Goal: Information Seeking & Learning: Learn about a topic

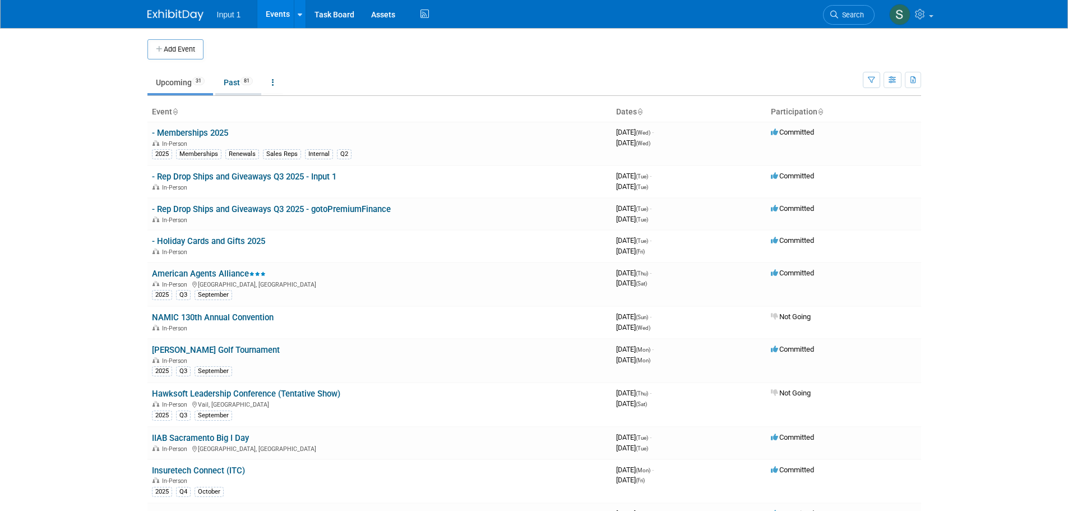
click at [230, 83] on link "Past 81" at bounding box center [238, 82] width 46 height 21
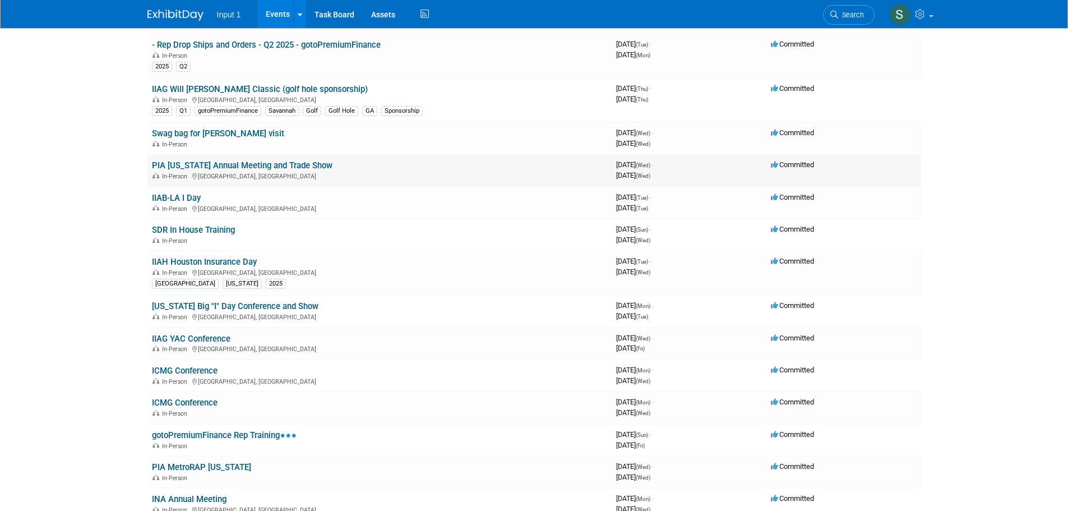
scroll to position [1290, 0]
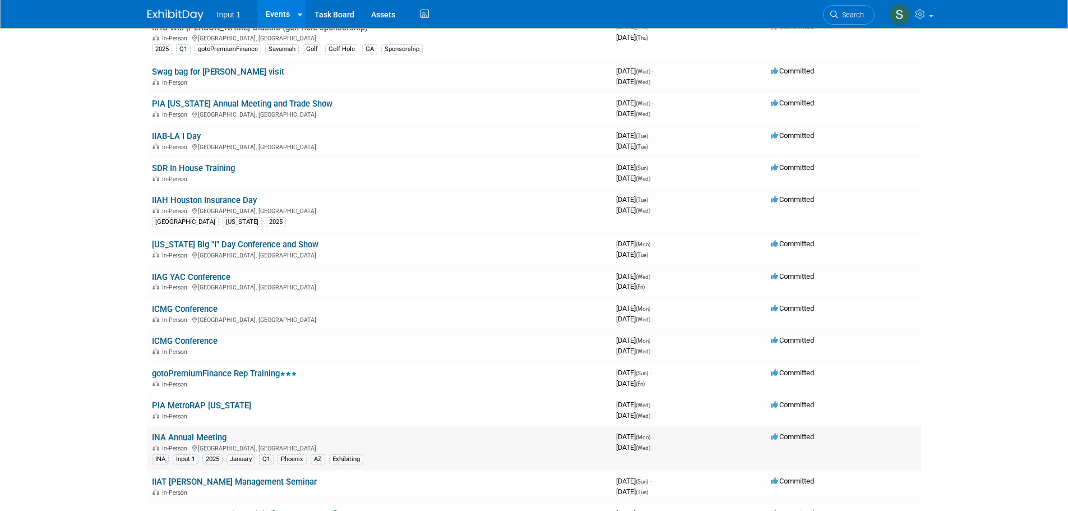
click at [168, 438] on link "INA Annual Meeting" at bounding box center [189, 437] width 75 height 10
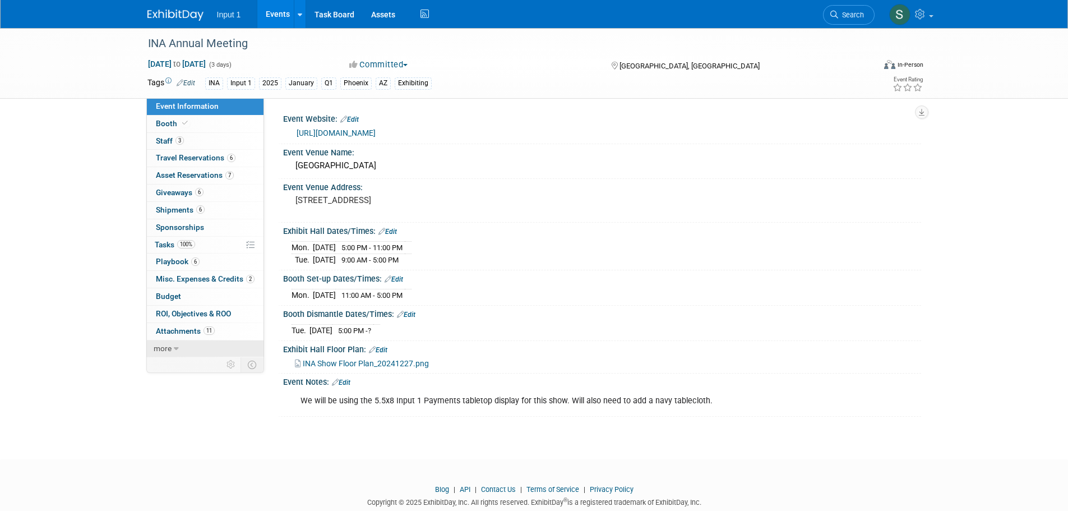
click at [174, 348] on icon at bounding box center [176, 349] width 5 height 8
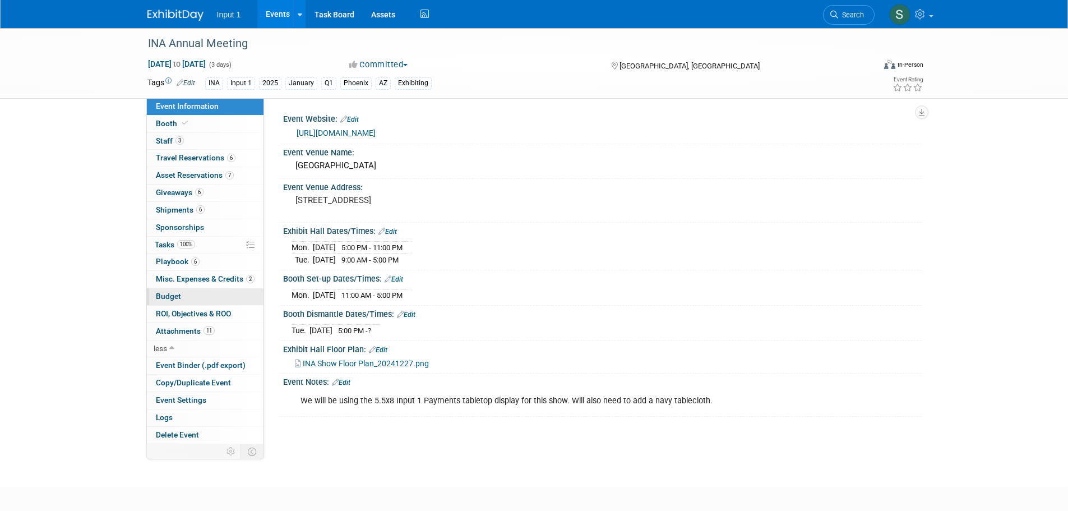
click at [160, 295] on span "Budget" at bounding box center [168, 296] width 25 height 9
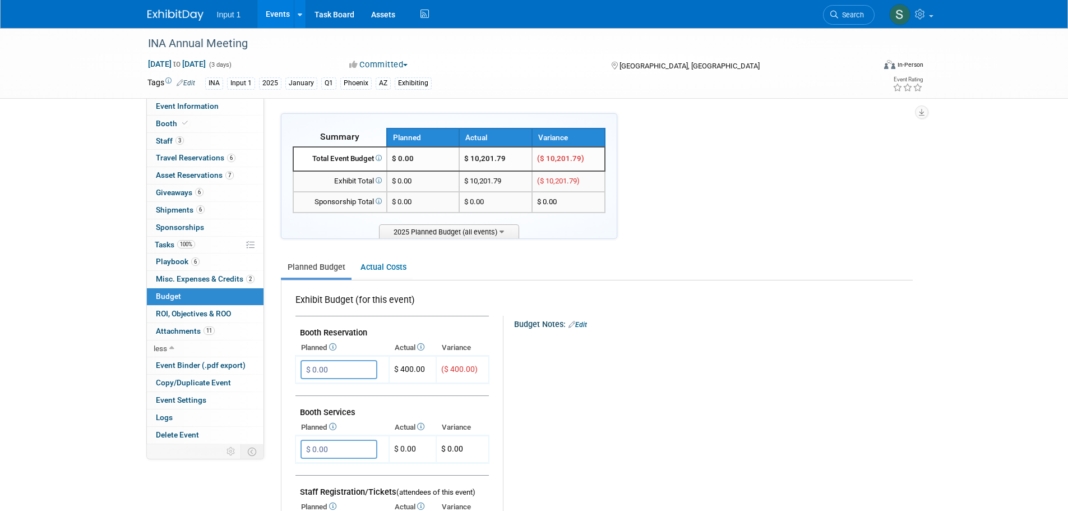
click at [850, 333] on div at bounding box center [707, 337] width 367 height 11
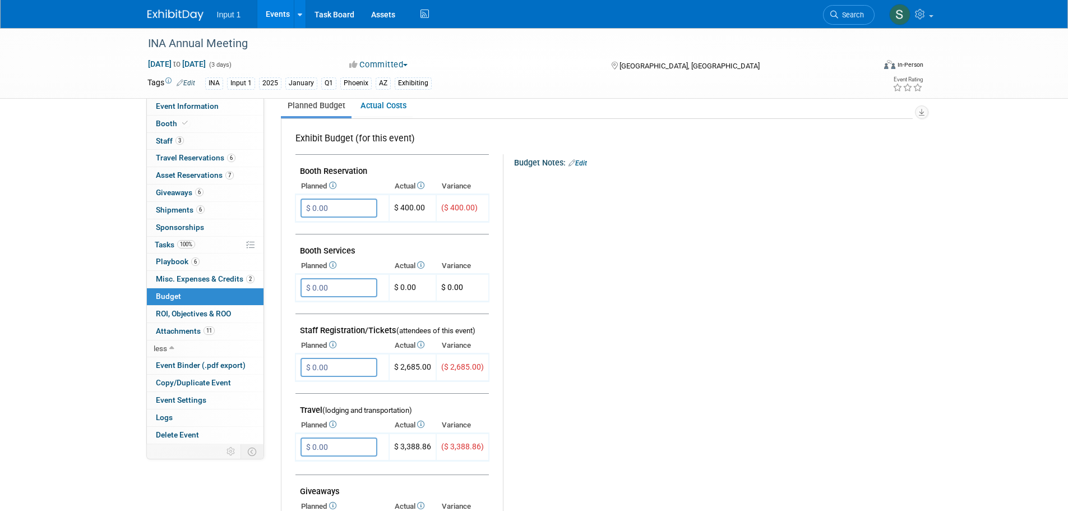
scroll to position [168, 0]
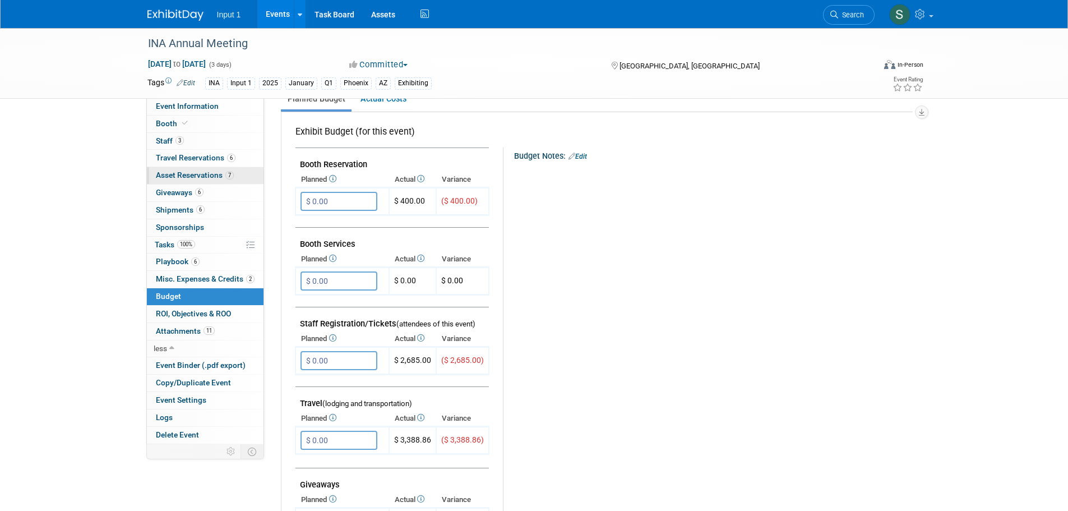
drag, startPoint x: 423, startPoint y: 200, endPoint x: 200, endPoint y: 172, distance: 225.0
click at [421, 200] on span "$ 400.00" at bounding box center [409, 200] width 31 height 9
click at [169, 123] on span "Booth" at bounding box center [173, 123] width 34 height 9
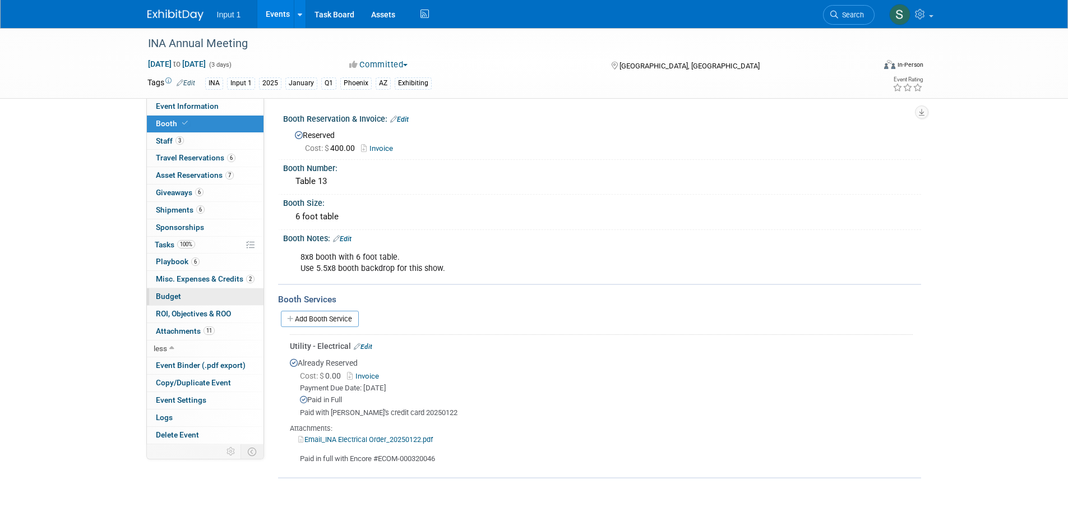
click at [168, 294] on span "Budget" at bounding box center [168, 296] width 25 height 9
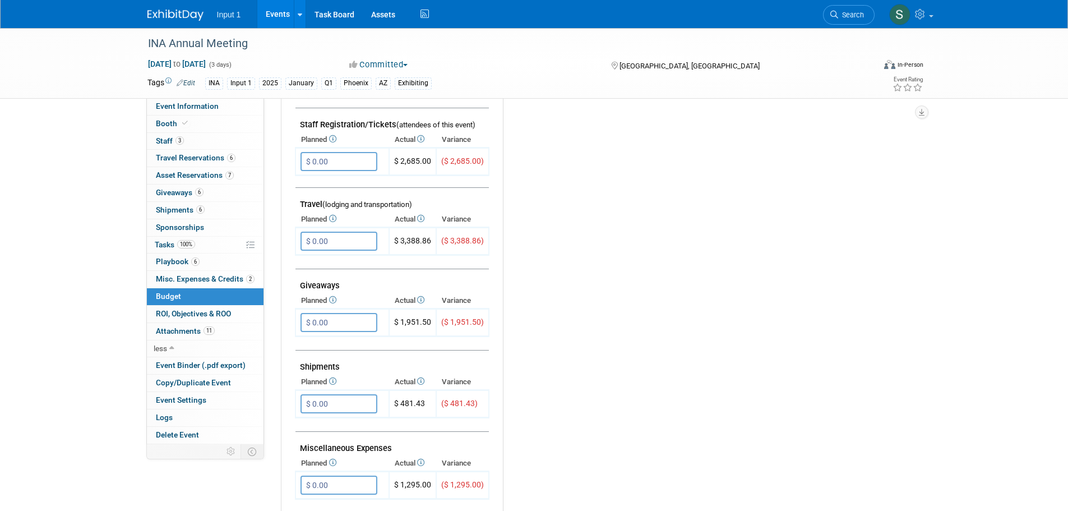
scroll to position [393, 0]
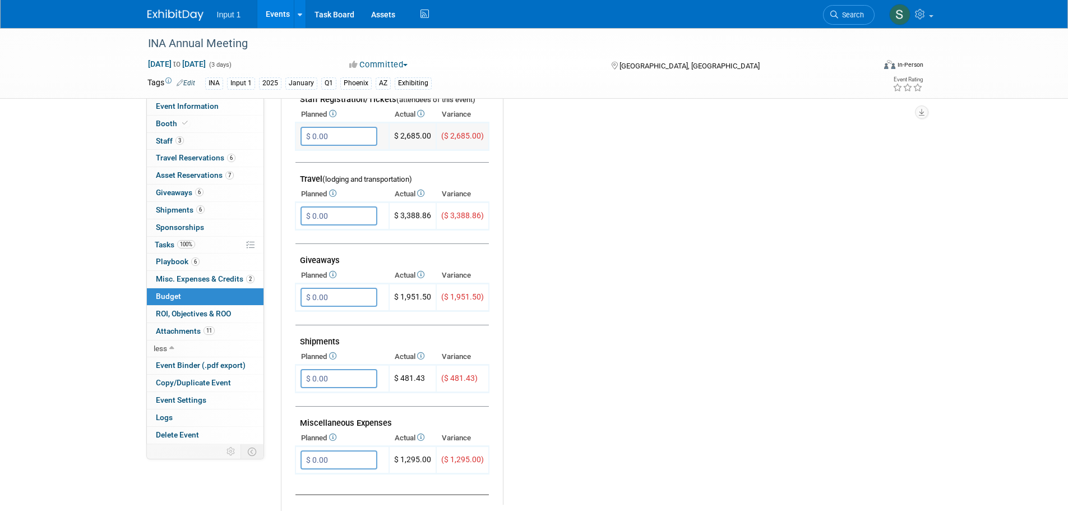
drag, startPoint x: 430, startPoint y: 136, endPoint x: 399, endPoint y: 136, distance: 31.4
click at [399, 136] on td "$ 2,685.00" at bounding box center [412, 136] width 47 height 27
copy td "2,685.00"
click at [182, 152] on link "6 Travel Reservations 6" at bounding box center [205, 158] width 117 height 17
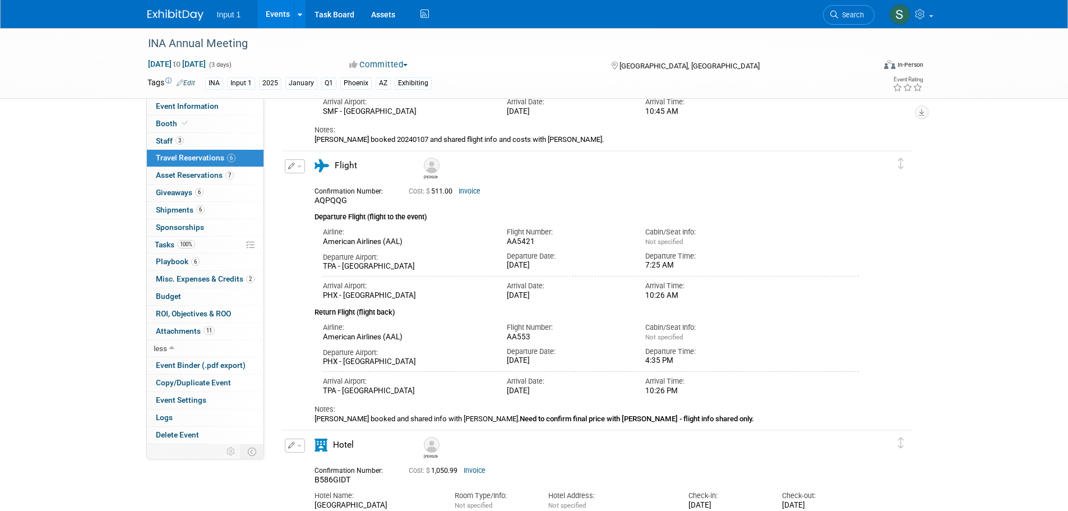
scroll to position [841, 0]
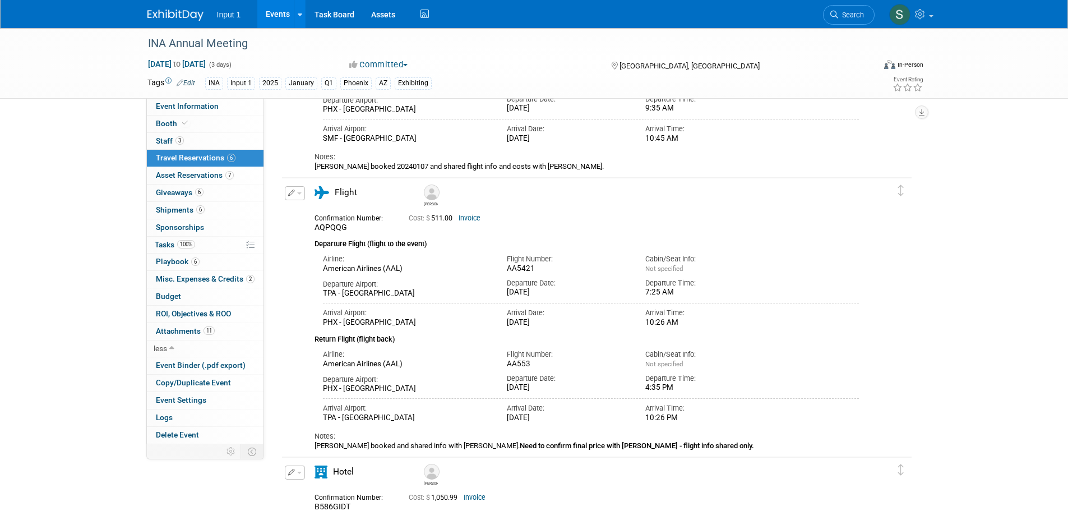
click at [636, 236] on div "Departure Flight (flight to the event)" at bounding box center [587, 241] width 545 height 17
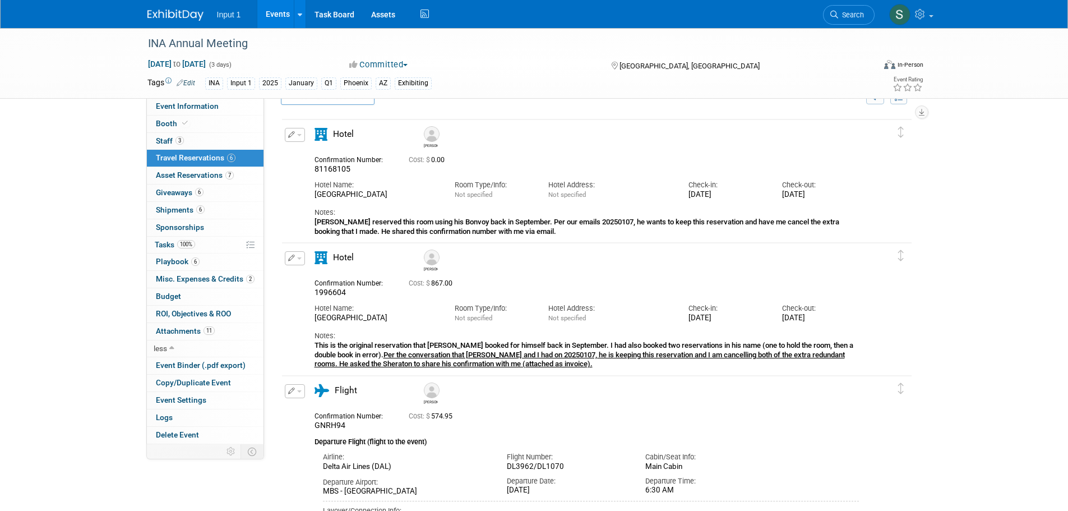
scroll to position [0, 0]
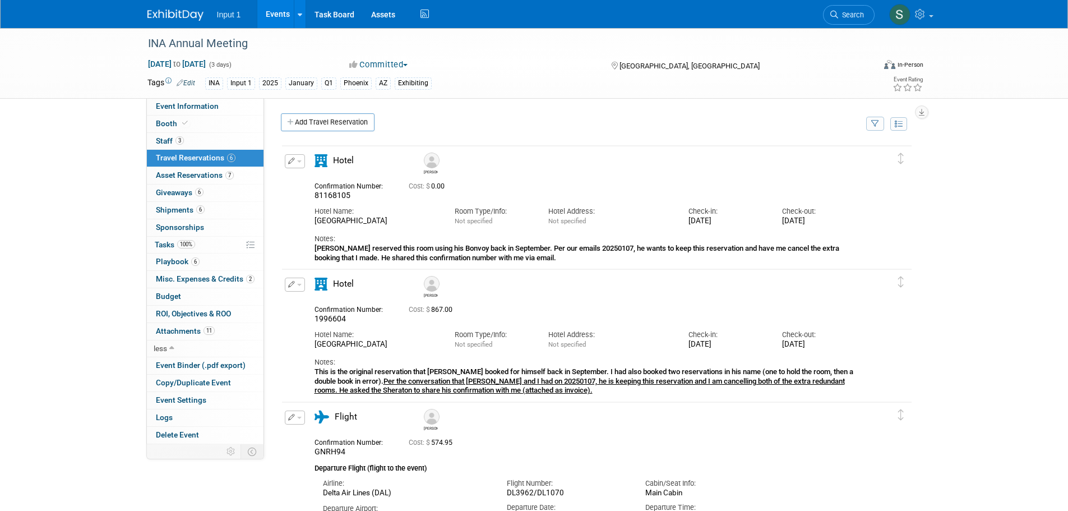
click at [879, 130] on button "button" at bounding box center [875, 124] width 18 height 14
click at [846, 161] on select "-- Select Traveler -- All reservation with no one tagged Jim Nowak Jonathan Dar…" at bounding box center [805, 158] width 139 height 16
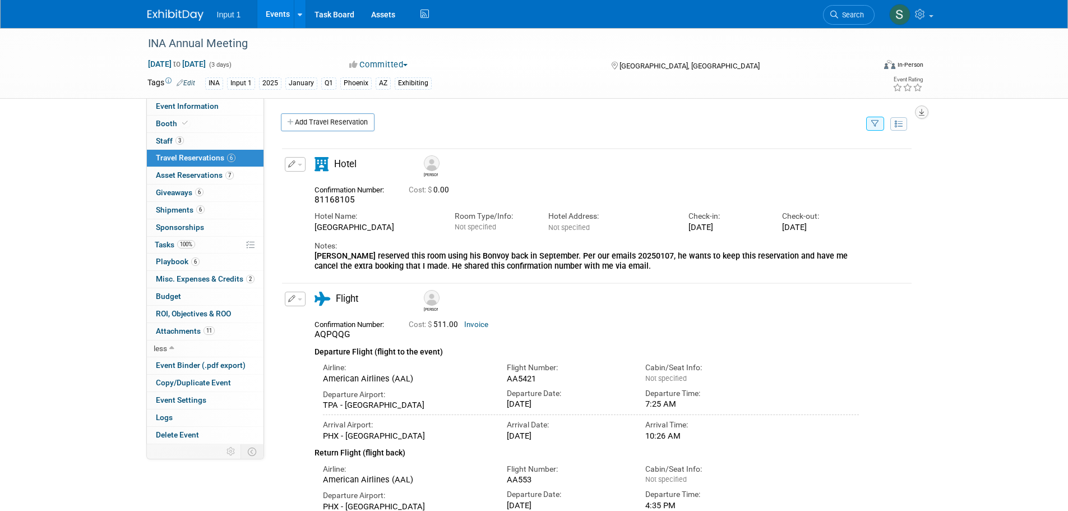
click at [920, 114] on icon "button" at bounding box center [922, 112] width 6 height 7
click at [982, 129] on div "INA Annual Meeting Jan 27, 2025 to Jan 29, 2025 (3 days) Jan 27, 2025 to Jan 29…" at bounding box center [534, 315] width 1068 height 574
click at [871, 122] on button "button" at bounding box center [875, 124] width 18 height 14
click at [800, 159] on select "-- Select Traveler -- All reservation with no one tagged Jim Nowak Jonathan Dar…" at bounding box center [805, 158] width 139 height 16
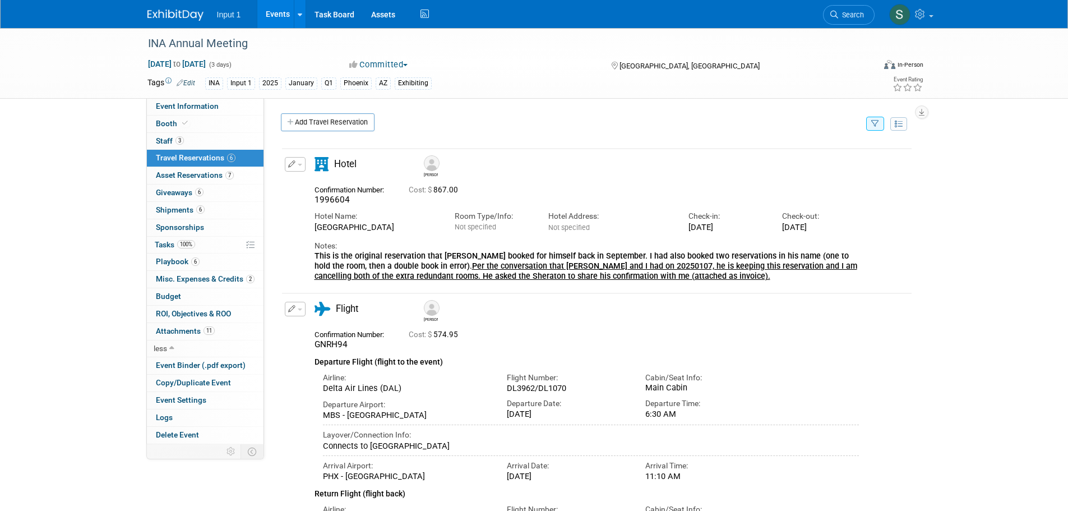
drag, startPoint x: 687, startPoint y: 169, endPoint x: 703, endPoint y: 161, distance: 17.6
click at [687, 169] on div "Jim" at bounding box center [628, 165] width 421 height 25
click at [874, 125] on icon "button" at bounding box center [875, 124] width 8 height 7
drag, startPoint x: 784, startPoint y: 156, endPoint x: 783, endPoint y: 164, distance: 7.4
click at [784, 156] on select "-- Select Traveler -- All reservation with no one tagged Jim Nowak Jonathan Dar…" at bounding box center [805, 158] width 139 height 16
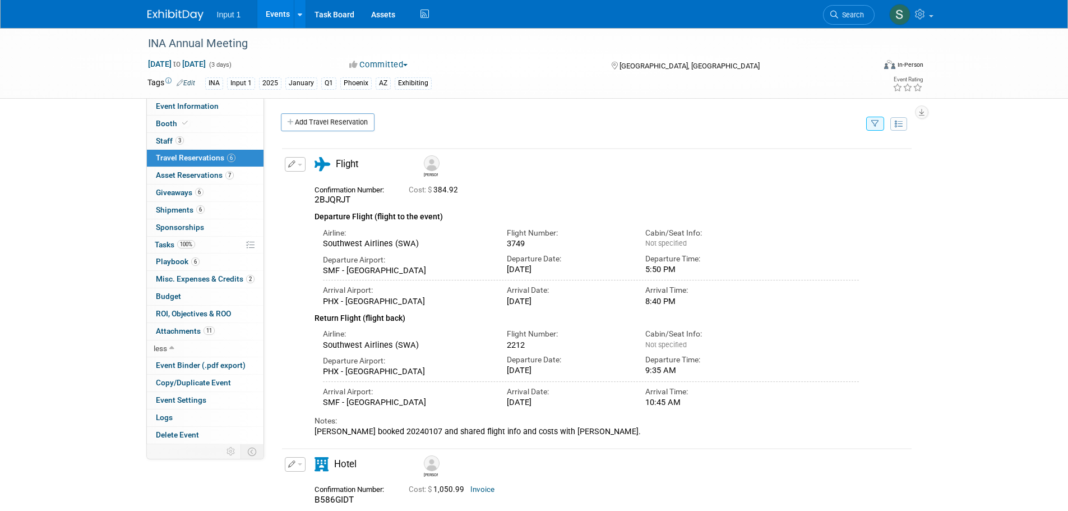
drag, startPoint x: 728, startPoint y: 213, endPoint x: 769, endPoint y: 181, distance: 51.9
click at [728, 213] on div "Departure Flight (flight to the event)" at bounding box center [587, 214] width 545 height 18
click at [874, 123] on icon "button" at bounding box center [875, 124] width 8 height 7
click at [789, 163] on select "-- Select Traveler -- All reservation with no one tagged Jim Nowak Jonathan Dar…" at bounding box center [805, 158] width 139 height 16
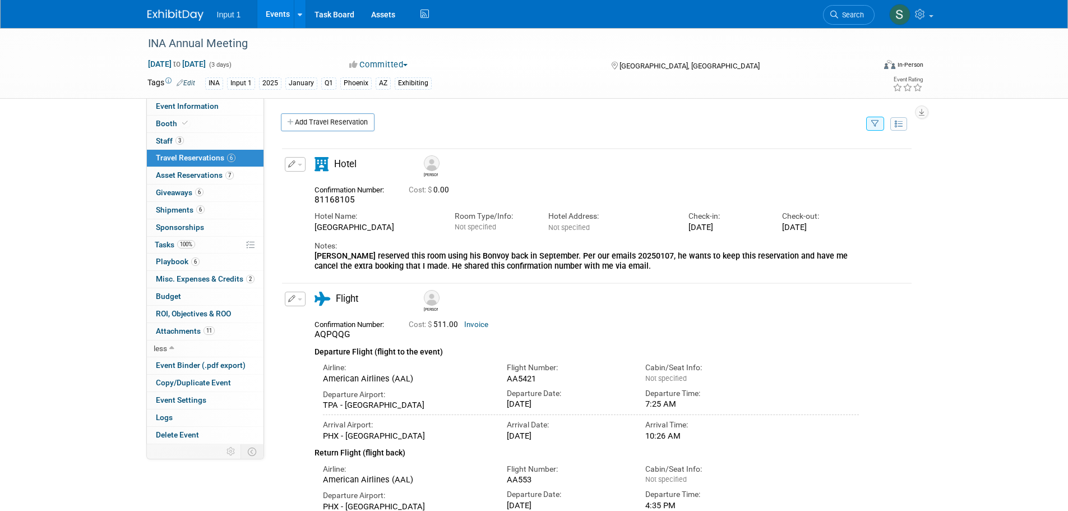
click at [818, 346] on div "Departure Flight (flight to the event)" at bounding box center [587, 349] width 545 height 18
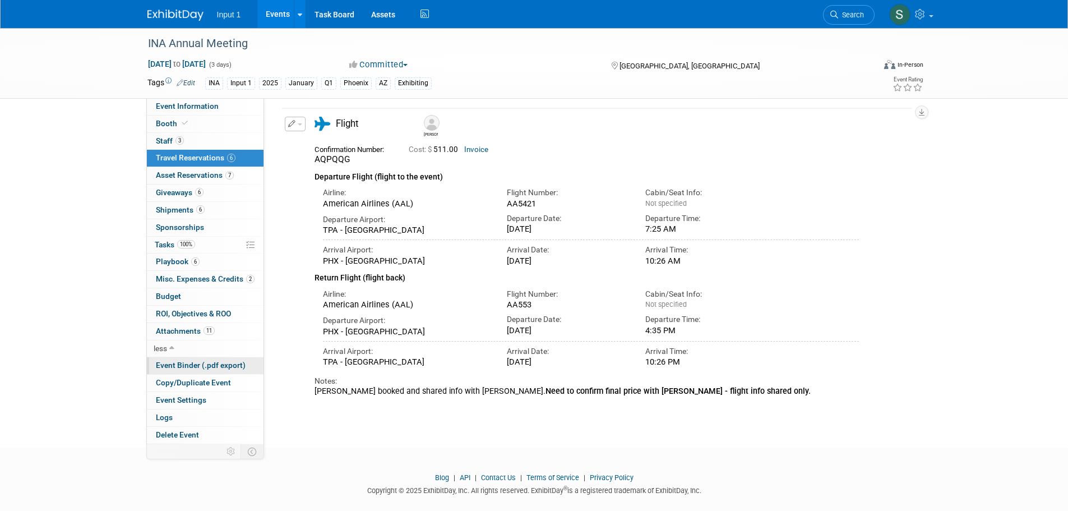
scroll to position [156, 0]
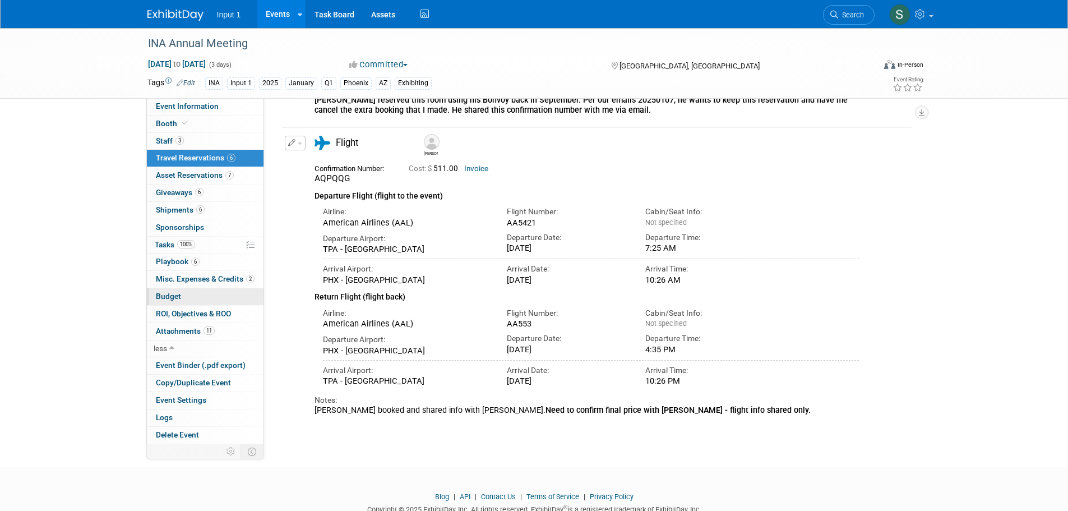
drag, startPoint x: 178, startPoint y: 297, endPoint x: 199, endPoint y: 301, distance: 20.7
click at [178, 297] on span "Budget" at bounding box center [168, 296] width 25 height 9
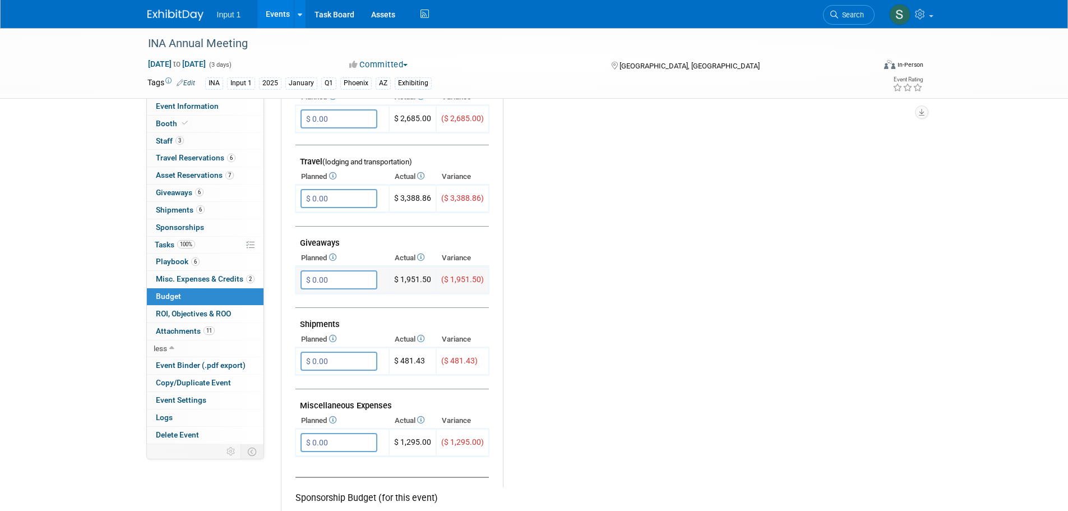
scroll to position [617, 0]
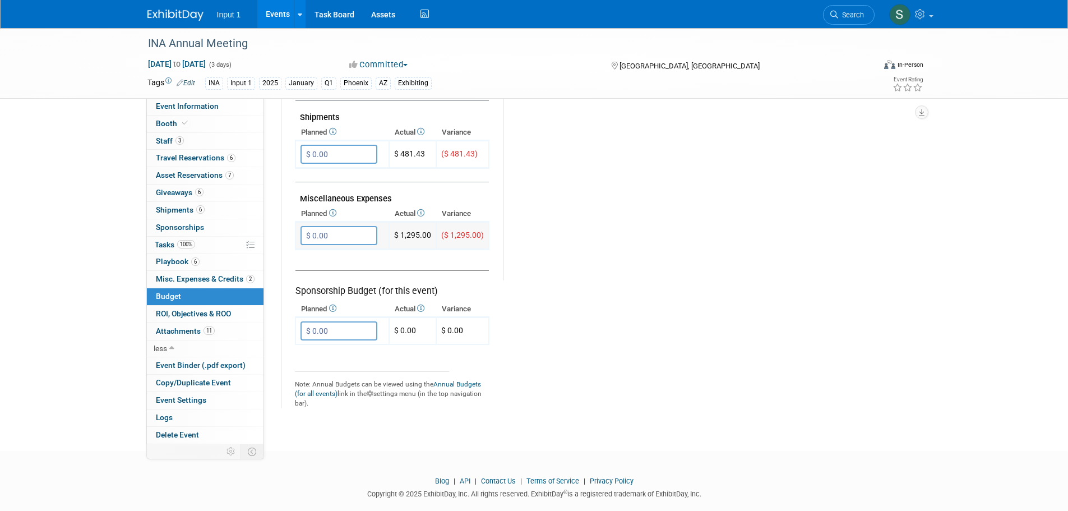
click at [456, 242] on td "($ 1,295.00)" at bounding box center [462, 235] width 53 height 27
click at [393, 237] on td "$ 1,295.00" at bounding box center [412, 235] width 47 height 27
click at [195, 277] on span "Misc. Expenses & Credits 2" at bounding box center [205, 278] width 99 height 9
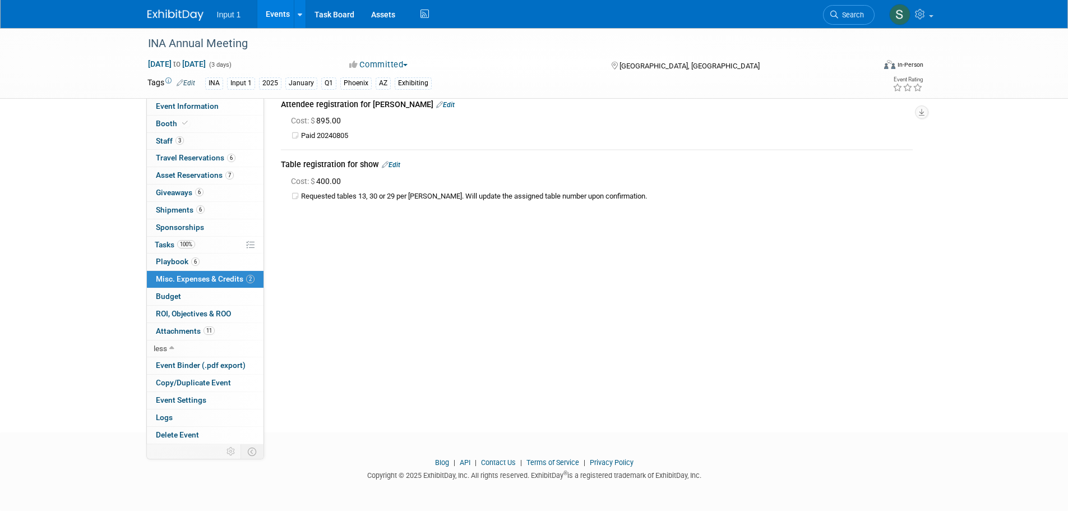
scroll to position [0, 0]
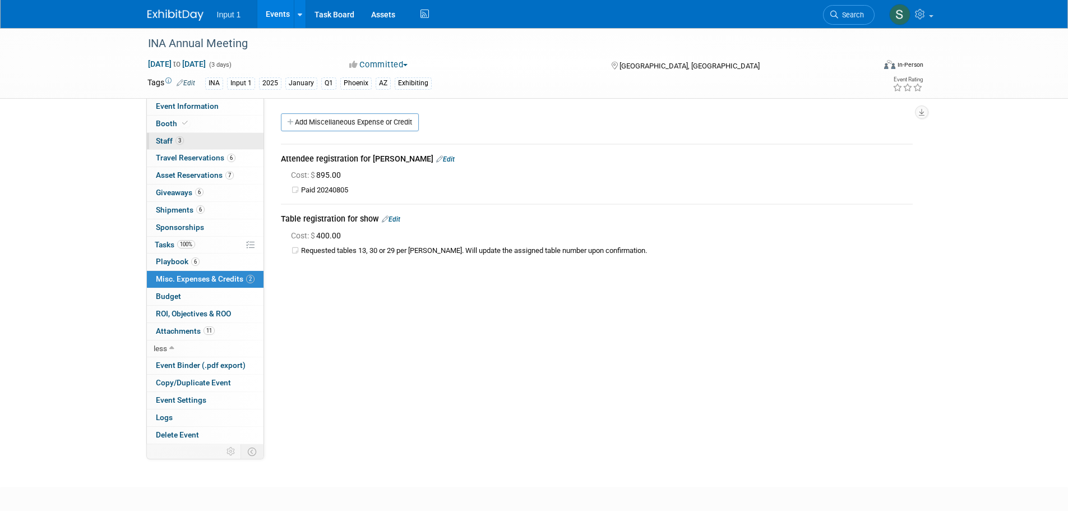
click at [168, 139] on span "Staff 3" at bounding box center [170, 140] width 28 height 9
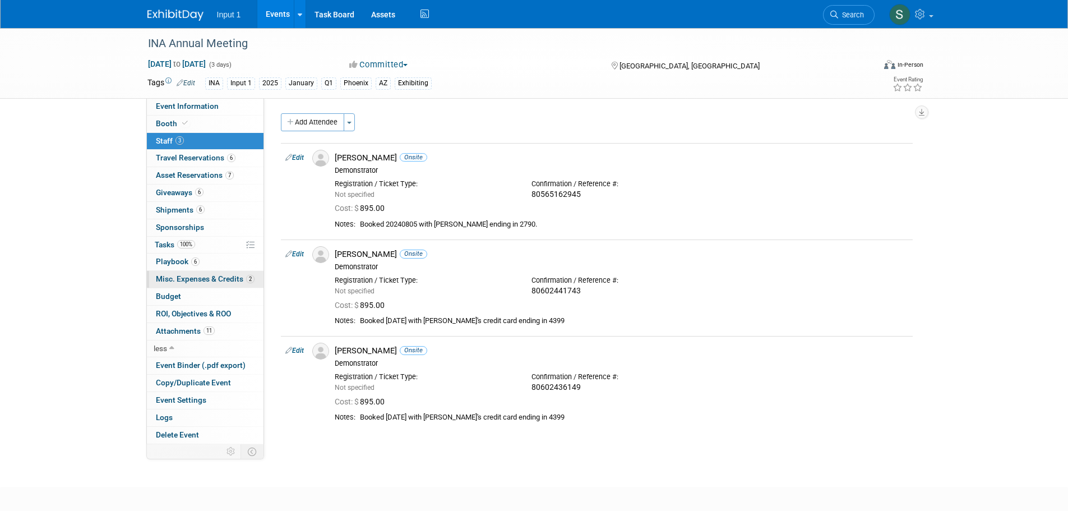
click at [190, 276] on span "Misc. Expenses & Credits 2" at bounding box center [205, 278] width 99 height 9
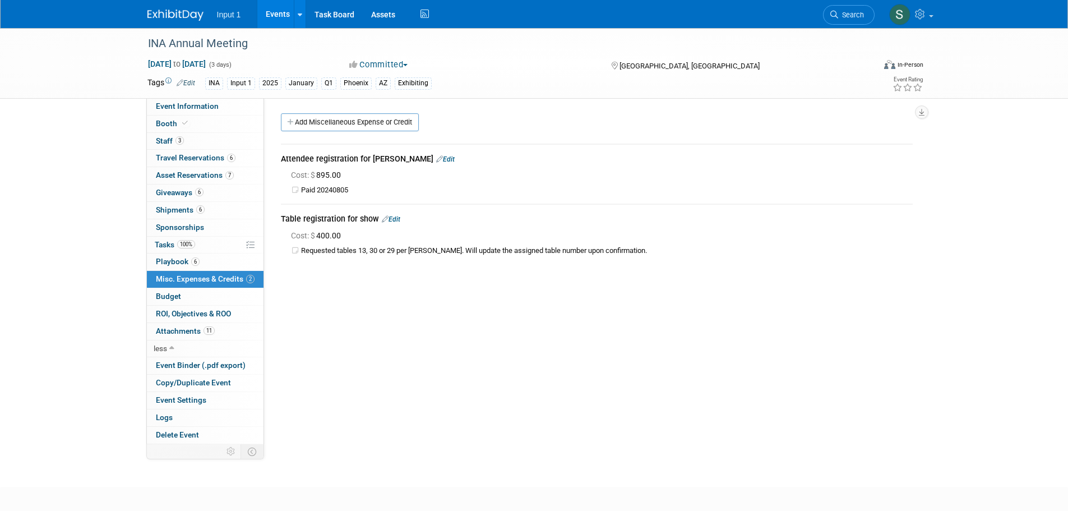
click at [436, 160] on link "Edit" at bounding box center [445, 159] width 19 height 8
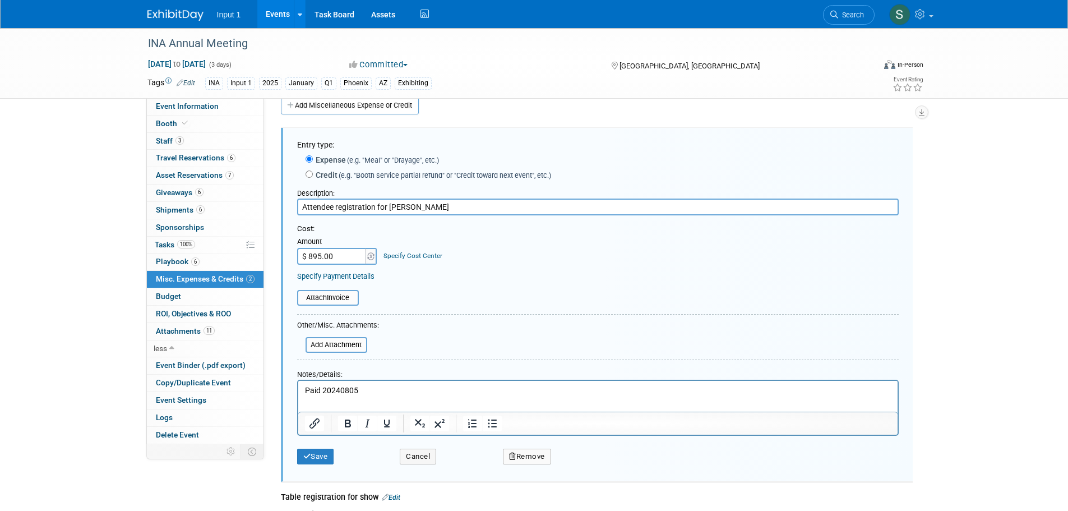
click at [523, 458] on button "Remove" at bounding box center [527, 457] width 48 height 16
drag, startPoint x: 585, startPoint y: 467, endPoint x: 581, endPoint y: 461, distance: 6.8
click at [585, 467] on link "Yes" at bounding box center [589, 466] width 33 height 18
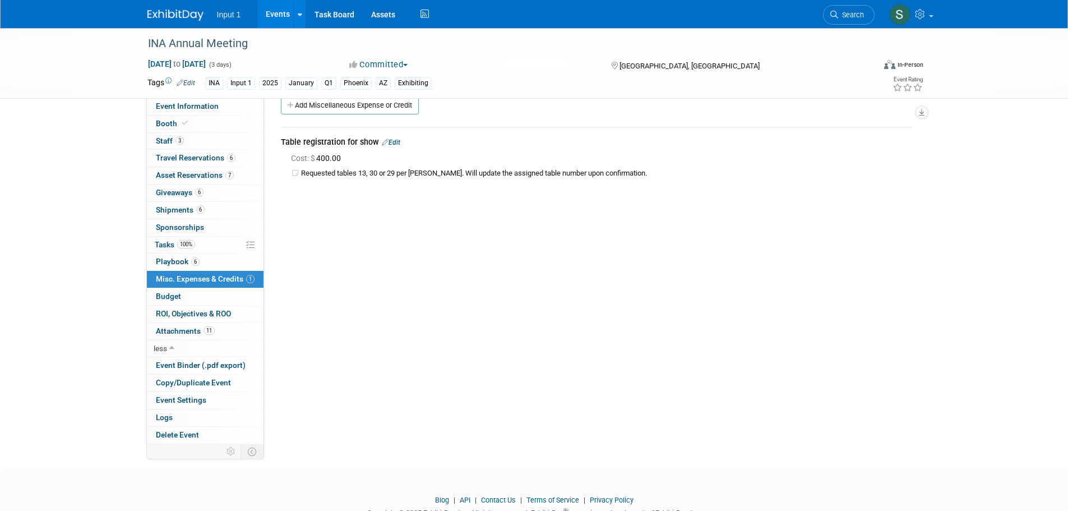
click at [394, 142] on link "Edit" at bounding box center [391, 143] width 19 height 8
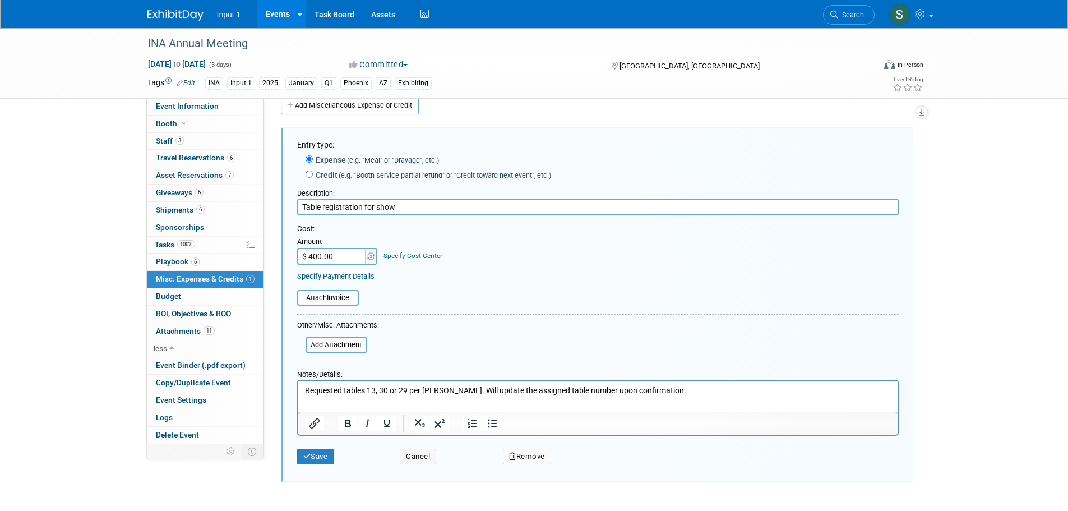
click at [522, 451] on button "Remove" at bounding box center [527, 457] width 48 height 16
click at [585, 465] on link "Yes" at bounding box center [589, 466] width 33 height 18
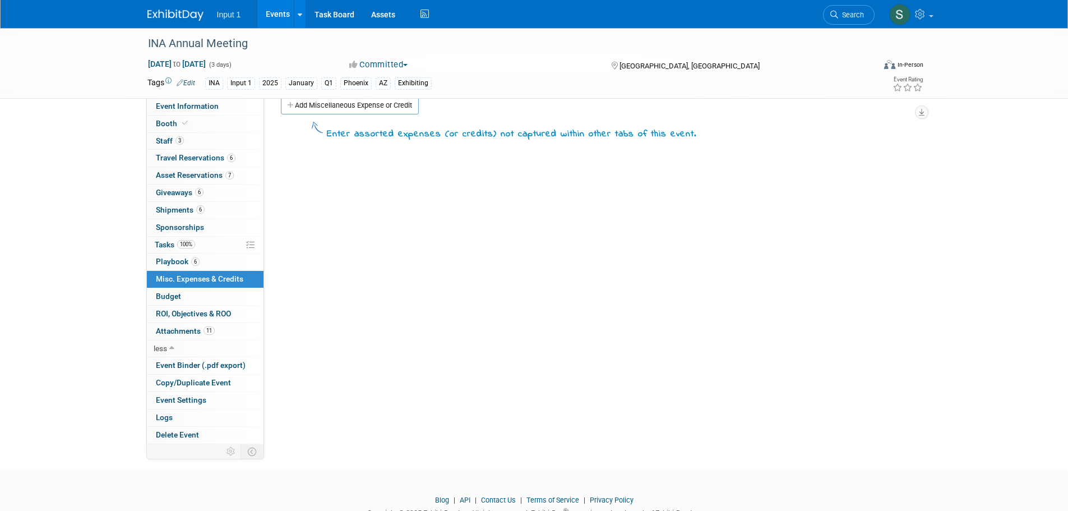
click at [423, 256] on div "Event Website: Edit https://www.networksalliance.com/2025-meeting-information/ …" at bounding box center [592, 254] width 657 height 346
click at [843, 12] on span "Search" at bounding box center [851, 15] width 26 height 8
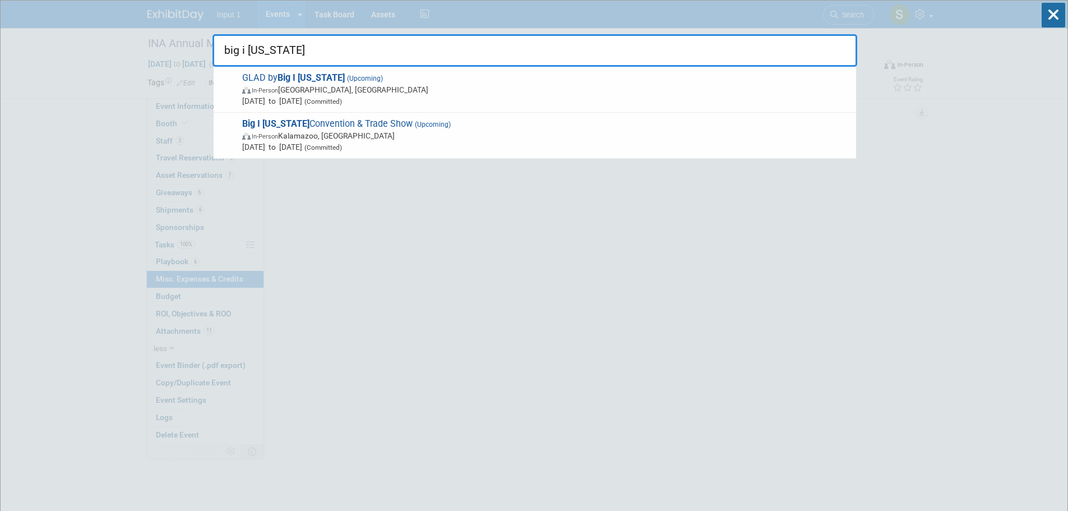
drag, startPoint x: 383, startPoint y: 125, endPoint x: 438, endPoint y: 137, distance: 56.3
click at [384, 125] on span "Big I Michigan Convention & Trade Show (Upcoming) In-Person Kalamazoo, MI Feb 1…" at bounding box center [545, 135] width 612 height 34
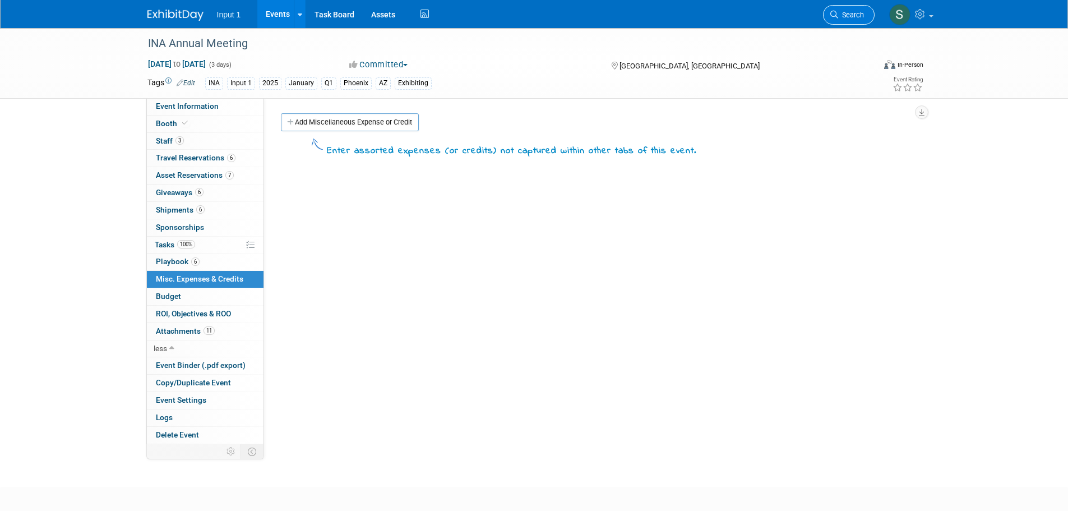
click at [839, 15] on span "Search" at bounding box center [851, 15] width 26 height 8
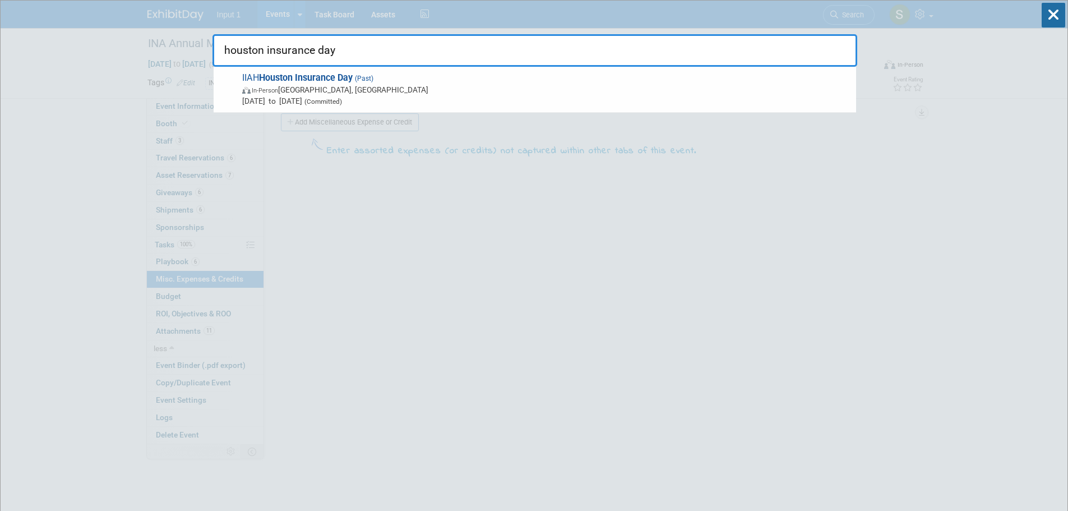
type input "houston insurance day"
click at [298, 82] on span "IIAH Houston Insurance Day (Past) In-Person Houston, TX Feb 18, 2025 to Feb 19,…" at bounding box center [545, 89] width 612 height 34
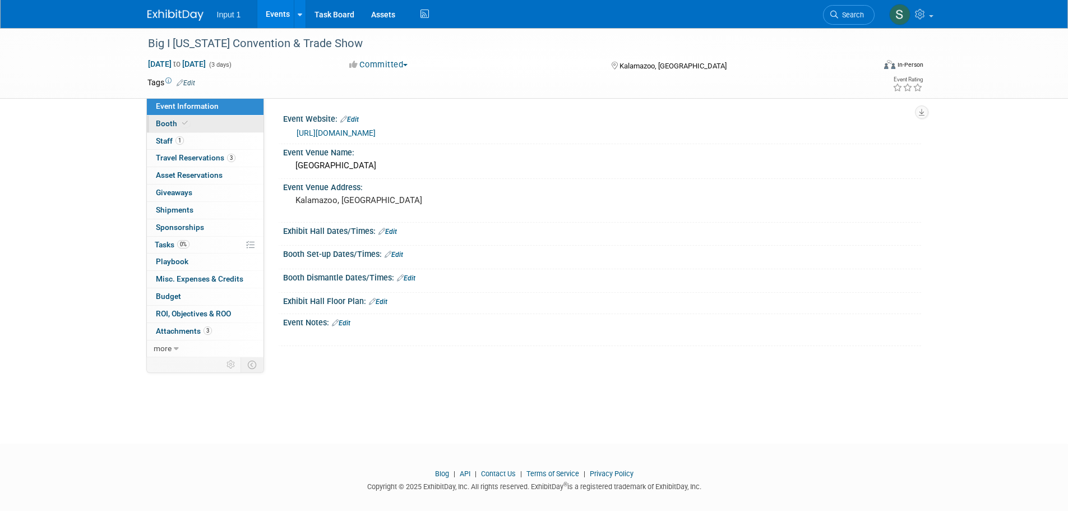
click at [155, 124] on link "Booth" at bounding box center [205, 124] width 117 height 17
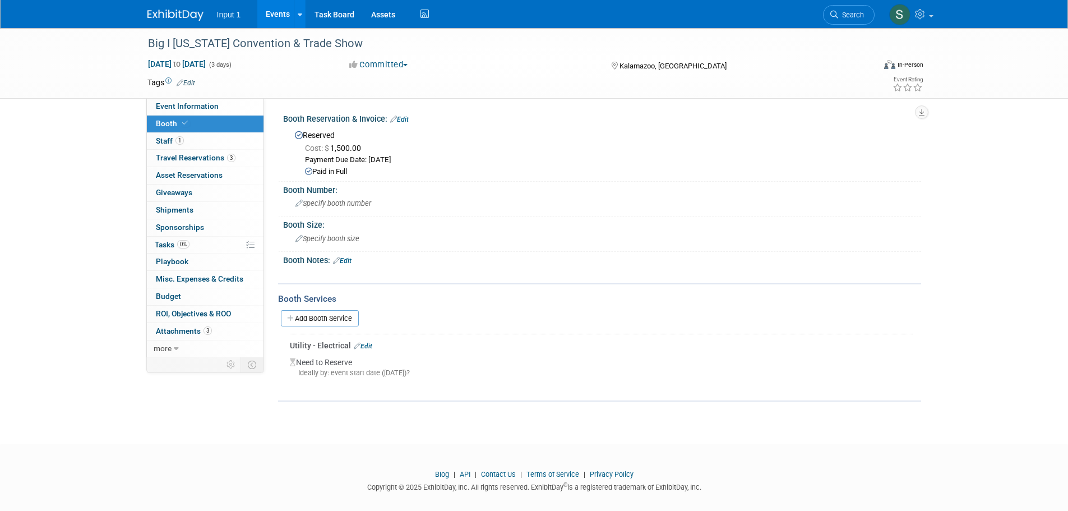
click at [354, 145] on span "Cost: $ 1,500.00" at bounding box center [335, 148] width 61 height 9
click at [160, 144] on span "Staff 1" at bounding box center [170, 140] width 28 height 9
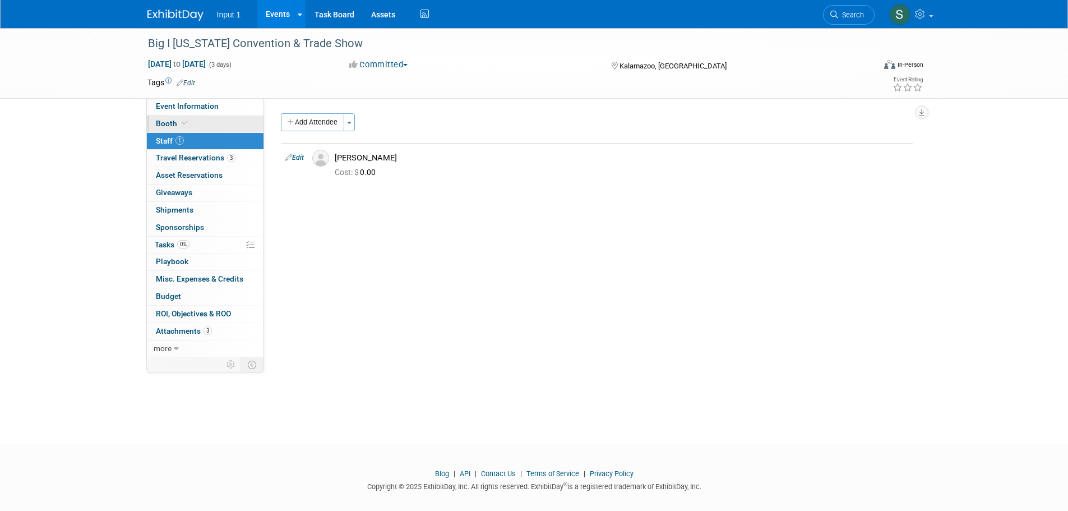
click at [163, 123] on span "Booth" at bounding box center [173, 123] width 34 height 9
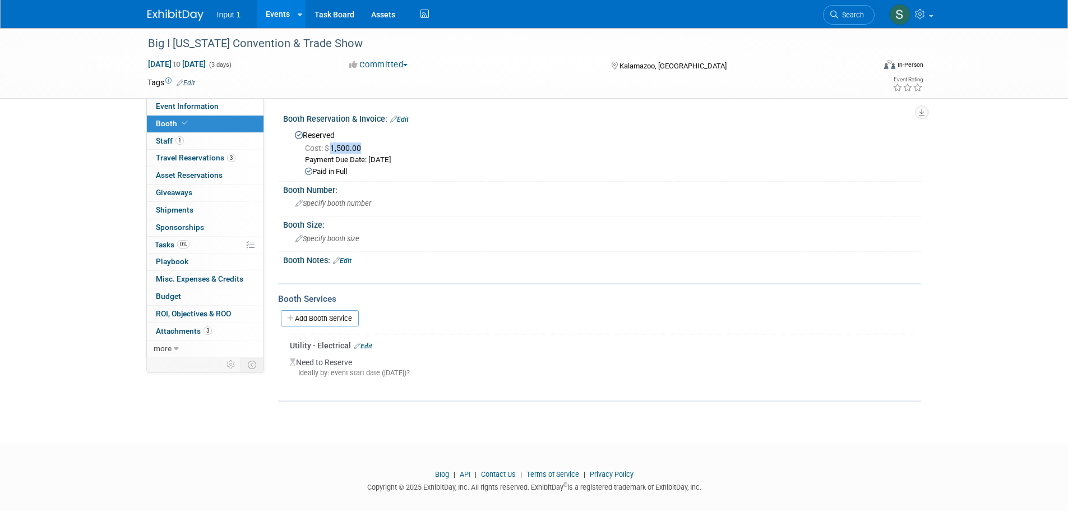
drag, startPoint x: 366, startPoint y: 147, endPoint x: 330, endPoint y: 152, distance: 35.7
click at [329, 152] on div "Cost: $ 1,500.00" at bounding box center [609, 147] width 608 height 11
click at [331, 152] on div "Cost: $ 1,500.00" at bounding box center [609, 147] width 608 height 11
click at [333, 151] on span "Cost: $ 1,500.00" at bounding box center [335, 148] width 61 height 9
drag, startPoint x: 332, startPoint y: 147, endPoint x: 338, endPoint y: 147, distance: 6.2
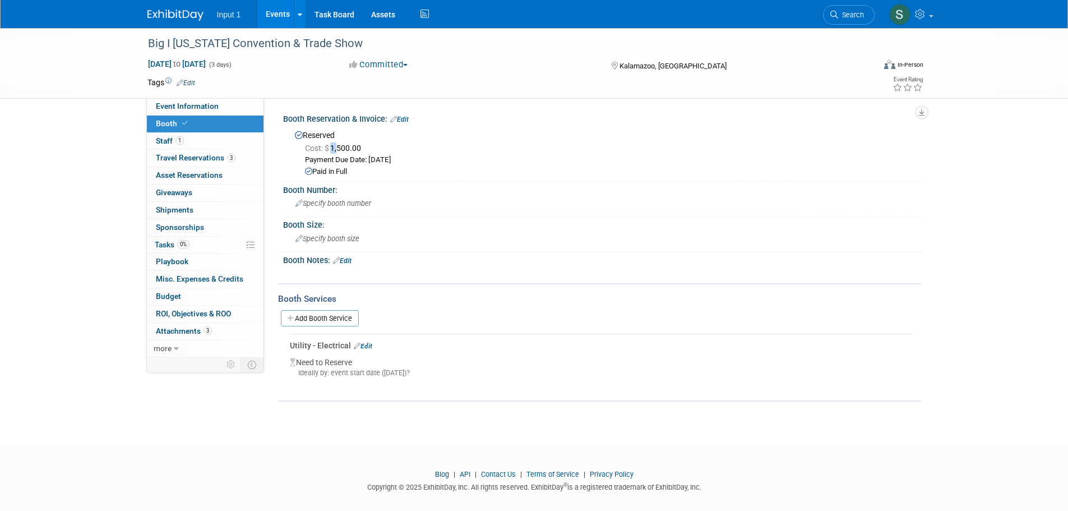
click at [338, 147] on span "Cost: $ 1,500.00" at bounding box center [335, 148] width 61 height 9
click at [362, 145] on span "Cost: $ 1,500.00" at bounding box center [335, 148] width 61 height 9
copy span "1,500.00"
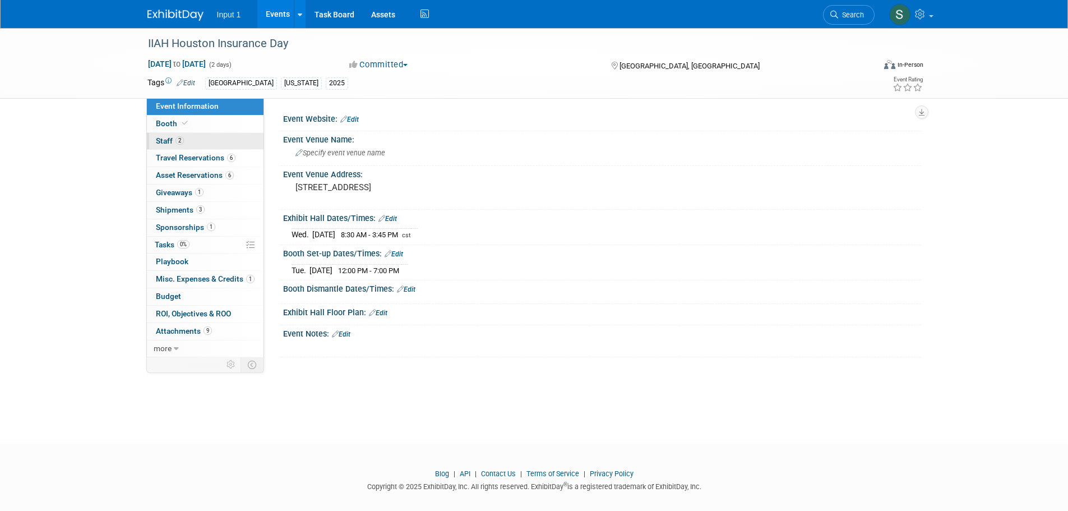
click at [168, 136] on span "Staff 2" at bounding box center [170, 140] width 28 height 9
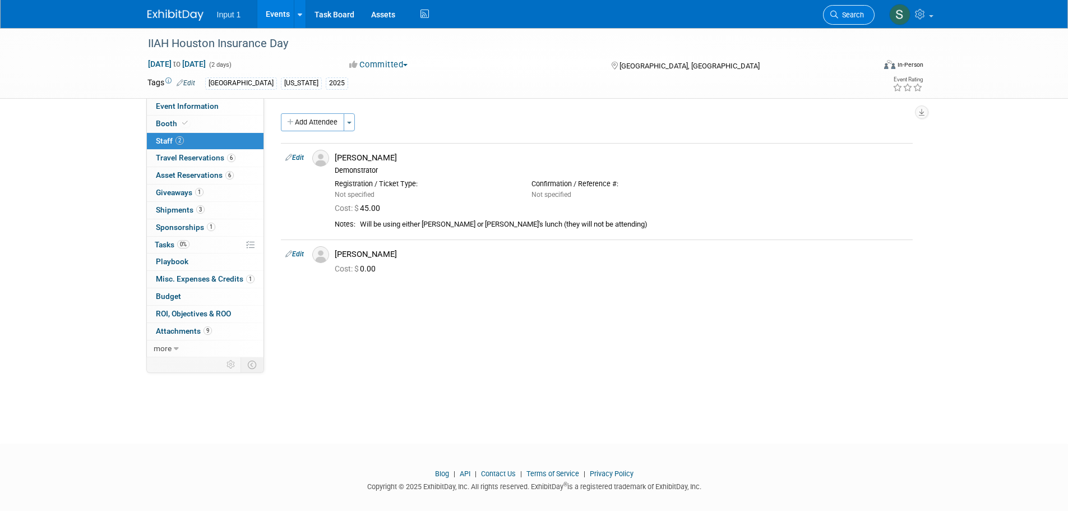
click at [840, 16] on span "Search" at bounding box center [851, 15] width 26 height 8
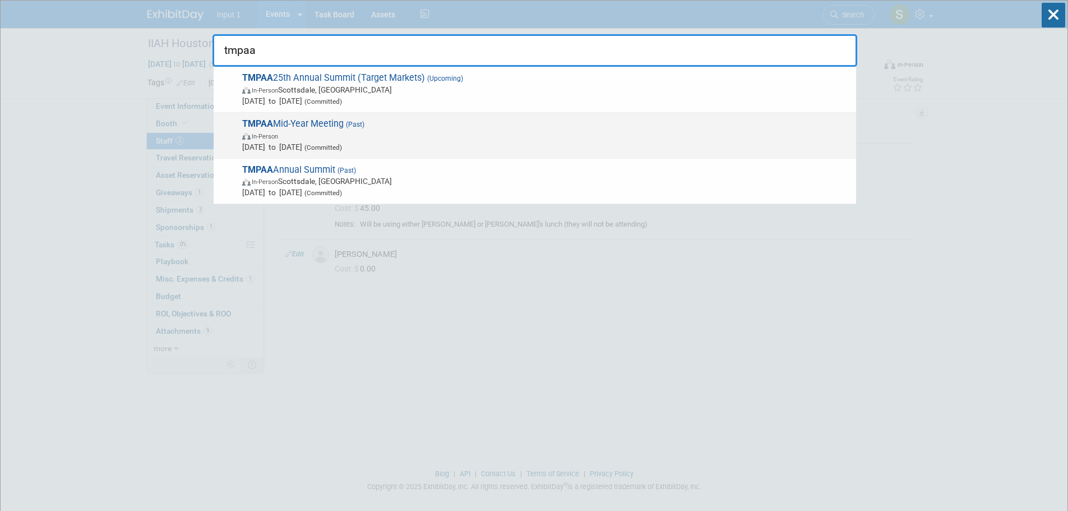
type input "tmpaa"
click at [262, 126] on strong "TMPAA" at bounding box center [257, 123] width 31 height 11
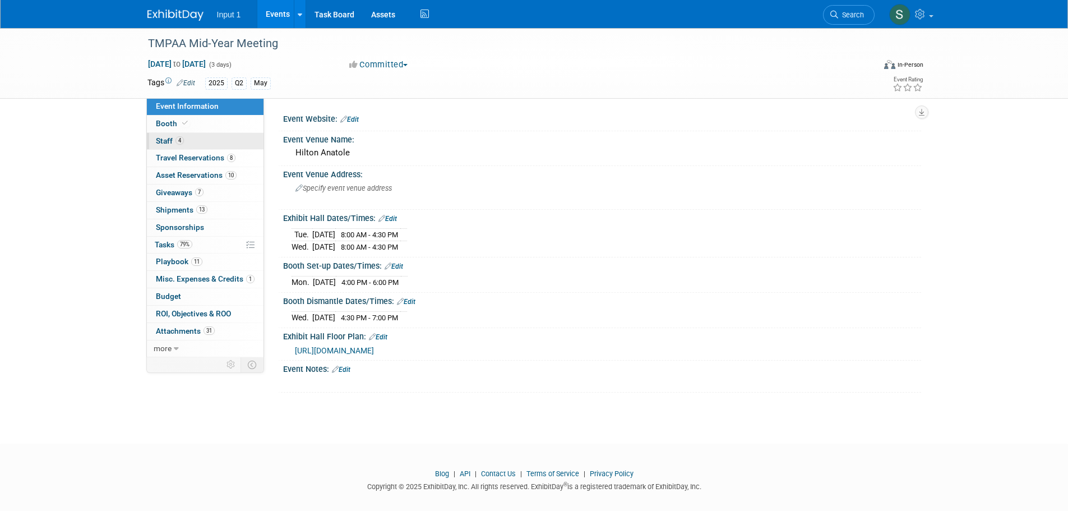
click at [172, 139] on span "Staff 4" at bounding box center [170, 140] width 28 height 9
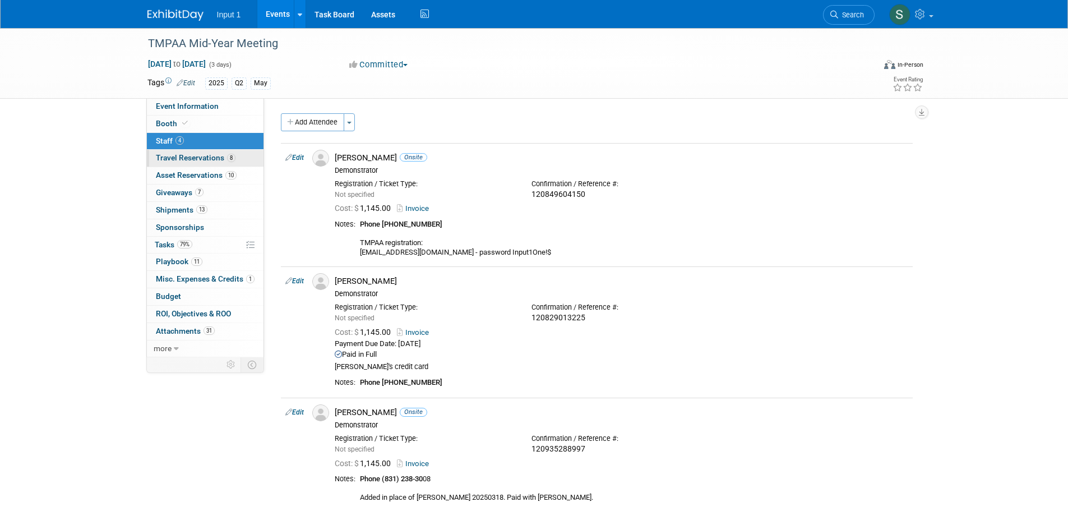
click at [186, 158] on span "Travel Reservations 8" at bounding box center [196, 157] width 80 height 9
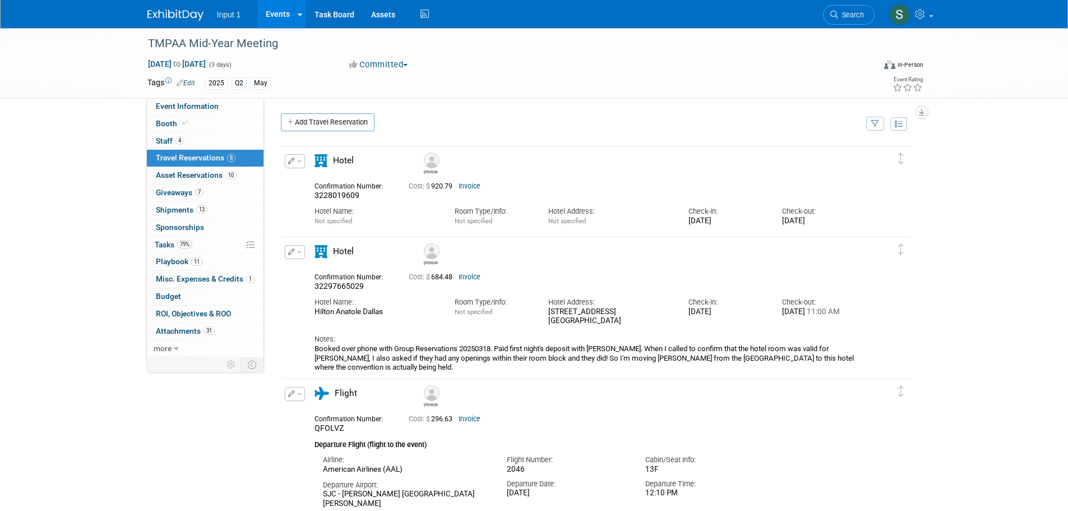
click at [477, 260] on div "Daniel" at bounding box center [628, 253] width 421 height 25
click at [526, 263] on div "Daniel" at bounding box center [628, 253] width 421 height 25
drag, startPoint x: 454, startPoint y: 189, endPoint x: 434, endPoint y: 190, distance: 20.2
click at [434, 190] on span "Cost: $ 920.79" at bounding box center [433, 186] width 48 height 8
copy span "920.79"
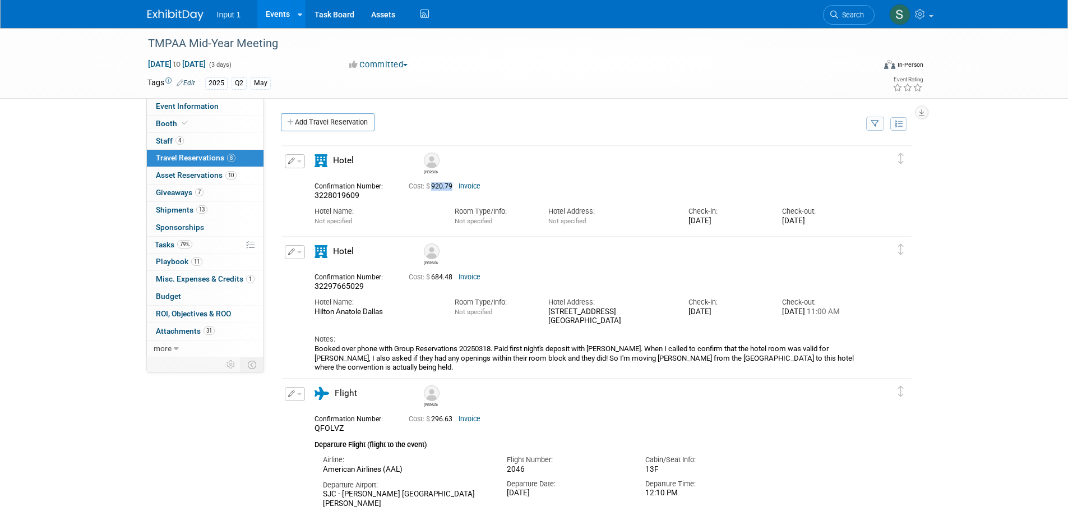
drag, startPoint x: 454, startPoint y: 277, endPoint x: 430, endPoint y: 279, distance: 24.2
click at [430, 279] on span "Cost: $ 684.48" at bounding box center [433, 277] width 48 height 8
copy span "684.48"
click at [474, 306] on div "Room Type/Info:" at bounding box center [493, 302] width 77 height 10
drag, startPoint x: 454, startPoint y: 277, endPoint x: 433, endPoint y: 279, distance: 20.8
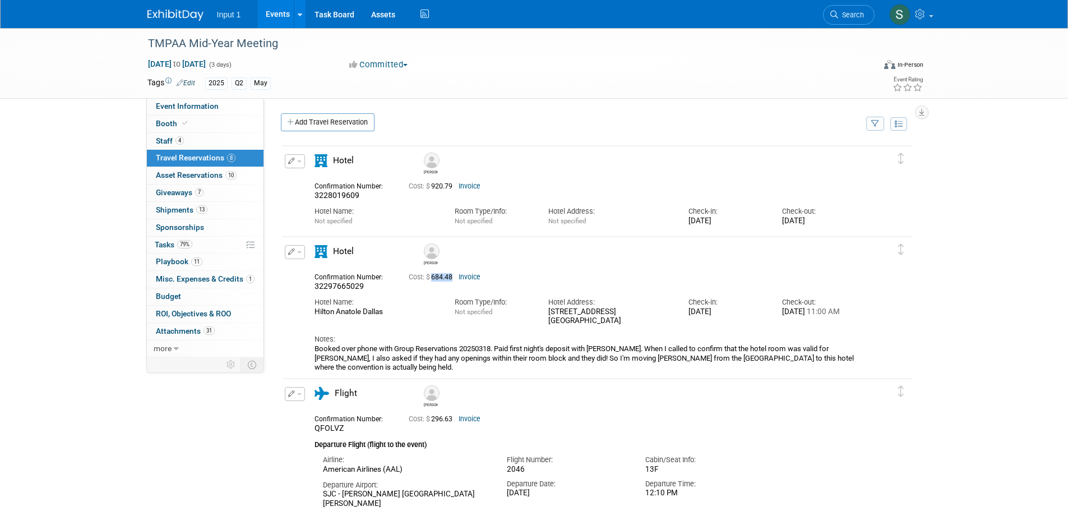
click at [433, 279] on span "Cost: $ 684.48" at bounding box center [433, 277] width 48 height 8
copy span "684.48"
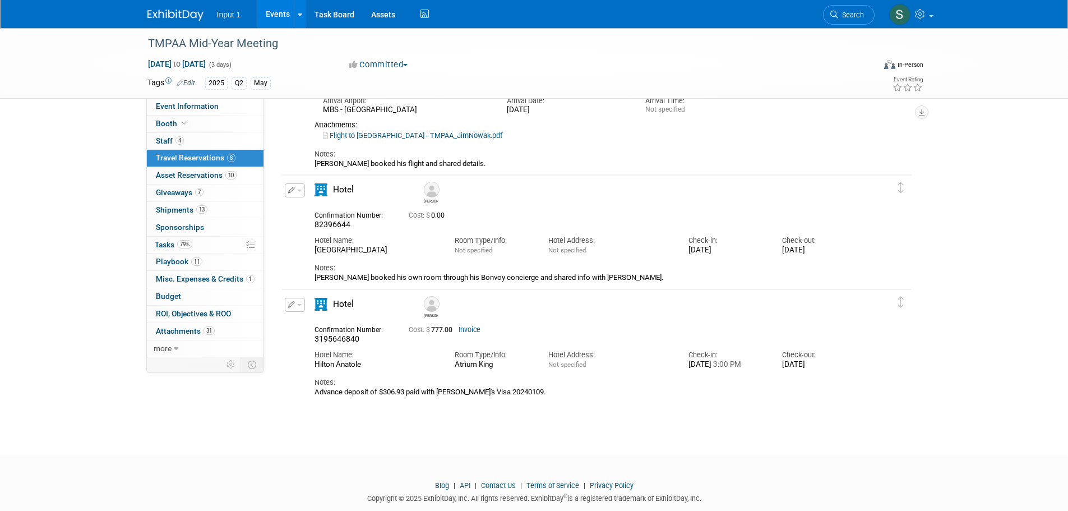
scroll to position [1457, 0]
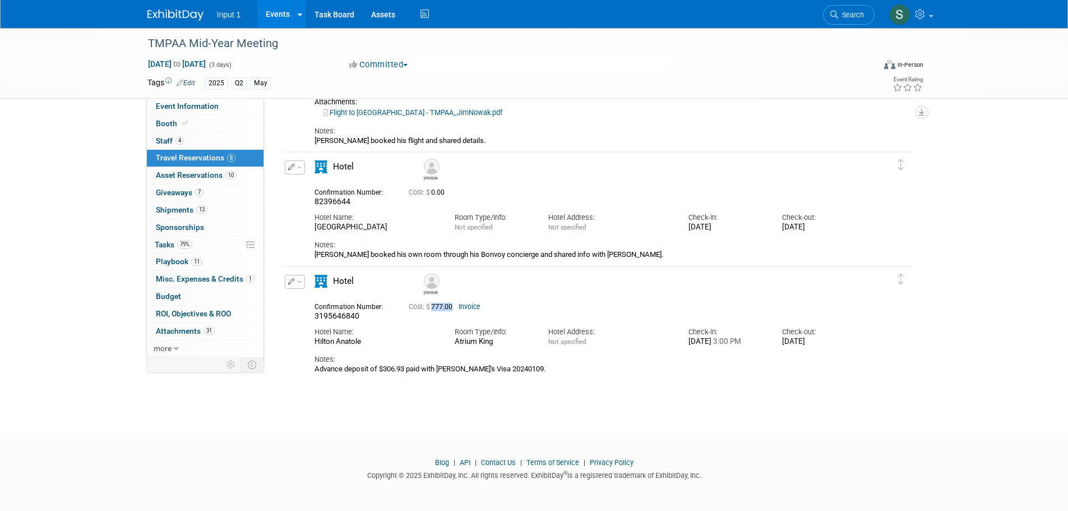
drag, startPoint x: 453, startPoint y: 311, endPoint x: 433, endPoint y: 310, distance: 20.2
click at [433, 310] on span "Cost: $ 777.00" at bounding box center [433, 307] width 48 height 8
copy span "777.00"
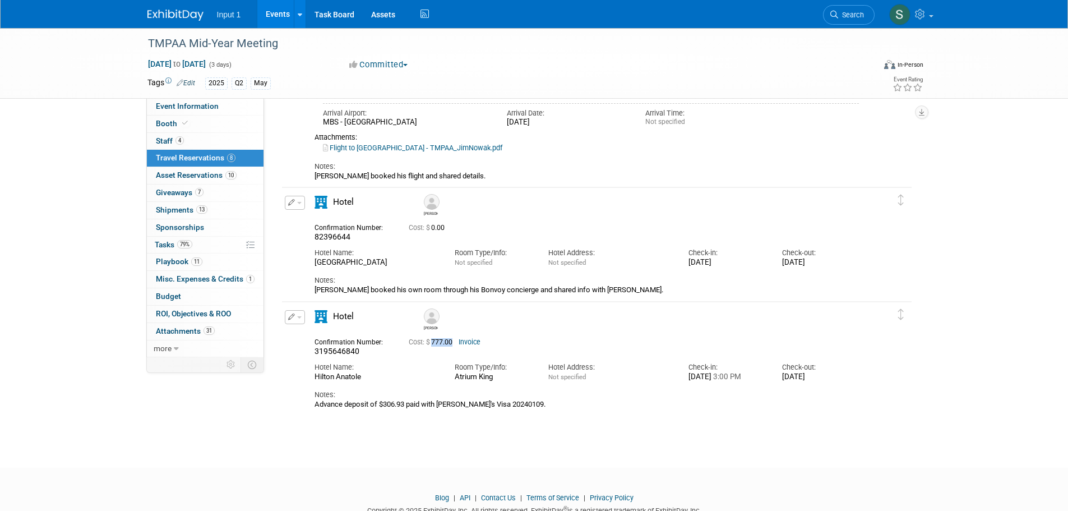
scroll to position [1401, 0]
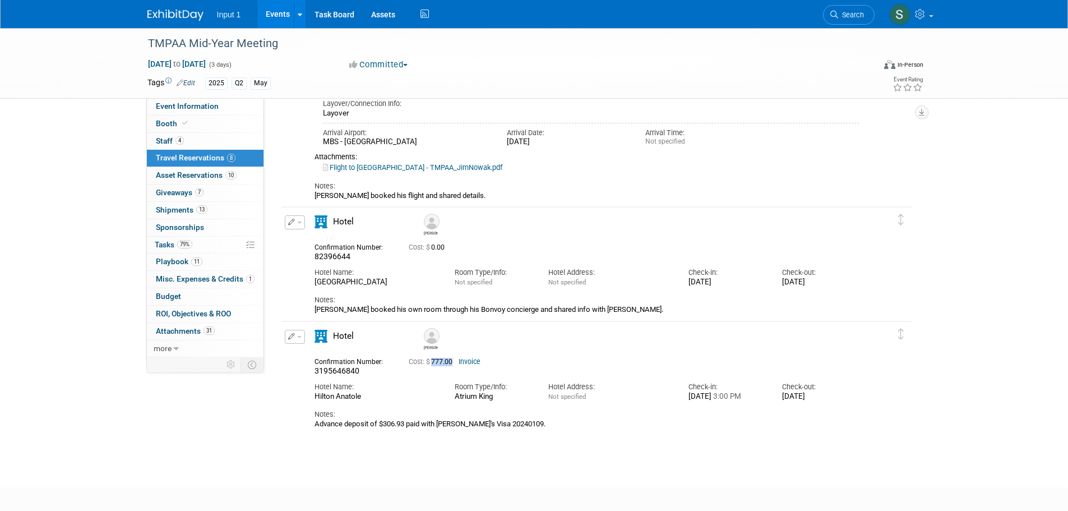
copy span "777.00"
click at [845, 15] on span "Search" at bounding box center [851, 15] width 26 height 8
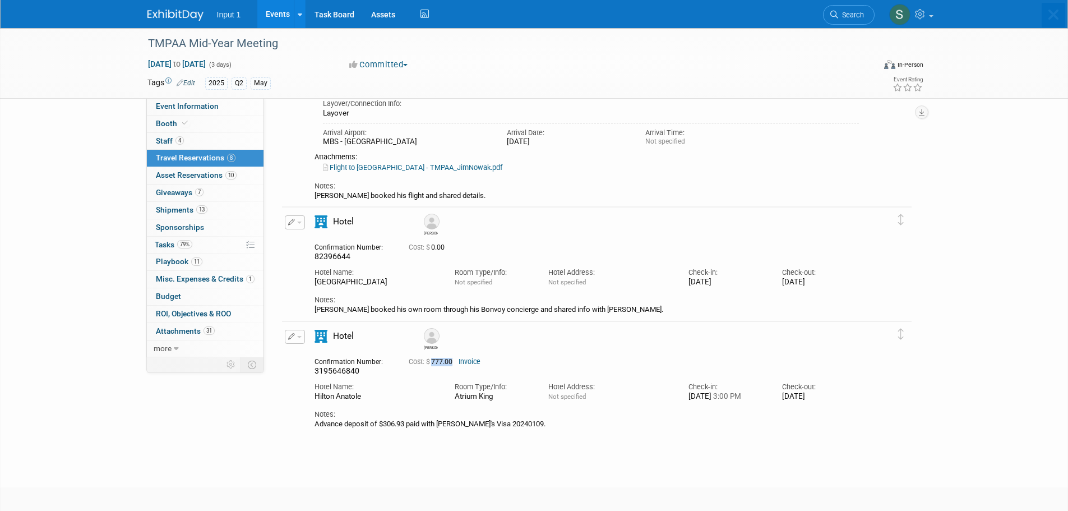
scroll to position [0, 0]
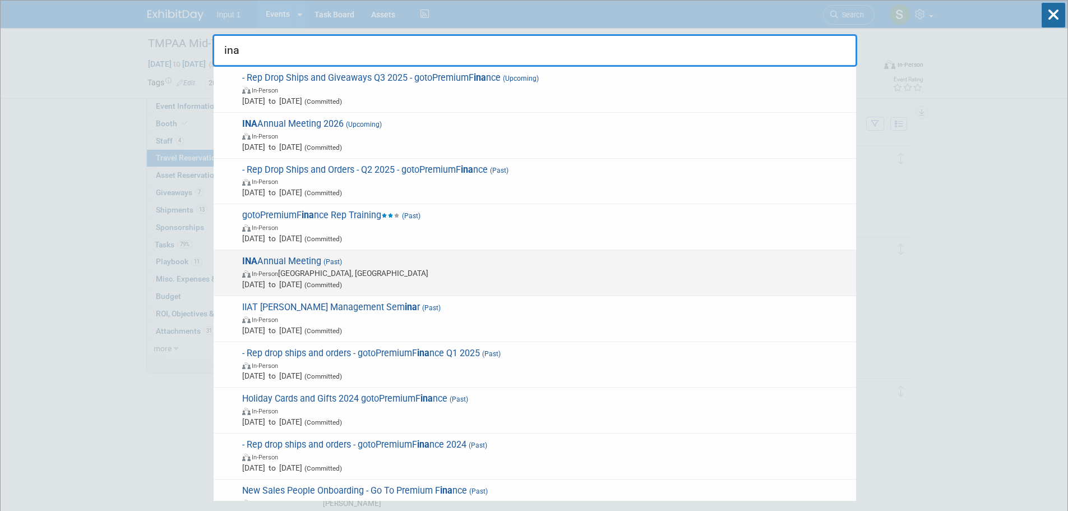
type input "ina"
click at [302, 258] on span "INA Annual Meeting (Past) In-Person Phoenix, AZ Jan 27, 2025 to Jan 29, 2025 (C…" at bounding box center [545, 273] width 612 height 34
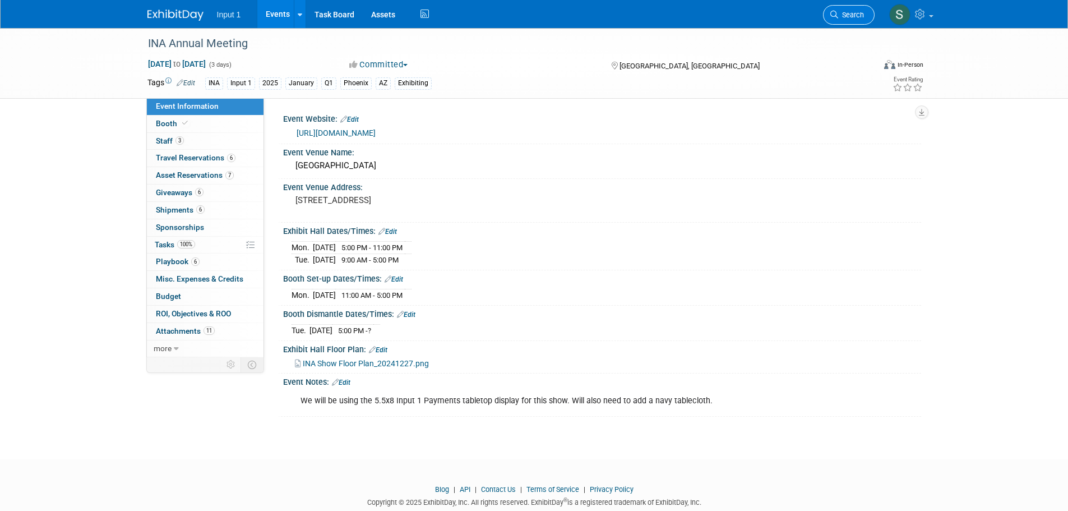
click at [841, 10] on link "Search" at bounding box center [849, 15] width 52 height 20
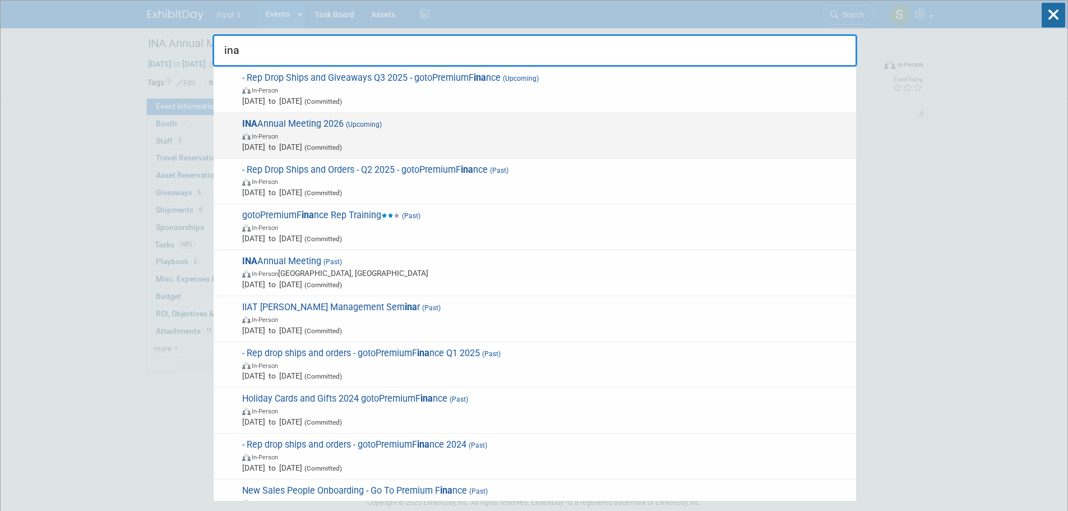
type input "ina"
click at [330, 119] on span "INA Annual Meeting 2026 (Upcoming) In-Person Jan 26, 2026 to Jan 28, 2026 (Comm…" at bounding box center [545, 135] width 612 height 34
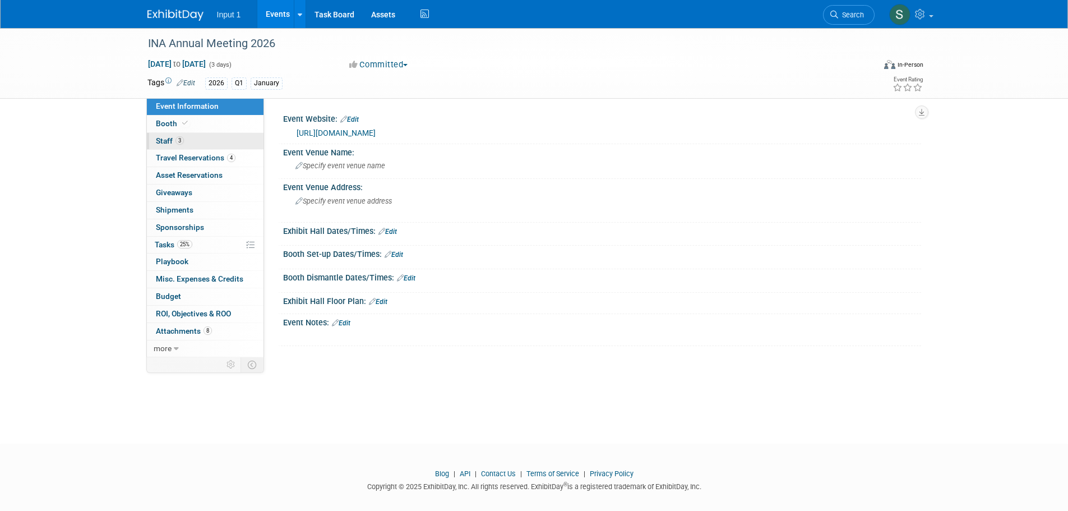
click at [172, 140] on span "Staff 3" at bounding box center [170, 140] width 28 height 9
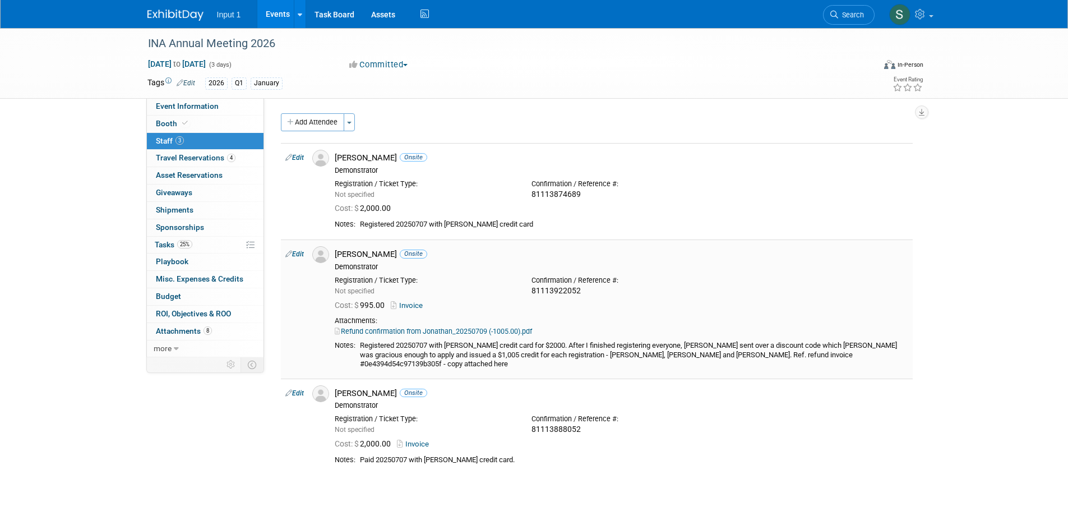
click at [460, 289] on div "Not specified" at bounding box center [425, 291] width 180 height 10
click at [298, 154] on link "Edit" at bounding box center [294, 158] width 19 height 8
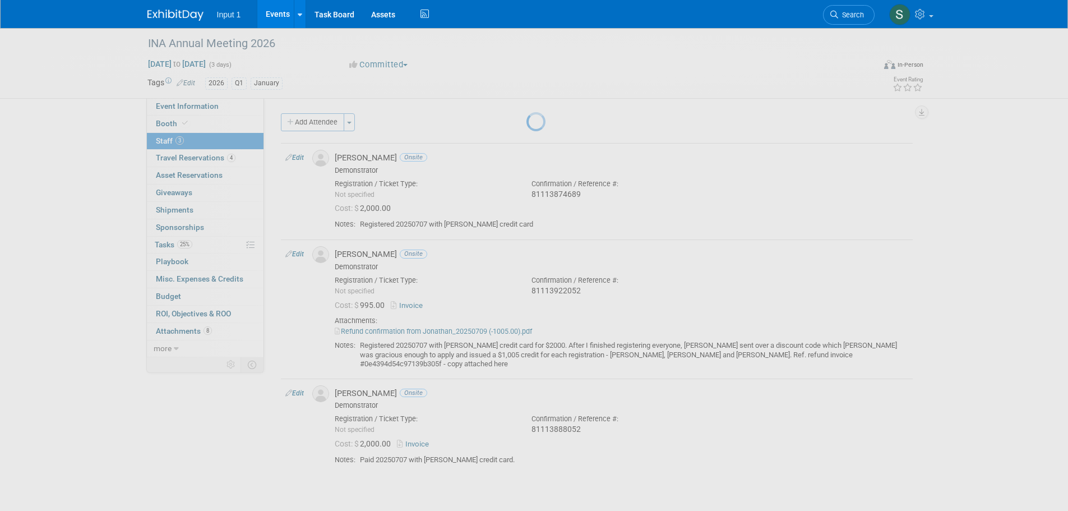
select select "d40ff6d6-5ffc-43ba-8bff-fd1bbda96547"
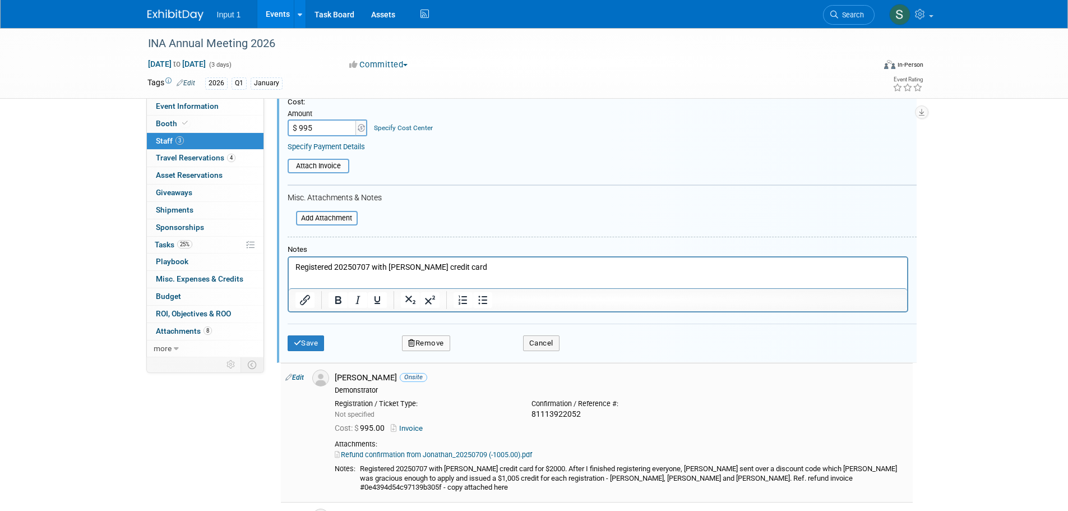
scroll to position [240, 0]
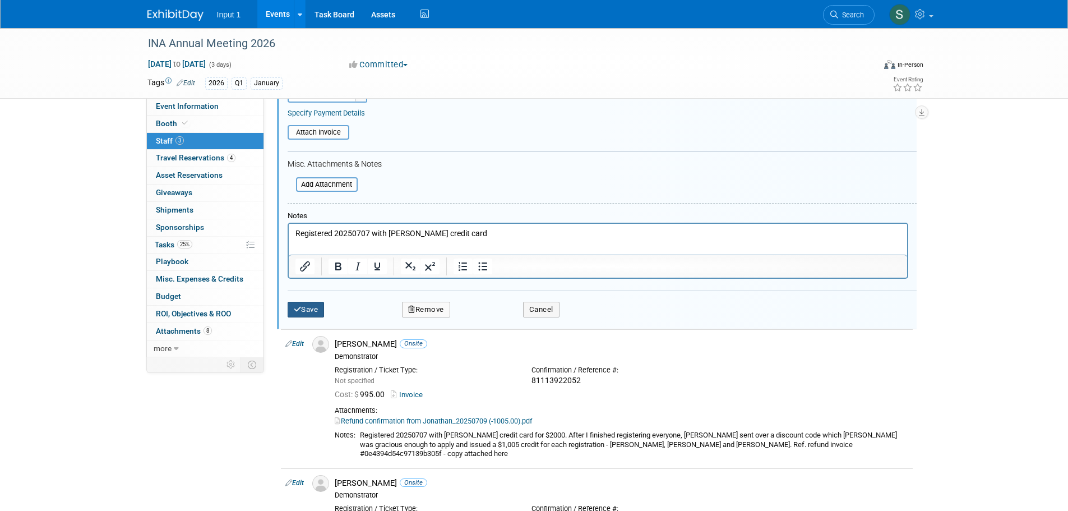
type input "$ 995.00"
click at [310, 309] on button "Save" at bounding box center [306, 310] width 37 height 16
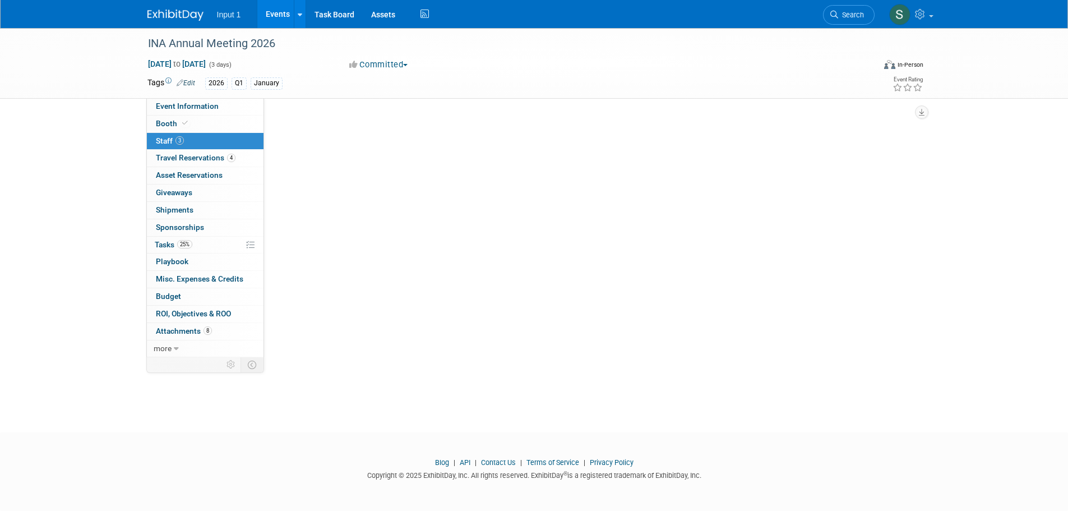
scroll to position [87, 0]
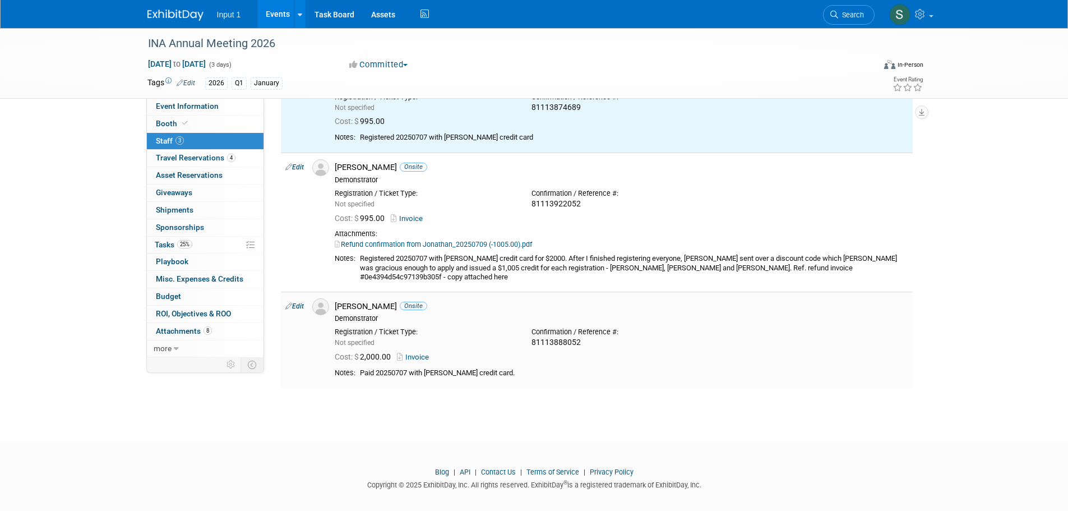
click at [296, 302] on link "Edit" at bounding box center [294, 306] width 19 height 8
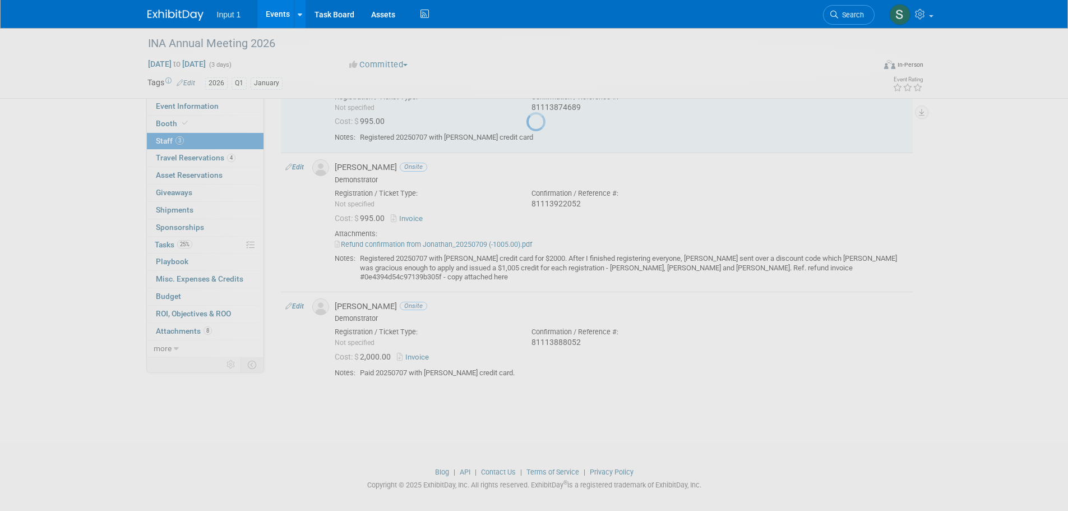
select select "c77367d5-fd42-4b3c-b5e8-a718ed71f8ff"
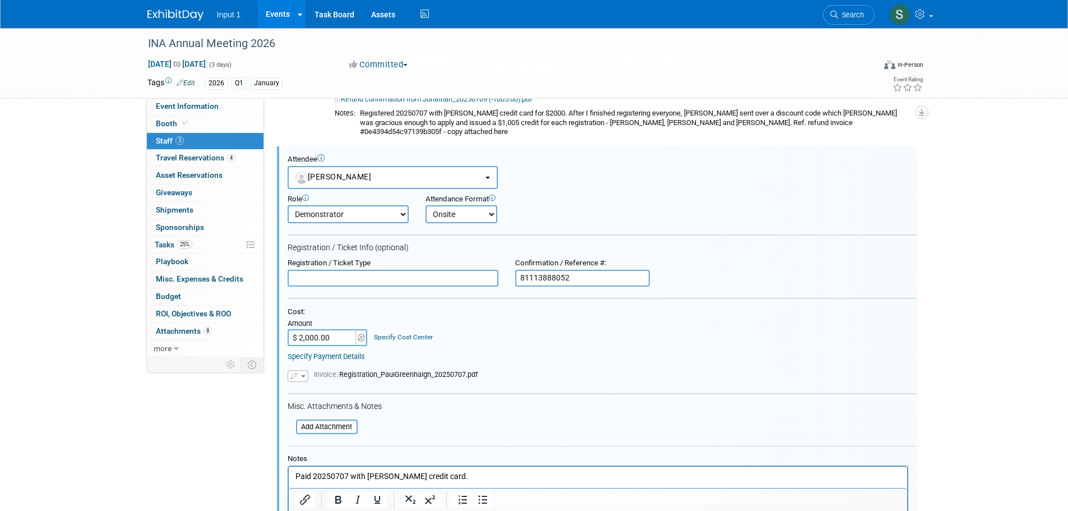
scroll to position [242, 0]
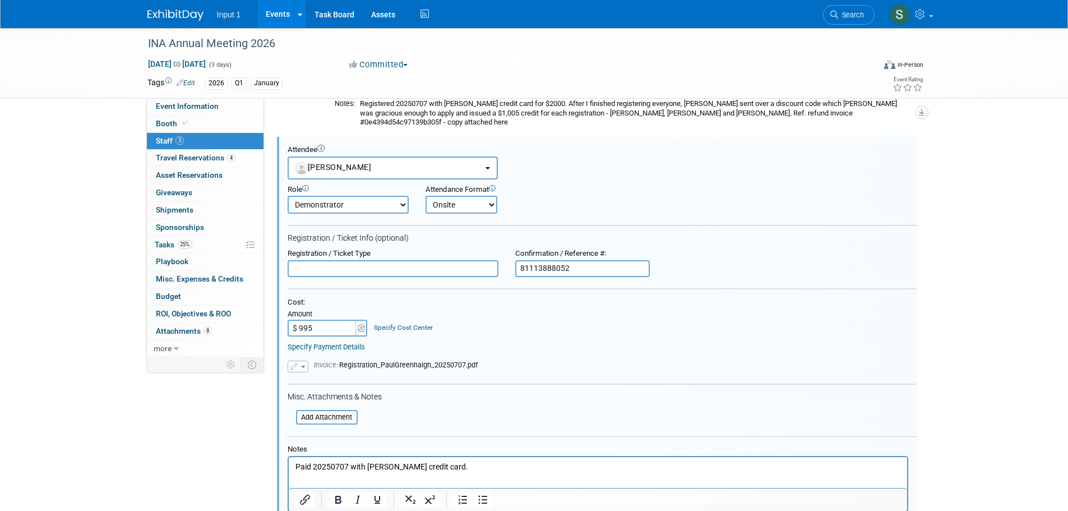
type input "$ 995.00"
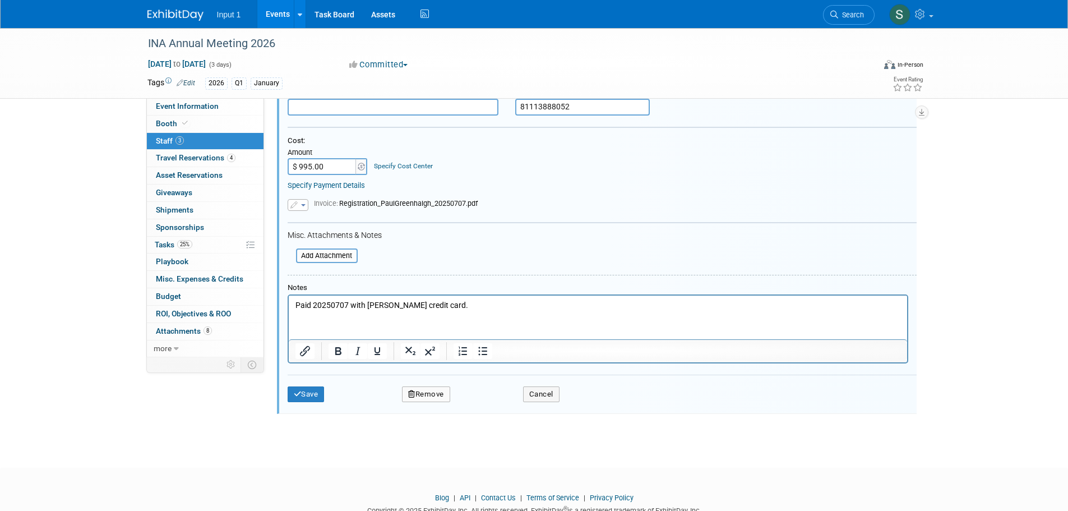
scroll to position [430, 0]
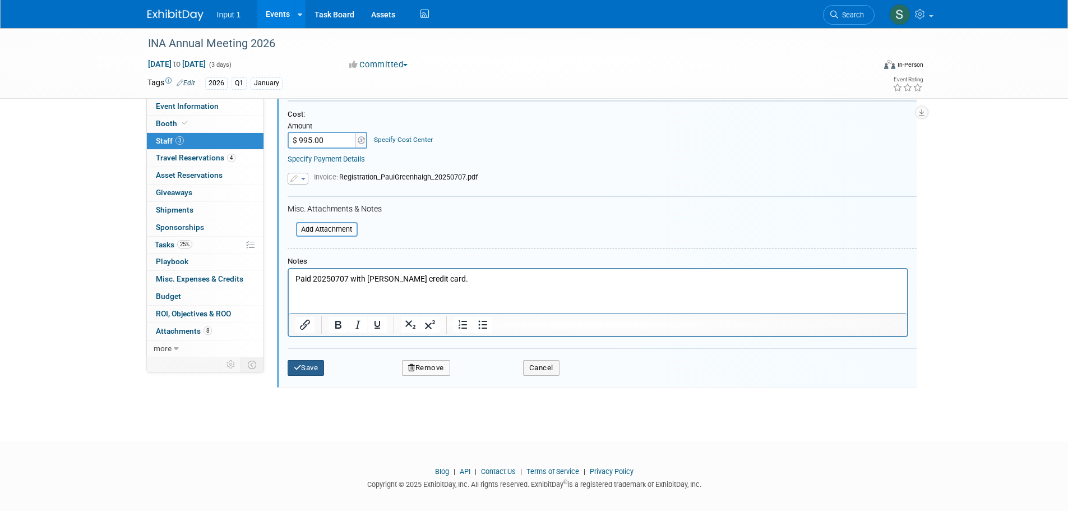
click at [309, 360] on button "Save" at bounding box center [306, 368] width 37 height 16
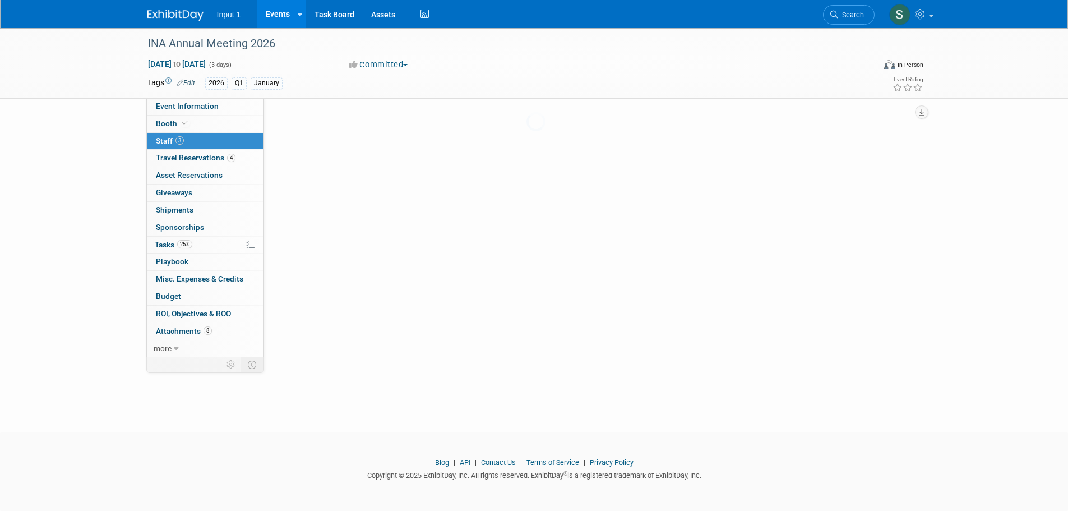
scroll to position [87, 0]
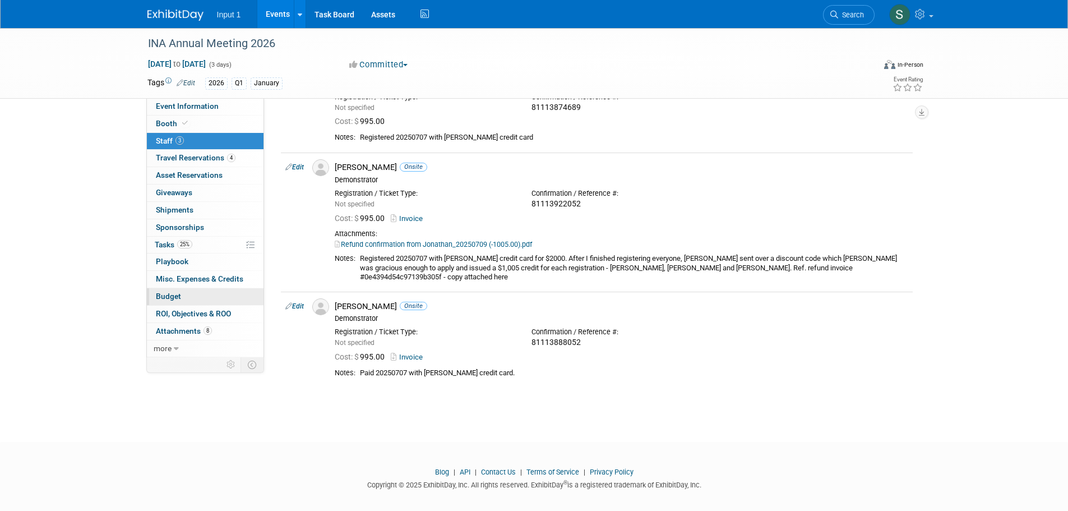
click at [160, 296] on span "Budget" at bounding box center [168, 296] width 25 height 9
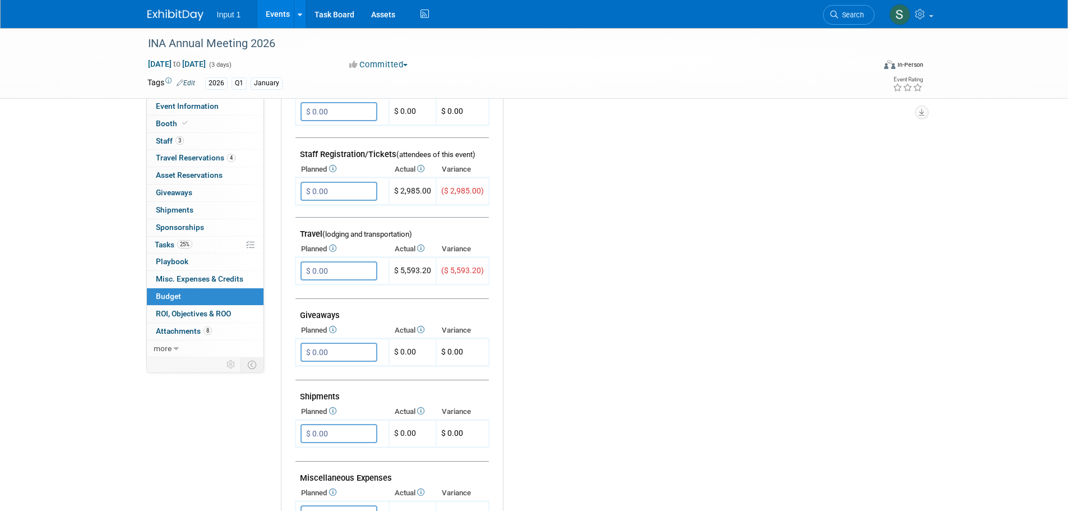
scroll to position [336, 0]
click at [179, 104] on span "Event Information" at bounding box center [187, 105] width 63 height 9
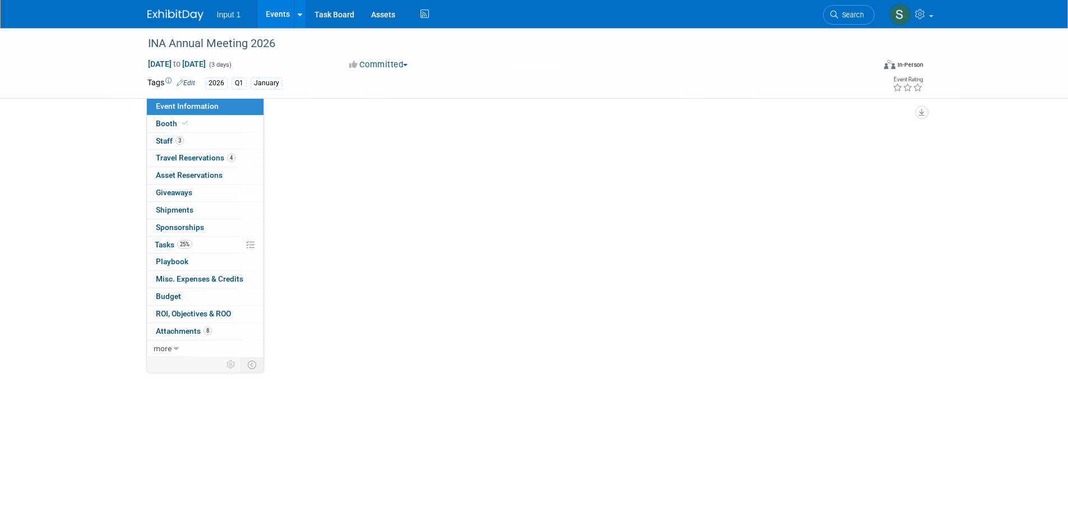
scroll to position [0, 0]
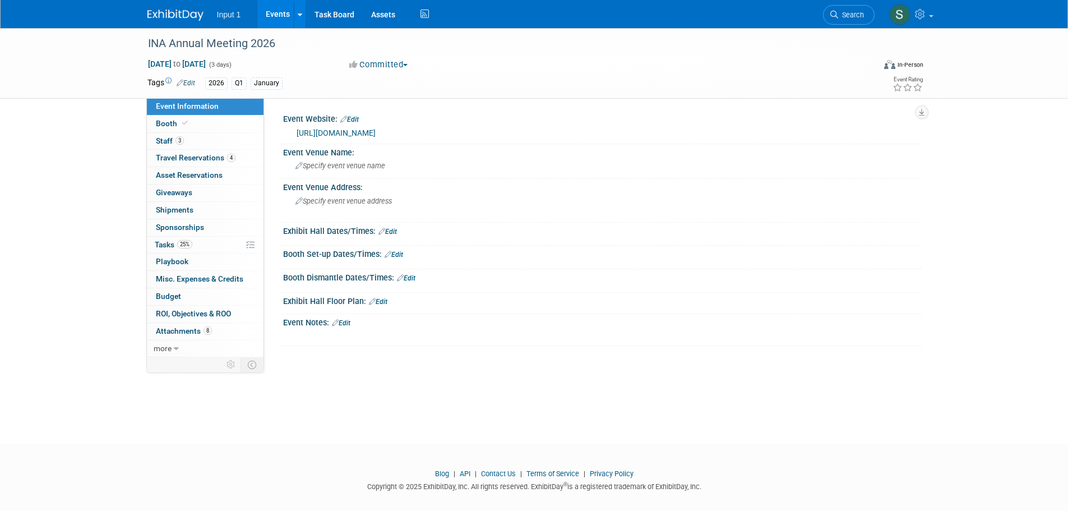
click at [376, 132] on link "https://www.networksalliance.com/2026-meeting/" at bounding box center [336, 132] width 79 height 9
click at [839, 14] on span "Search" at bounding box center [851, 15] width 26 height 8
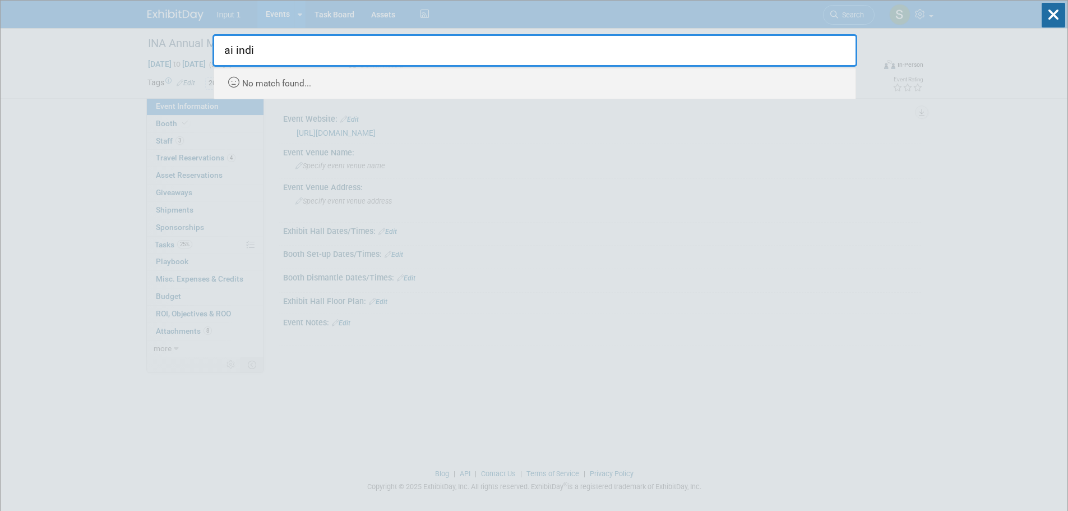
type input "ai indie"
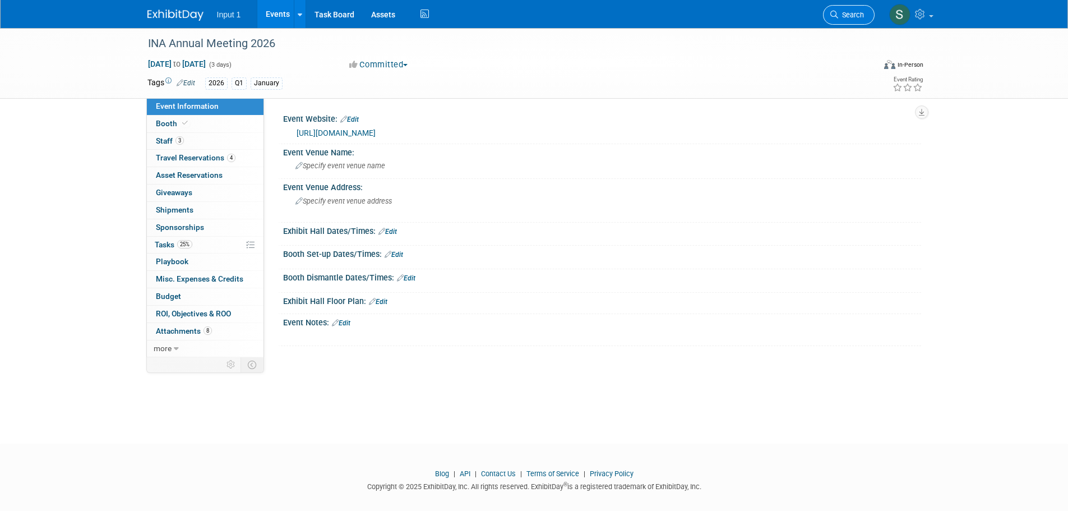
click at [856, 18] on span "Search" at bounding box center [851, 15] width 26 height 8
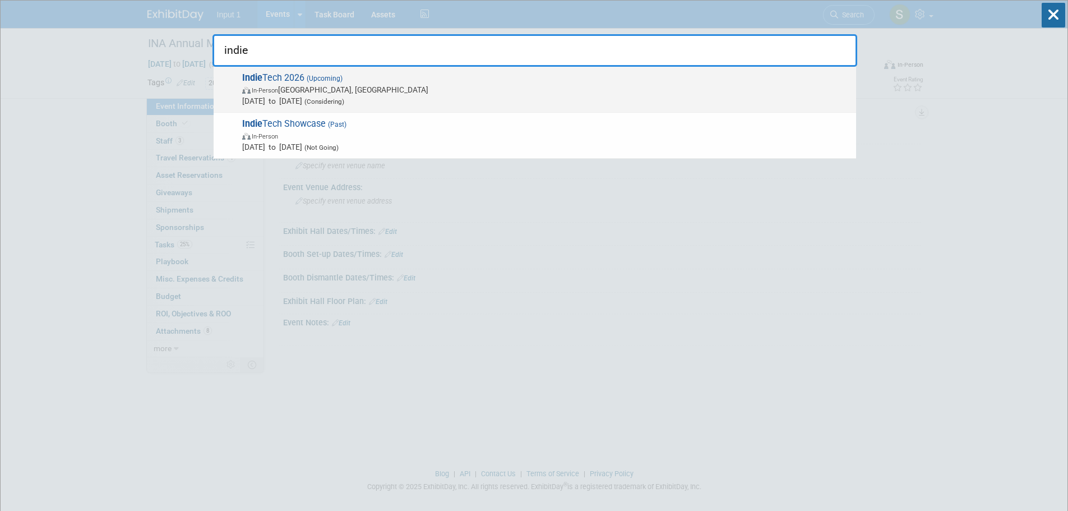
click at [301, 76] on span "Indie Tech 2026 (Upcoming) In-Person Hollywood, FL Jan 28, 2026 to Jan 29, 2026…" at bounding box center [545, 89] width 612 height 34
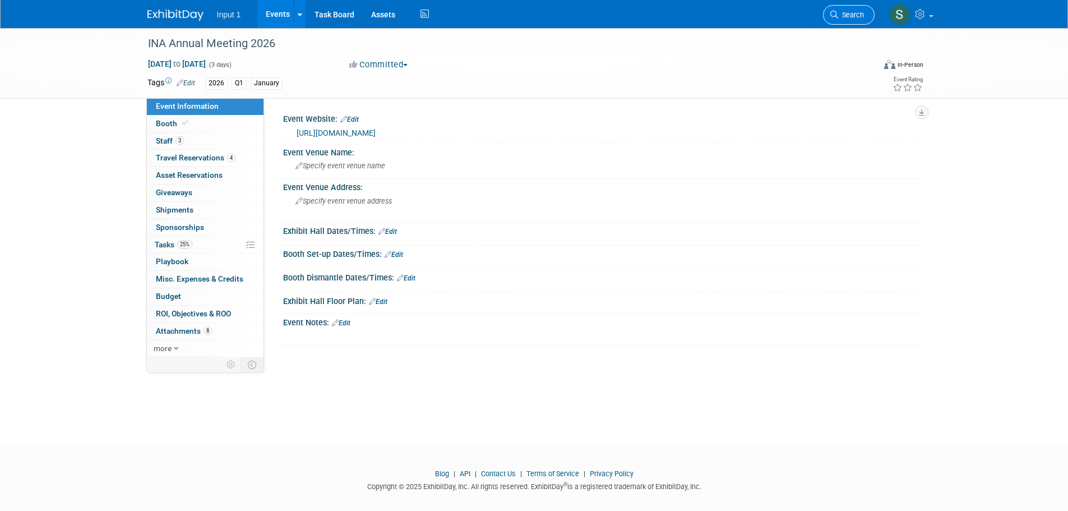
click at [846, 15] on span "Search" at bounding box center [851, 15] width 26 height 8
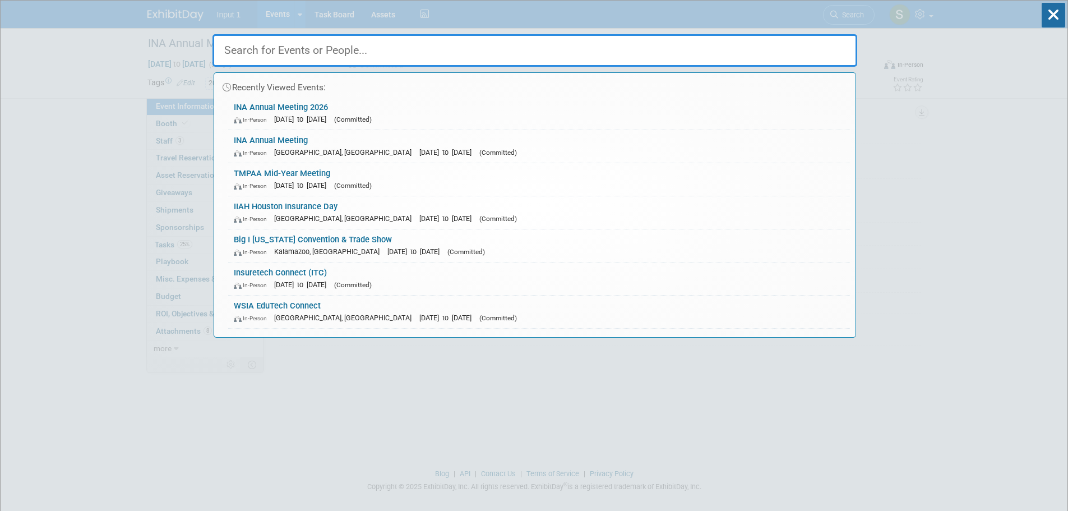
click at [313, 54] on input "text" at bounding box center [535, 50] width 645 height 33
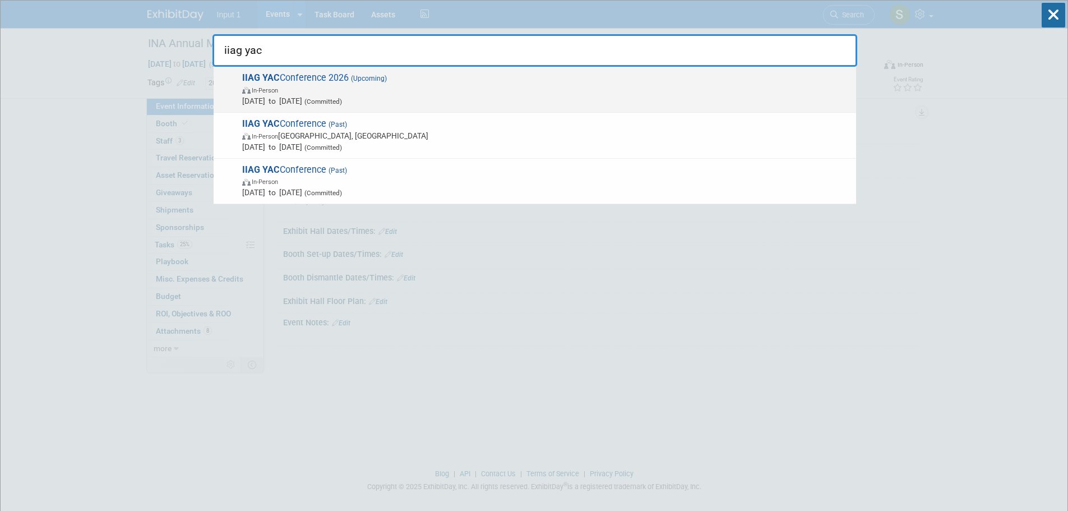
type input "iiag yac"
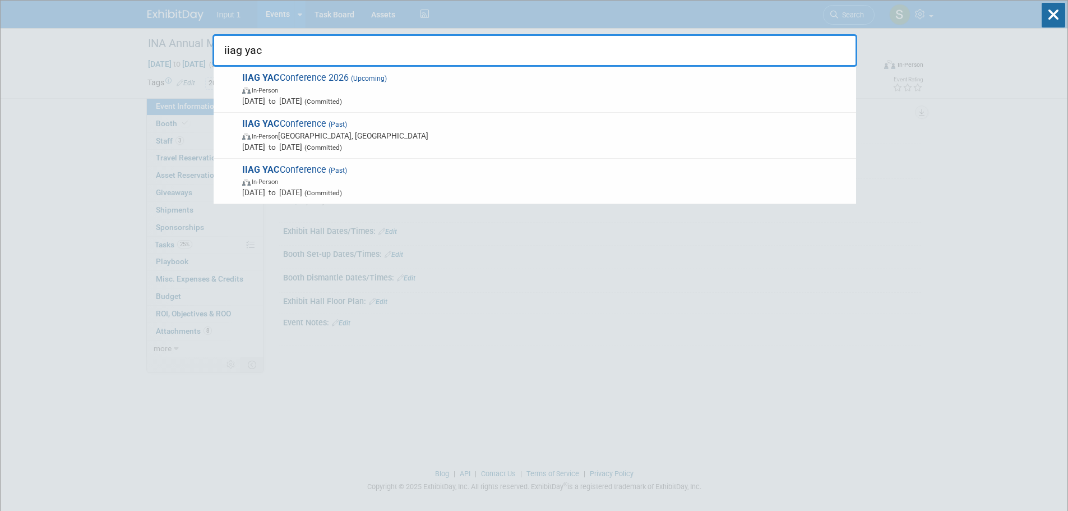
click at [297, 81] on span "IIAG YAC Conference 2026 (Upcoming) In-Person Feb 11, 2026 to Feb 13, 2026 (Com…" at bounding box center [545, 89] width 612 height 34
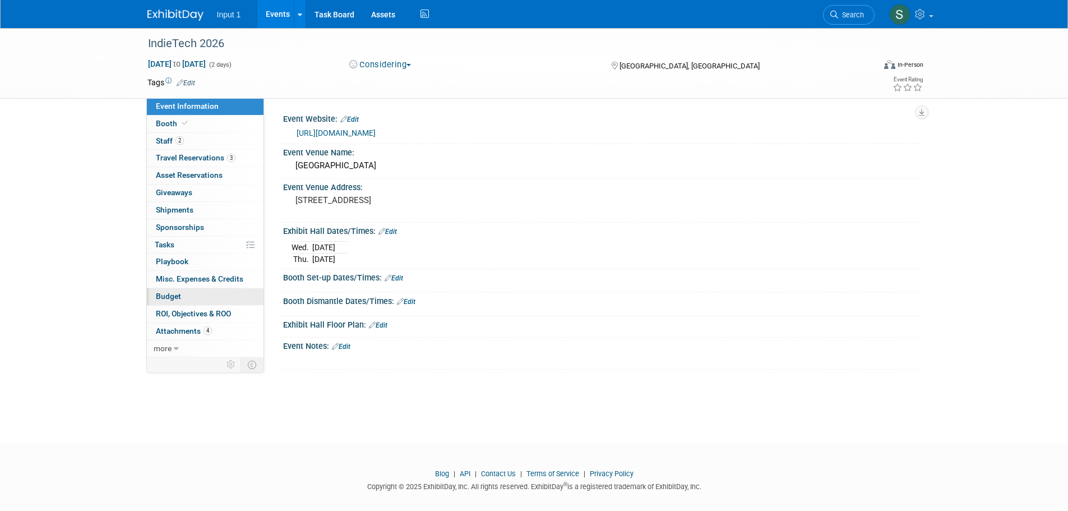
click at [173, 293] on span "Budget" at bounding box center [168, 296] width 25 height 9
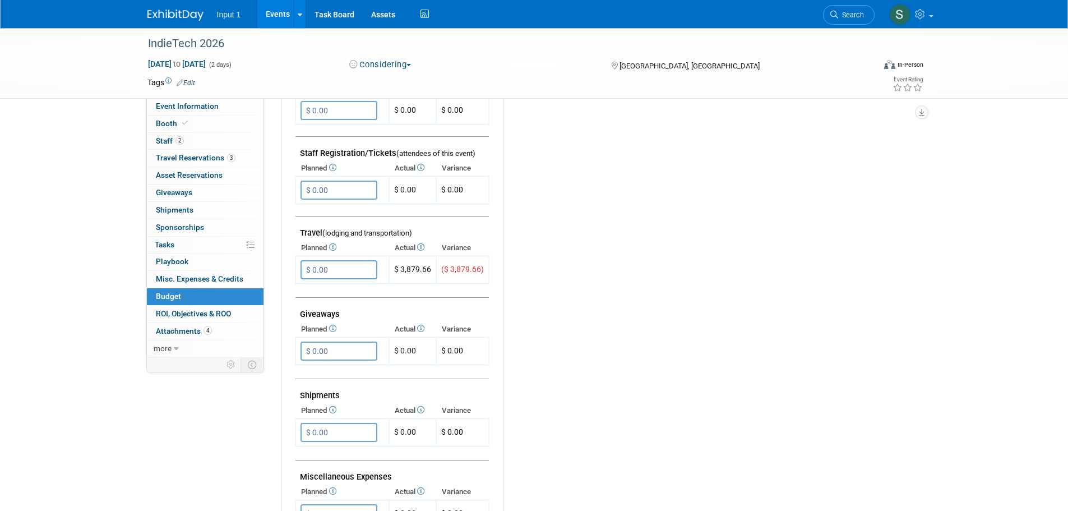
scroll to position [336, 0]
click at [191, 158] on span "Travel Reservations 3" at bounding box center [196, 157] width 80 height 9
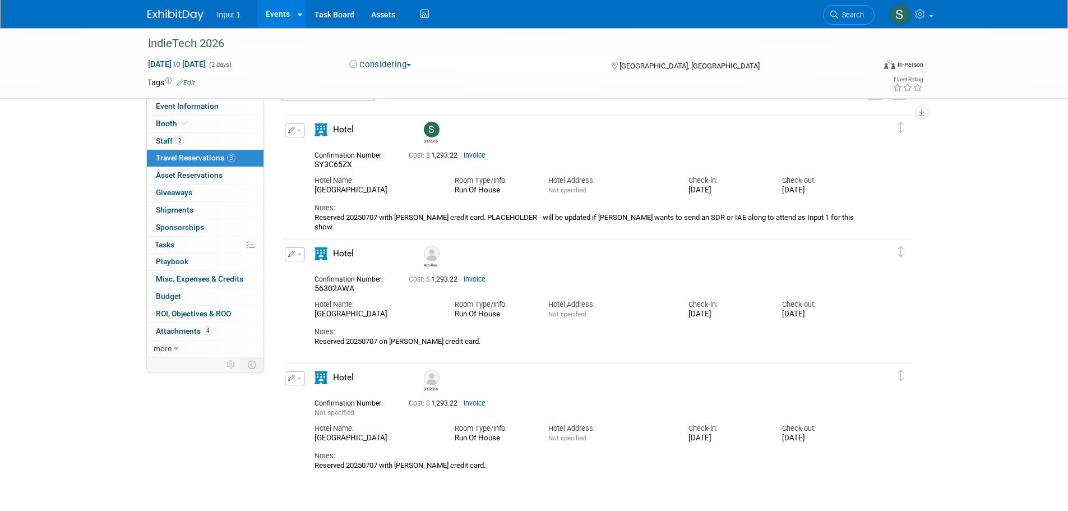
scroll to position [56, 0]
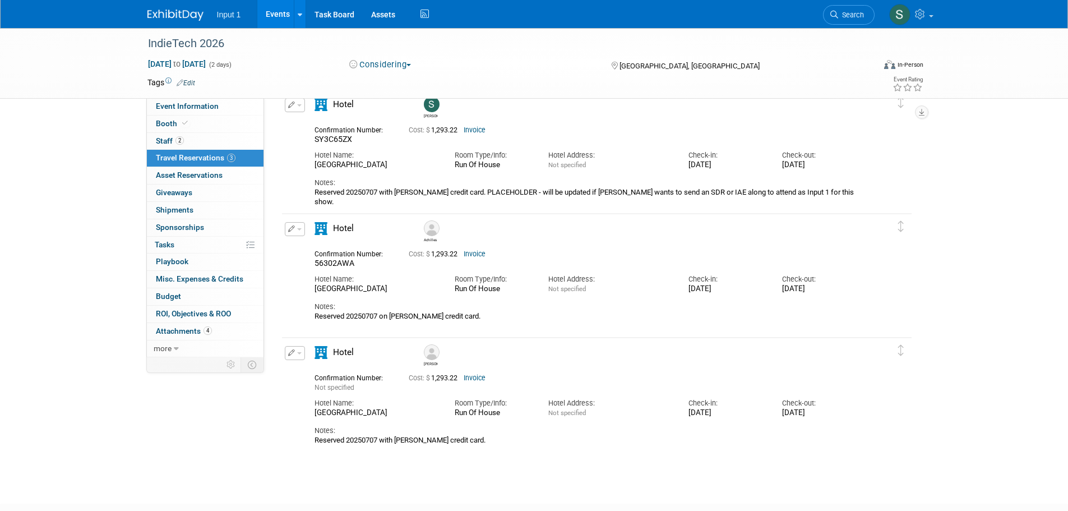
click at [794, 365] on div "[PERSON_NAME]" at bounding box center [628, 353] width 421 height 25
drag, startPoint x: 172, startPoint y: 118, endPoint x: 172, endPoint y: 124, distance: 6.2
click at [173, 118] on link "Booth" at bounding box center [205, 124] width 117 height 17
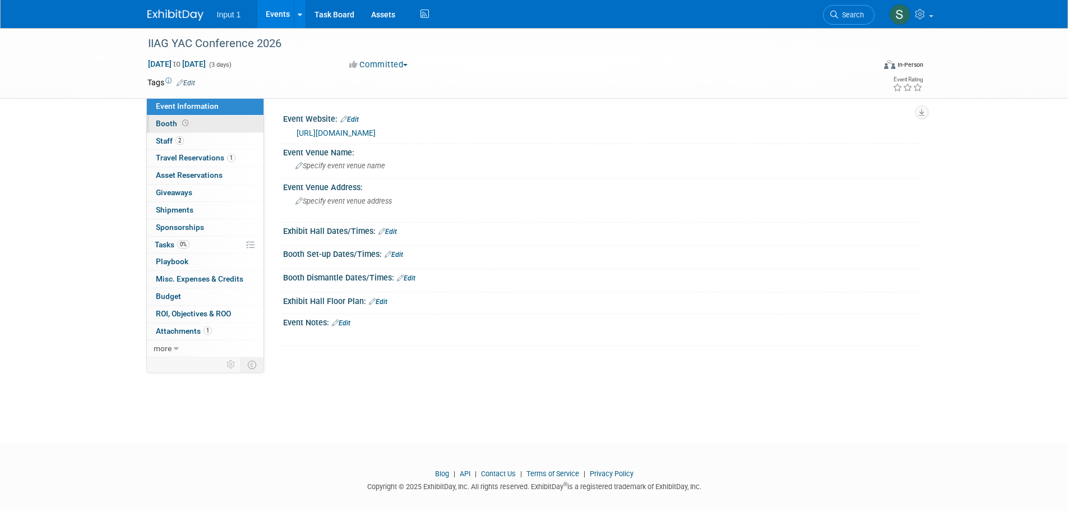
click at [172, 124] on span "Booth" at bounding box center [173, 123] width 35 height 9
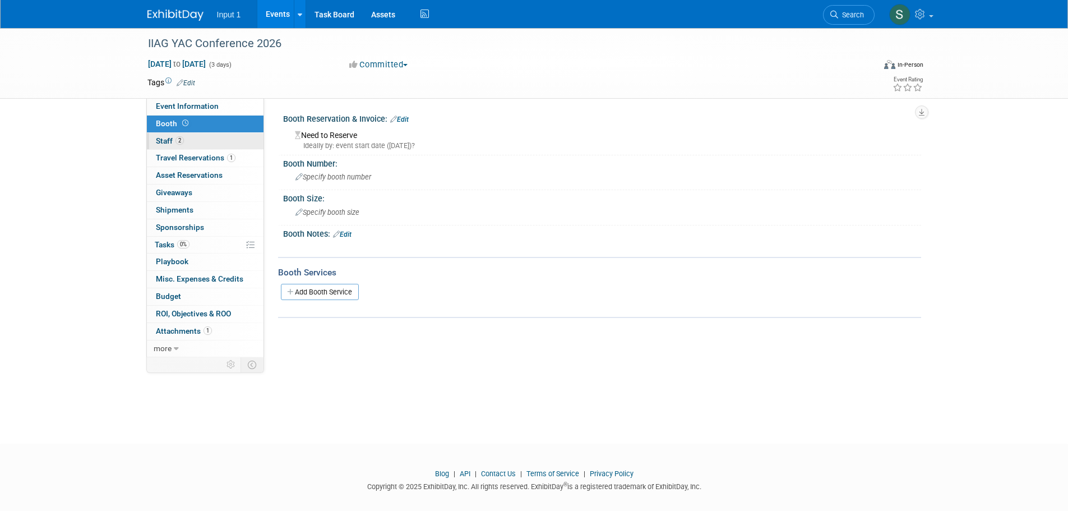
click at [161, 142] on span "Staff 2" at bounding box center [170, 140] width 28 height 9
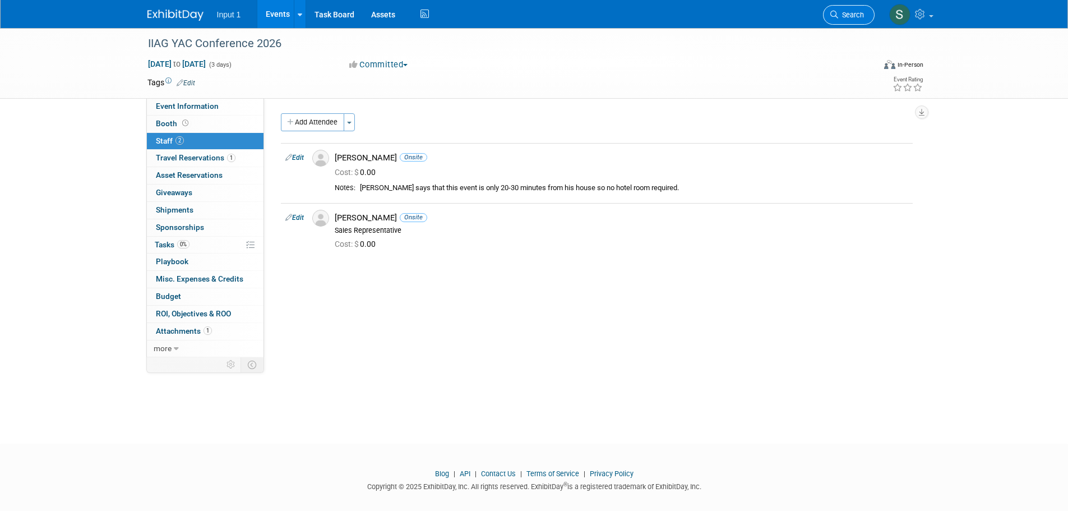
click at [835, 13] on icon at bounding box center [834, 15] width 8 height 8
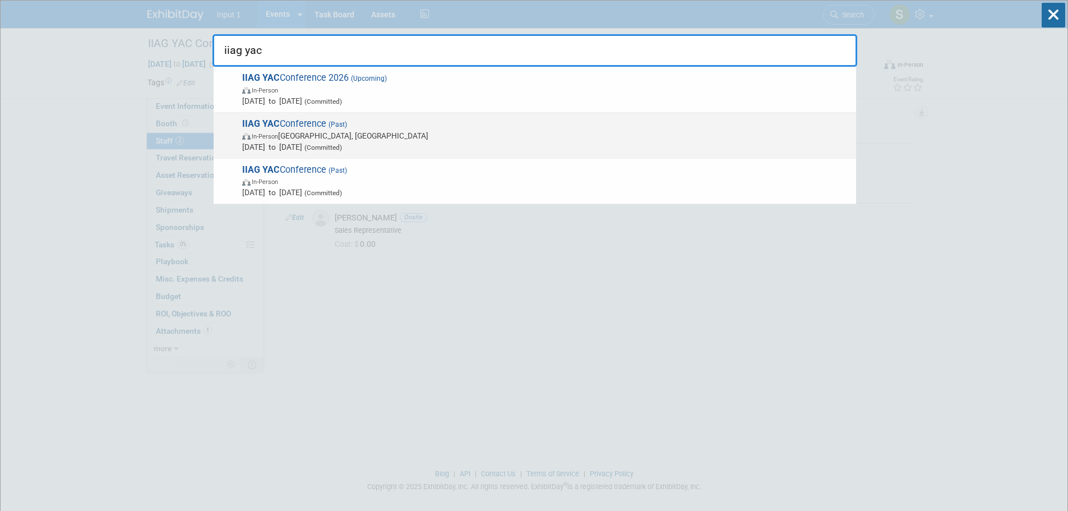
type input "iiag yac"
click at [316, 127] on span "IIAG YAC Conference (Past) In-Person Athens, GA Feb 5, 2025 to Feb 7, 2025 (Com…" at bounding box center [545, 135] width 612 height 34
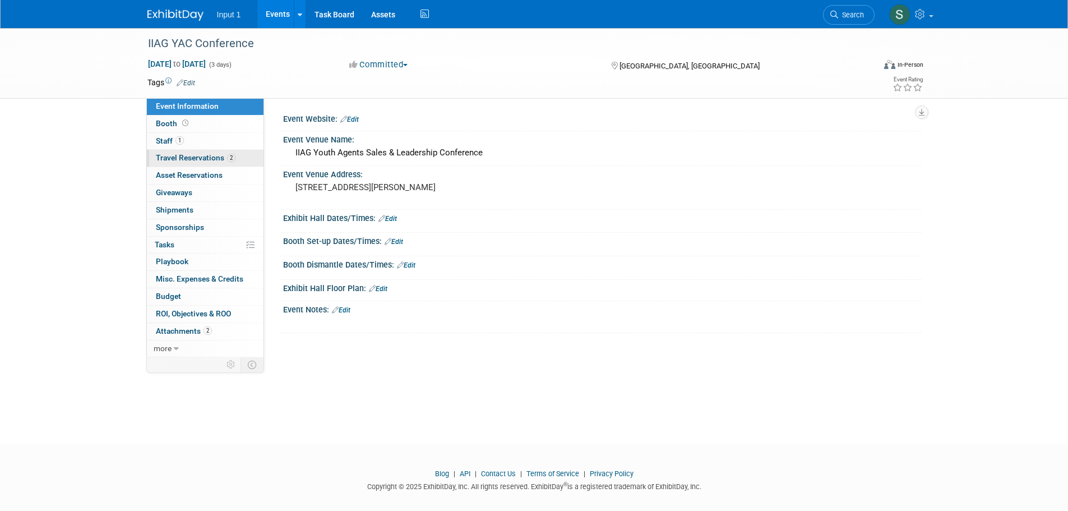
click at [196, 160] on span "Travel Reservations 2" at bounding box center [196, 157] width 80 height 9
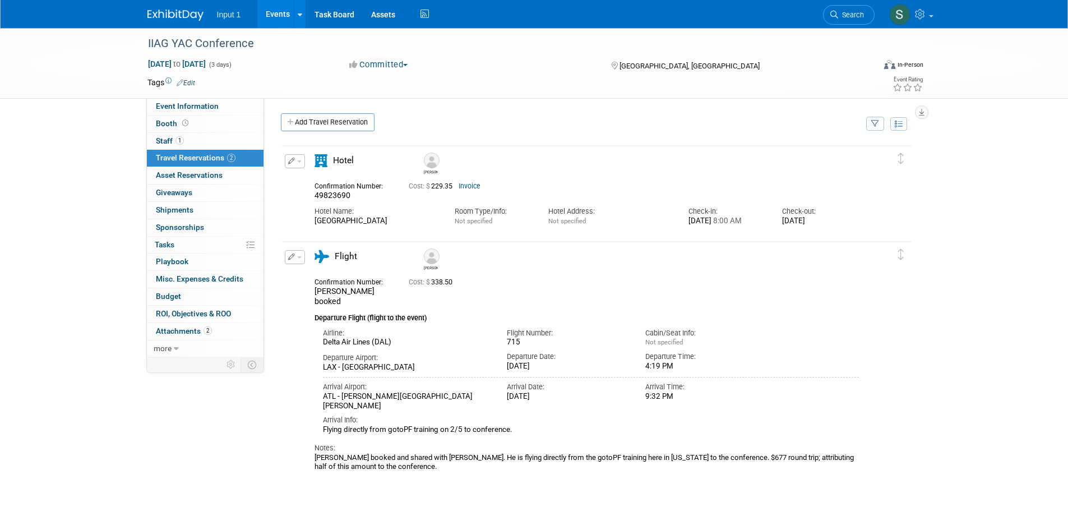
click at [751, 402] on div "Airline: Delta Air Lines (DAL) Flight Number: 715 Cabin/Seat Info:" at bounding box center [587, 379] width 545 height 111
click at [158, 124] on span "Booth" at bounding box center [173, 123] width 35 height 9
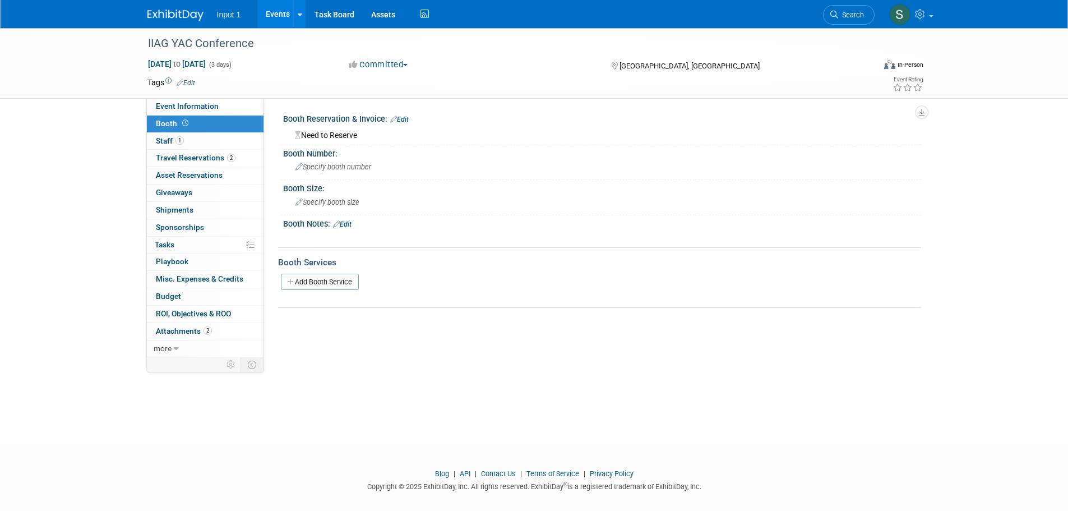
drag, startPoint x: 851, startPoint y: 16, endPoint x: 838, endPoint y: 16, distance: 13.5
click at [851, 16] on span "Search" at bounding box center [851, 15] width 26 height 8
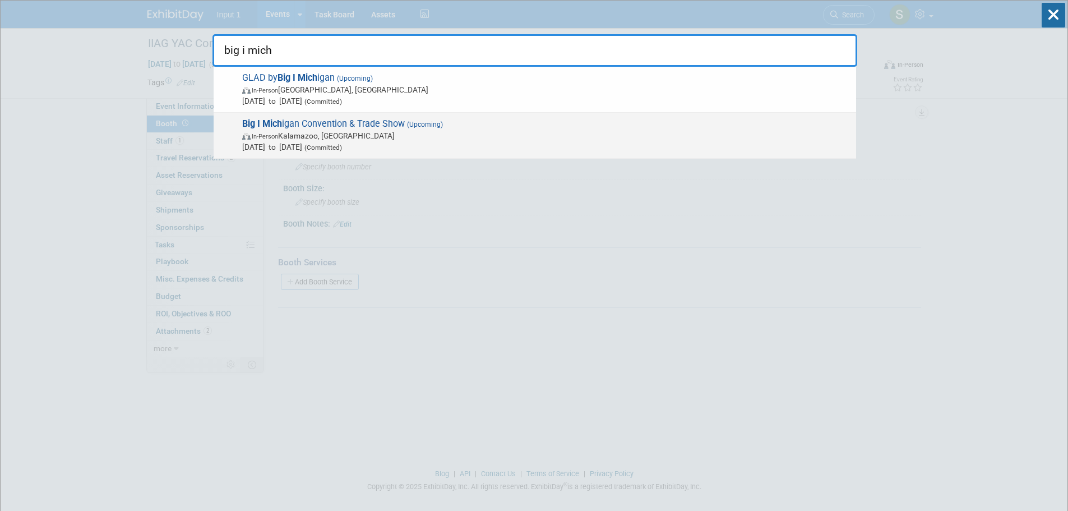
type input "big i mich"
click at [339, 124] on span "Big I Mich igan Convention & Trade Show (Upcoming) In-Person Kalamazoo, MI Feb …" at bounding box center [545, 135] width 612 height 34
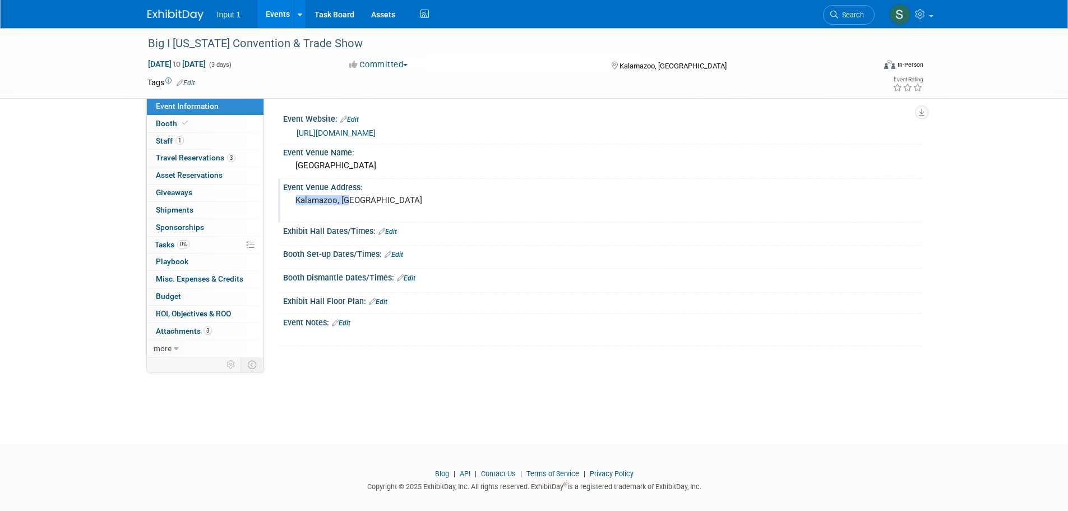
drag, startPoint x: 361, startPoint y: 204, endPoint x: 291, endPoint y: 205, distance: 69.5
click at [292, 205] on div "Kalamazoo, [GEOGRAPHIC_DATA]" at bounding box center [416, 205] width 249 height 26
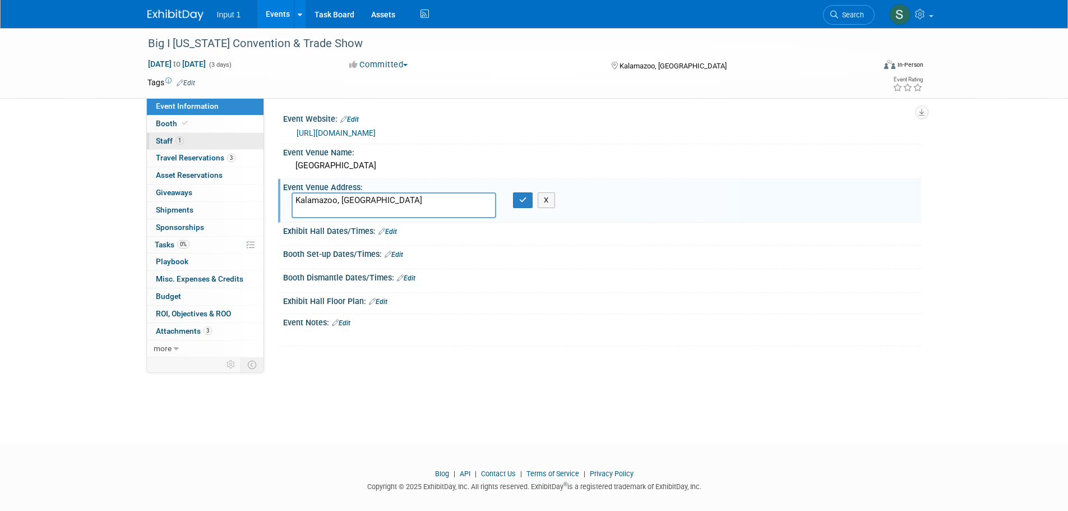
click at [163, 139] on span "Staff 1" at bounding box center [170, 140] width 28 height 9
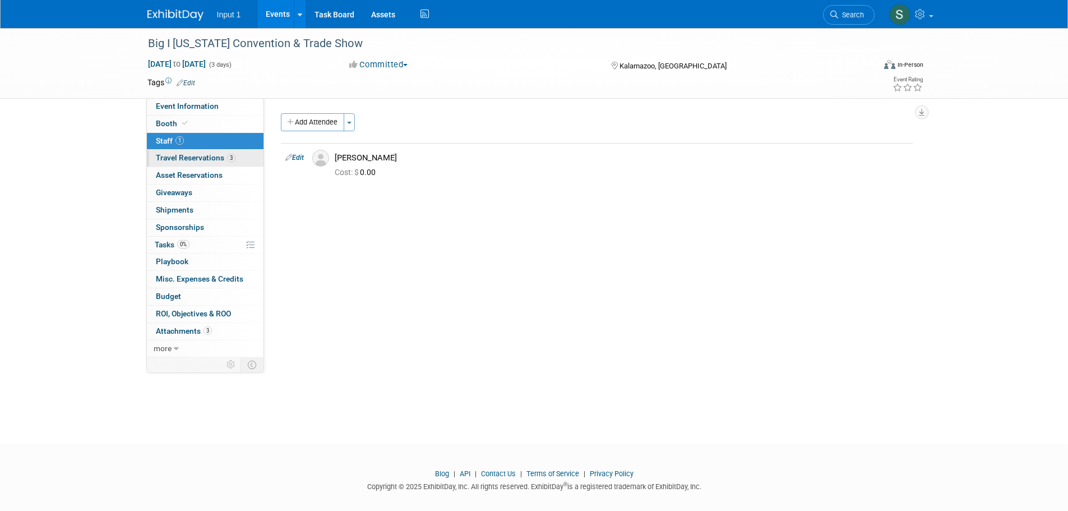
click at [176, 155] on span "Travel Reservations 3" at bounding box center [196, 157] width 80 height 9
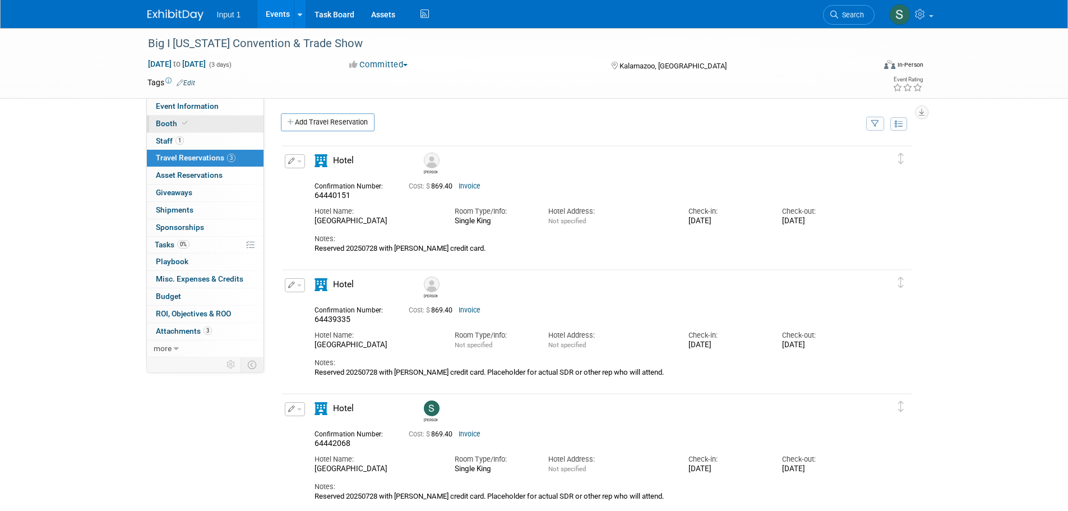
click at [168, 124] on span "Booth" at bounding box center [173, 123] width 34 height 9
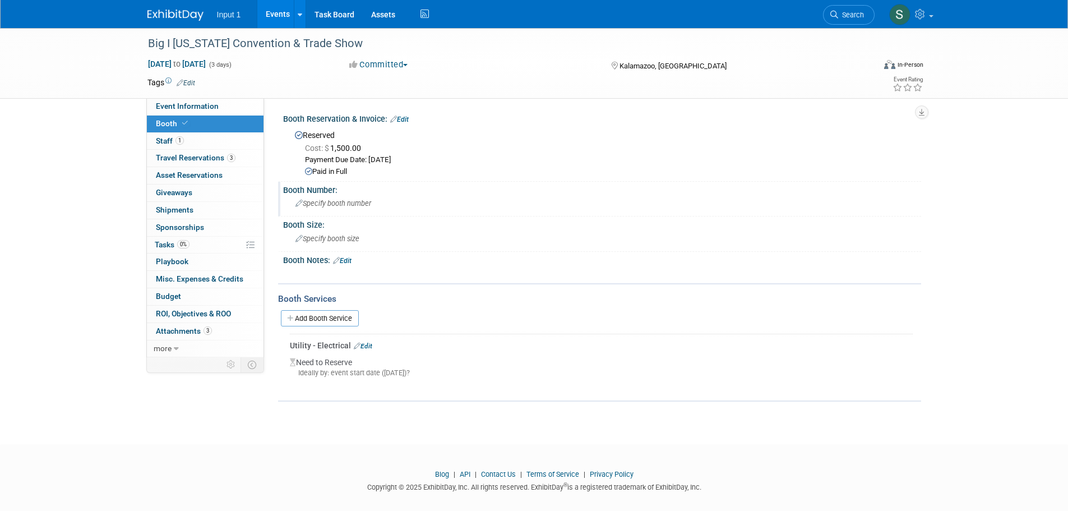
click at [563, 200] on div "Specify booth number" at bounding box center [602, 203] width 621 height 17
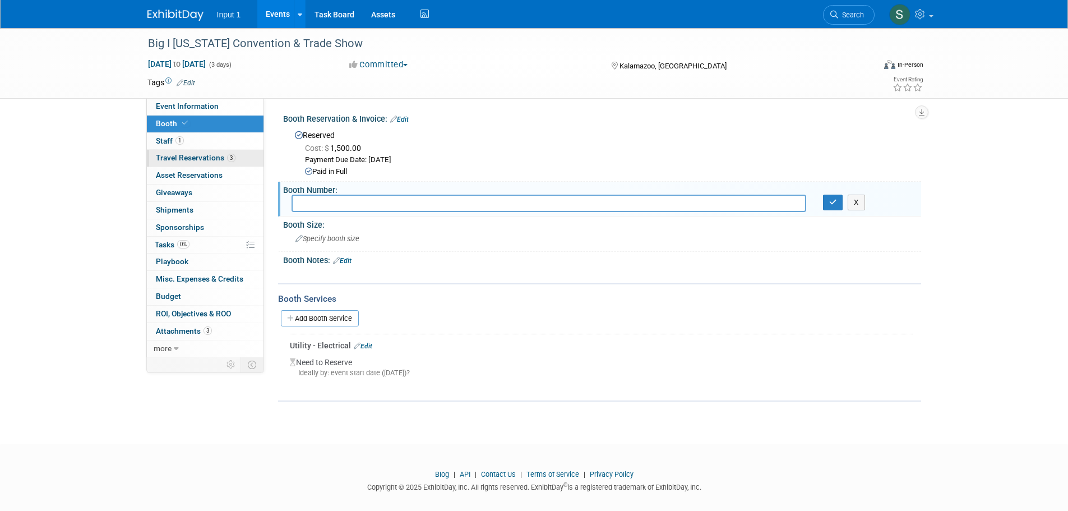
click at [190, 158] on span "Travel Reservations 3" at bounding box center [196, 157] width 80 height 9
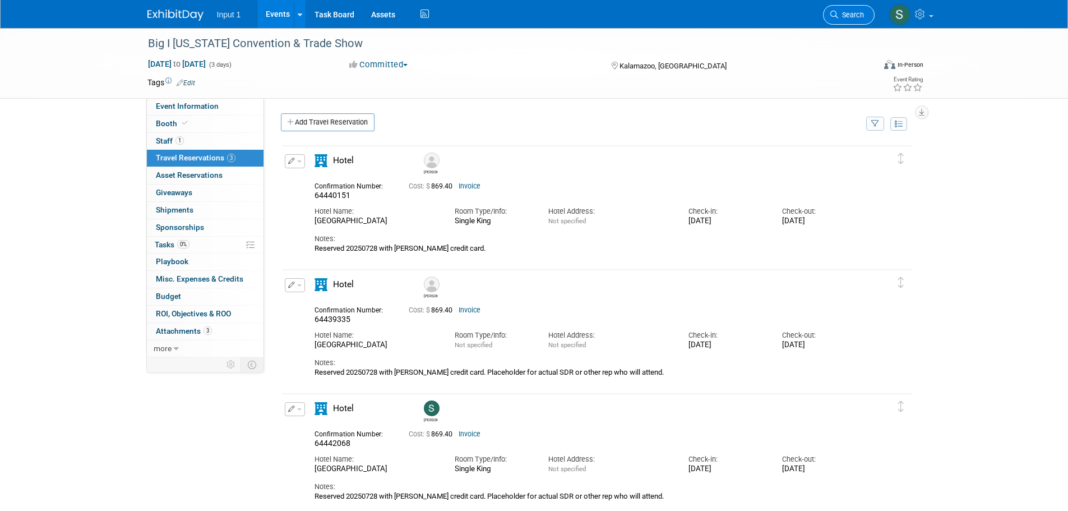
click at [856, 13] on span "Search" at bounding box center [851, 15] width 26 height 8
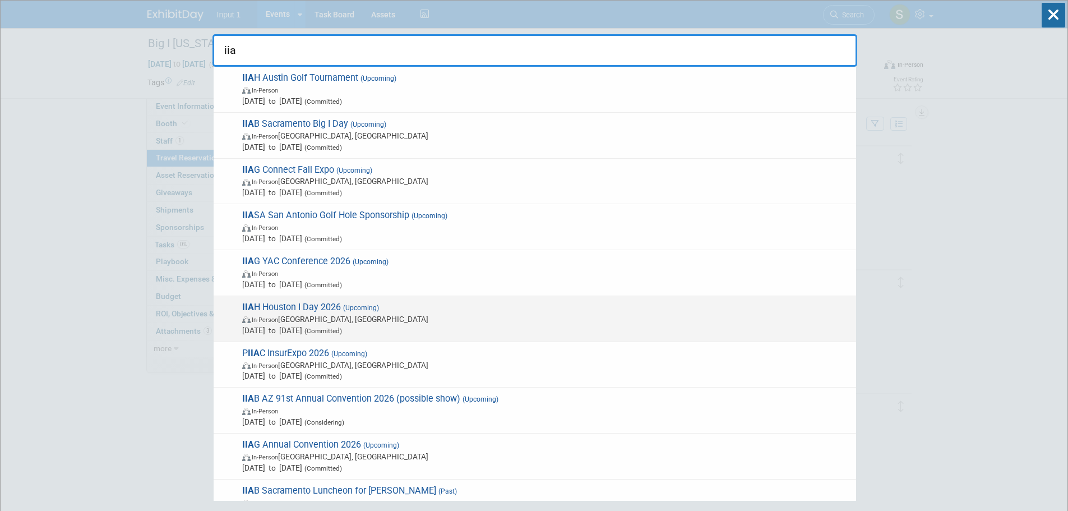
type input "iia"
click at [355, 311] on span "(Upcoming)" at bounding box center [360, 308] width 38 height 8
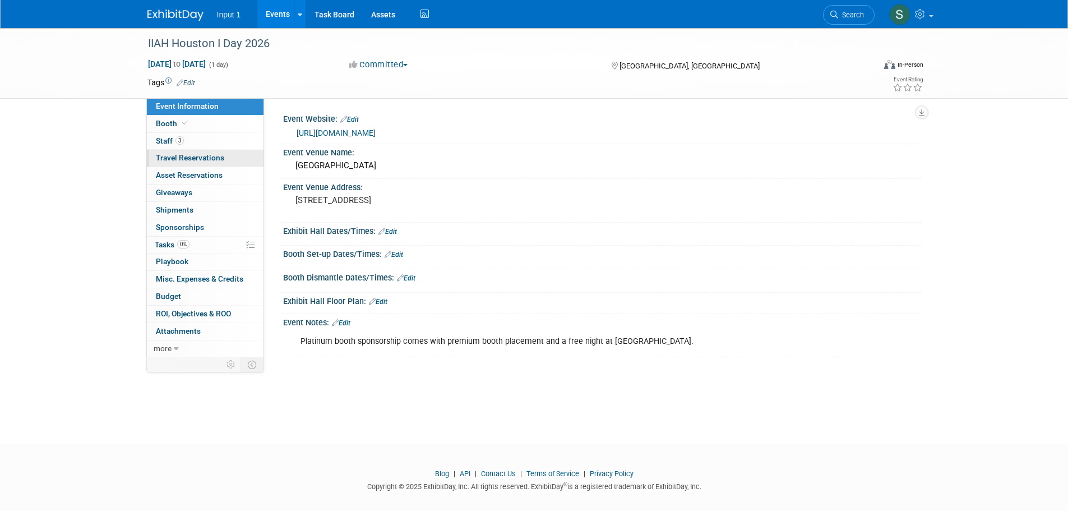
click at [184, 157] on span "Travel Reservations 0" at bounding box center [190, 157] width 68 height 9
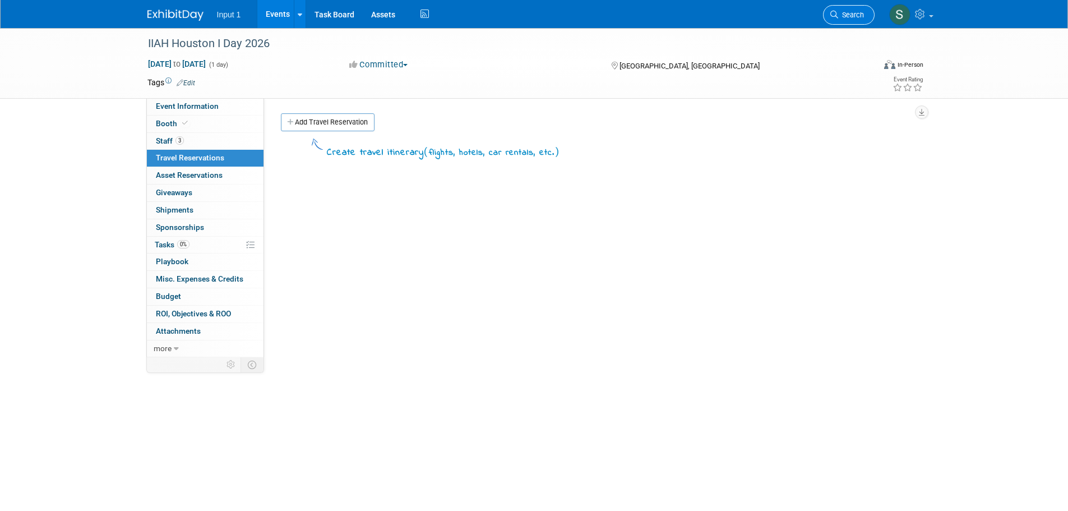
click at [843, 8] on link "Search" at bounding box center [849, 15] width 52 height 20
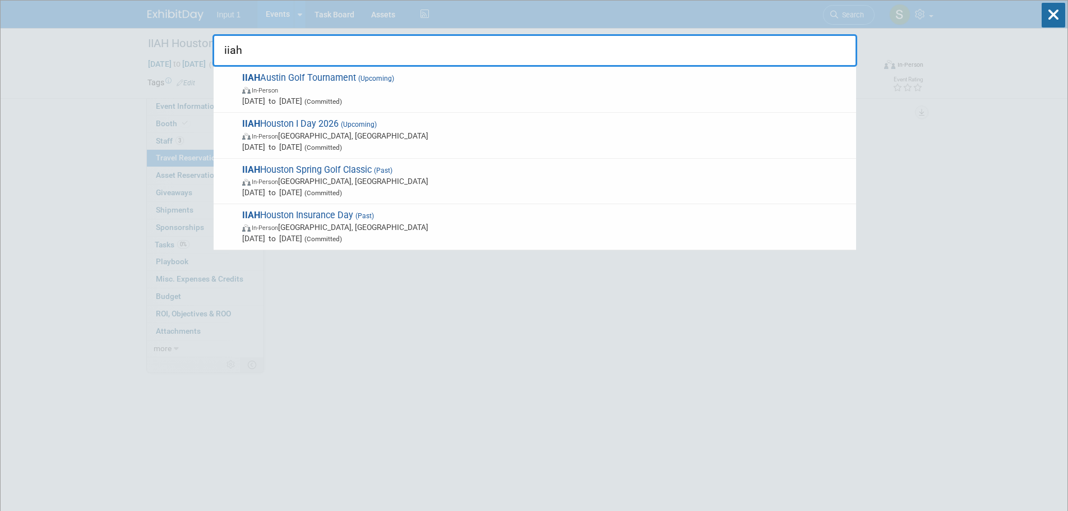
type input "iiah"
click at [281, 216] on span "IIAH Houston Insurance Day (Past) In-Person [GEOGRAPHIC_DATA], [GEOGRAPHIC_DATA…" at bounding box center [545, 227] width 612 height 34
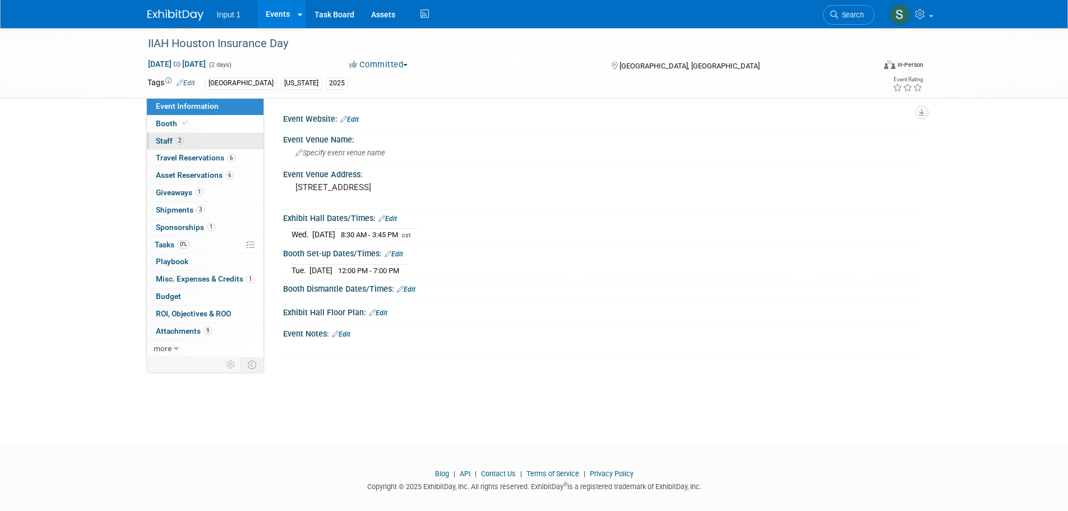
click at [161, 141] on span "Staff 2" at bounding box center [170, 140] width 28 height 9
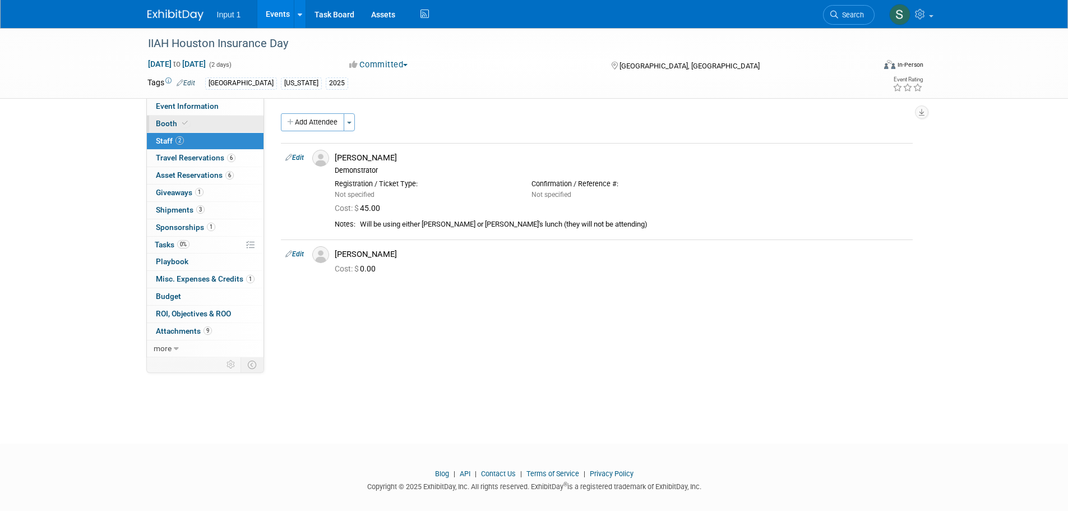
click at [173, 122] on span "Booth" at bounding box center [173, 123] width 34 height 9
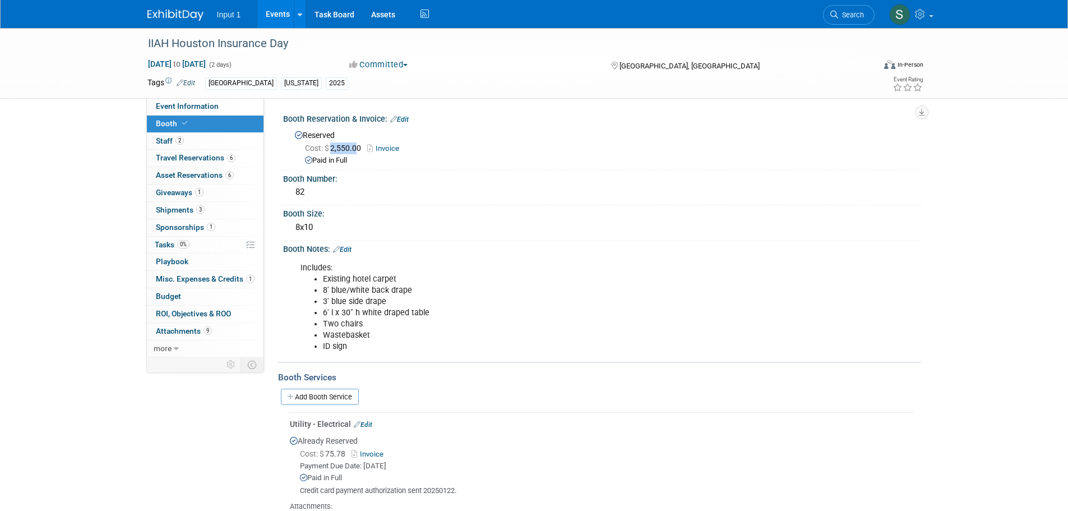
drag, startPoint x: 359, startPoint y: 146, endPoint x: 331, endPoint y: 153, distance: 29.3
click at [331, 153] on div "Cost: $ 2,550.00 Invoice" at bounding box center [609, 148] width 608 height 12
click at [366, 145] on span "Cost: $ 2,550.00" at bounding box center [335, 148] width 61 height 9
drag, startPoint x: 362, startPoint y: 145, endPoint x: 333, endPoint y: 149, distance: 30.0
click at [333, 149] on span "Cost: $ 2,550.00" at bounding box center [335, 148] width 61 height 9
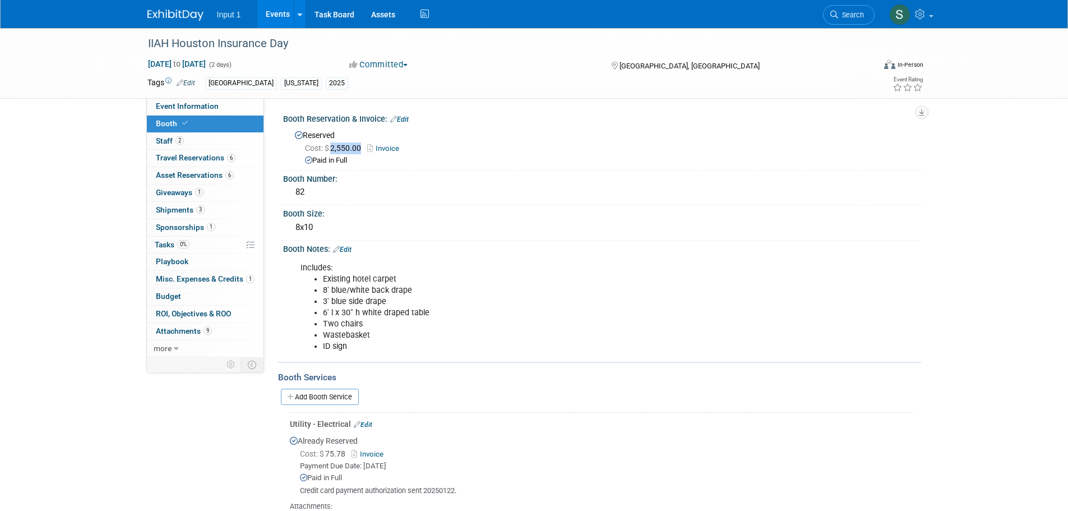
copy span "2,550.00"
click at [168, 139] on span "Staff 2" at bounding box center [170, 140] width 28 height 9
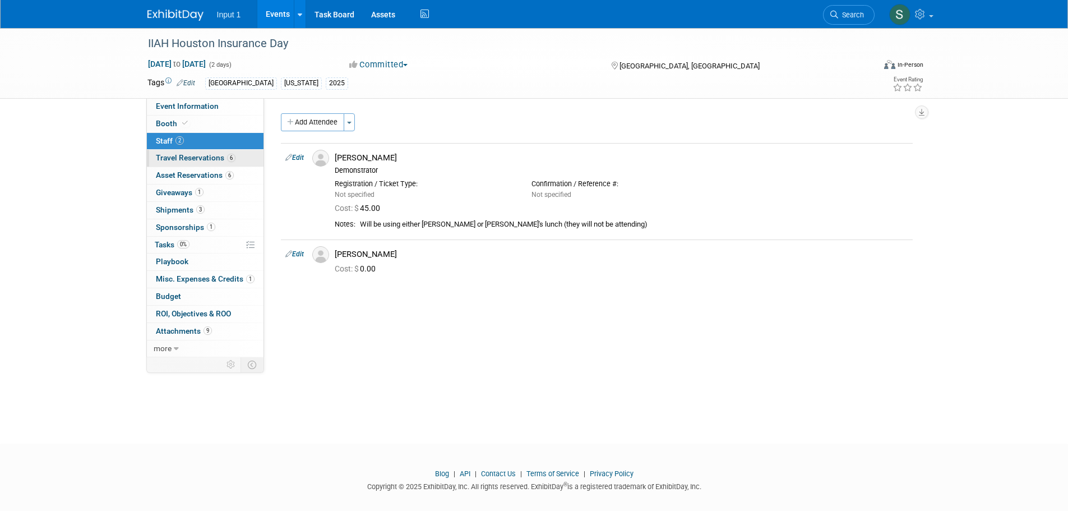
click at [187, 157] on span "Travel Reservations 6" at bounding box center [196, 157] width 80 height 9
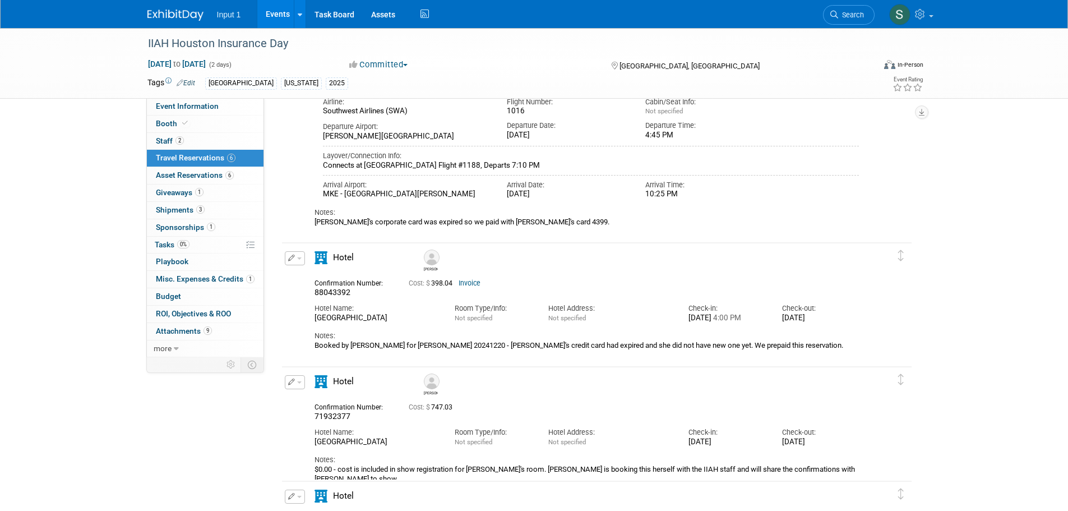
scroll to position [280, 0]
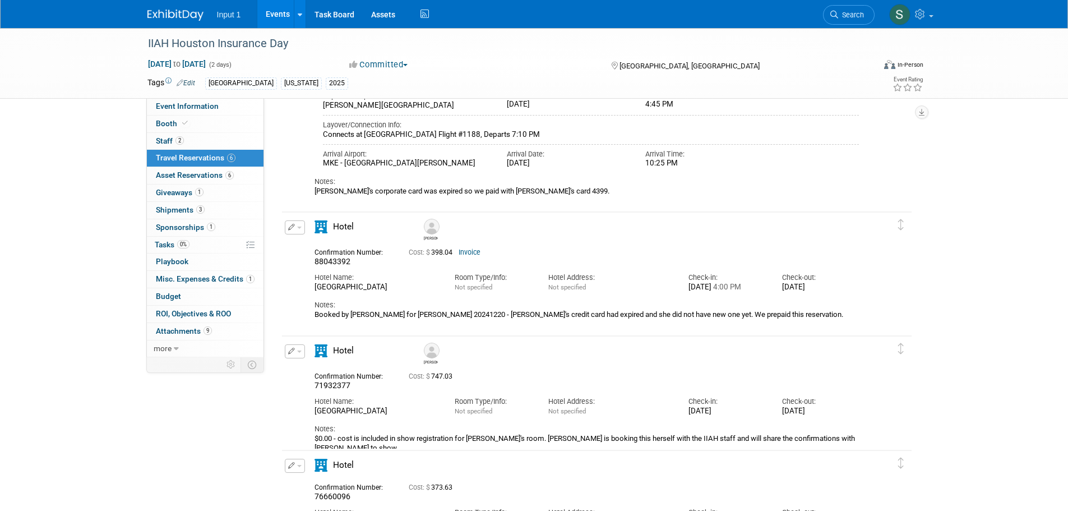
drag, startPoint x: 1009, startPoint y: 417, endPoint x: 1001, endPoint y: 420, distance: 9.1
click at [1009, 417] on div "IIAH Houston Insurance Day Feb 18, 2025 to Feb 19, 2025 (2 days) Feb 18, 2025 t…" at bounding box center [534, 280] width 1068 height 1065
click at [998, 262] on div "IIAH Houston Insurance Day Feb 18, 2025 to Feb 19, 2025 (2 days) Feb 18, 2025 t…" at bounding box center [534, 280] width 1068 height 1065
click at [842, 9] on link "Search" at bounding box center [849, 15] width 52 height 20
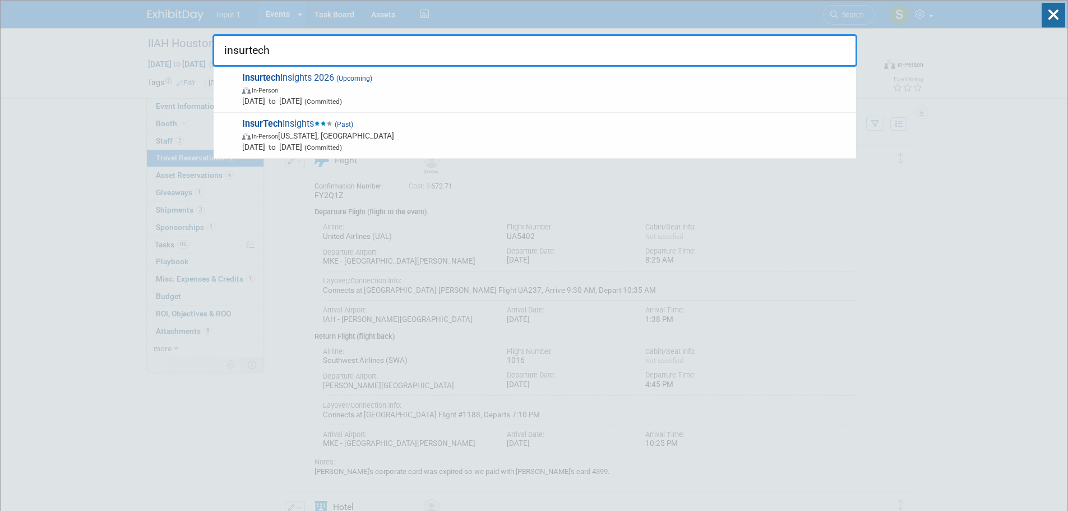
type input "insurtech"
click at [285, 131] on span "In-Person New York, NY" at bounding box center [546, 135] width 608 height 11
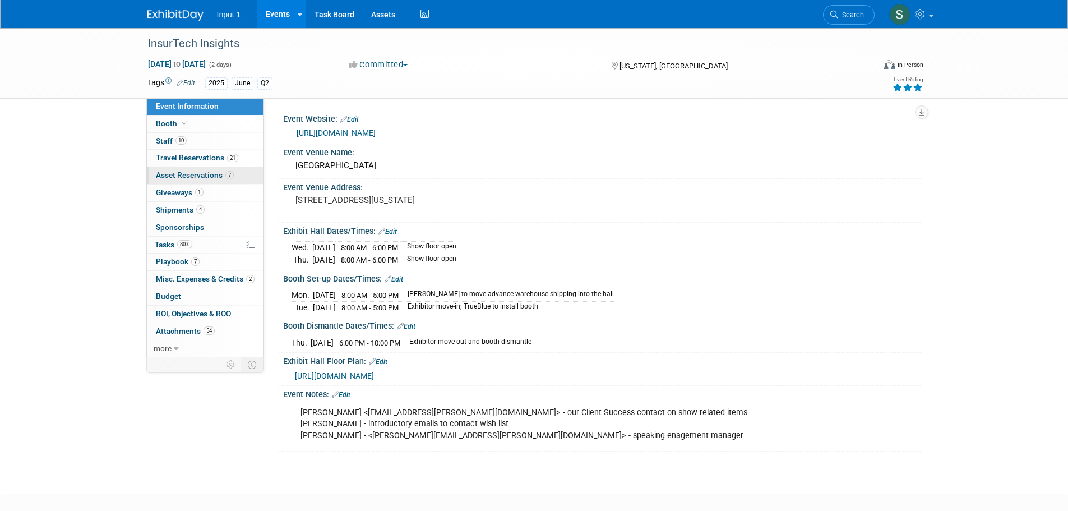
click at [214, 175] on span "Asset Reservations 7" at bounding box center [195, 174] width 78 height 9
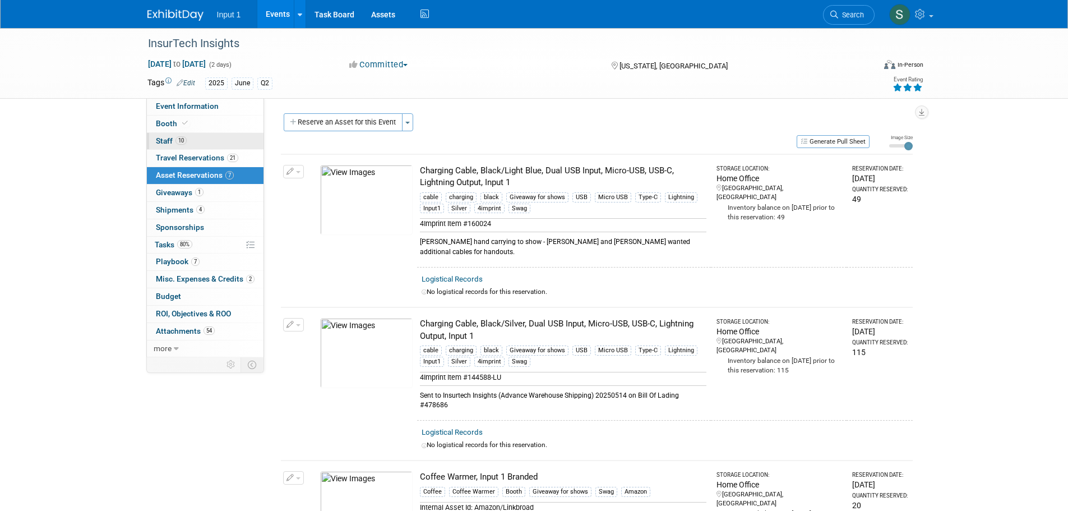
click at [172, 142] on span "Staff 10" at bounding box center [171, 140] width 31 height 9
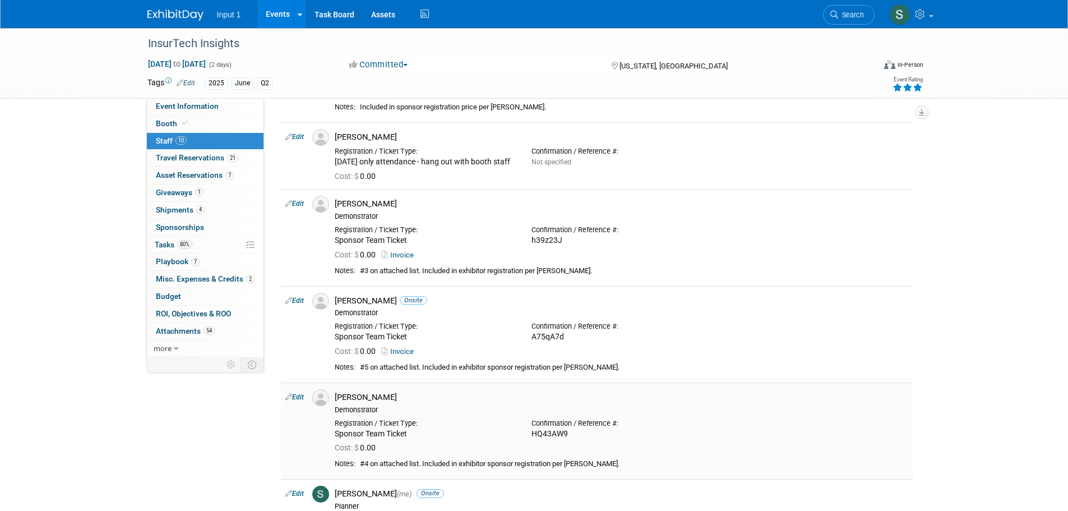
scroll to position [112, 0]
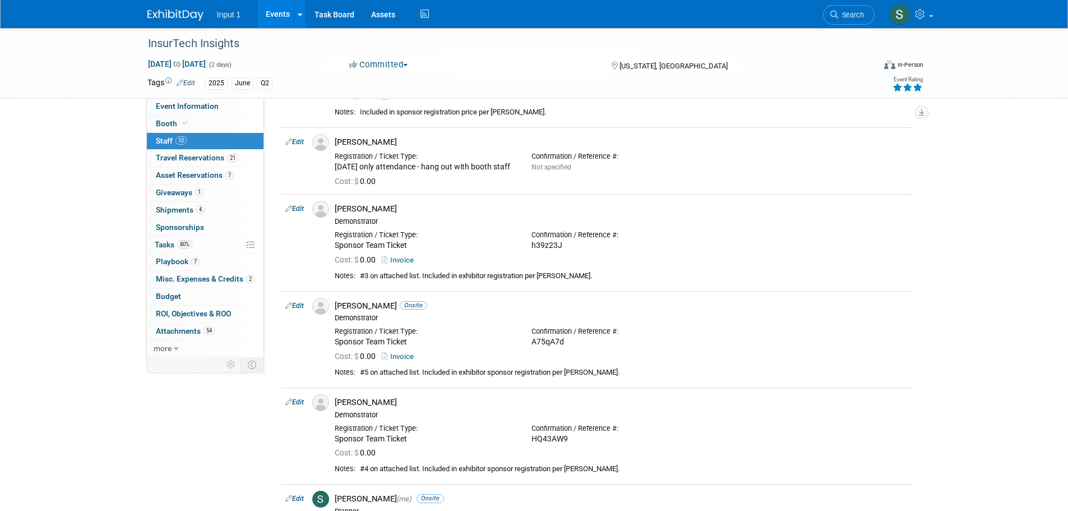
click at [850, 16] on span "Search" at bounding box center [851, 15] width 26 height 8
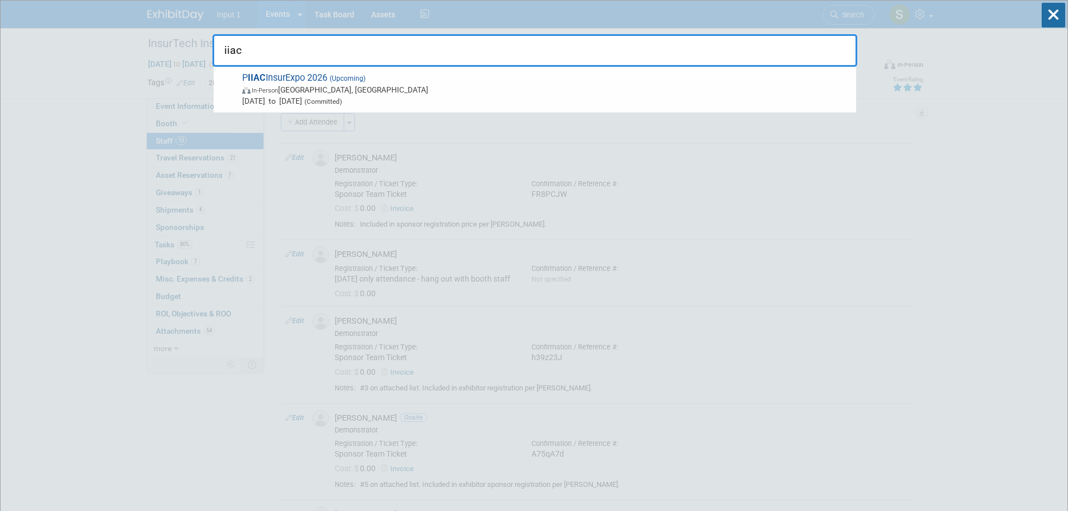
type input "iiacf"
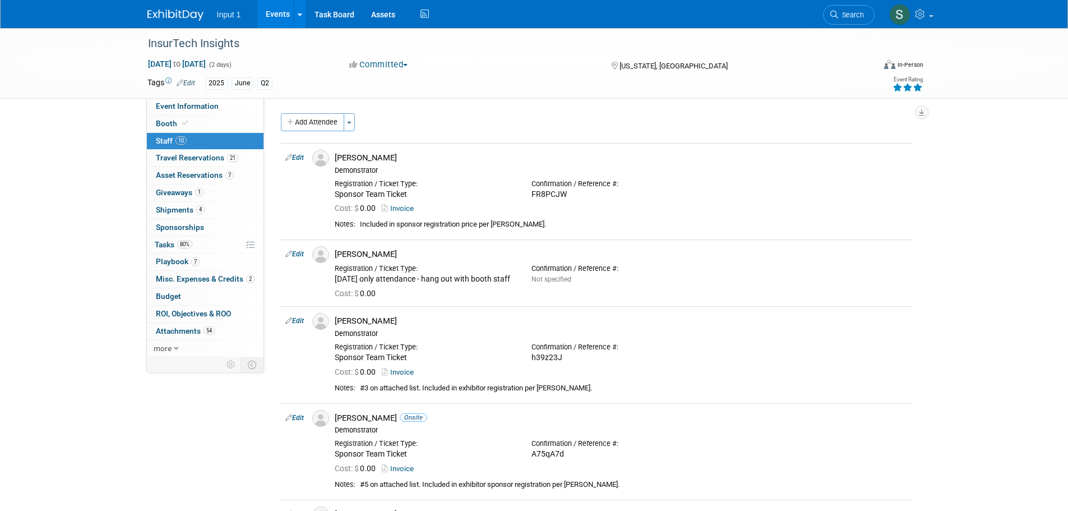
click at [278, 13] on link "Events" at bounding box center [277, 14] width 41 height 28
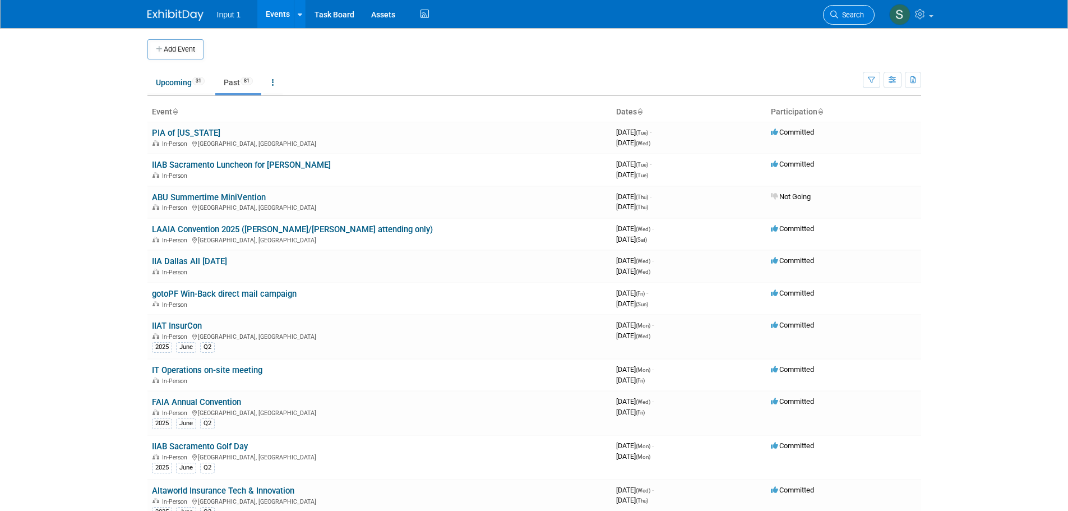
click at [841, 11] on span "Search" at bounding box center [851, 15] width 26 height 8
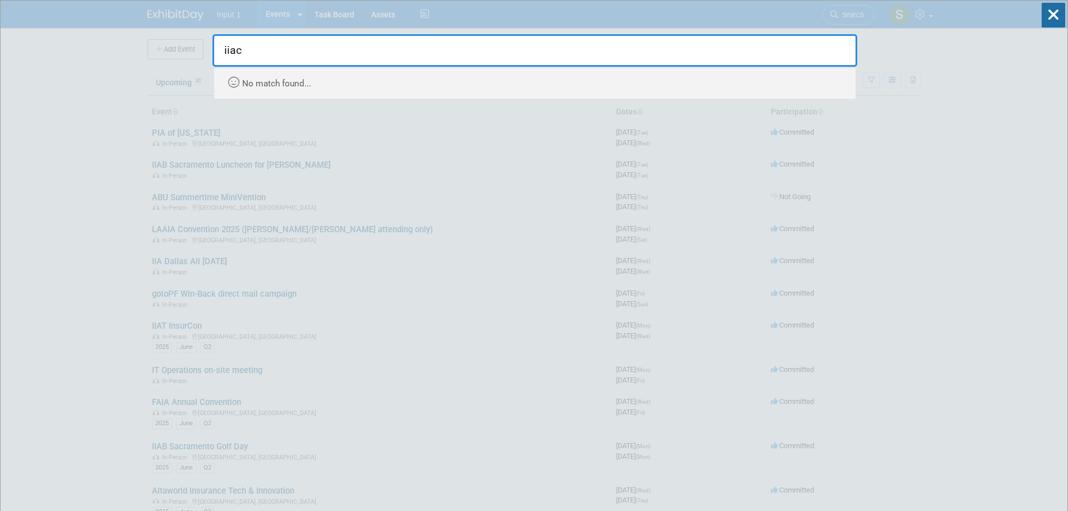
type input "iia"
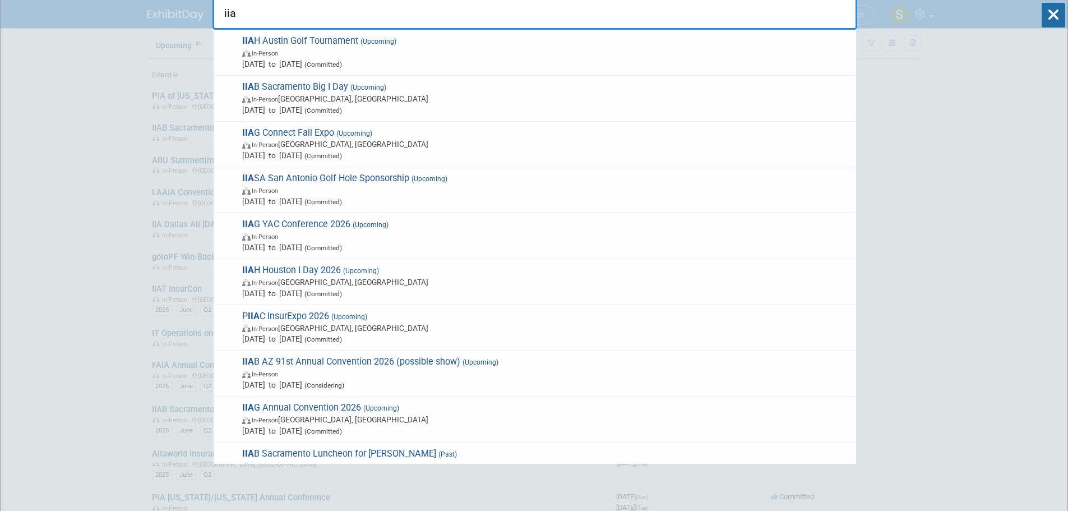
scroll to position [56, 0]
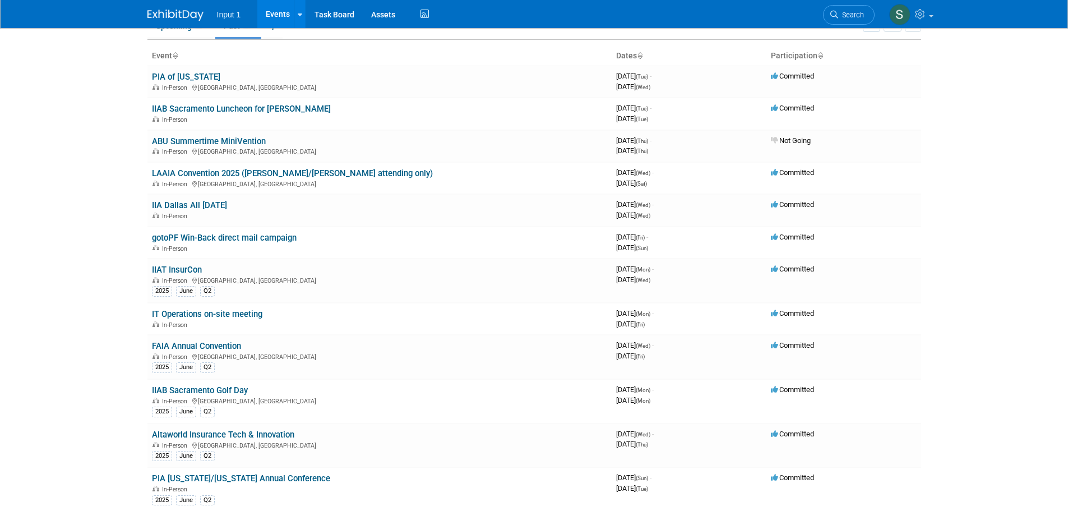
click at [1051, 350] on body "Input 1 Events Add Event Bulk Upload Events Shareable Event Boards Recently Vie…" at bounding box center [534, 199] width 1068 height 511
click at [839, 10] on link "Search" at bounding box center [849, 15] width 52 height 20
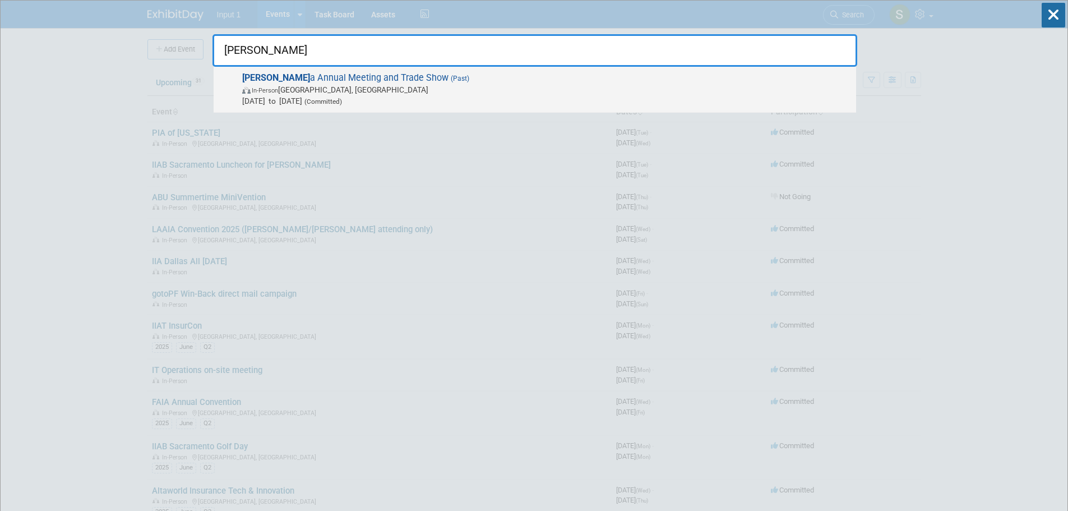
type input "pia florid"
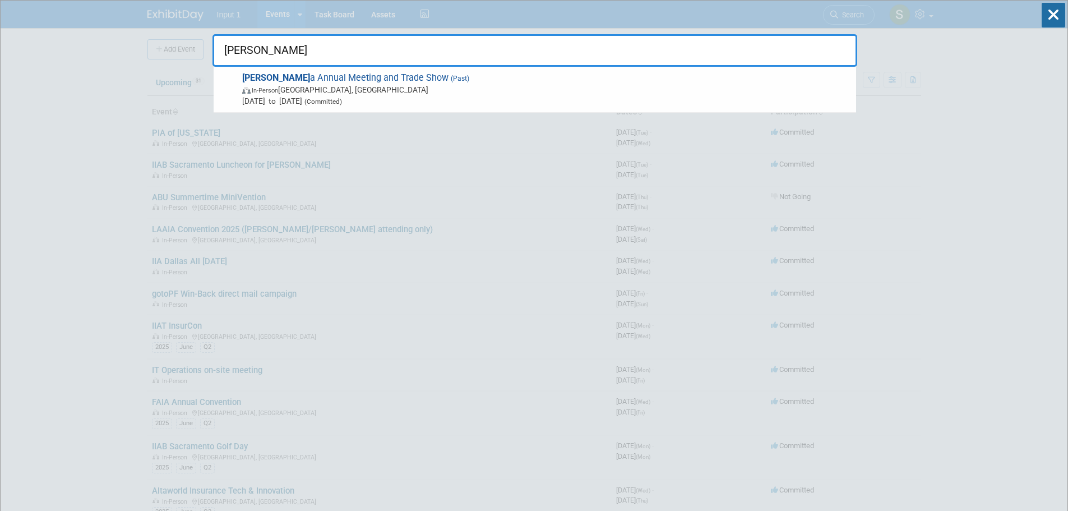
drag, startPoint x: 378, startPoint y: 84, endPoint x: 400, endPoint y: 103, distance: 28.6
click at [379, 84] on span "In-Person Daytona Beach, FL" at bounding box center [546, 89] width 608 height 11
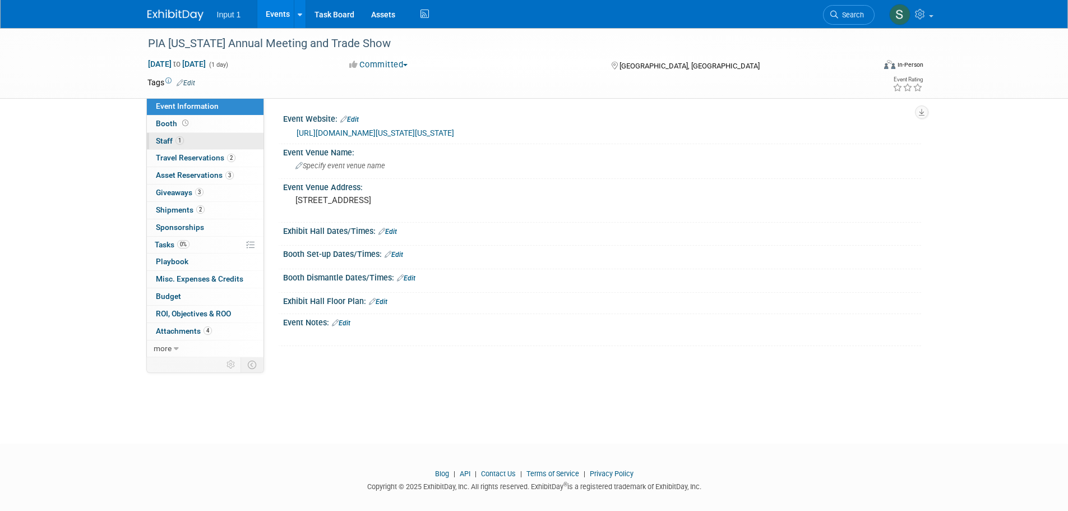
click at [165, 139] on span "Staff 1" at bounding box center [170, 140] width 28 height 9
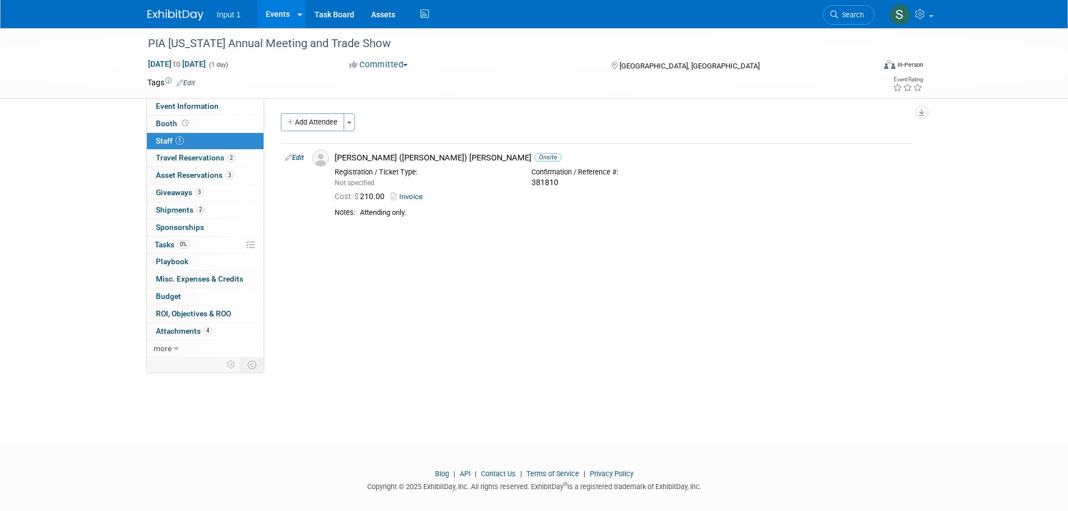
click at [272, 11] on link "Events" at bounding box center [277, 14] width 41 height 28
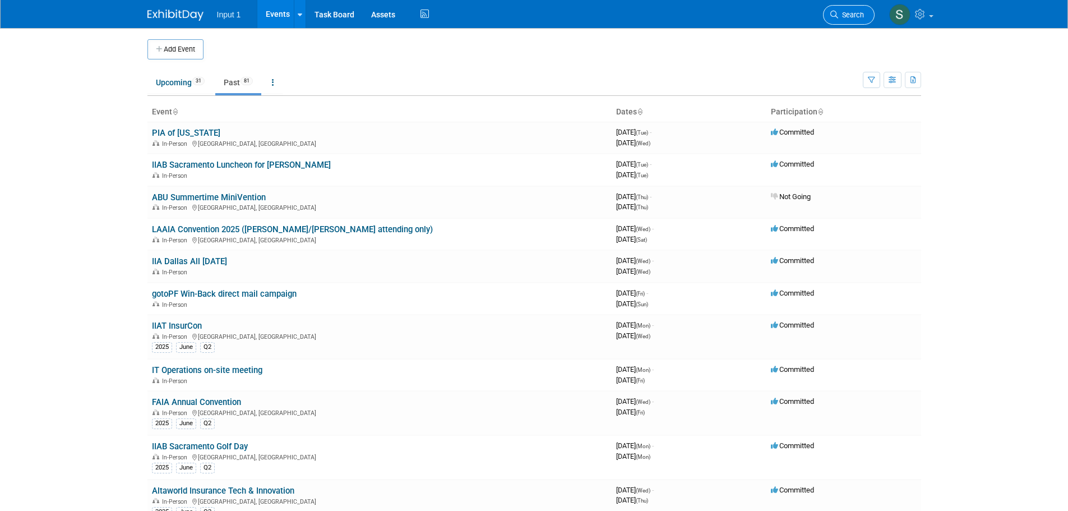
click at [839, 11] on span "Search" at bounding box center [851, 15] width 26 height 8
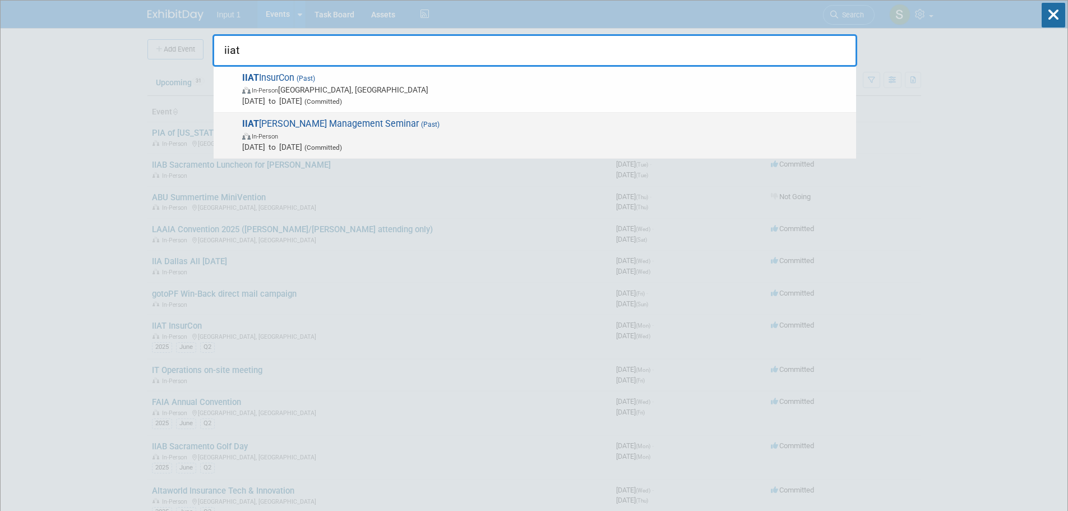
type input "iiat"
click at [366, 124] on span "IIAT Joe Vincent Management Seminar (Past) In-Person Jan 26, 2025 to Jan 28, 20…" at bounding box center [545, 135] width 612 height 34
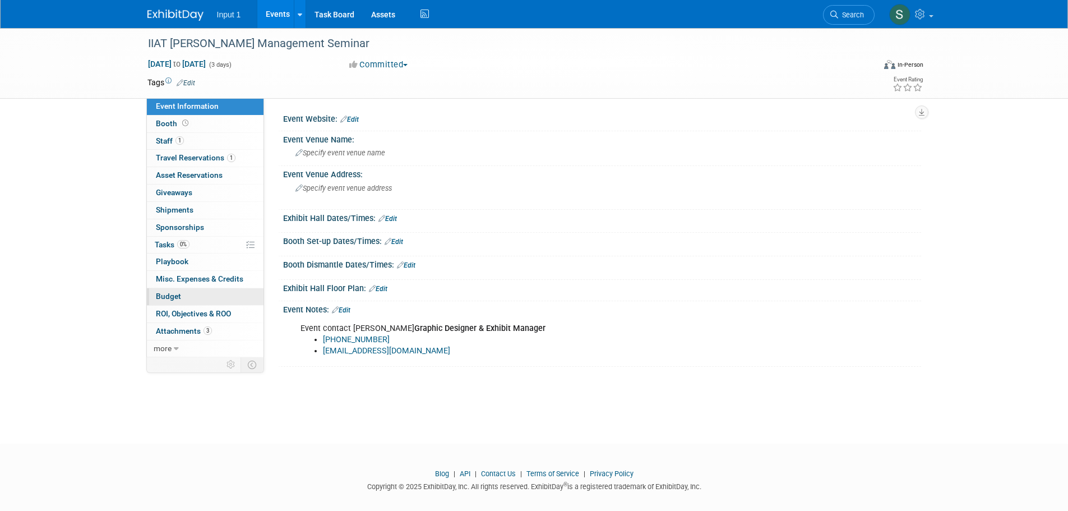
click at [184, 295] on link "Budget" at bounding box center [205, 296] width 117 height 17
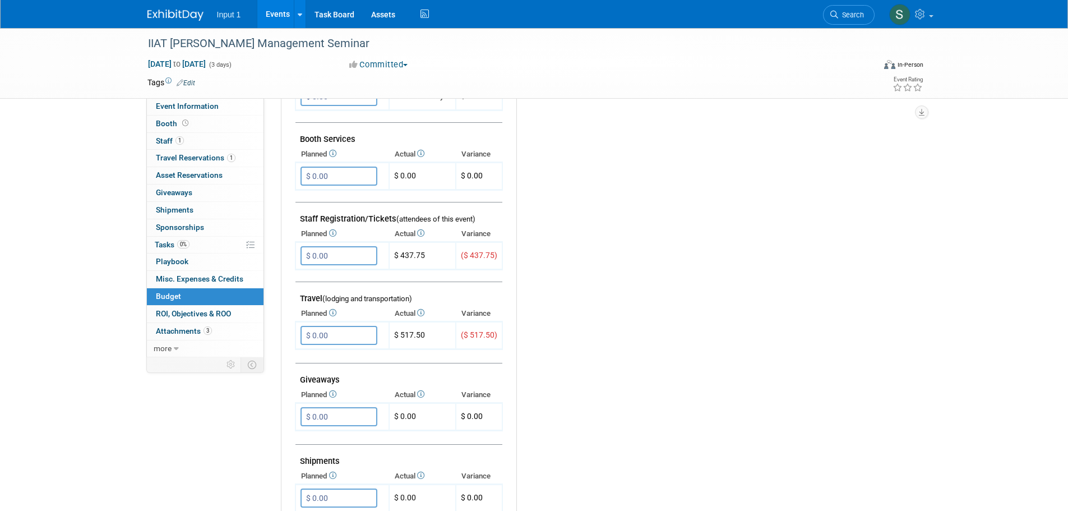
scroll to position [280, 0]
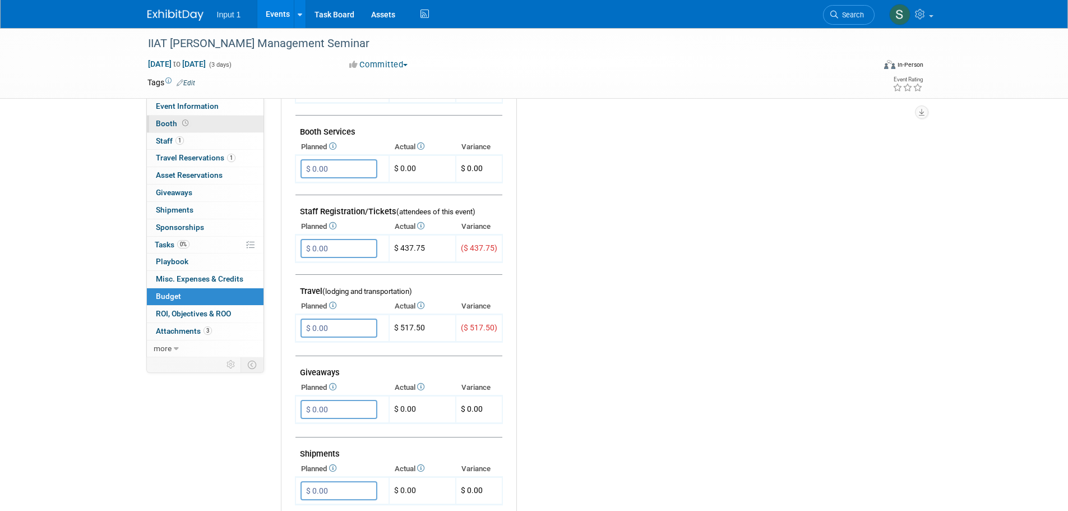
click at [170, 126] on span "Booth" at bounding box center [173, 123] width 35 height 9
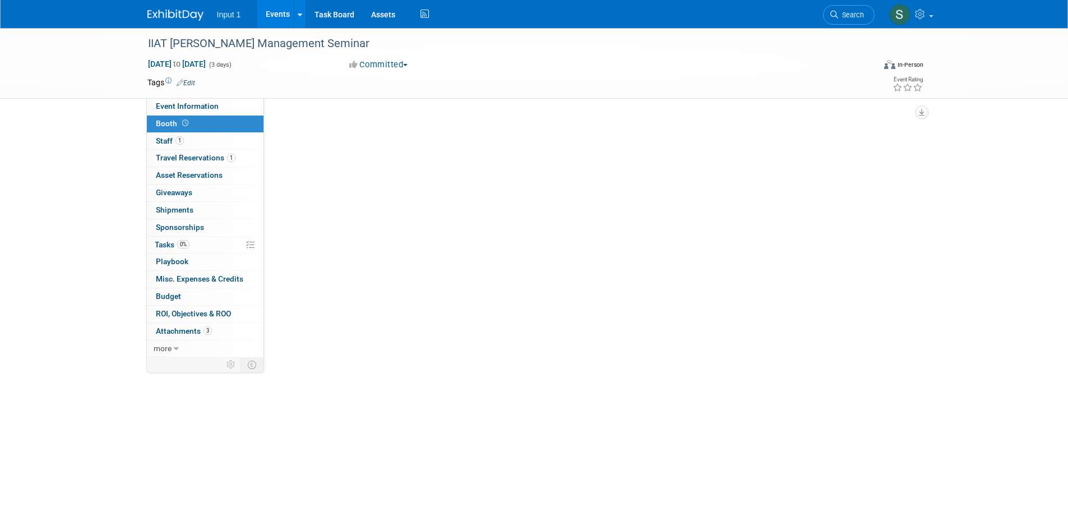
scroll to position [0, 0]
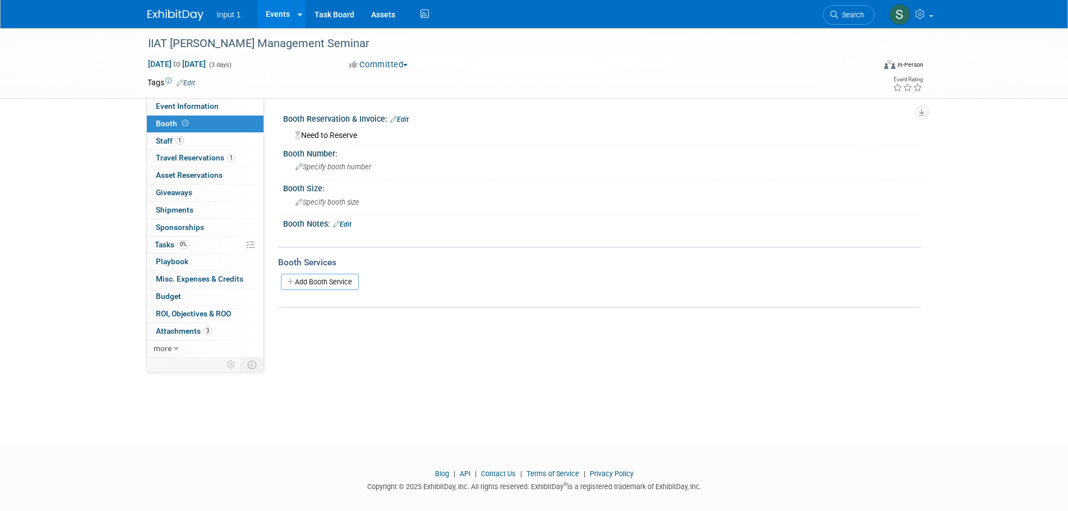
click at [520, 68] on div "Committed Committed Considering Not Going" at bounding box center [469, 65] width 248 height 12
click at [164, 139] on span "Staff 1" at bounding box center [170, 140] width 28 height 9
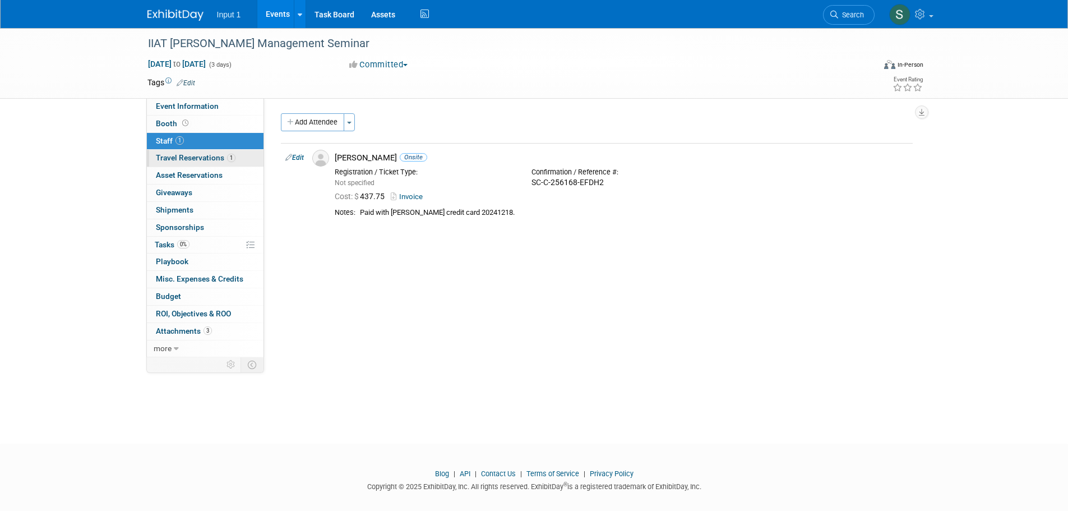
click at [182, 160] on span "Travel Reservations 1" at bounding box center [196, 157] width 80 height 9
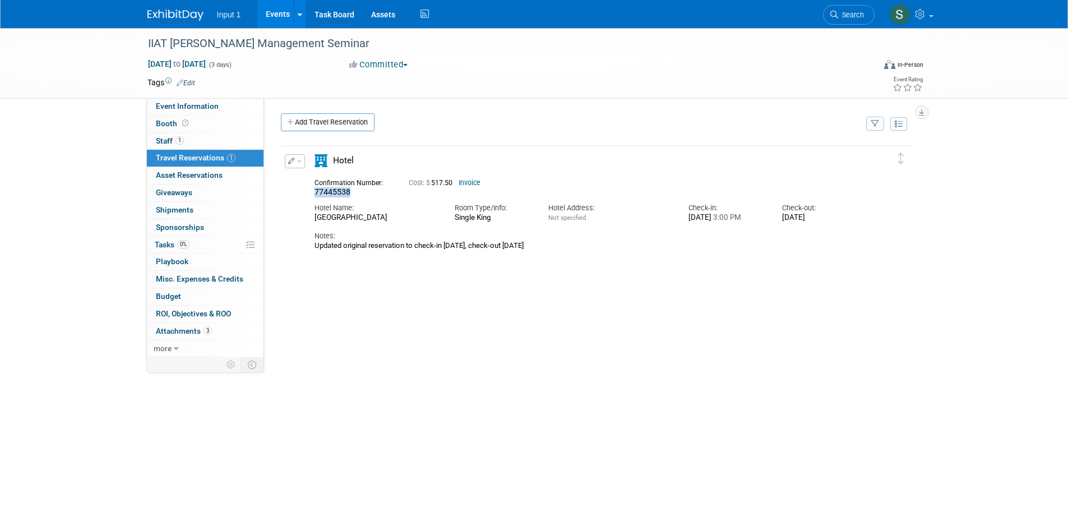
drag, startPoint x: 354, startPoint y: 193, endPoint x: 308, endPoint y: 195, distance: 46.6
click at [308, 195] on div "Confirmation Number: 77445538" at bounding box center [353, 187] width 94 height 22
copy span "77445538"
click at [329, 80] on td at bounding box center [493, 82] width 597 height 11
click at [159, 142] on span "Staff 1" at bounding box center [170, 140] width 28 height 9
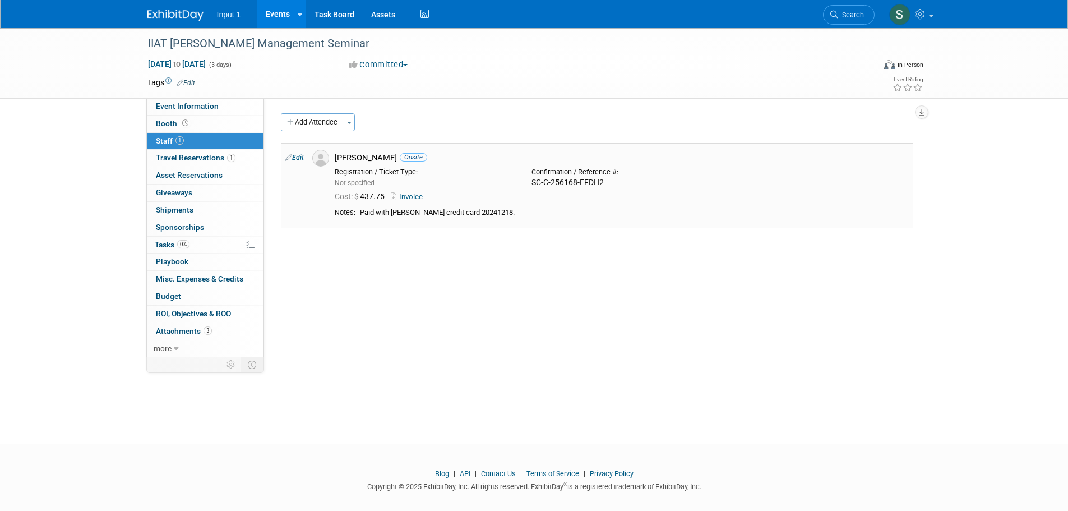
drag, startPoint x: 607, startPoint y: 183, endPoint x: 581, endPoint y: 182, distance: 25.8
click at [581, 182] on div "SC-C-256168-EFDH2" at bounding box center [622, 183] width 180 height 10
copy div "EFDH2"
click at [200, 156] on span "Travel Reservations 1" at bounding box center [196, 157] width 80 height 9
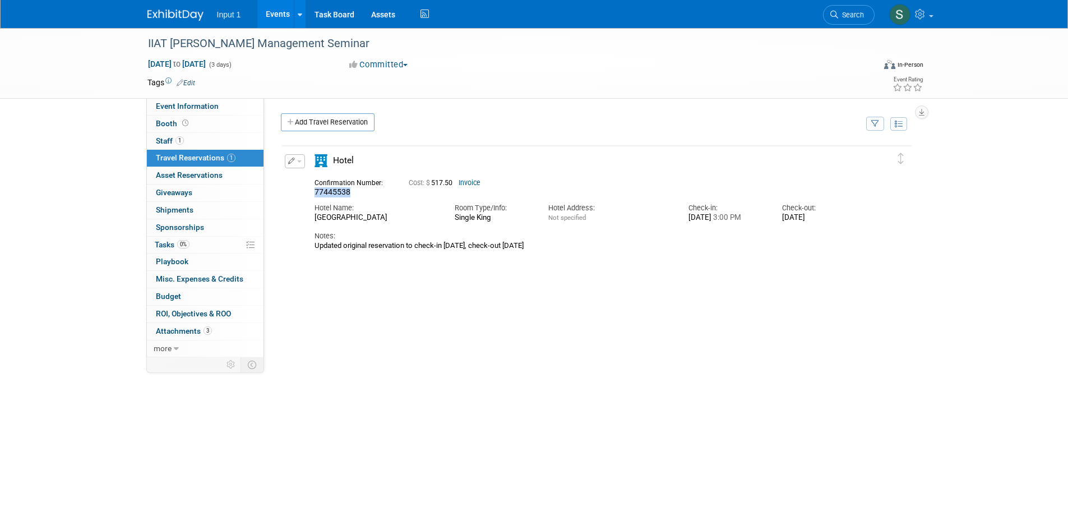
drag, startPoint x: 352, startPoint y: 193, endPoint x: 308, endPoint y: 192, distance: 43.2
click at [308, 192] on div "Confirmation Number: 77445538" at bounding box center [353, 187] width 94 height 22
copy span "77445538"
click at [444, 373] on div "Delete Reservation 77445538 Cost: $ 517.50 Invoice" at bounding box center [597, 312] width 632 height 336
click at [834, 11] on icon at bounding box center [834, 15] width 8 height 8
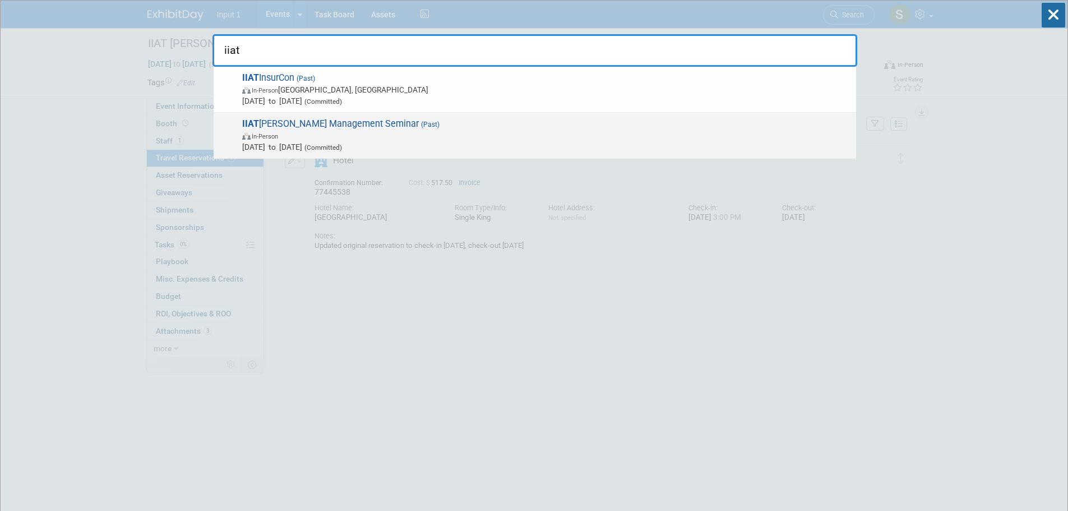
type input "iiat"
click at [363, 126] on span "IIAT Joe Vincent Management Seminar (Past) In-Person Jan 26, 2025 to Jan 28, 20…" at bounding box center [545, 135] width 612 height 34
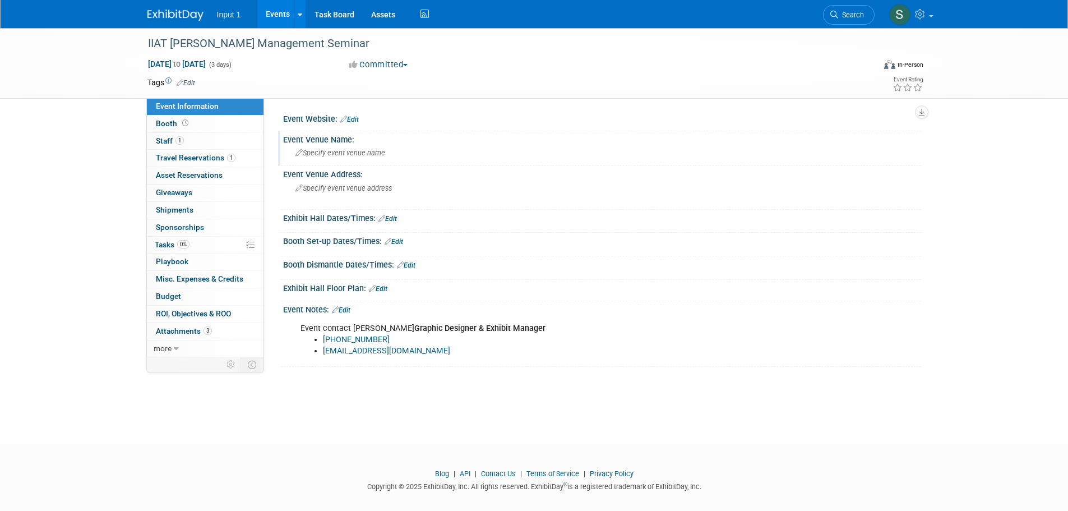
click at [532, 165] on div "Event Venue Name: Specify event venue name" at bounding box center [599, 148] width 643 height 35
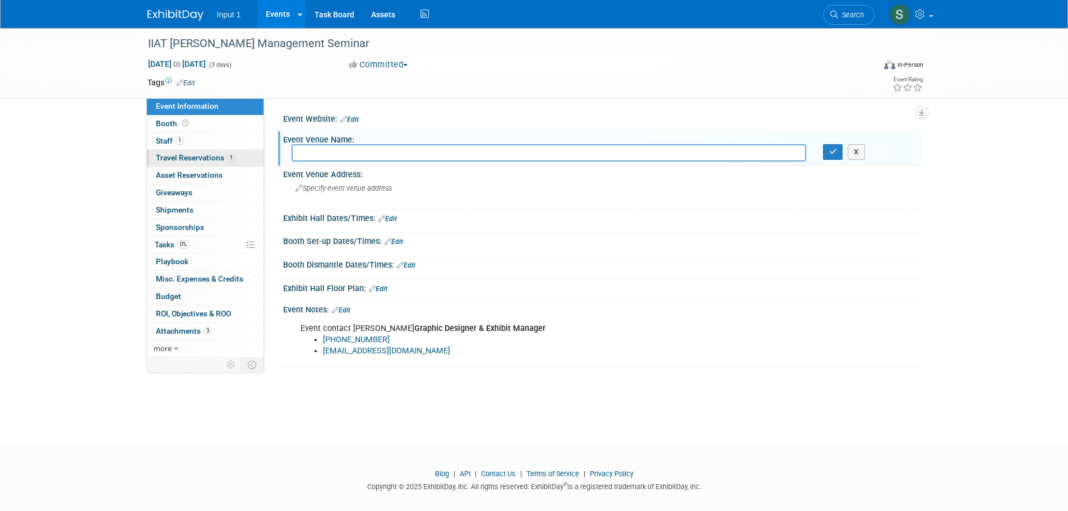
click at [192, 155] on span "Travel Reservations 1" at bounding box center [196, 157] width 80 height 9
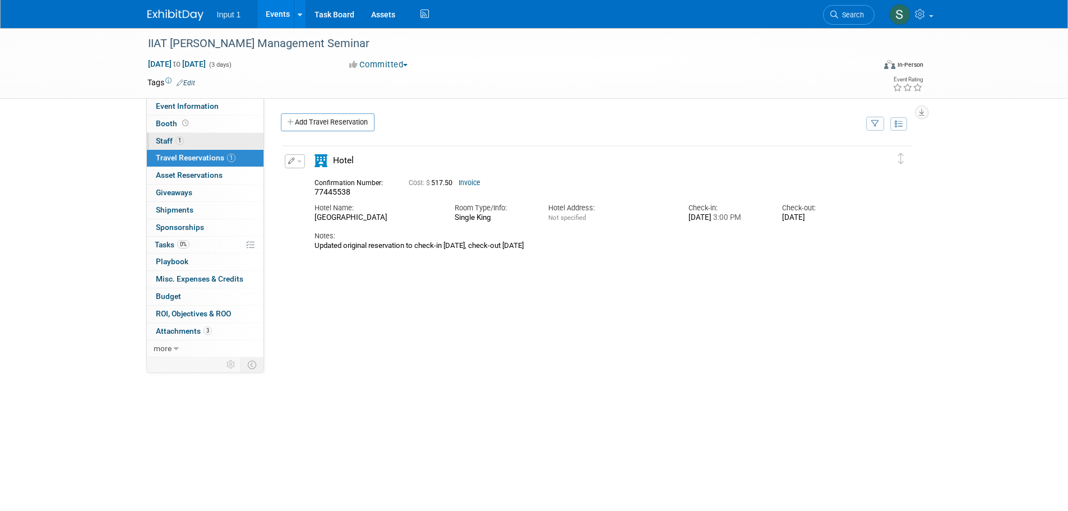
click at [168, 139] on span "Staff 1" at bounding box center [170, 140] width 28 height 9
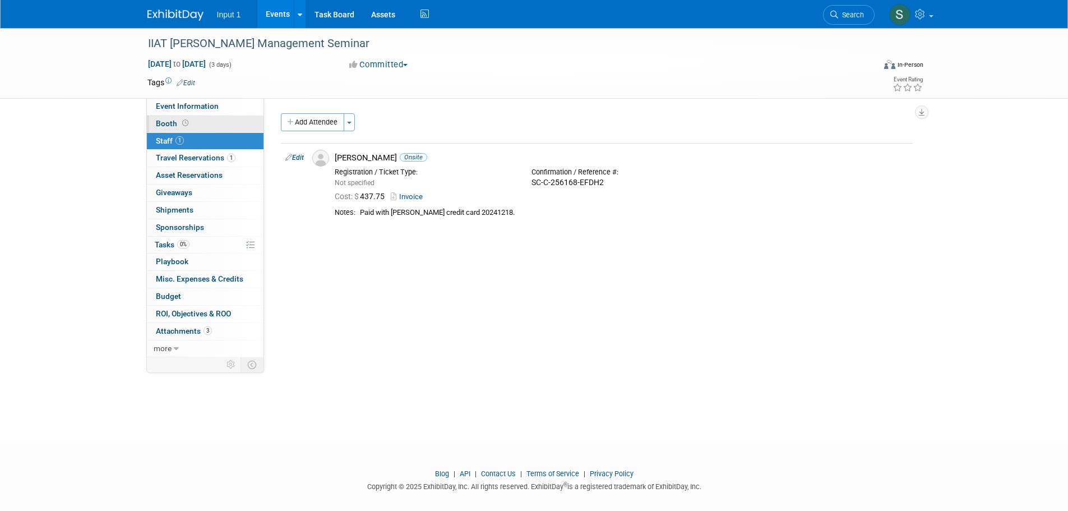
click at [169, 122] on span "Booth" at bounding box center [173, 123] width 35 height 9
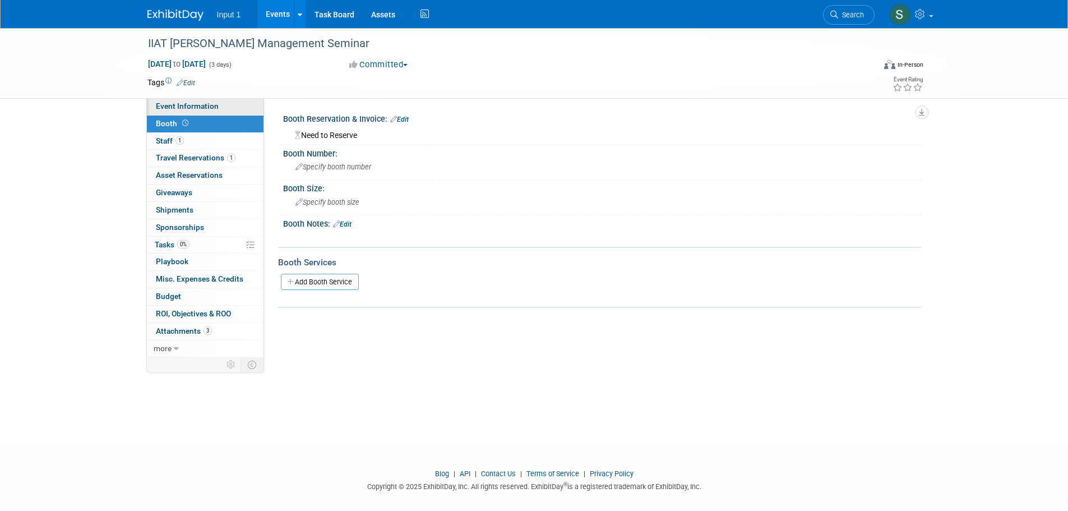
click at [176, 105] on span "Event Information" at bounding box center [187, 105] width 63 height 9
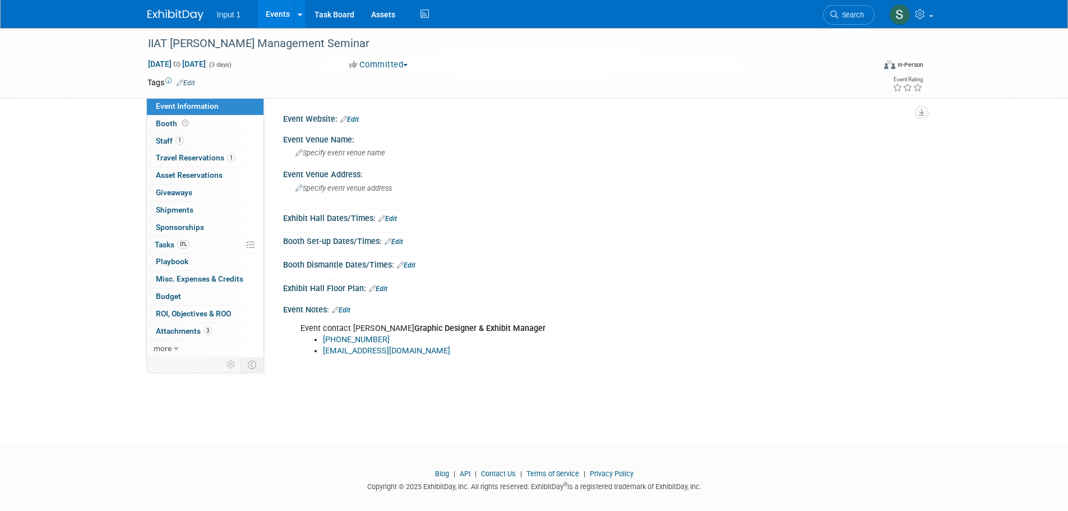
click at [678, 212] on div "Exhibit Hall Dates/Times: Edit" at bounding box center [602, 217] width 638 height 15
drag, startPoint x: 798, startPoint y: 181, endPoint x: 779, endPoint y: 150, distance: 36.0
click at [798, 181] on div "Event Venue Address: Specify event venue address" at bounding box center [599, 187] width 643 height 43
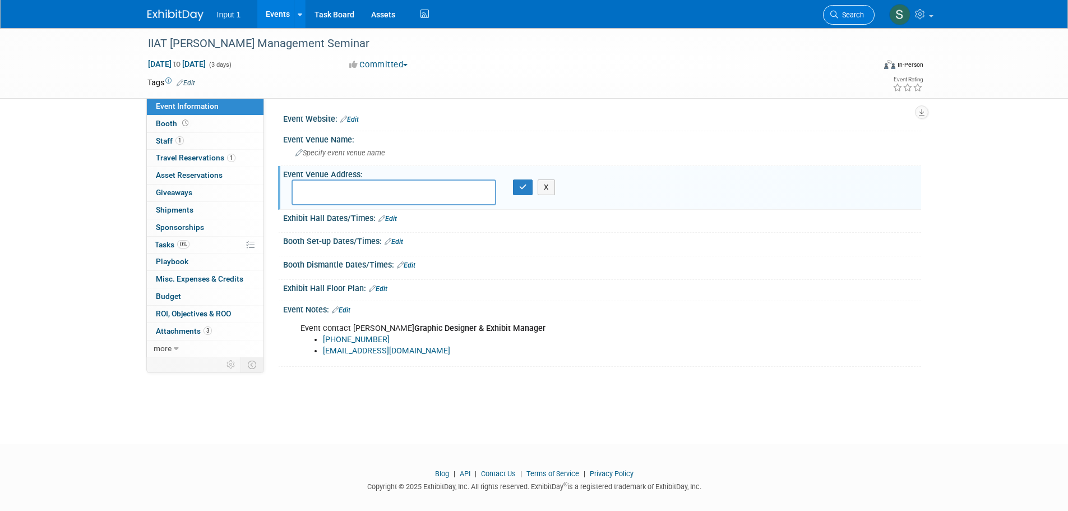
click at [837, 12] on icon at bounding box center [834, 15] width 8 height 8
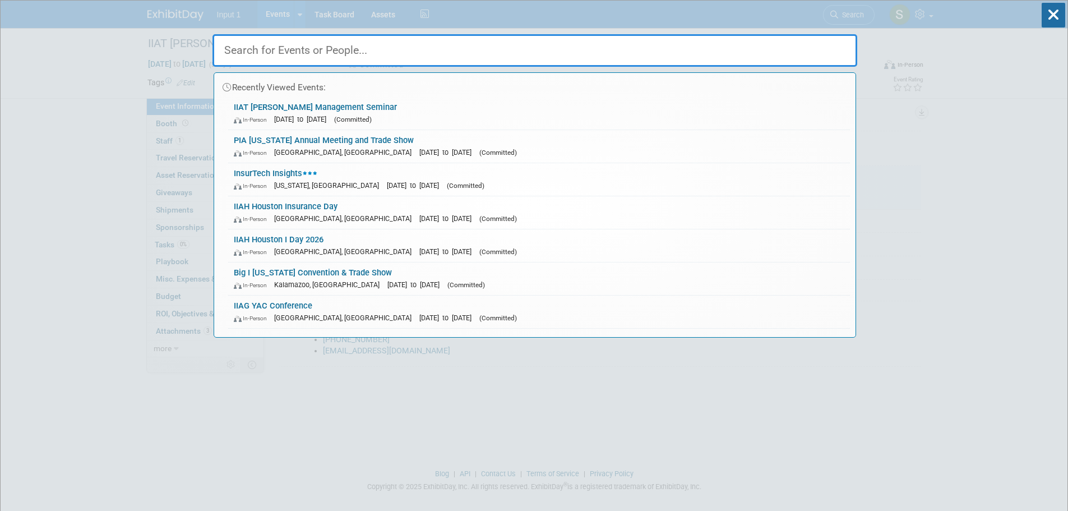
click at [316, 52] on input "text" at bounding box center [535, 50] width 645 height 33
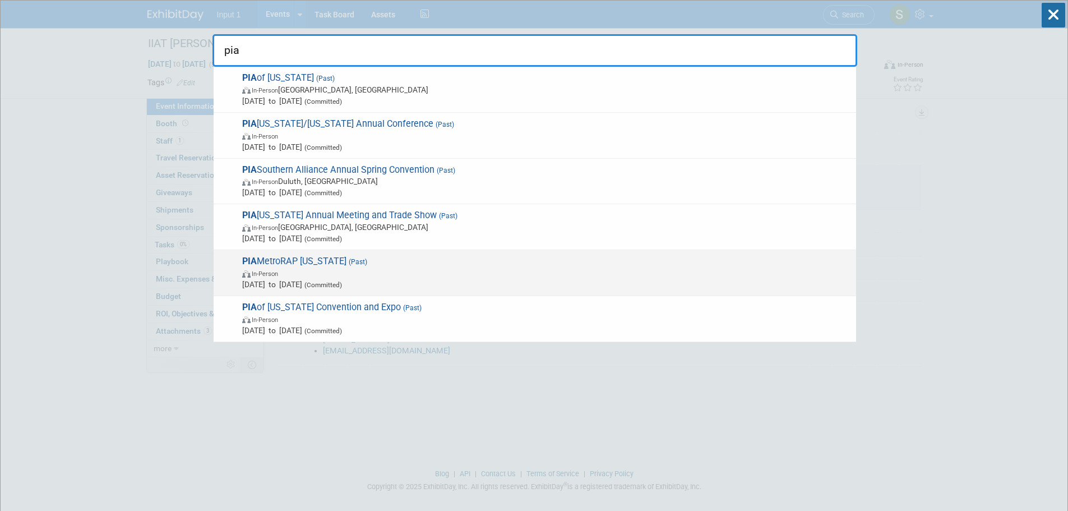
type input "pia"
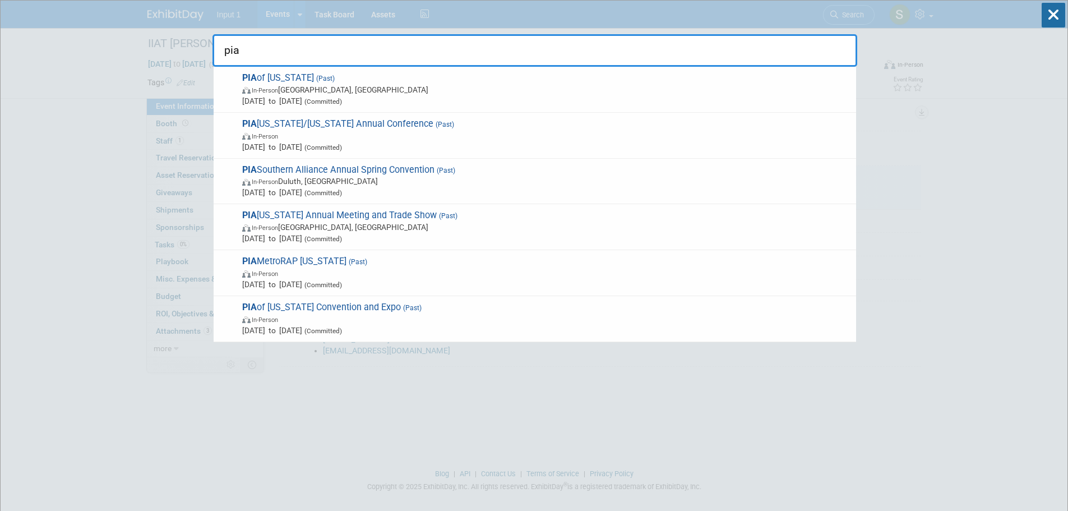
click at [287, 257] on span "PIA MetroRAP New York (Past) In-Person Jan 29, 2025 to Jan 29, 2025 (Committed)" at bounding box center [545, 273] width 612 height 34
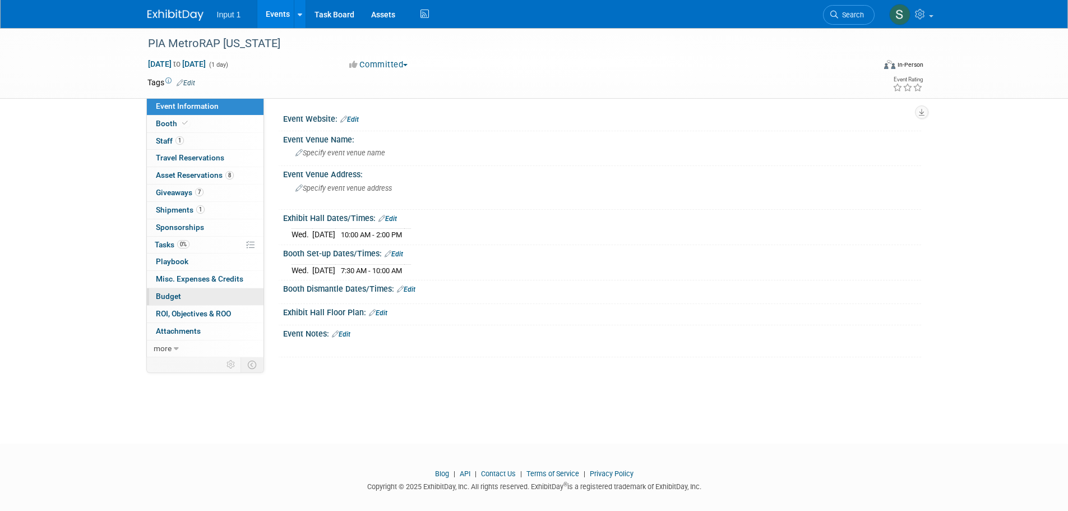
click at [168, 302] on link "Budget" at bounding box center [205, 296] width 117 height 17
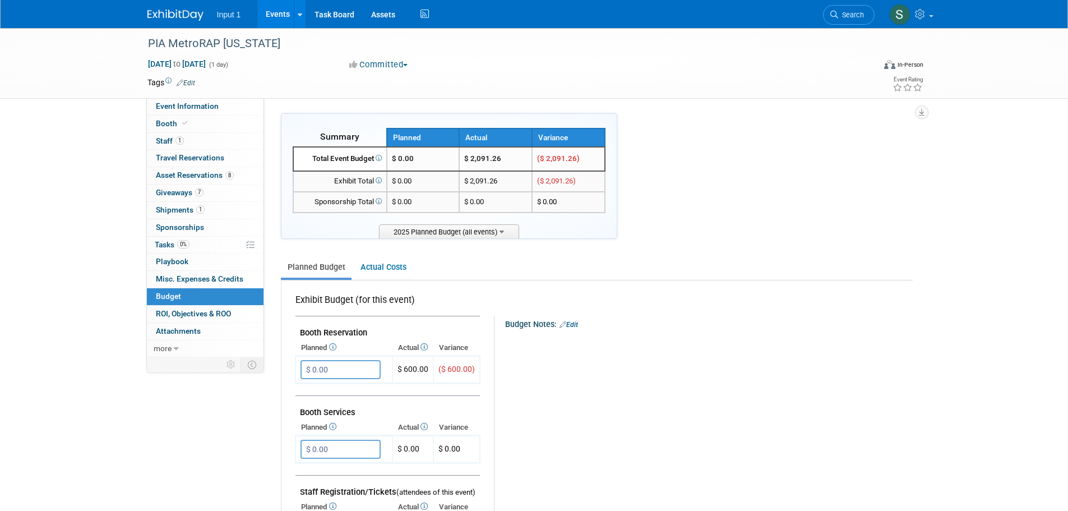
click at [638, 345] on div "X" at bounding box center [707, 347] width 392 height 36
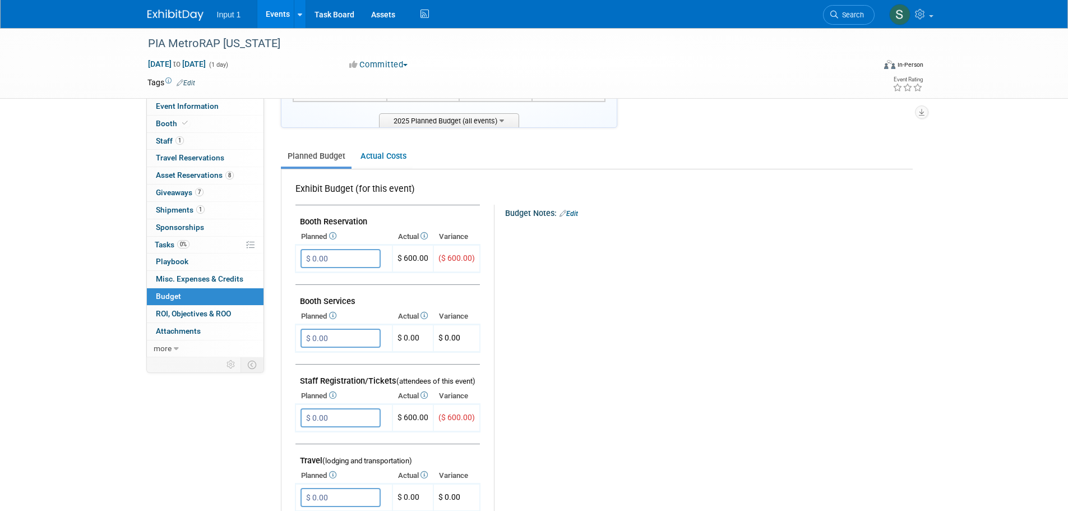
scroll to position [112, 0]
click at [627, 354] on div "Budget Notes: Edit X" at bounding box center [698, 494] width 409 height 581
click at [854, 18] on span "Search" at bounding box center [851, 15] width 26 height 8
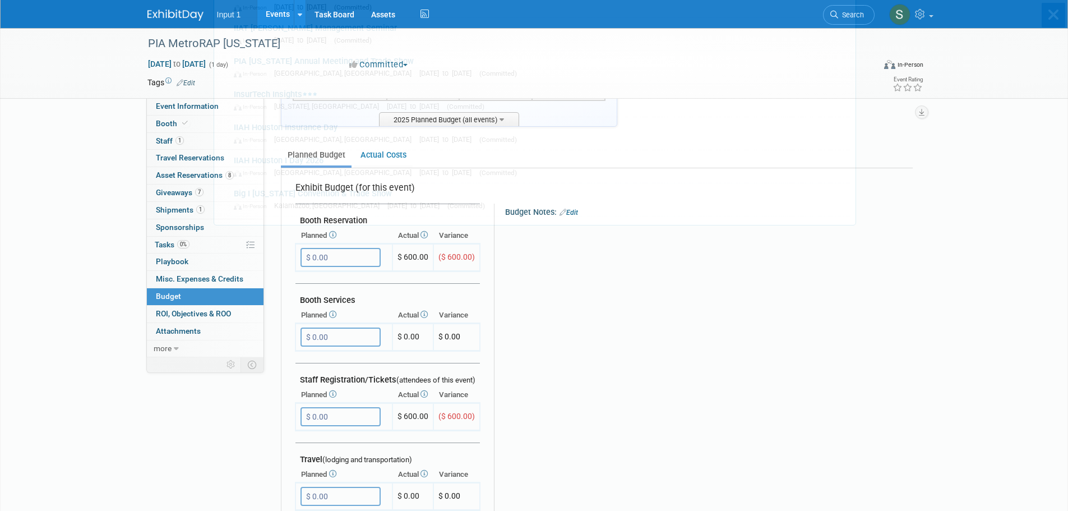
scroll to position [0, 0]
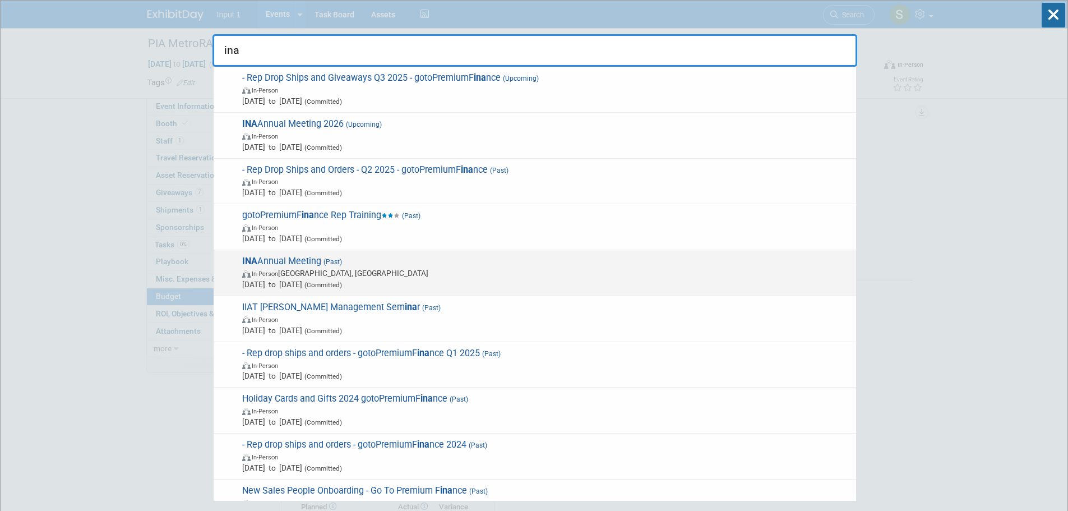
type input "ina"
click at [304, 266] on span "INA Annual Meeting (Past) In-Person [GEOGRAPHIC_DATA], [GEOGRAPHIC_DATA] [DATE]…" at bounding box center [545, 273] width 612 height 34
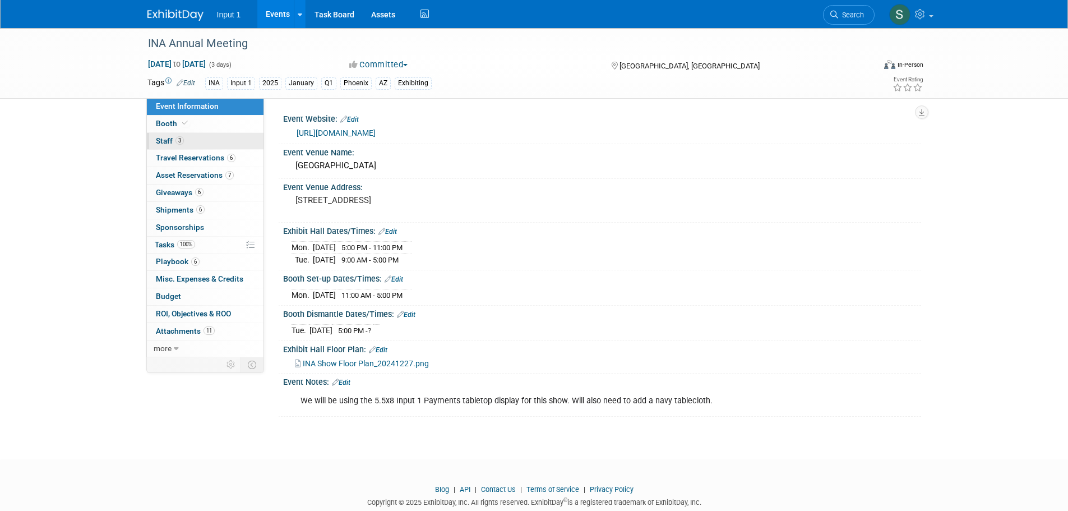
click at [155, 137] on link "3 Staff 3" at bounding box center [205, 141] width 117 height 17
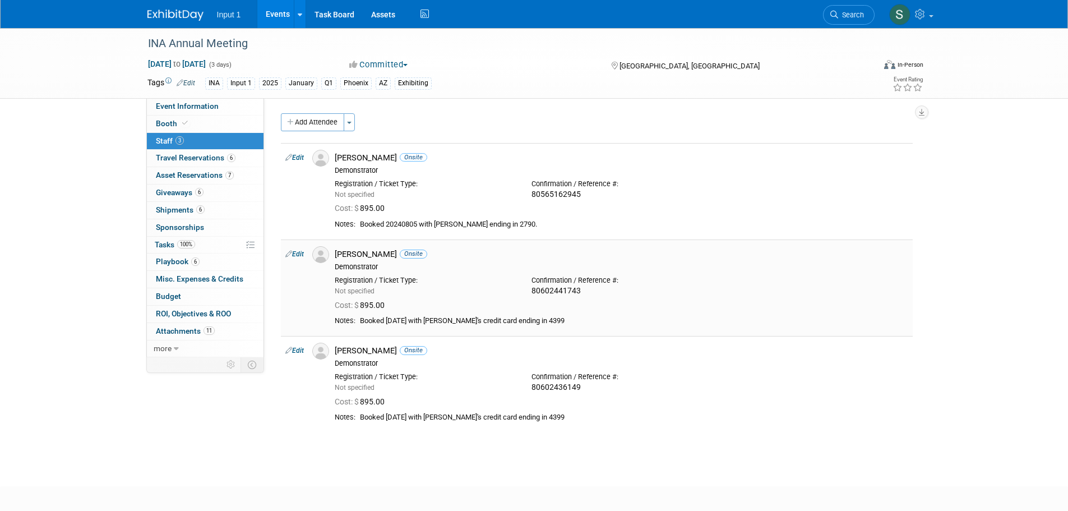
click at [724, 256] on div "[PERSON_NAME] Onsite" at bounding box center [622, 254] width 574 height 11
click at [178, 122] on span "Booth" at bounding box center [173, 123] width 34 height 9
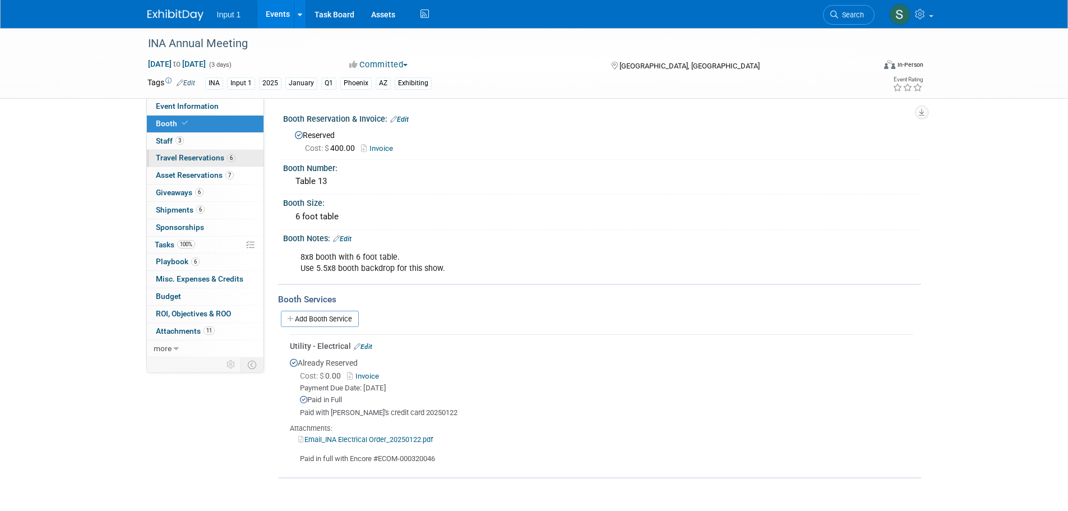
click at [177, 156] on span "Travel Reservations 6" at bounding box center [196, 157] width 80 height 9
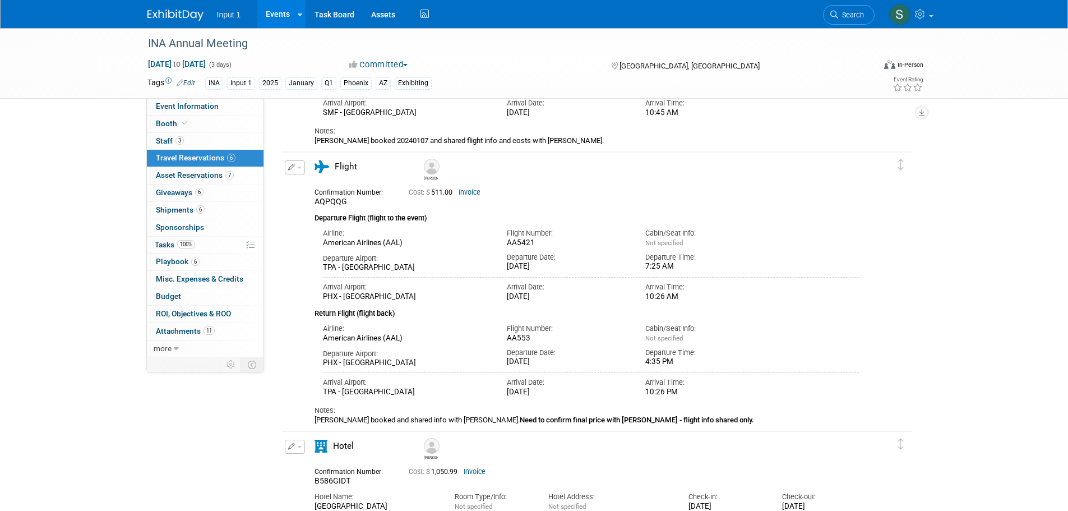
scroll to position [953, 0]
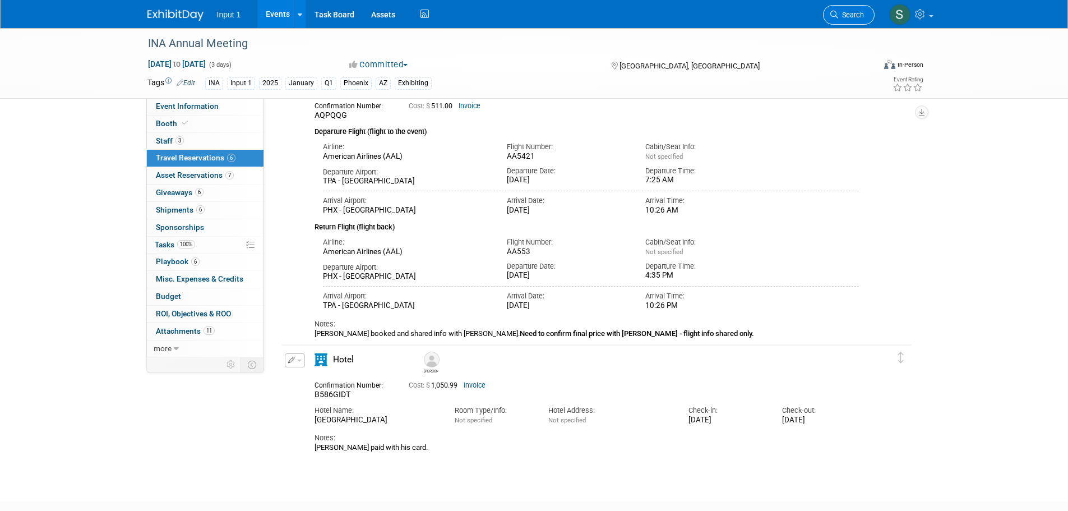
click at [855, 20] on link "Search" at bounding box center [849, 15] width 52 height 20
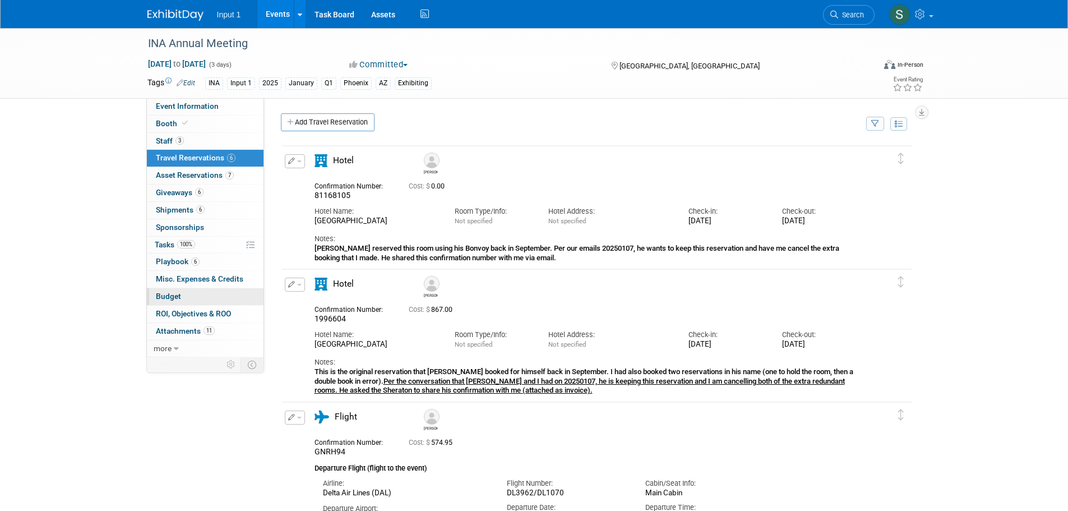
click at [188, 295] on link "Budget" at bounding box center [205, 296] width 117 height 17
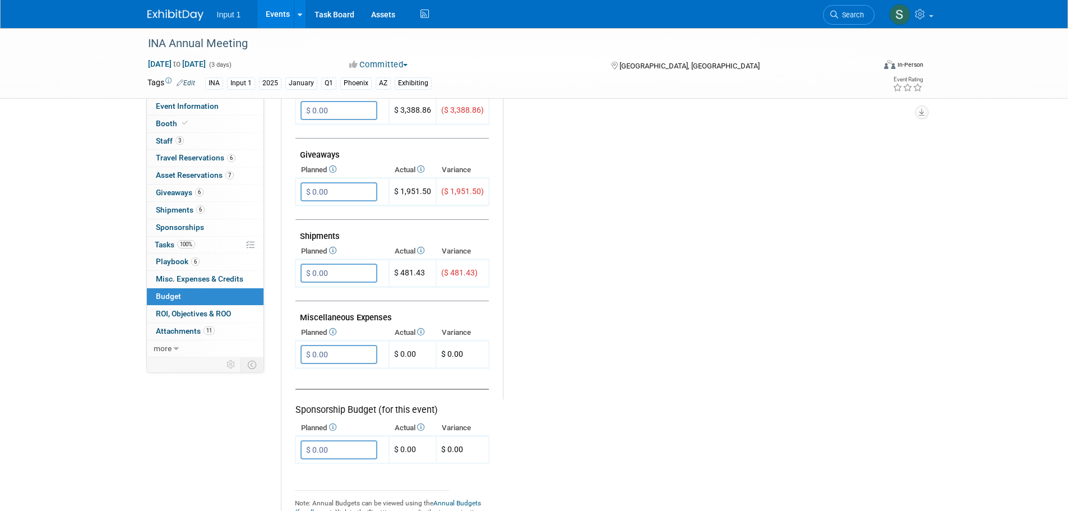
scroll to position [505, 0]
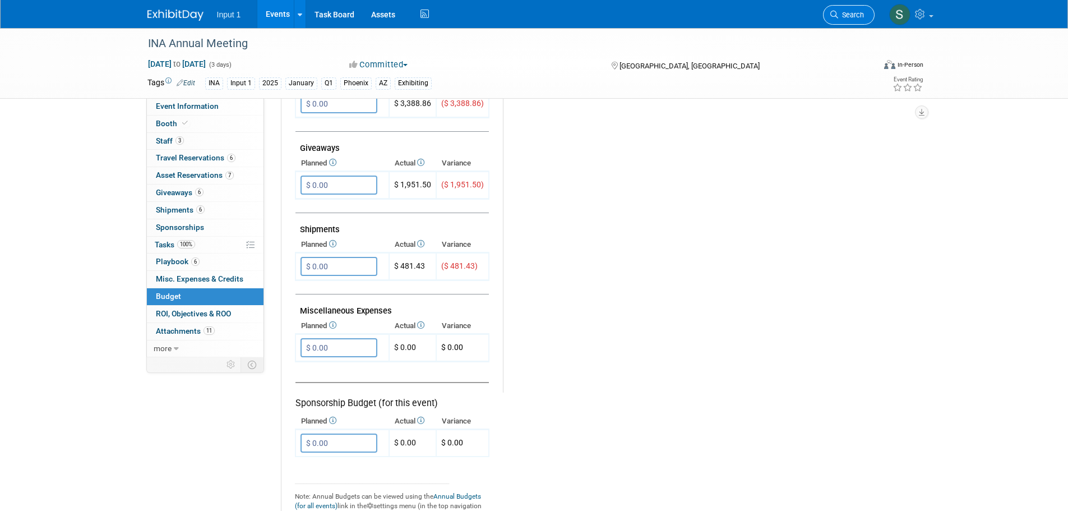
click at [832, 10] on link "Search" at bounding box center [849, 15] width 52 height 20
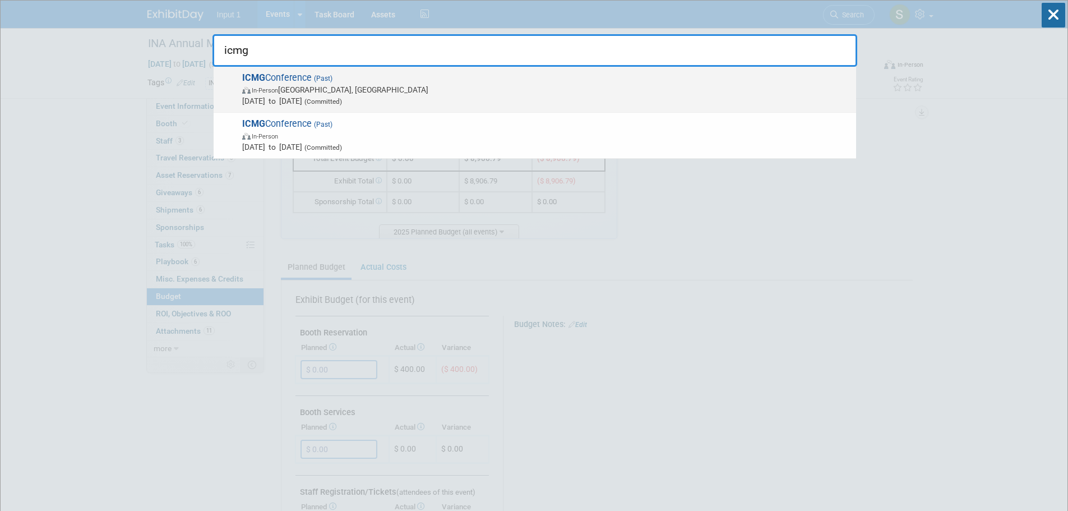
type input "icmg"
click at [305, 84] on span "ICMG Conference (Past) In-Person Tampa, FL Feb 3, 2025 to Feb 5, 2025 (Committe…" at bounding box center [545, 89] width 612 height 34
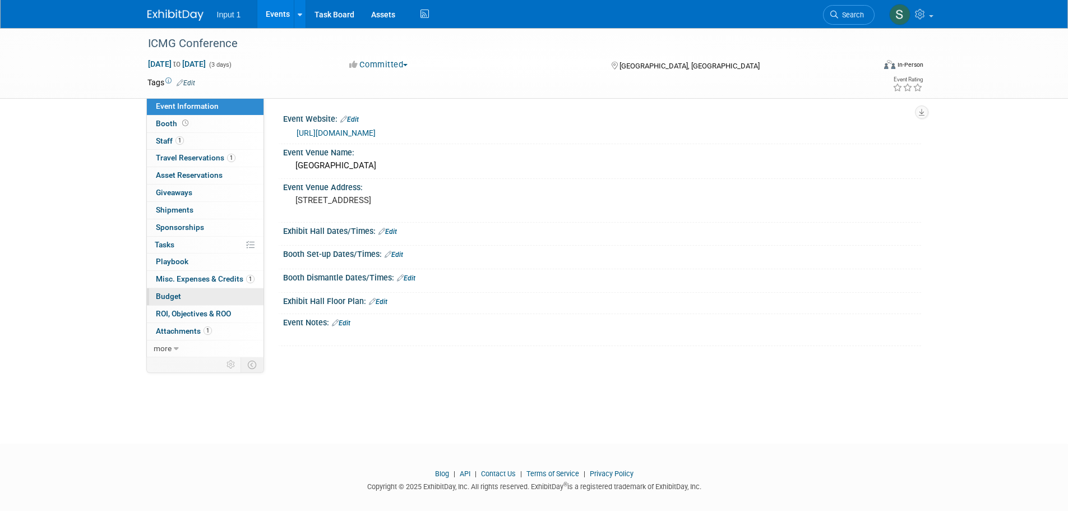
click at [166, 299] on span "Budget" at bounding box center [168, 296] width 25 height 9
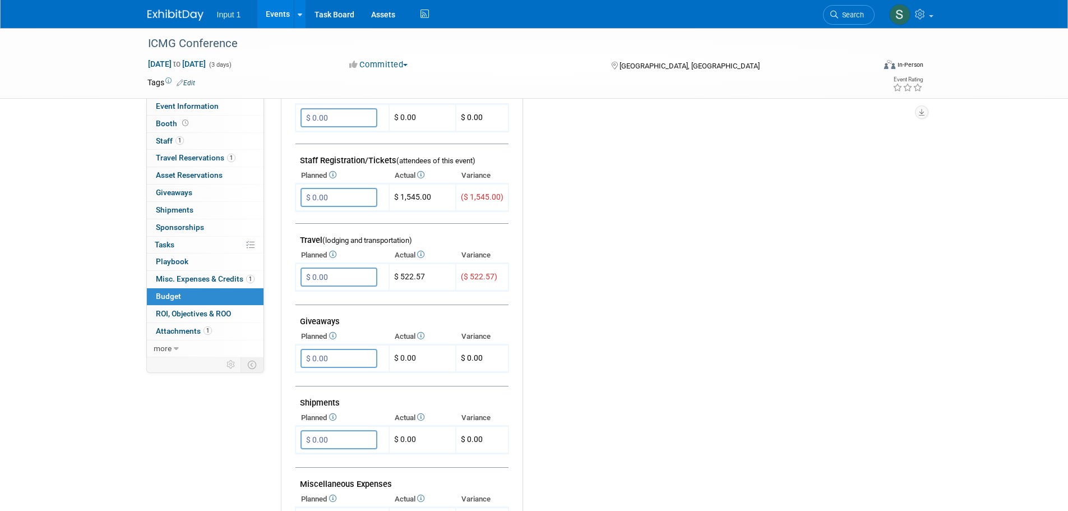
scroll to position [336, 0]
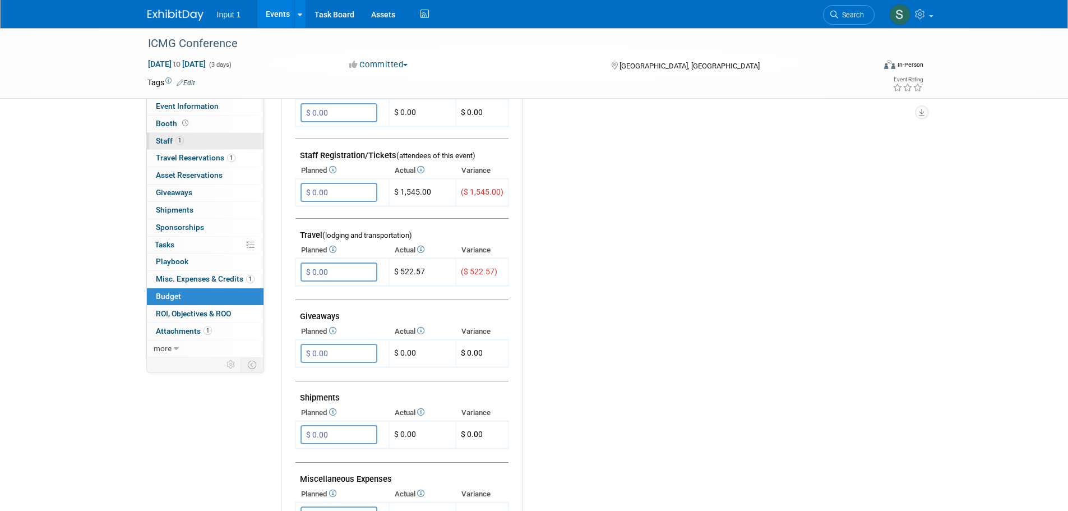
click at [163, 139] on span "Staff 1" at bounding box center [170, 140] width 28 height 9
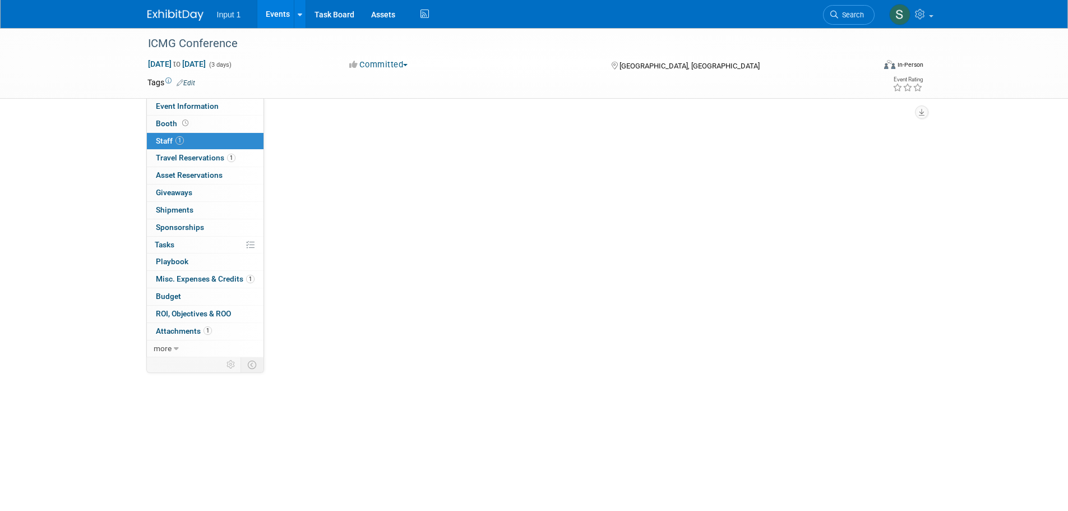
scroll to position [0, 0]
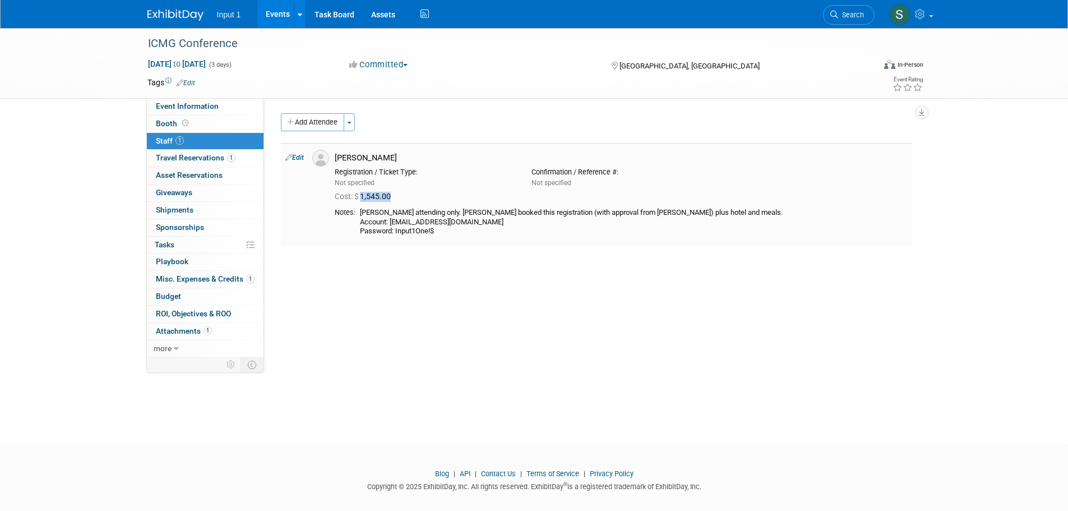
drag, startPoint x: 399, startPoint y: 197, endPoint x: 362, endPoint y: 197, distance: 37.0
click at [362, 197] on div "Cost: $ 1,545.00" at bounding box center [622, 197] width 574 height 10
copy span "1,545.00"
click at [182, 156] on span "Travel Reservations 1" at bounding box center [196, 157] width 80 height 9
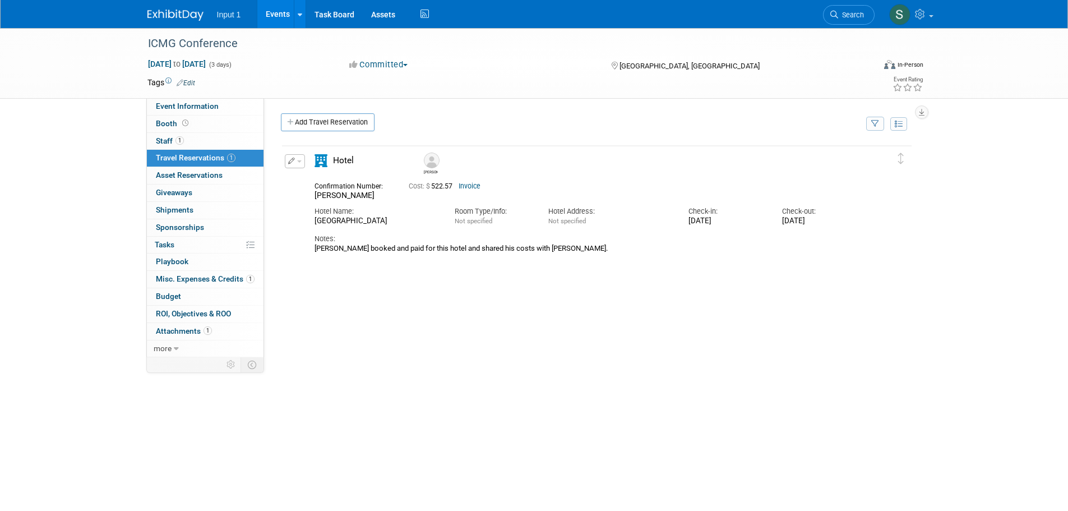
click at [533, 322] on div "Delete Reservation Paul Paul Booked Cost: $ 522.57" at bounding box center [597, 312] width 632 height 336
click at [846, 10] on link "Search" at bounding box center [849, 15] width 52 height 20
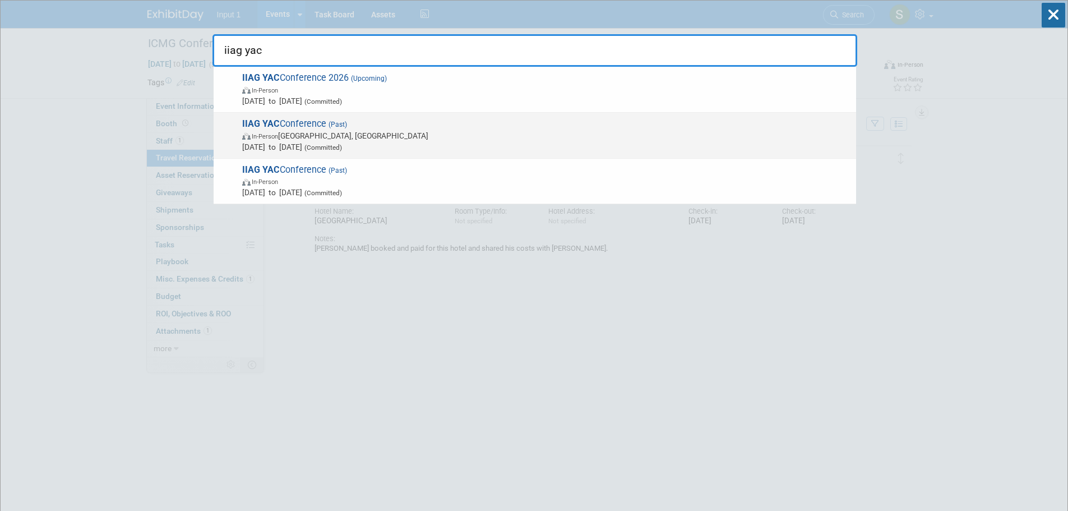
type input "iiag yac"
click at [296, 124] on span "IIAG YAC Conference (Past) In-Person Athens, GA Feb 5, 2025 to Feb 7, 2025 (Com…" at bounding box center [545, 135] width 612 height 34
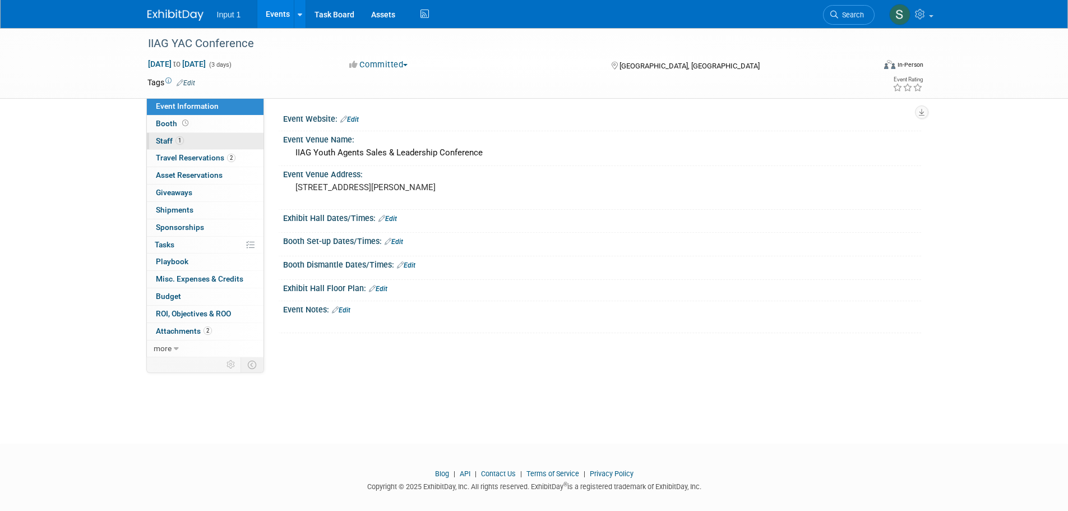
click at [156, 139] on span "Staff 1" at bounding box center [170, 140] width 28 height 9
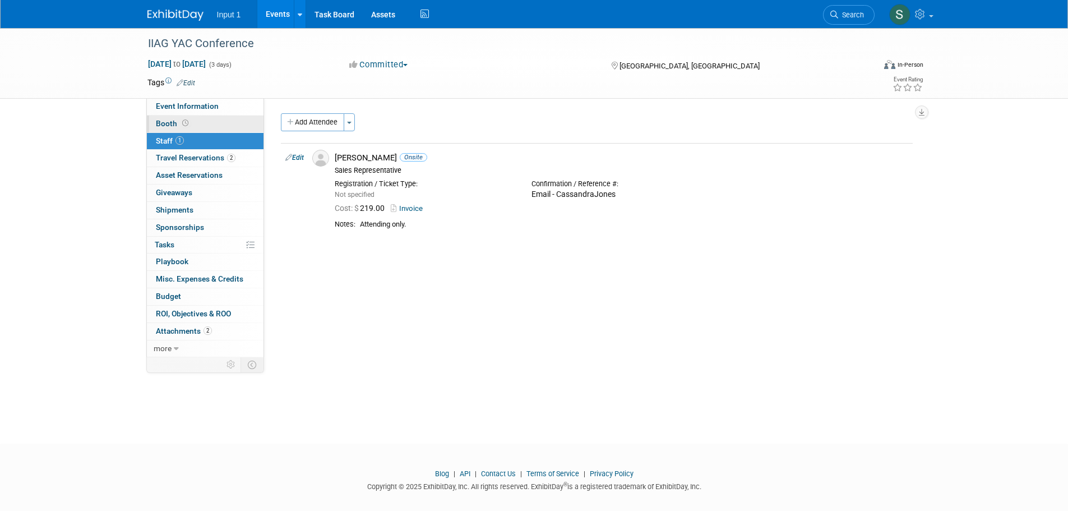
click at [168, 121] on span "Booth" at bounding box center [173, 123] width 35 height 9
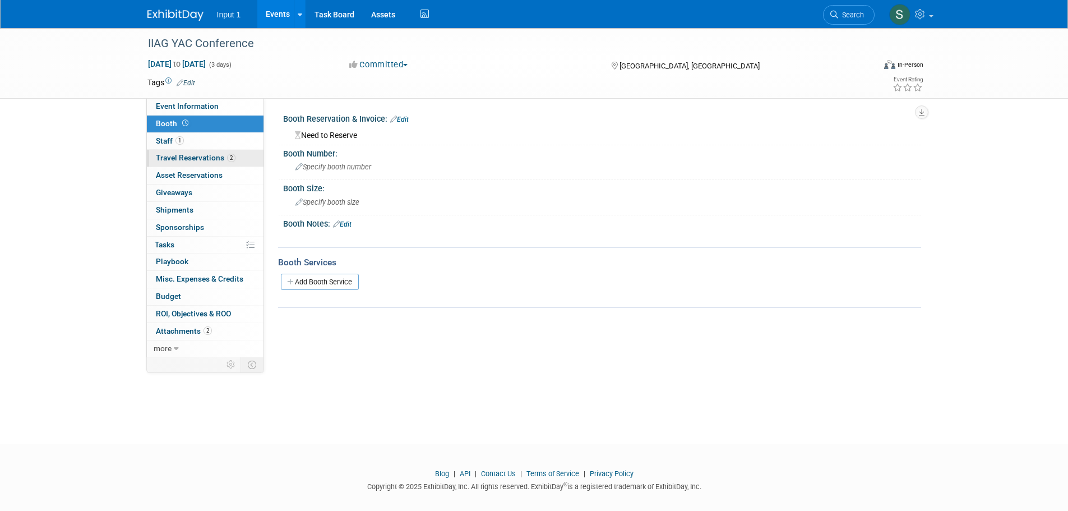
click at [182, 158] on span "Travel Reservations 2" at bounding box center [196, 157] width 80 height 9
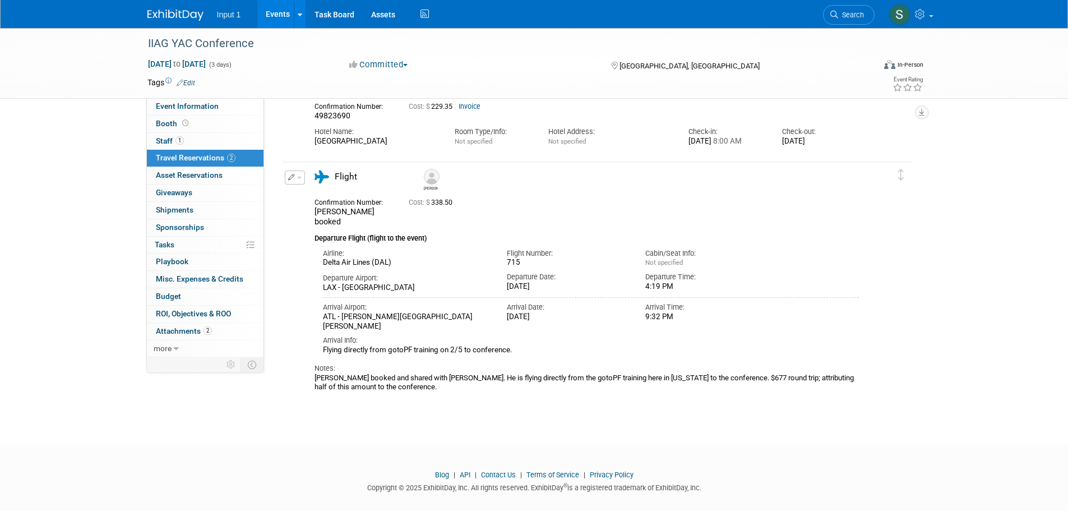
scroll to position [93, 0]
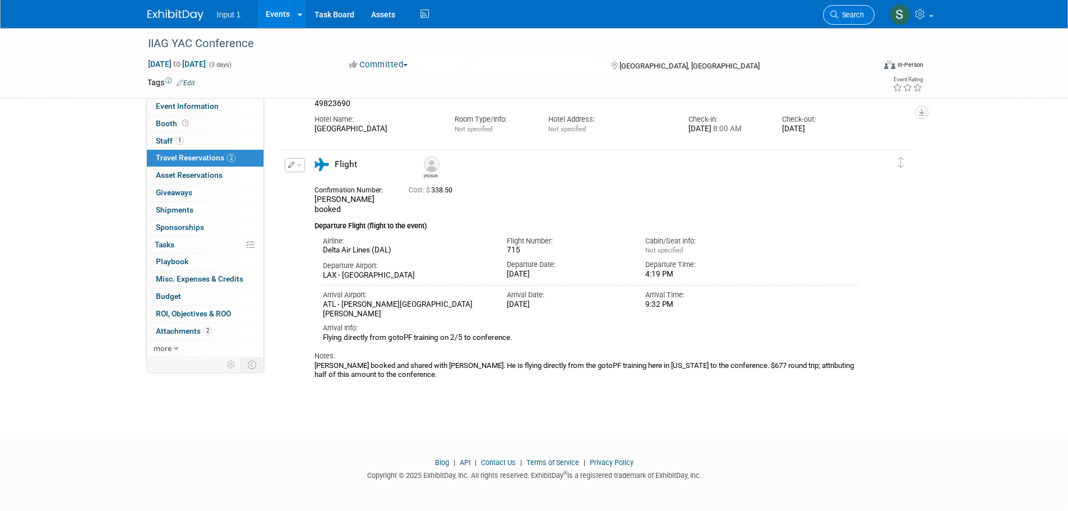
click at [846, 8] on link "Search" at bounding box center [849, 15] width 52 height 20
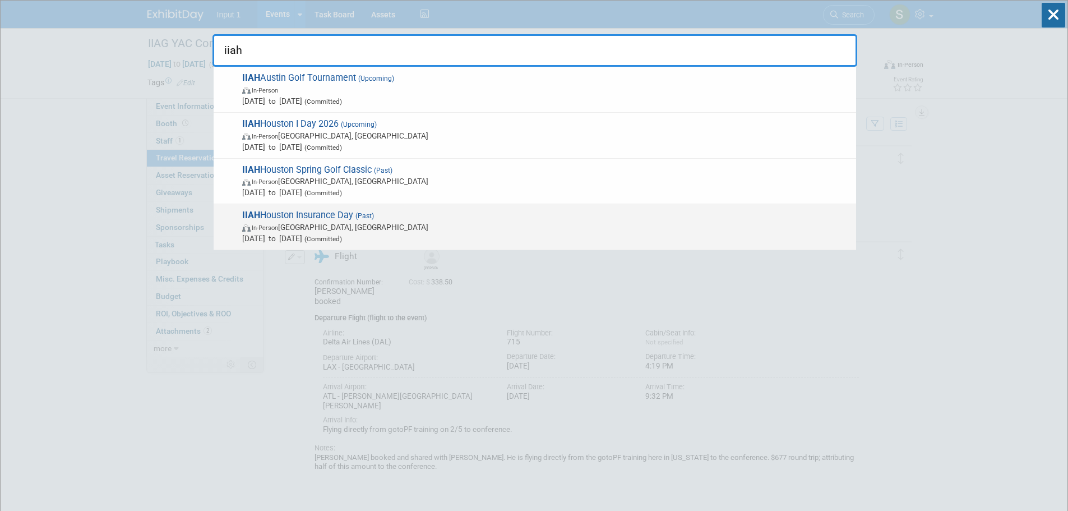
type input "iiah"
click at [315, 218] on span "IIAH Houston Insurance Day (Past) In-Person Houston, TX Feb 18, 2025 to Feb 19,…" at bounding box center [545, 227] width 612 height 34
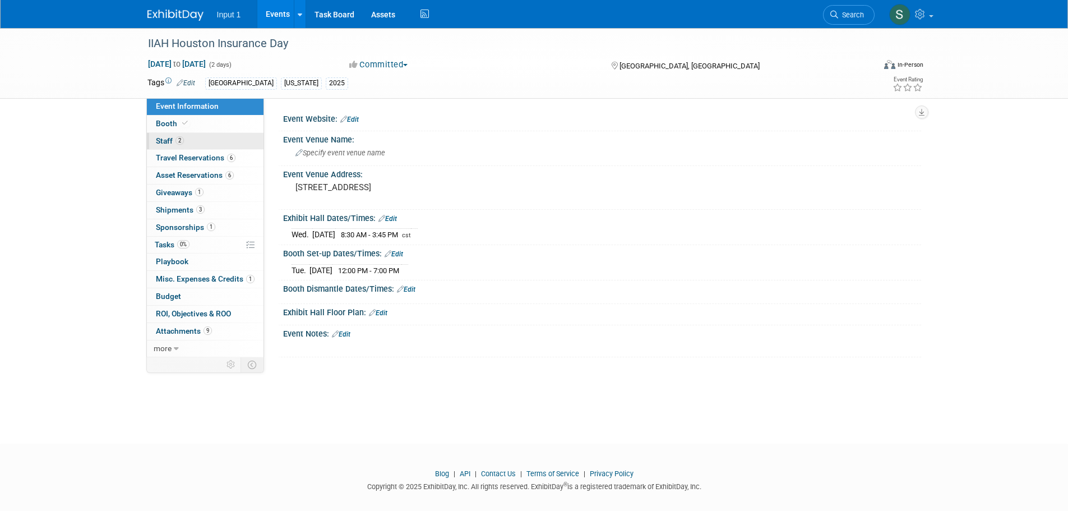
click at [163, 140] on span "Staff 2" at bounding box center [170, 140] width 28 height 9
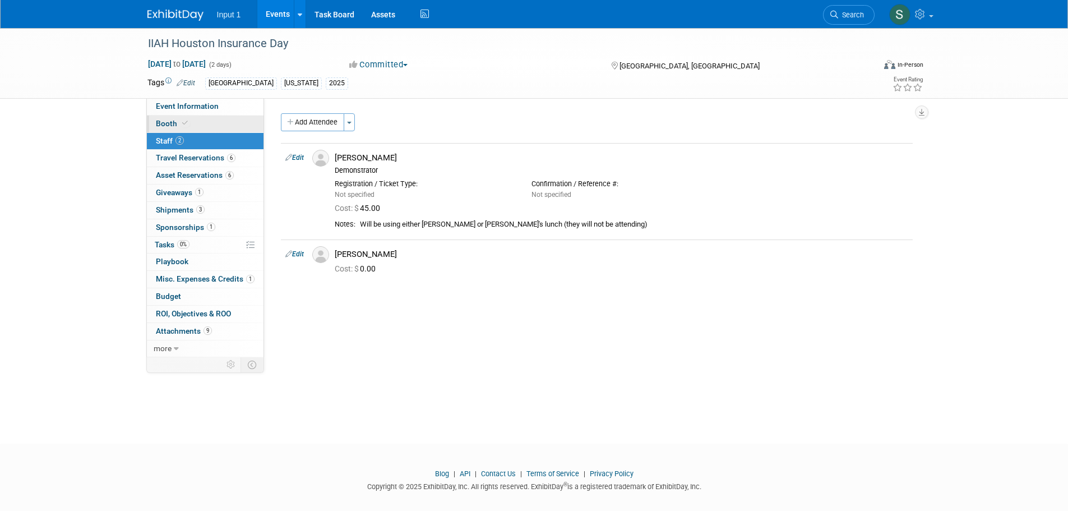
click at [173, 123] on span "Booth" at bounding box center [173, 123] width 34 height 9
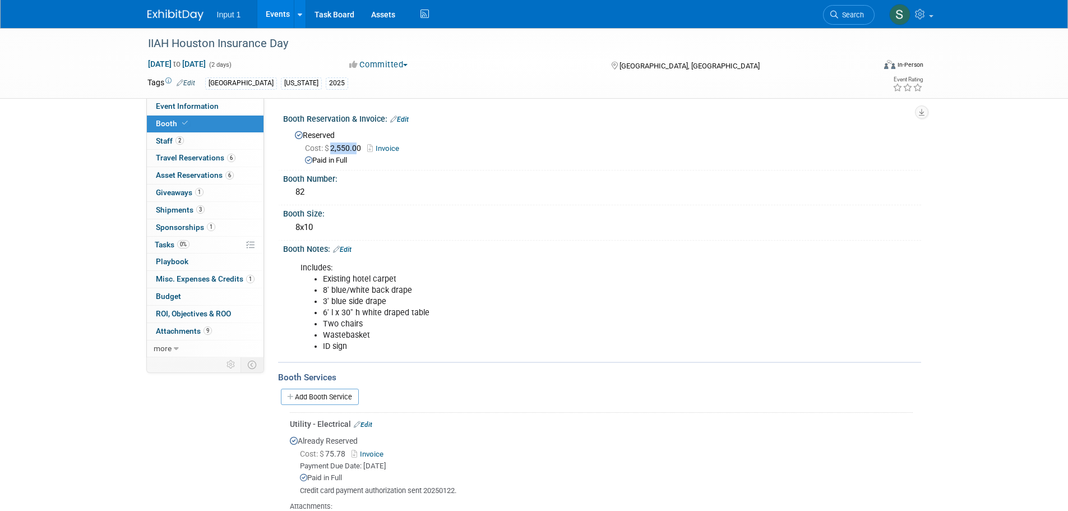
drag, startPoint x: 360, startPoint y: 149, endPoint x: 331, endPoint y: 150, distance: 29.2
click at [331, 150] on span "Cost: $ 2,550.00" at bounding box center [335, 148] width 61 height 9
drag, startPoint x: 361, startPoint y: 149, endPoint x: 333, endPoint y: 149, distance: 28.0
click at [333, 149] on span "Cost: $ 2,550.00" at bounding box center [335, 148] width 61 height 9
copy span "2,550.00"
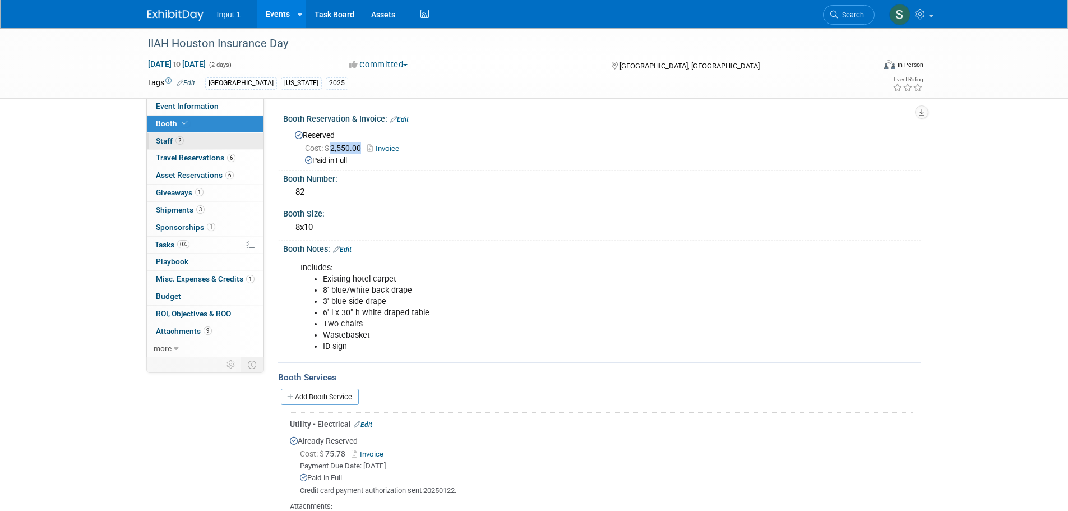
click at [163, 140] on span "Staff 2" at bounding box center [170, 140] width 28 height 9
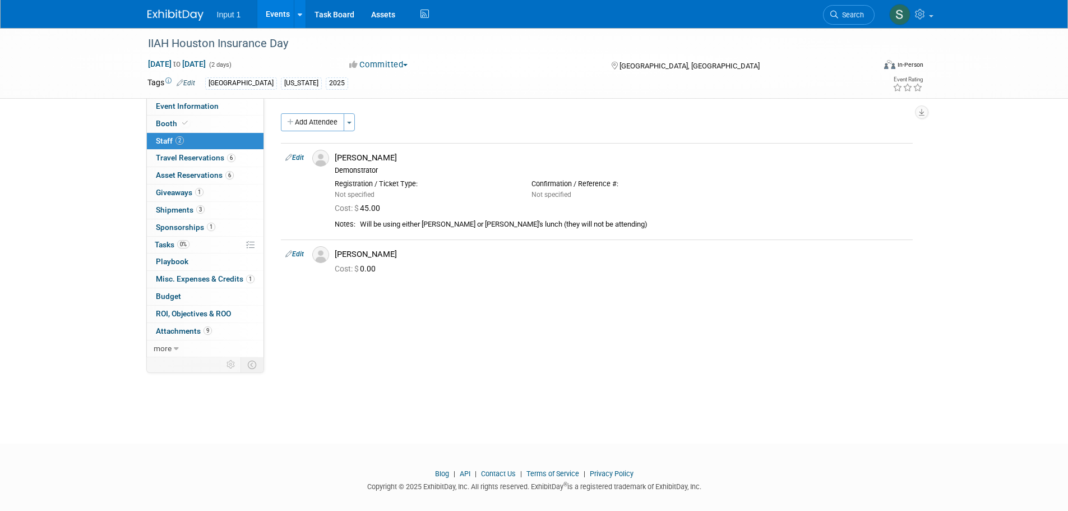
click at [488, 314] on div "Event Website: Edit Event Venue Name: Specify event venue name Event Venue Addr…" at bounding box center [592, 227] width 657 height 259
click at [172, 298] on span "Budget" at bounding box center [168, 296] width 25 height 9
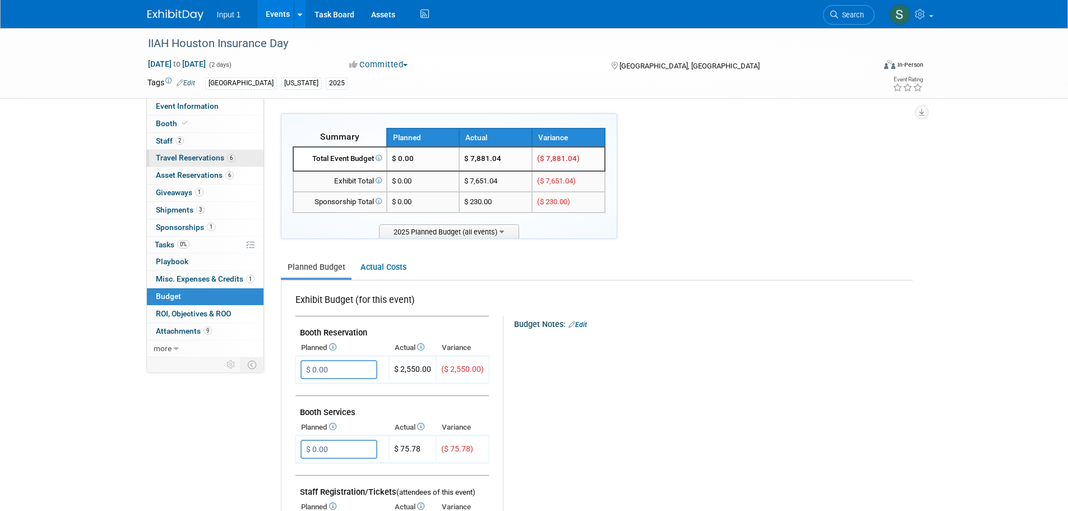
click at [170, 155] on span "Travel Reservations 6" at bounding box center [196, 157] width 80 height 9
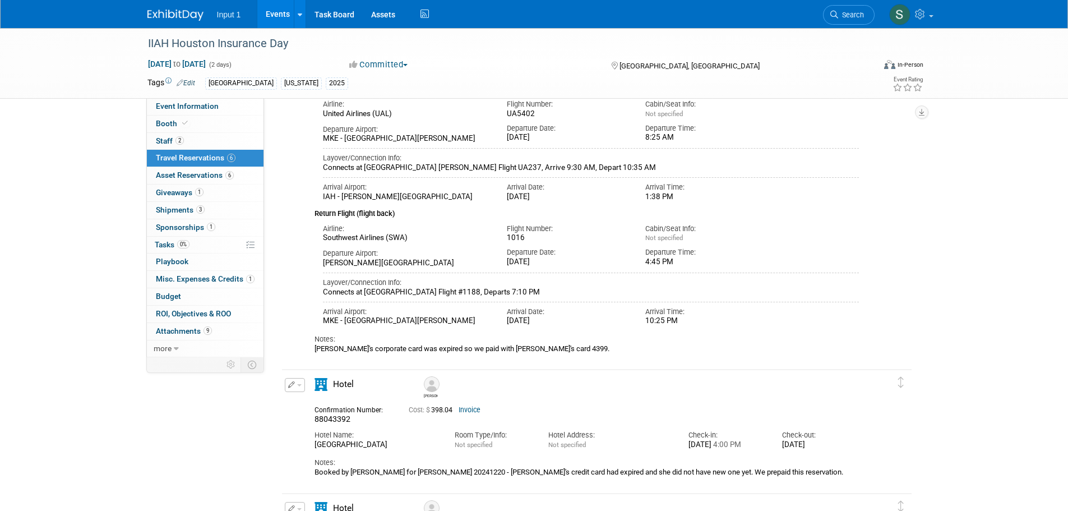
scroll to position [56, 0]
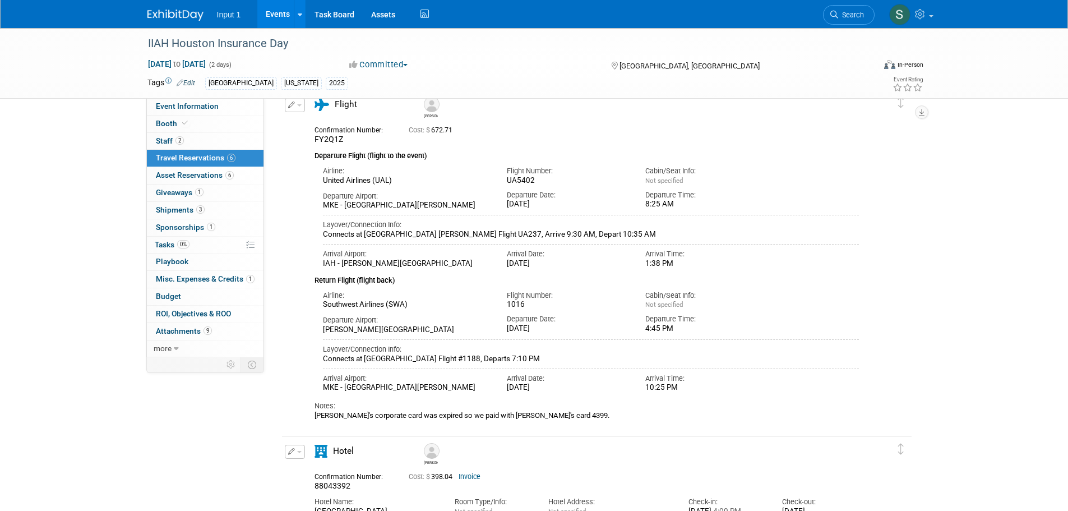
drag, startPoint x: 465, startPoint y: 130, endPoint x: 430, endPoint y: 135, distance: 36.2
click at [430, 135] on div "Cost: $ 672.71" at bounding box center [611, 130] width 404 height 8
copy span "672.71"
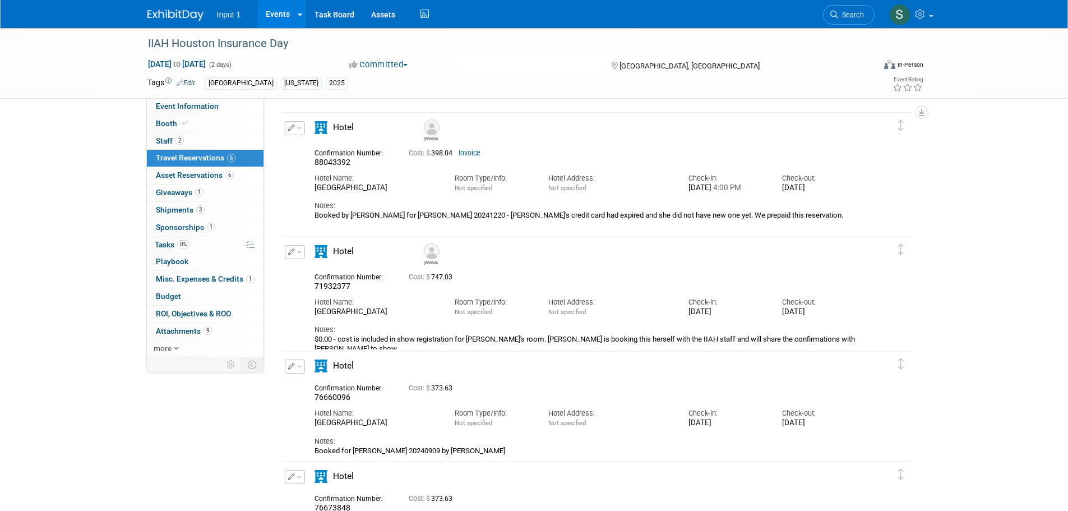
scroll to position [393, 0]
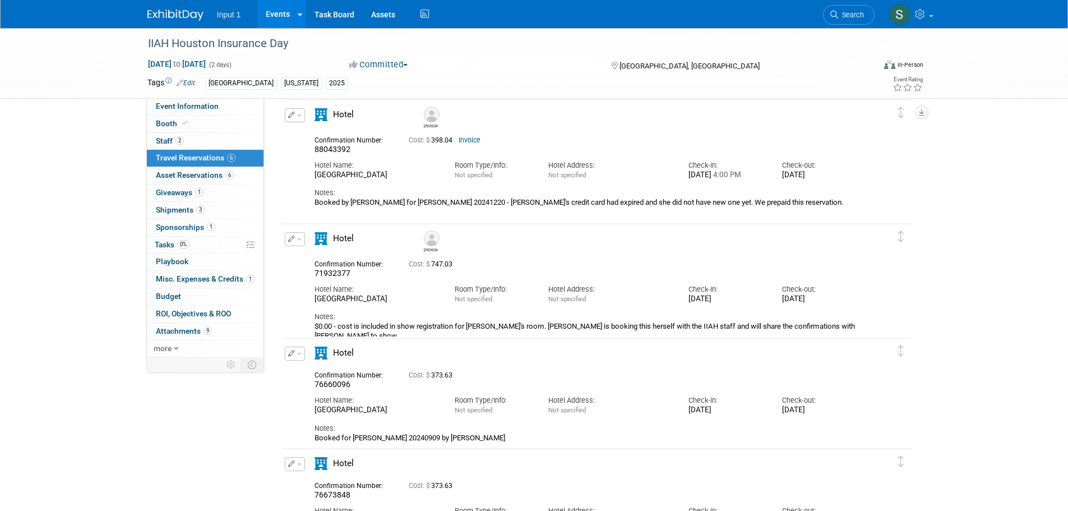
drag, startPoint x: 456, startPoint y: 266, endPoint x: 431, endPoint y: 269, distance: 25.9
click at [431, 268] on span "Cost: $ 747.03" at bounding box center [433, 264] width 48 height 8
copy span "747.03"
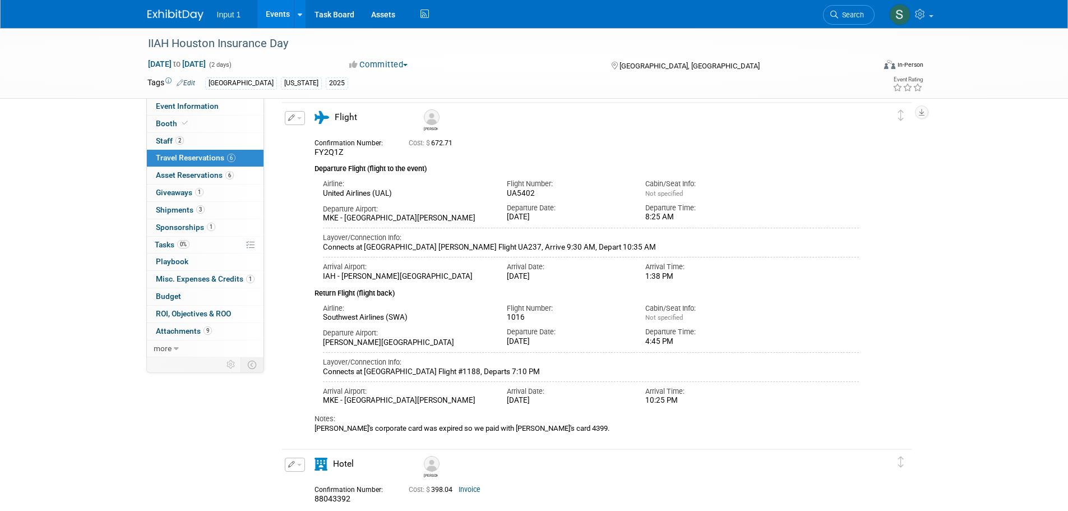
scroll to position [0, 0]
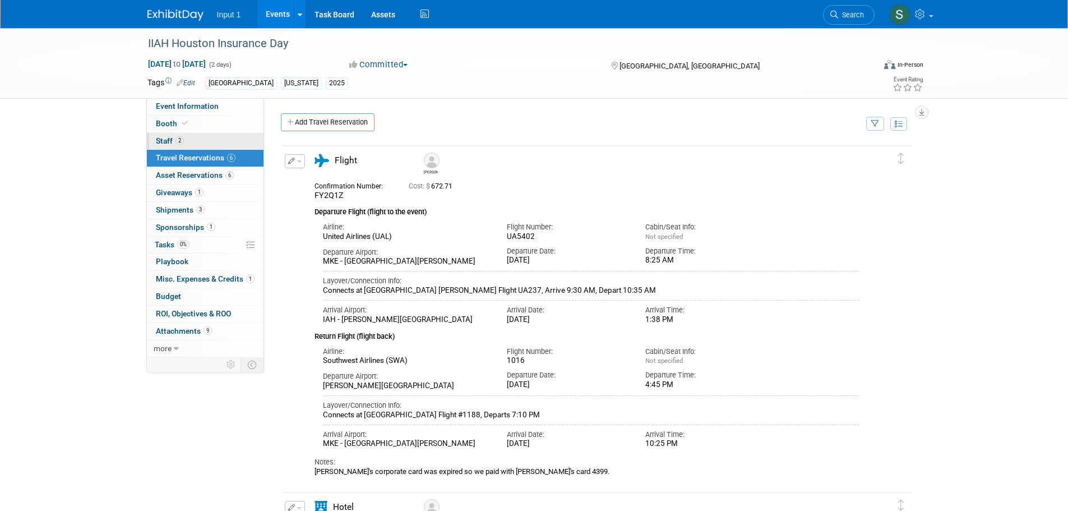
click at [166, 142] on span "Staff 2" at bounding box center [170, 140] width 28 height 9
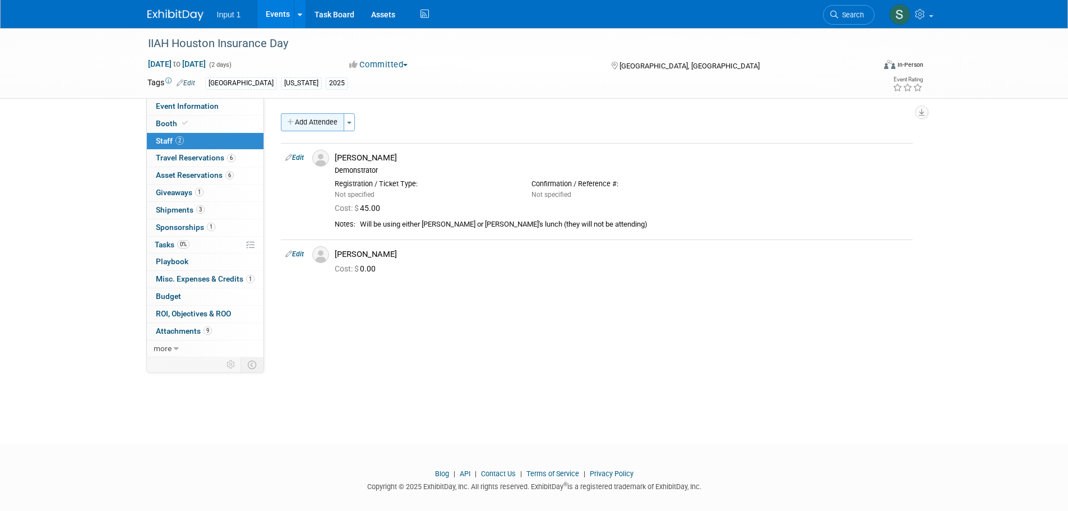
click at [313, 124] on button "Add Attendee" at bounding box center [312, 122] width 63 height 18
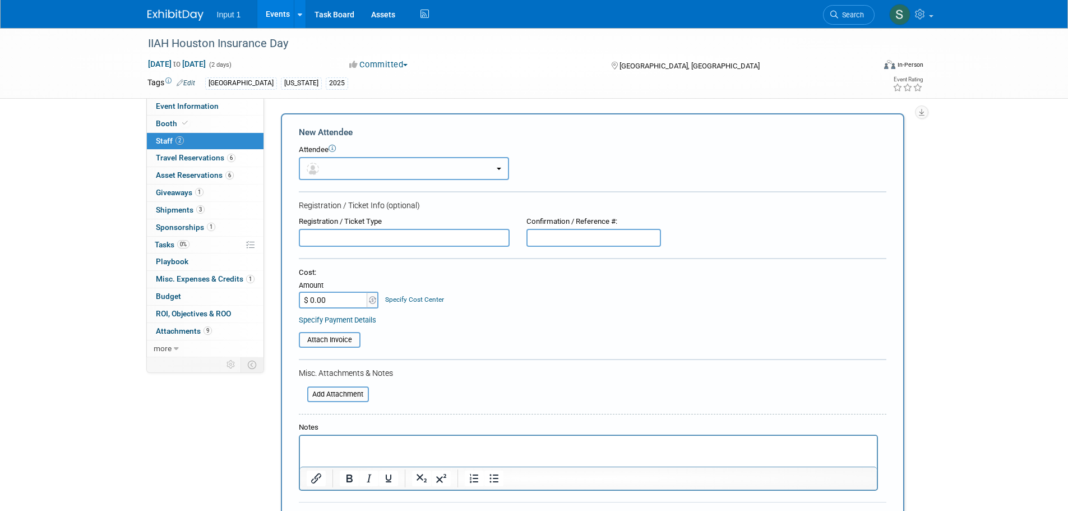
click at [347, 161] on button "button" at bounding box center [404, 168] width 210 height 23
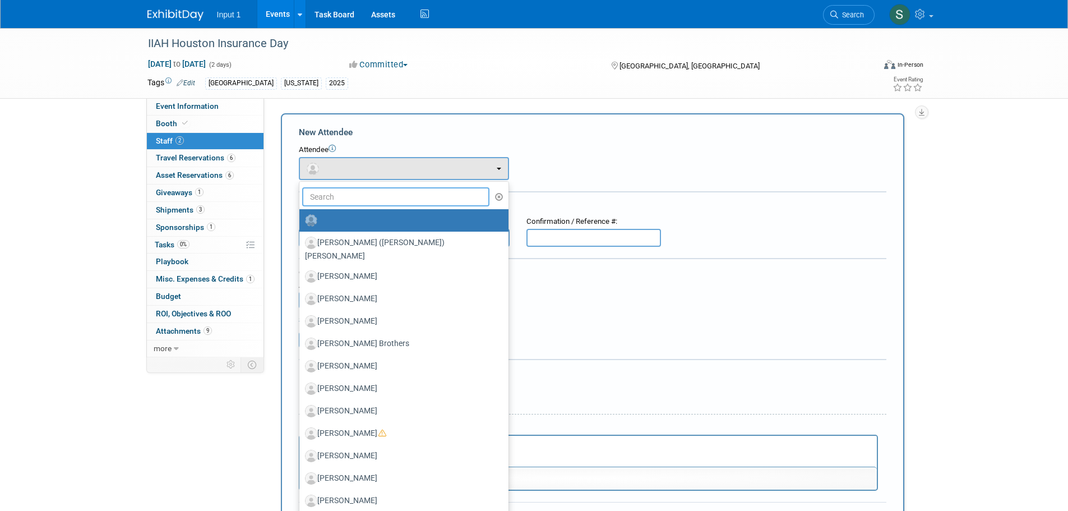
click at [348, 192] on input "text" at bounding box center [396, 196] width 188 height 19
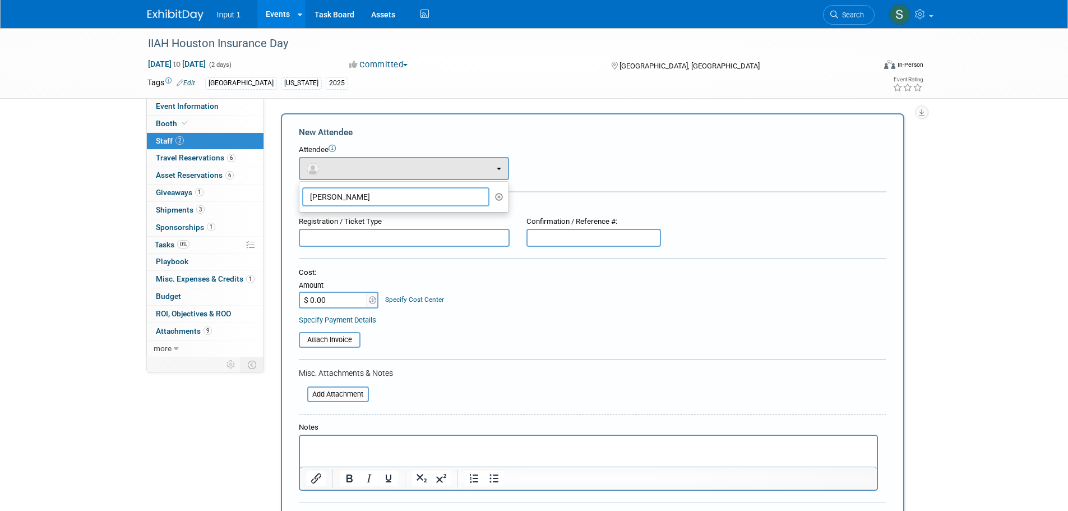
click at [423, 200] on input "claudia" at bounding box center [396, 196] width 188 height 19
type input "claudia"
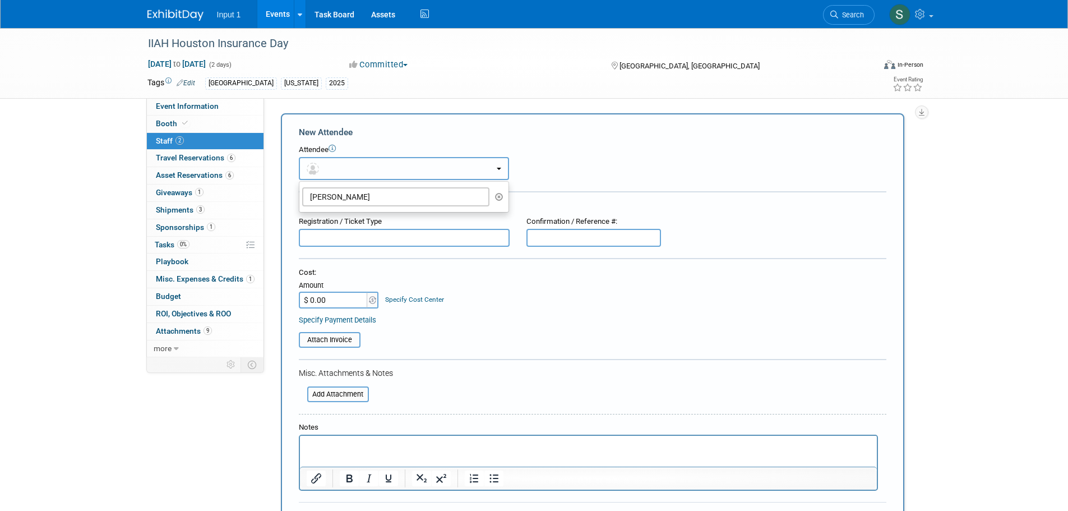
click at [445, 169] on button "button" at bounding box center [404, 168] width 210 height 23
click at [448, 174] on button "button" at bounding box center [404, 168] width 210 height 23
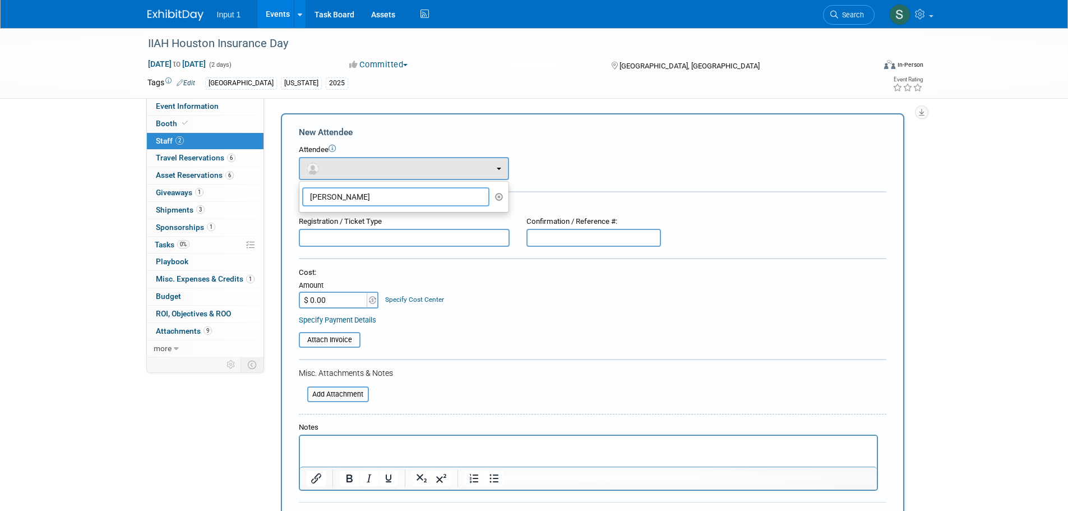
click at [418, 200] on input "claudia" at bounding box center [396, 196] width 188 height 19
drag, startPoint x: 418, startPoint y: 200, endPoint x: 283, endPoint y: 200, distance: 135.1
click at [283, 200] on div "New Attendee Attendee <img src="https://www.exhibitday.com/Images/Unassigned-Us…" at bounding box center [593, 331] width 624 height 437
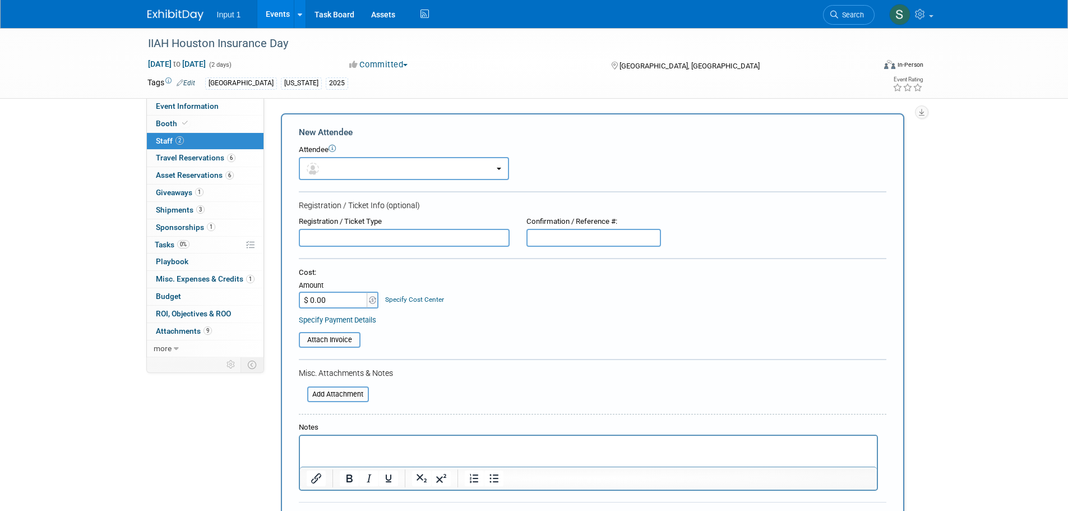
click at [534, 362] on form "New Attendee Attendee <img src="https://www.exhibitday.com/Images/Unassigned-Us…" at bounding box center [593, 332] width 588 height 412
click at [190, 158] on span "Travel Reservations 6" at bounding box center [196, 157] width 80 height 9
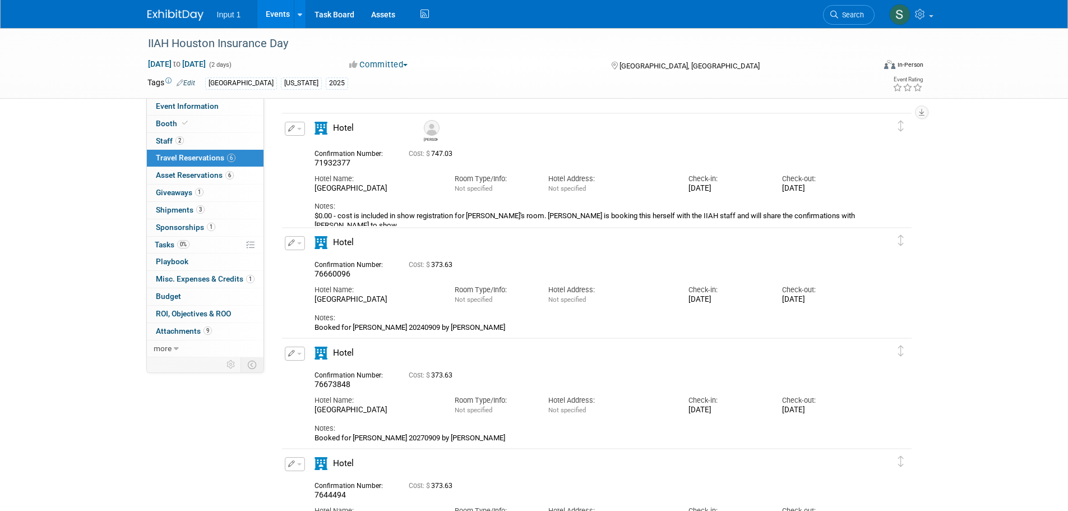
scroll to position [505, 0]
drag, startPoint x: 456, startPoint y: 376, endPoint x: 433, endPoint y: 375, distance: 22.5
click at [433, 375] on span "Cost: $ 373.63" at bounding box center [433, 374] width 48 height 8
copy span "373.63"
click at [846, 14] on span "Search" at bounding box center [851, 15] width 26 height 8
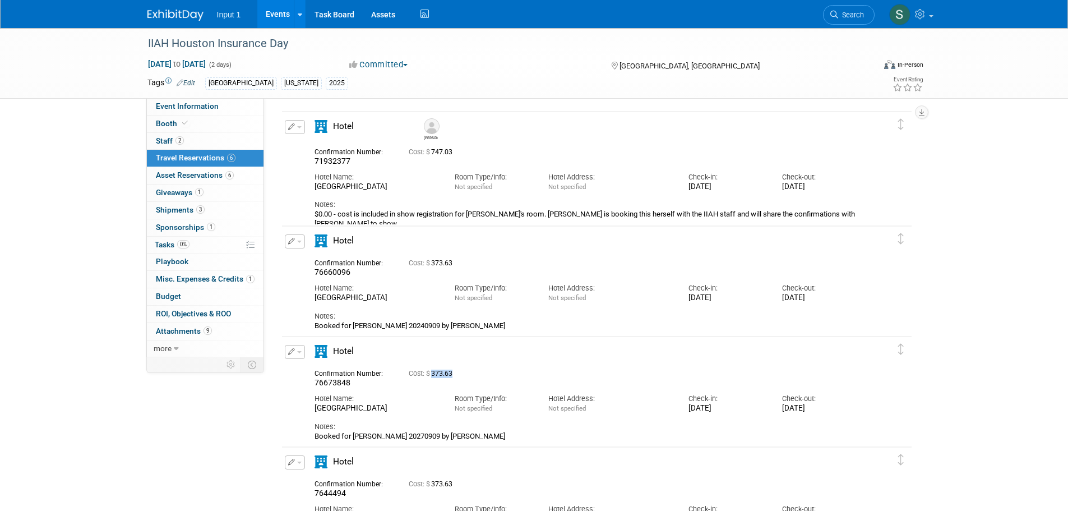
scroll to position [0, 0]
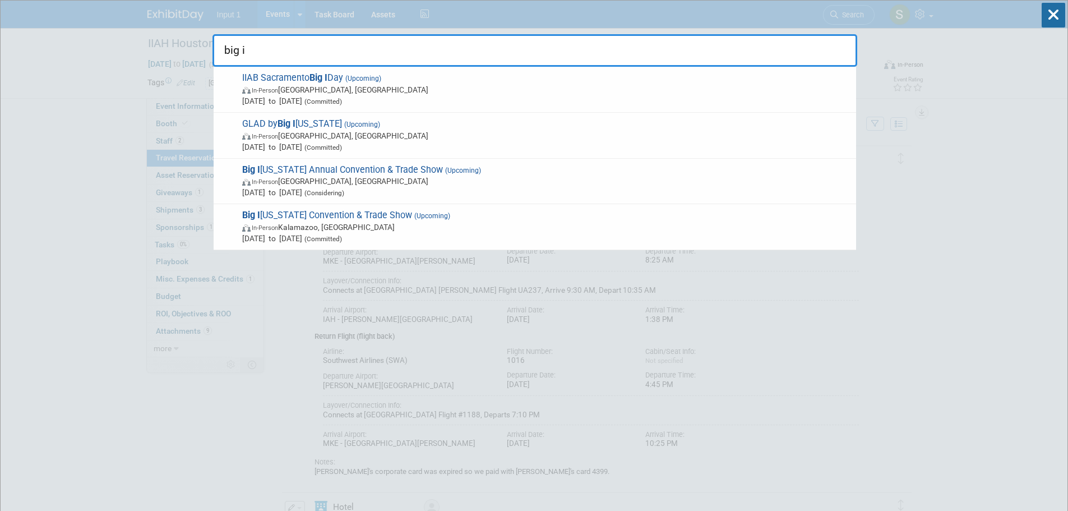
type input "big i"
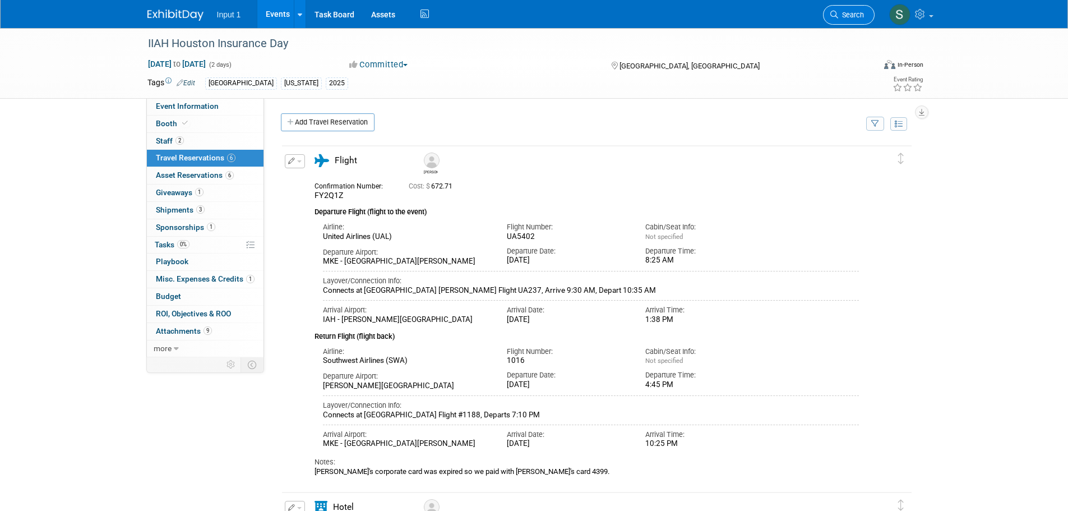
click at [840, 14] on span "Search" at bounding box center [851, 15] width 26 height 8
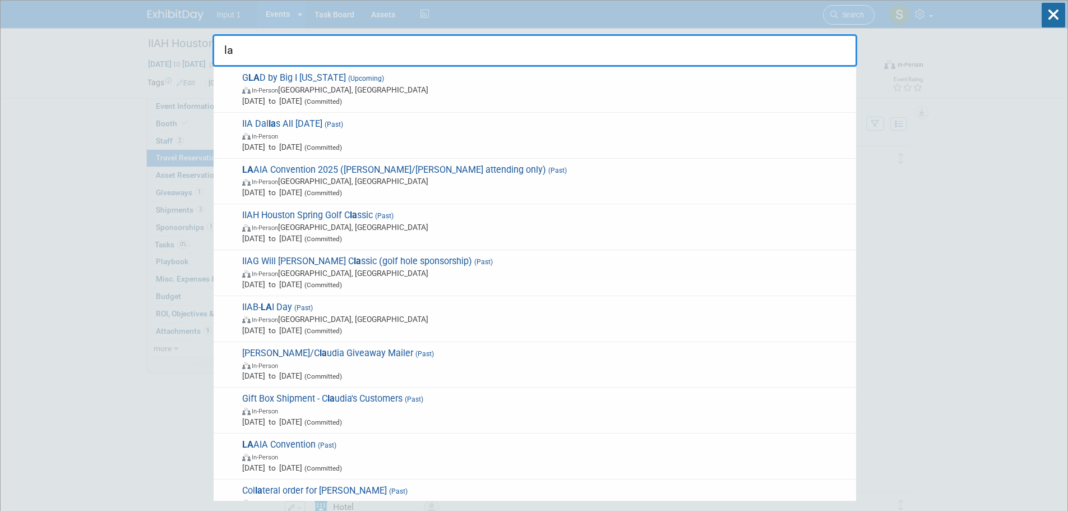
type input "l"
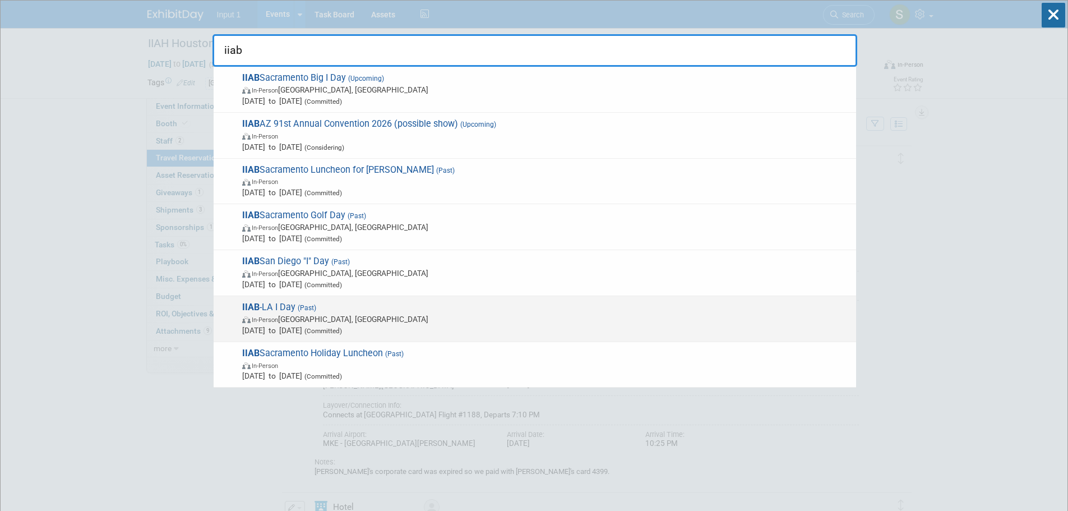
type input "iiab"
click at [304, 308] on span "(Past)" at bounding box center [306, 308] width 21 height 8
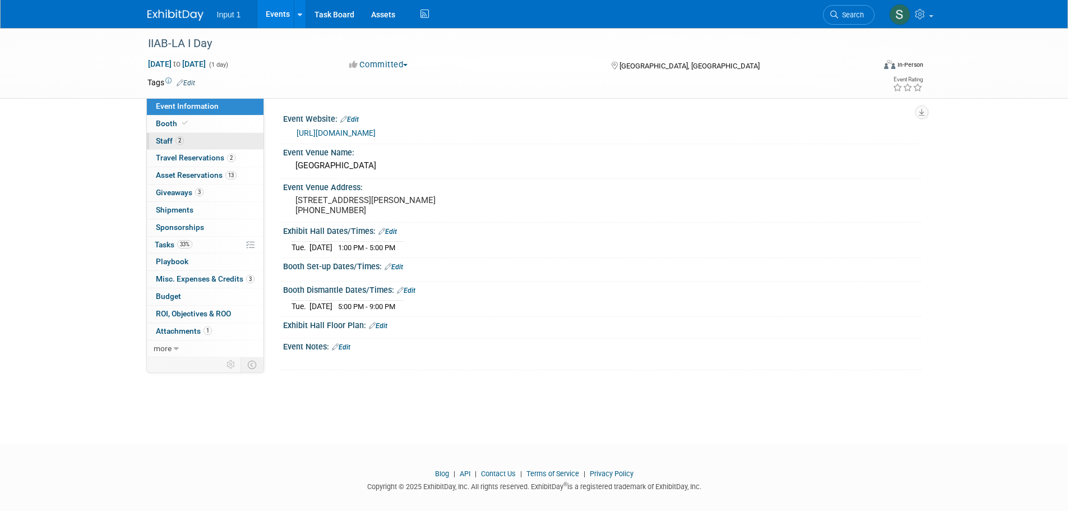
click at [165, 139] on span "Staff 2" at bounding box center [170, 140] width 28 height 9
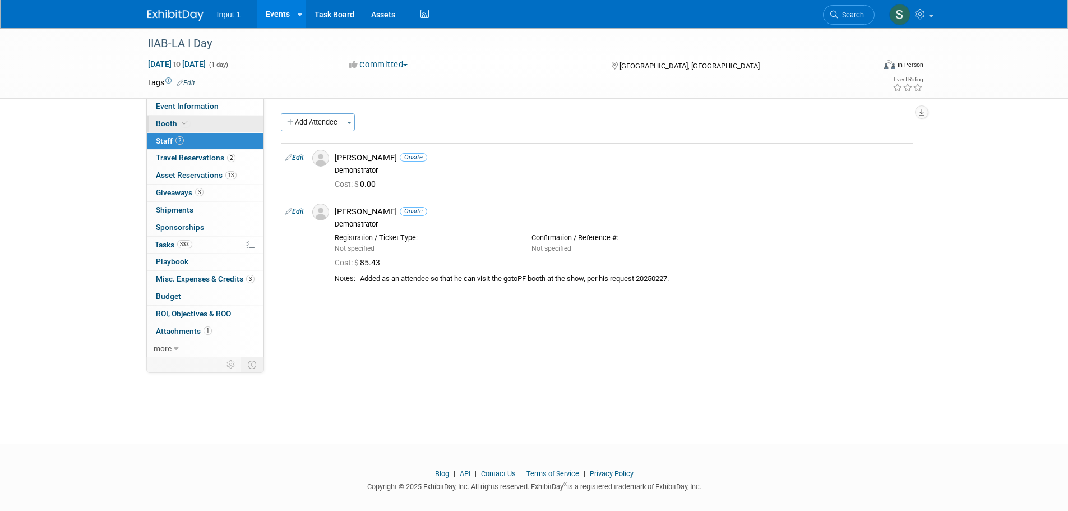
click at [161, 119] on span "Booth" at bounding box center [173, 123] width 34 height 9
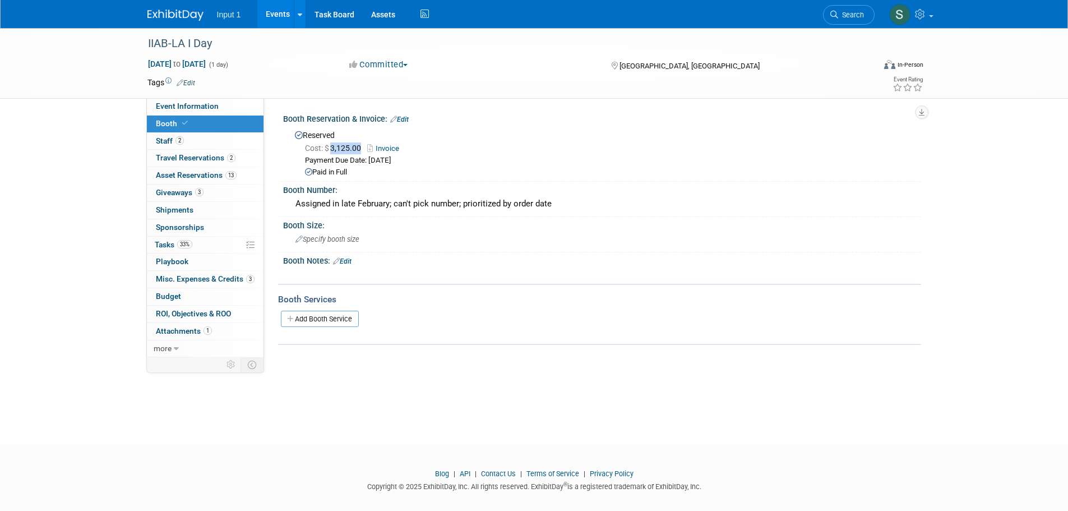
drag, startPoint x: 362, startPoint y: 147, endPoint x: 333, endPoint y: 152, distance: 30.1
click at [333, 152] on div "Cost: $ 3,125.00 Invoice" at bounding box center [609, 148] width 608 height 12
copy span "3,125.00"
click at [183, 156] on span "Travel Reservations 2" at bounding box center [196, 157] width 80 height 9
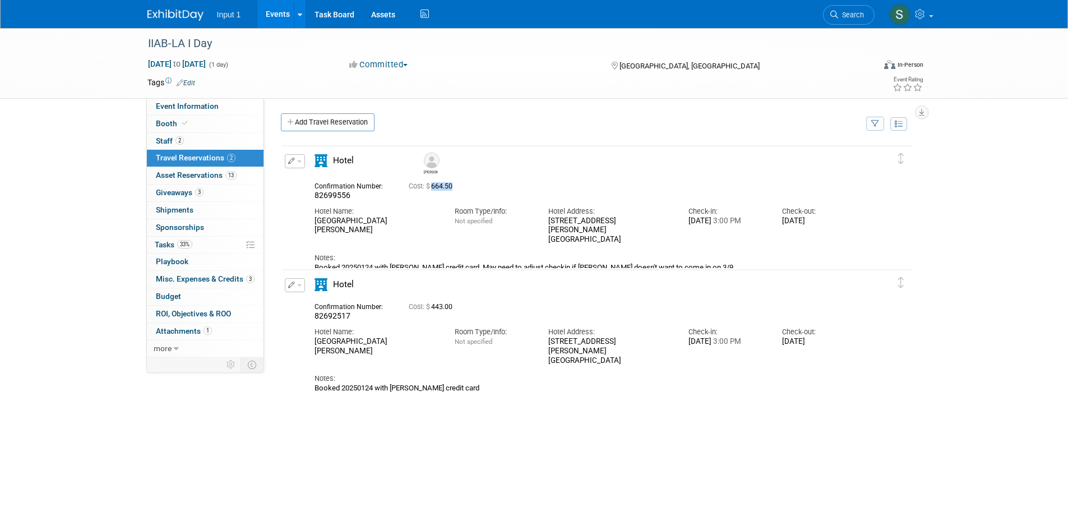
drag, startPoint x: 459, startPoint y: 184, endPoint x: 433, endPoint y: 190, distance: 26.8
click at [433, 190] on div "Cost: $ 664.50" at bounding box center [611, 186] width 404 height 8
copy span "664.50"
click at [611, 429] on div "Jake 82699556" at bounding box center [597, 312] width 632 height 336
click at [174, 298] on span "Budget" at bounding box center [168, 296] width 25 height 9
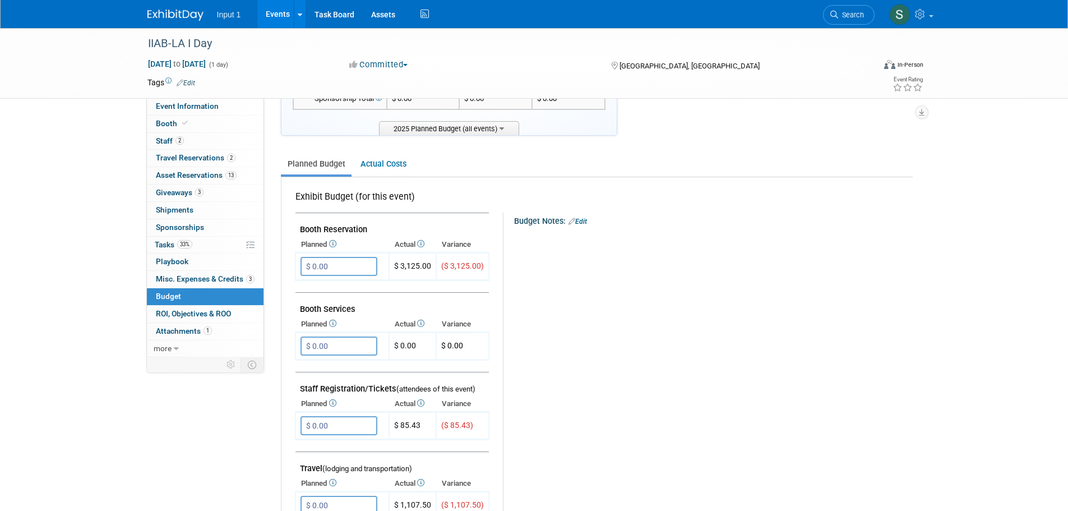
scroll to position [224, 0]
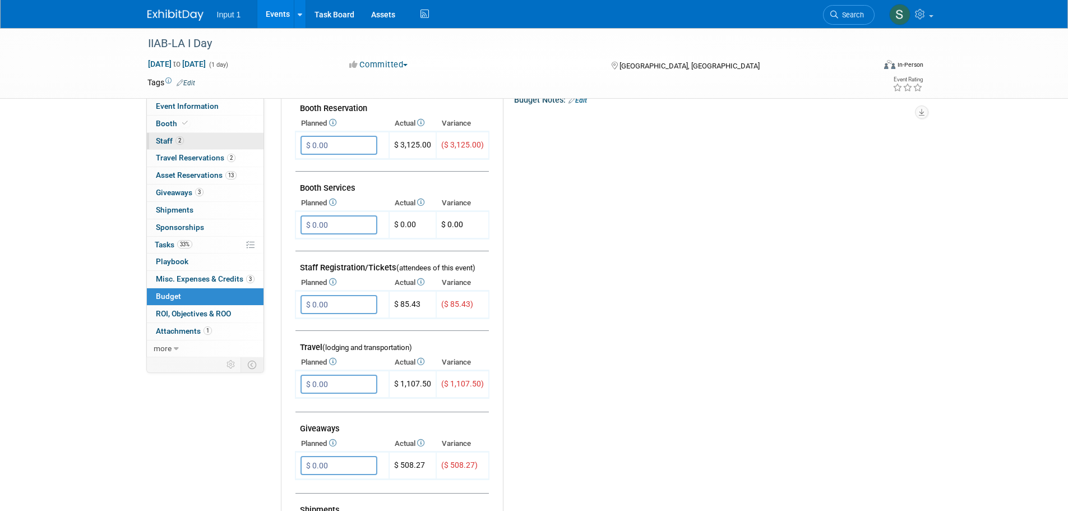
click at [164, 141] on span "Staff 2" at bounding box center [170, 140] width 28 height 9
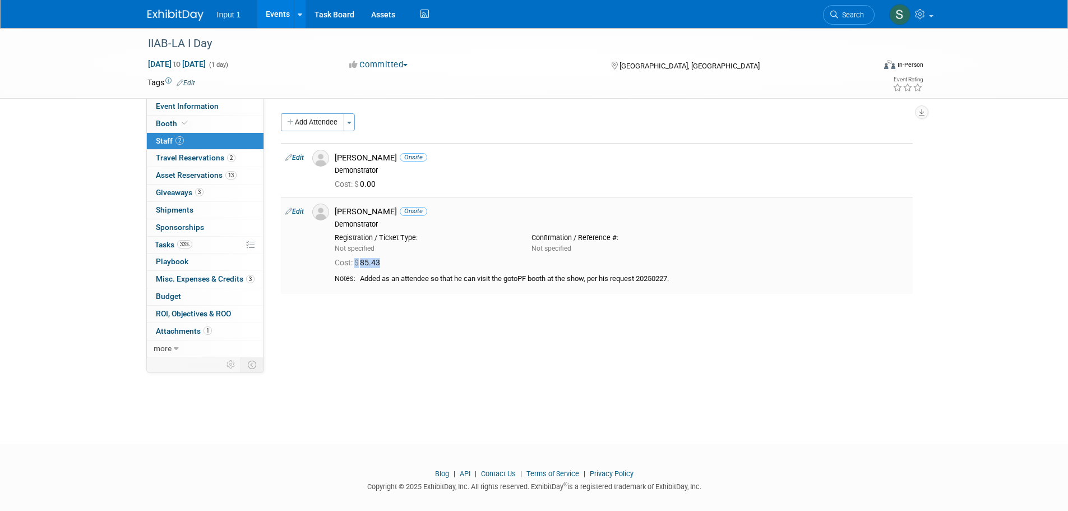
drag, startPoint x: 386, startPoint y: 262, endPoint x: 356, endPoint y: 264, distance: 29.8
click at [356, 264] on span "Cost: $ 85.43" at bounding box center [360, 262] width 50 height 9
click at [359, 265] on span "Cost: $" at bounding box center [347, 262] width 25 height 9
click at [366, 264] on span "Cost: $ 85.43" at bounding box center [360, 262] width 50 height 9
drag, startPoint x: 363, startPoint y: 264, endPoint x: 387, endPoint y: 262, distance: 23.6
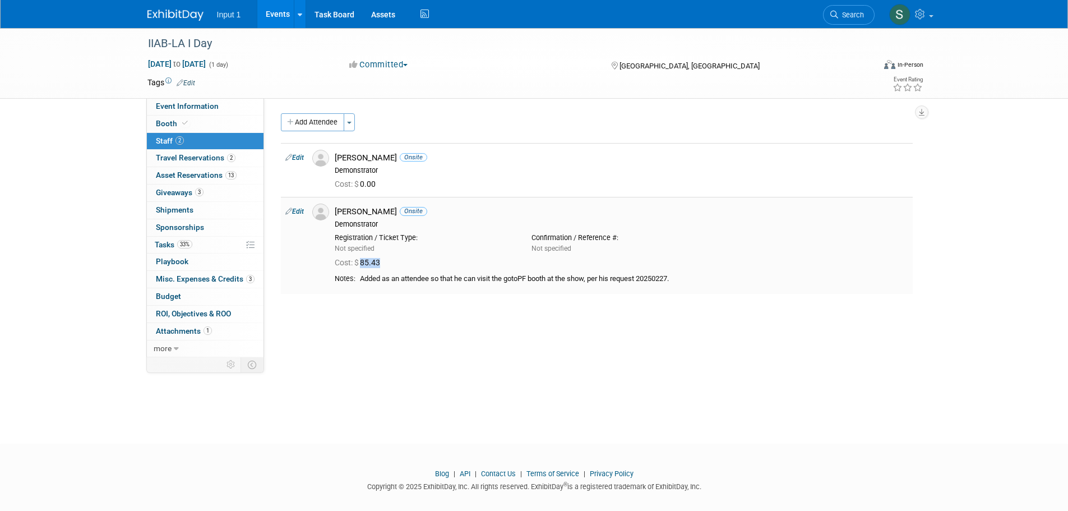
click at [385, 262] on span "Cost: $ 85.43" at bounding box center [360, 262] width 50 height 9
copy span "85.43"
click at [836, 16] on icon at bounding box center [834, 15] width 8 height 8
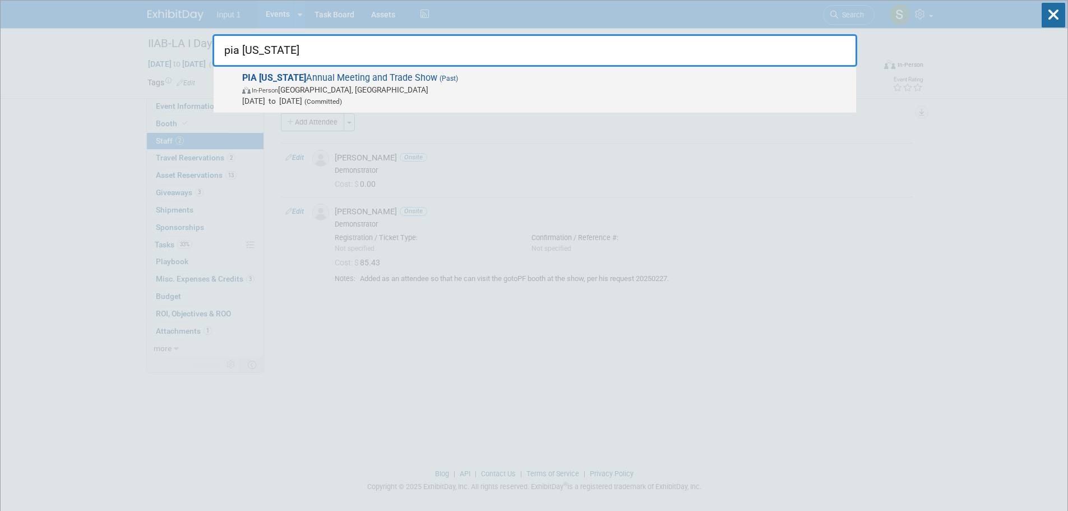
type input "pia florida"
click at [366, 75] on span "PIA Florida Annual Meeting and Trade Show (Past) In-Person Daytona Beach, FL Ma…" at bounding box center [545, 89] width 612 height 34
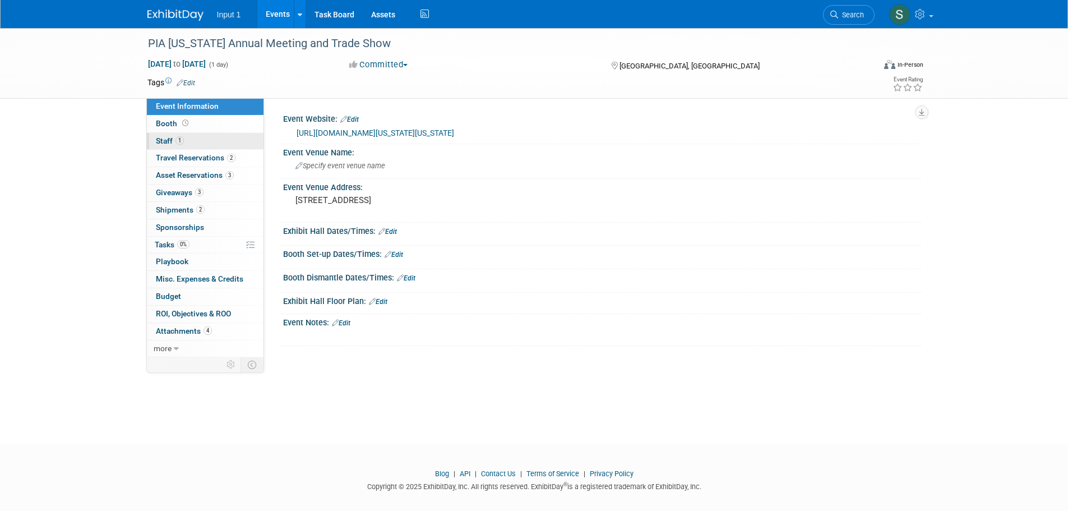
click at [161, 137] on span "Staff 1" at bounding box center [170, 140] width 28 height 9
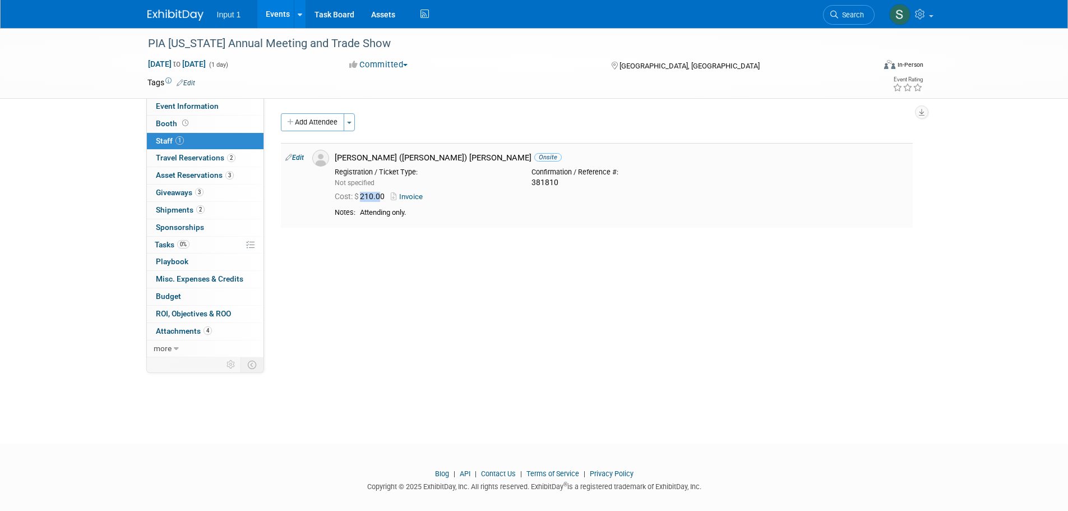
drag, startPoint x: 385, startPoint y: 196, endPoint x: 363, endPoint y: 195, distance: 22.5
click at [363, 195] on span "Cost: $ 210.00" at bounding box center [362, 196] width 54 height 9
copy span "210.0"
click at [163, 119] on span "Booth" at bounding box center [173, 123] width 35 height 9
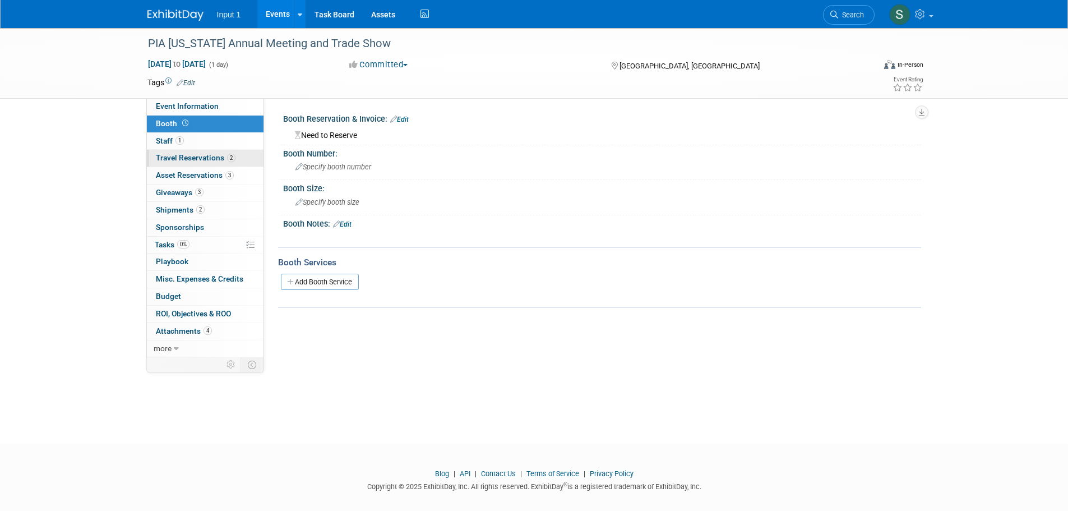
click at [177, 159] on span "Travel Reservations 2" at bounding box center [196, 157] width 80 height 9
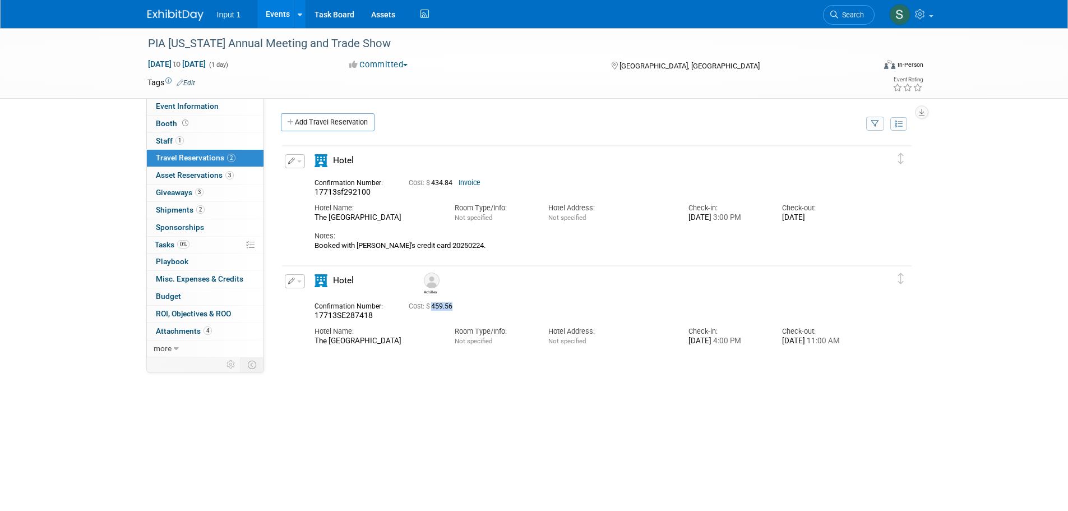
drag, startPoint x: 456, startPoint y: 306, endPoint x: 432, endPoint y: 308, distance: 24.2
click at [432, 308] on span "Cost: $ 459.56" at bounding box center [433, 306] width 48 height 8
copy span "459.56"
click at [833, 12] on icon at bounding box center [834, 15] width 8 height 8
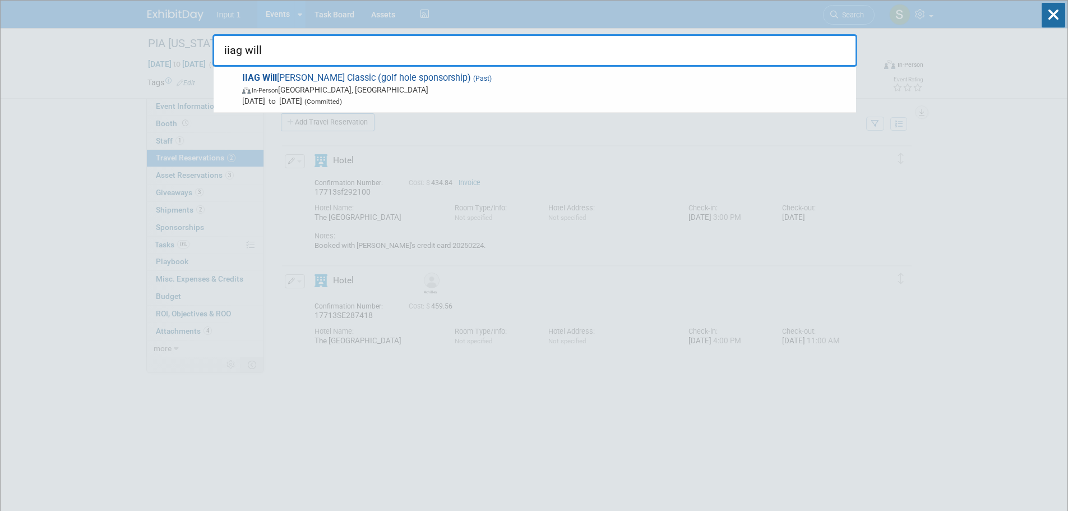
click at [338, 61] on input "iiag will" at bounding box center [535, 50] width 645 height 33
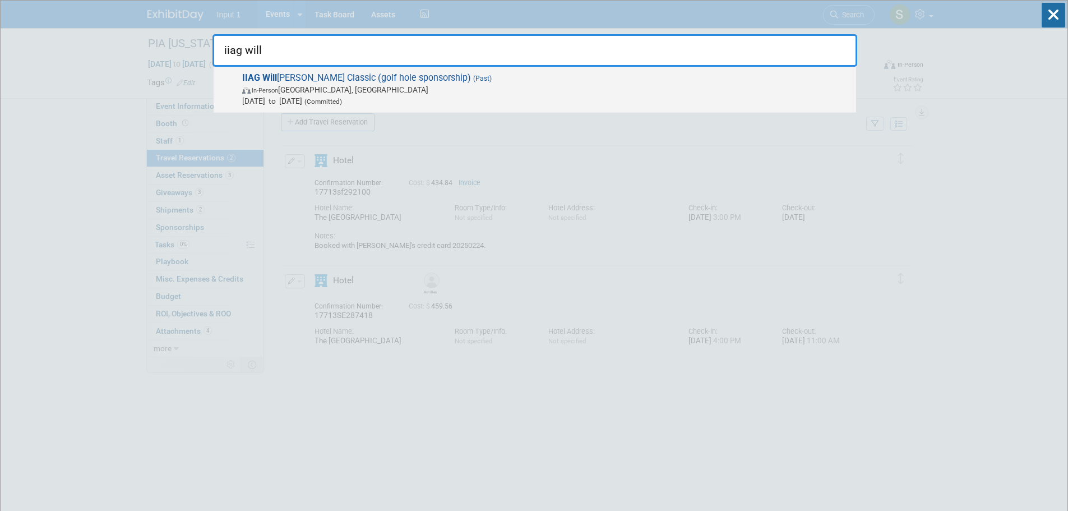
type input "iiag will"
click at [332, 82] on span "IIAG Will Weston IV Classic (golf hole sponsorship) (Past) In-Person Wilmington…" at bounding box center [545, 89] width 612 height 34
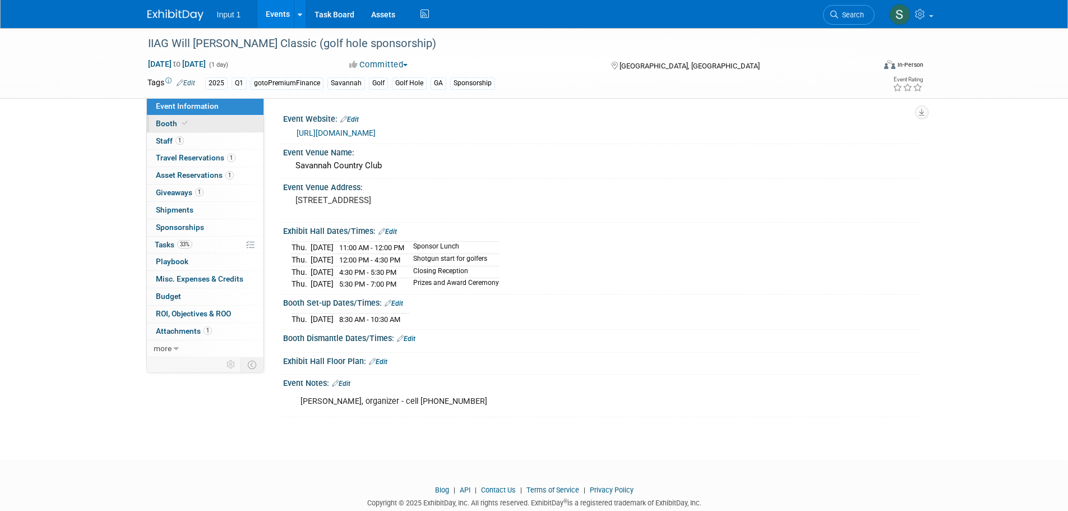
click at [177, 121] on span "Booth" at bounding box center [173, 123] width 34 height 9
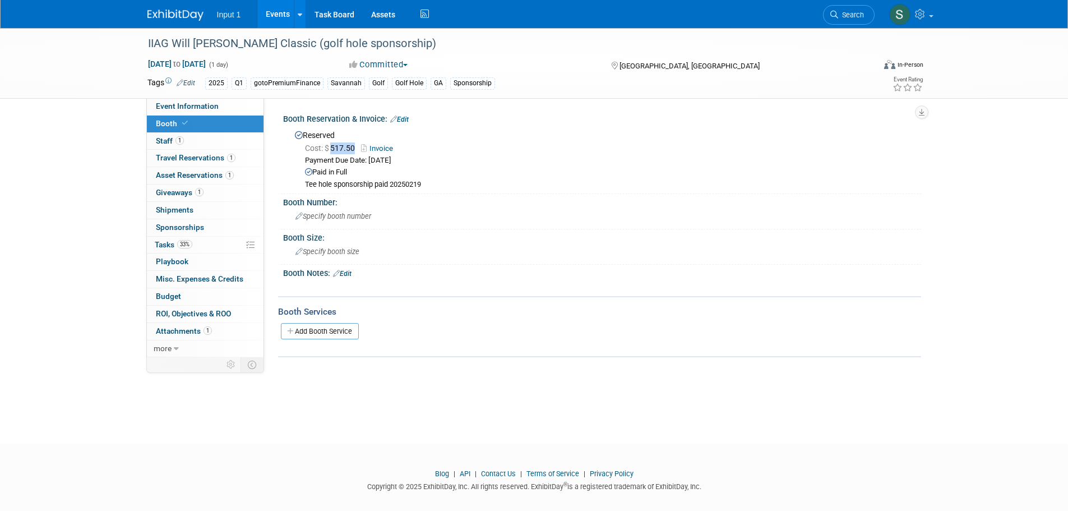
drag, startPoint x: 357, startPoint y: 147, endPoint x: 333, endPoint y: 146, distance: 23.6
click at [333, 146] on span "Cost: $ 517.50" at bounding box center [332, 148] width 54 height 9
copy span "517.50"
drag, startPoint x: 169, startPoint y: 297, endPoint x: 276, endPoint y: 279, distance: 108.7
click at [169, 297] on span "Budget" at bounding box center [168, 296] width 25 height 9
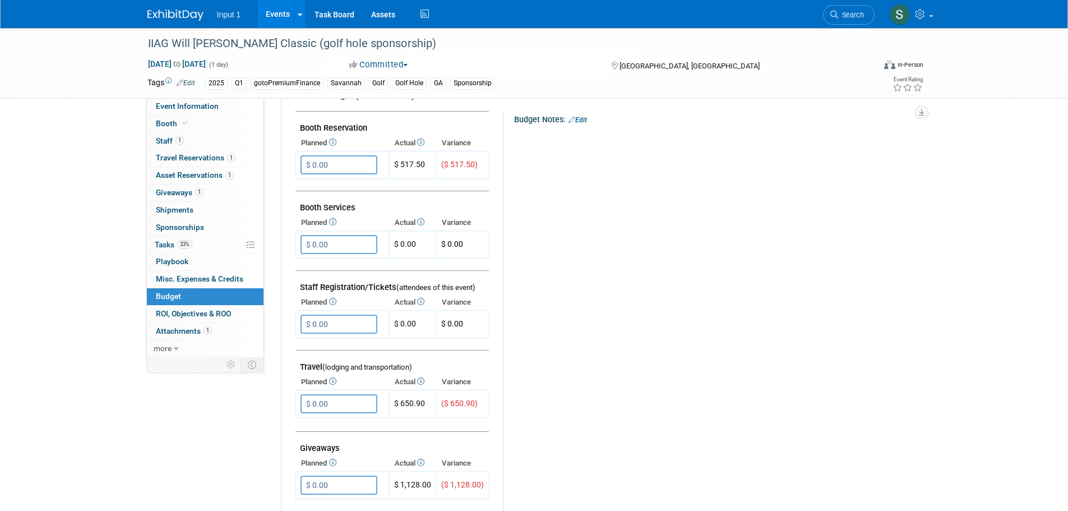
scroll to position [224, 0]
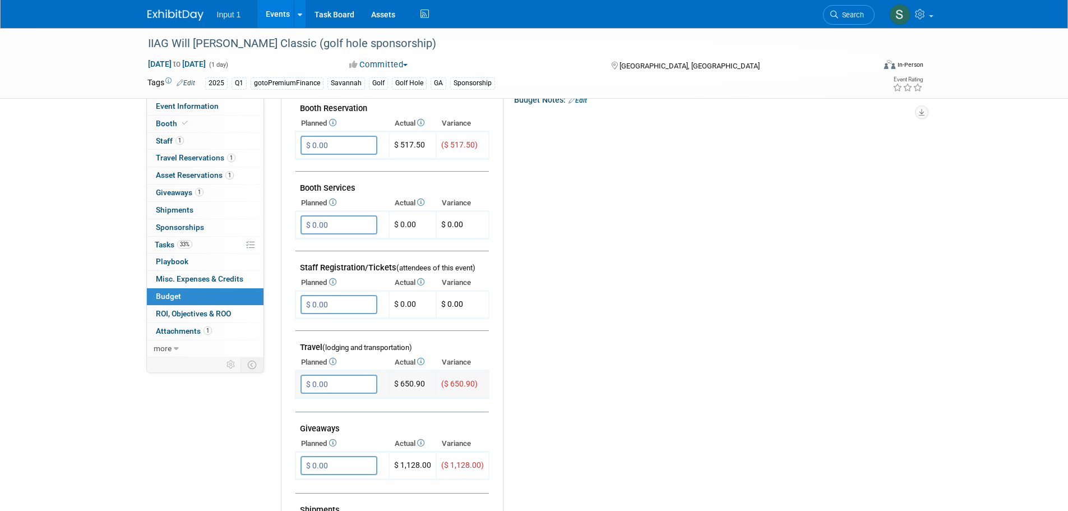
drag, startPoint x: 425, startPoint y: 383, endPoint x: 399, endPoint y: 384, distance: 26.4
click at [399, 384] on td "$ 650.90" at bounding box center [412, 384] width 47 height 27
copy td "650.90"
click at [760, 413] on div "Budget Notes: Edit X" at bounding box center [703, 381] width 400 height 581
click at [852, 22] on link "Search" at bounding box center [849, 15] width 52 height 20
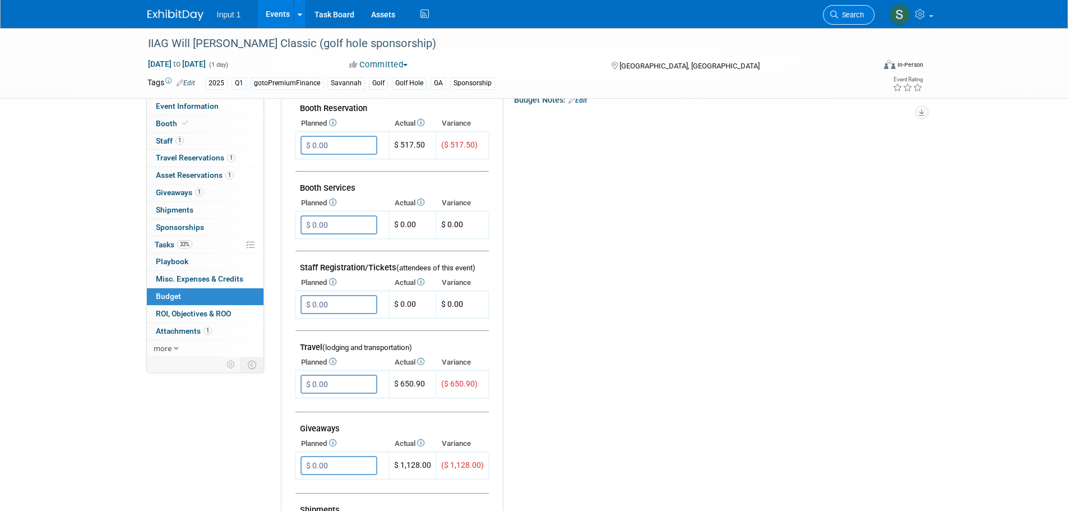
scroll to position [0, 0]
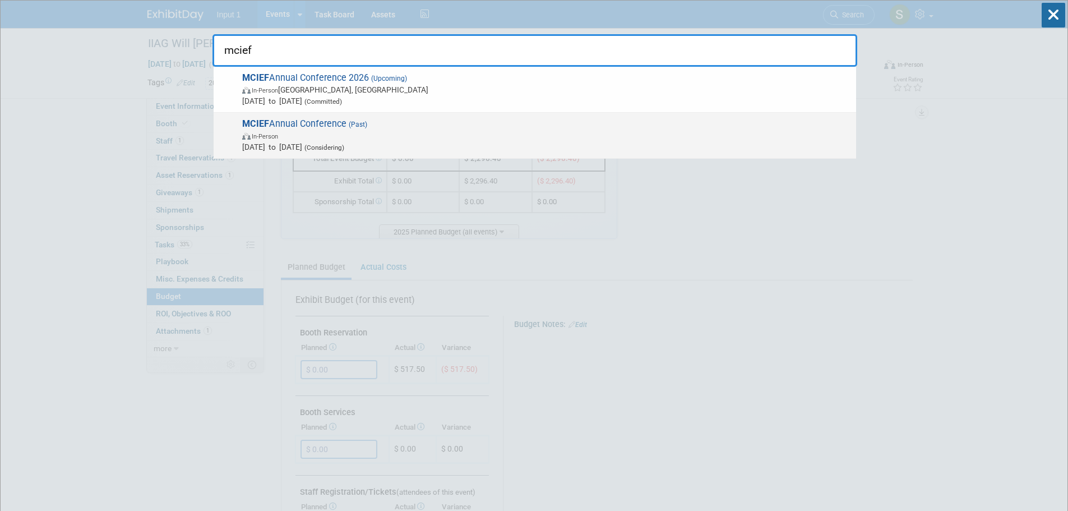
type input "mcief"
click at [283, 128] on span "MCIEF Annual Conference (Past) In-Person Apr 17, 2025 to Apr 17, 2025 (Consider…" at bounding box center [545, 135] width 612 height 34
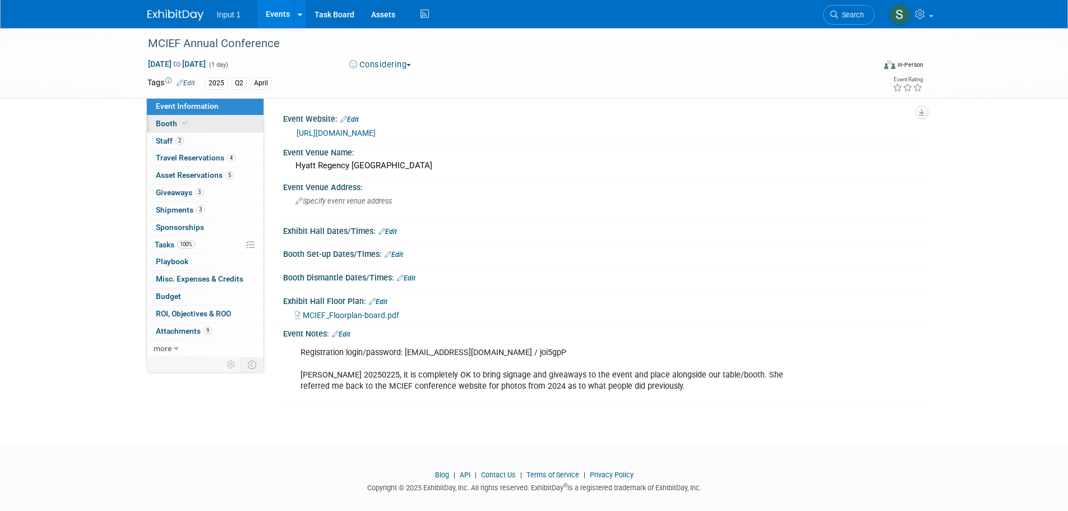
drag, startPoint x: 160, startPoint y: 120, endPoint x: 181, endPoint y: 132, distance: 24.3
click at [160, 120] on span "Booth" at bounding box center [173, 123] width 34 height 9
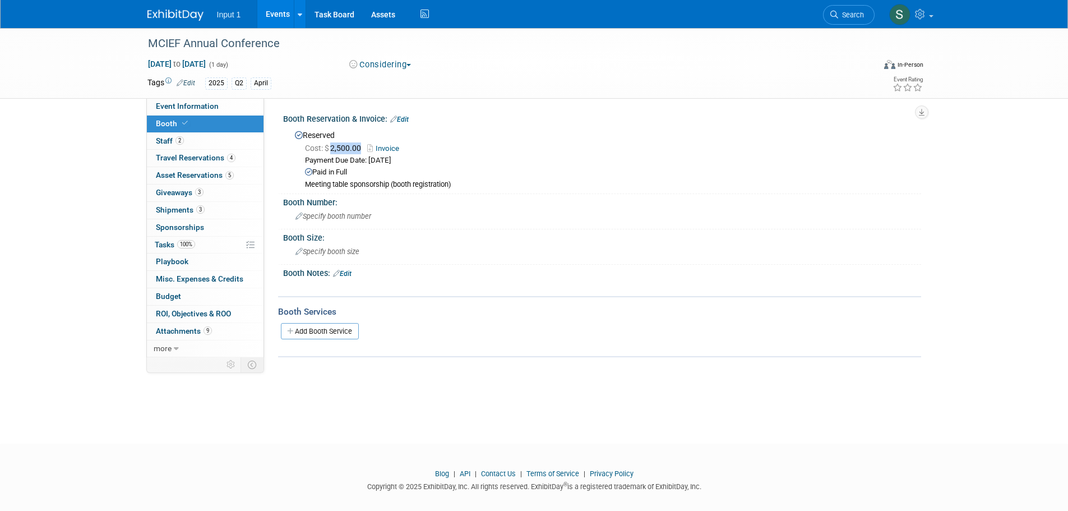
drag, startPoint x: 362, startPoint y: 150, endPoint x: 332, endPoint y: 152, distance: 29.8
click at [332, 152] on div "Cost: $ 2,500.00 Invoice" at bounding box center [609, 148] width 608 height 12
copy span "2,500.00"
click at [166, 295] on span "Budget" at bounding box center [168, 296] width 25 height 9
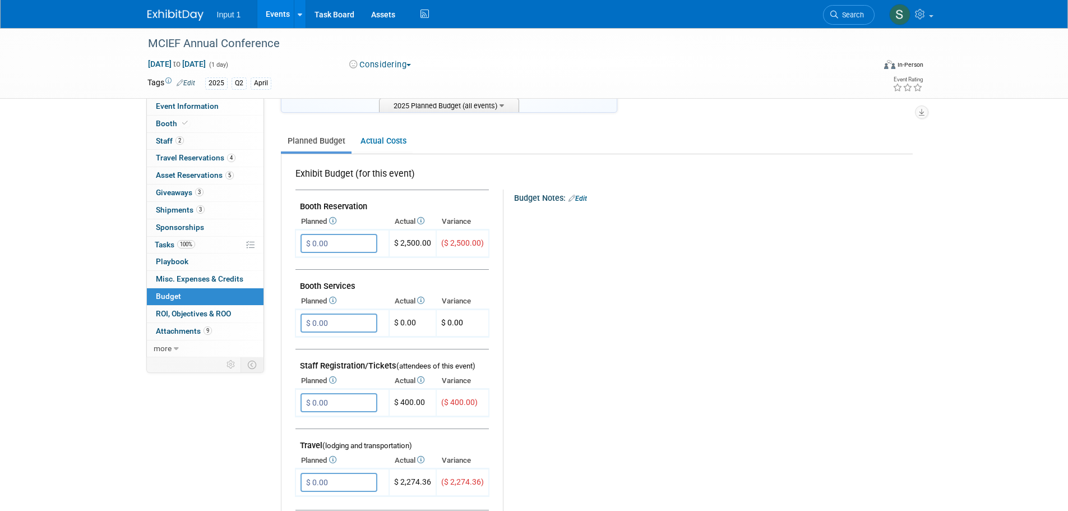
scroll to position [168, 0]
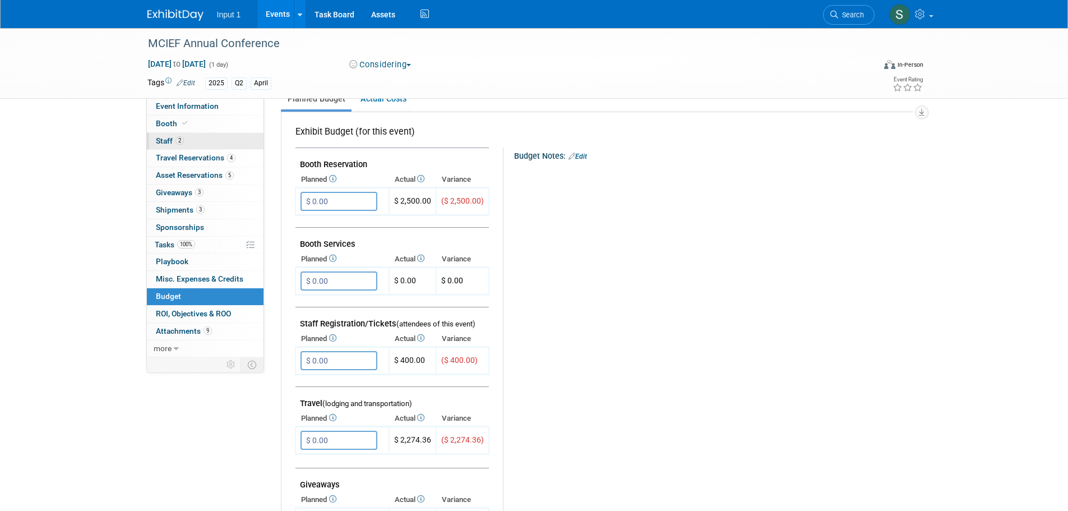
click at [164, 140] on span "Staff 2" at bounding box center [170, 140] width 28 height 9
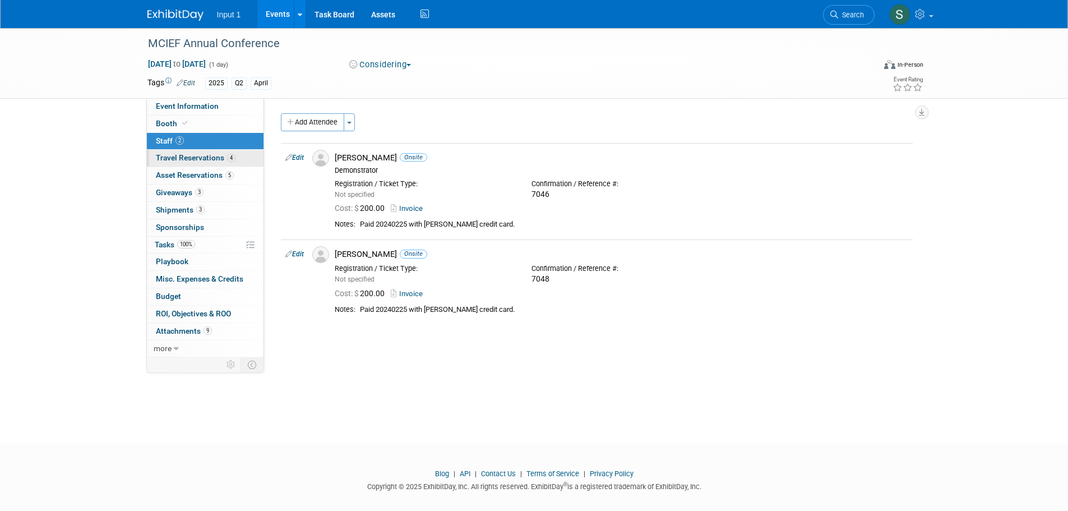
click at [181, 160] on span "Travel Reservations 4" at bounding box center [196, 157] width 80 height 9
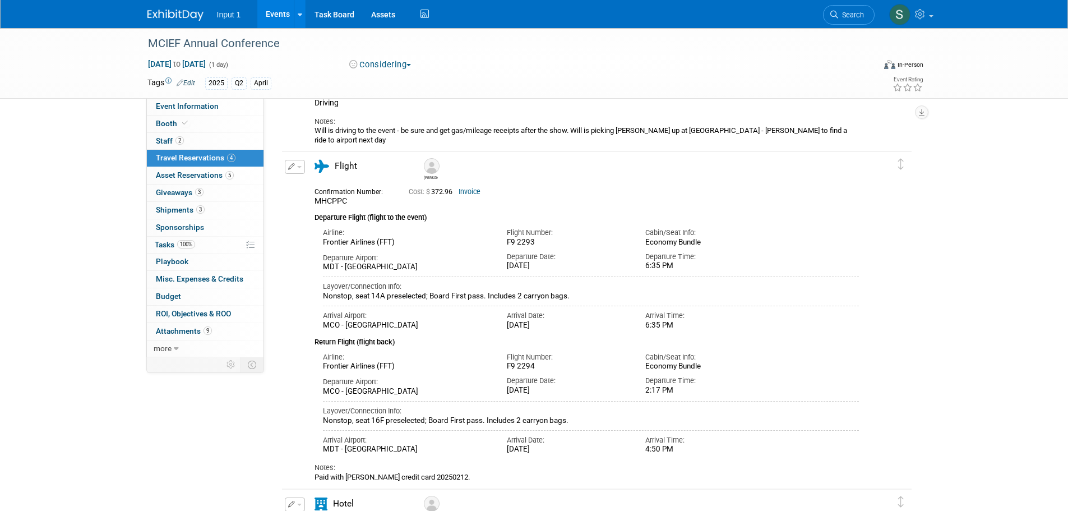
scroll to position [112, 0]
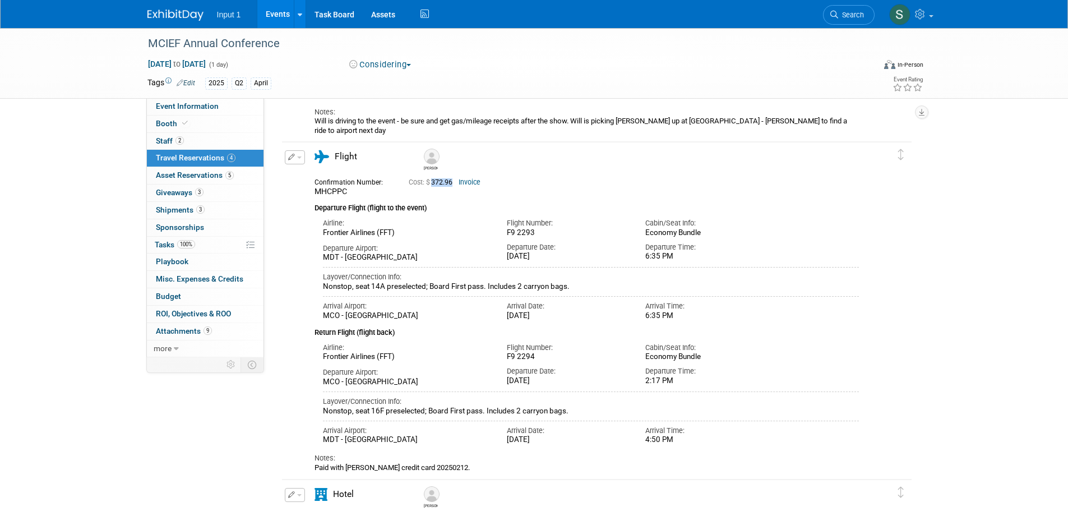
drag, startPoint x: 454, startPoint y: 183, endPoint x: 435, endPoint y: 186, distance: 19.8
click at [435, 186] on span "Cost: $ 372.96" at bounding box center [433, 182] width 48 height 8
copy span "372.96"
click at [606, 185] on div "Cost: $ 372.96 Invoice" at bounding box center [611, 182] width 404 height 8
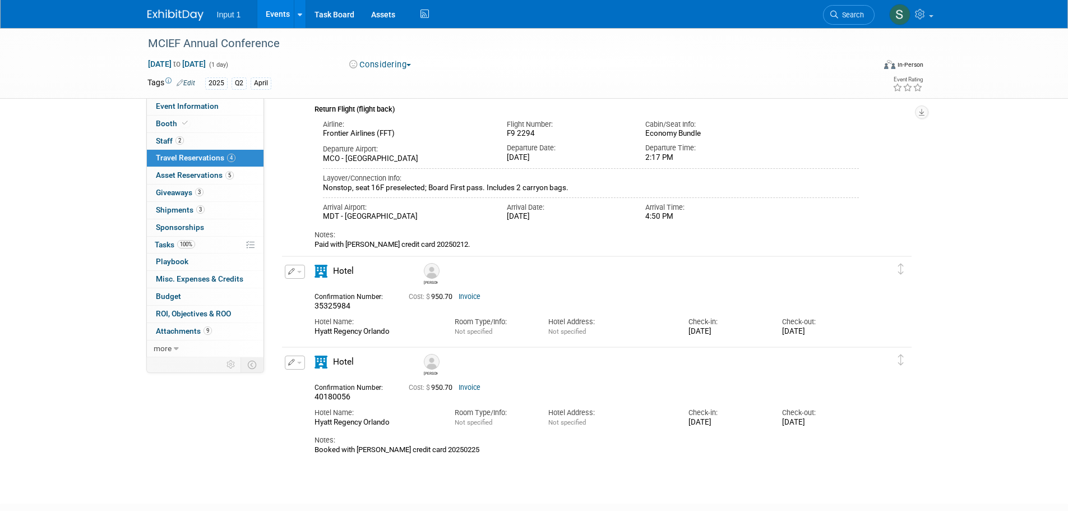
scroll to position [336, 0]
drag, startPoint x: 454, startPoint y: 295, endPoint x: 433, endPoint y: 298, distance: 20.9
click at [433, 298] on span "Cost: $ 950.70" at bounding box center [433, 296] width 48 height 8
copy span "950.70"
click at [848, 15] on span "Search" at bounding box center [851, 15] width 26 height 8
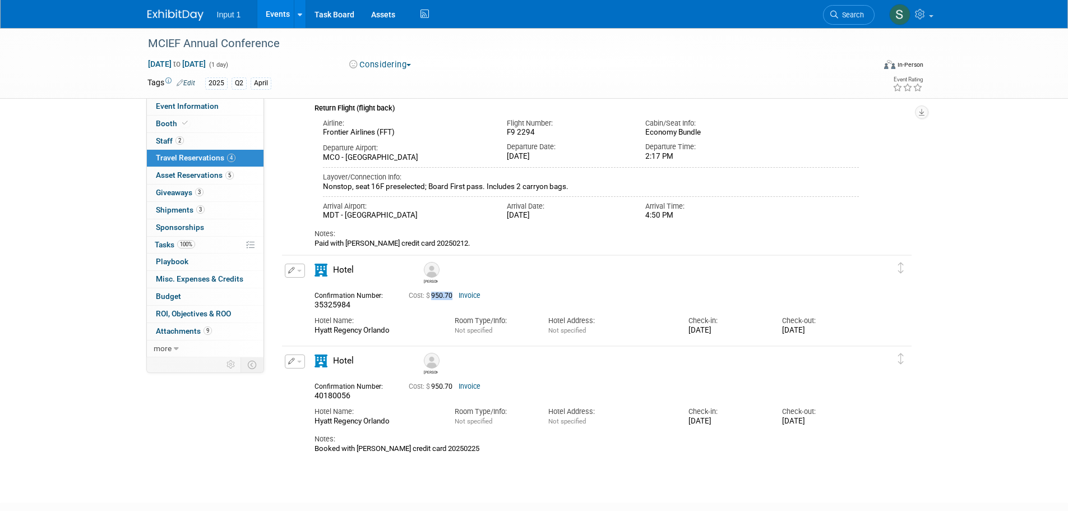
scroll to position [0, 0]
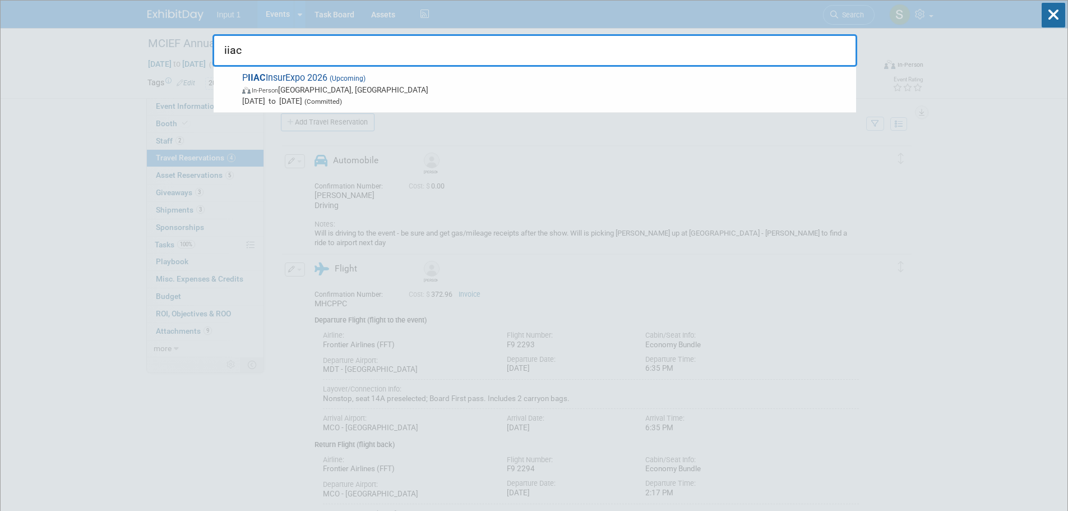
type input "iiacf"
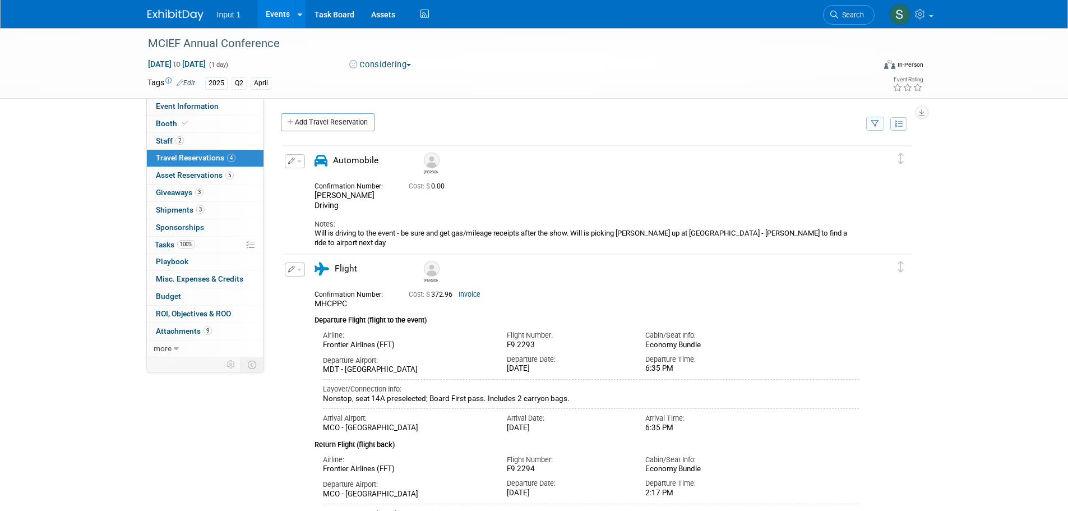
click at [938, 435] on div "MCIEF Annual Conference Apr 17, 2025 to Apr 17, 2025 (1 day) Apr 17, 2025 to Ap…" at bounding box center [534, 423] width 1068 height 791
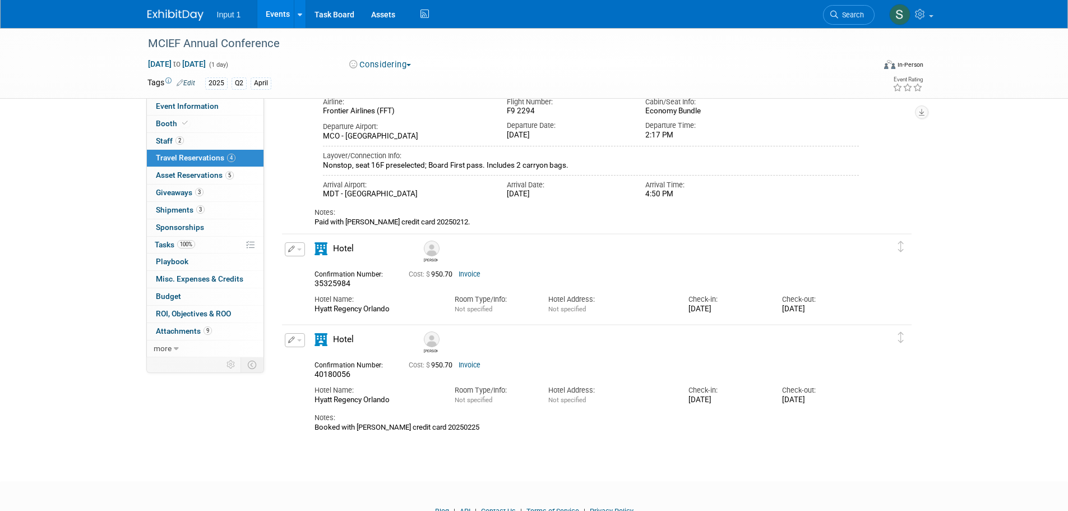
scroll to position [280, 0]
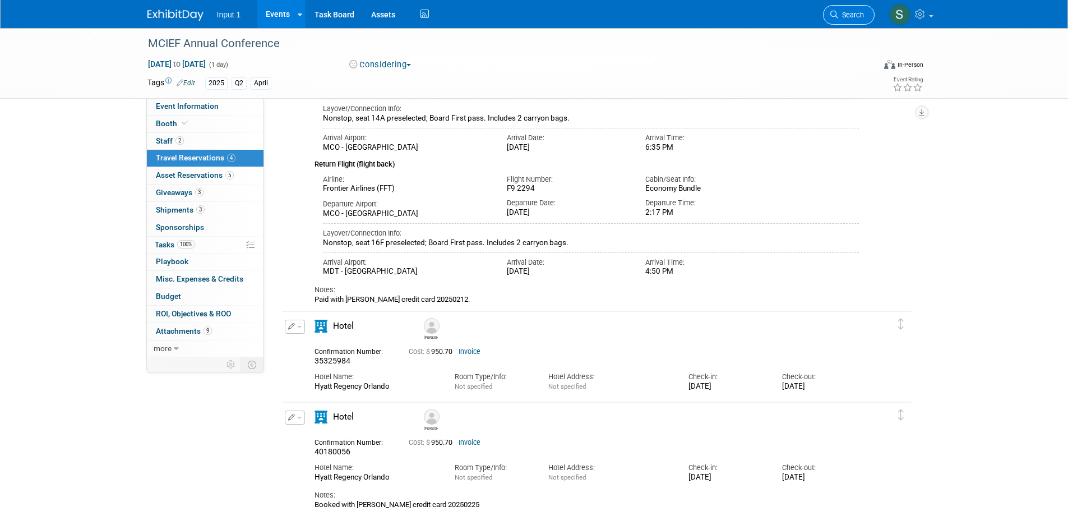
click at [846, 15] on span "Search" at bounding box center [851, 15] width 26 height 8
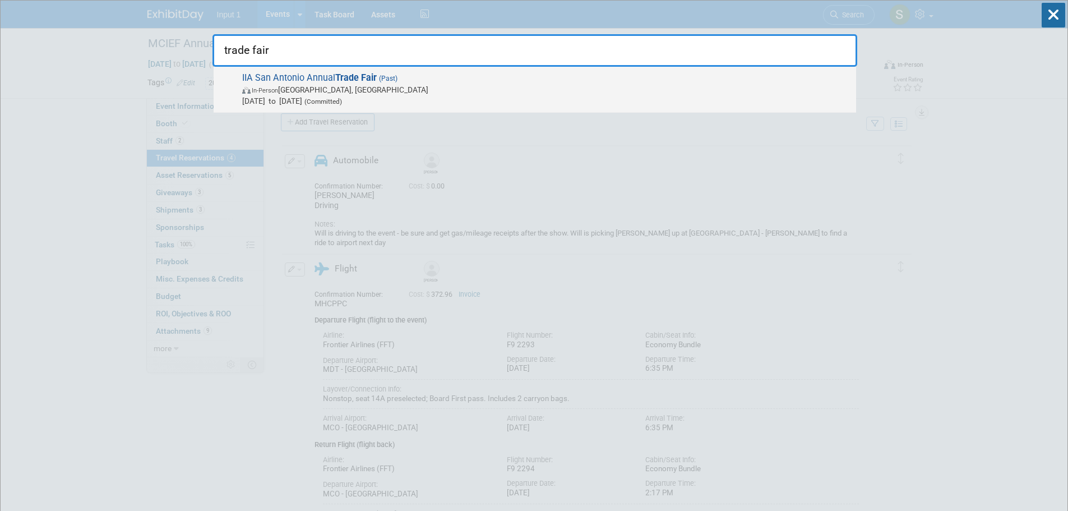
type input "trade fair"
click at [303, 75] on span "IIA San Antonio Annual Trade Fair (Past) In-Person San Antonio, TX Apr 17, 2025…" at bounding box center [545, 89] width 612 height 34
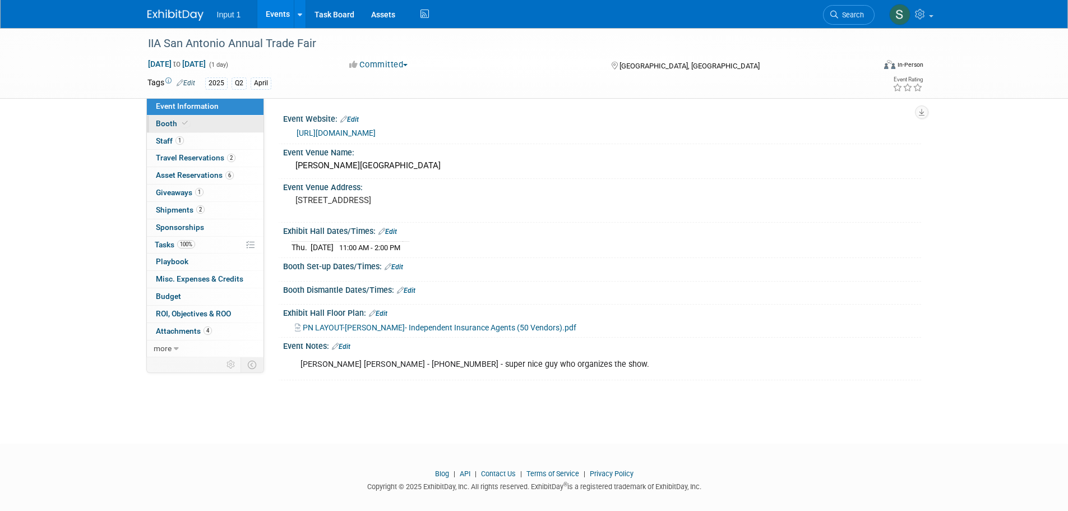
click at [176, 121] on span "Booth" at bounding box center [173, 123] width 34 height 9
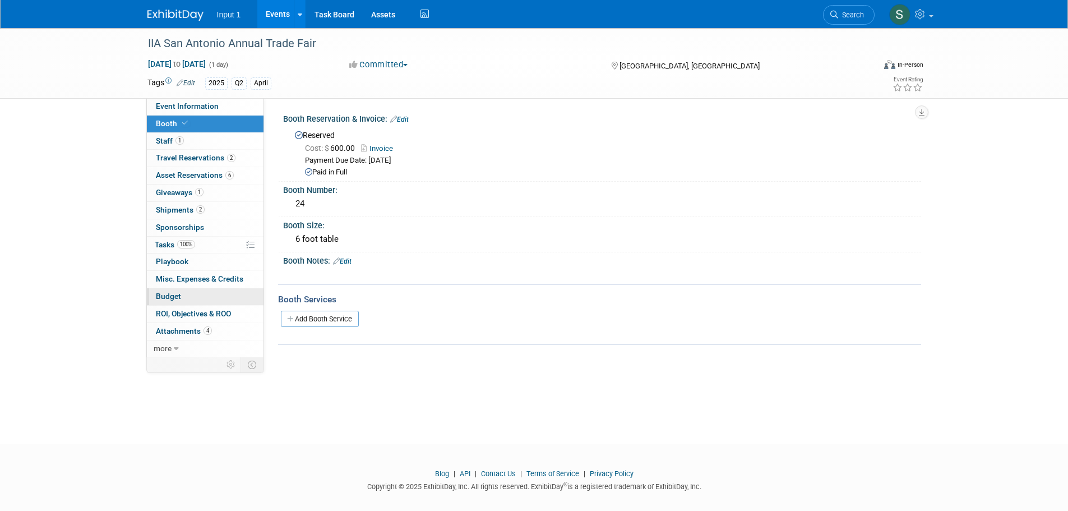
click at [168, 302] on link "Budget" at bounding box center [205, 296] width 117 height 17
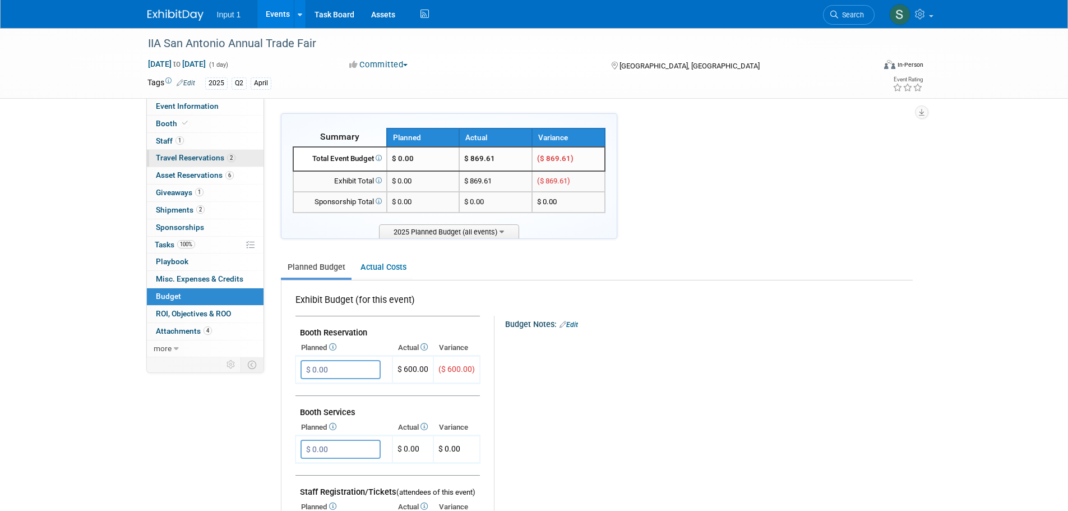
click at [195, 160] on span "Travel Reservations 2" at bounding box center [196, 157] width 80 height 9
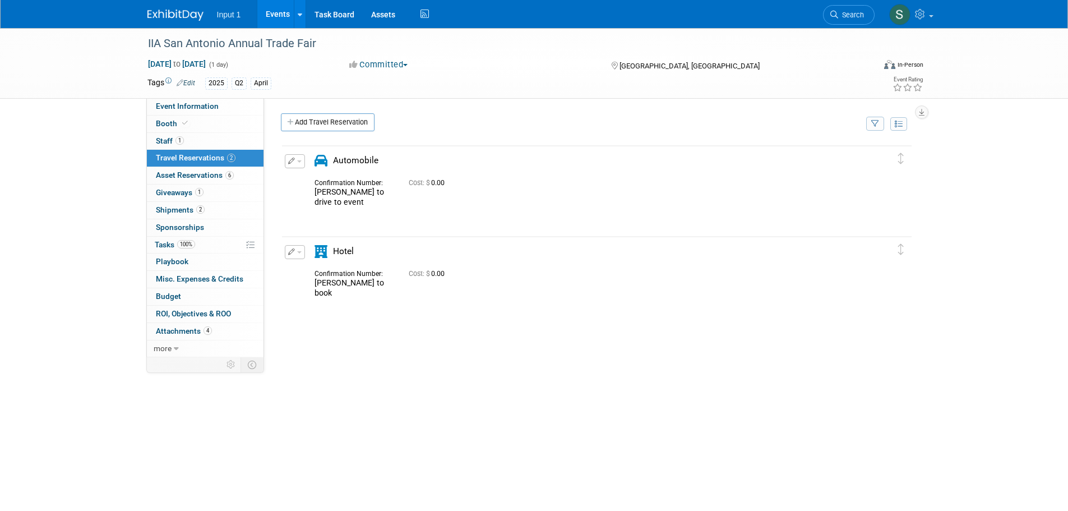
click at [661, 299] on div "Edit Reservation Lori to book" at bounding box center [588, 283] width 613 height 76
drag, startPoint x: 842, startPoint y: 12, endPoint x: 828, endPoint y: 15, distance: 14.3
click at [842, 12] on span "Search" at bounding box center [851, 15] width 26 height 8
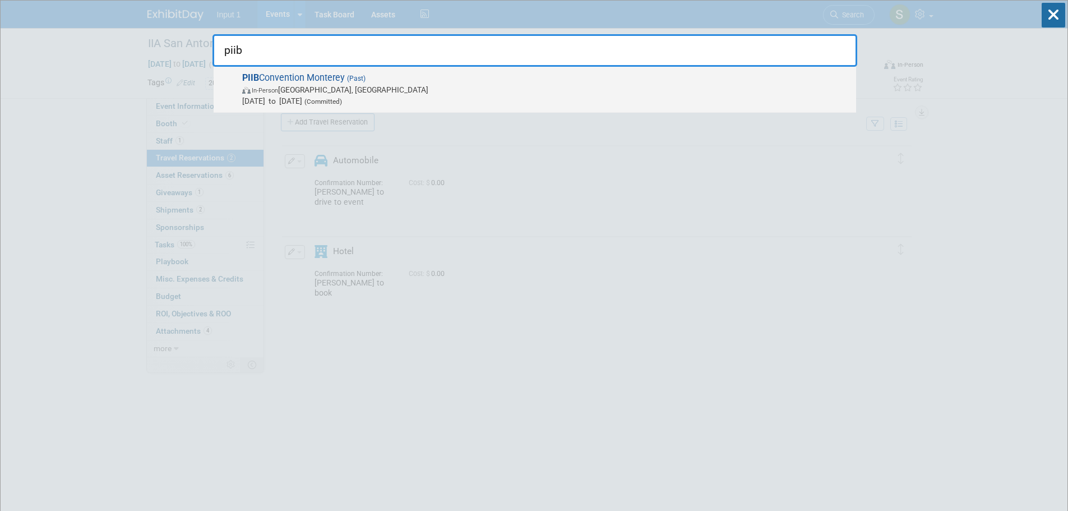
type input "piib"
click at [324, 79] on span "PIIB Convention Monterey (Past) In-Person Monterey, CA Apr 17, 2025 to Apr 19, …" at bounding box center [545, 89] width 612 height 34
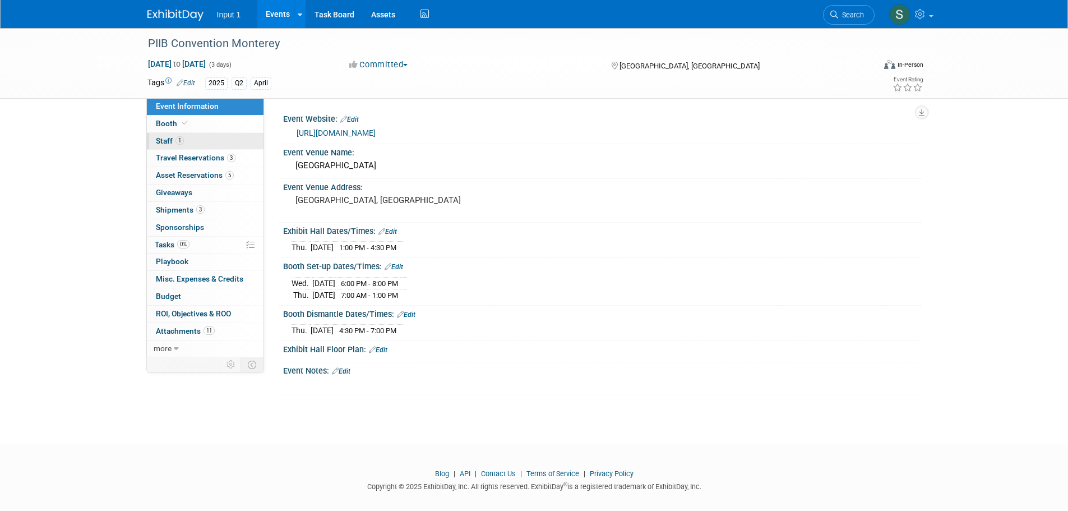
click at [164, 141] on span "Staff 1" at bounding box center [170, 140] width 28 height 9
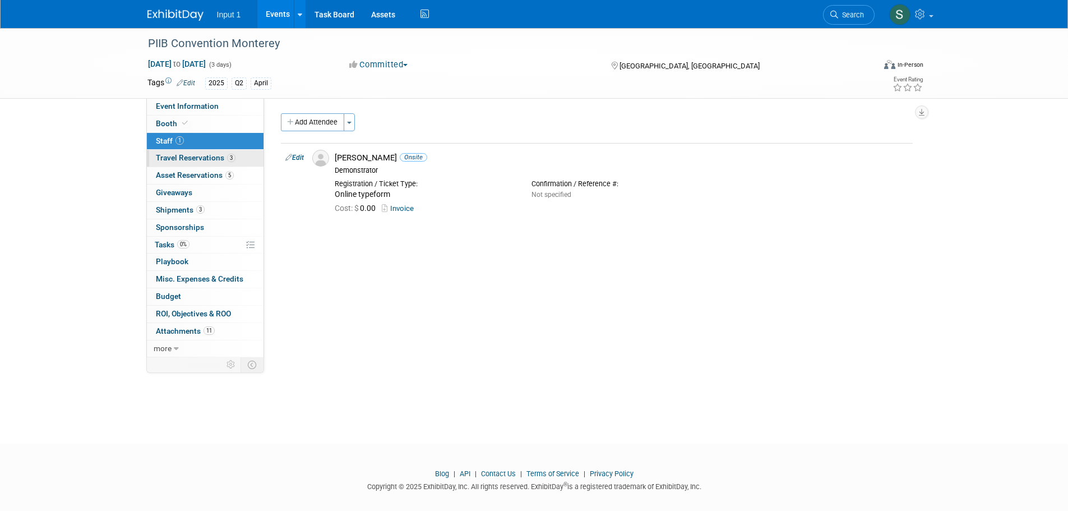
click at [188, 156] on span "Travel Reservations 3" at bounding box center [196, 157] width 80 height 9
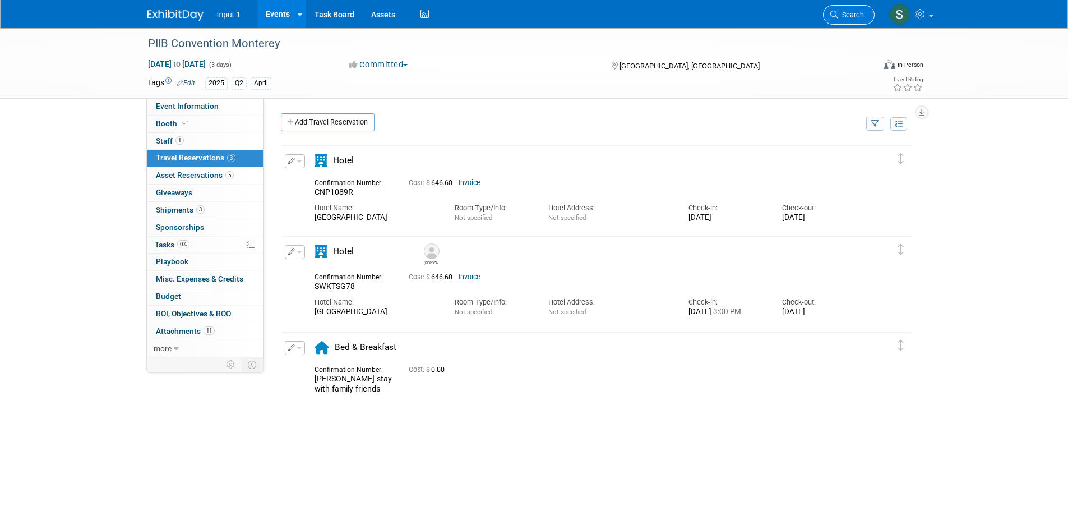
click at [842, 16] on span "Search" at bounding box center [851, 15] width 26 height 8
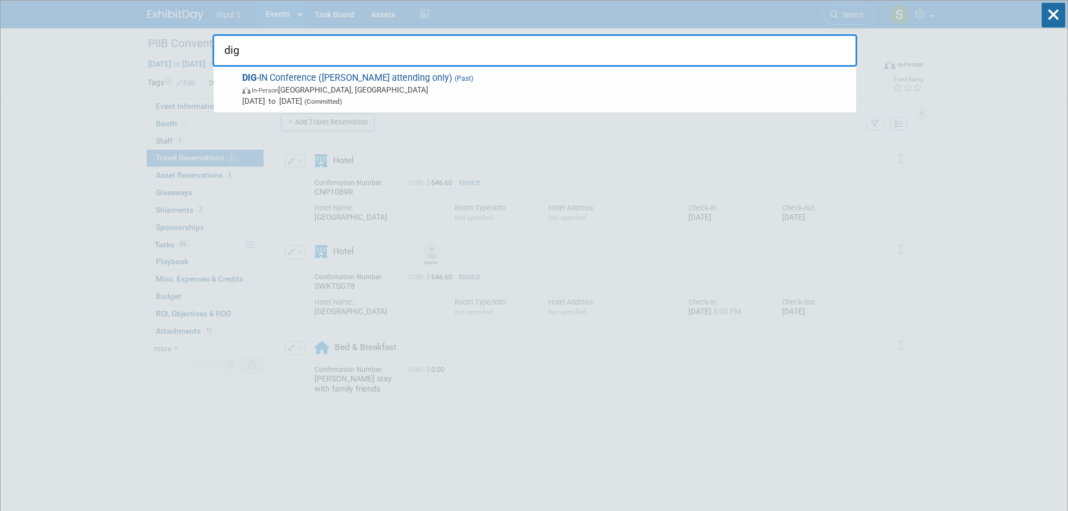
type input "dig"
click at [313, 72] on span "DIG -IN Conference (Paul attending only) (Past) In-Person Boston, MA Apr 28, 20…" at bounding box center [545, 89] width 612 height 34
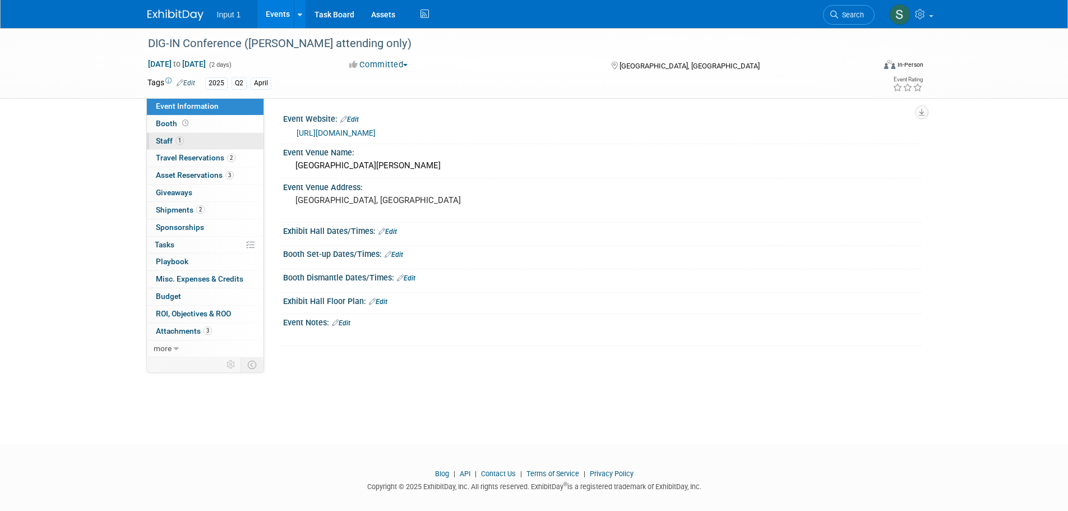
click at [169, 139] on span "Staff 1" at bounding box center [170, 140] width 28 height 9
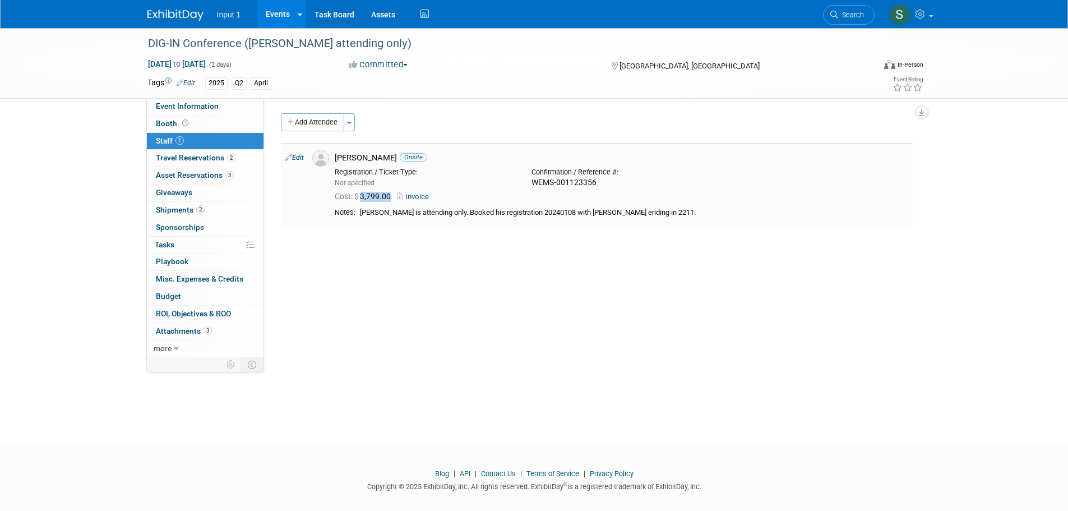
drag, startPoint x: 394, startPoint y: 195, endPoint x: 364, endPoint y: 200, distance: 30.2
click at [364, 200] on span "Cost: $ 3,799.00" at bounding box center [365, 196] width 61 height 9
copy span "3,799.00"
click at [184, 158] on span "Travel Reservations 2" at bounding box center [196, 157] width 80 height 9
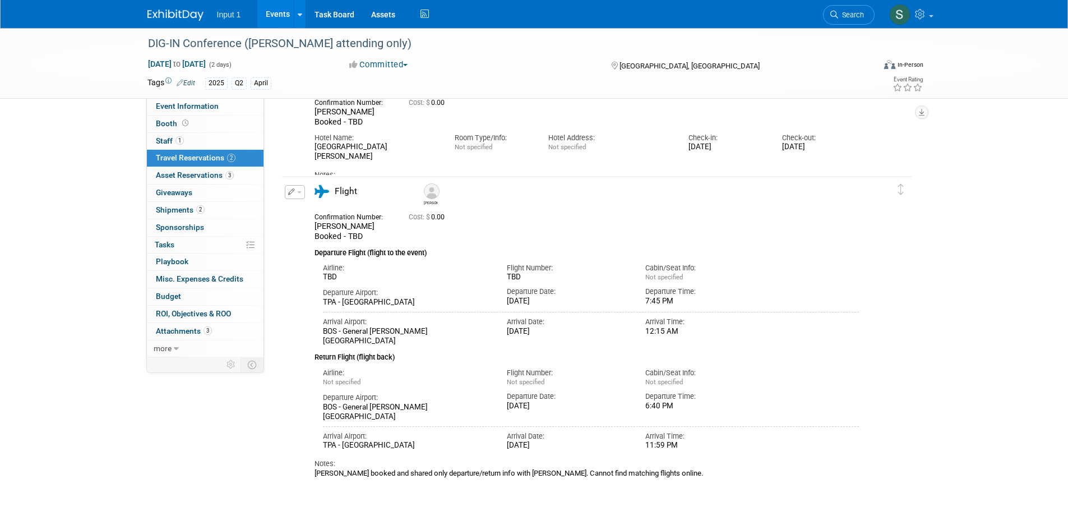
scroll to position [56, 0]
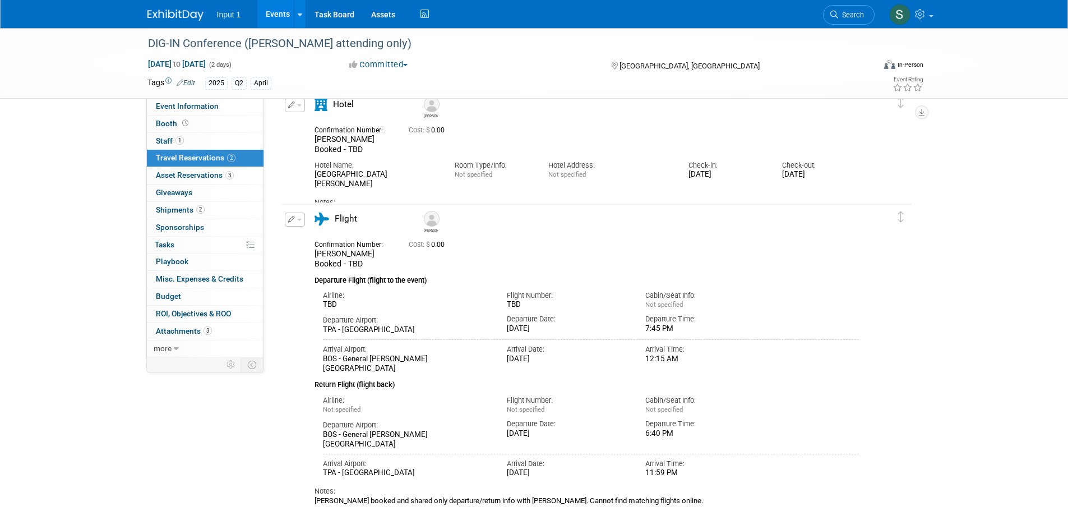
click at [722, 380] on div "Return Flight (flight back)" at bounding box center [587, 381] width 545 height 17
click at [854, 12] on span "Search" at bounding box center [851, 15] width 26 height 8
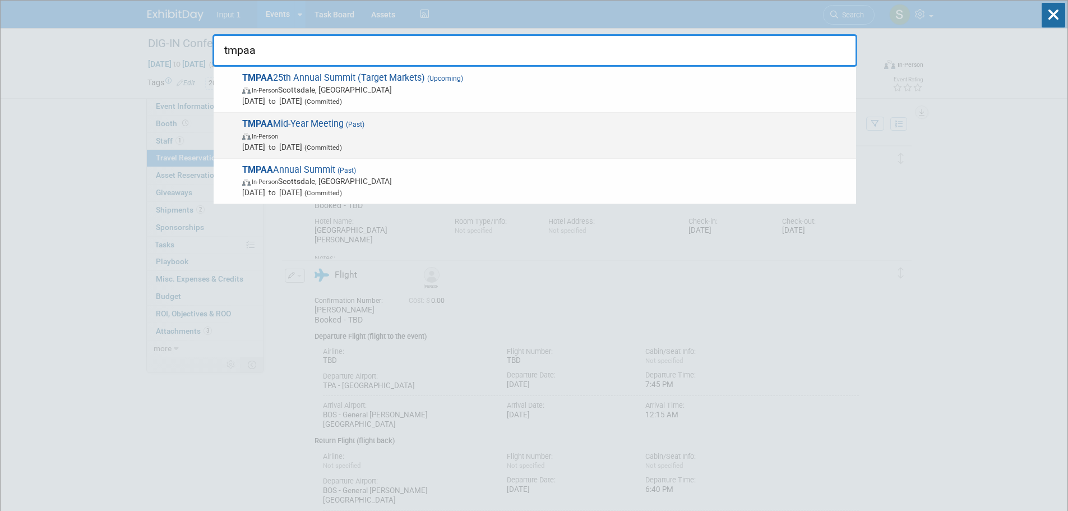
type input "tmpaa"
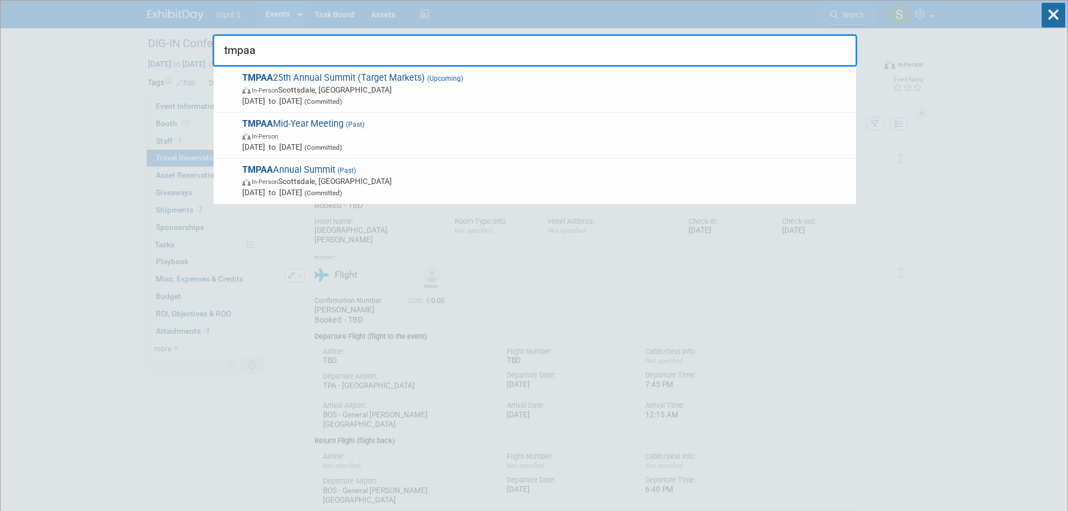
drag, startPoint x: 311, startPoint y: 127, endPoint x: 396, endPoint y: 131, distance: 85.3
click at [312, 127] on span "TMPAA Mid-Year Meeting (Past) In-Person May 6, 2025 to May 8, 2025 (Committed)" at bounding box center [545, 135] width 612 height 34
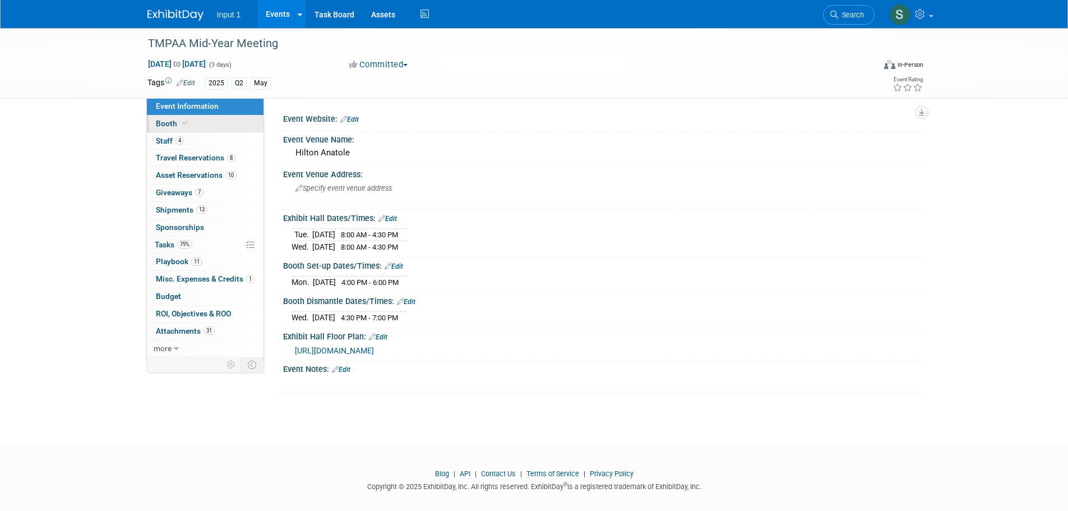
click at [169, 126] on span "Booth" at bounding box center [173, 123] width 34 height 9
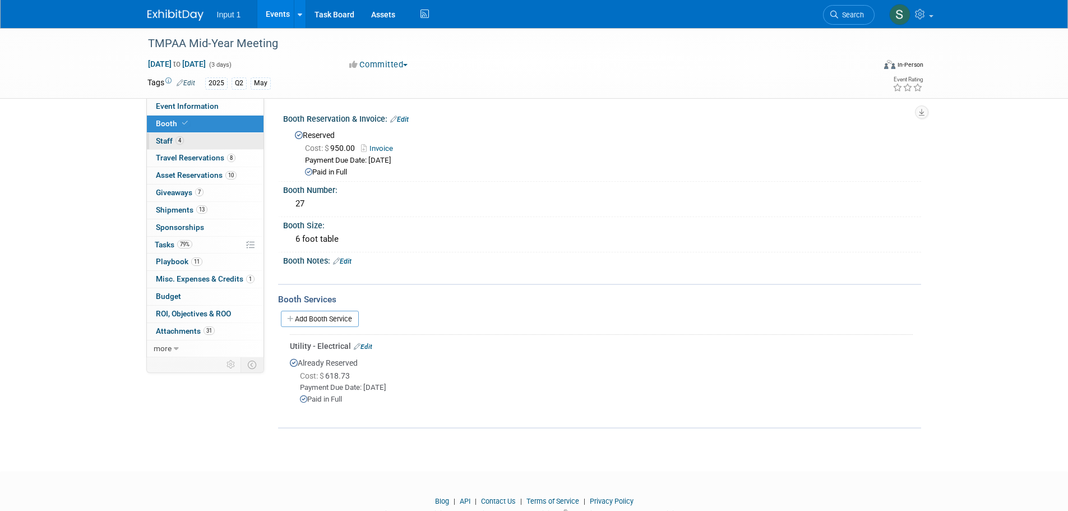
click at [167, 139] on span "Staff 4" at bounding box center [170, 140] width 28 height 9
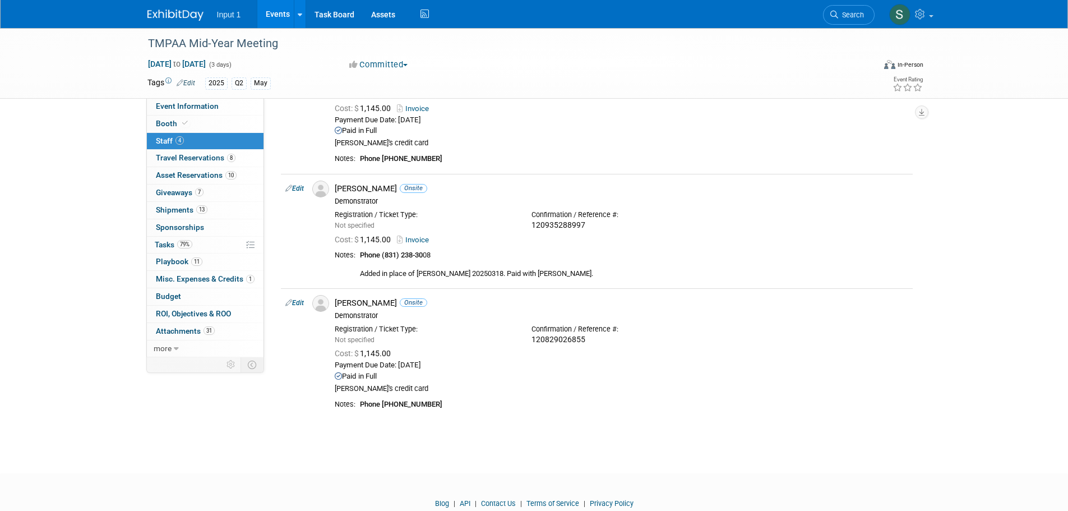
scroll to position [224, 0]
click at [168, 289] on link "Budget" at bounding box center [205, 296] width 117 height 17
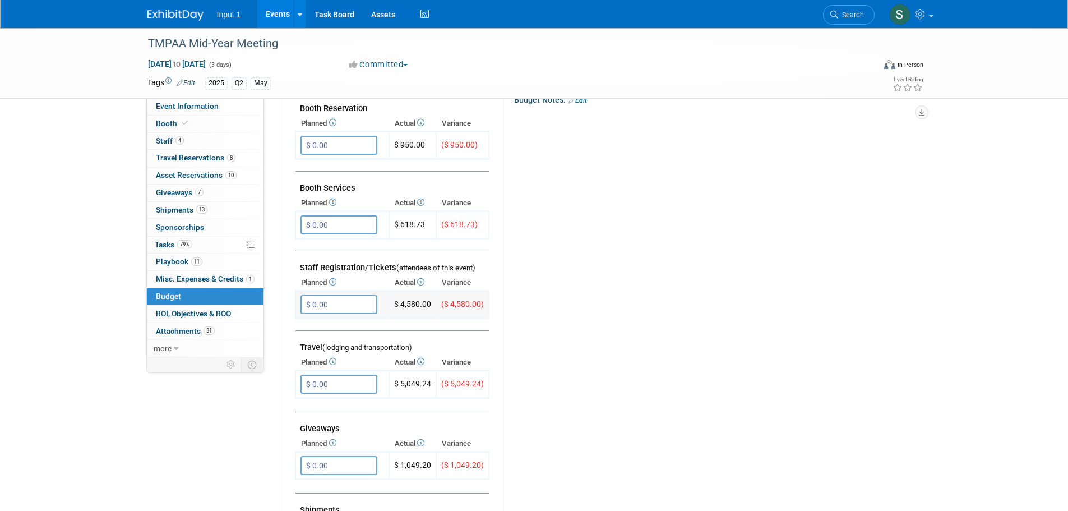
drag, startPoint x: 431, startPoint y: 302, endPoint x: 398, endPoint y: 308, distance: 33.1
click at [398, 308] on td "$ 4,580.00" at bounding box center [412, 304] width 47 height 27
copy td "4,580.00"
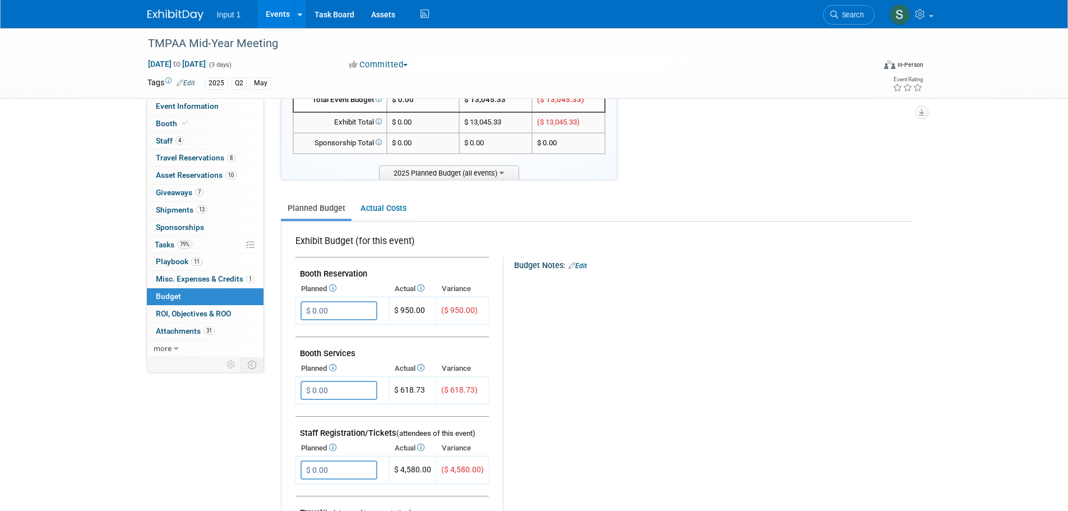
scroll to position [56, 0]
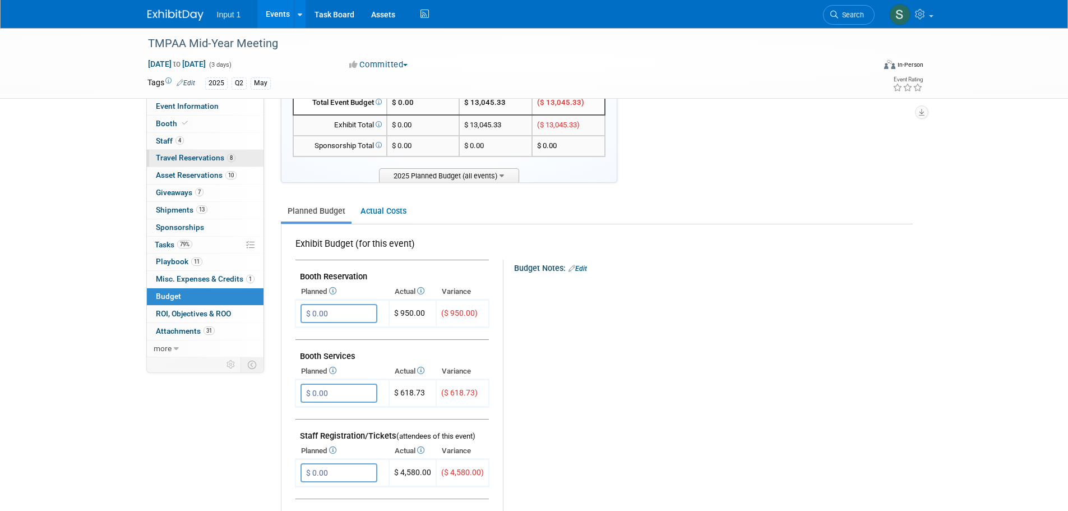
click at [168, 160] on span "Travel Reservations 8" at bounding box center [196, 157] width 80 height 9
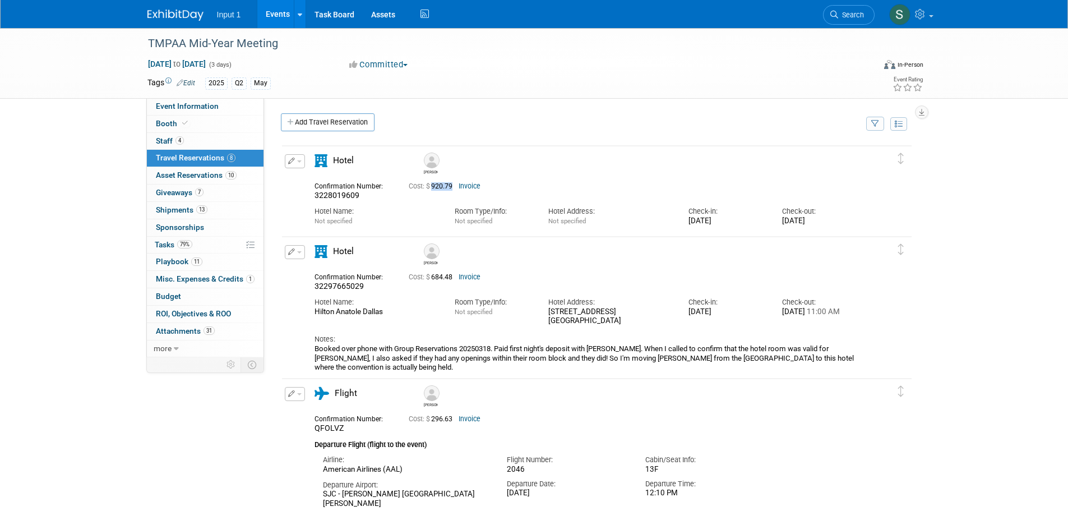
drag, startPoint x: 456, startPoint y: 186, endPoint x: 433, endPoint y: 190, distance: 24.0
click at [433, 190] on span "Cost: $ 920.79" at bounding box center [433, 186] width 48 height 8
copy span "920.79"
drag, startPoint x: 454, startPoint y: 276, endPoint x: 433, endPoint y: 277, distance: 20.2
click at [433, 277] on span "Cost: $ 684.48" at bounding box center [433, 277] width 48 height 8
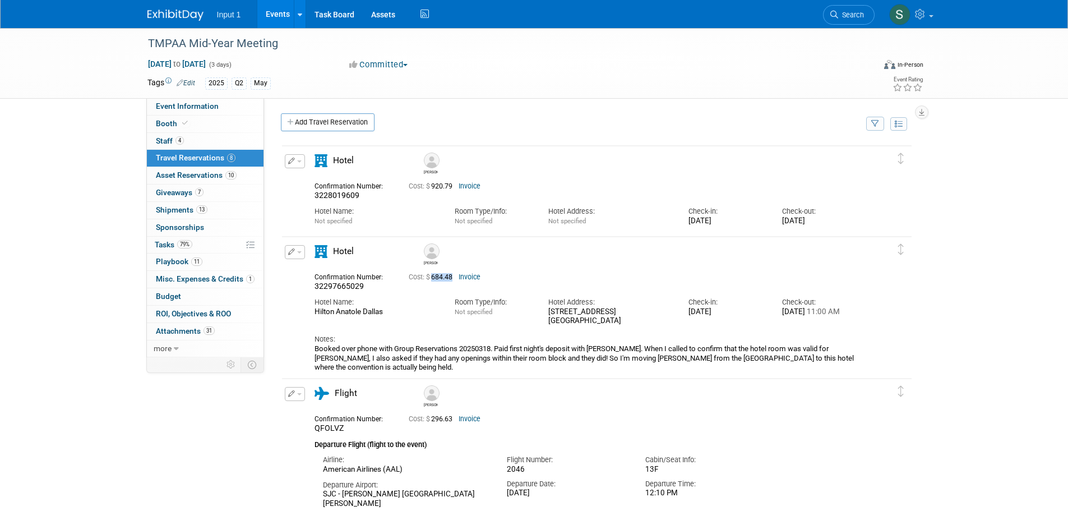
copy span "684.48"
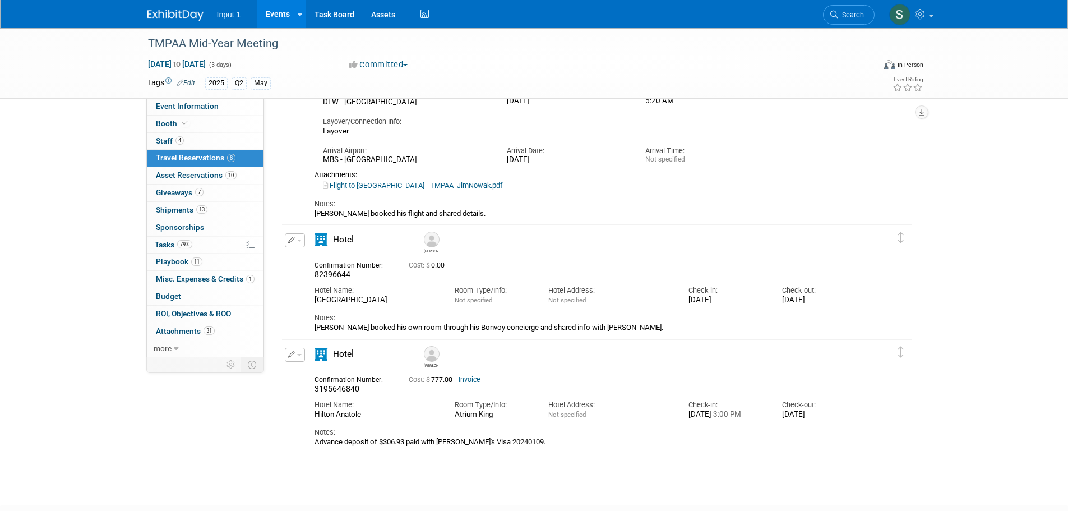
scroll to position [1402, 0]
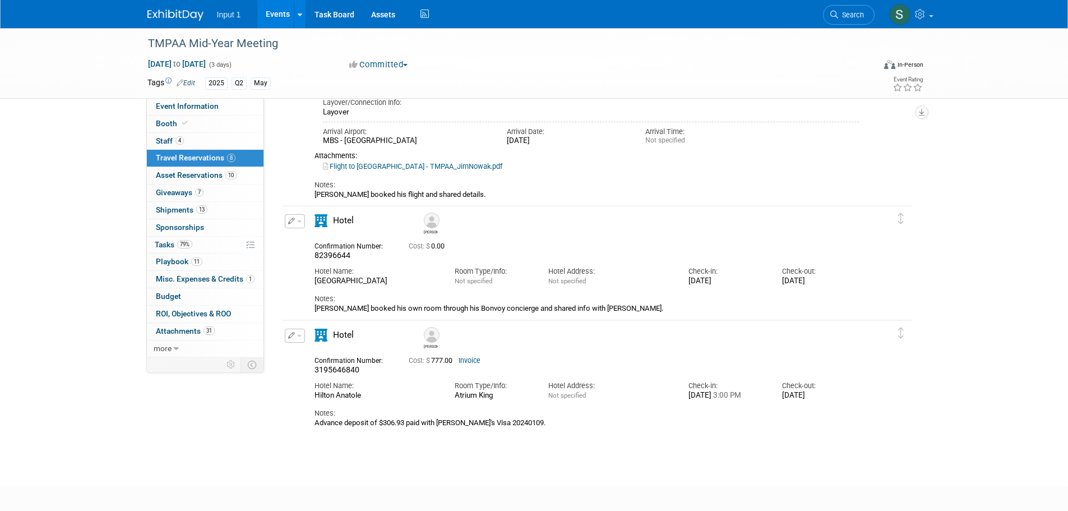
click at [455, 363] on span "Cost: $ 777.00" at bounding box center [433, 361] width 48 height 8
click at [293, 224] on icon "button" at bounding box center [291, 221] width 7 height 7
click at [301, 241] on button "Edit Reservation" at bounding box center [332, 241] width 95 height 16
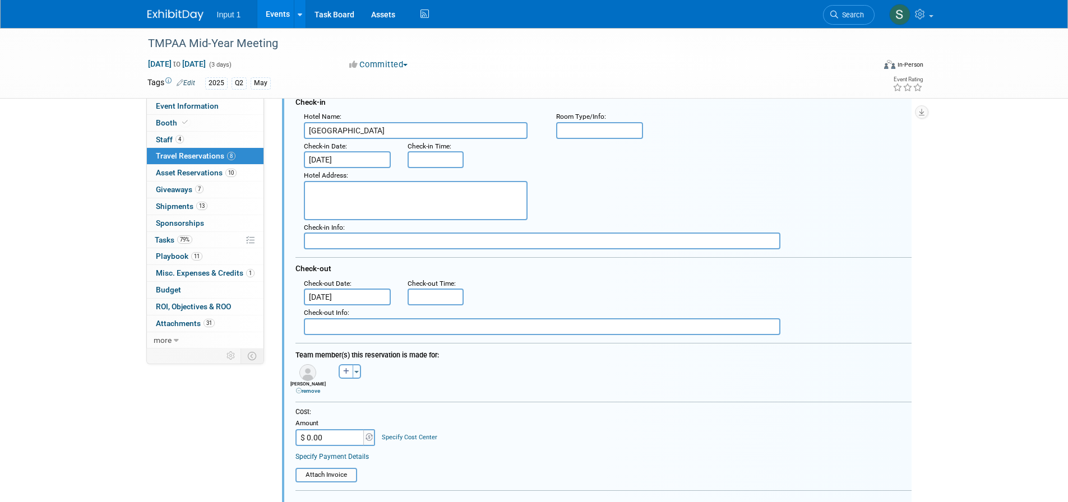
scroll to position [1594, 0]
click at [318, 439] on input "$ 0.00" at bounding box center [331, 436] width 70 height 17
type input "$ 663.31"
drag, startPoint x: 507, startPoint y: 424, endPoint x: 512, endPoint y: 419, distance: 6.3
click at [509, 422] on div "Cost: Amount $ 663.31 Specify Cost Center Cost Center -- Not Specified --" at bounding box center [604, 426] width 616 height 38
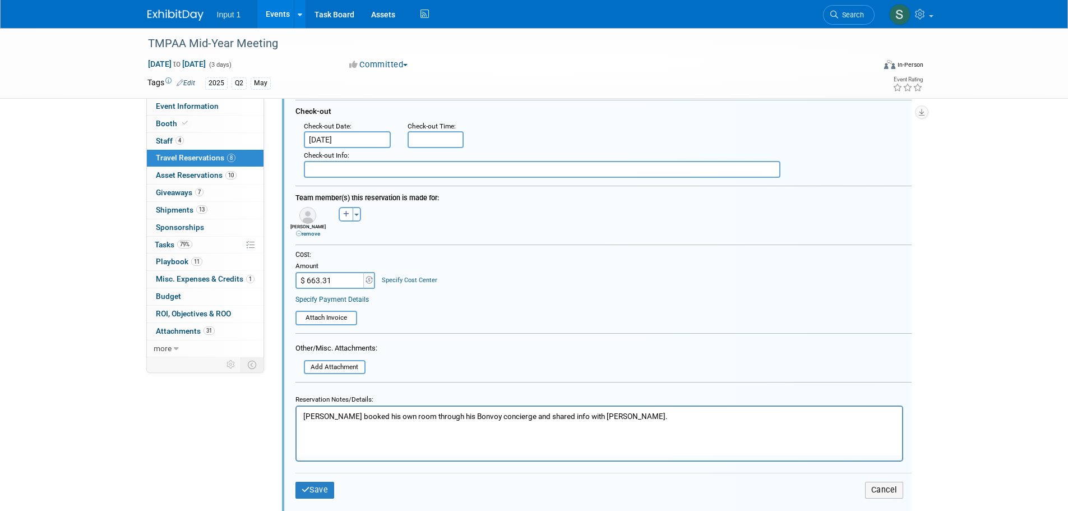
scroll to position [1762, 0]
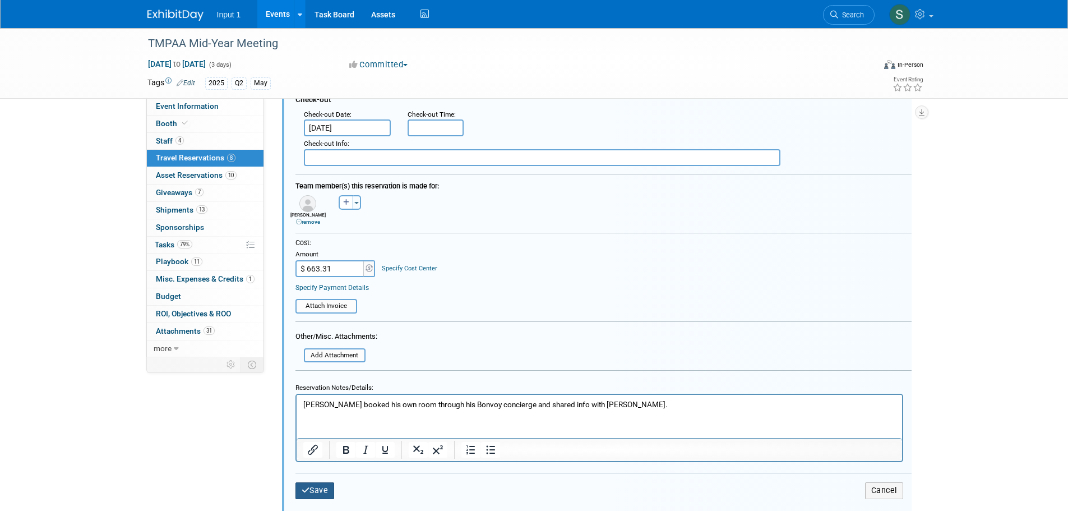
click at [318, 491] on button "Save" at bounding box center [315, 490] width 39 height 16
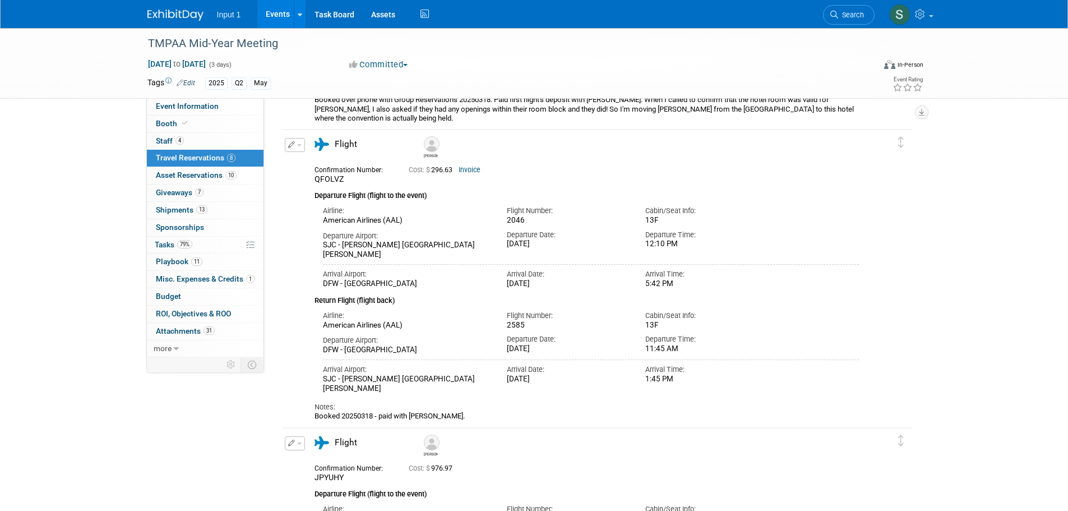
scroll to position [223, 0]
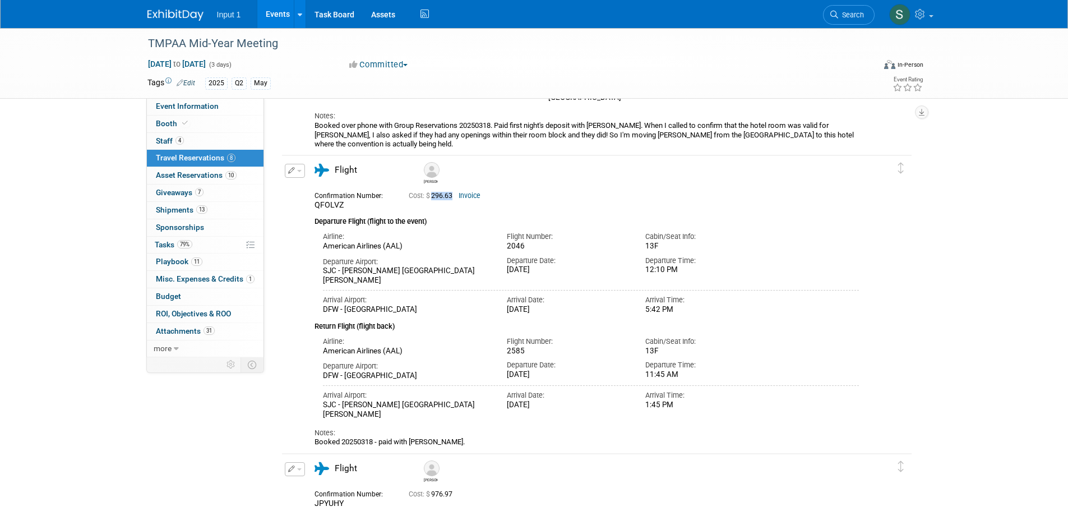
drag, startPoint x: 456, startPoint y: 197, endPoint x: 433, endPoint y: 198, distance: 23.6
click at [433, 198] on span "Cost: $ 296.63" at bounding box center [433, 196] width 48 height 8
copy span "296.63"
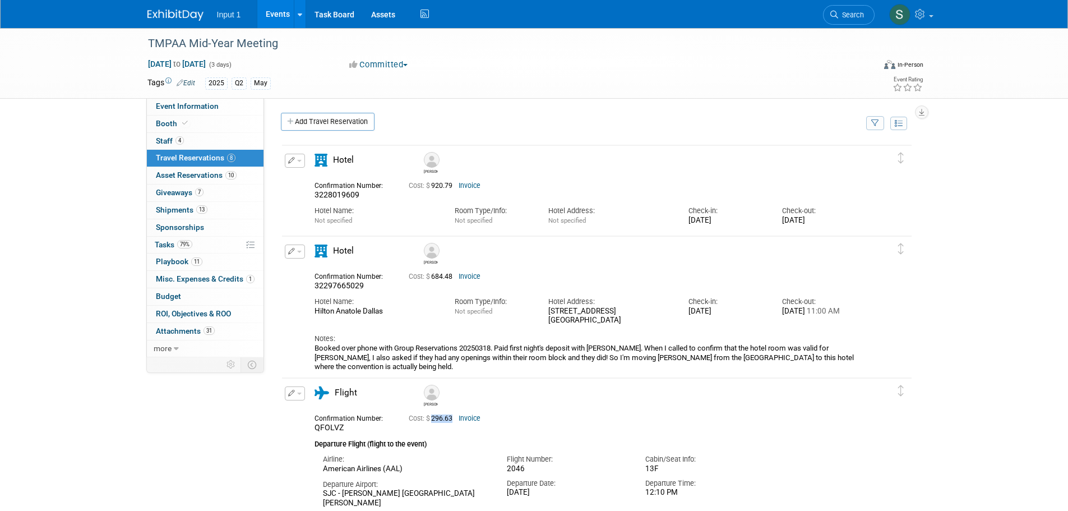
scroll to position [0, 0]
click at [874, 128] on button "button" at bounding box center [875, 124] width 18 height 14
click at [839, 161] on select "-- Select Traveler -- All reservation with no one tagged Daniel Parris Jim Nowa…" at bounding box center [805, 158] width 139 height 16
click at [894, 124] on button at bounding box center [898, 123] width 17 height 13
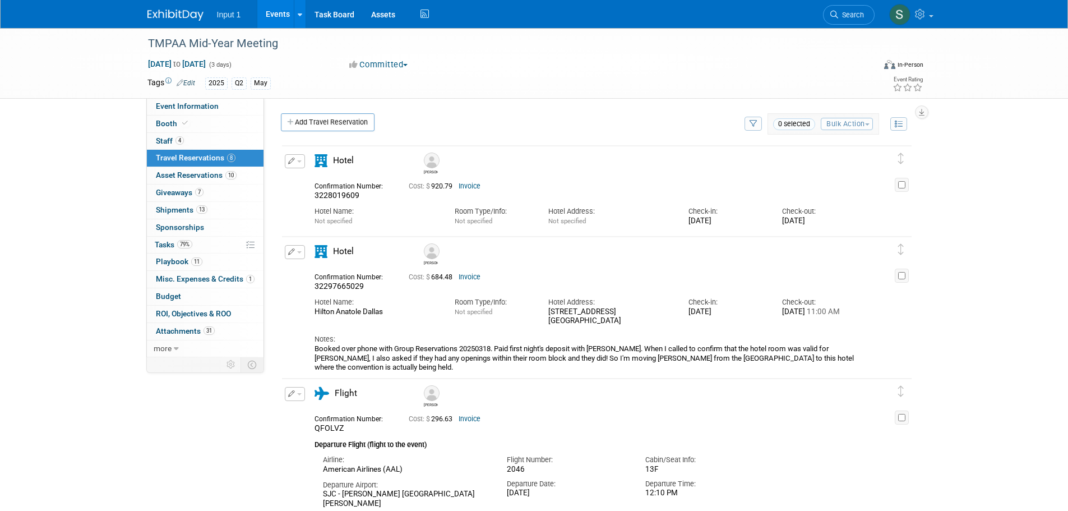
click at [898, 124] on icon at bounding box center [899, 124] width 8 height 8
click at [878, 123] on icon "button" at bounding box center [875, 124] width 8 height 7
click at [588, 118] on div "Add Travel Reservation" at bounding box center [570, 123] width 585 height 21
drag, startPoint x: 454, startPoint y: 190, endPoint x: 434, endPoint y: 193, distance: 20.6
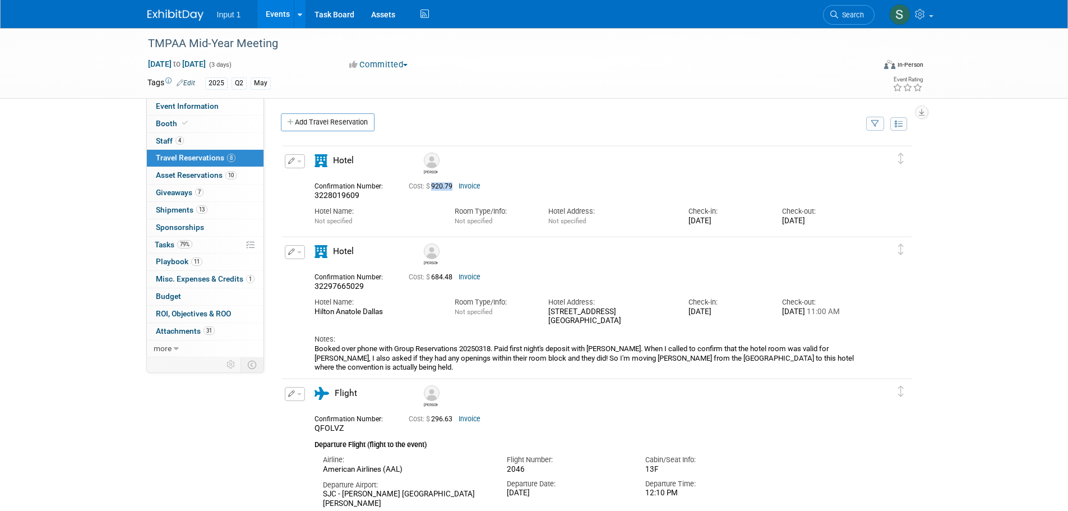
click at [434, 192] on div "Cost: $ 920.79 Invoice" at bounding box center [610, 185] width 421 height 13
copy span "920.79"
drag, startPoint x: 455, startPoint y: 275, endPoint x: 433, endPoint y: 279, distance: 22.2
click at [433, 279] on span "Cost: $ 684.48" at bounding box center [433, 277] width 48 height 8
copy span "684.48"
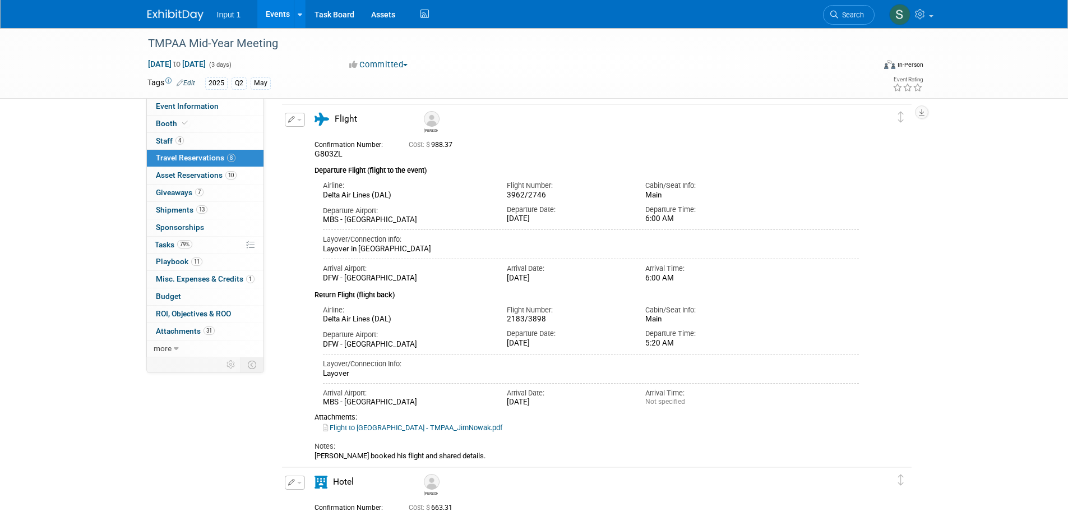
scroll to position [1290, 0]
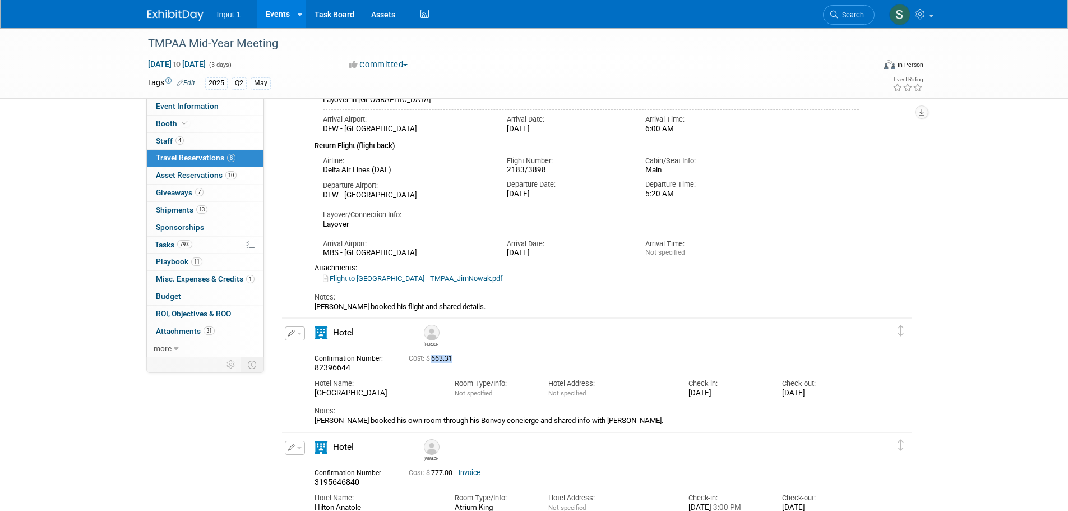
drag, startPoint x: 455, startPoint y: 361, endPoint x: 434, endPoint y: 361, distance: 21.3
click at [434, 361] on span "Cost: $ 663.31" at bounding box center [433, 358] width 48 height 8
copy span "663.31"
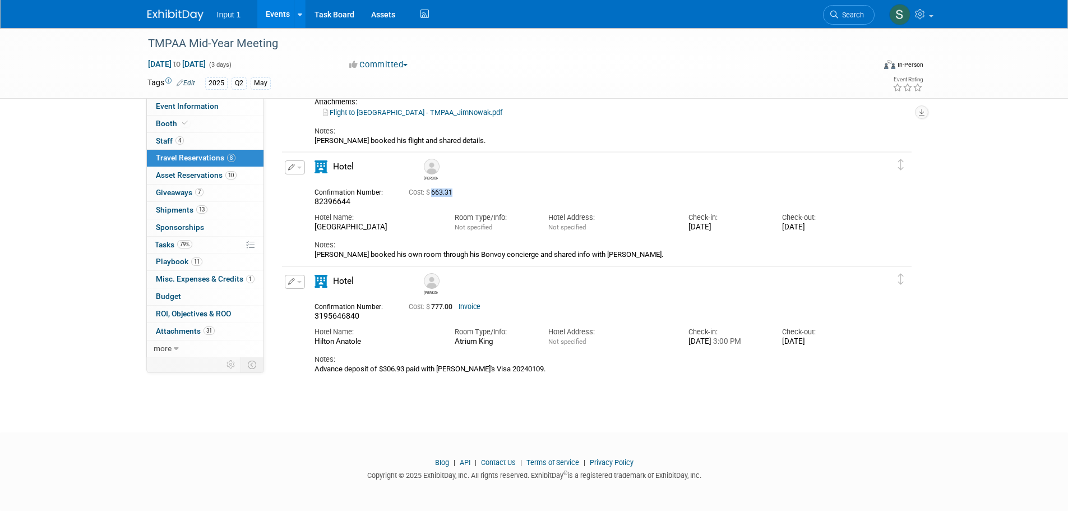
scroll to position [1233, 0]
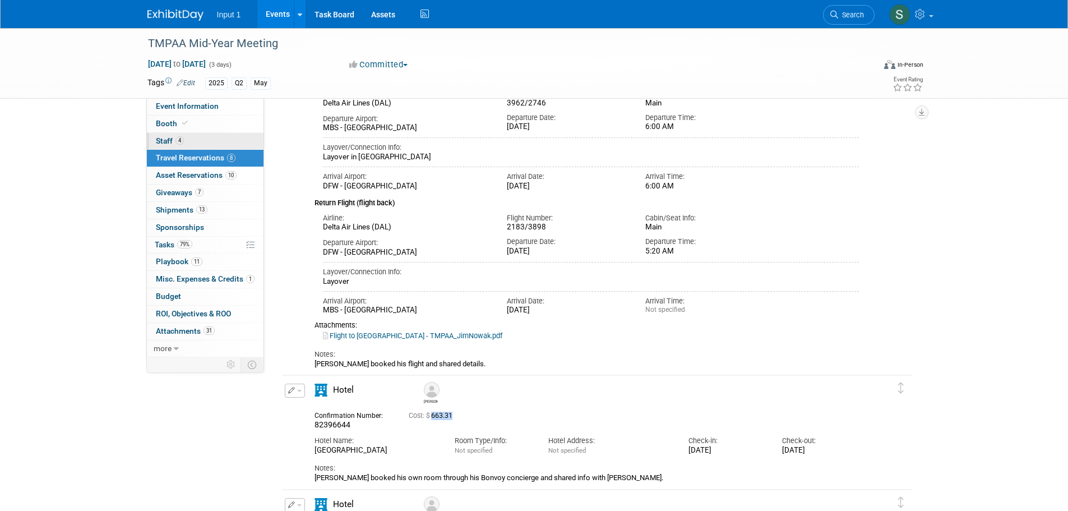
click at [168, 139] on span "Staff 4" at bounding box center [170, 140] width 28 height 9
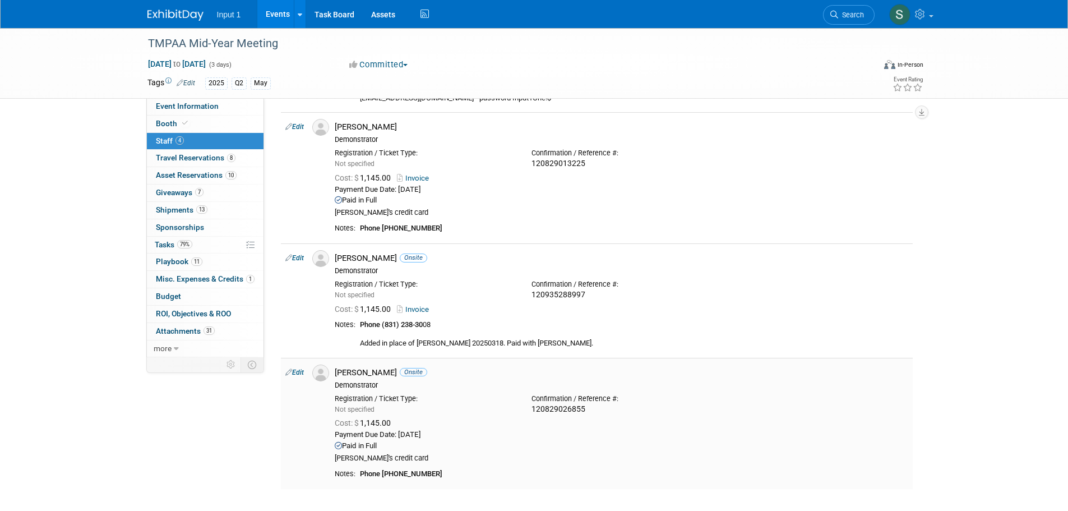
scroll to position [264, 0]
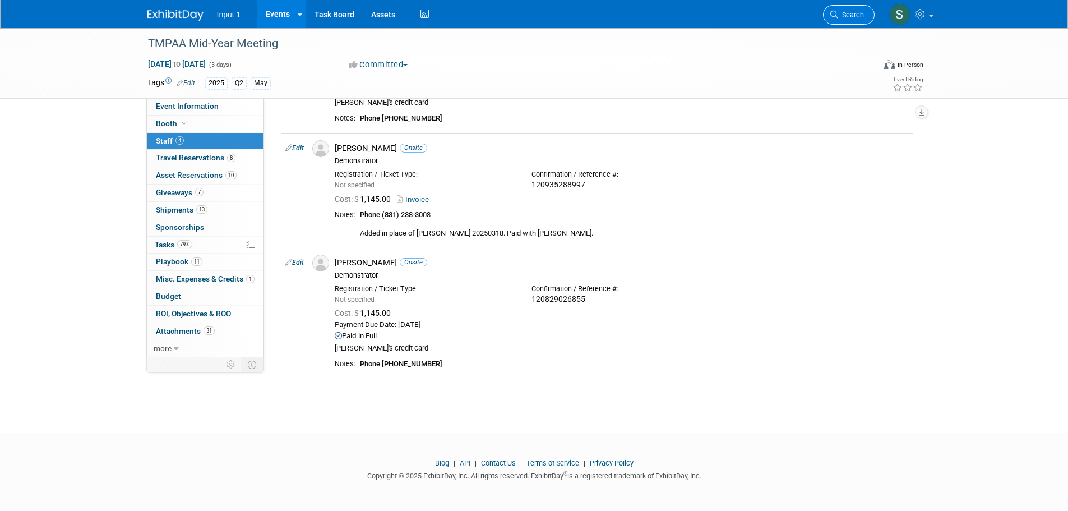
click at [854, 17] on span "Search" at bounding box center [851, 15] width 26 height 8
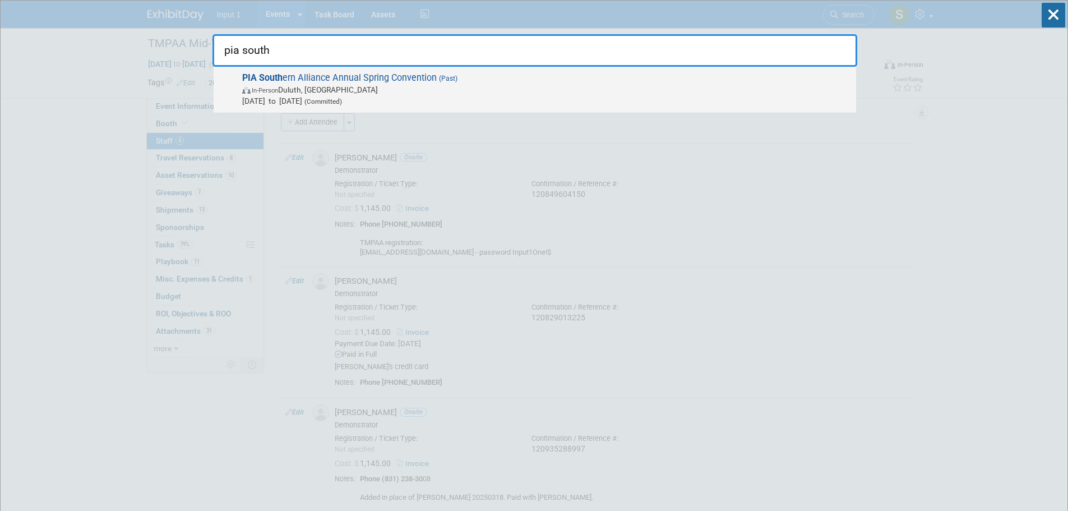
type input "pia south"
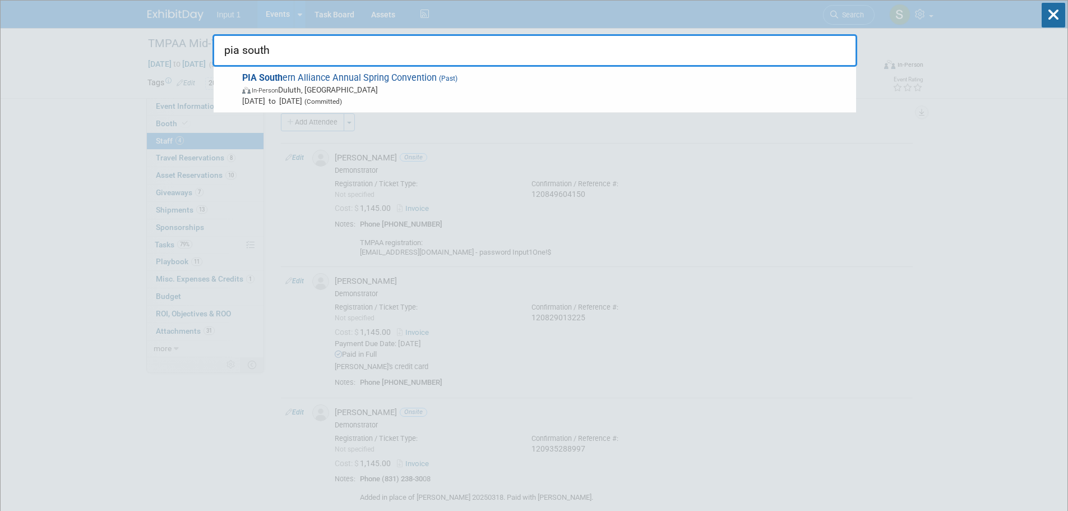
click at [321, 81] on span "PIA South ern Alliance Annual Spring Convention (Past) In-Person Duluth, GA May…" at bounding box center [545, 89] width 612 height 34
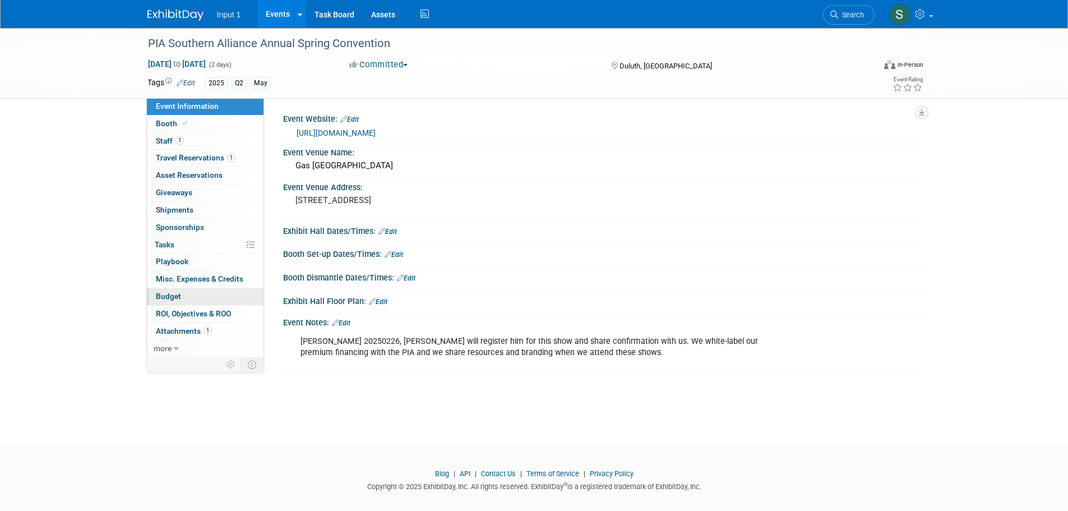
click at [171, 299] on span "Budget" at bounding box center [168, 296] width 25 height 9
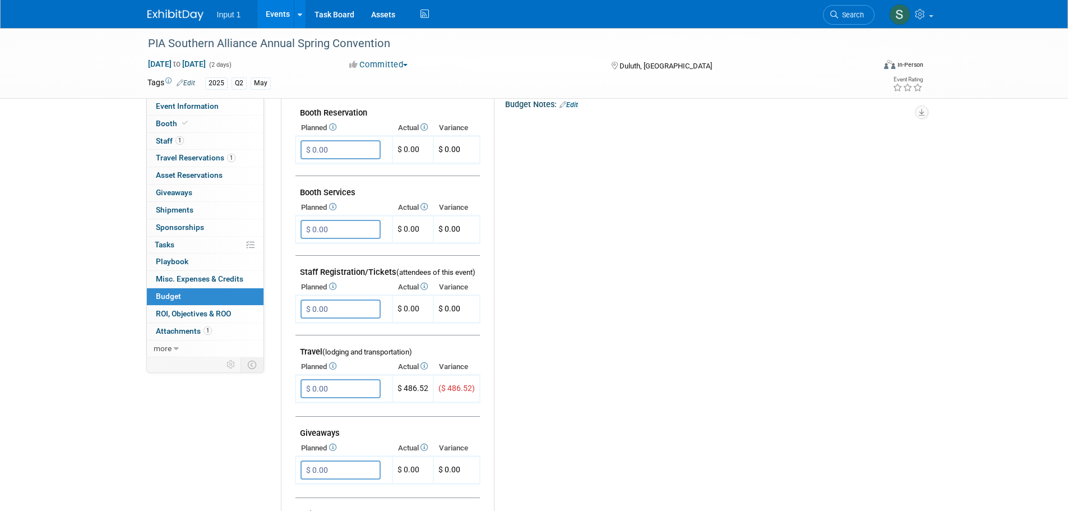
scroll to position [224, 0]
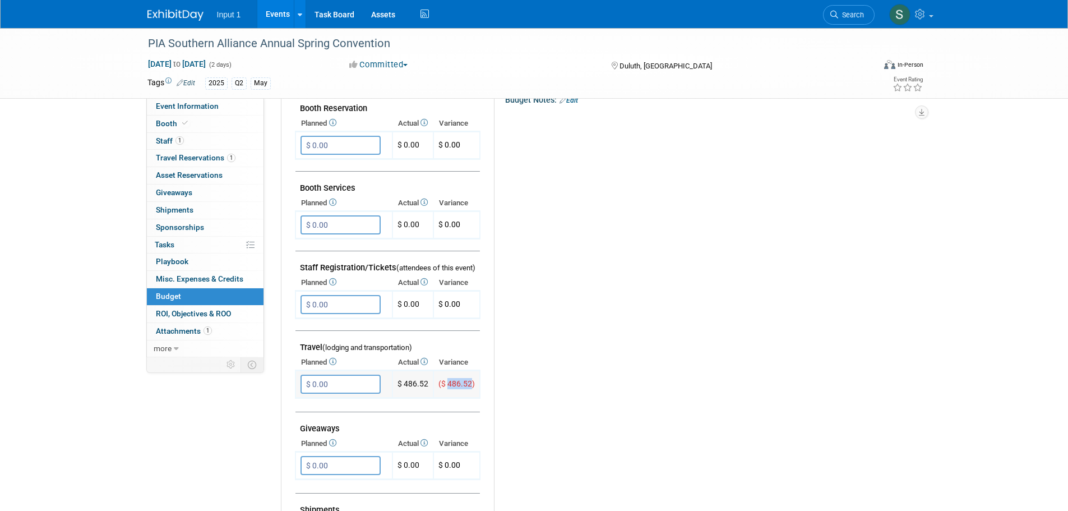
drag, startPoint x: 472, startPoint y: 385, endPoint x: 450, endPoint y: 384, distance: 21.9
click at [450, 384] on span "($ 486.52)" at bounding box center [457, 383] width 36 height 9
copy span "486.52"
click at [649, 323] on div "Budget Notes: Edit X" at bounding box center [698, 381] width 409 height 581
click at [854, 21] on link "Search" at bounding box center [849, 15] width 52 height 20
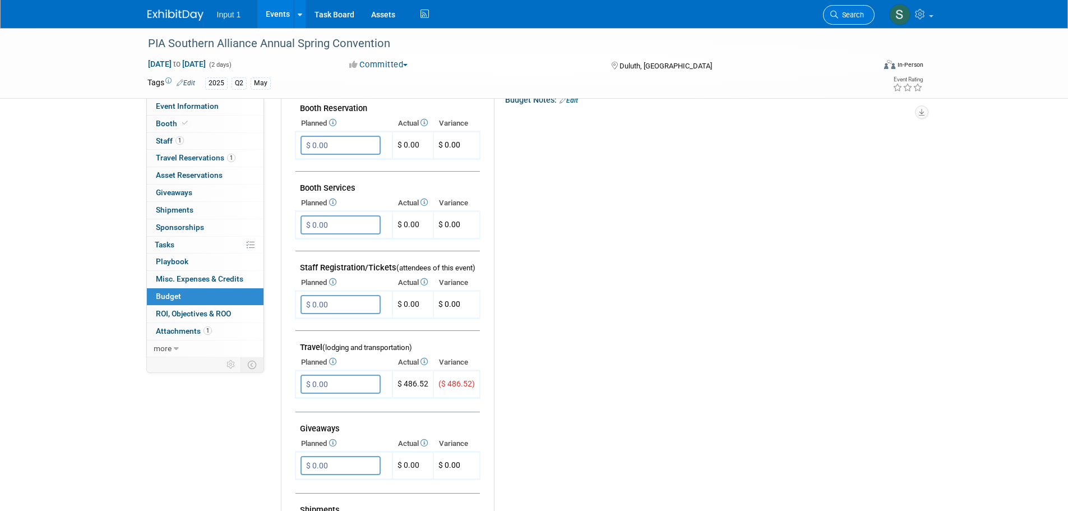
scroll to position [0, 0]
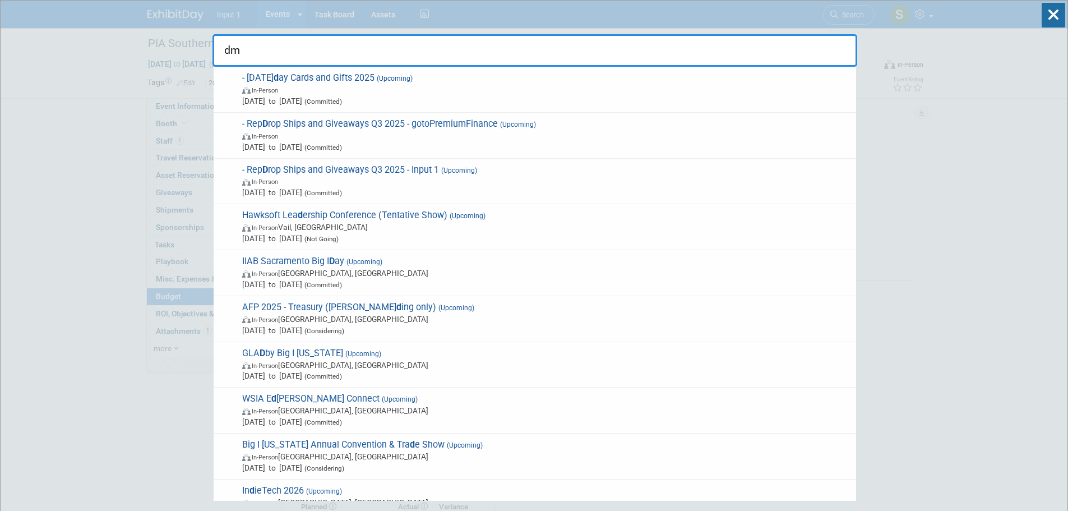
type input "d"
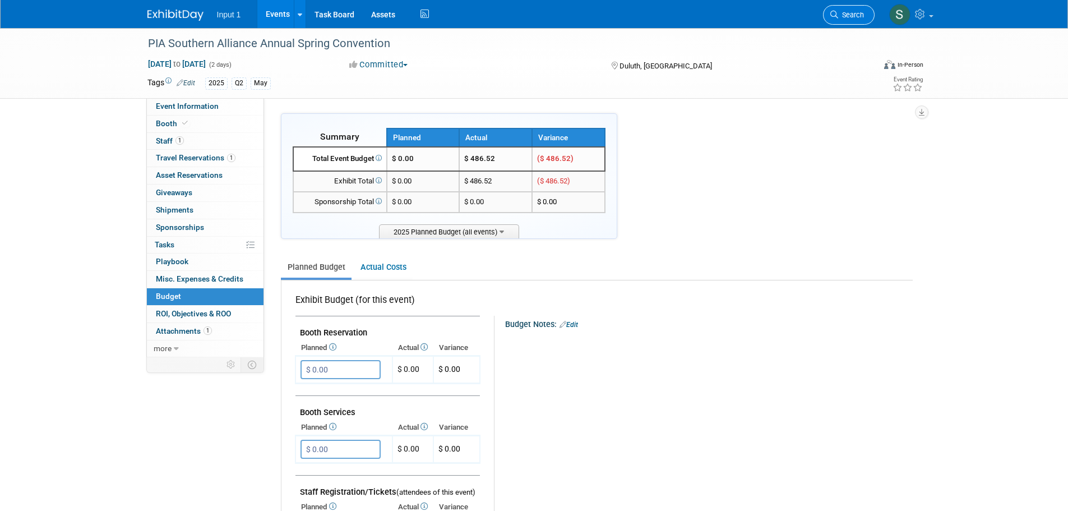
click at [859, 16] on span "Search" at bounding box center [851, 15] width 26 height 8
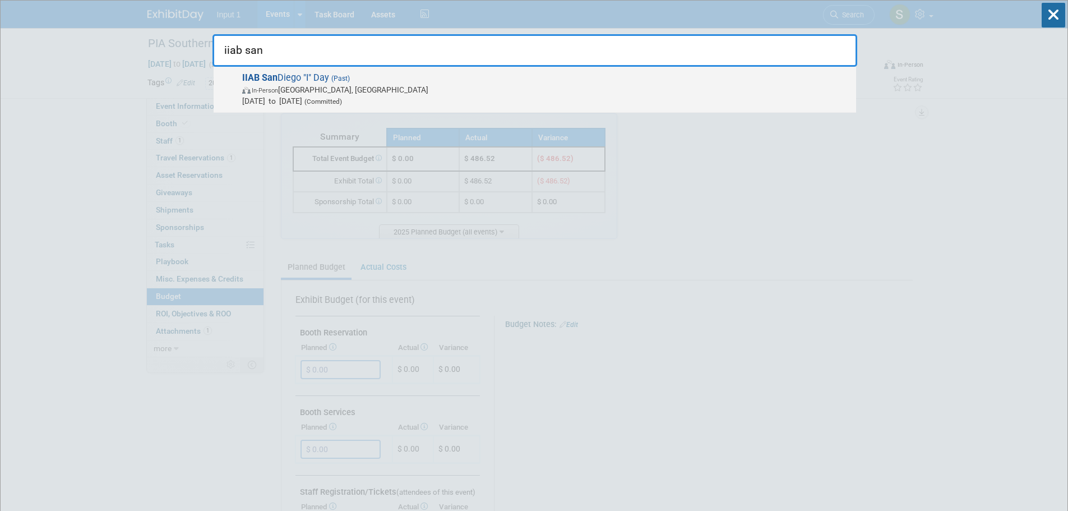
type input "iiab san"
click at [307, 79] on span "IIAB San Diego "I" Day (Past) In-Person San Diego, CA May 20, 2025 to May 20, 2…" at bounding box center [545, 89] width 612 height 34
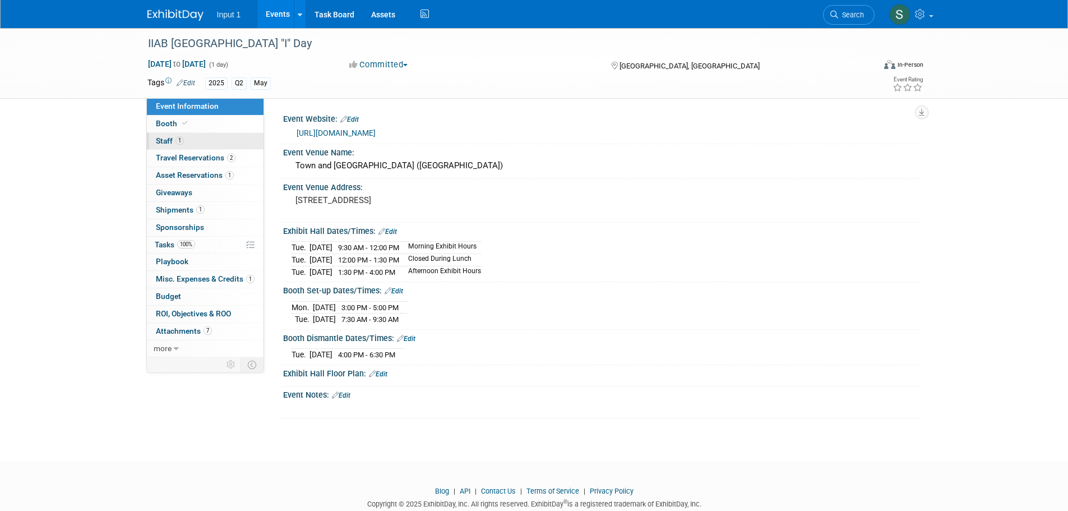
click at [167, 142] on span "Staff 1" at bounding box center [170, 140] width 28 height 9
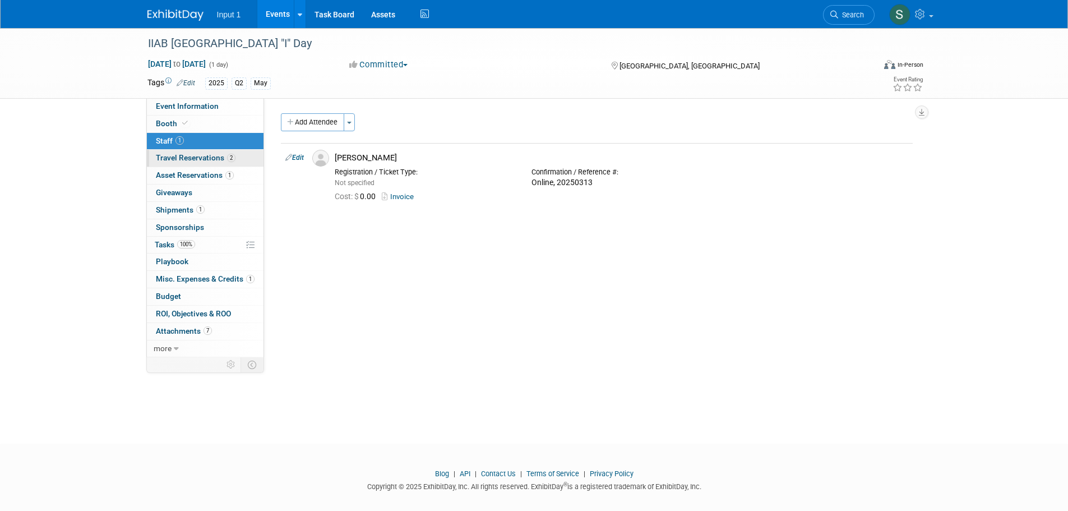
click at [184, 157] on span "Travel Reservations 2" at bounding box center [196, 157] width 80 height 9
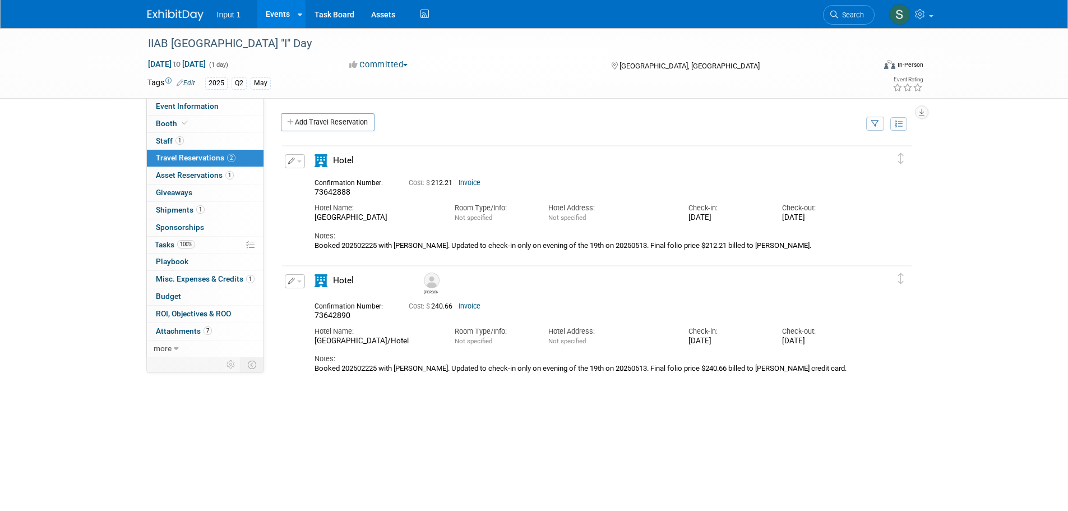
click at [485, 163] on div "Hotel" at bounding box center [587, 164] width 562 height 20
click at [199, 177] on span "Asset Reservations 1" at bounding box center [195, 174] width 78 height 9
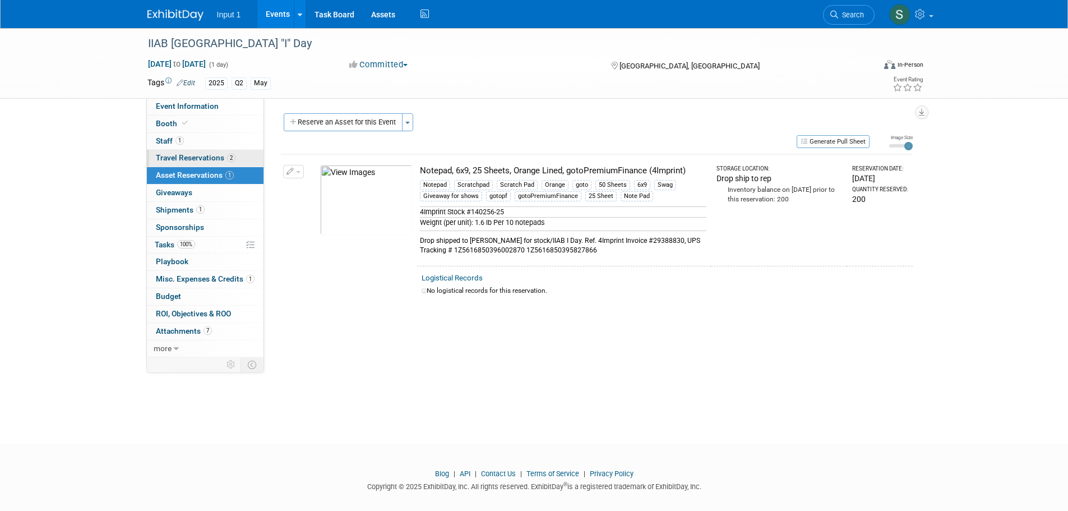
click at [197, 163] on link "2 Travel Reservations 2" at bounding box center [205, 158] width 117 height 17
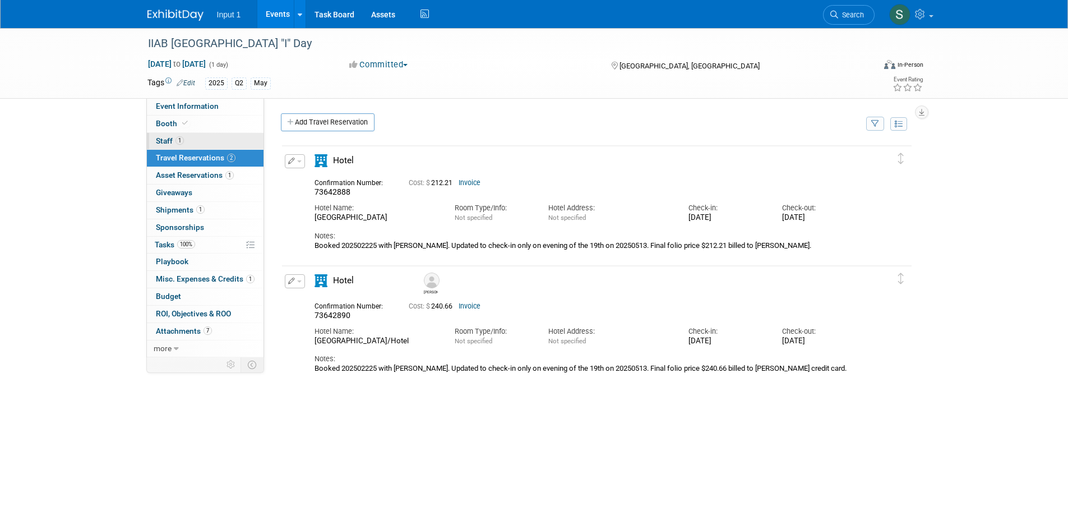
click at [171, 135] on link "1 Staff 1" at bounding box center [205, 141] width 117 height 17
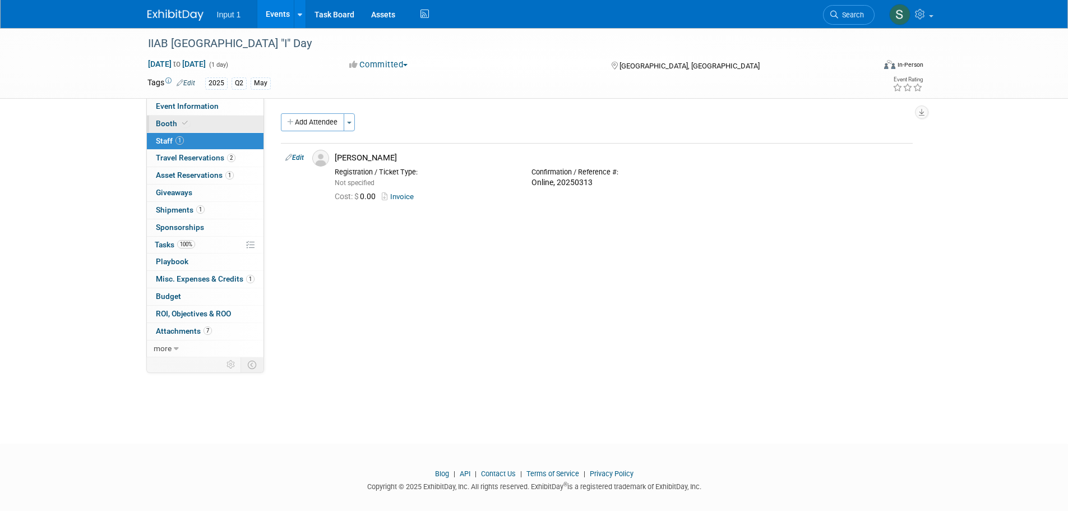
click at [171, 127] on span "Booth" at bounding box center [173, 123] width 34 height 9
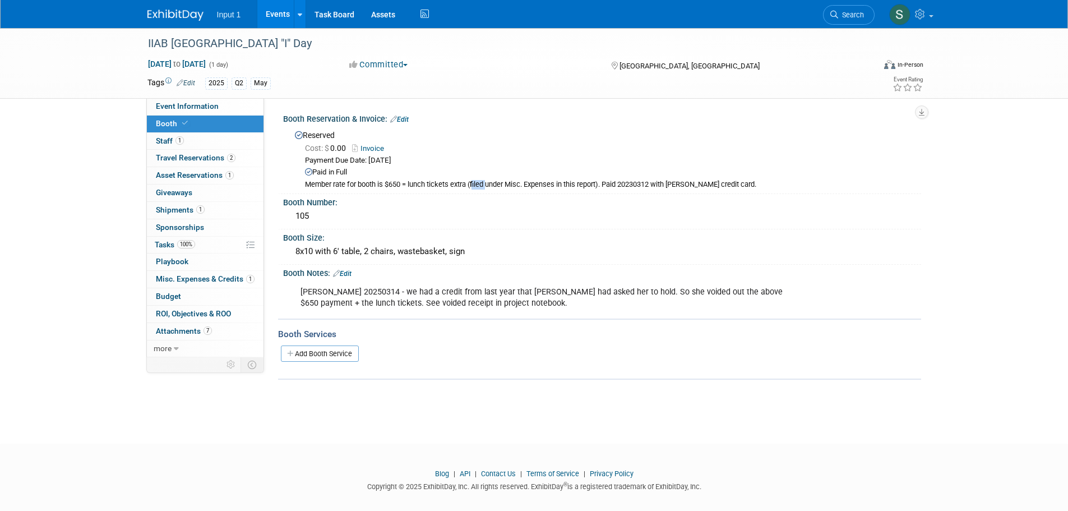
drag, startPoint x: 405, startPoint y: 185, endPoint x: 386, endPoint y: 184, distance: 19.1
click at [386, 184] on div "Member rate for booth is $650 = lunch tickets extra (filed under Misc. Expenses…" at bounding box center [609, 185] width 608 height 10
copy div "$650"
click at [371, 146] on link "Invoice" at bounding box center [371, 148] width 38 height 8
click at [837, 16] on icon at bounding box center [834, 15] width 8 height 8
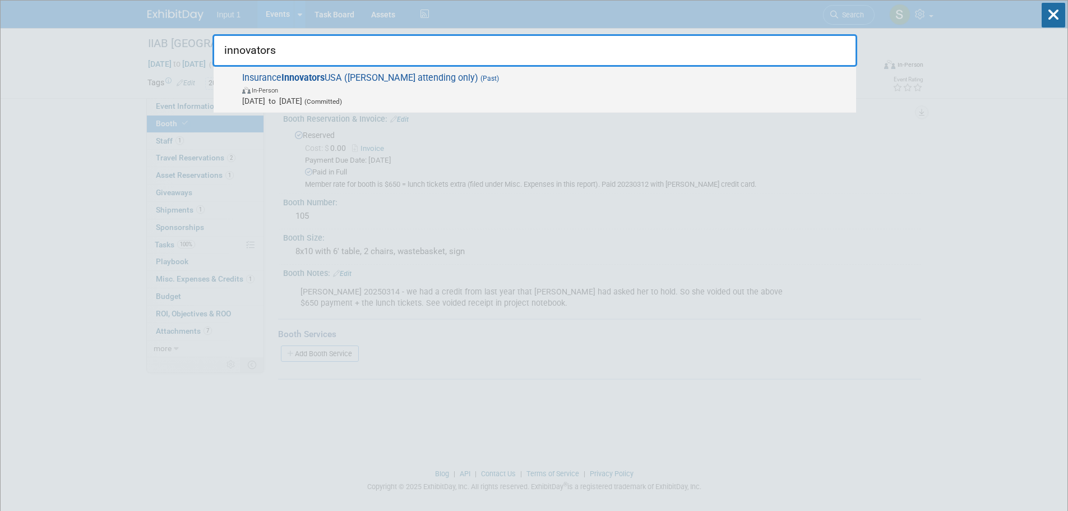
type input "innovators"
click at [322, 77] on strong "Innovators" at bounding box center [302, 77] width 43 height 11
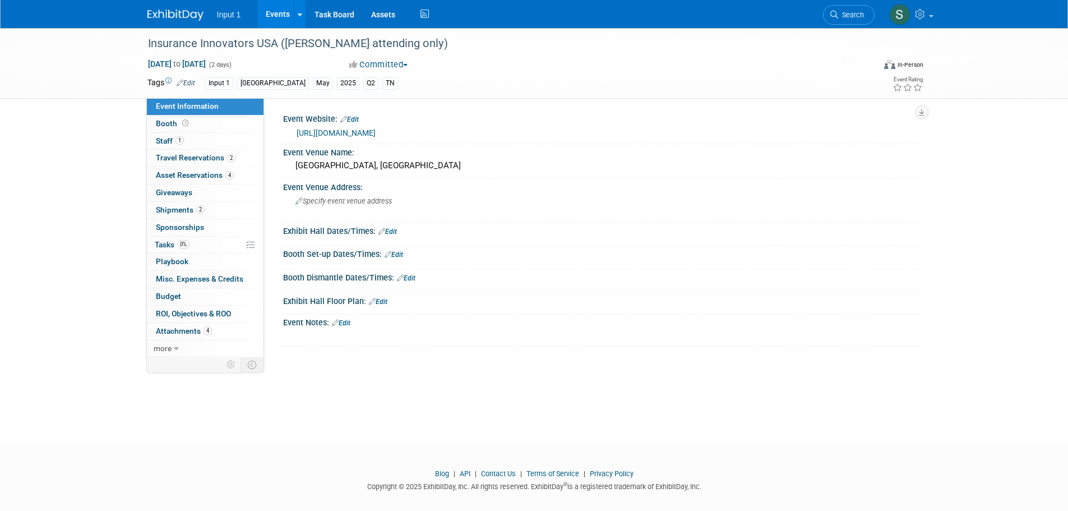
click at [570, 257] on div "Booth Set-up Dates/Times: Edit" at bounding box center [602, 253] width 638 height 15
click at [170, 142] on span "Staff 1" at bounding box center [170, 140] width 28 height 9
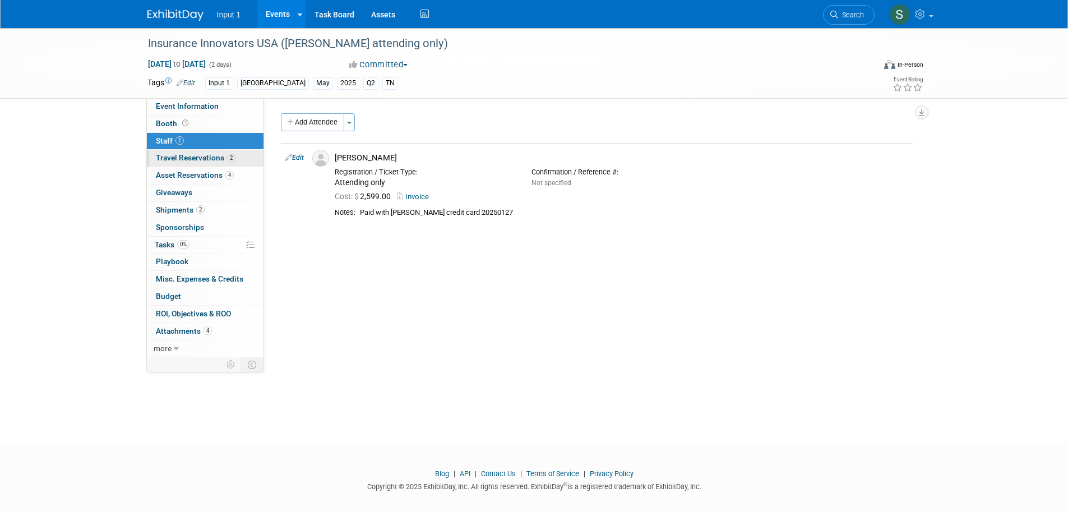
click at [213, 152] on link "2 Travel Reservations 2" at bounding box center [205, 158] width 117 height 17
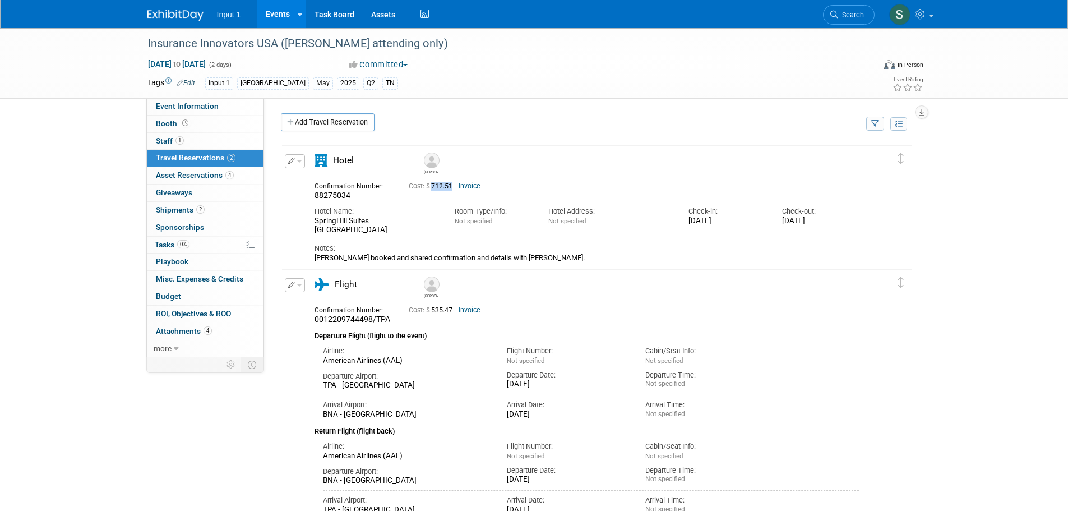
drag, startPoint x: 454, startPoint y: 188, endPoint x: 433, endPoint y: 190, distance: 20.8
click at [433, 190] on span "Cost: $ 712.51" at bounding box center [433, 186] width 48 height 8
copy span "712.51"
click at [177, 119] on span "Booth" at bounding box center [173, 123] width 35 height 9
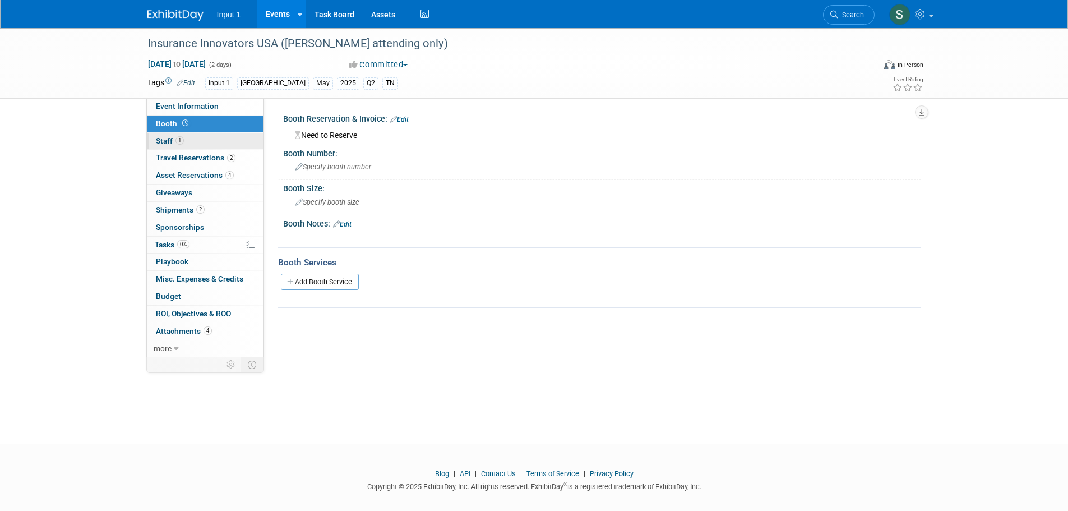
click at [167, 138] on span "Staff 1" at bounding box center [170, 140] width 28 height 9
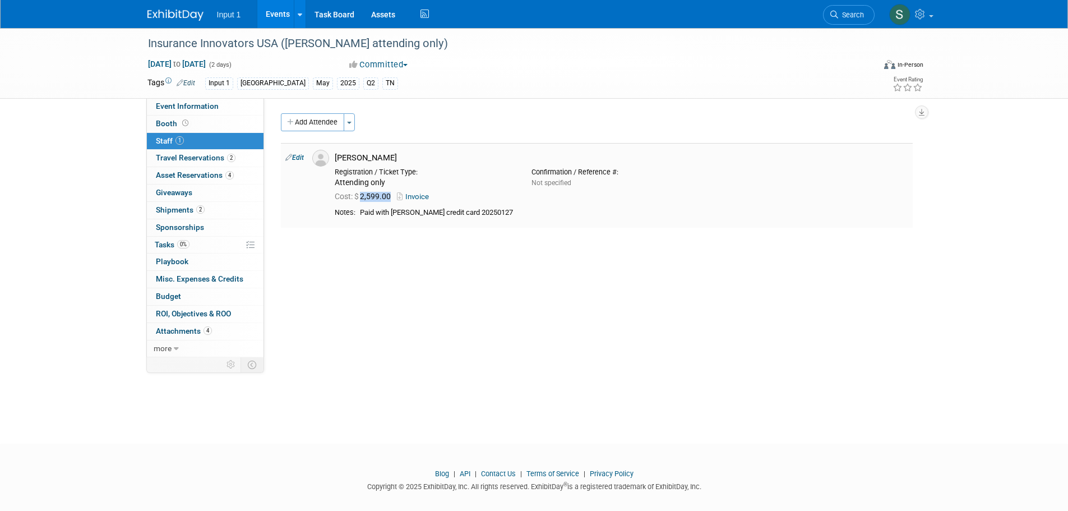
drag, startPoint x: 392, startPoint y: 196, endPoint x: 359, endPoint y: 200, distance: 33.3
click at [359, 200] on span "Cost: $ 2,599.00" at bounding box center [365, 196] width 61 height 9
copy span "2,599.00"
click at [187, 161] on span "Travel Reservations 2" at bounding box center [196, 157] width 80 height 9
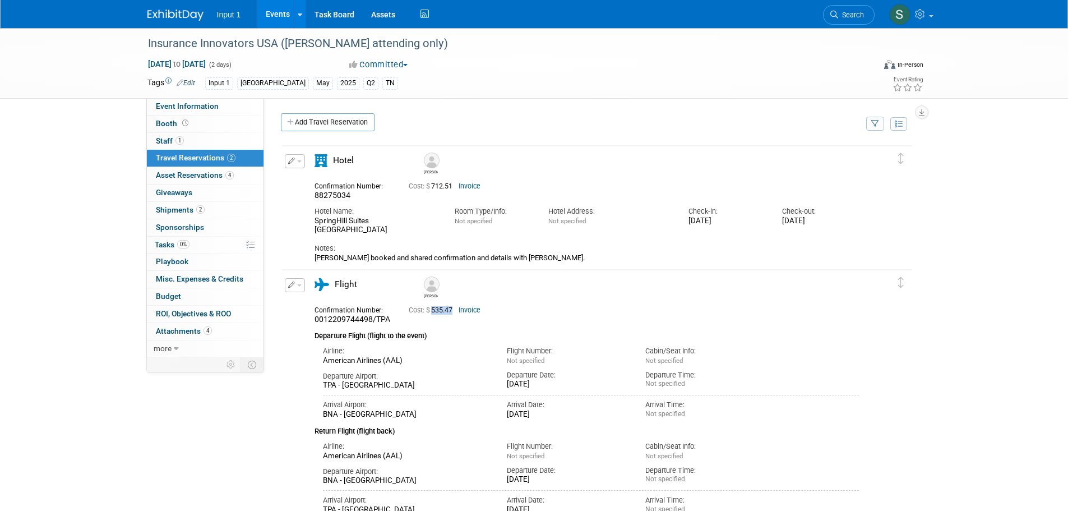
drag, startPoint x: 455, startPoint y: 312, endPoint x: 433, endPoint y: 313, distance: 22.4
click at [433, 313] on span "Cost: $ 535.47" at bounding box center [433, 310] width 48 height 8
copy span "535.47"
drag, startPoint x: 455, startPoint y: 186, endPoint x: 433, endPoint y: 190, distance: 21.7
click at [433, 190] on span "Cost: $ 712.51" at bounding box center [433, 186] width 48 height 8
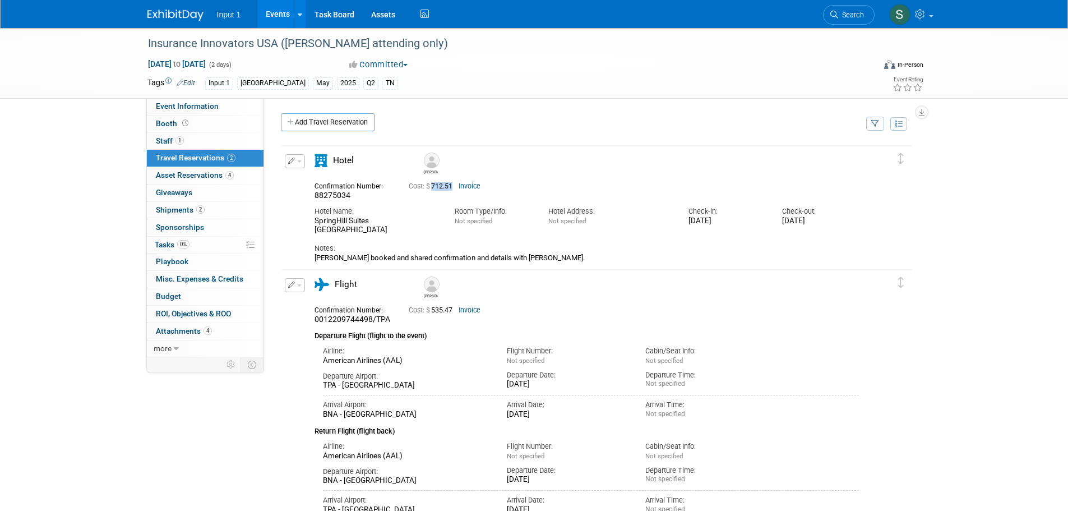
copy span "712.51"
click at [853, 15] on span "Search" at bounding box center [851, 15] width 26 height 8
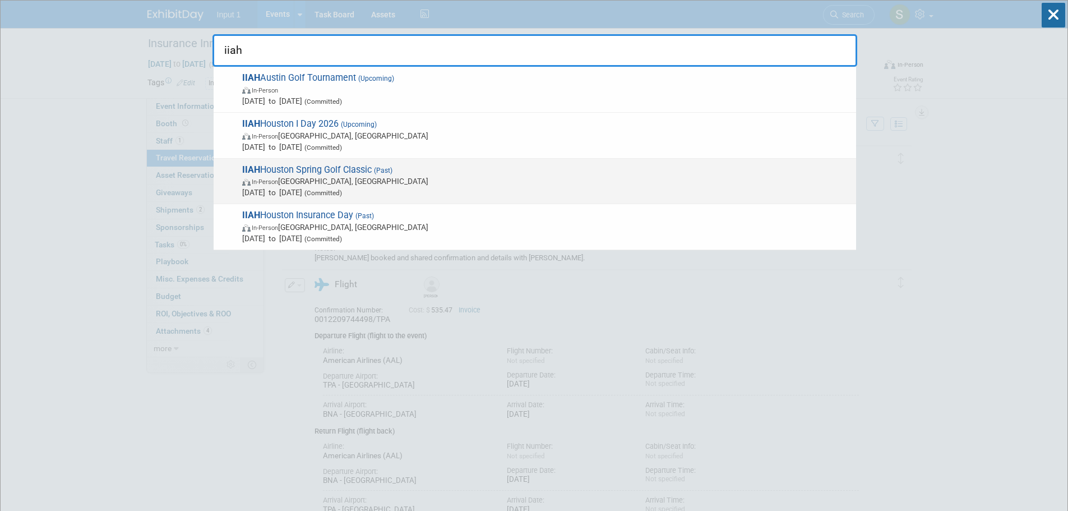
type input "iiah"
click at [366, 176] on span "In-Person TX, United States" at bounding box center [546, 181] width 608 height 11
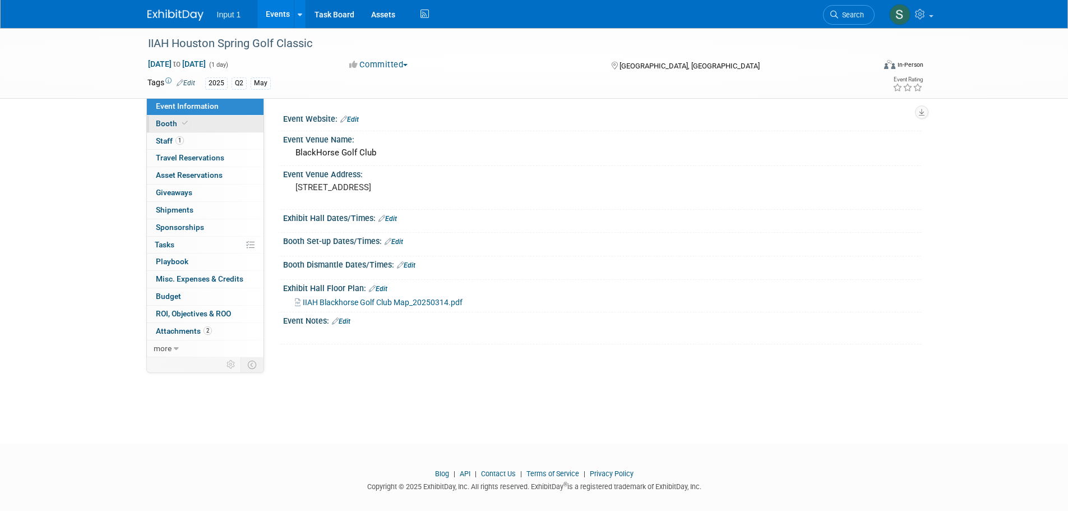
click at [160, 120] on span "Booth" at bounding box center [173, 123] width 34 height 9
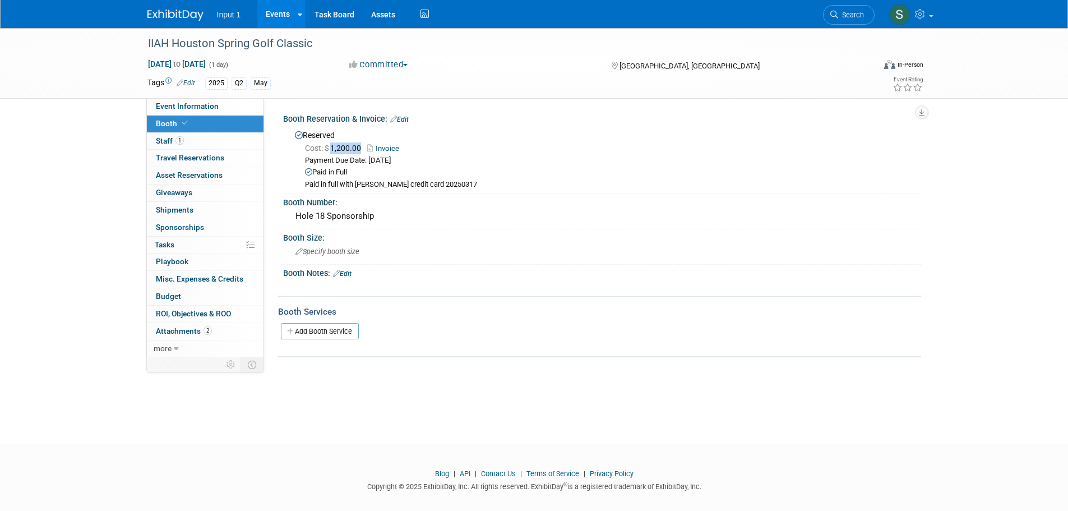
drag, startPoint x: 362, startPoint y: 148, endPoint x: 332, endPoint y: 151, distance: 30.4
click at [332, 151] on span "Cost: $ 1,200.00" at bounding box center [335, 148] width 61 height 9
copy span "1,200.00"
click at [164, 136] on span "Staff 1" at bounding box center [170, 140] width 28 height 9
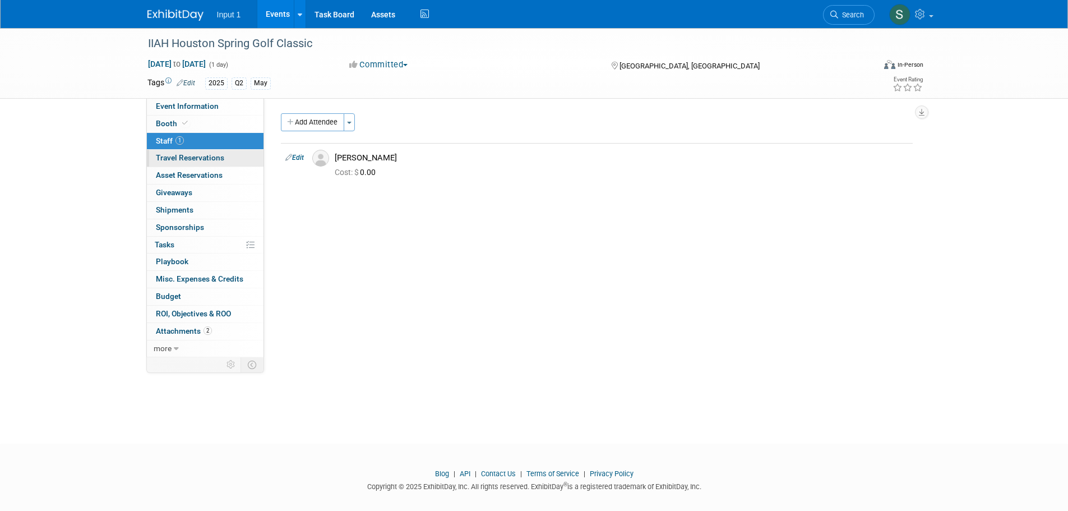
click at [203, 156] on span "Travel Reservations 0" at bounding box center [190, 157] width 68 height 9
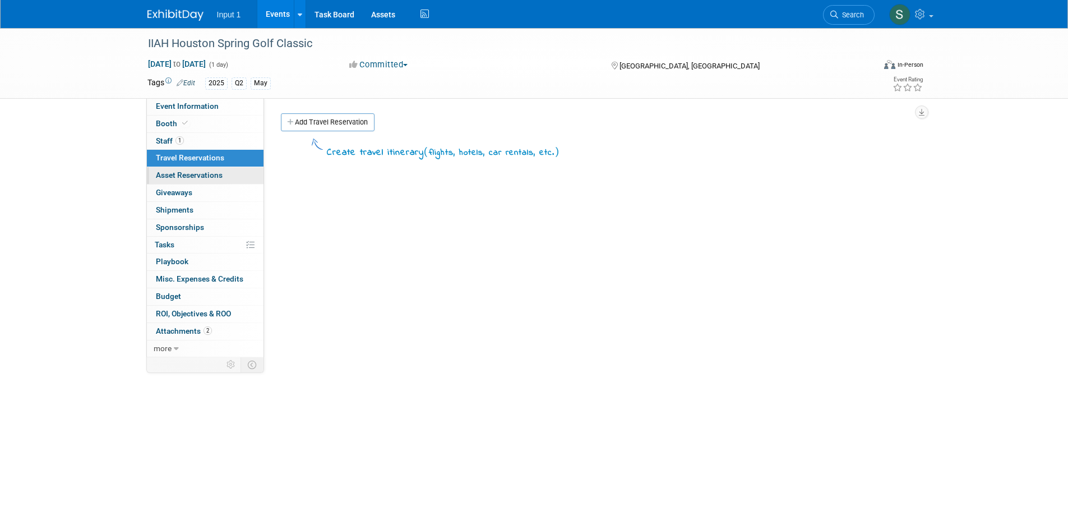
click at [179, 177] on span "Asset Reservations 0" at bounding box center [189, 174] width 67 height 9
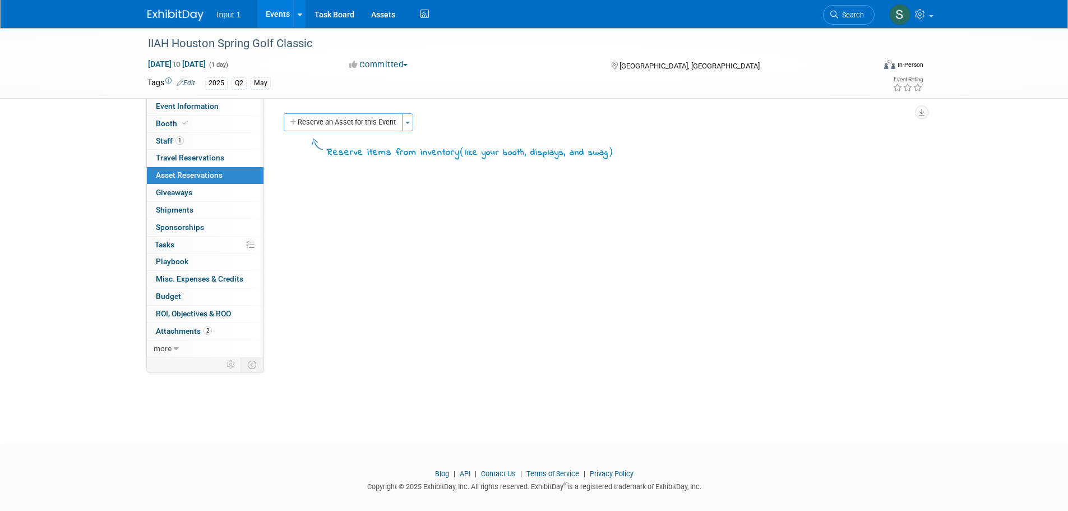
click at [1027, 259] on div "IIAH Houston Spring Golf Classic May 21, 2025 to May 21, 2025 (1 day) May 21, 2…" at bounding box center [534, 225] width 1068 height 395
click at [843, 14] on span "Search" at bounding box center [851, 15] width 26 height 8
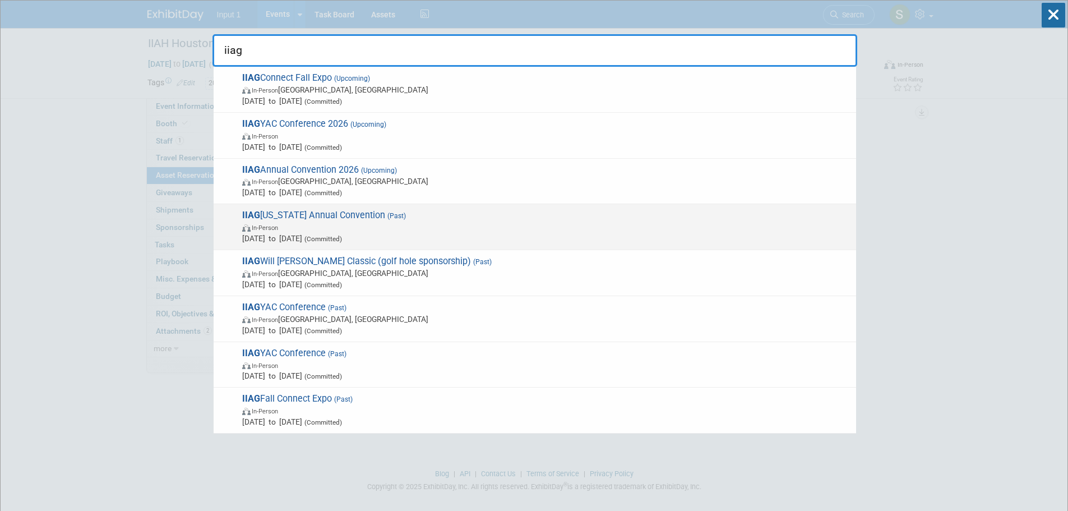
type input "iiag"
click at [304, 220] on span "IIAG Georgia Annual Convention (Past) In-Person Jun 5, 2025 to Jun 6, 2025 (Com…" at bounding box center [545, 227] width 612 height 34
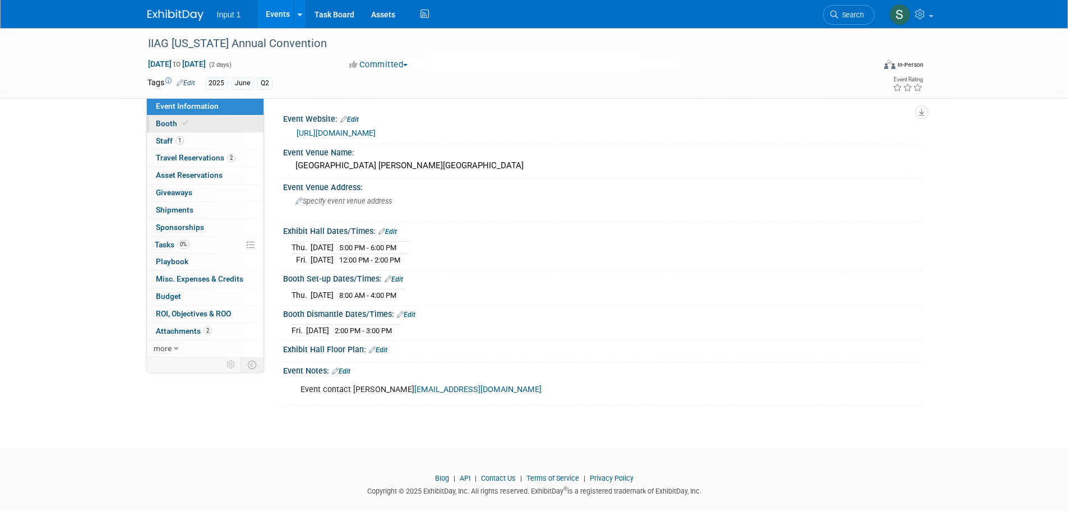
click at [168, 124] on span "Booth" at bounding box center [173, 123] width 34 height 9
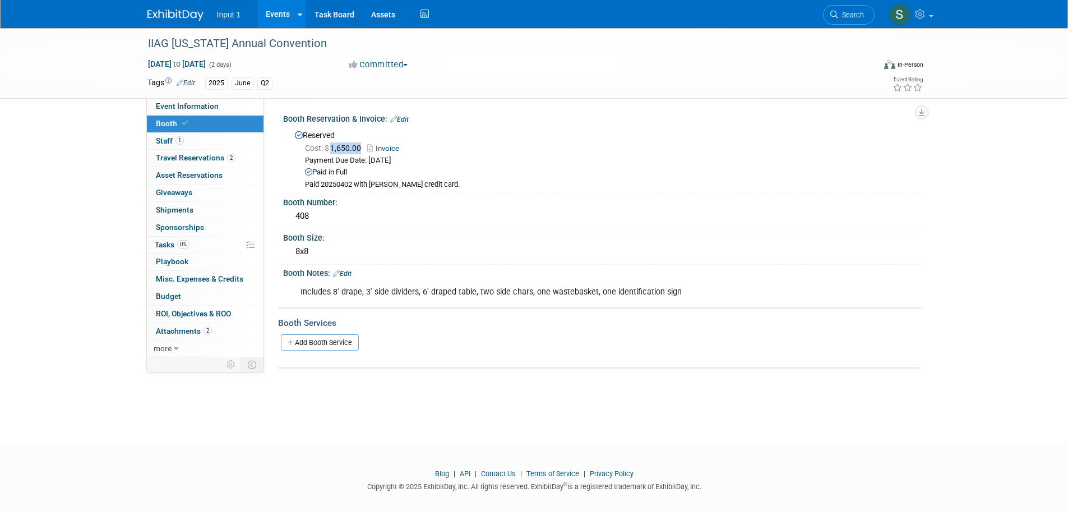
drag, startPoint x: 363, startPoint y: 146, endPoint x: 334, endPoint y: 149, distance: 29.8
click at [334, 149] on span "Cost: $ 1,650.00" at bounding box center [335, 148] width 61 height 9
copy span "1,650.00"
click at [162, 155] on span "Travel Reservations 2" at bounding box center [196, 157] width 80 height 9
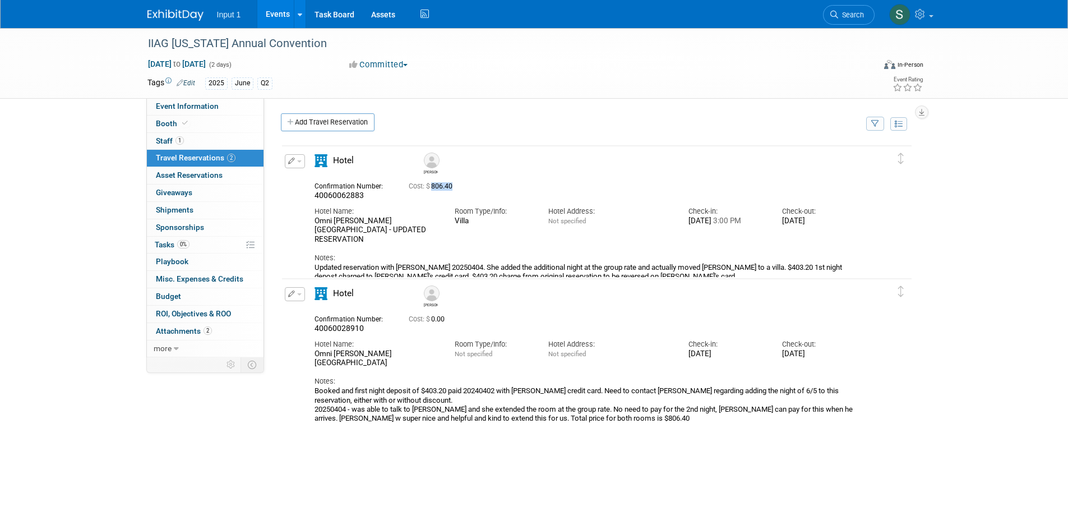
drag, startPoint x: 454, startPoint y: 187, endPoint x: 434, endPoint y: 186, distance: 19.7
click at [434, 186] on span "Cost: $ 806.40" at bounding box center [433, 186] width 48 height 8
copy span "806.40"
click at [565, 444] on div "[PERSON_NAME] 806.40" at bounding box center [597, 312] width 632 height 336
click at [841, 12] on span "Search" at bounding box center [851, 15] width 26 height 8
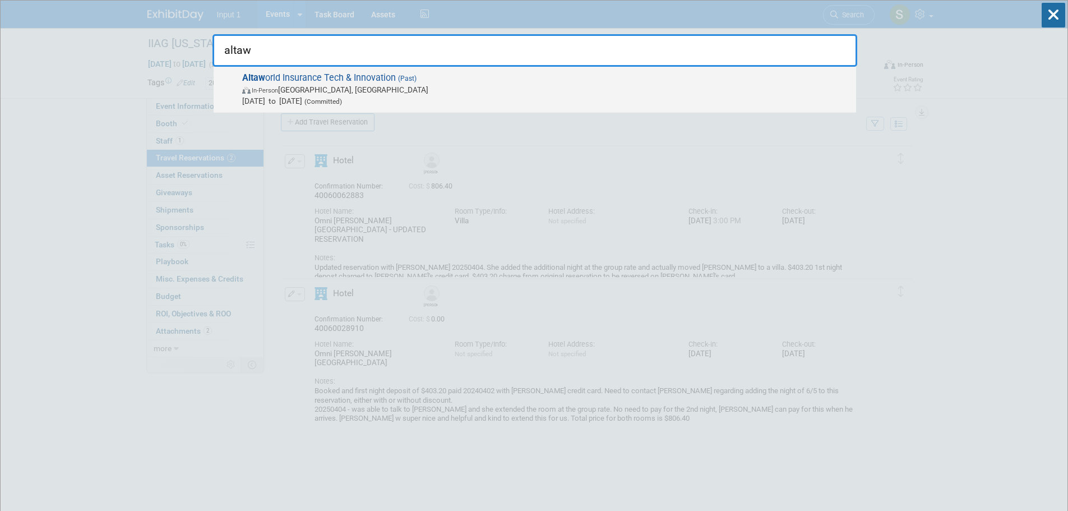
type input "altaw"
click at [369, 76] on span "Altaw orld Insurance Tech & Innovation (Past) In-Person Chicago, IL Jun 11, 202…" at bounding box center [545, 89] width 612 height 34
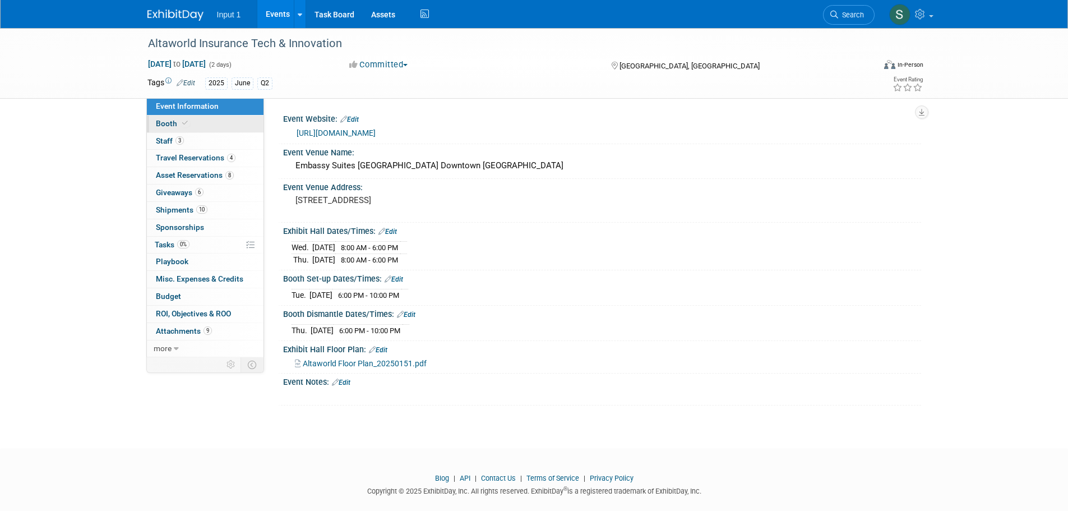
click at [165, 121] on span "Booth" at bounding box center [173, 123] width 34 height 9
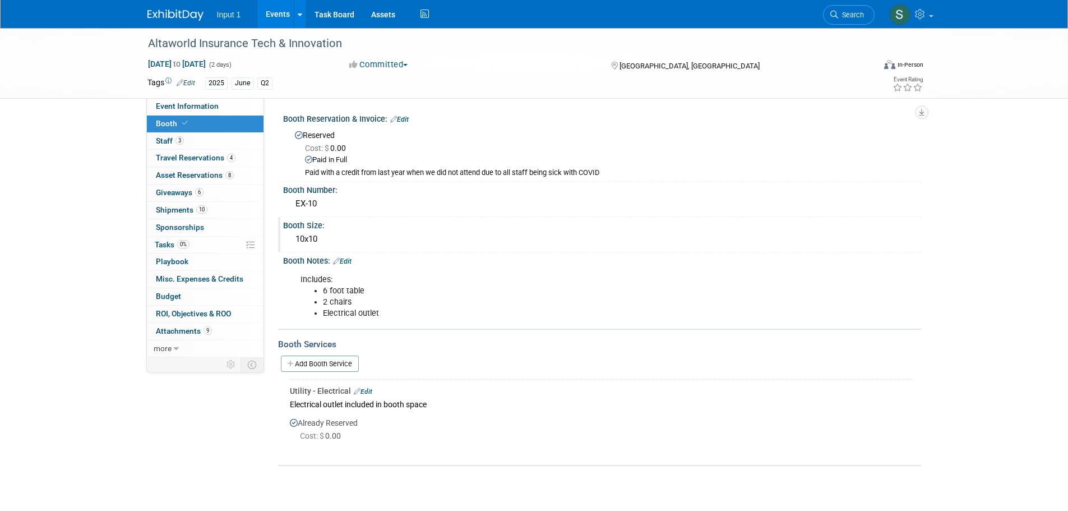
click at [409, 230] on div "10x10" at bounding box center [602, 238] width 621 height 17
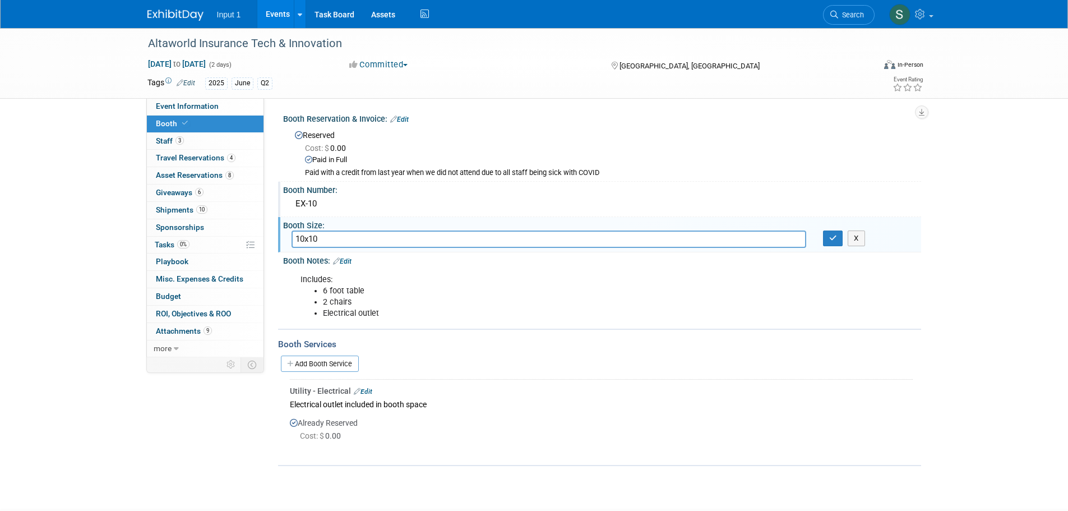
click at [413, 206] on div "EX-10" at bounding box center [602, 203] width 621 height 17
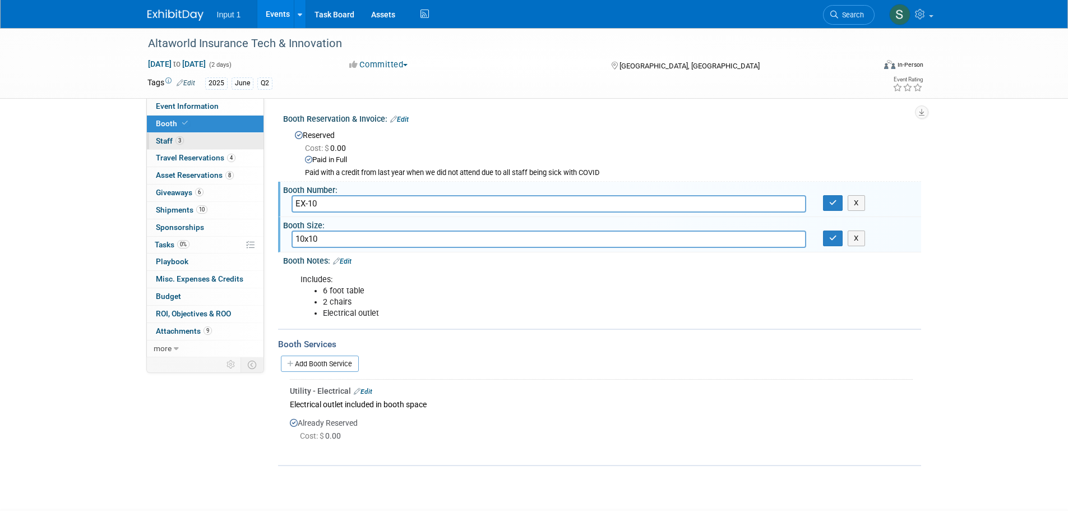
click at [168, 145] on span "Staff 3" at bounding box center [170, 140] width 28 height 9
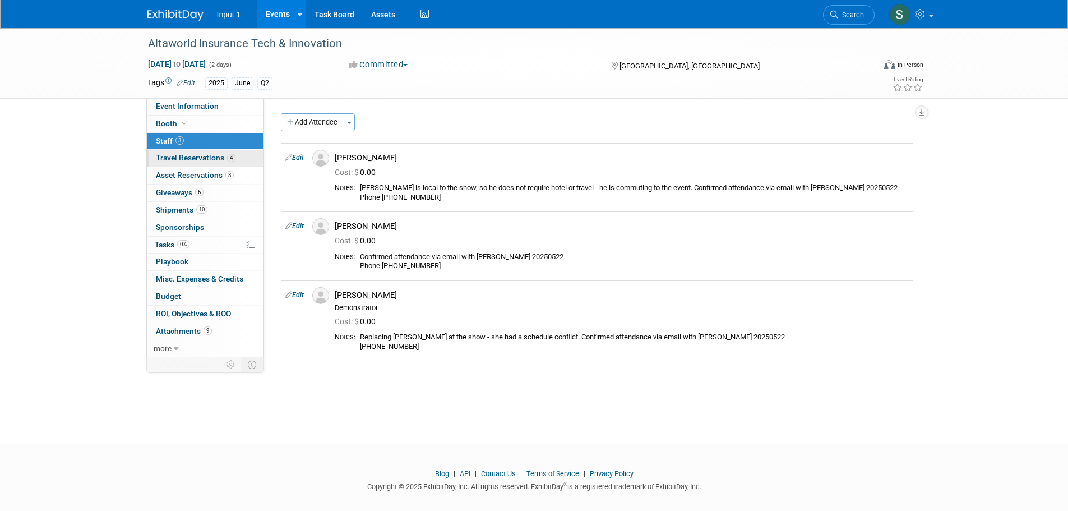
click at [173, 157] on span "Travel Reservations 4" at bounding box center [196, 157] width 80 height 9
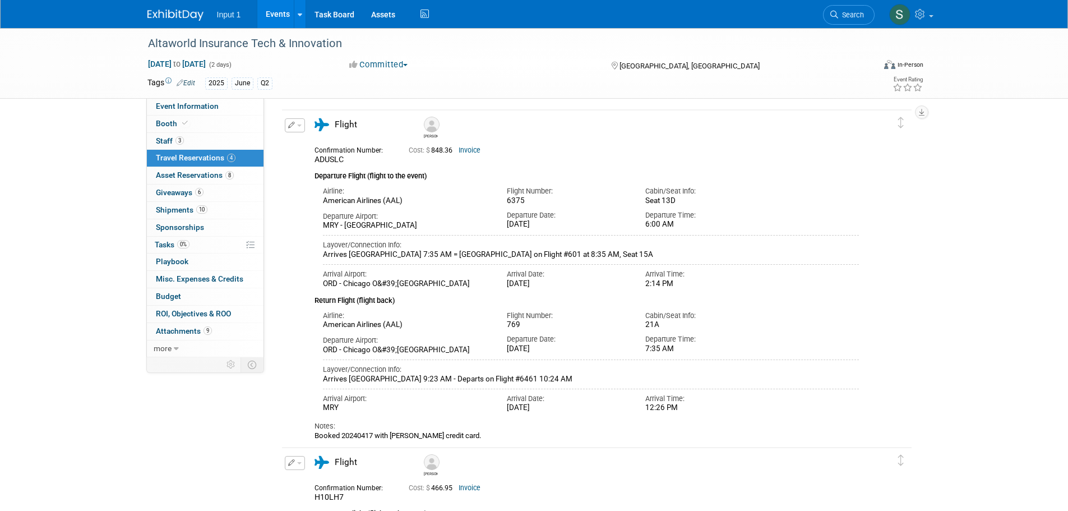
scroll to position [56, 0]
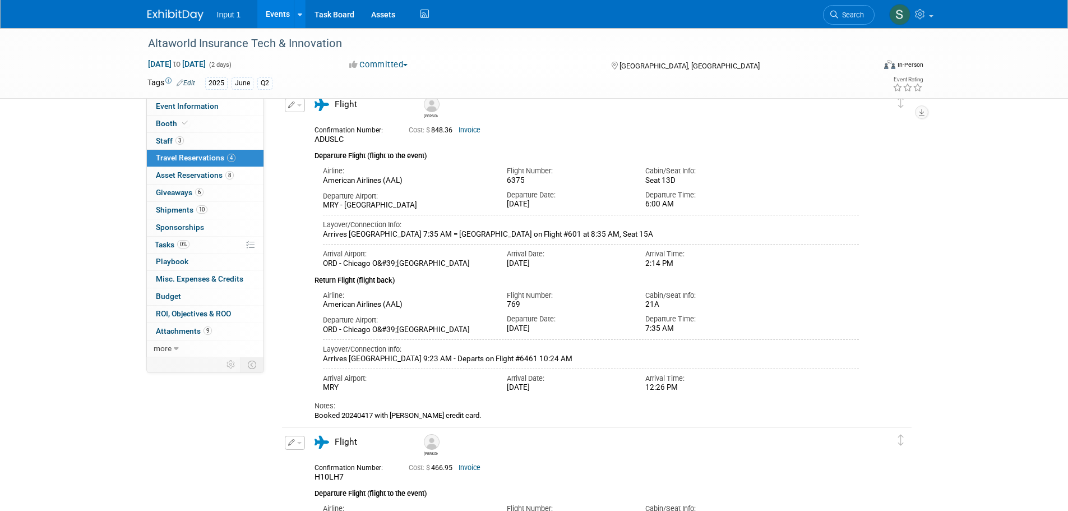
drag, startPoint x: 455, startPoint y: 131, endPoint x: 431, endPoint y: 135, distance: 24.4
click at [431, 134] on span "Cost: $ 848.36" at bounding box center [433, 130] width 48 height 8
copy span "848.36"
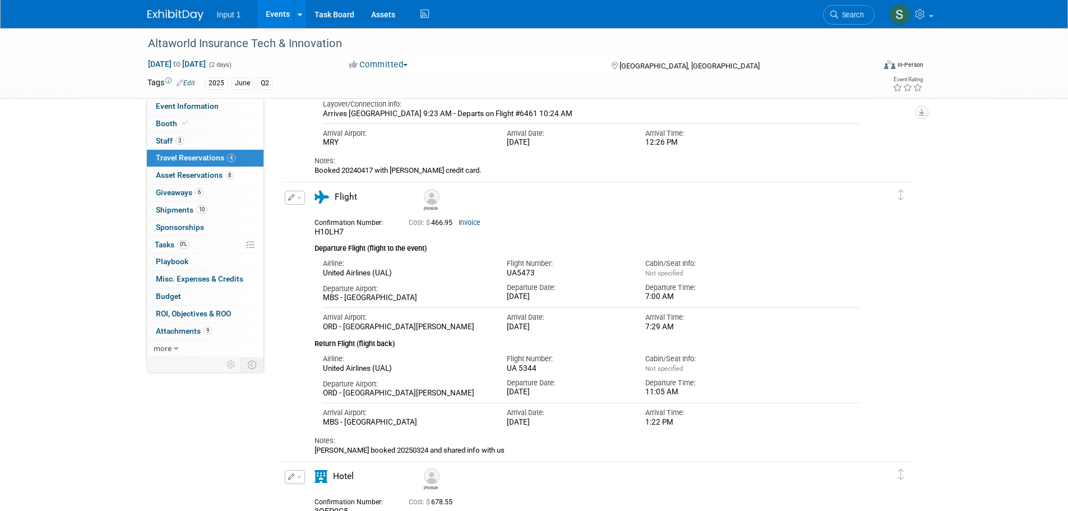
scroll to position [336, 0]
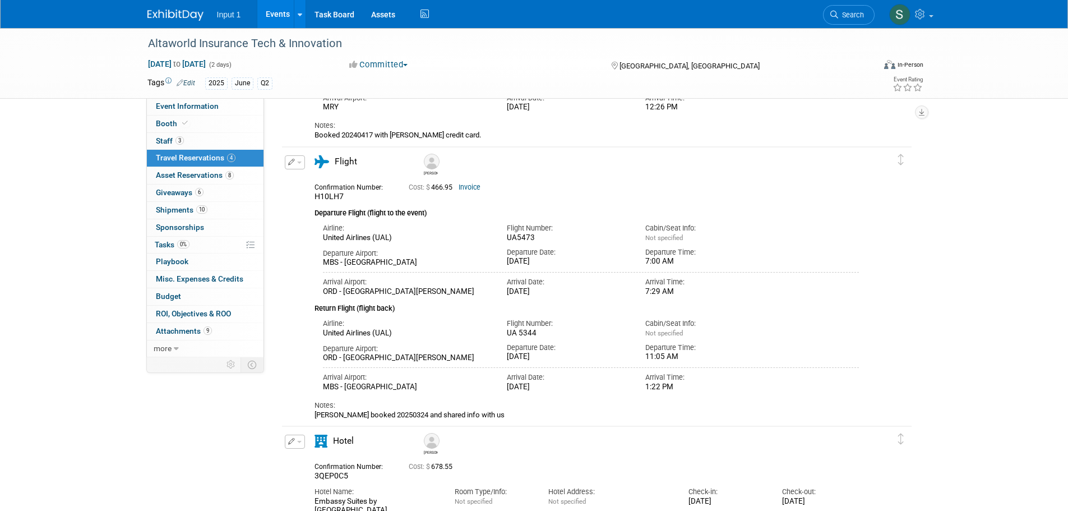
click at [450, 188] on span "Cost: $ 466.95" at bounding box center [433, 187] width 48 height 8
drag, startPoint x: 454, startPoint y: 187, endPoint x: 435, endPoint y: 191, distance: 19.9
click at [435, 191] on span "Cost: $ 466.95" at bounding box center [433, 187] width 48 height 8
copy span "466.95"
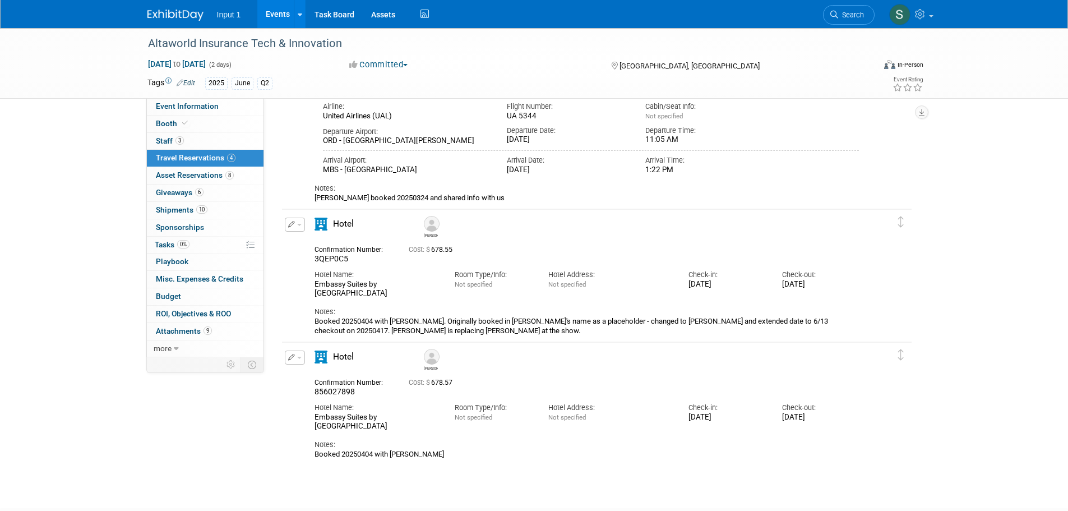
scroll to position [561, 0]
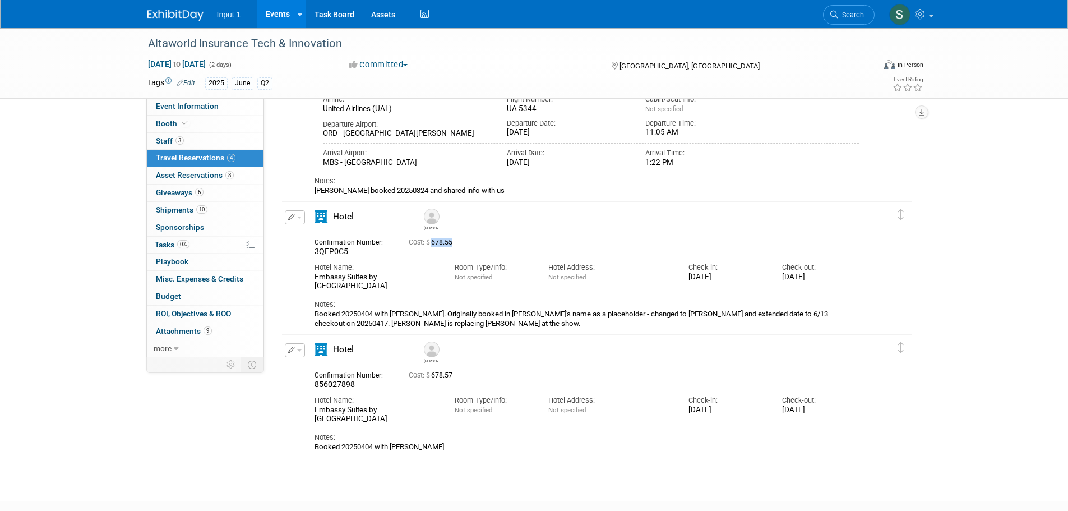
drag, startPoint x: 433, startPoint y: 245, endPoint x: 454, endPoint y: 249, distance: 21.7
click at [454, 248] on div "Cost: $ 678.55" at bounding box center [610, 241] width 421 height 13
copy span "678.55"
click at [846, 11] on span "Search" at bounding box center [851, 15] width 26 height 8
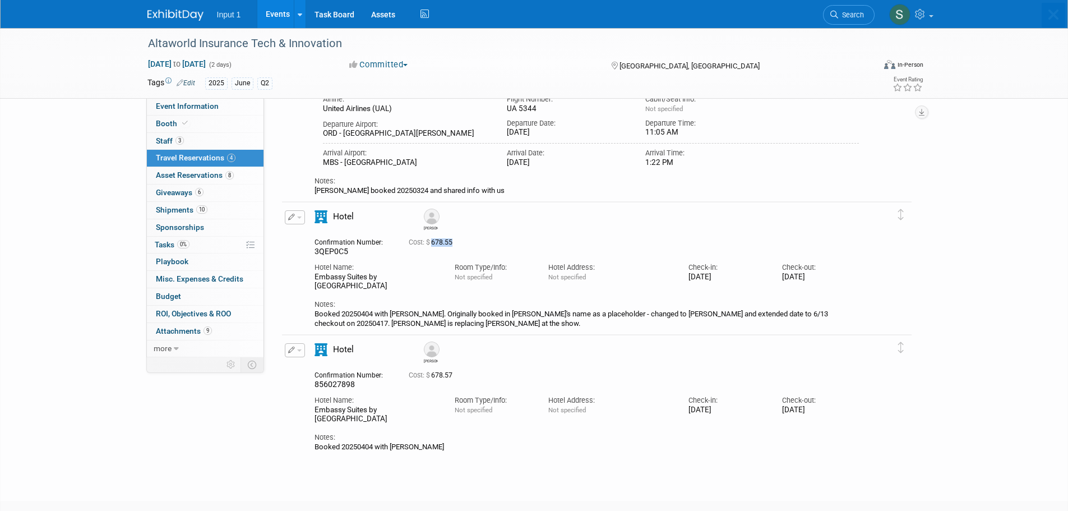
scroll to position [0, 0]
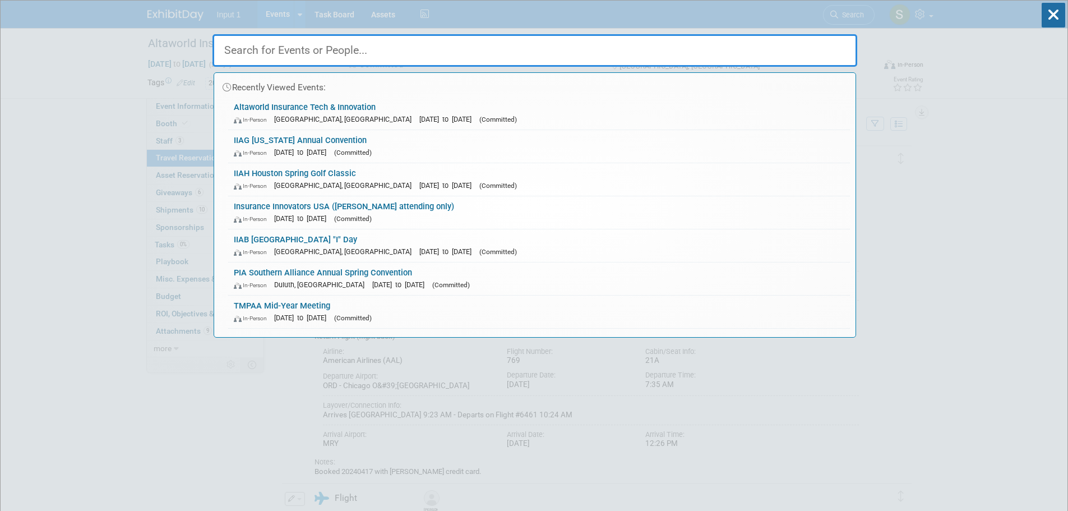
type input "o"
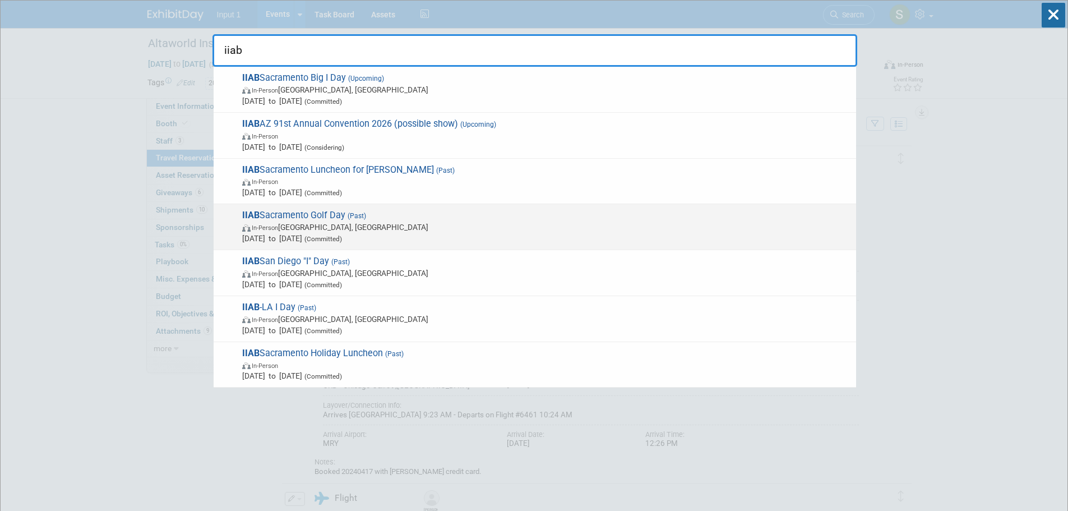
type input "iiab"
click at [341, 219] on span "IIAB Sacramento Golf Day (Past) In-Person Sacramento, CA Jun 16, 2025 to Jun 16…" at bounding box center [545, 227] width 612 height 34
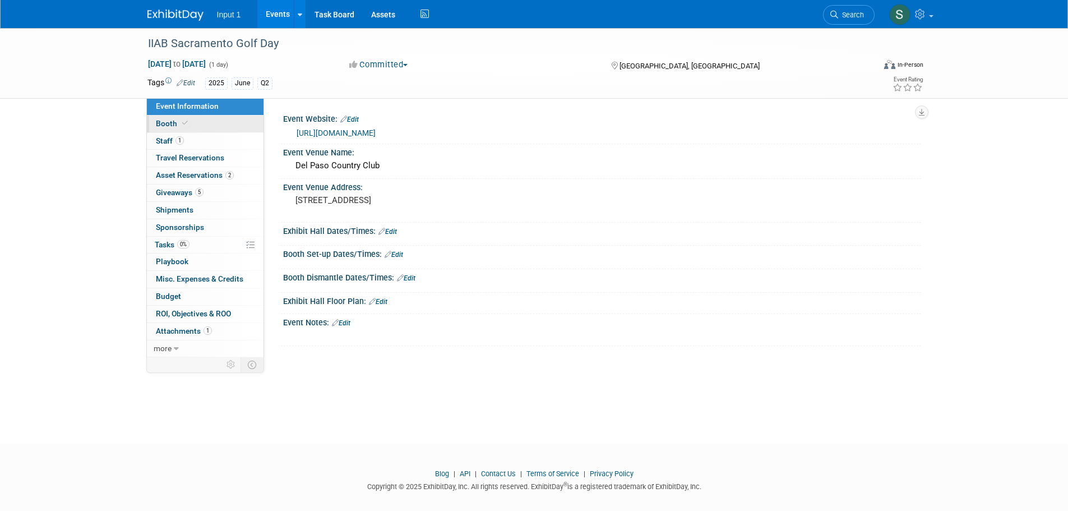
click at [168, 123] on span "Booth" at bounding box center [173, 123] width 34 height 9
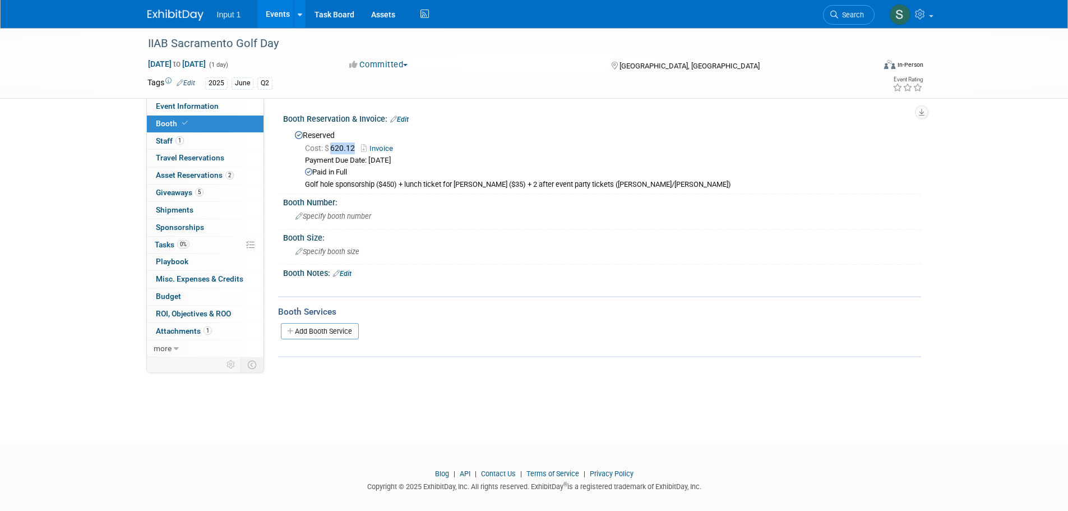
drag, startPoint x: 357, startPoint y: 148, endPoint x: 330, endPoint y: 152, distance: 26.6
click at [330, 152] on div "Cost: $ 620.12 Invoice" at bounding box center [609, 148] width 608 height 12
copy span "620.12"
click at [580, 458] on div at bounding box center [534, 462] width 1068 height 14
click at [844, 17] on span "Search" at bounding box center [851, 15] width 26 height 8
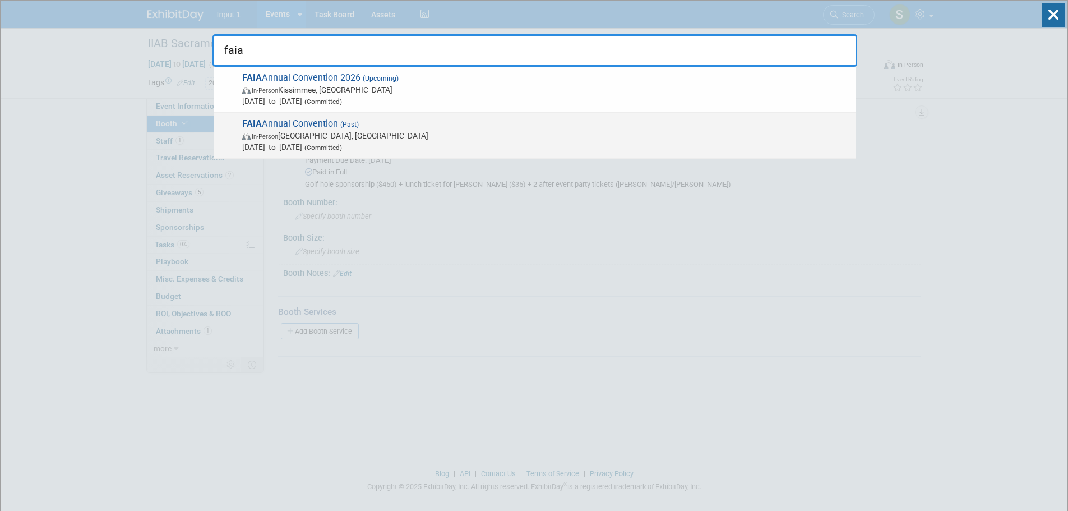
type input "faia"
click at [290, 132] on span "In-Person [GEOGRAPHIC_DATA], [GEOGRAPHIC_DATA]" at bounding box center [546, 135] width 608 height 11
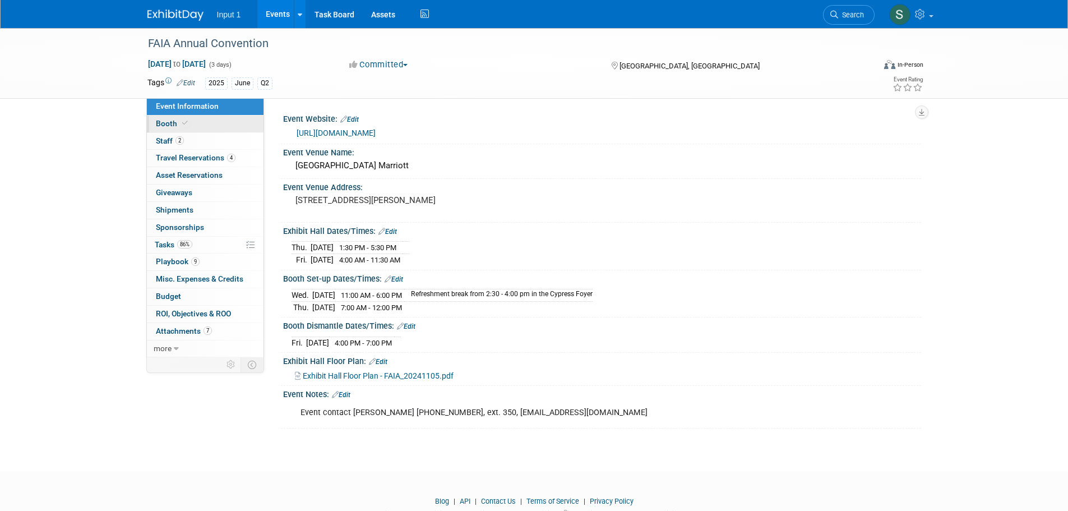
click at [165, 124] on span "Booth" at bounding box center [173, 123] width 34 height 9
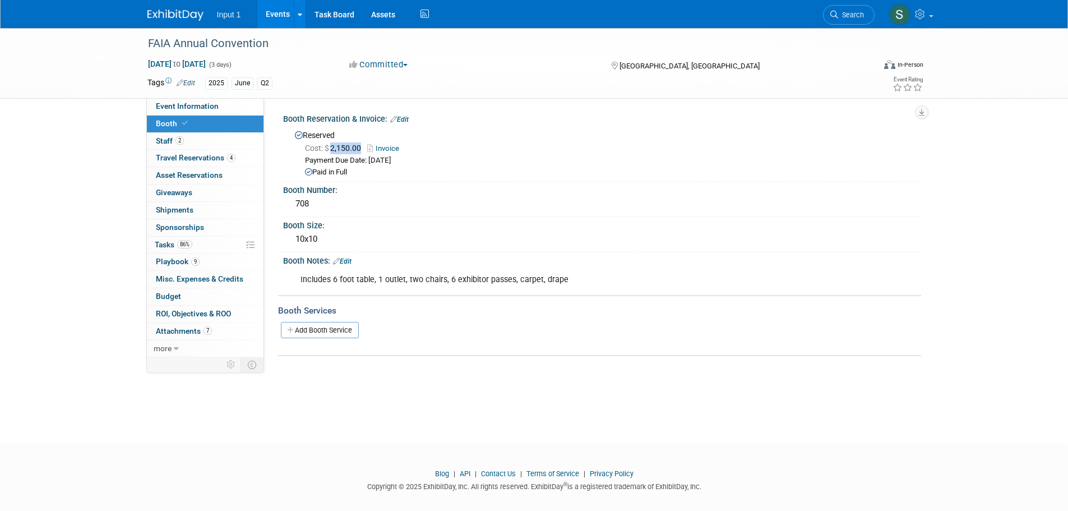
drag, startPoint x: 364, startPoint y: 145, endPoint x: 333, endPoint y: 149, distance: 31.0
click at [333, 149] on span "Cost: $ 2,150.00" at bounding box center [335, 148] width 61 height 9
copy span "2,150.00"
click at [180, 297] on span "Budget" at bounding box center [168, 296] width 25 height 9
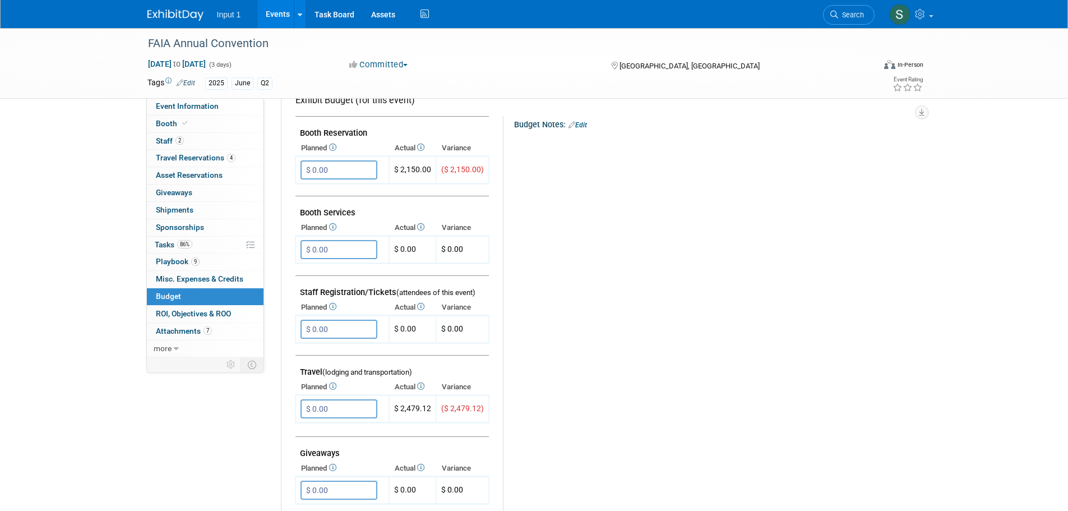
scroll to position [224, 0]
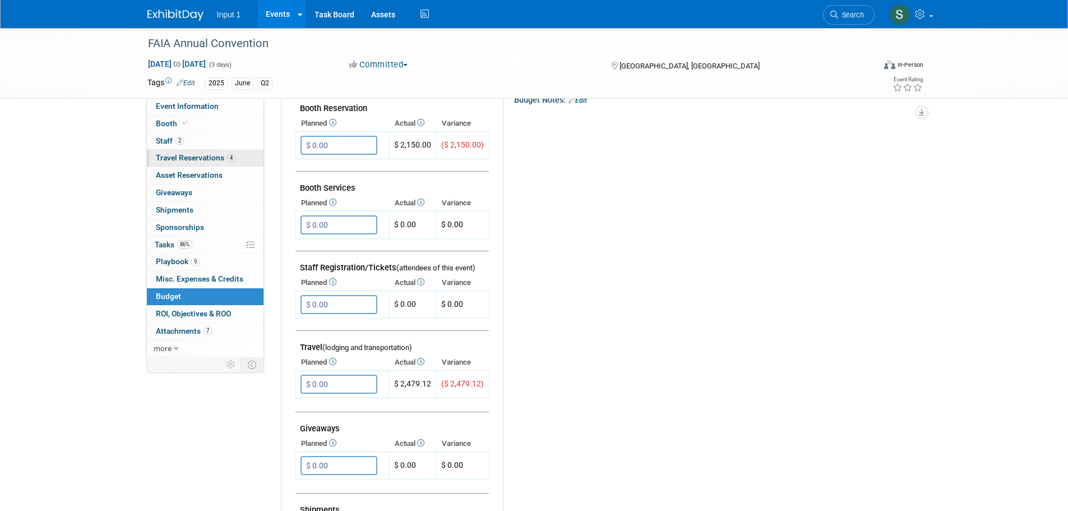
click at [185, 154] on span "Travel Reservations 4" at bounding box center [196, 157] width 80 height 9
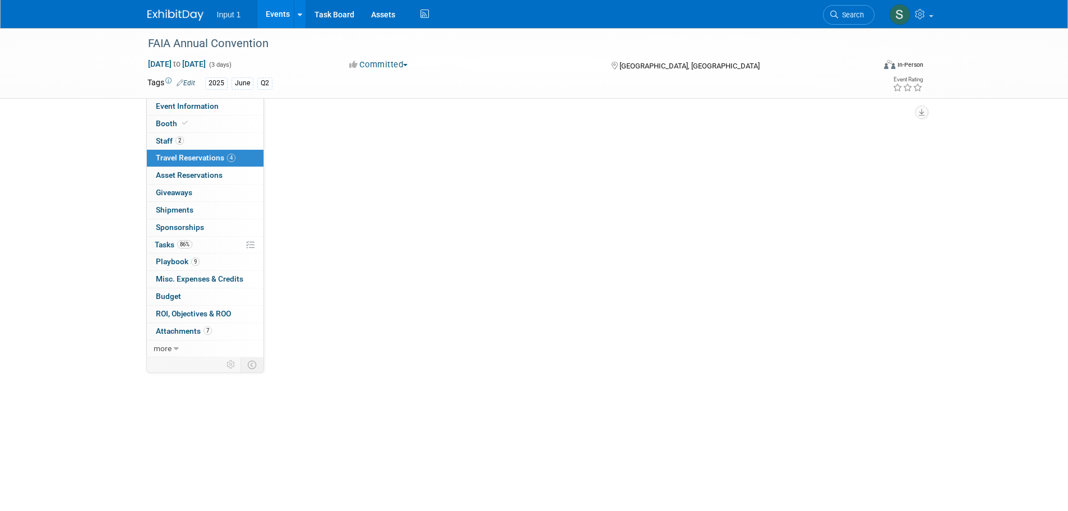
scroll to position [0, 0]
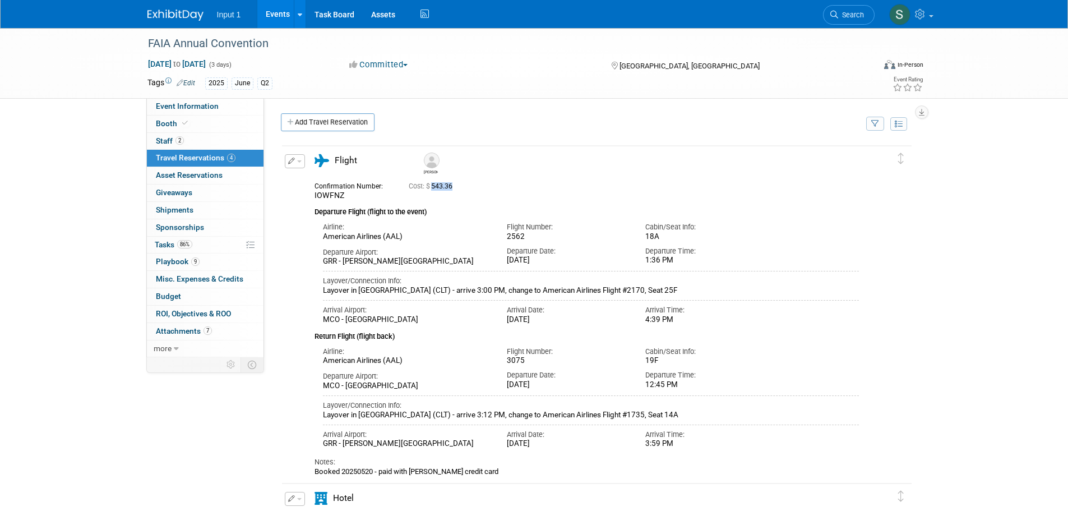
drag, startPoint x: 473, startPoint y: 188, endPoint x: 433, endPoint y: 187, distance: 39.8
click at [433, 187] on div "Cost: $ 543.36" at bounding box center [611, 186] width 404 height 8
copy span "543.36"
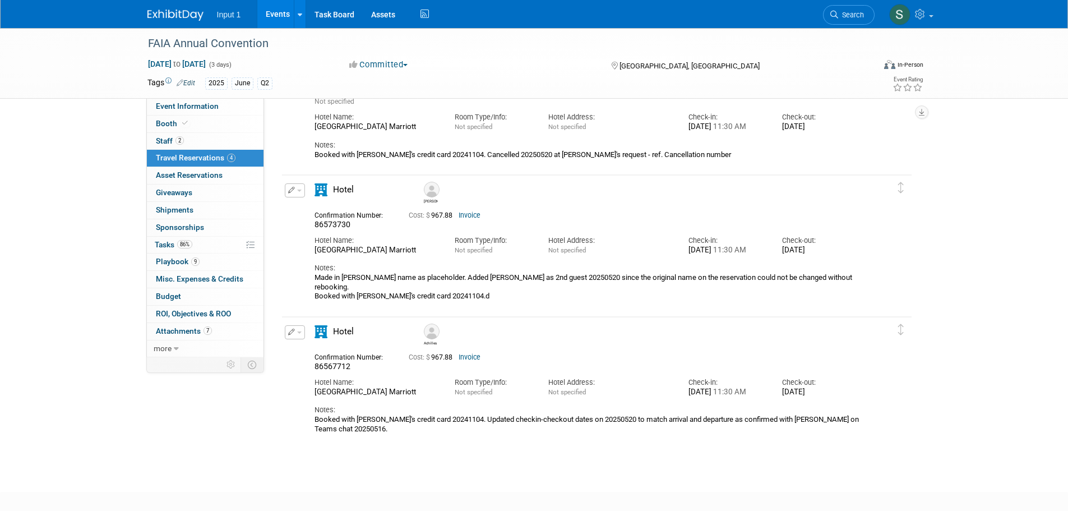
scroll to position [449, 0]
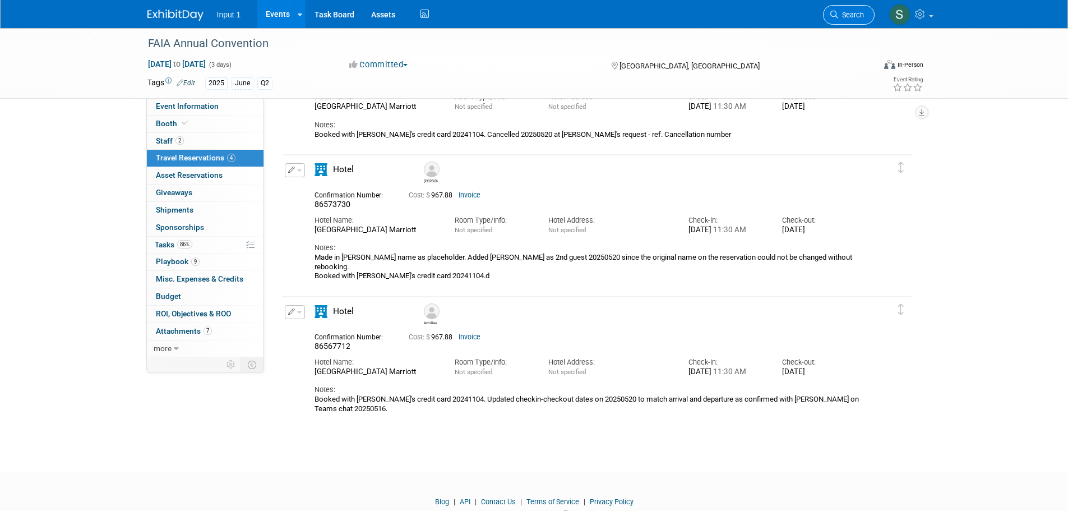
click at [853, 16] on span "Search" at bounding box center [851, 15] width 26 height 8
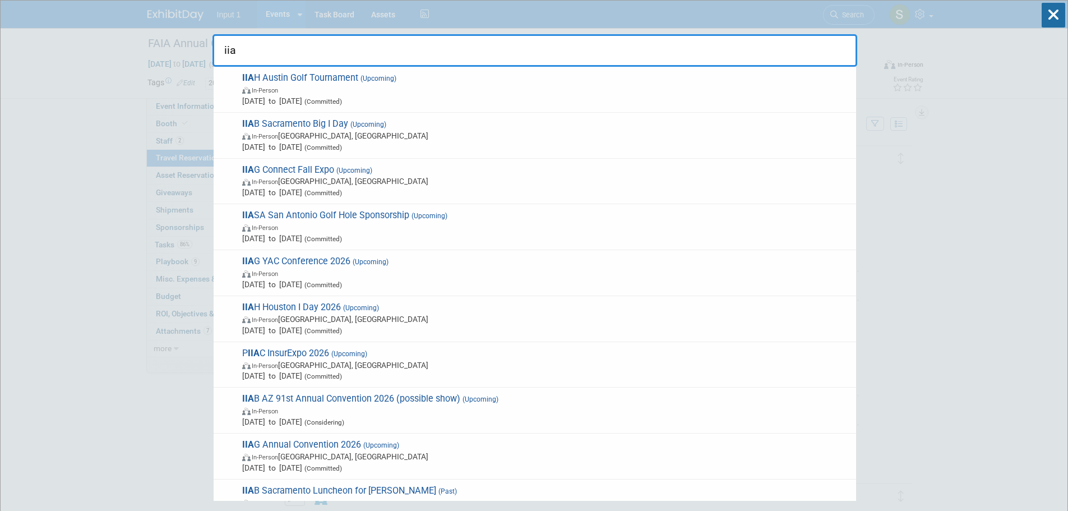
type input "iiat"
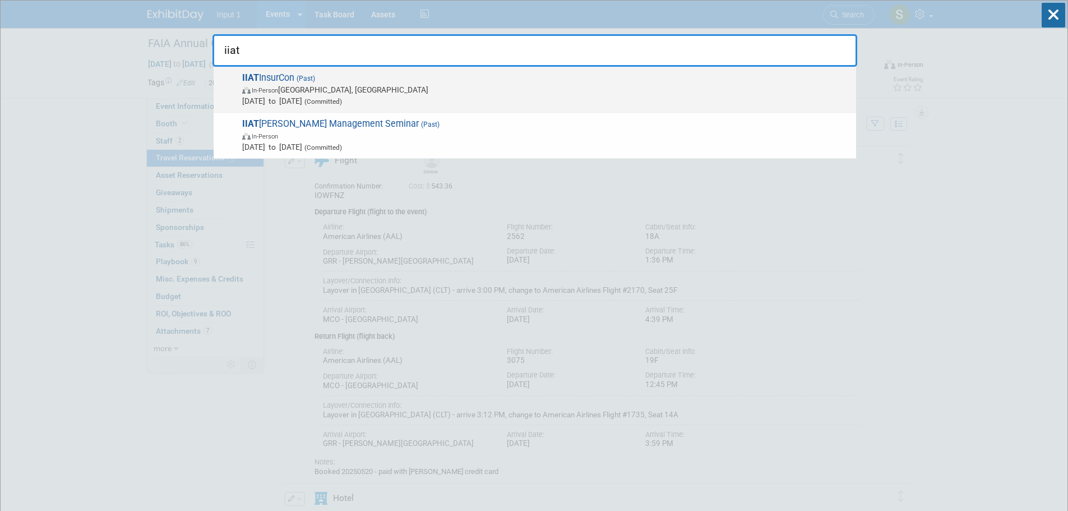
click at [302, 74] on span "IIAT InsurCon (Past) In-Person San Antonio, TX Jun 23, 2025 to Jun 25, 2025 (Co…" at bounding box center [545, 89] width 612 height 34
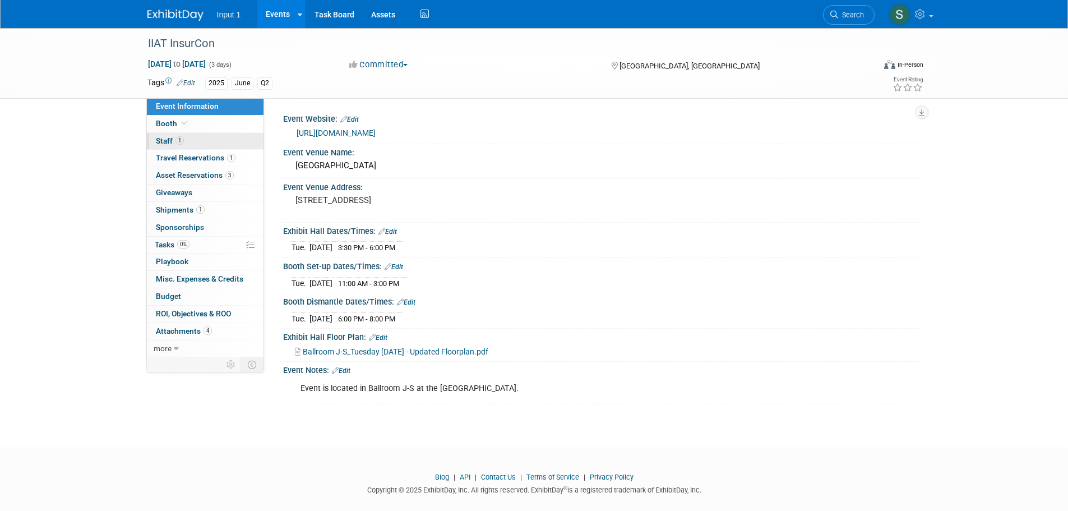
click at [165, 137] on span "Staff 1" at bounding box center [170, 140] width 28 height 9
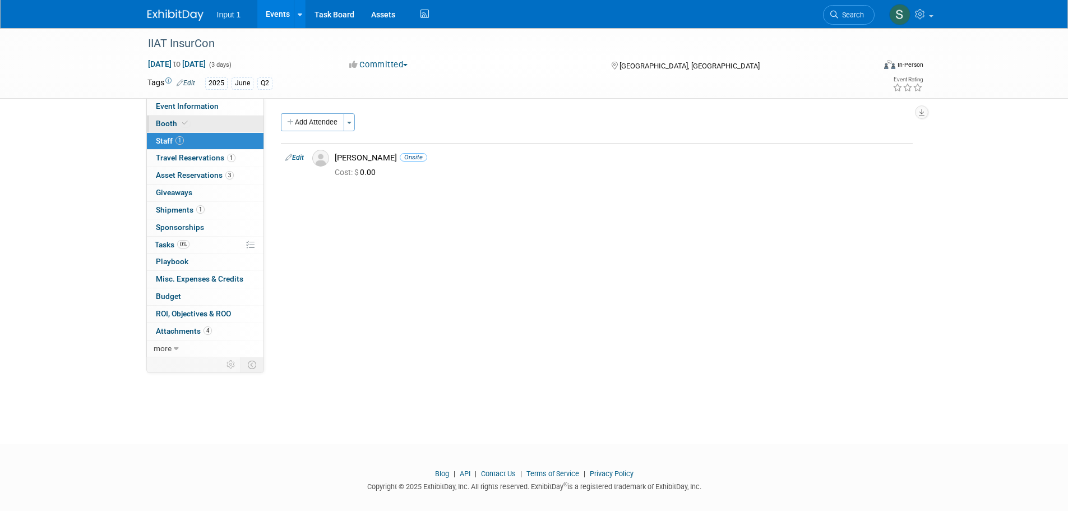
click at [165, 121] on span "Booth" at bounding box center [173, 123] width 34 height 9
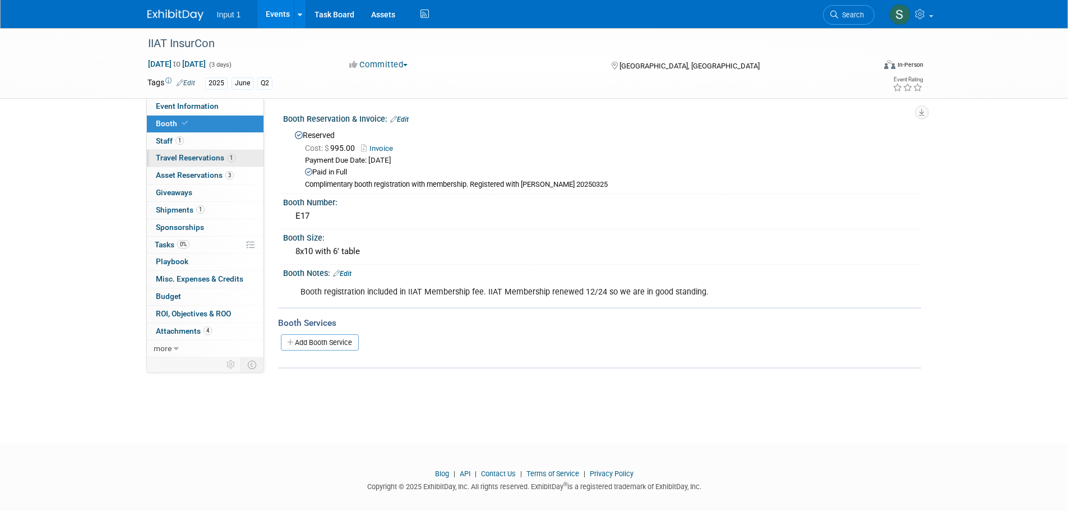
click at [183, 157] on span "Travel Reservations 1" at bounding box center [196, 157] width 80 height 9
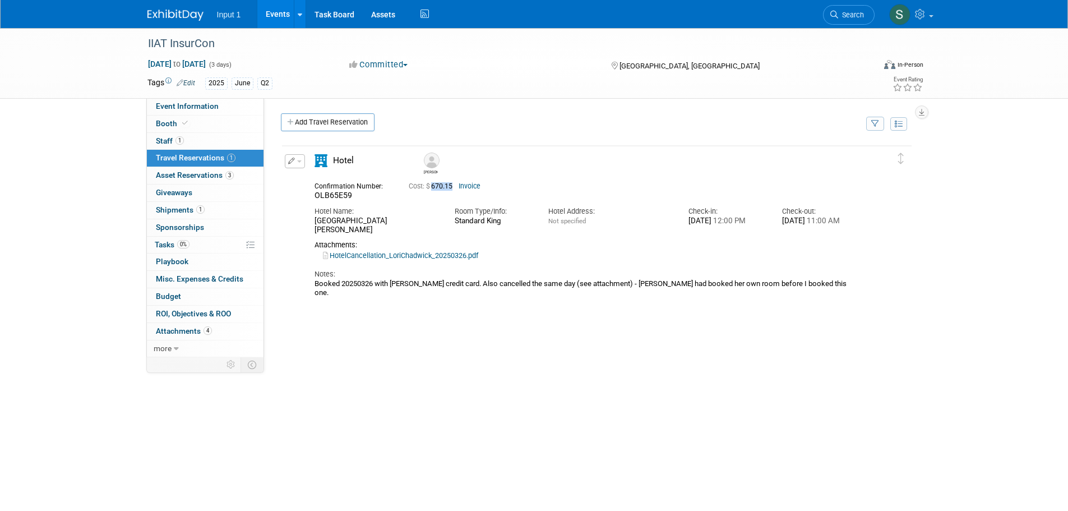
drag, startPoint x: 456, startPoint y: 190, endPoint x: 433, endPoint y: 191, distance: 23.6
click at [433, 190] on span "Cost: $ 670.15" at bounding box center [433, 186] width 48 height 8
copy span "670.15"
click at [843, 11] on span "Search" at bounding box center [851, 15] width 26 height 8
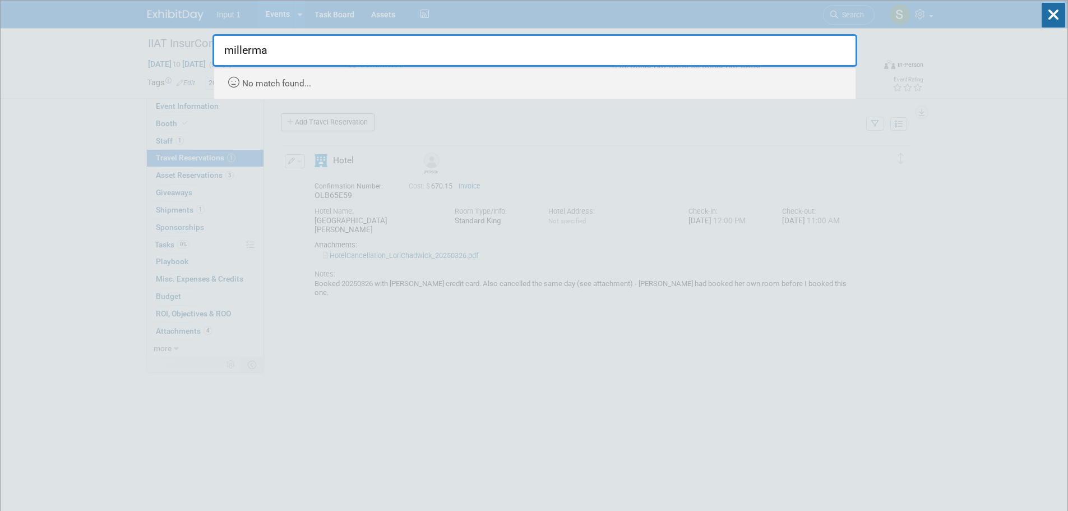
type input "millerman"
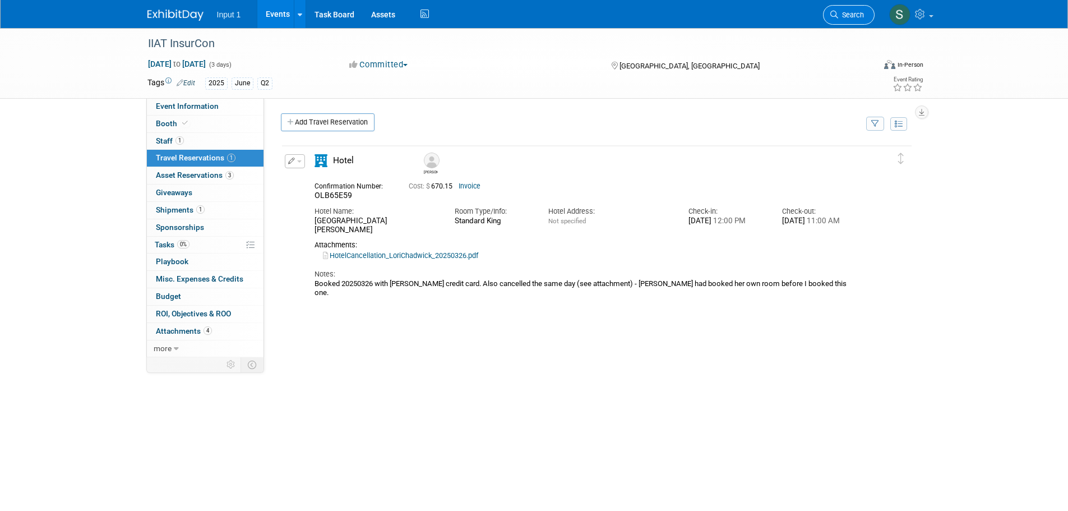
click at [839, 18] on span "Search" at bounding box center [851, 15] width 26 height 8
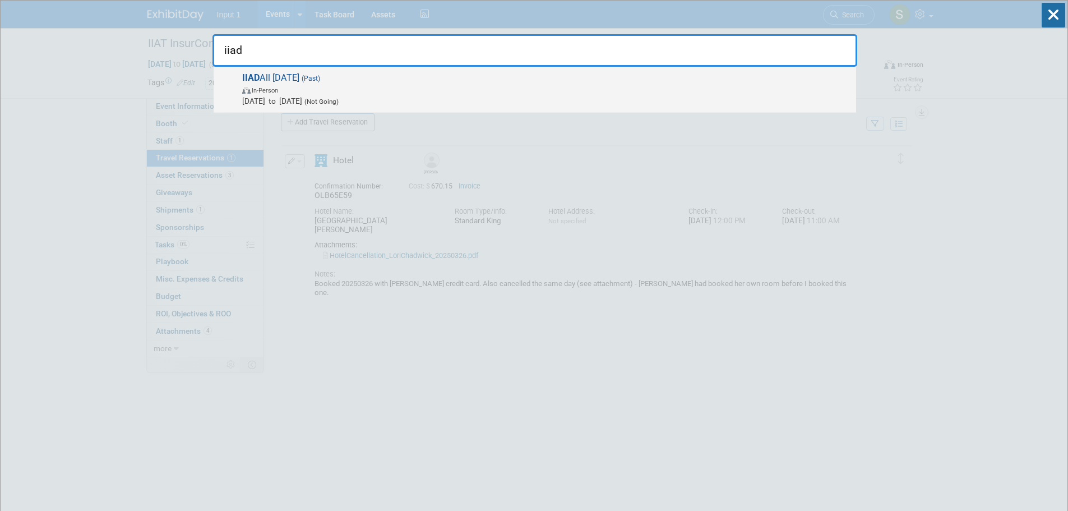
type input "iiad"
click at [308, 77] on span "IIAD All Industry Day (Past) In-Person Aug 15, 2024 to Aug 15, 2024 (Not Going)" at bounding box center [545, 89] width 612 height 34
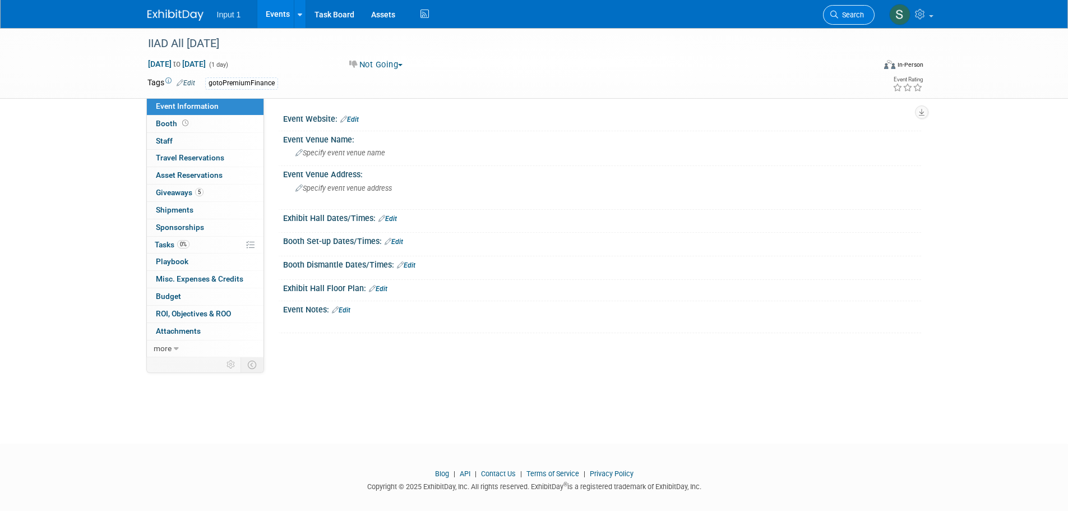
click at [851, 11] on span "Search" at bounding box center [851, 15] width 26 height 8
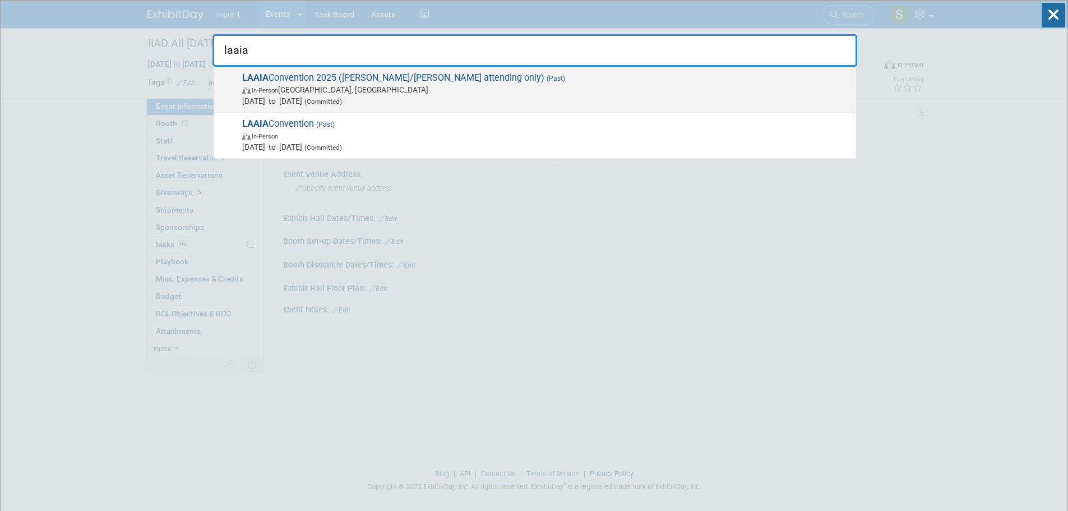
type input "laaia"
click at [330, 84] on span "In-Person [GEOGRAPHIC_DATA], [GEOGRAPHIC_DATA]" at bounding box center [546, 89] width 608 height 11
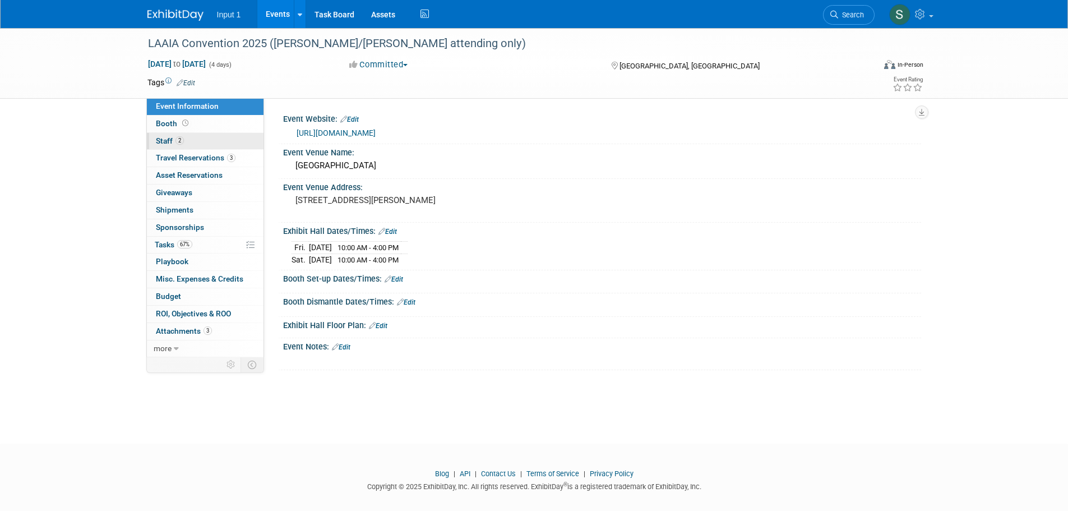
click at [167, 140] on span "Staff 2" at bounding box center [170, 140] width 28 height 9
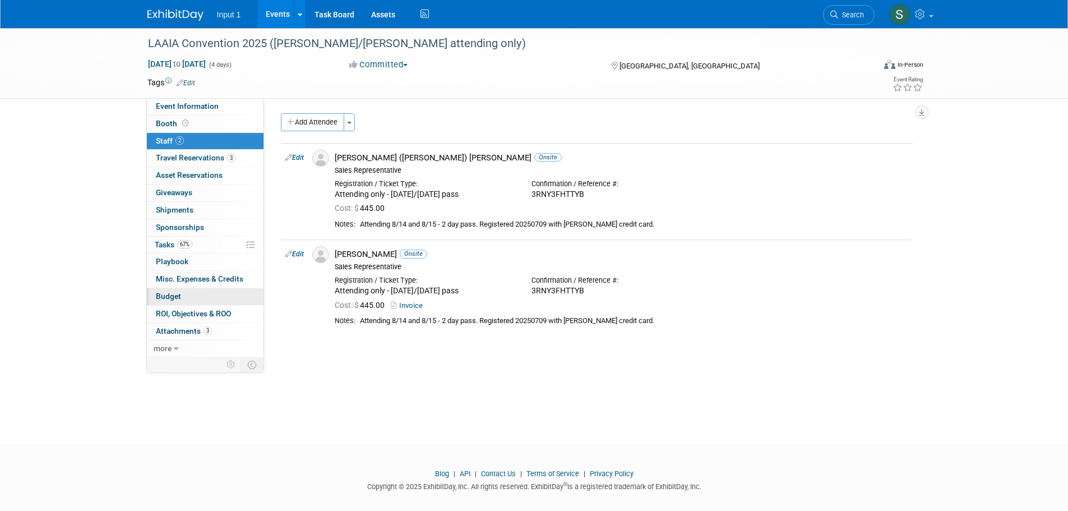
click at [171, 297] on span "Budget" at bounding box center [168, 296] width 25 height 9
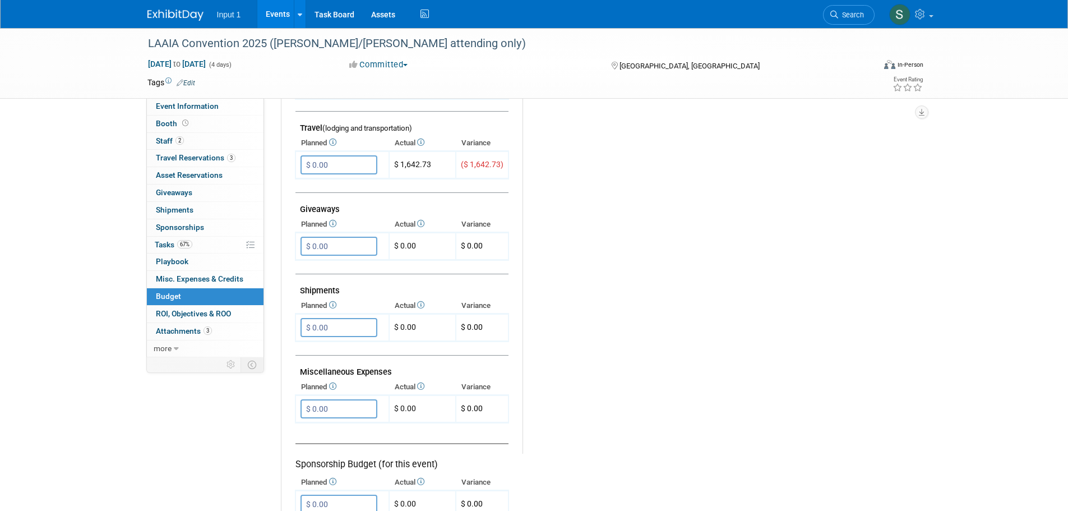
scroll to position [449, 0]
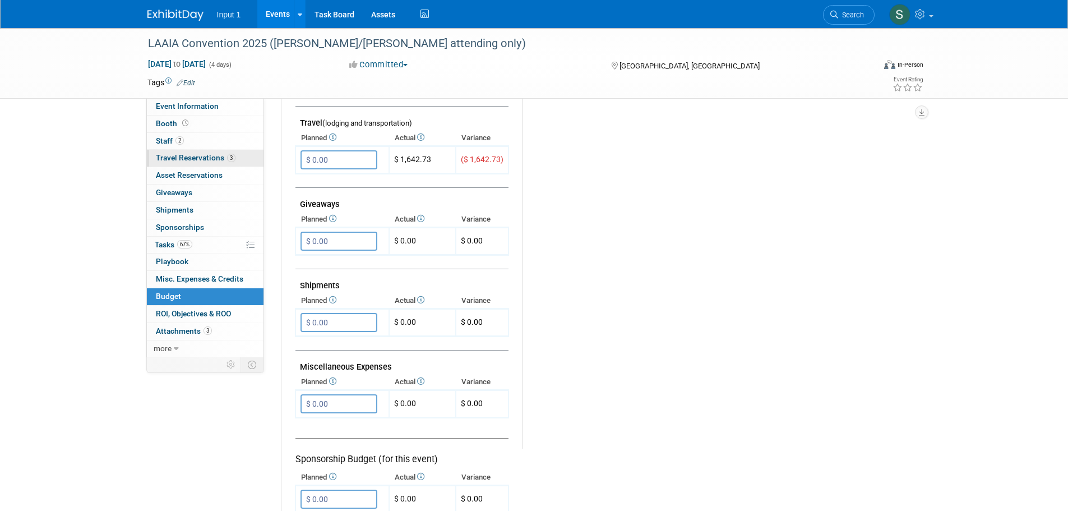
click at [204, 160] on span "Travel Reservations 3" at bounding box center [196, 157] width 80 height 9
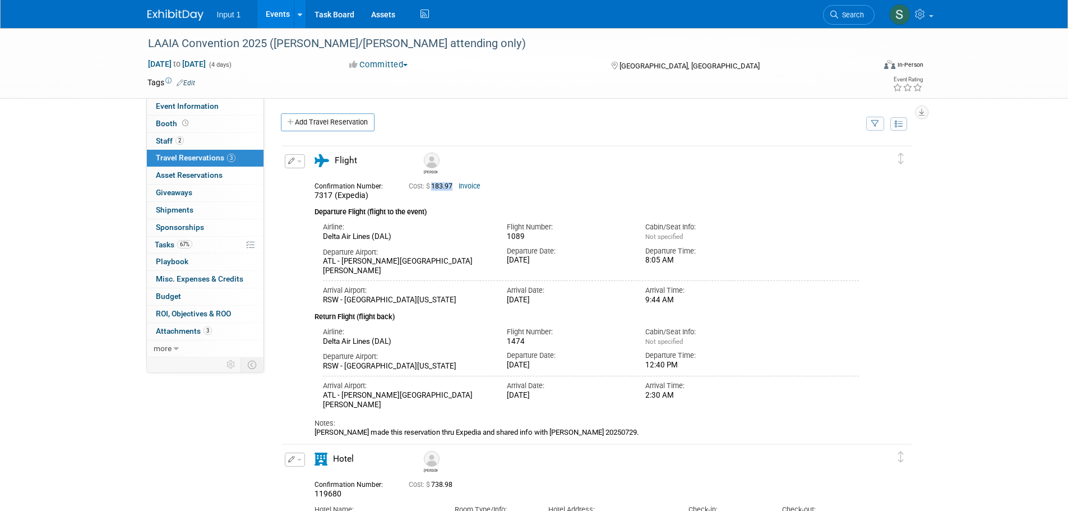
drag, startPoint x: 455, startPoint y: 188, endPoint x: 433, endPoint y: 191, distance: 22.7
click at [433, 190] on span "Cost: $ 183.97" at bounding box center [433, 186] width 48 height 8
copy span "183.97"
click at [858, 401] on div "Arrival Airport: [GEOGRAPHIC_DATA][PERSON_NAME] [PERSON_NAME][GEOGRAPHIC_DATA] …" at bounding box center [591, 390] width 553 height 38
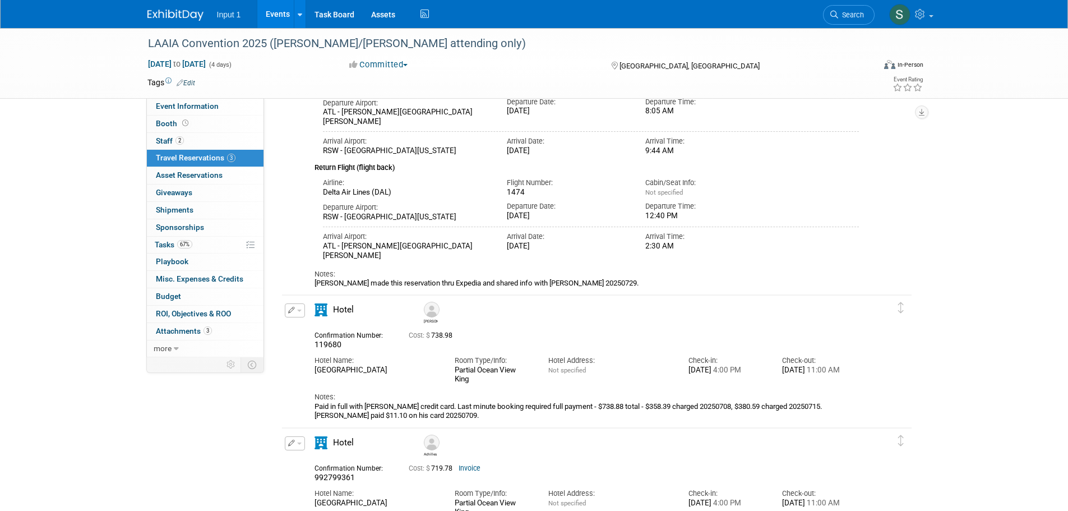
scroll to position [224, 0]
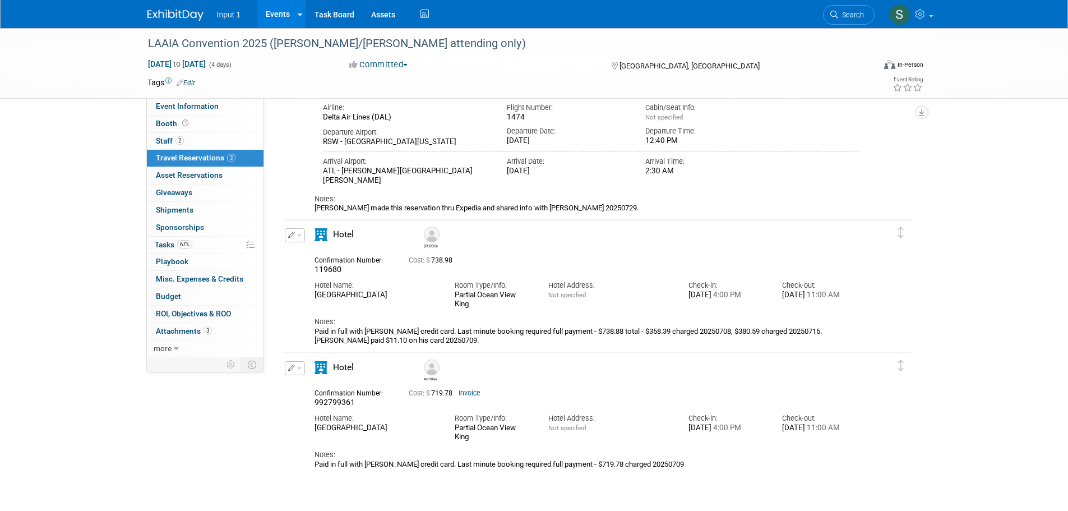
click at [532, 334] on div "Paid in full with [PERSON_NAME] credit card. Last minute booking required full …" at bounding box center [587, 336] width 545 height 19
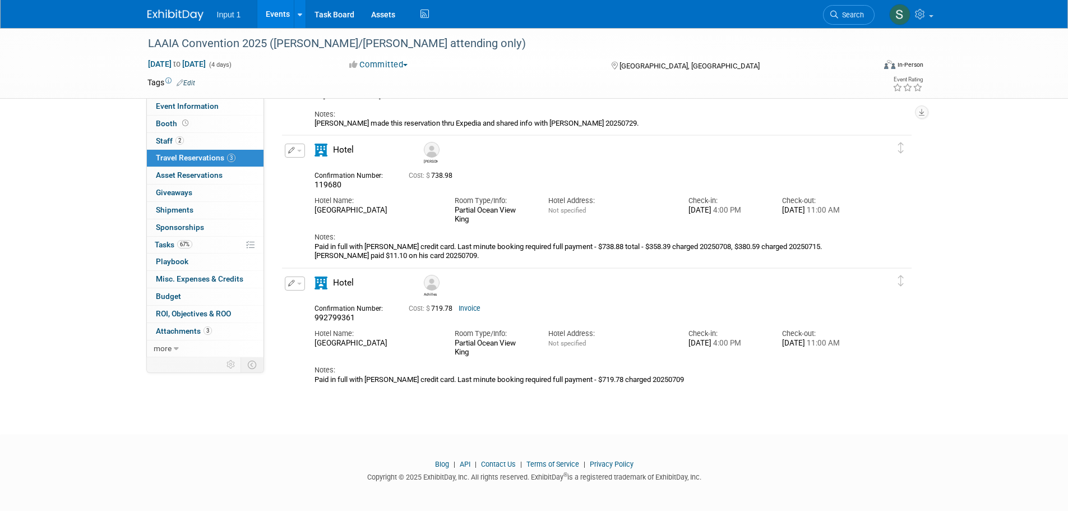
scroll to position [312, 0]
click at [1039, 331] on div "LAAIA Convention 2025 ([PERSON_NAME]/[PERSON_NAME] attending only) [DATE] to [D…" at bounding box center [534, 64] width 1068 height 695
click at [846, 20] on link "Search" at bounding box center [849, 15] width 52 height 20
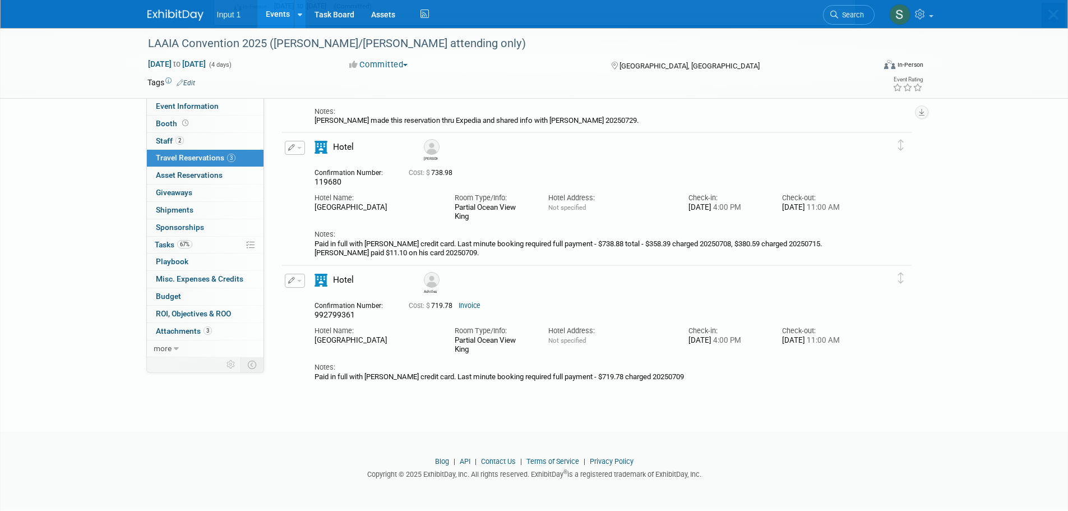
scroll to position [0, 0]
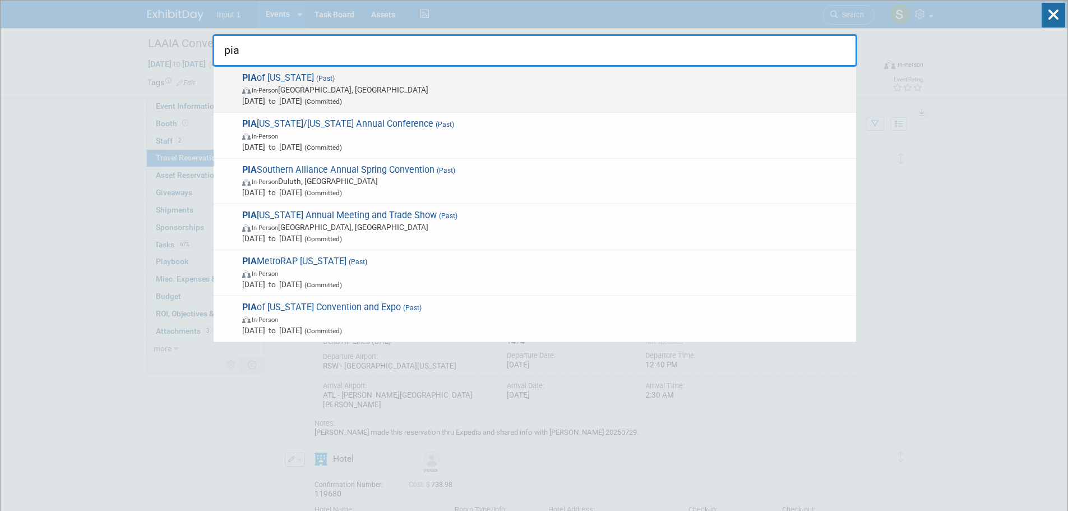
type input "pia"
click at [323, 88] on span "In-Person Round Rock, TX" at bounding box center [546, 89] width 608 height 11
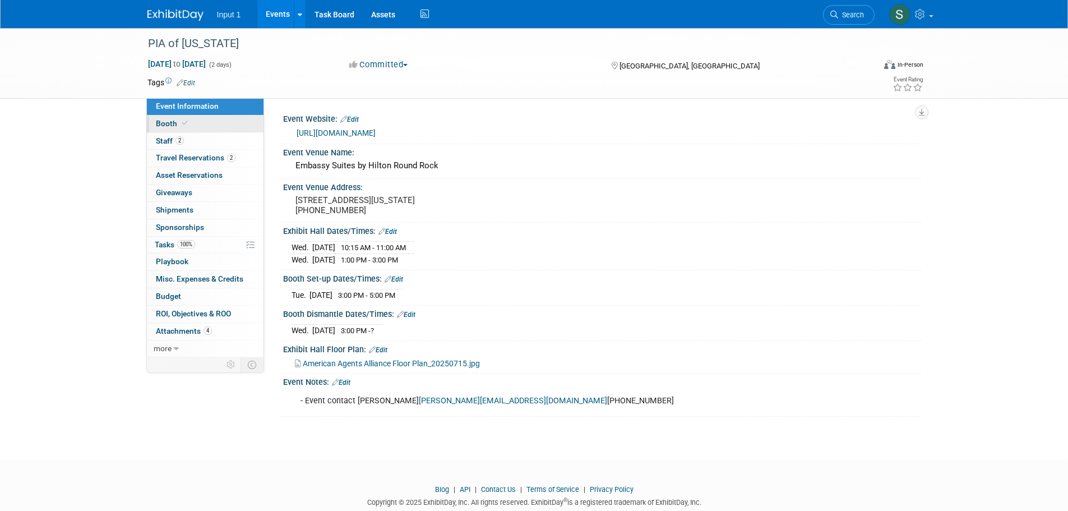
click at [170, 126] on span "Booth" at bounding box center [173, 123] width 34 height 9
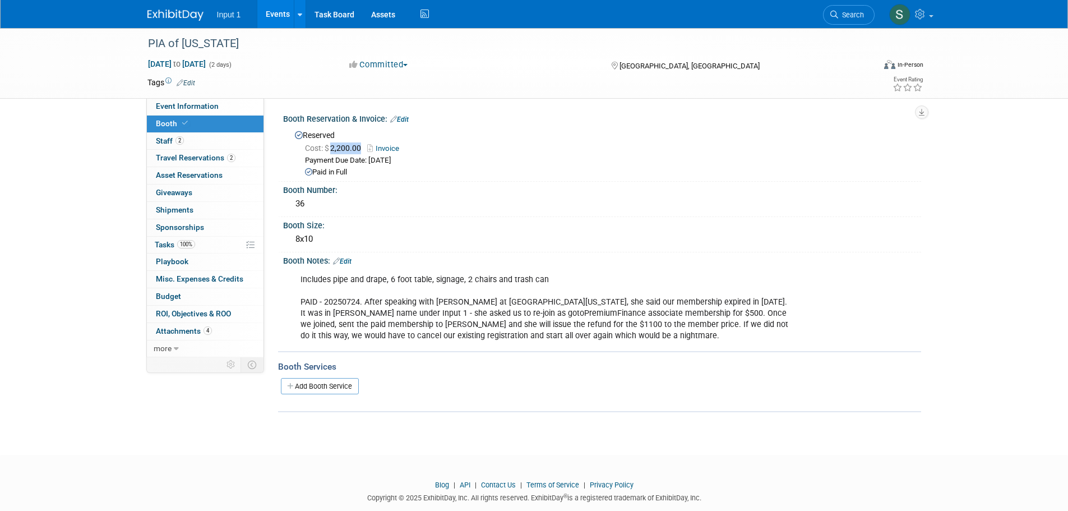
drag, startPoint x: 363, startPoint y: 147, endPoint x: 333, endPoint y: 149, distance: 29.8
click at [333, 149] on span "Cost: $ 2,200.00" at bounding box center [335, 148] width 61 height 9
copy span "2,200.00"
click at [169, 143] on span "Staff 2" at bounding box center [170, 140] width 28 height 9
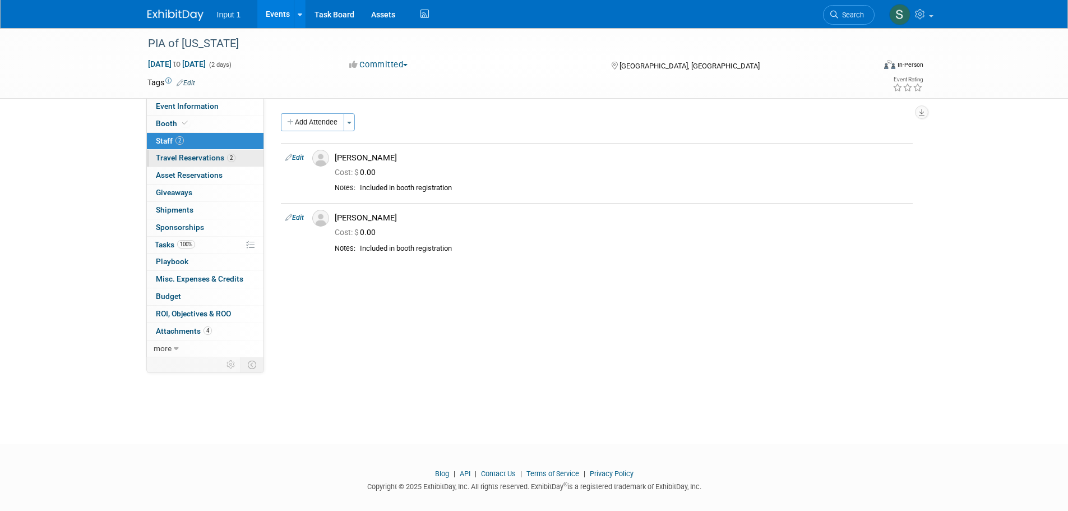
click at [176, 156] on span "Travel Reservations 2" at bounding box center [196, 157] width 80 height 9
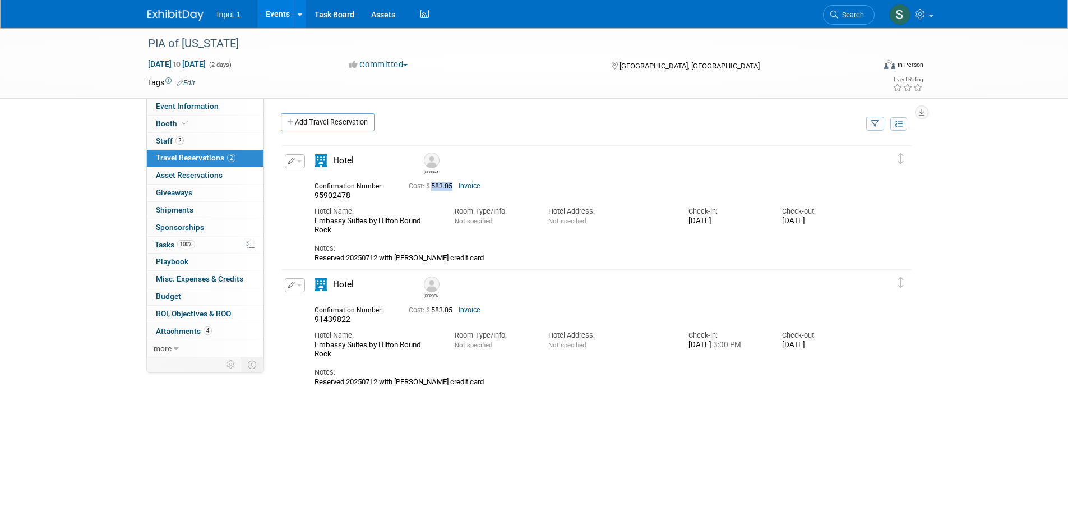
drag, startPoint x: 454, startPoint y: 188, endPoint x: 433, endPoint y: 188, distance: 20.8
click at [433, 188] on span "Cost: $ 583.05" at bounding box center [433, 186] width 48 height 8
copy span "583.05"
click at [848, 8] on link "Search" at bounding box center [849, 15] width 52 height 20
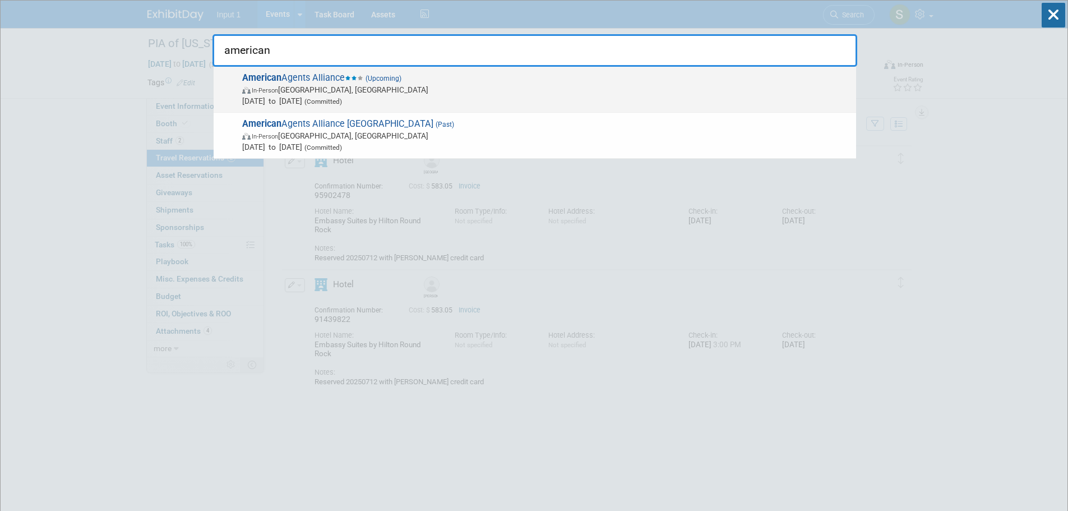
type input "american"
click at [324, 80] on span "American Agents Alliance (Upcoming) In-Person Palm Desert, CA Sep 25, 2025 to S…" at bounding box center [545, 89] width 612 height 34
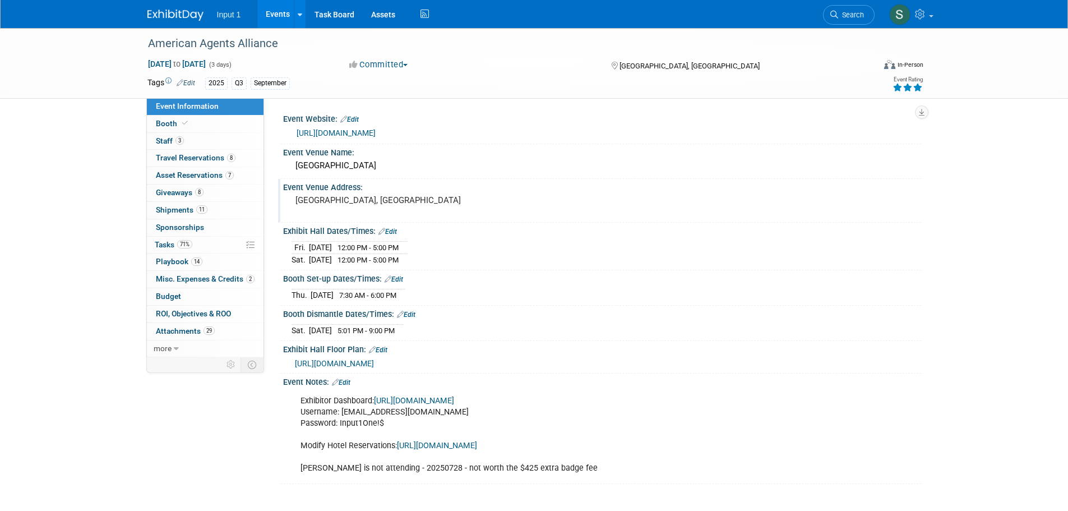
drag, startPoint x: 608, startPoint y: 184, endPoint x: 572, endPoint y: 191, distance: 37.1
click at [603, 187] on div "Event Venue Address:" at bounding box center [602, 186] width 638 height 14
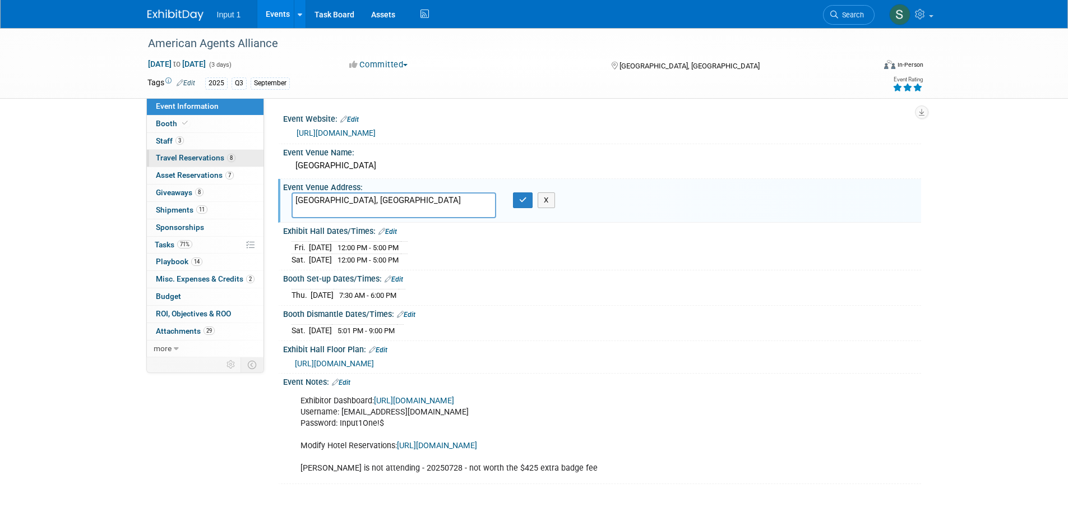
drag, startPoint x: 161, startPoint y: 124, endPoint x: 219, endPoint y: 151, distance: 64.5
click at [161, 124] on span "Booth" at bounding box center [173, 123] width 34 height 9
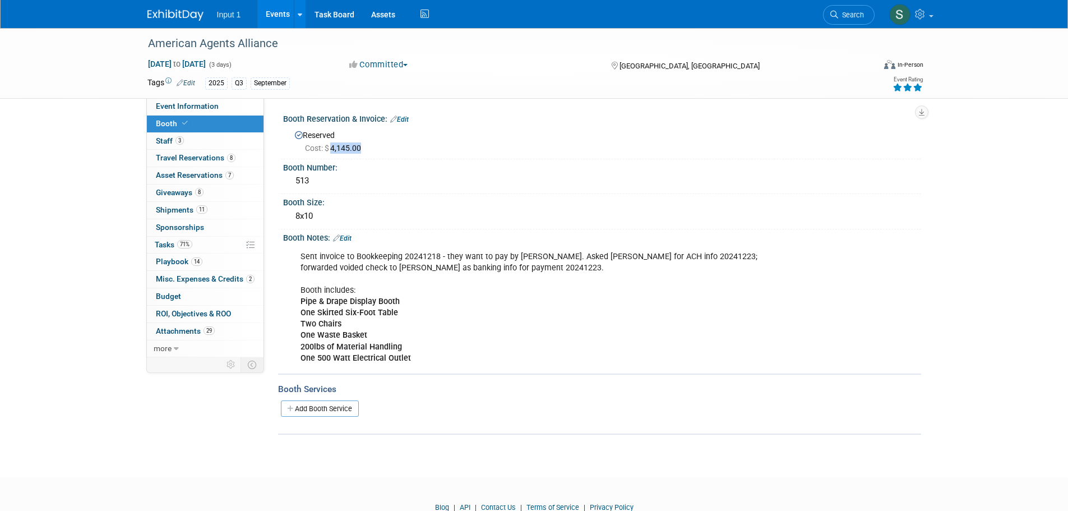
drag, startPoint x: 382, startPoint y: 146, endPoint x: 334, endPoint y: 151, distance: 48.0
click at [334, 151] on div "Cost: $ 4,145.00" at bounding box center [609, 147] width 608 height 11
copy span "4,145.00"
click at [163, 135] on link "3 Staff 3" at bounding box center [205, 141] width 117 height 17
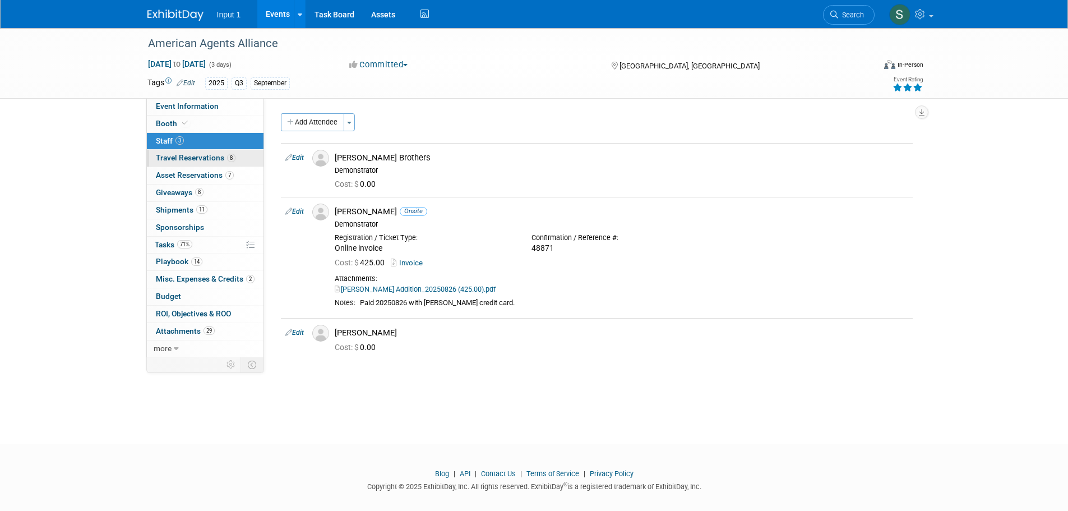
click at [175, 154] on span "Travel Reservations 8" at bounding box center [196, 157] width 80 height 9
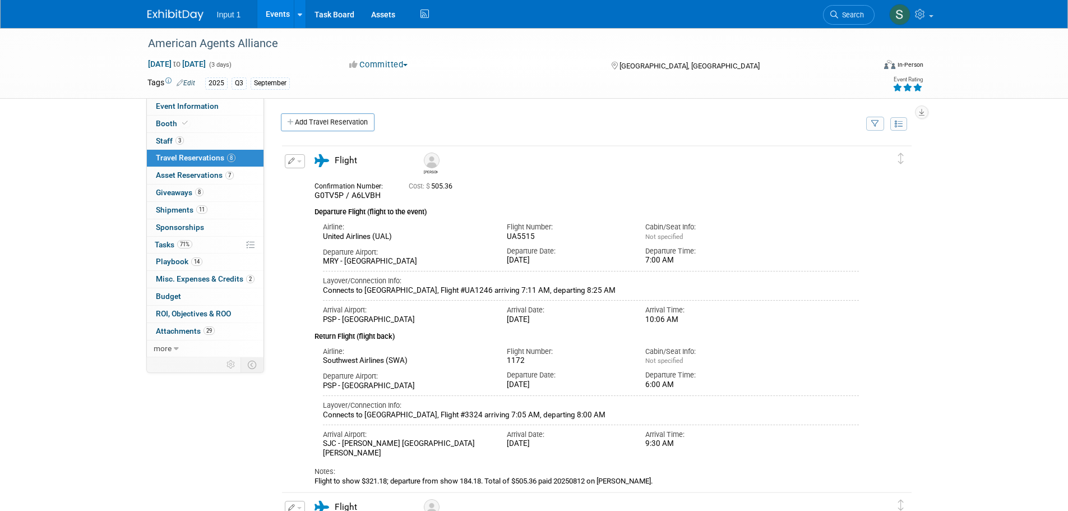
click at [795, 272] on div "Layover/Connection Info: Connects to Las Vegas Airport, Flight #UA1246 arriving…" at bounding box center [591, 283] width 537 height 25
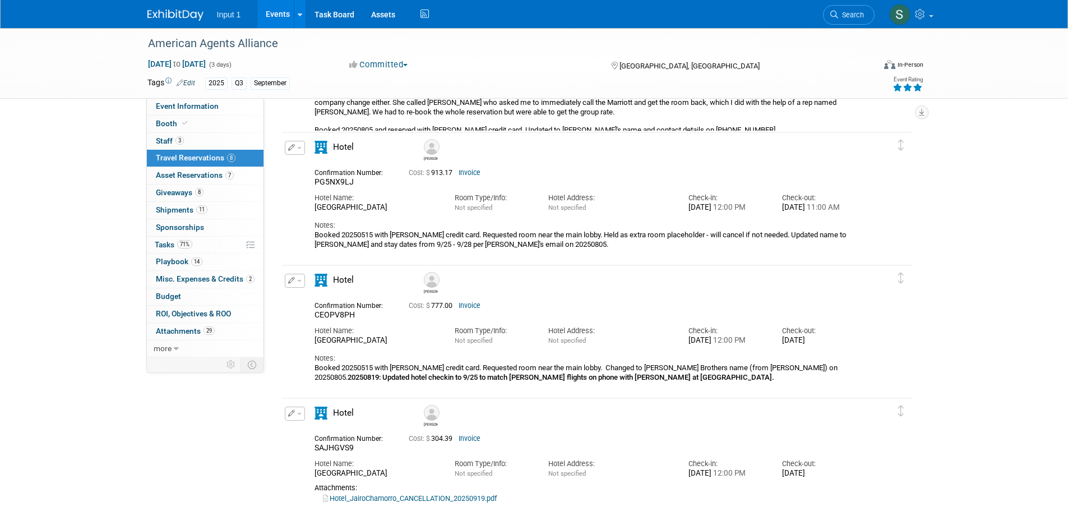
scroll to position [837, 0]
click at [841, 13] on span "Search" at bounding box center [851, 15] width 26 height 8
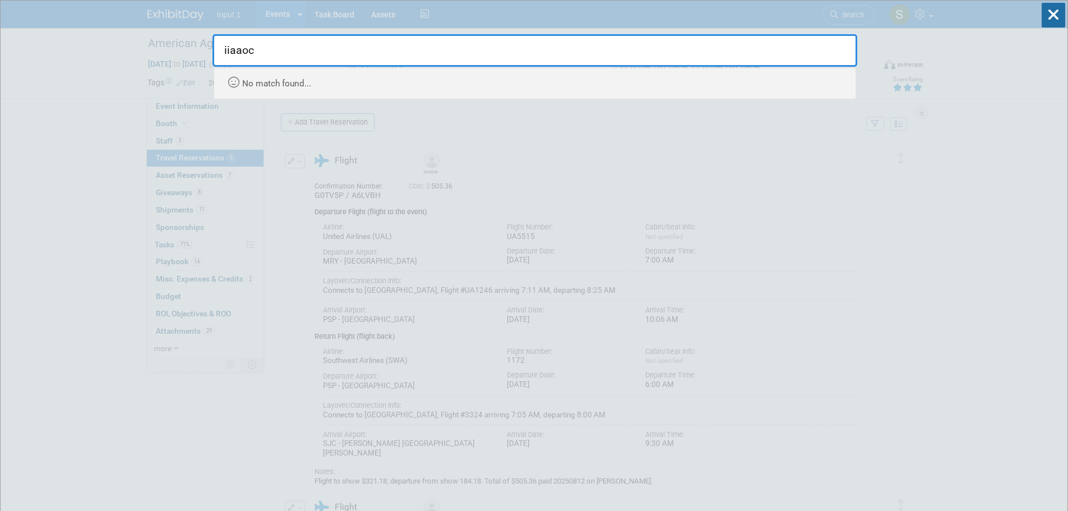
type input "iiaaoc"
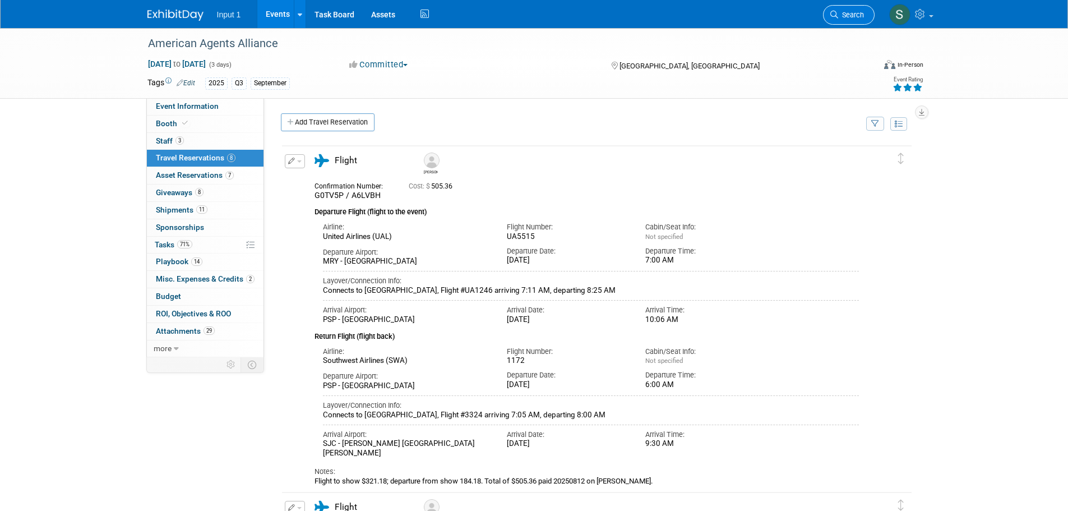
click at [861, 15] on span "Search" at bounding box center [851, 15] width 26 height 8
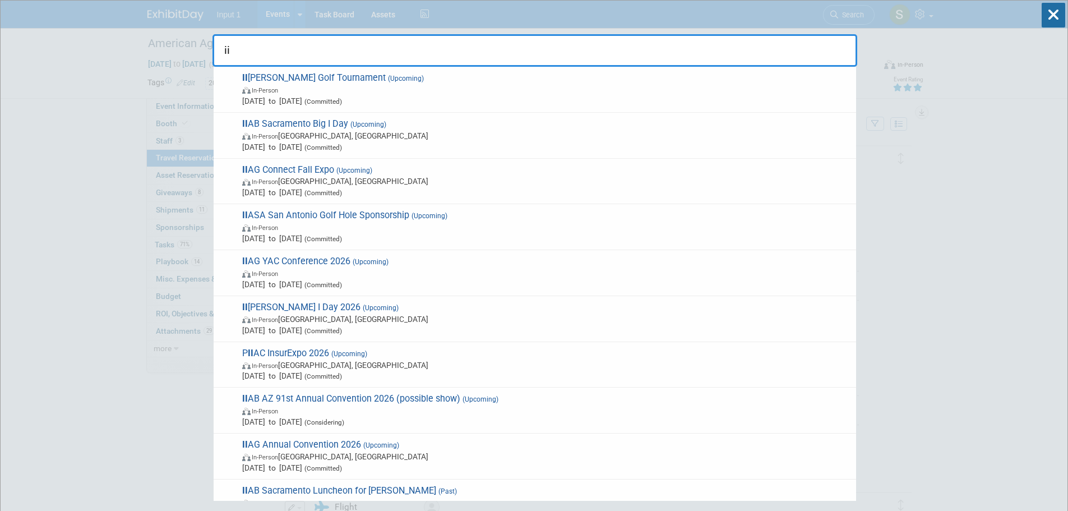
type input "i"
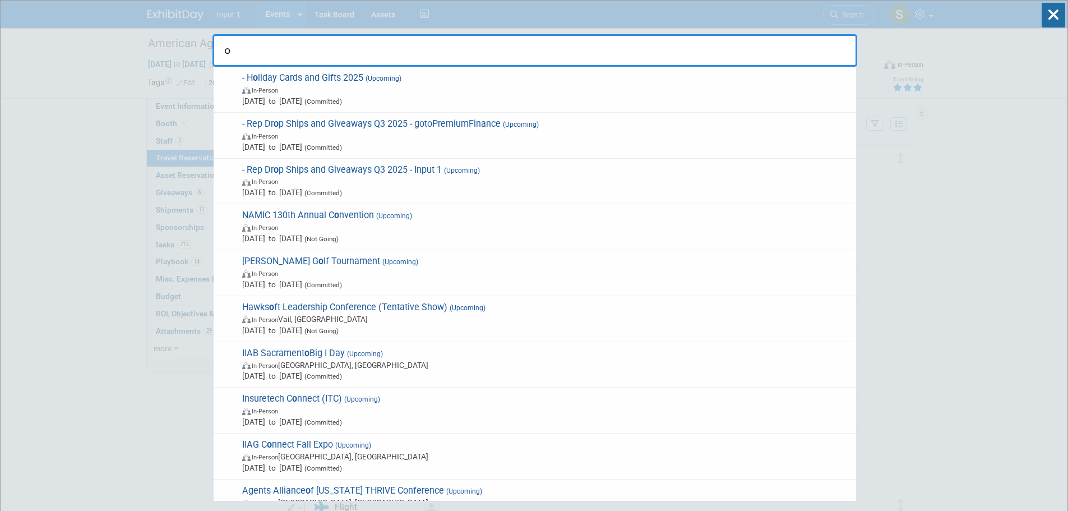
type input "oc"
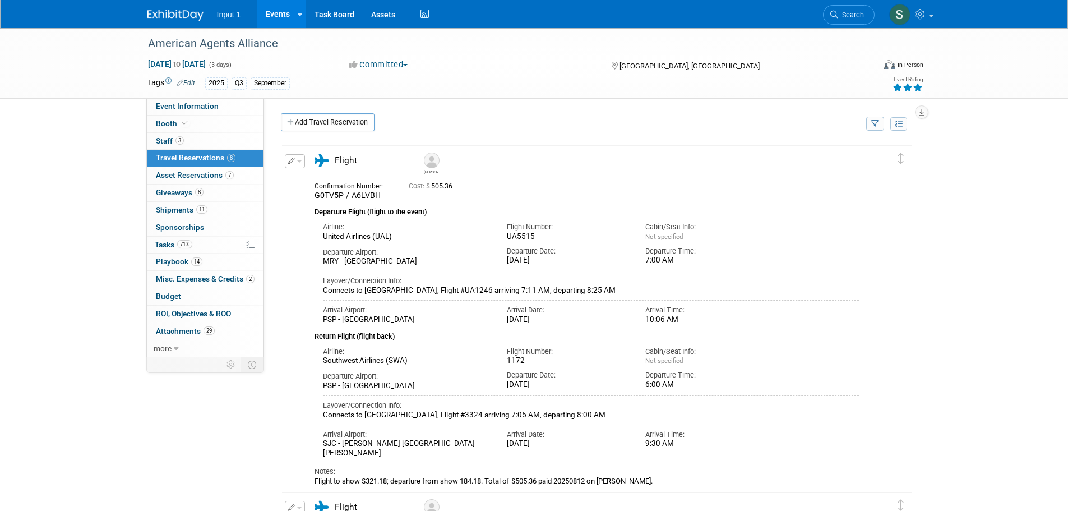
click at [786, 450] on div "Arrival Airport: SJC - Norman Y. Mineta San Jose International Airport Arrival …" at bounding box center [591, 439] width 553 height 38
click at [843, 422] on div "Arrival Airport: SJC - Norman Y. Mineta San Jose International Airport Arrival …" at bounding box center [591, 439] width 553 height 38
click at [833, 399] on div "Layover/Connection Info: Connects to Las Vegas Airport, Flight #3324 arriving 7…" at bounding box center [591, 407] width 537 height 25
click at [835, 15] on icon at bounding box center [834, 15] width 8 height 8
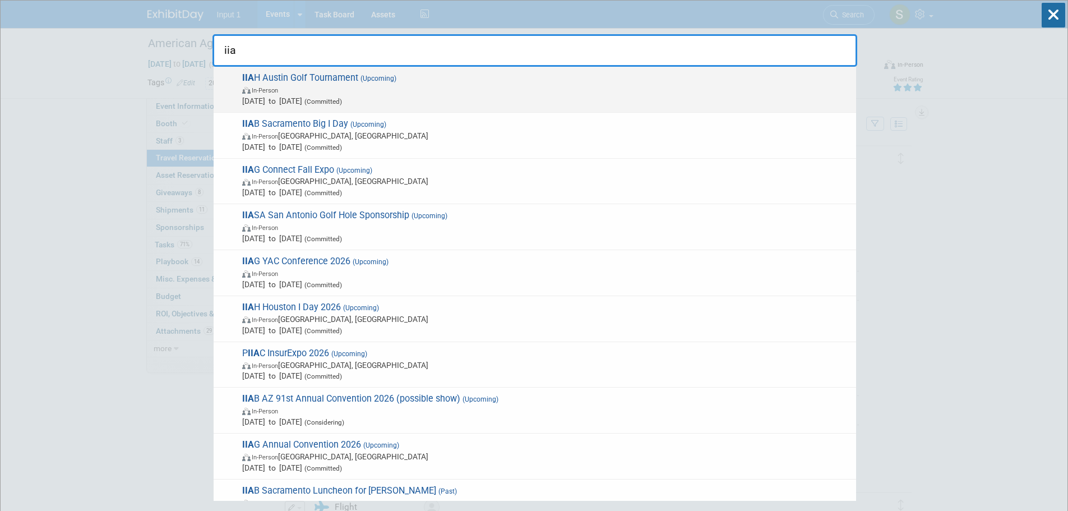
type input "iia"
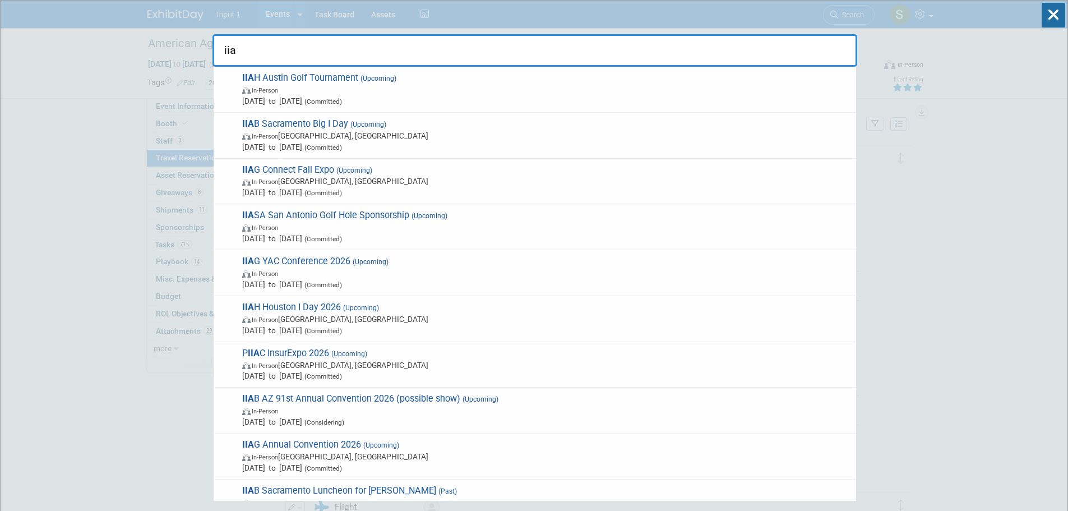
drag, startPoint x: 340, startPoint y: 89, endPoint x: 351, endPoint y: 89, distance: 10.7
click at [341, 89] on span "In-Person" at bounding box center [546, 89] width 608 height 11
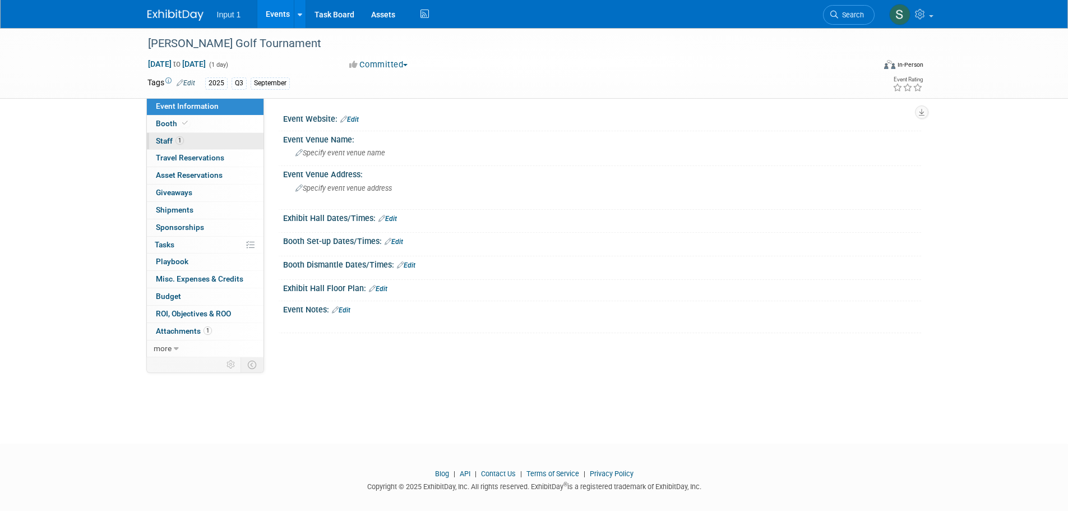
click at [168, 139] on span "Staff 1" at bounding box center [170, 140] width 28 height 9
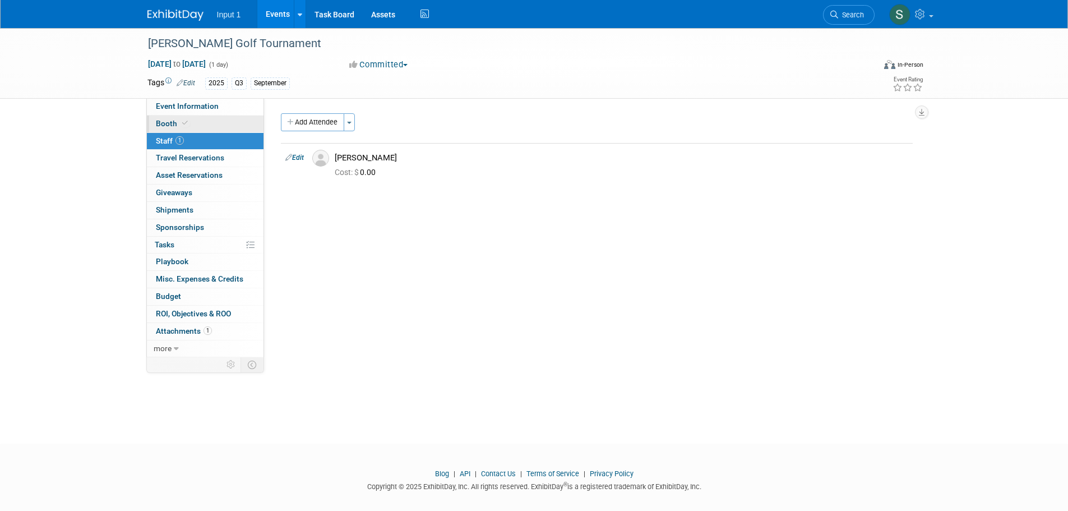
click at [180, 122] on span at bounding box center [185, 123] width 10 height 8
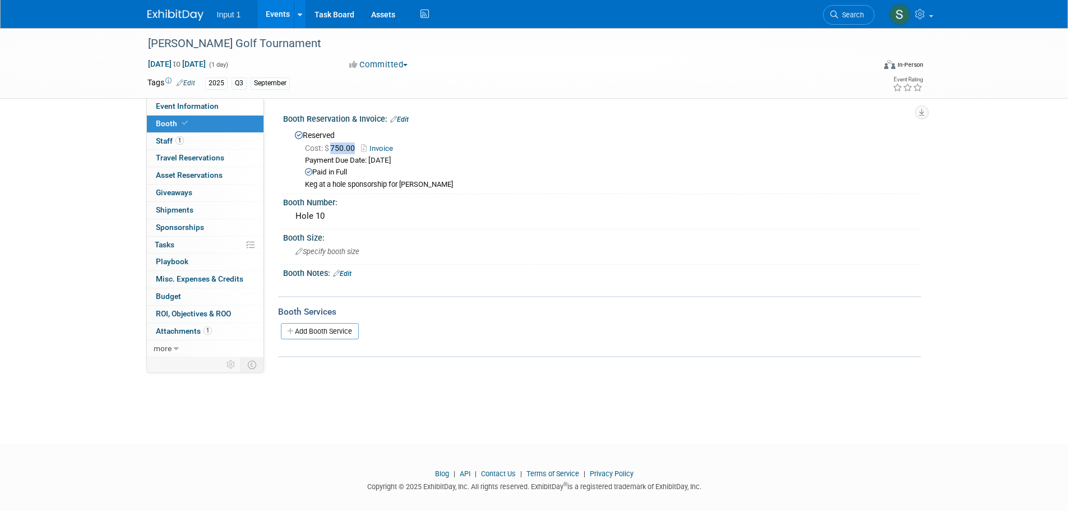
drag, startPoint x: 358, startPoint y: 148, endPoint x: 329, endPoint y: 151, distance: 29.3
click at [329, 151] on span "Cost: $ 750.00" at bounding box center [332, 148] width 54 height 9
copy span "750.00"
click at [699, 270] on div "Booth Notes: Edit" at bounding box center [602, 272] width 638 height 15
click at [928, 361] on div "IIAH Austin Golf Tournament Sep 29, 2025 to Sep 29, 2025 (1 day) Sep 29, 2025 t…" at bounding box center [534, 225] width 1068 height 395
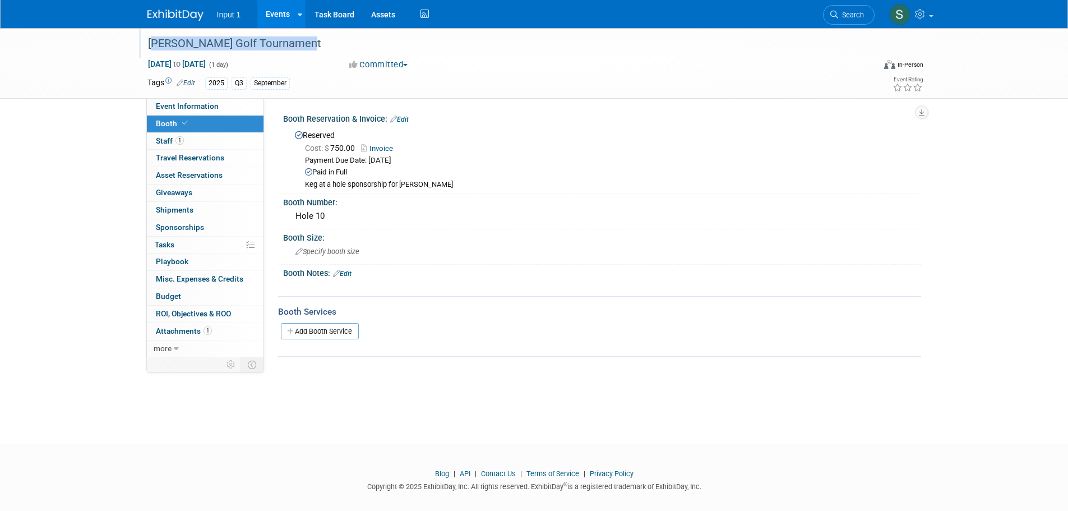
drag, startPoint x: 294, startPoint y: 43, endPoint x: 148, endPoint y: 46, distance: 146.4
click at [148, 46] on div "[PERSON_NAME] Golf Tournament" at bounding box center [501, 44] width 714 height 20
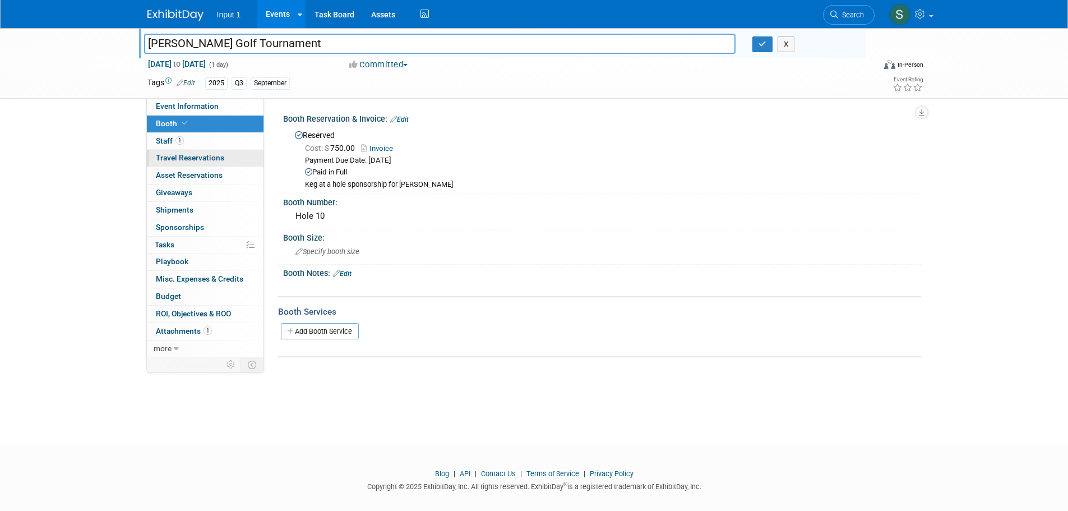
click at [183, 160] on span "Travel Reservations 0" at bounding box center [190, 157] width 68 height 9
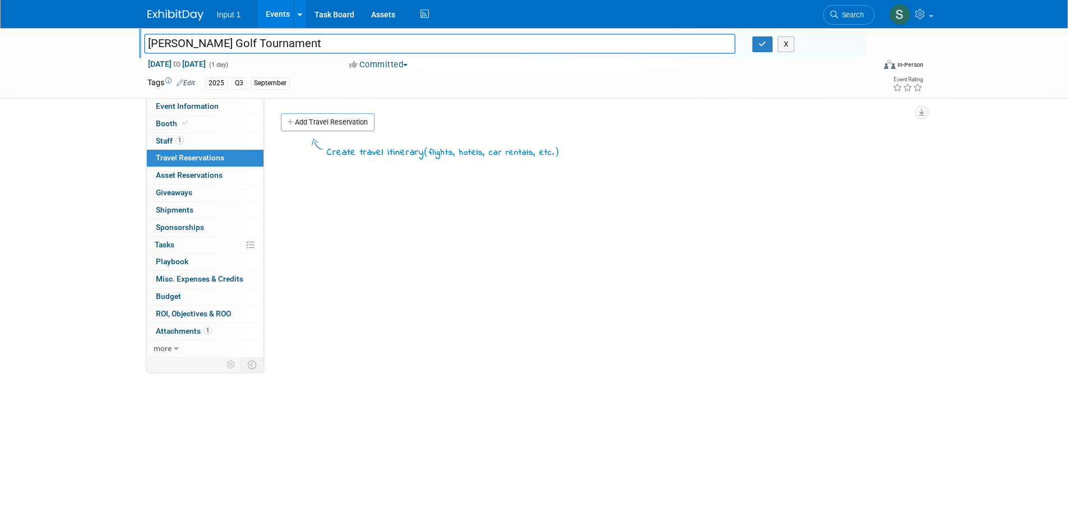
click at [421, 312] on div "Create travel itinerary ( flights, hotels, car rentals, etc. )" at bounding box center [597, 304] width 632 height 336
click at [834, 14] on icon at bounding box center [834, 15] width 8 height 8
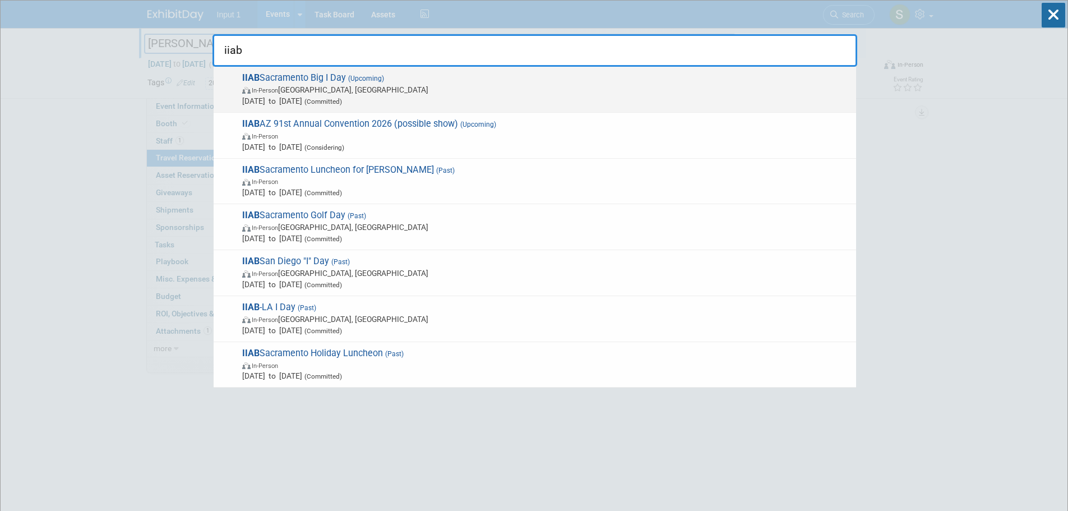
type input "iiab"
click at [329, 83] on span "IIAB Sacramento Big I Day (Upcoming) In-Person Roseville, CA Oct 7, 2025 to Oct…" at bounding box center [545, 89] width 612 height 34
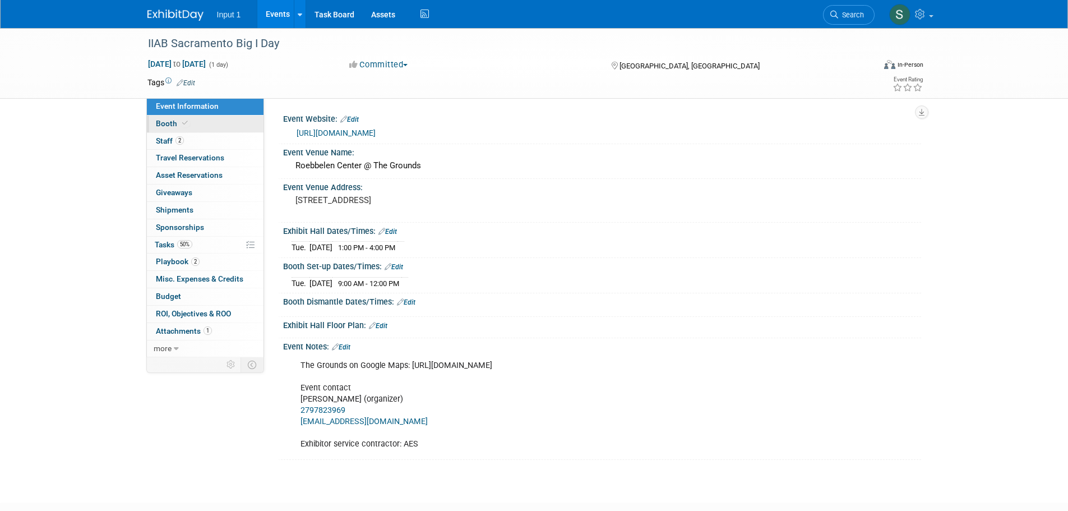
click at [165, 122] on span "Booth" at bounding box center [173, 123] width 34 height 9
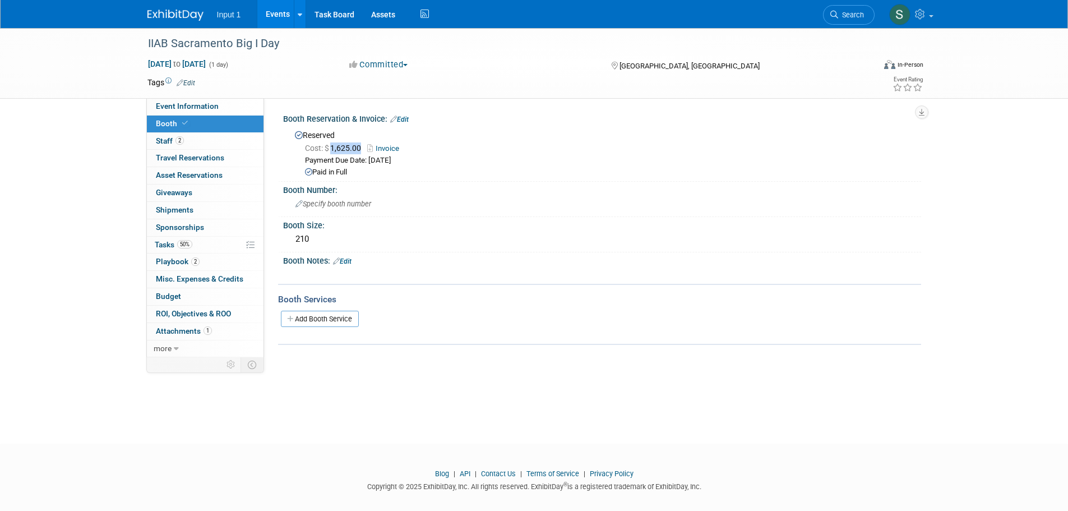
drag, startPoint x: 362, startPoint y: 145, endPoint x: 333, endPoint y: 149, distance: 28.8
click at [333, 149] on span "Cost: $ 1,625.00" at bounding box center [335, 148] width 61 height 9
copy span "1,625.00"
click at [614, 397] on div "IIAB Sacramento Big I Day [DATE] to [DATE] (1 day) [DATE] to [DATE] Committed C…" at bounding box center [534, 225] width 1068 height 395
click at [851, 16] on span "Search" at bounding box center [851, 15] width 26 height 8
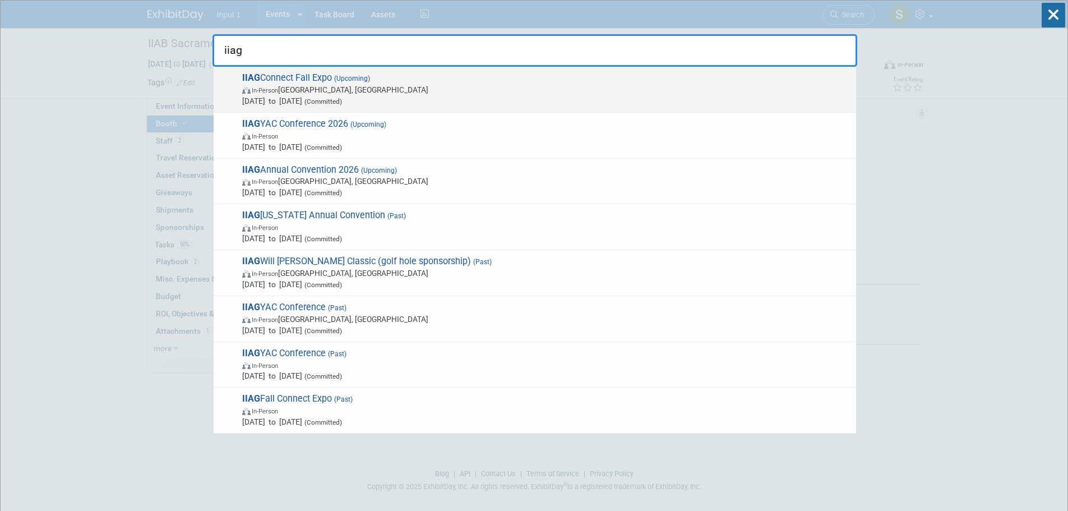
type input "iiag"
click at [289, 81] on span "IIAG Connect Fall Expo (Upcoming) In-Person Athens, GA Oct 14, 2025 to Oct 17, …" at bounding box center [545, 89] width 612 height 34
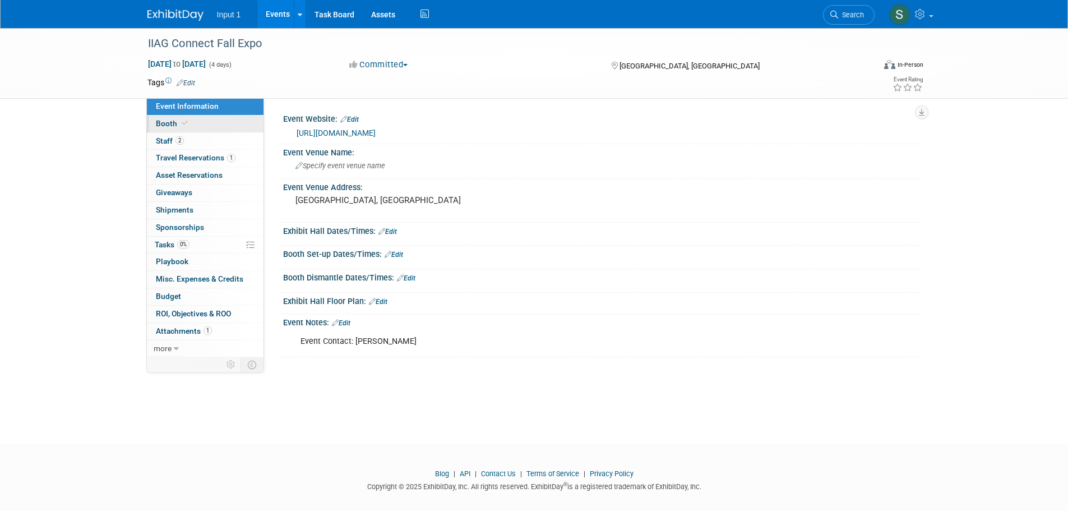
click at [168, 127] on span "Booth" at bounding box center [173, 123] width 34 height 9
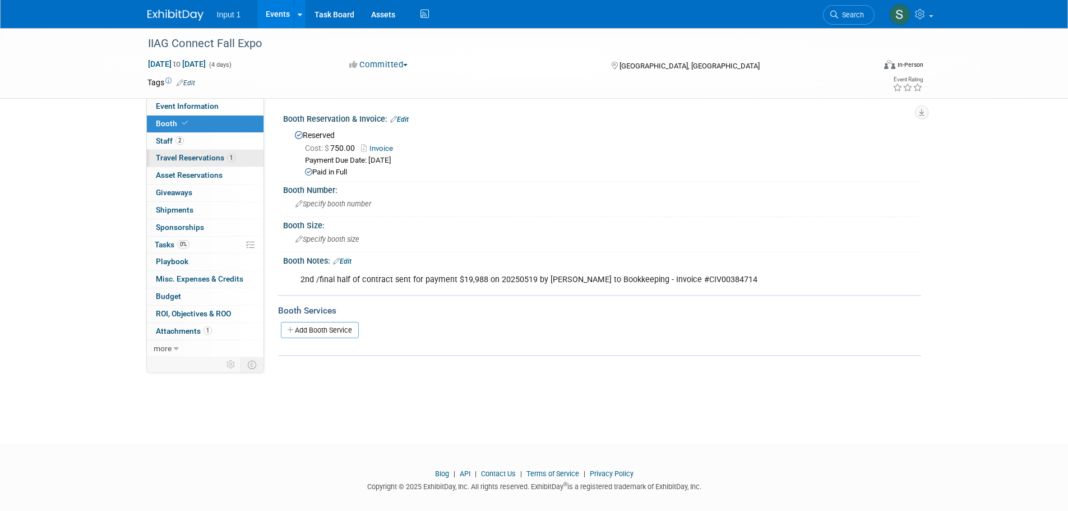
click at [191, 152] on link "1 Travel Reservations 1" at bounding box center [205, 158] width 117 height 17
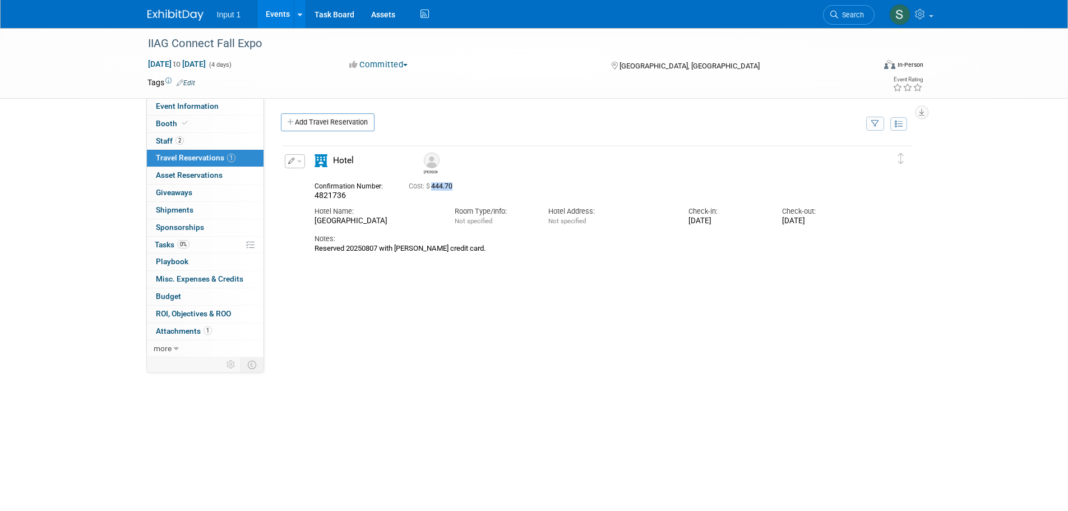
drag, startPoint x: 463, startPoint y: 187, endPoint x: 431, endPoint y: 192, distance: 31.8
click at [431, 192] on div "Cost: $ 444.70" at bounding box center [610, 185] width 421 height 13
copy span "444.70"
click at [841, 10] on link "Search" at bounding box center [849, 15] width 52 height 20
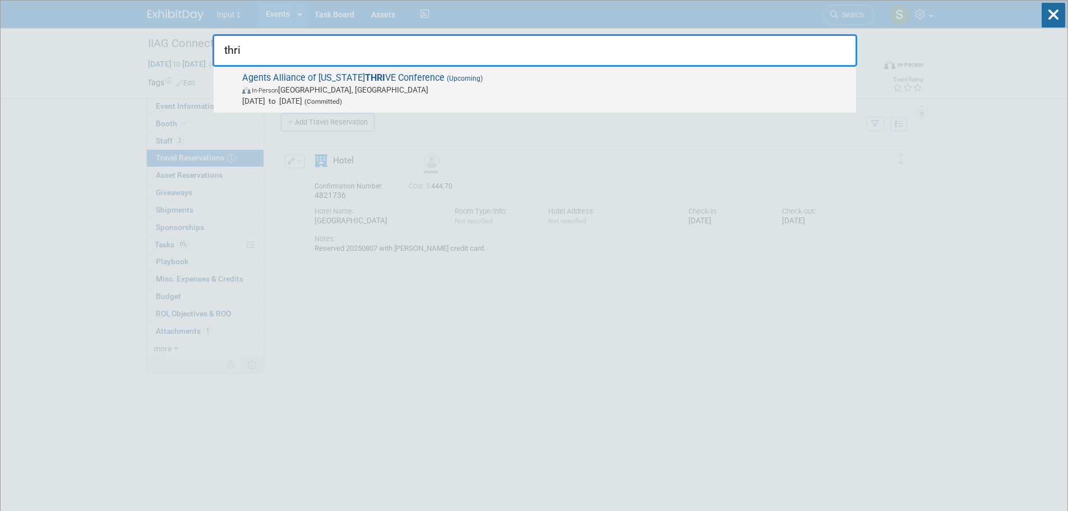
type input "thri"
click at [409, 80] on span "Agents Alliance of Texas THRI VE Conference (Upcoming) In-Person Denton, TX Oct…" at bounding box center [545, 89] width 612 height 34
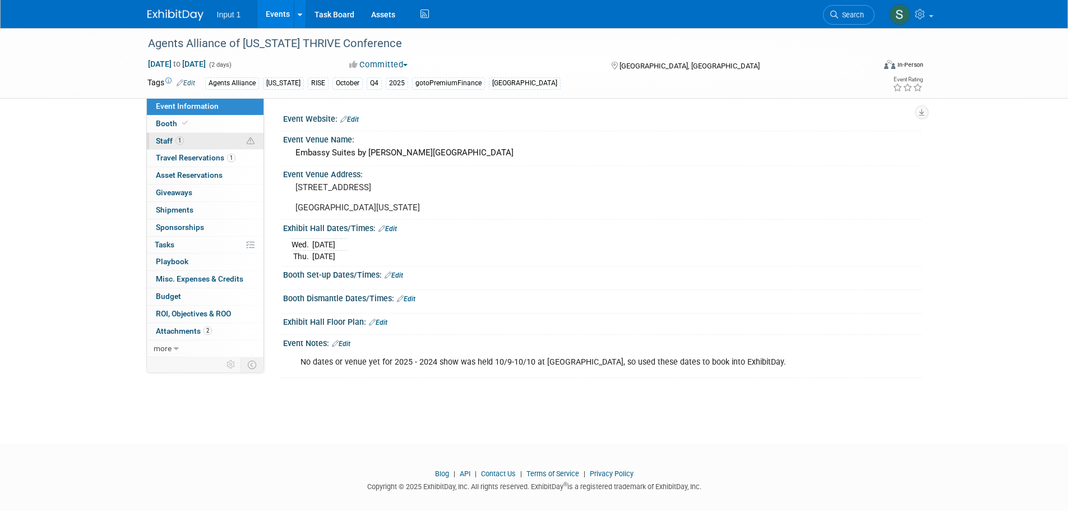
click at [168, 141] on span "Staff 1" at bounding box center [170, 140] width 28 height 9
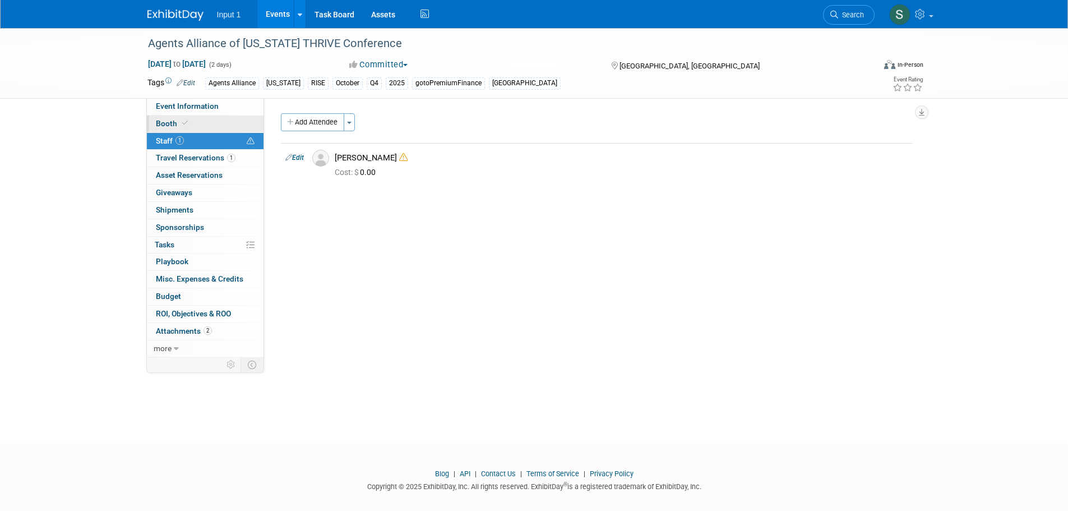
click at [175, 123] on span "Booth" at bounding box center [173, 123] width 34 height 9
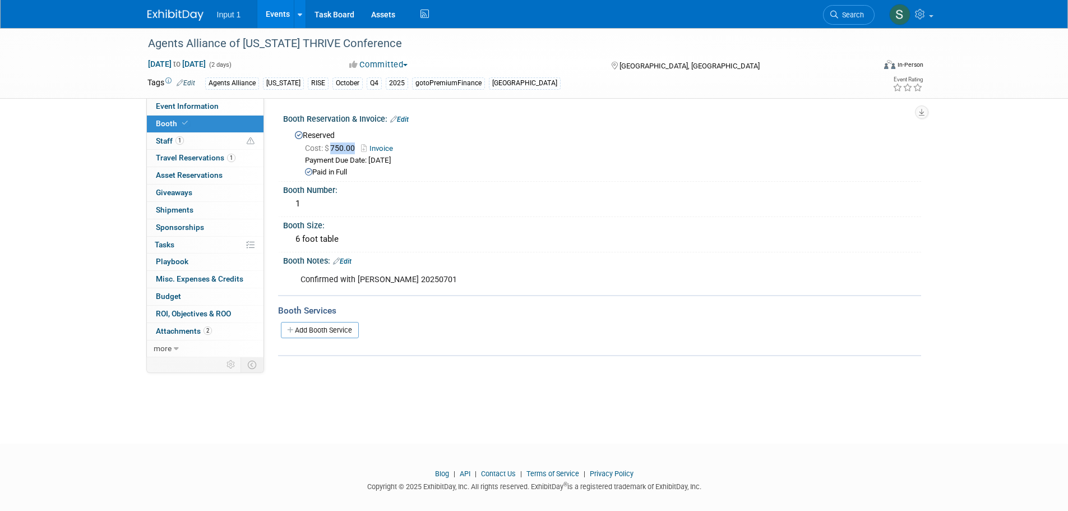
drag, startPoint x: 355, startPoint y: 146, endPoint x: 329, endPoint y: 153, distance: 27.1
click at [329, 153] on div "Cost: $ 750.00 Invoice" at bounding box center [609, 148] width 608 height 12
copy span "750.00"
click at [164, 158] on span "Travel Reservations 1" at bounding box center [196, 157] width 80 height 9
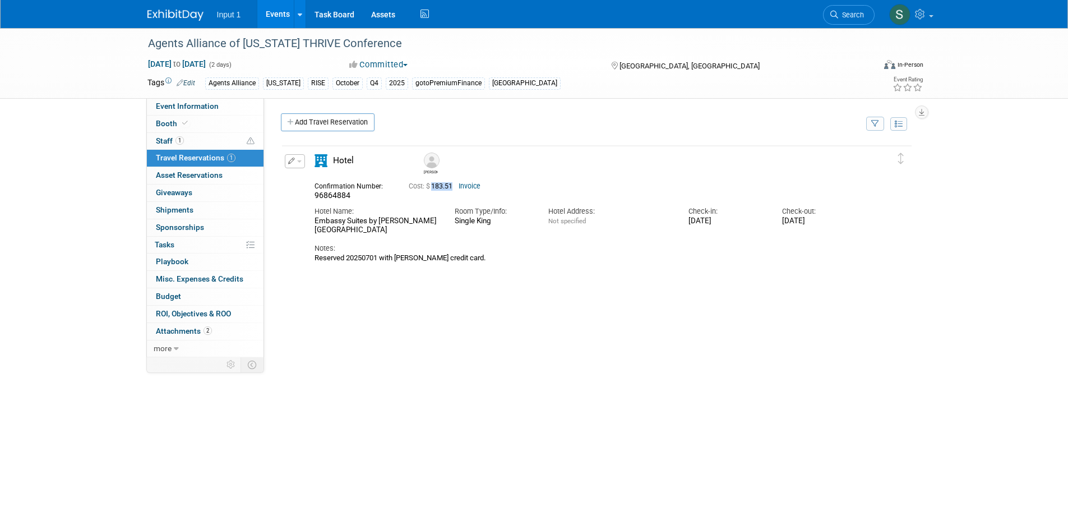
drag, startPoint x: 454, startPoint y: 187, endPoint x: 433, endPoint y: 188, distance: 20.8
click at [433, 188] on span "Cost: $ 183.51" at bounding box center [433, 186] width 48 height 8
copy span "183.51"
click at [836, 13] on icon at bounding box center [834, 15] width 8 height 8
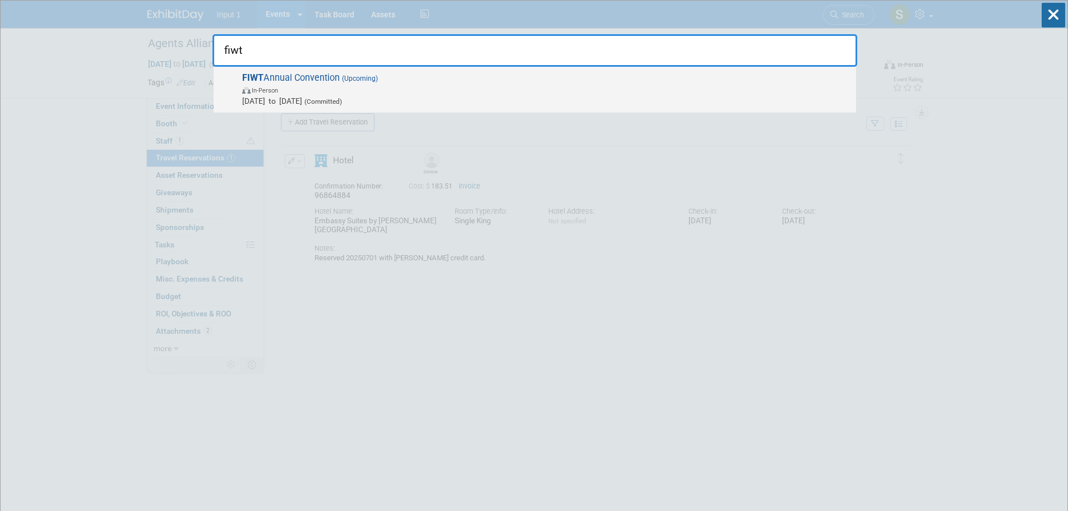
type input "fiwt"
click at [270, 89] on span "In-Person" at bounding box center [265, 90] width 26 height 7
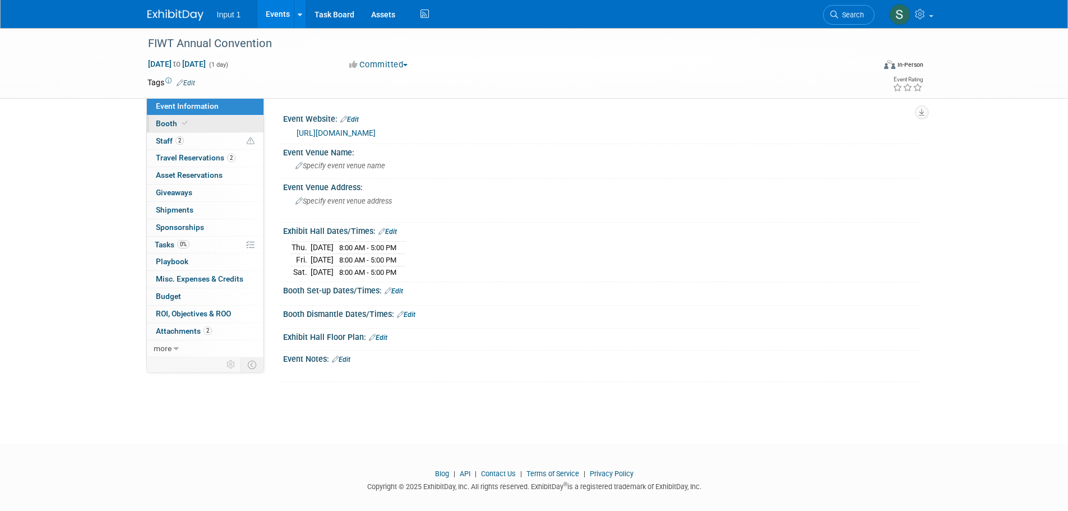
drag, startPoint x: 175, startPoint y: 119, endPoint x: 179, endPoint y: 128, distance: 9.3
click at [175, 119] on span "Booth" at bounding box center [173, 123] width 34 height 9
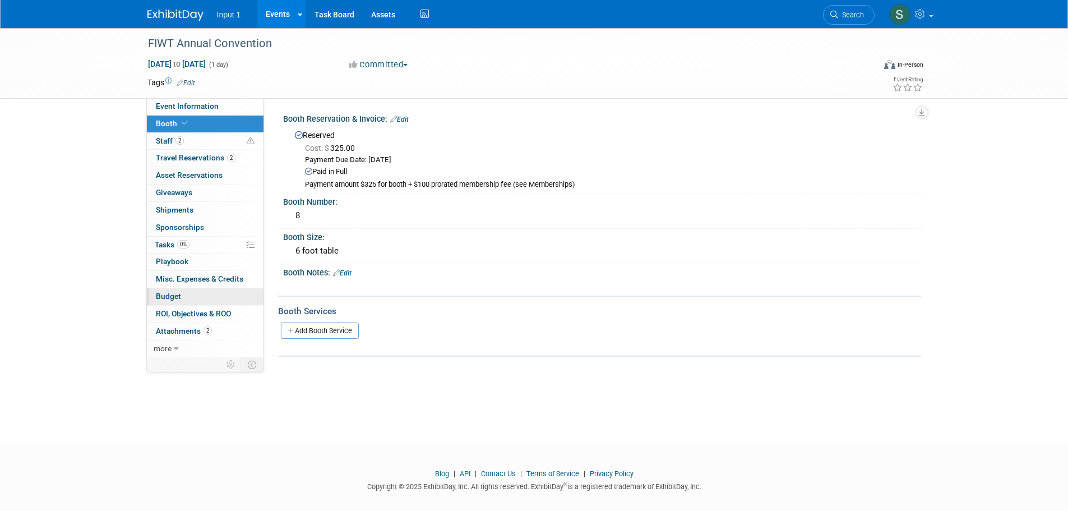
click at [178, 296] on span "Budget" at bounding box center [168, 296] width 25 height 9
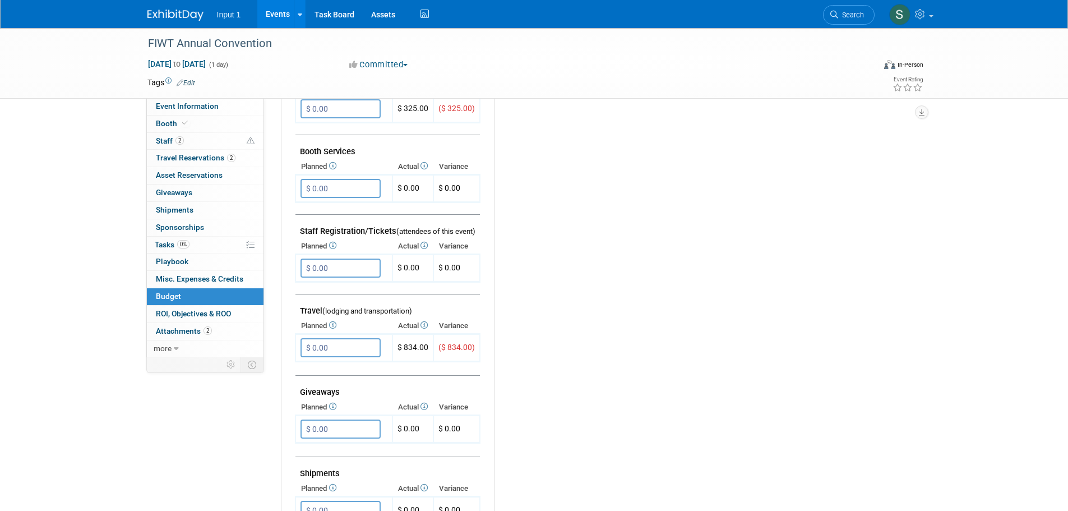
scroll to position [280, 0]
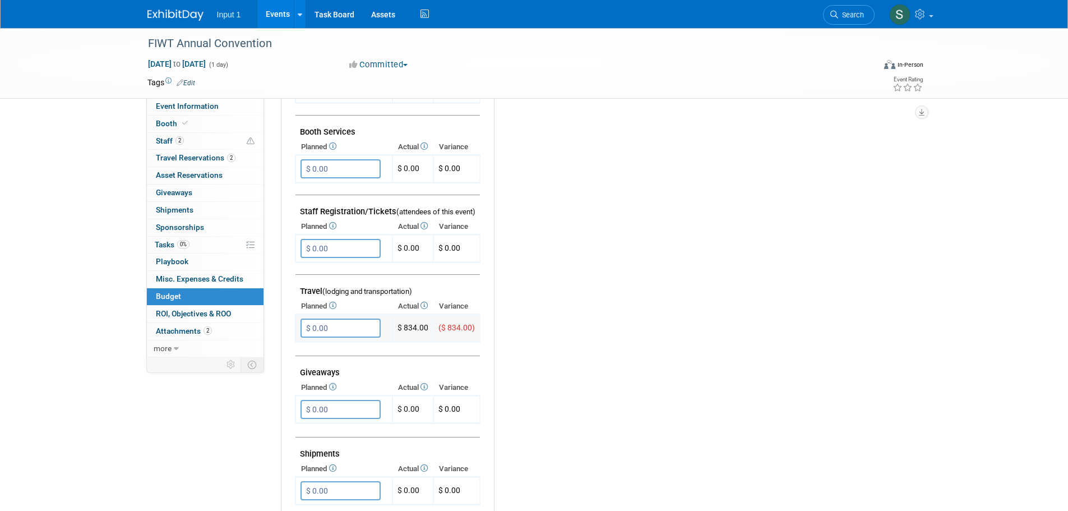
drag, startPoint x: 431, startPoint y: 326, endPoint x: 401, endPoint y: 327, distance: 30.3
click at [401, 327] on td "$ 834.00" at bounding box center [413, 328] width 41 height 27
copy td "834.00"
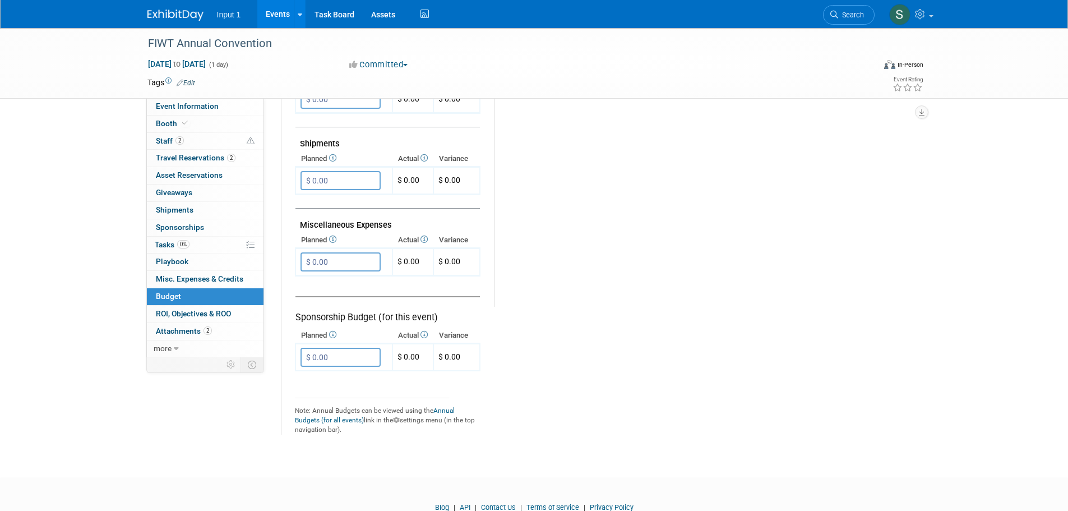
scroll to position [617, 0]
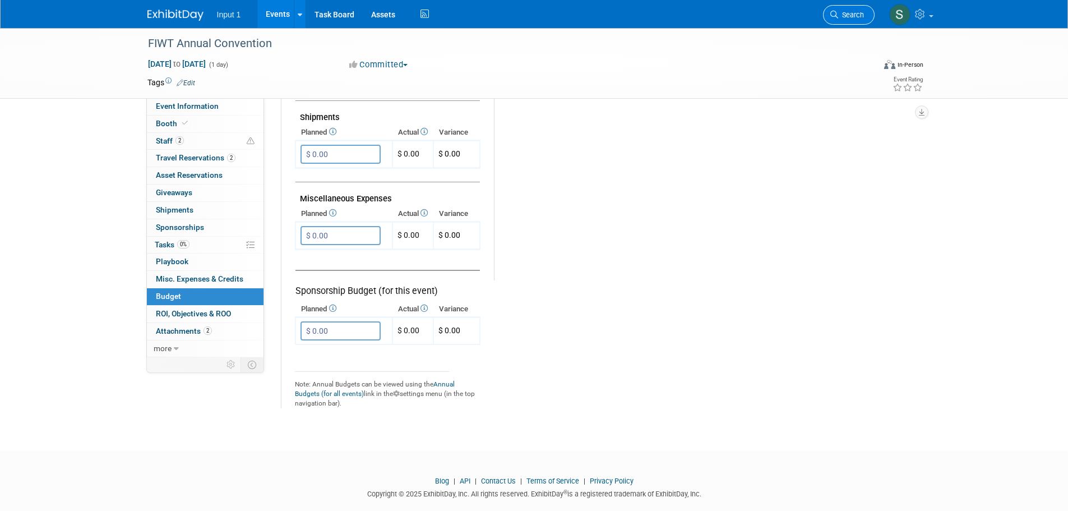
click at [850, 9] on link "Search" at bounding box center [849, 15] width 52 height 20
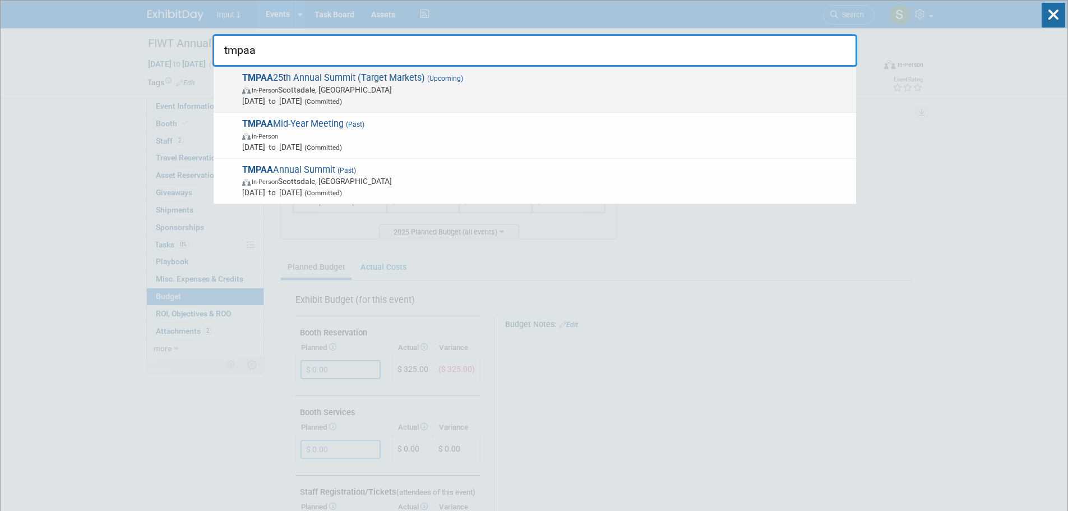
type input "tmpaa"
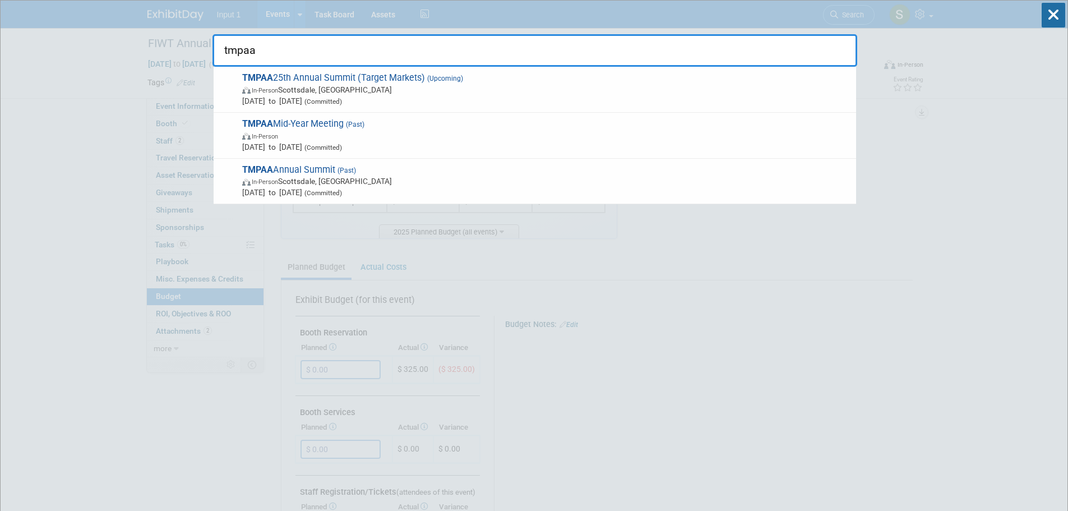
drag, startPoint x: 299, startPoint y: 88, endPoint x: 311, endPoint y: 93, distance: 12.6
click at [300, 88] on span "In-Person Scottsdale, AZ" at bounding box center [546, 89] width 608 height 11
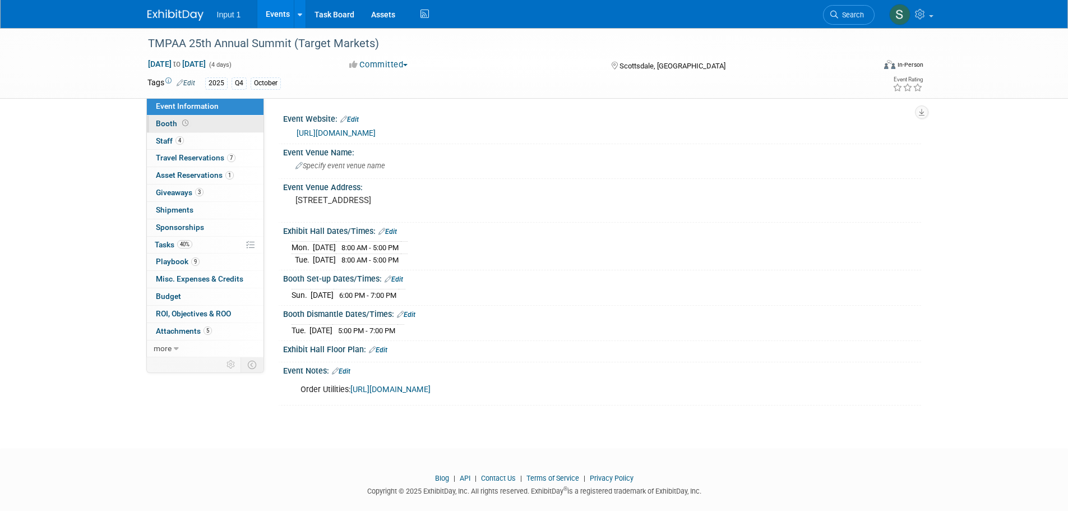
click at [172, 125] on span "Booth" at bounding box center [173, 123] width 35 height 9
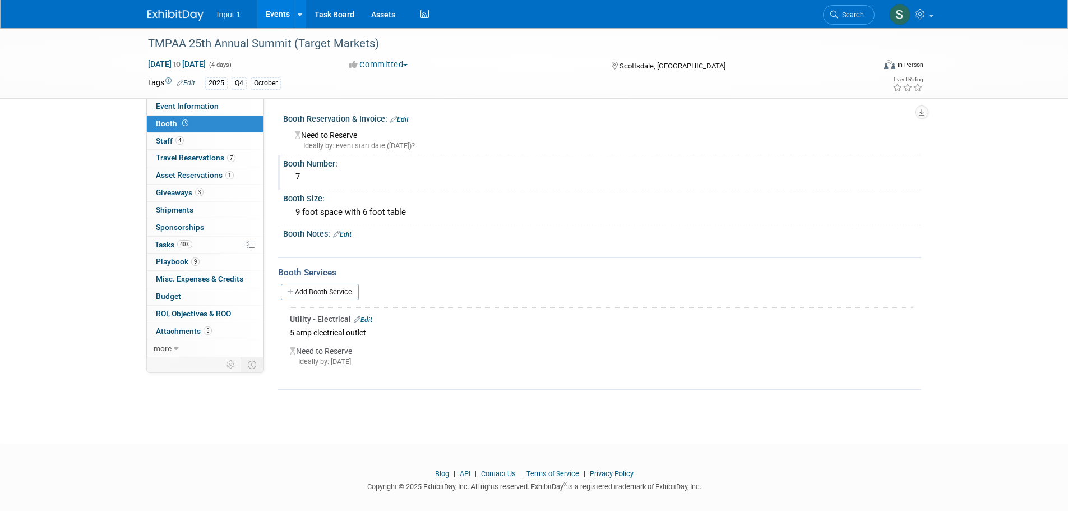
click at [455, 189] on div "Booth Number: 7" at bounding box center [599, 172] width 643 height 35
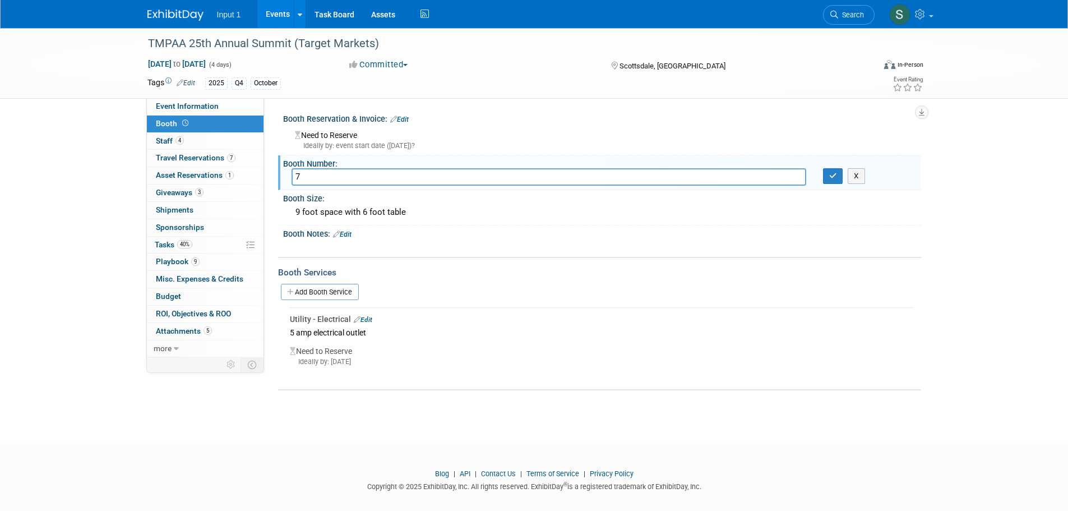
click at [405, 118] on link "Edit" at bounding box center [399, 120] width 19 height 8
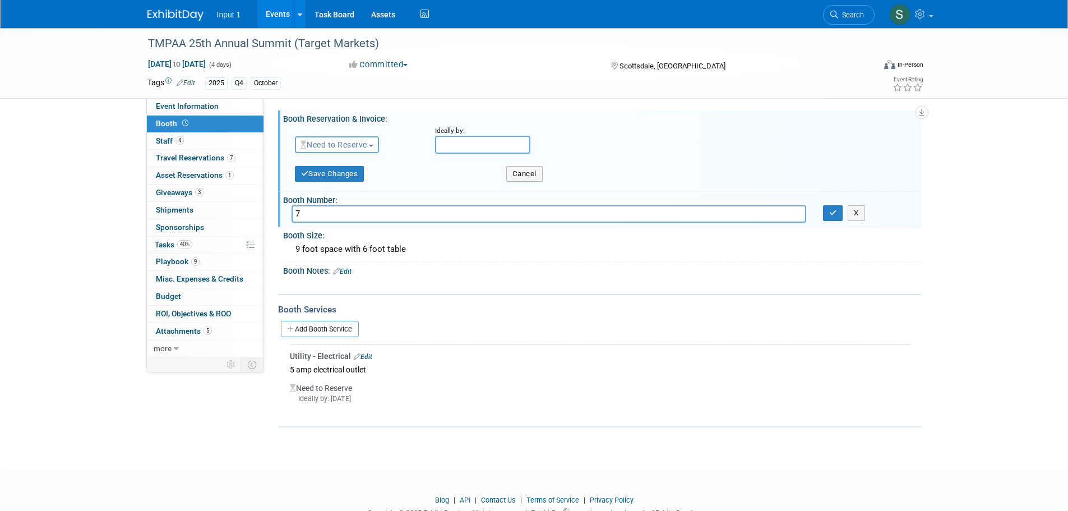
click at [353, 147] on span "Need to Reserve" at bounding box center [334, 144] width 67 height 9
click at [339, 176] on link "Reserved" at bounding box center [356, 180] width 120 height 16
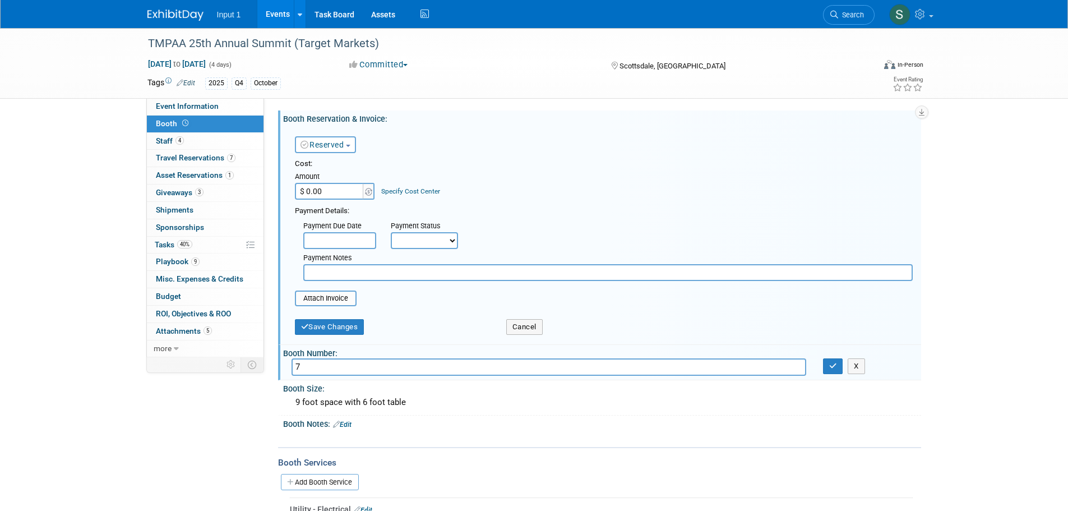
click at [326, 184] on input "$ 0.00" at bounding box center [330, 191] width 70 height 17
type input "$ 950.00"
click at [310, 239] on input "text" at bounding box center [339, 240] width 73 height 17
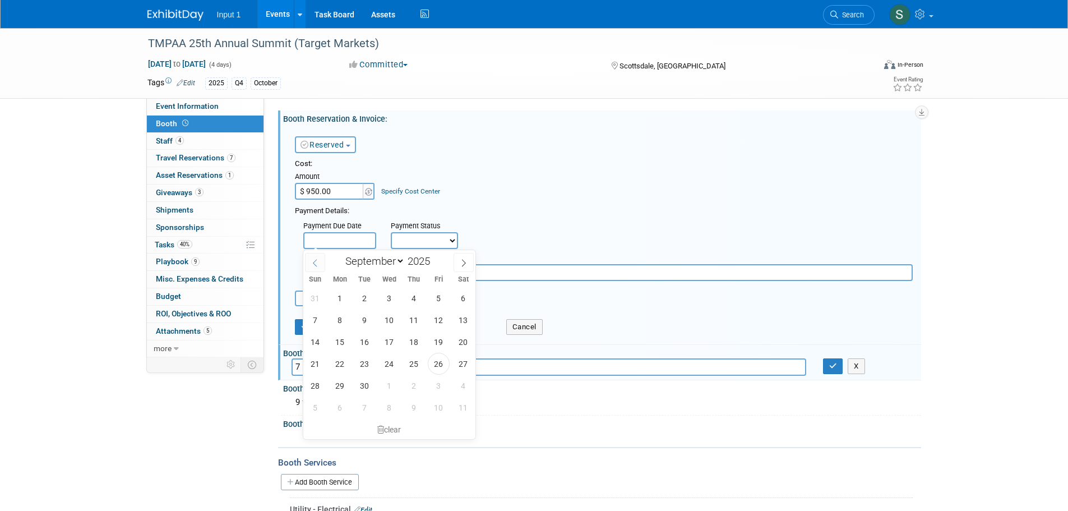
click at [317, 261] on icon at bounding box center [315, 263] width 8 height 8
select select "6"
click at [367, 296] on span "1" at bounding box center [365, 298] width 22 height 22
type input "Jul 1, 2025"
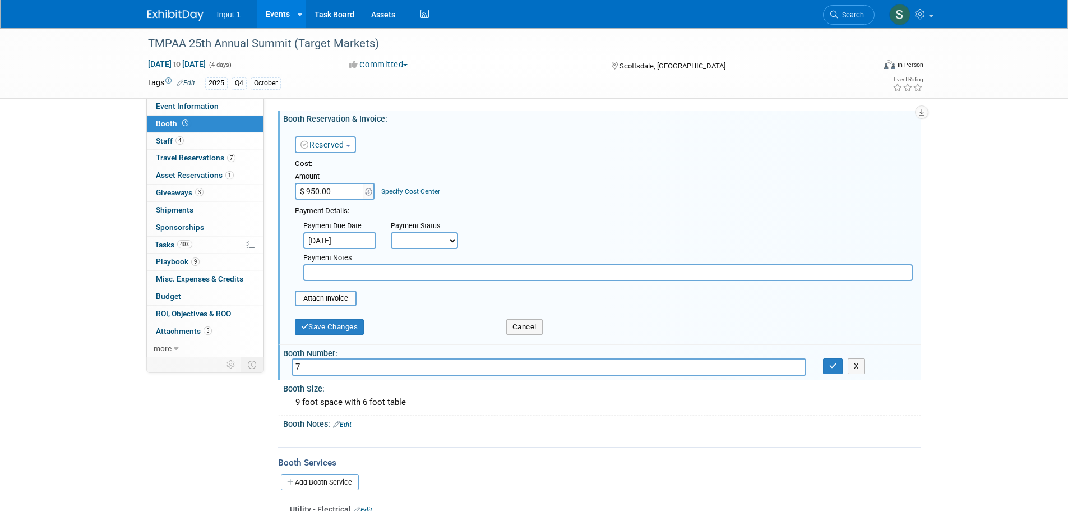
click at [407, 244] on select "Not Paid Yet Partially Paid Paid in Full" at bounding box center [424, 240] width 67 height 17
select select "1"
click at [391, 232] on select "Not Paid Yet Partially Paid Paid in Full" at bounding box center [424, 240] width 67 height 17
click at [324, 301] on input "file" at bounding box center [288, 298] width 133 height 13
click at [357, 325] on button "Save Changes" at bounding box center [330, 327] width 70 height 16
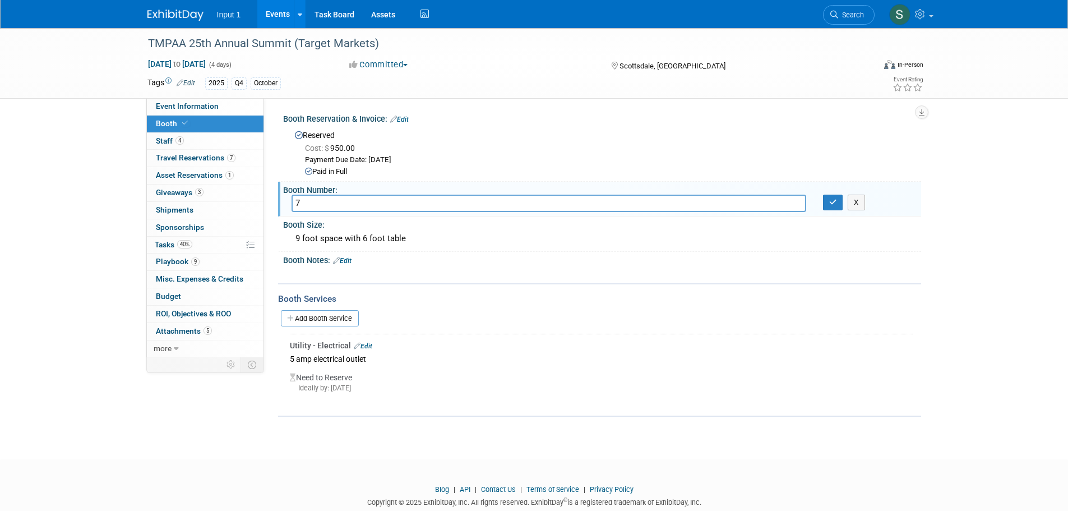
click at [587, 252] on div "Booth Notes: Edit" at bounding box center [602, 259] width 638 height 15
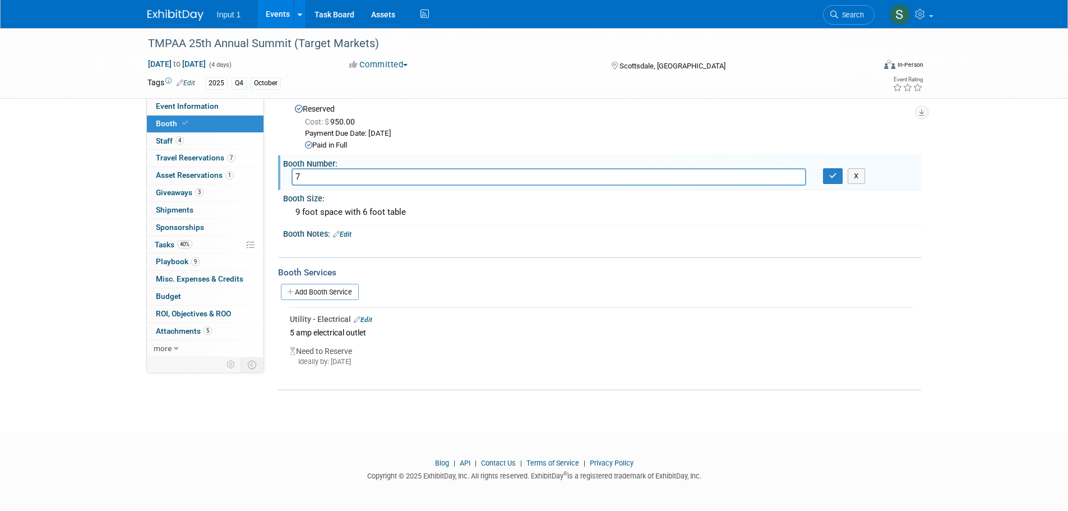
scroll to position [27, 0]
click at [176, 137] on span "4" at bounding box center [180, 140] width 8 height 8
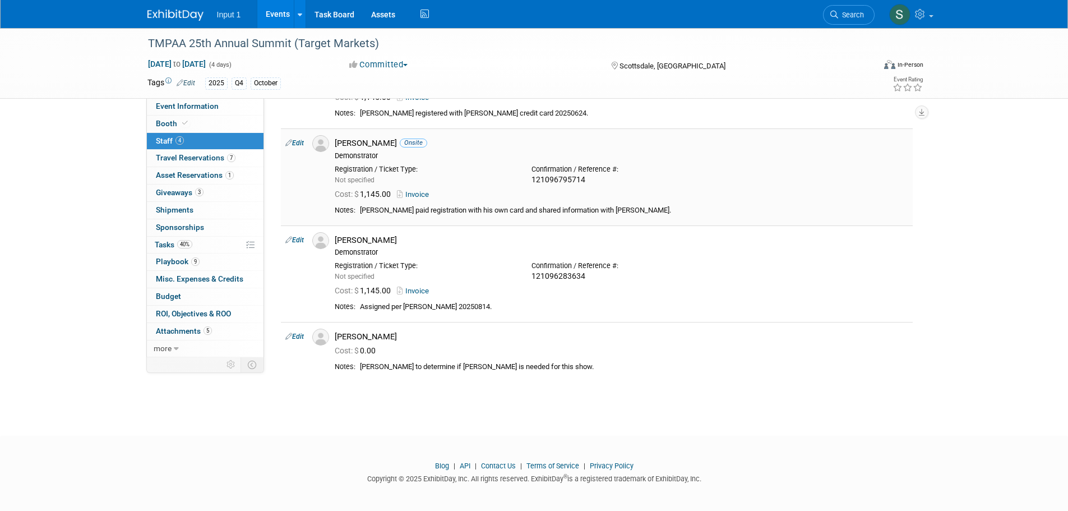
scroll to position [112, 0]
click at [190, 155] on span "Travel Reservations 7" at bounding box center [196, 157] width 80 height 9
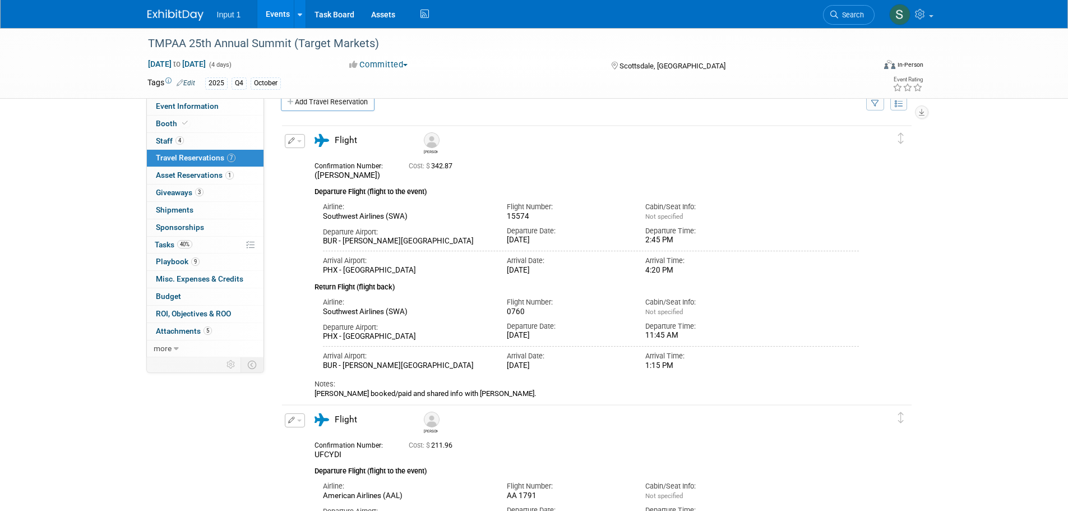
scroll to position [0, 0]
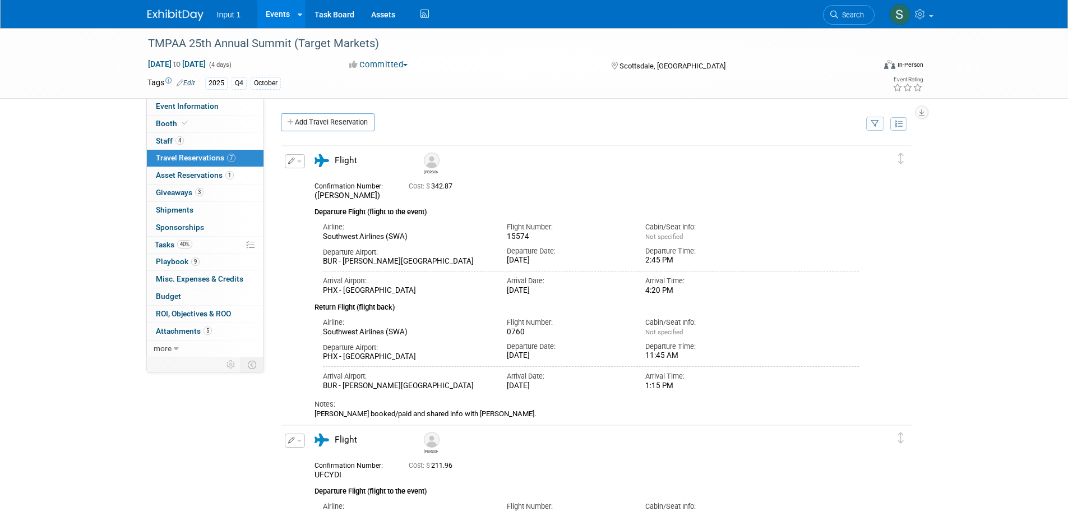
drag, startPoint x: 570, startPoint y: 376, endPoint x: 564, endPoint y: 362, distance: 15.3
click at [570, 375] on div "Arrival Date:" at bounding box center [568, 376] width 122 height 10
drag, startPoint x: 461, startPoint y: 191, endPoint x: 432, endPoint y: 193, distance: 29.8
click at [432, 192] on div "Cost: $ 342.87" at bounding box center [610, 185] width 421 height 13
copy span "342.87"
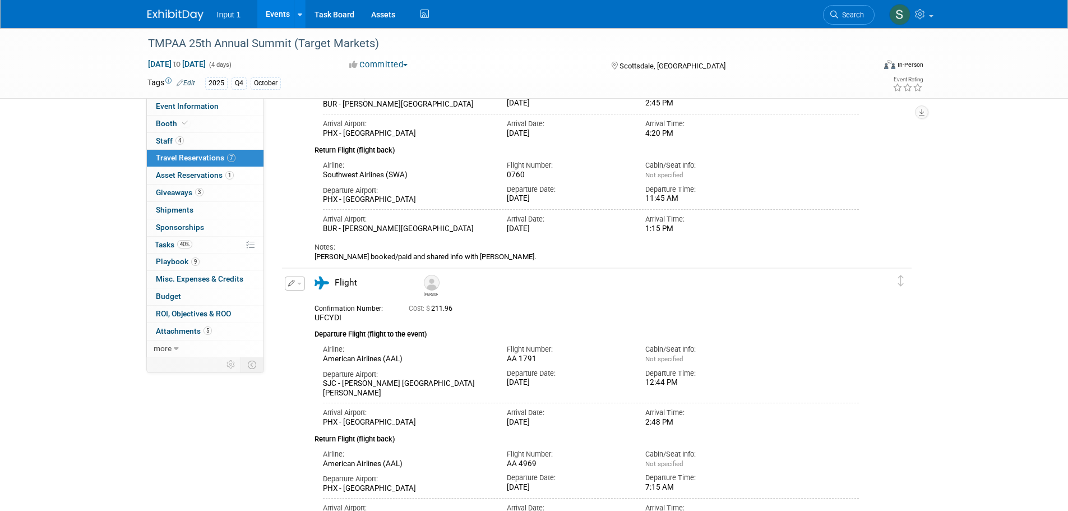
scroll to position [168, 0]
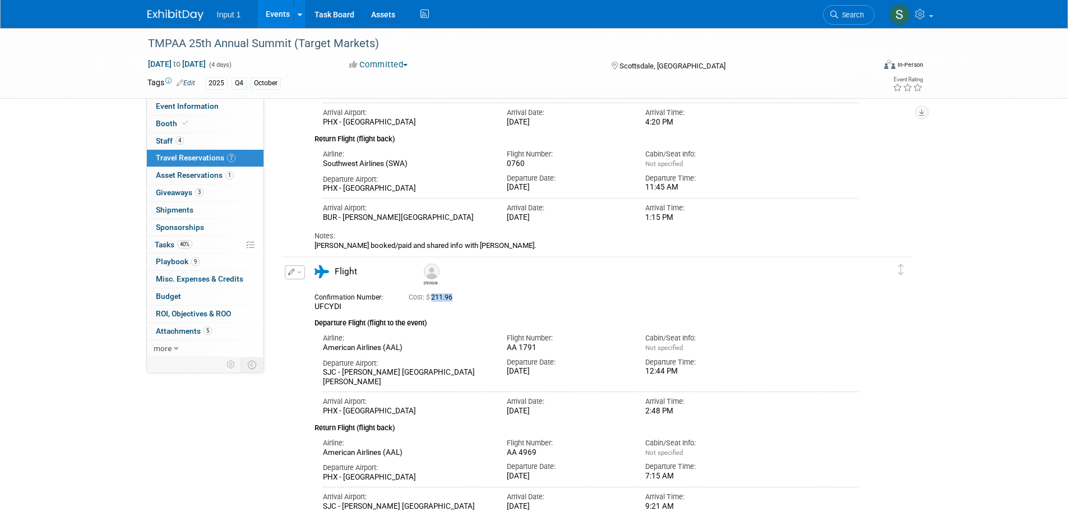
drag, startPoint x: 456, startPoint y: 299, endPoint x: 432, endPoint y: 299, distance: 23.6
click at [432, 299] on span "Cost: $ 211.96" at bounding box center [433, 297] width 48 height 8
copy span "211.96"
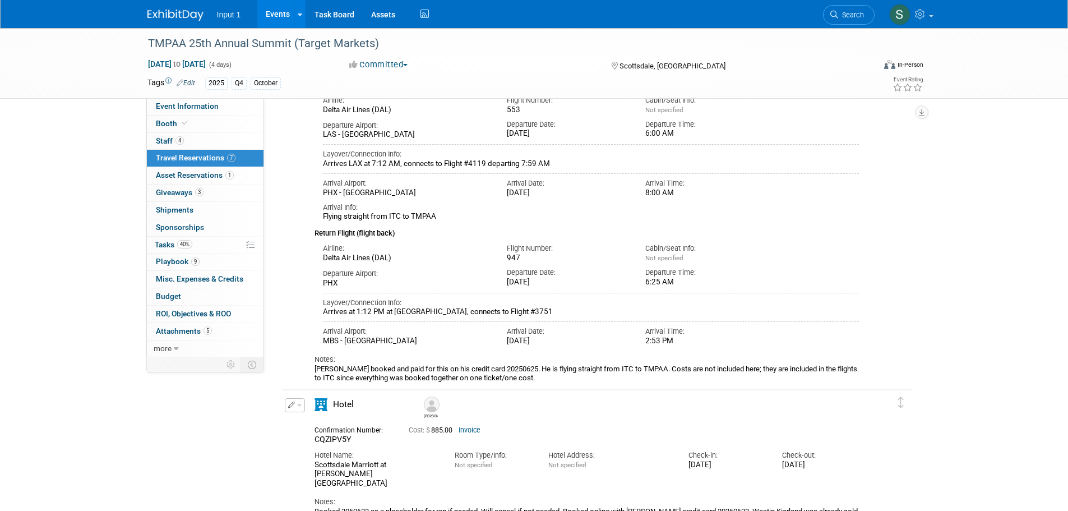
scroll to position [729, 0]
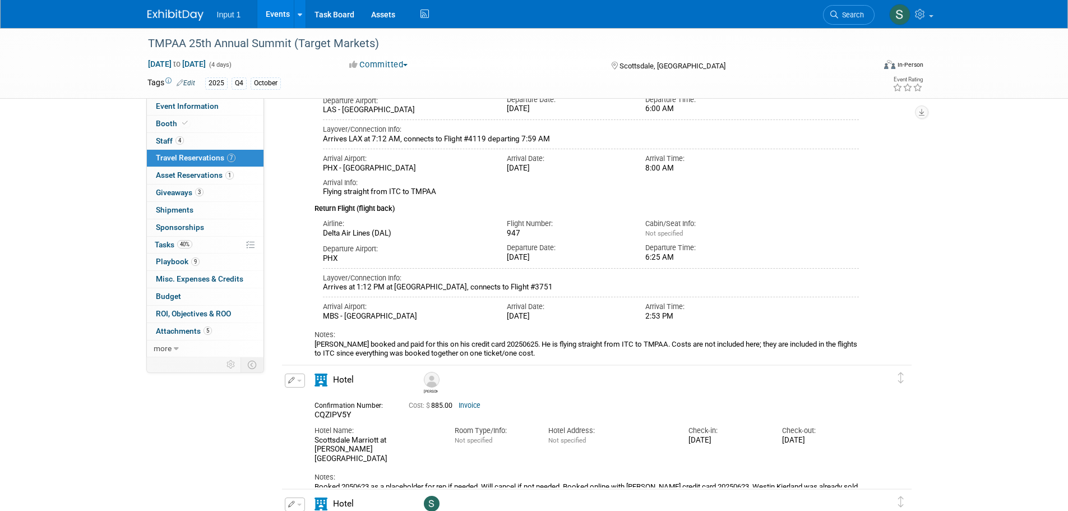
click at [718, 400] on div "Cost: $ 885.00 Invoice" at bounding box center [611, 404] width 404 height 12
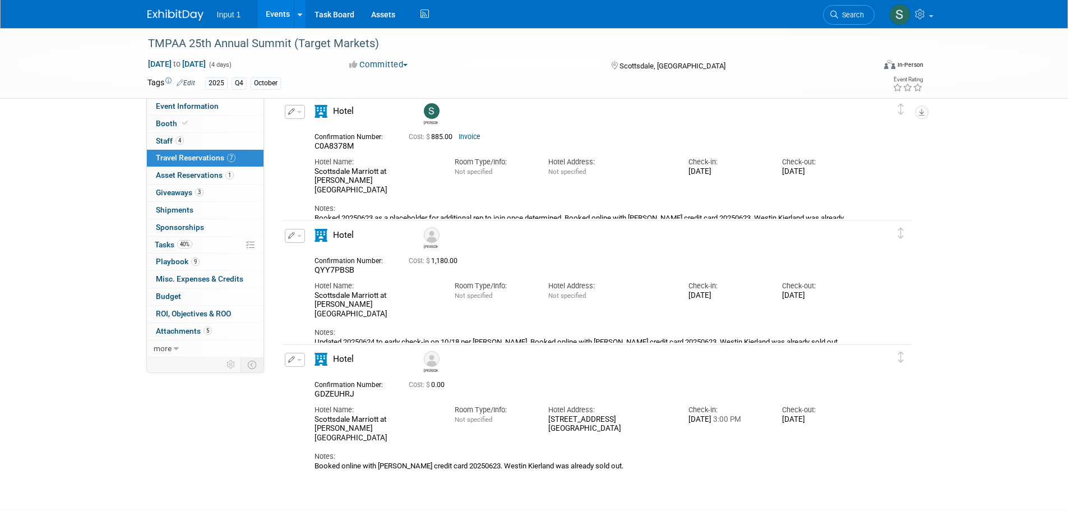
scroll to position [1178, 0]
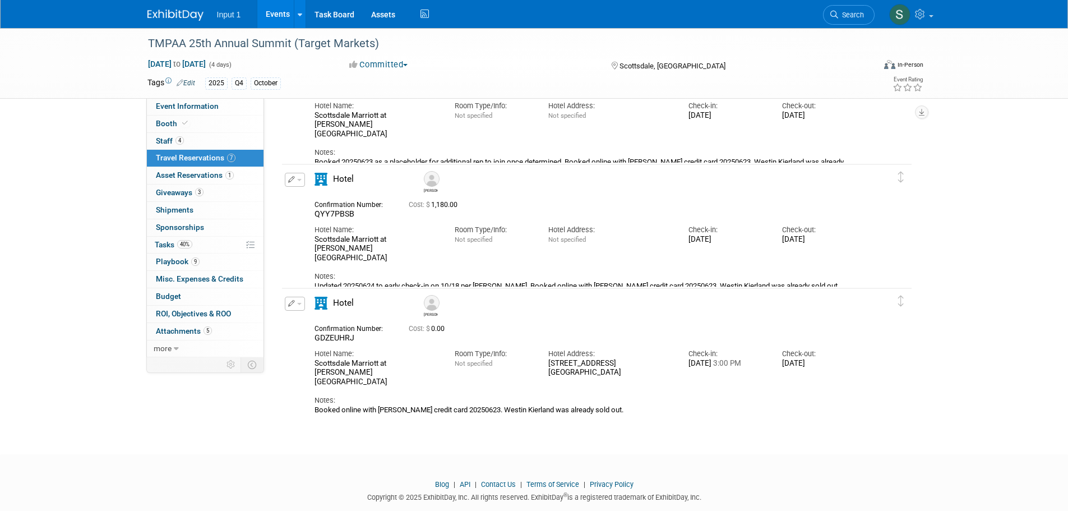
click at [547, 205] on div "Cost: $ 1,180.00" at bounding box center [611, 205] width 404 height 8
click at [843, 11] on span "Search" at bounding box center [851, 15] width 26 height 8
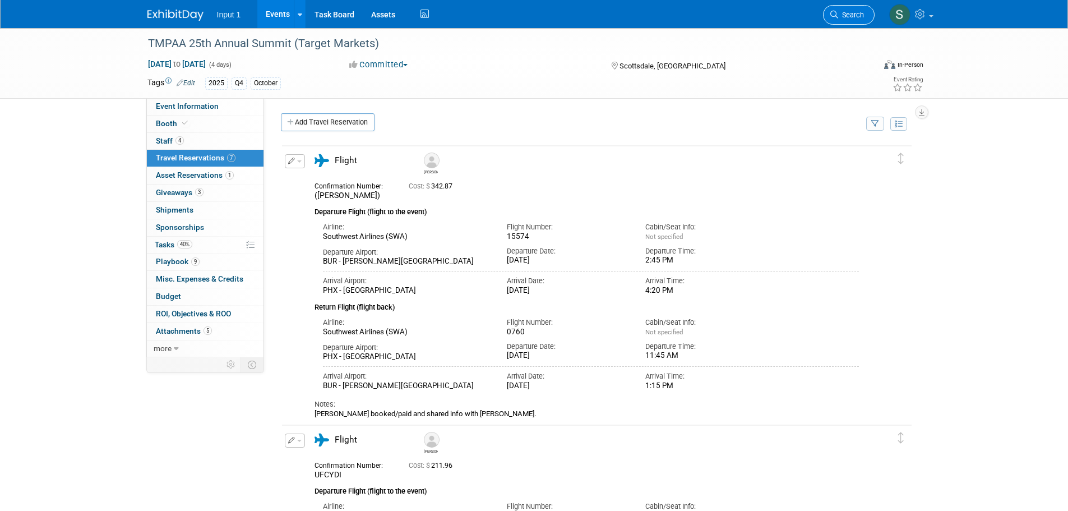
click at [851, 12] on span "Search" at bounding box center [851, 15] width 26 height 8
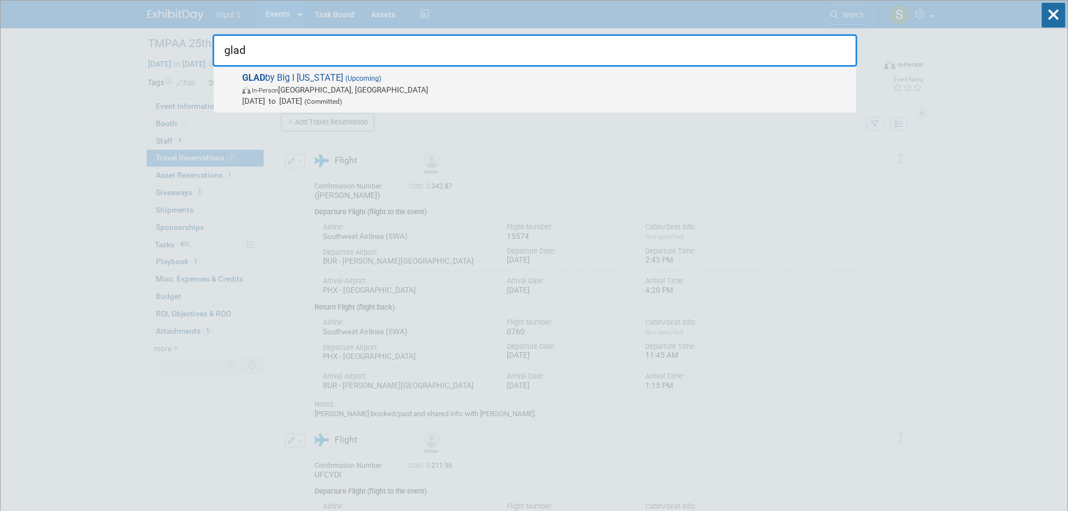
type input "glad"
click at [343, 91] on span "In-Person Ann Arbor, MI" at bounding box center [546, 89] width 608 height 11
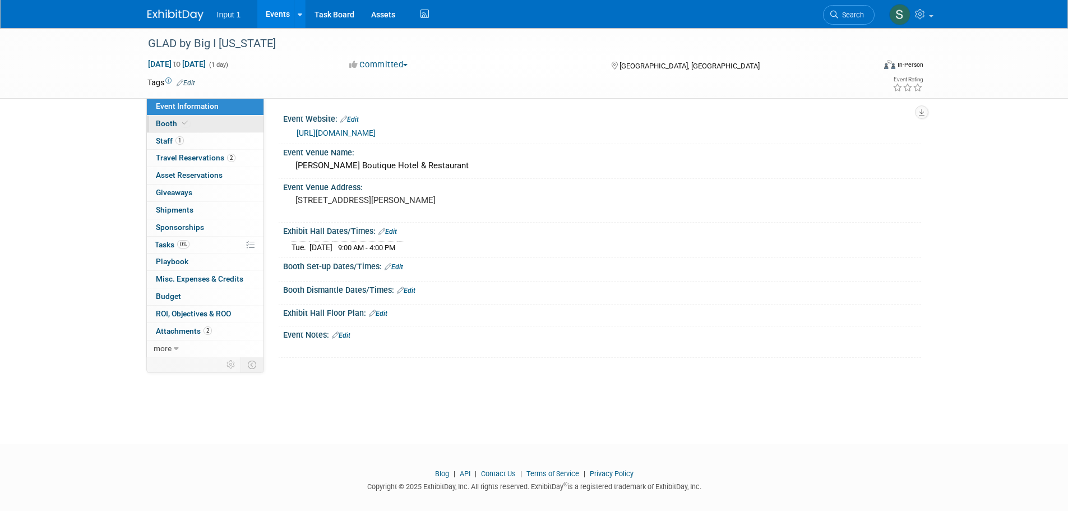
click at [156, 121] on span "Booth" at bounding box center [173, 123] width 34 height 9
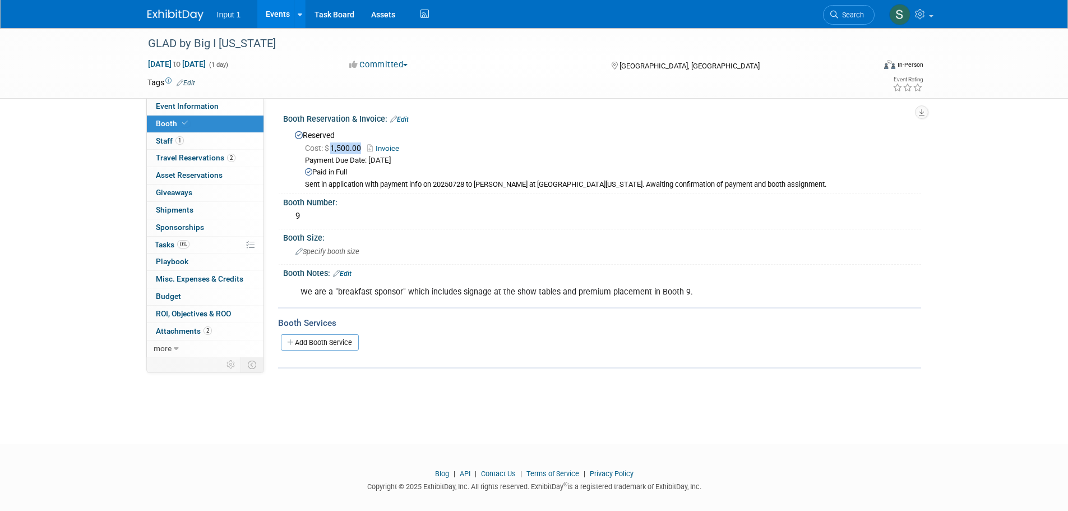
drag, startPoint x: 363, startPoint y: 146, endPoint x: 333, endPoint y: 151, distance: 30.1
click at [333, 151] on span "Cost: $ 1,500.00" at bounding box center [335, 148] width 61 height 9
copy span "1,500.00"
drag, startPoint x: 212, startPoint y: 154, endPoint x: 251, endPoint y: 171, distance: 42.2
click at [212, 154] on span "Travel Reservations 2" at bounding box center [196, 157] width 80 height 9
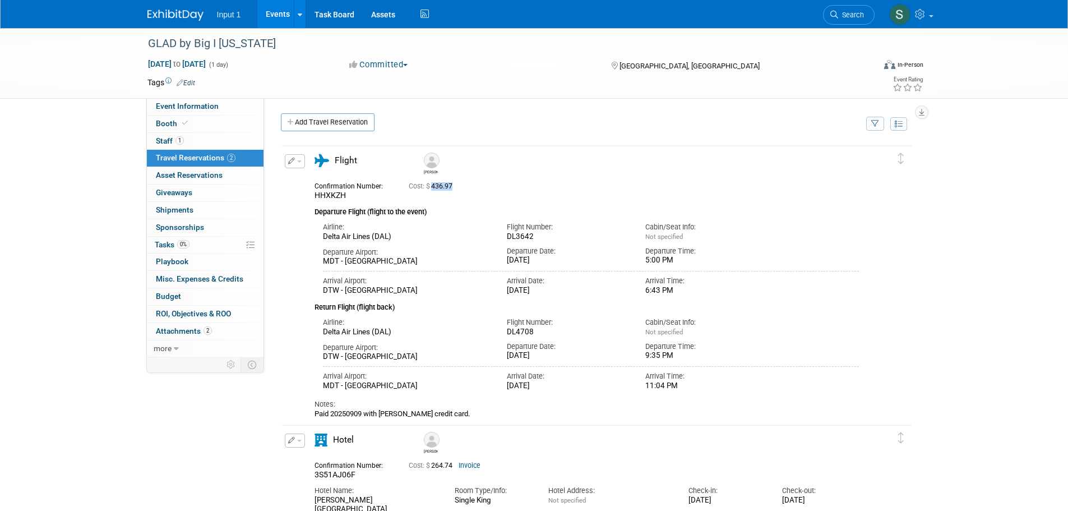
drag, startPoint x: 458, startPoint y: 186, endPoint x: 433, endPoint y: 190, distance: 24.4
click at [433, 190] on span "Cost: $ 436.97" at bounding box center [433, 186] width 48 height 8
copy span "436.97"
drag, startPoint x: 452, startPoint y: 467, endPoint x: 433, endPoint y: 470, distance: 18.8
click at [433, 469] on span "Cost: $ 264.74" at bounding box center [433, 465] width 48 height 8
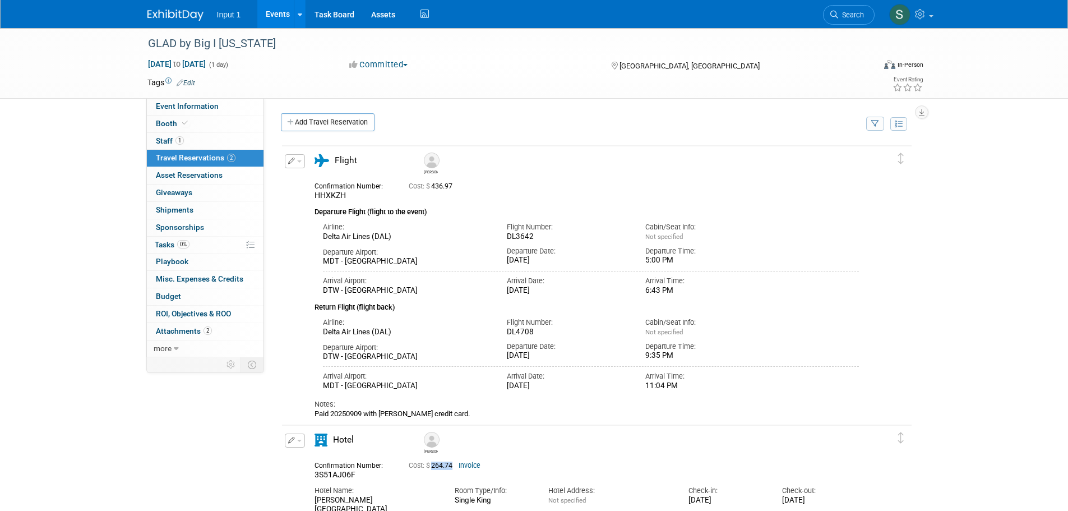
copy span "264.74"
drag, startPoint x: 799, startPoint y: 441, endPoint x: 789, endPoint y: 483, distance: 43.7
click at [799, 441] on div "Tyler" at bounding box center [628, 441] width 421 height 25
click at [846, 16] on span "Search" at bounding box center [851, 15] width 26 height 8
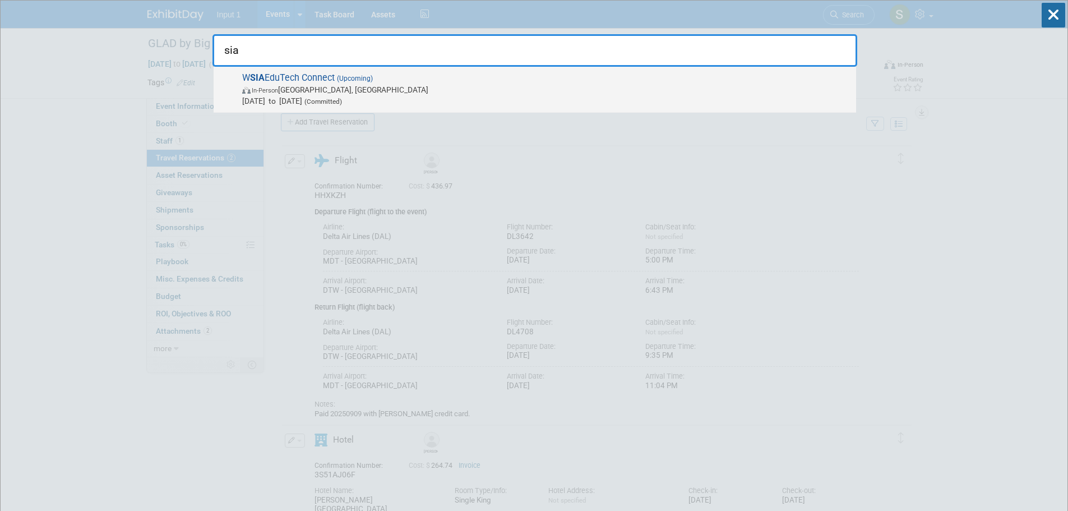
type input "sia"
click at [260, 81] on strong "SIA" at bounding box center [257, 77] width 15 height 11
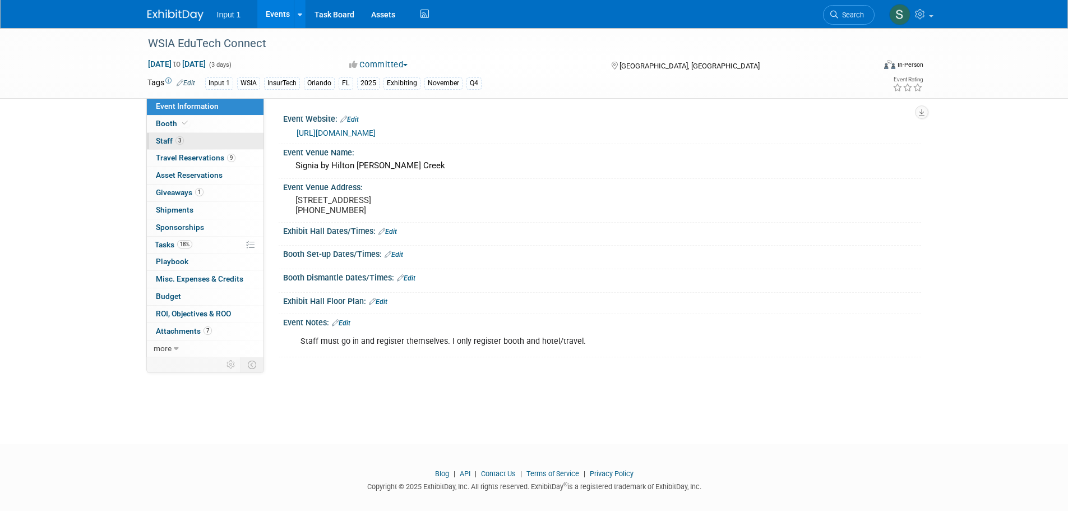
click at [161, 140] on span "Staff 3" at bounding box center [170, 140] width 28 height 9
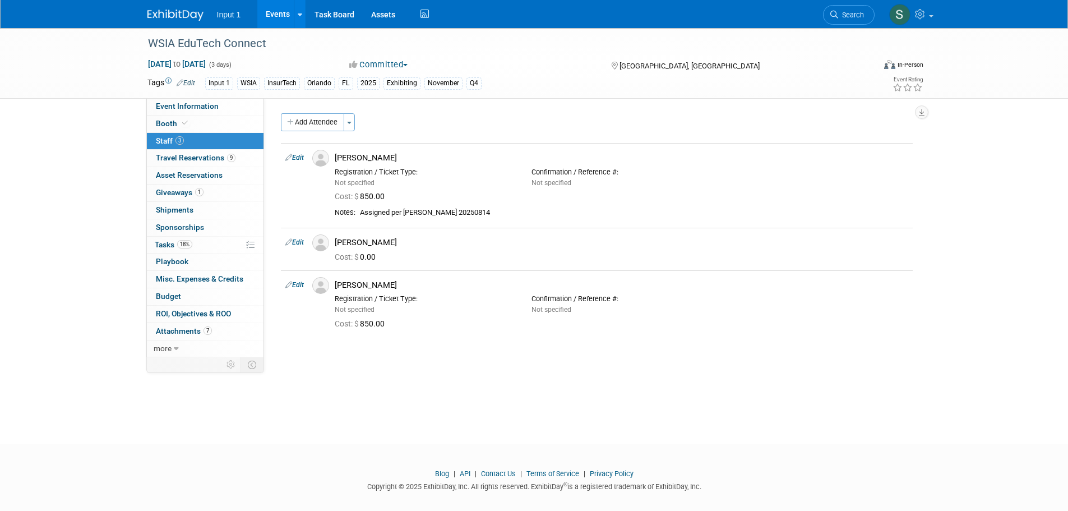
click at [795, 418] on div "WSIA EduTech Connect [DATE] to [DATE] (3 days) [DATE] to [DATE] Committed Commi…" at bounding box center [534, 225] width 1068 height 395
click at [579, 389] on div "WSIA EduTech Connect [DATE] to [DATE] (3 days) [DATE] to [DATE] Committed Commi…" at bounding box center [534, 225] width 1068 height 395
click at [583, 387] on div "WSIA EduTech Connect [DATE] to [DATE] (3 days) [DATE] to [DATE] Committed Commi…" at bounding box center [534, 225] width 1068 height 395
click at [162, 114] on link "Event Information" at bounding box center [205, 106] width 117 height 17
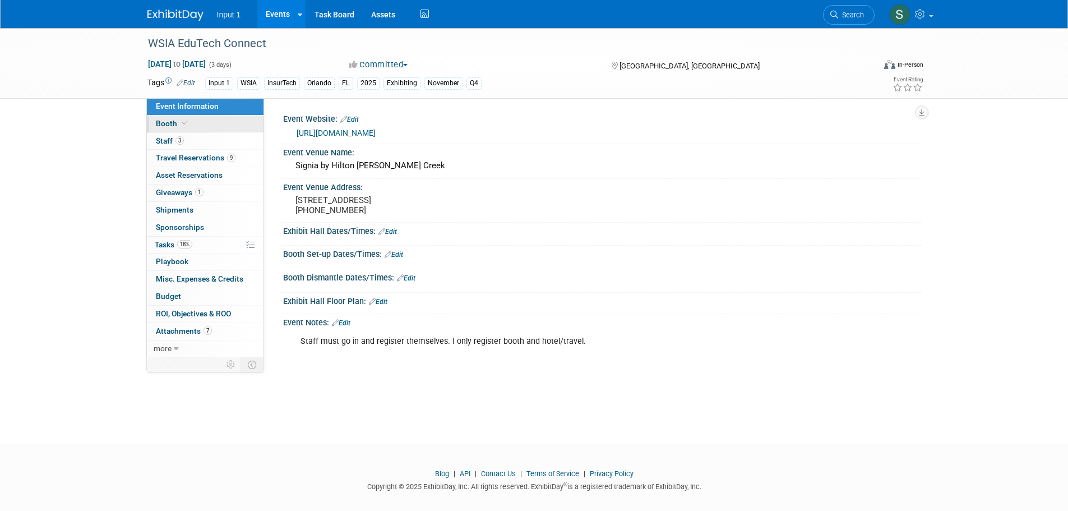
click at [165, 125] on span "Booth" at bounding box center [173, 123] width 34 height 9
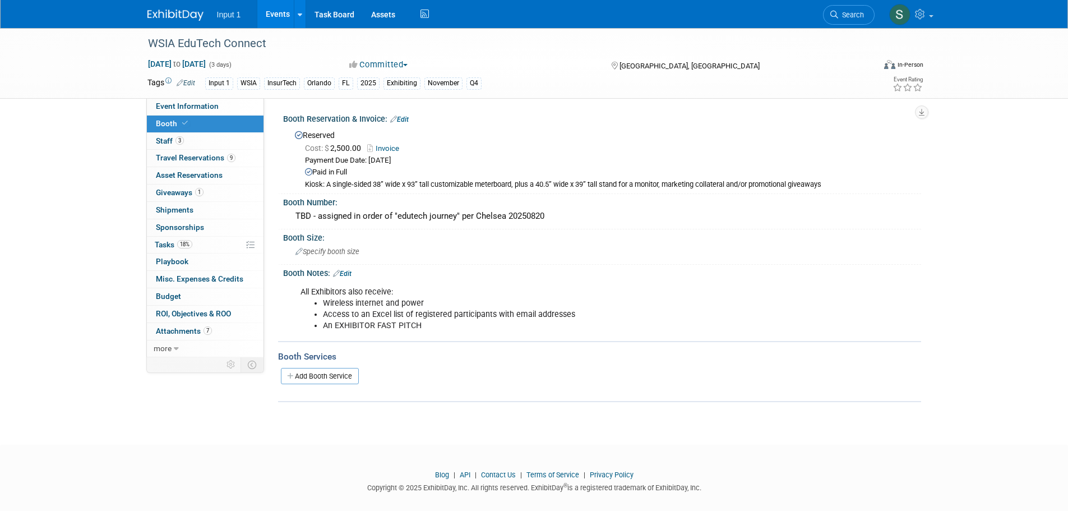
click at [667, 310] on li "Access to an Excel list of registered participants with email addresses" at bounding box center [557, 314] width 468 height 11
click at [183, 155] on span "Travel Reservations 9" at bounding box center [196, 157] width 80 height 9
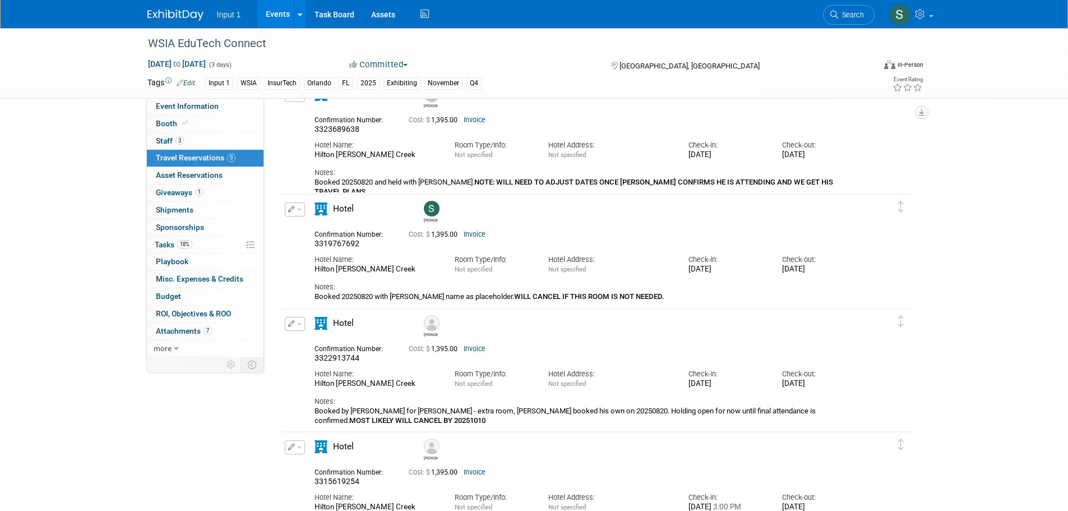
scroll to position [280, 0]
click at [1053, 244] on div "WSIA EduTech Connect [DATE] to [DATE] (3 days) [DATE] to [DATE] Committed Commi…" at bounding box center [534, 419] width 1068 height 1342
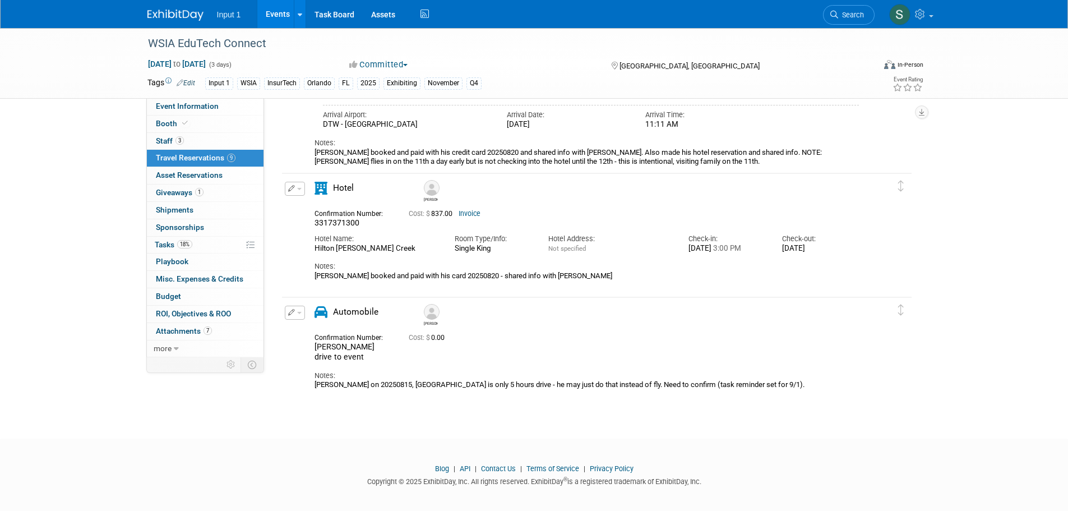
scroll to position [953, 0]
click at [701, 345] on div "Confirmation Number: Chad may drive to event Cost: $ 0.00" at bounding box center [587, 344] width 562 height 31
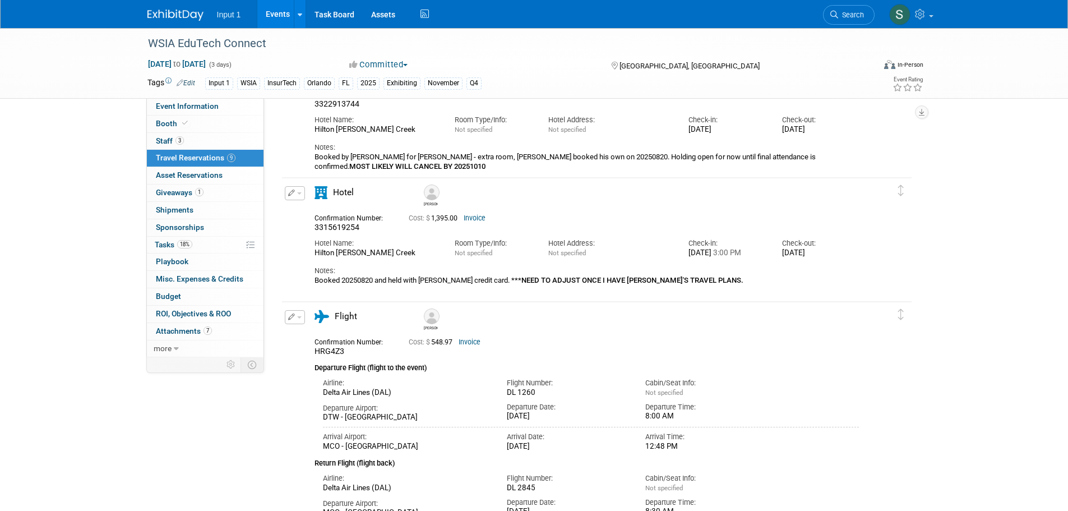
scroll to position [561, 0]
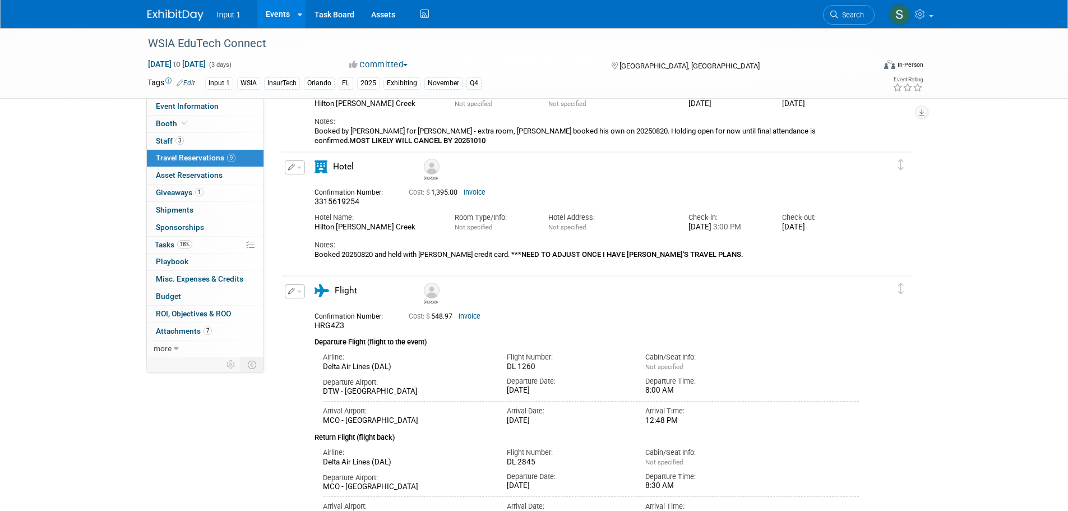
click at [925, 452] on div "Event Information Event Info Booth Booth 3 Staff 3 Staff 9 Travel Reservations …" at bounding box center [534, 127] width 791 height 1320
click at [717, 315] on div "Cost: $ 548.97 Invoice" at bounding box center [611, 316] width 404 height 8
click at [169, 242] on span "Tasks 18%" at bounding box center [174, 244] width 38 height 9
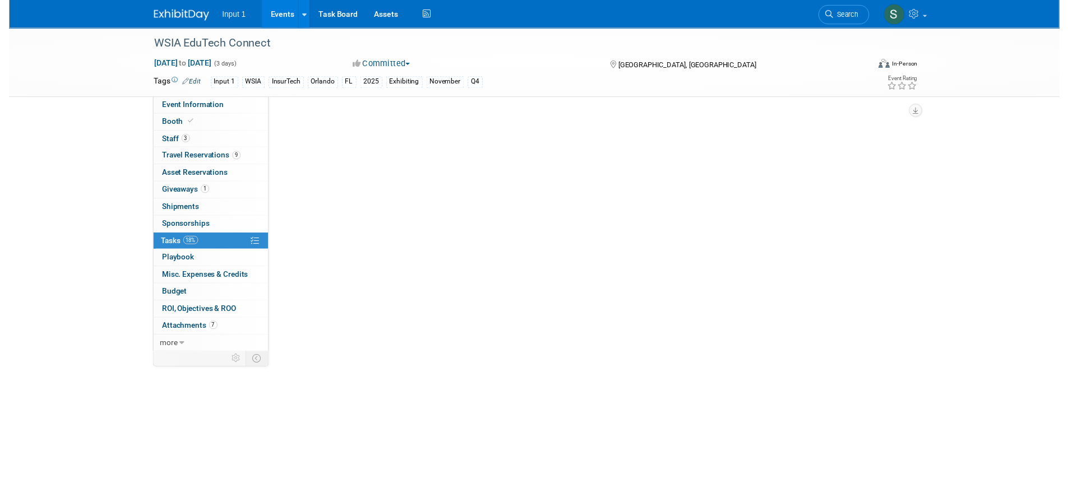
scroll to position [0, 0]
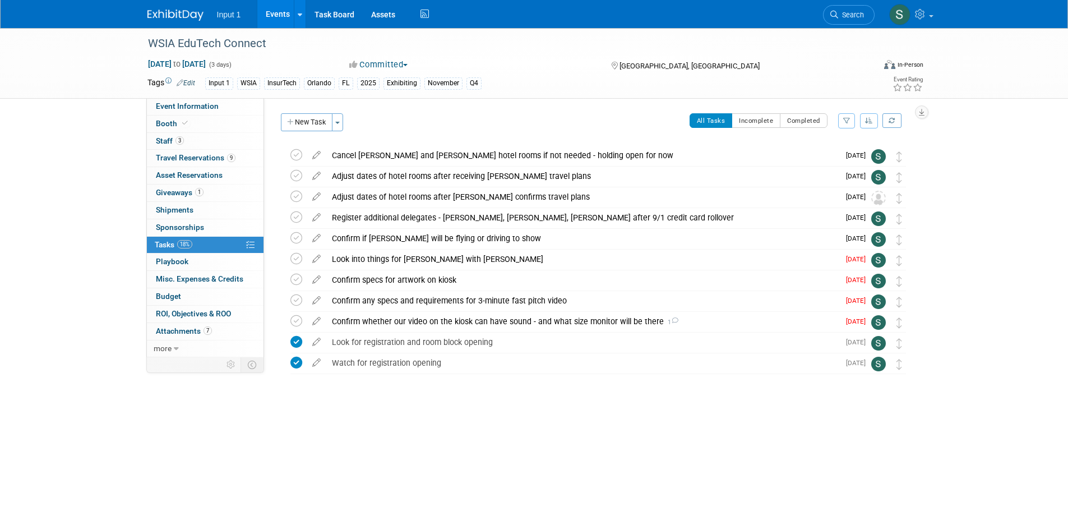
click at [599, 428] on div "WSIA EduTech Connect Nov 12, 2025 to Nov 14, 2025 (3 days) Nov 12, 2025 to Nov …" at bounding box center [534, 235] width 1068 height 414
click at [446, 449] on body "Input 1 Events Add Event Bulk Upload Events Shareable Event Boards Recently Vie…" at bounding box center [534, 255] width 1068 height 511
click at [603, 413] on div "WSIA EduTech Connect Orlando, FL Nov 12, 2025 to Nov 14, 2025 (Going) Cancel Ji…" at bounding box center [595, 282] width 635 height 274
click at [462, 218] on div "Register additional delegates - Chad, Paul, Chris after 9/1 credit card rollover" at bounding box center [582, 217] width 513 height 19
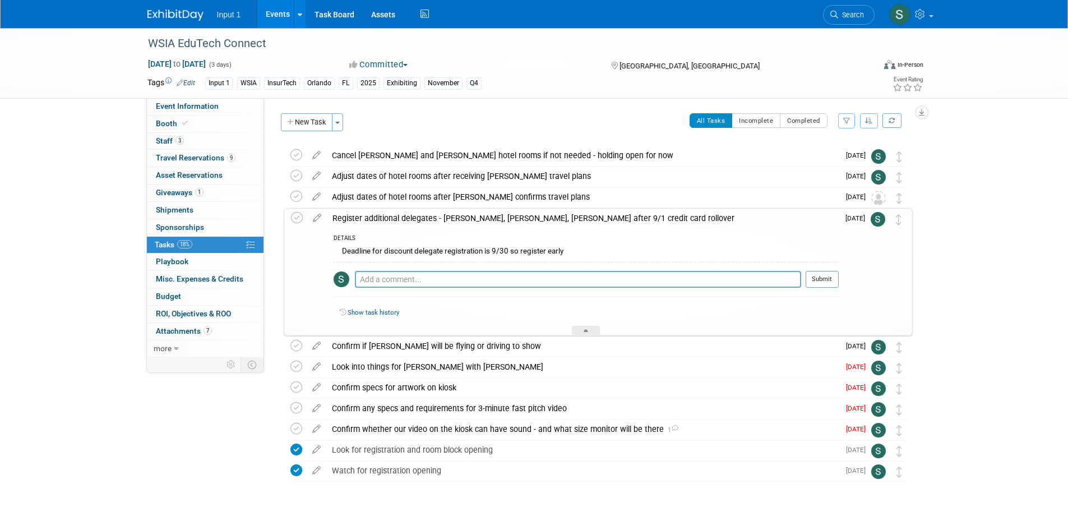
click at [448, 217] on div "Register additional delegates - Chad, Paul, Chris after 9/1 credit card rollover" at bounding box center [583, 218] width 512 height 19
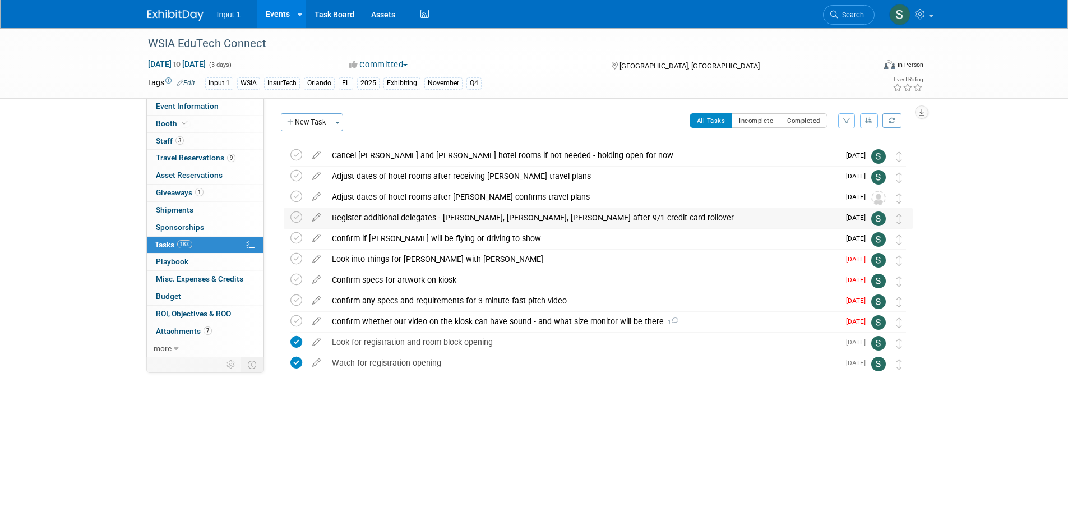
click at [449, 221] on div "Register additional delegates - Chad, Paul, Chris after 9/1 credit card rollover" at bounding box center [582, 217] width 513 height 19
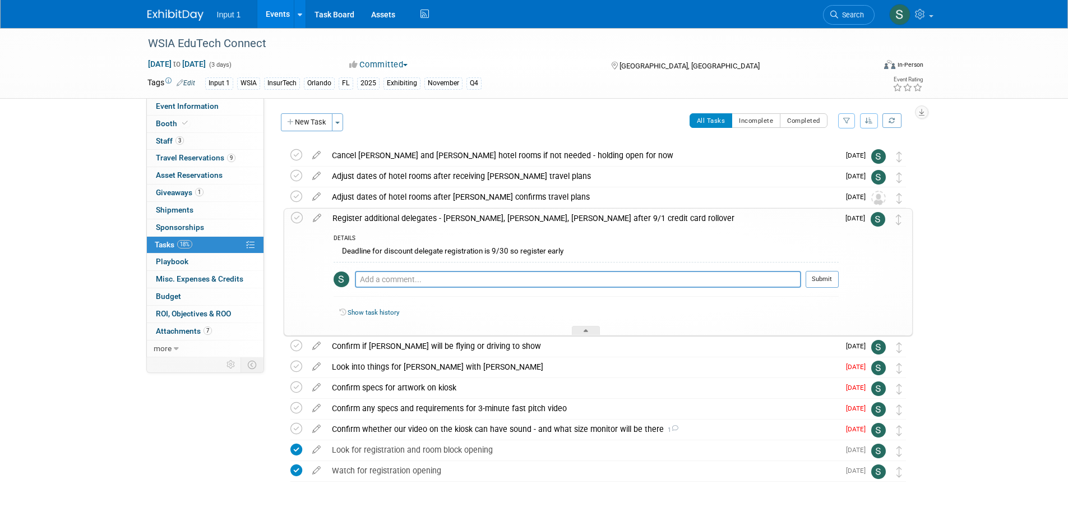
click at [985, 296] on div "WSIA EduTech Connect Nov 12, 2025 to Nov 14, 2025 (3 days) Nov 12, 2025 to Nov …" at bounding box center [534, 289] width 1068 height 522
click at [1023, 397] on div "WSIA EduTech Connect Nov 12, 2025 to Nov 14, 2025 (3 days) Nov 12, 2025 to Nov …" at bounding box center [534, 289] width 1068 height 522
click at [1053, 353] on div "WSIA EduTech Connect Nov 12, 2025 to Nov 14, 2025 (3 days) Nov 12, 2025 to Nov …" at bounding box center [534, 289] width 1068 height 522
click at [271, 423] on div "Event Information Event Info Booth Booth 3 Staff 3 Staff 9 Travel Reservations …" at bounding box center [534, 278] width 791 height 500
click at [1004, 427] on div "WSIA EduTech Connect Nov 12, 2025 to Nov 14, 2025 (3 days) Nov 12, 2025 to Nov …" at bounding box center [534, 289] width 1068 height 522
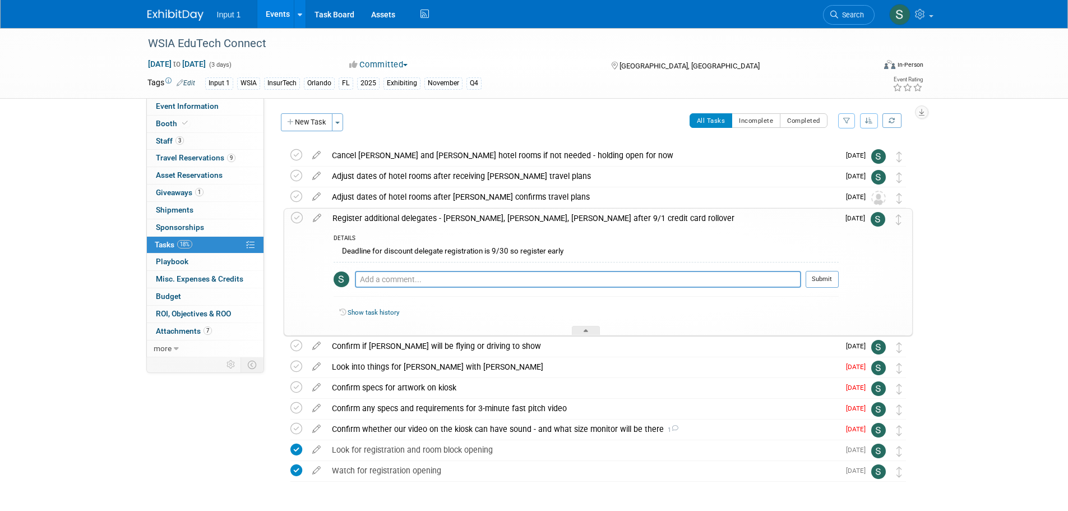
click at [875, 410] on img at bounding box center [878, 409] width 15 height 15
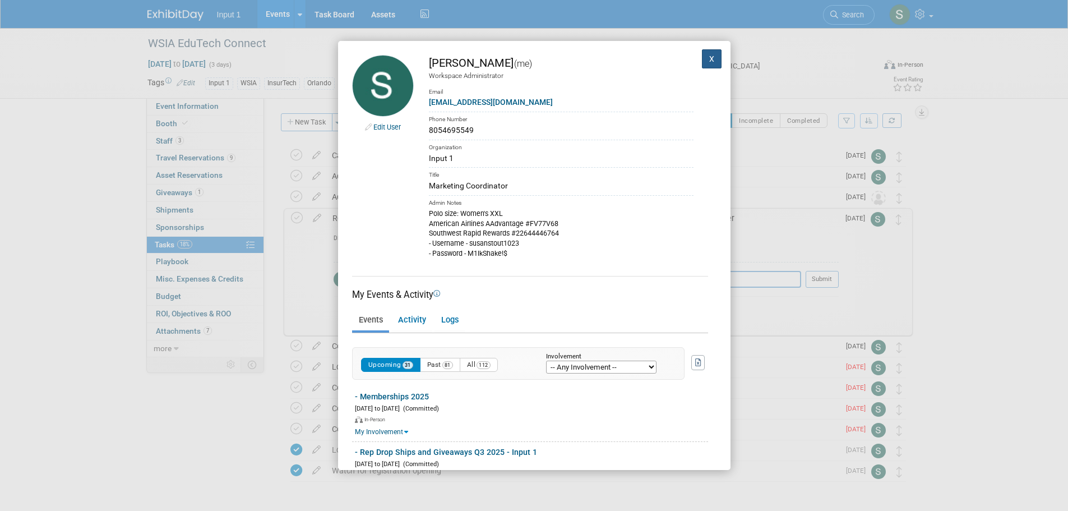
click at [704, 63] on button "X" at bounding box center [712, 58] width 20 height 19
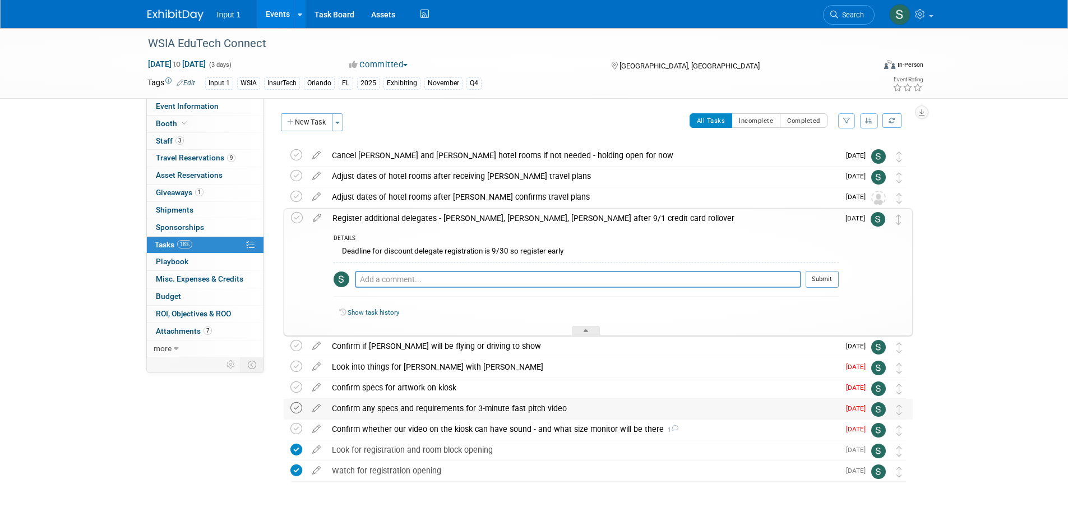
click at [296, 407] on icon at bounding box center [296, 408] width 12 height 12
click at [298, 404] on icon at bounding box center [296, 408] width 12 height 12
click at [315, 407] on icon at bounding box center [317, 406] width 20 height 14
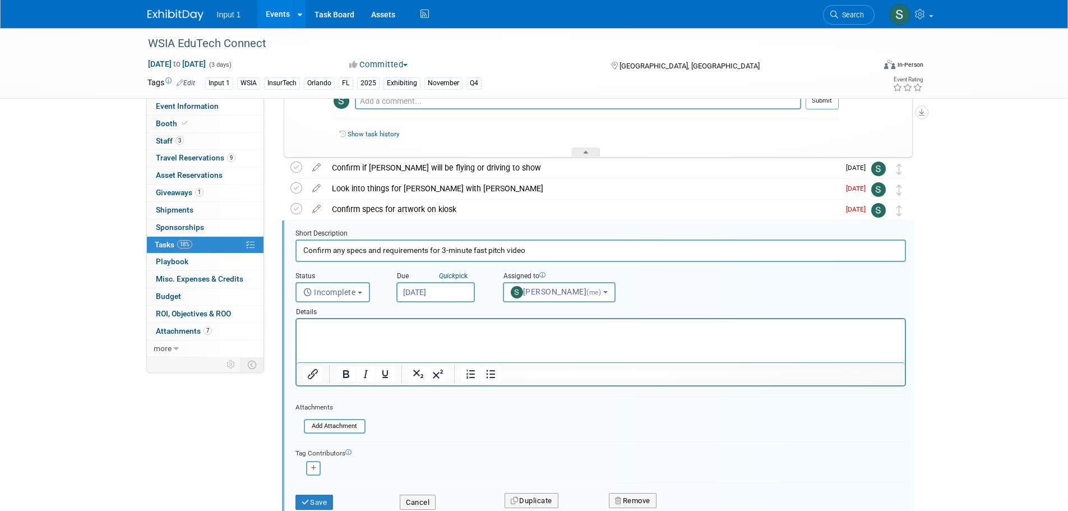
scroll to position [234, 0]
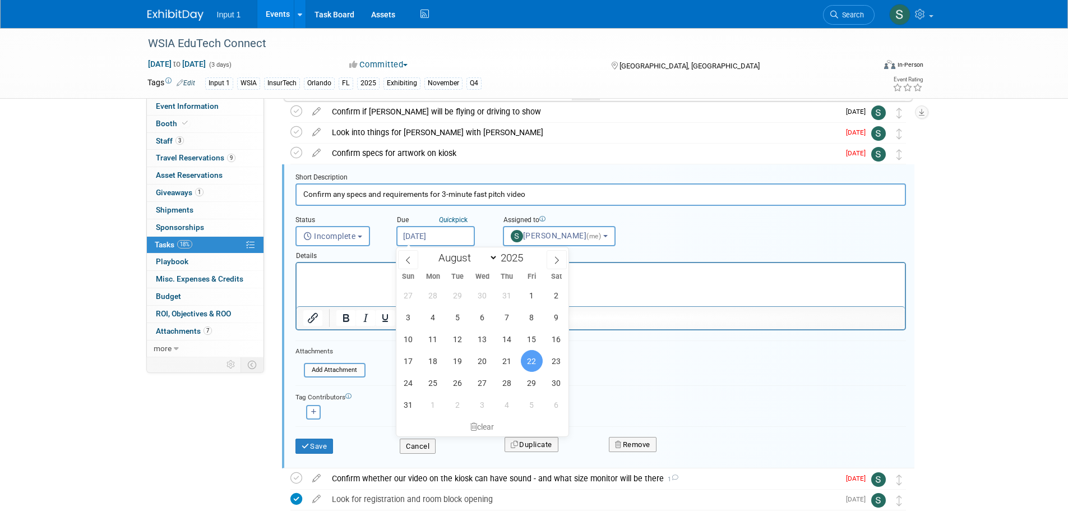
click at [439, 239] on input "Aug 22, 2025" at bounding box center [435, 236] width 79 height 20
click at [554, 262] on icon at bounding box center [557, 260] width 8 height 8
select select "8"
drag, startPoint x: 433, startPoint y: 382, endPoint x: 508, endPoint y: 377, distance: 75.3
click at [434, 381] on span "29" at bounding box center [433, 383] width 22 height 22
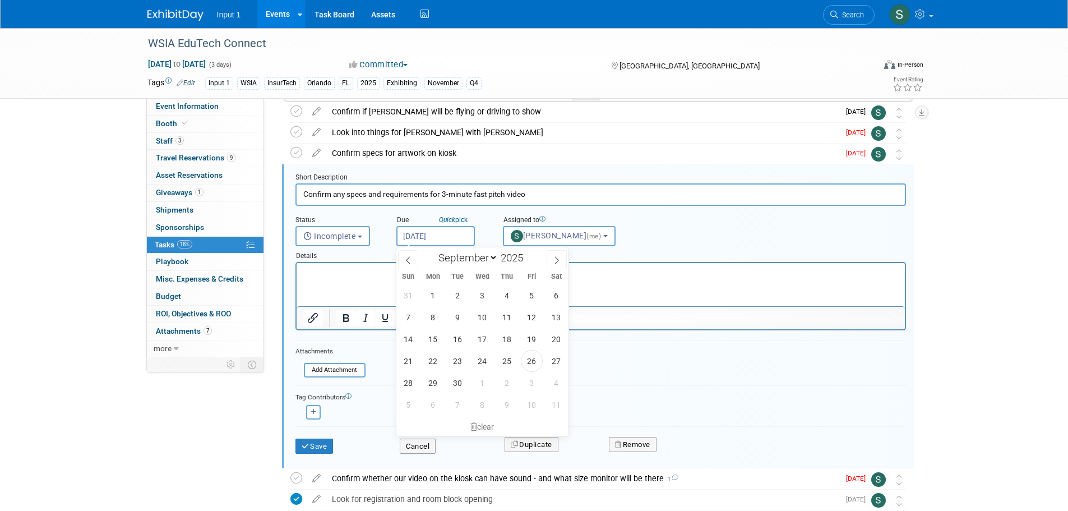
type input "Sep 29, 2025"
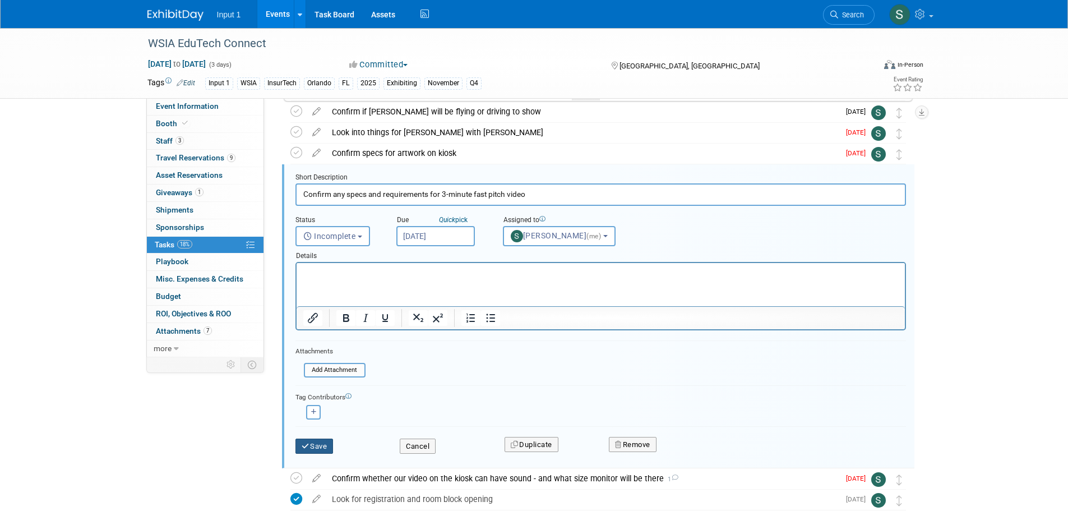
click at [321, 446] on button "Save" at bounding box center [315, 447] width 38 height 16
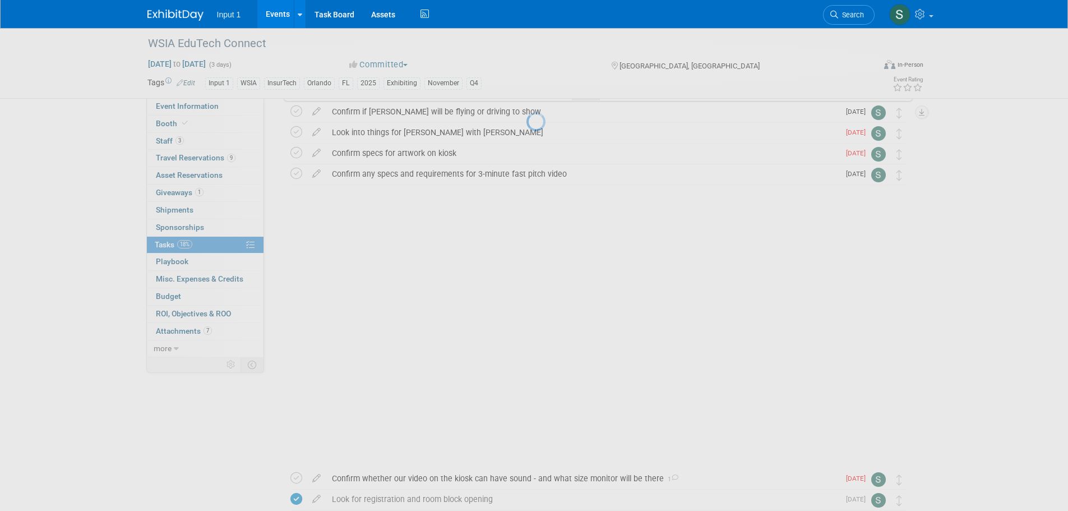
scroll to position [39, 0]
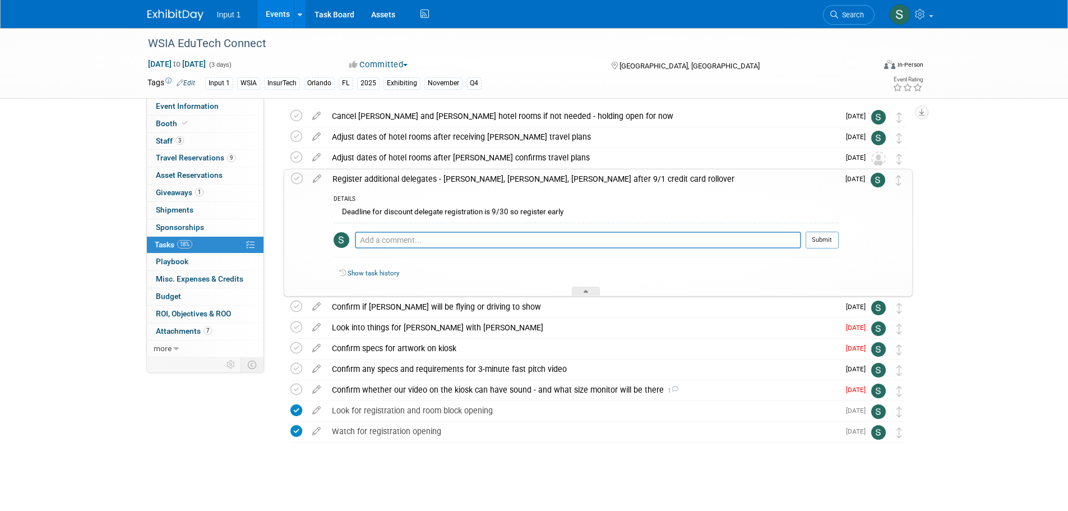
click at [315, 347] on icon at bounding box center [317, 346] width 20 height 14
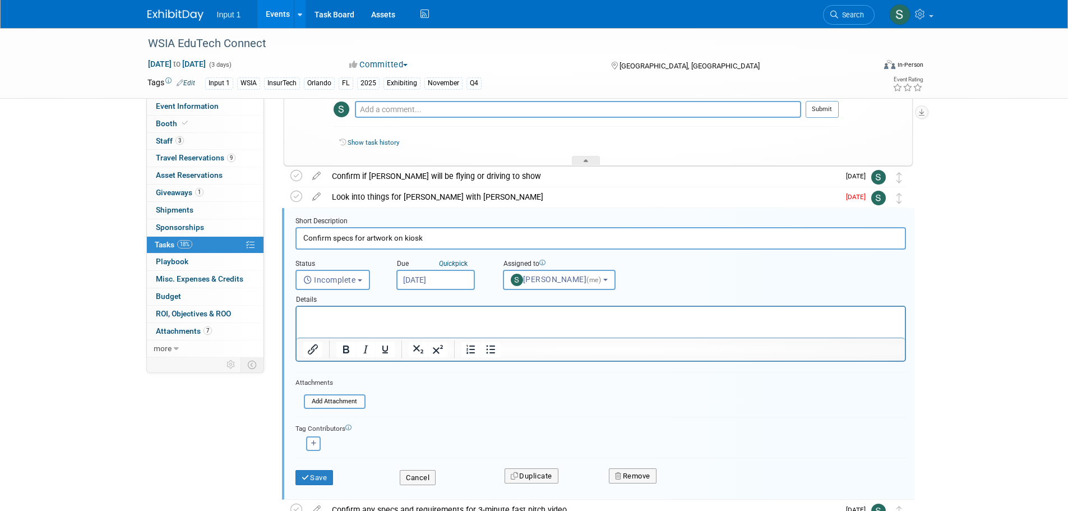
scroll to position [214, 0]
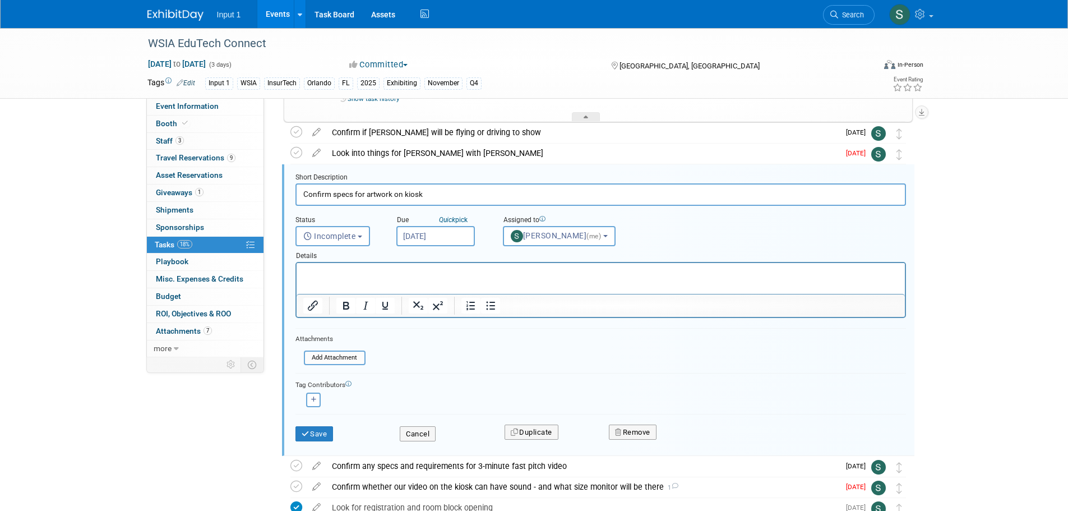
click at [422, 240] on input "Aug 22, 2025" at bounding box center [435, 236] width 79 height 20
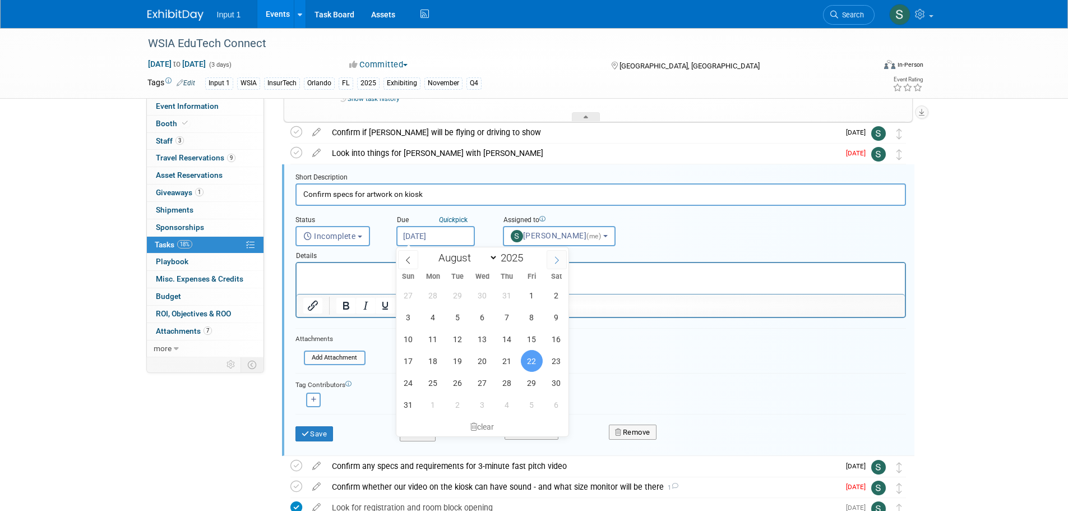
click at [560, 257] on icon at bounding box center [557, 260] width 8 height 8
select select "8"
click at [435, 383] on span "29" at bounding box center [433, 383] width 22 height 22
type input "Sep 29, 2025"
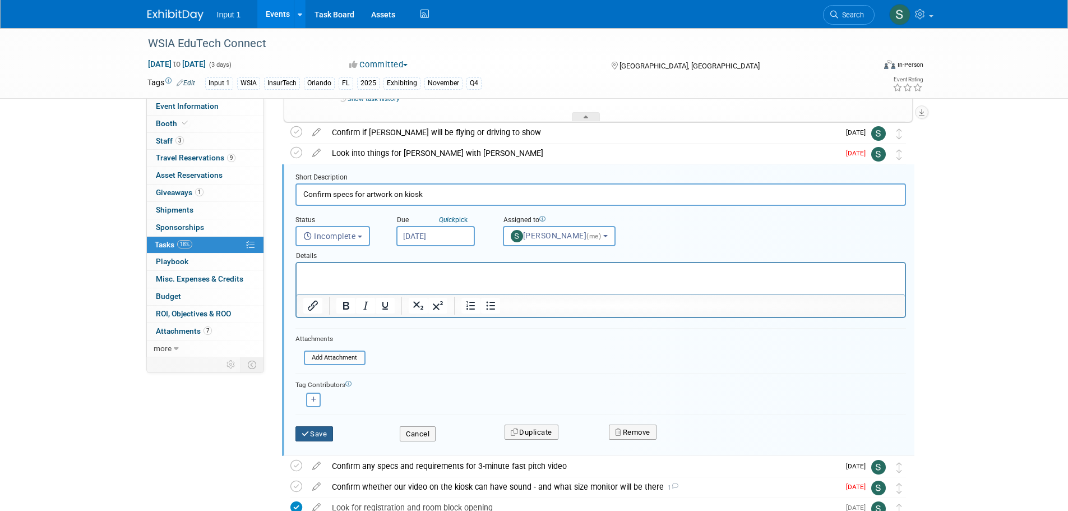
click at [329, 432] on button "Save" at bounding box center [315, 434] width 38 height 16
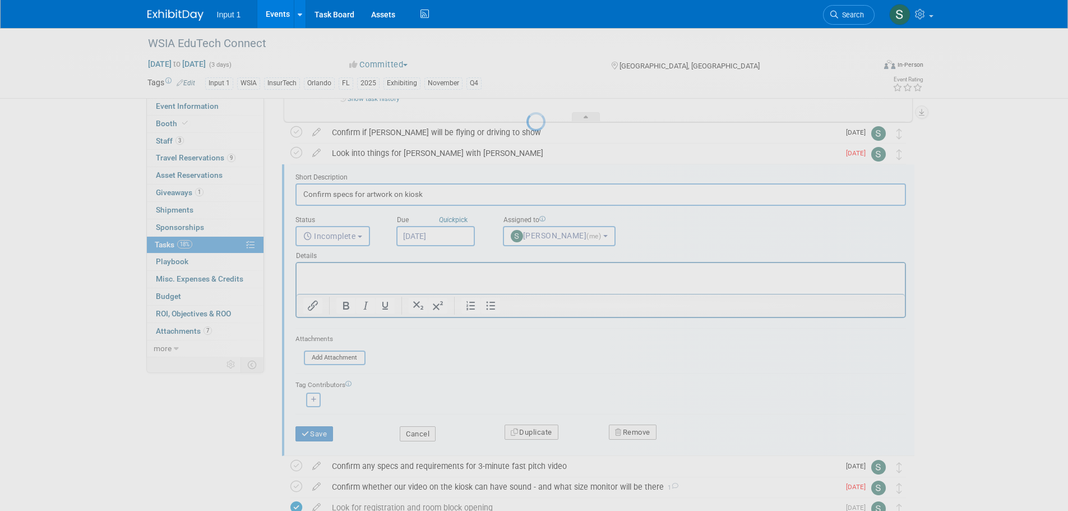
scroll to position [39, 0]
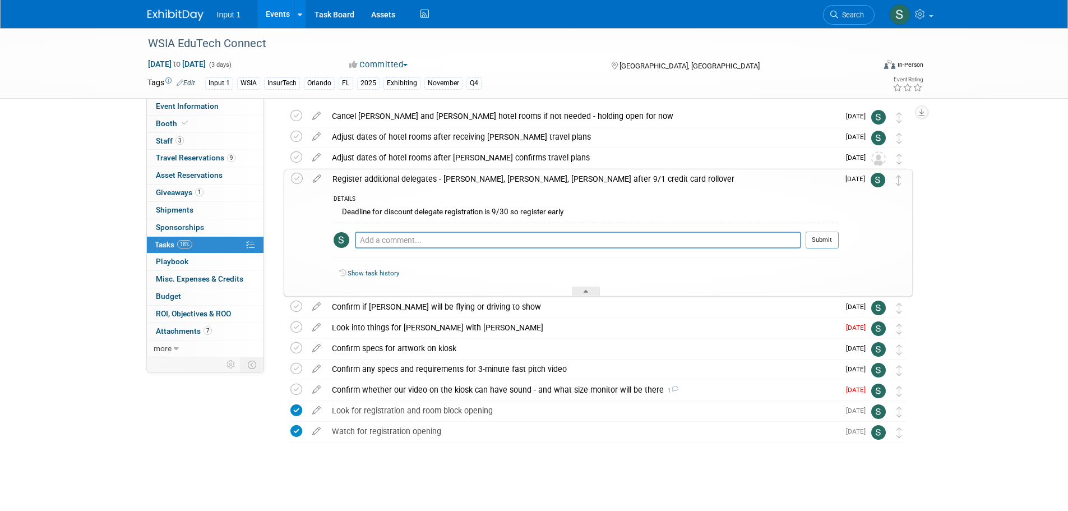
click at [314, 329] on icon at bounding box center [317, 325] width 20 height 14
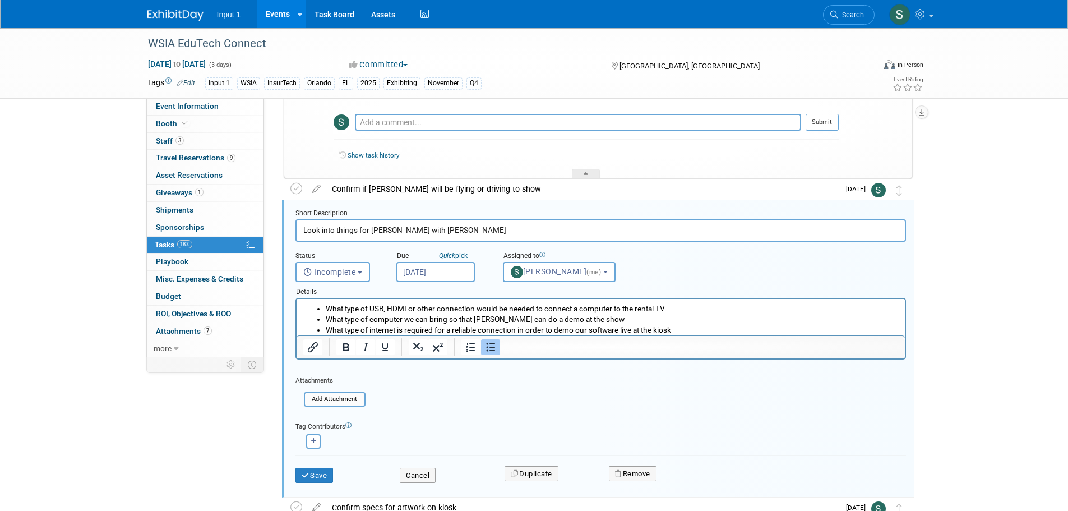
scroll to position [193, 0]
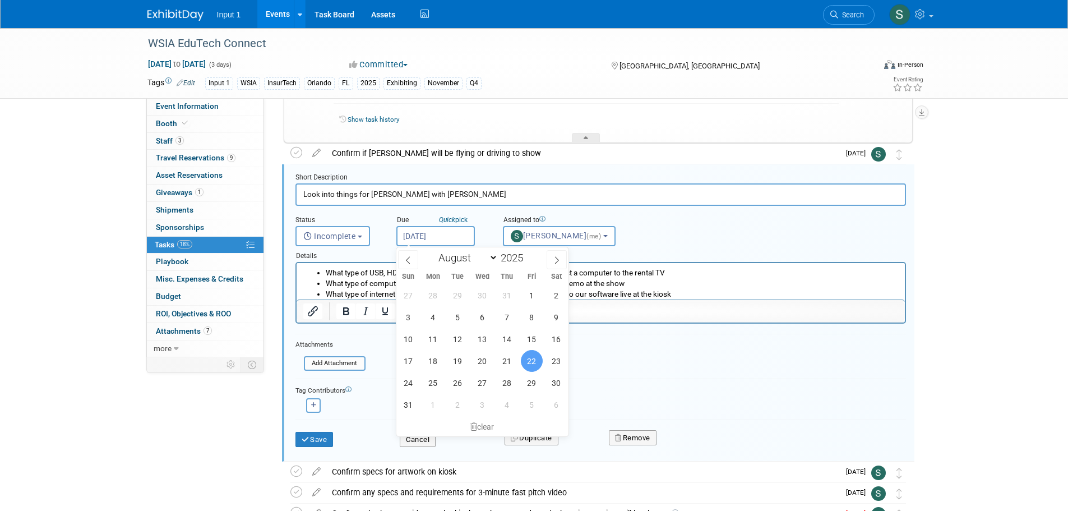
click at [422, 238] on input "Aug 22, 2025" at bounding box center [435, 236] width 79 height 20
click at [557, 259] on icon at bounding box center [557, 260] width 8 height 8
select select "8"
click at [435, 385] on span "29" at bounding box center [433, 383] width 22 height 22
type input "Sep 29, 2025"
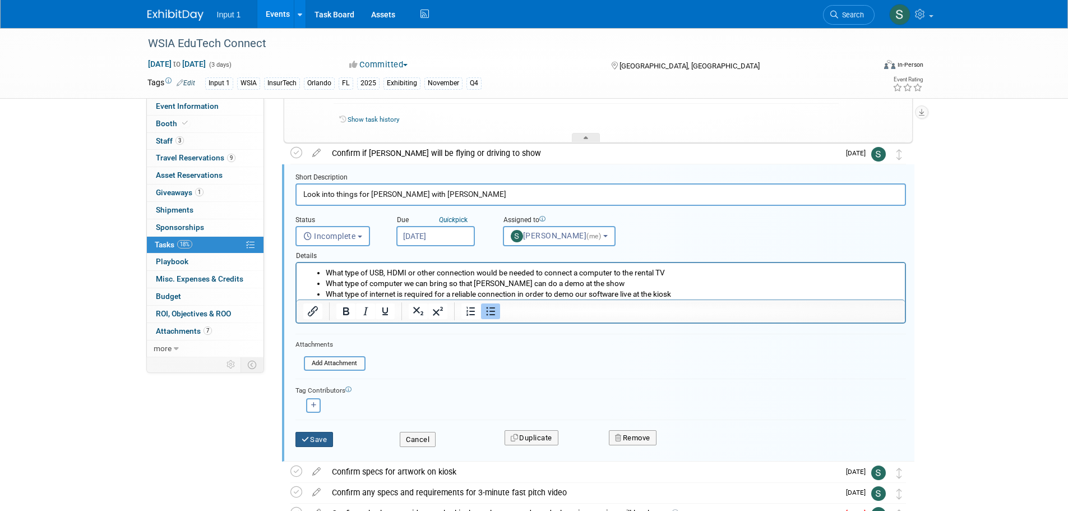
click at [310, 437] on icon "submit" at bounding box center [306, 439] width 9 height 7
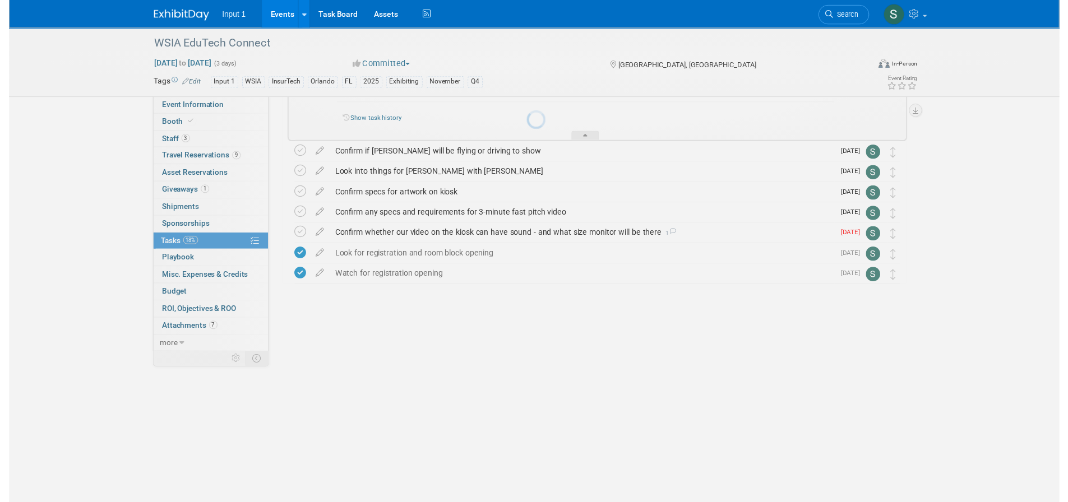
scroll to position [39, 0]
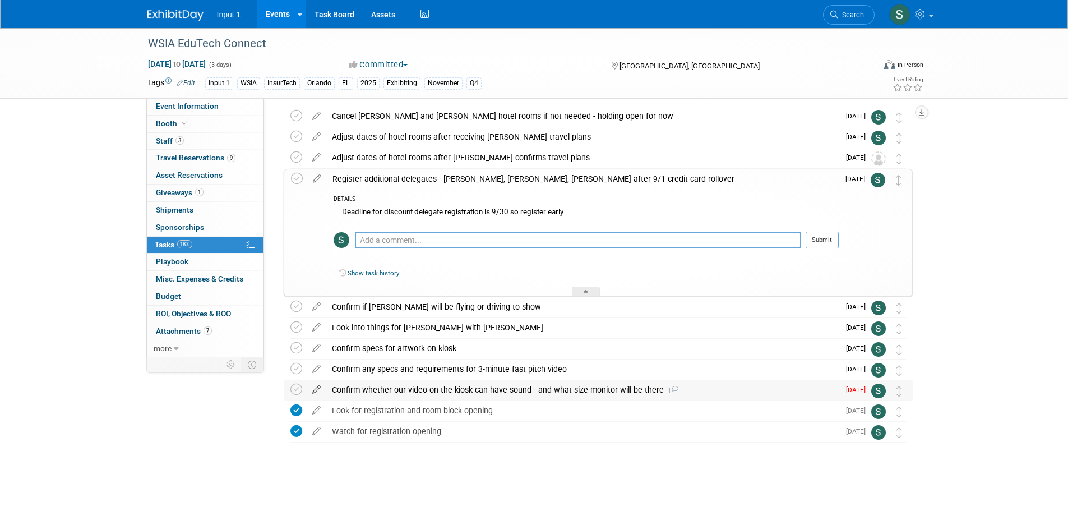
click at [319, 389] on icon at bounding box center [317, 387] width 20 height 14
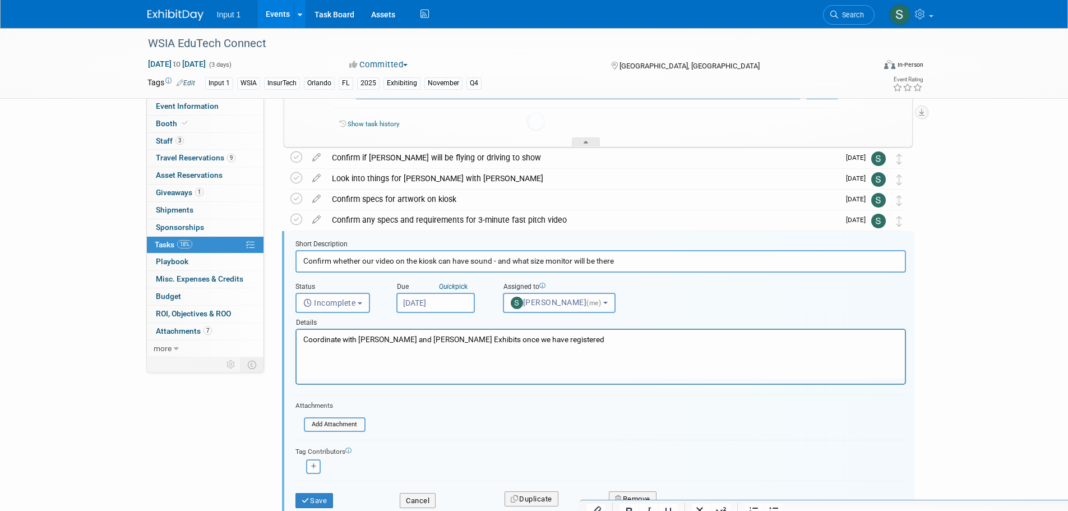
scroll to position [255, 0]
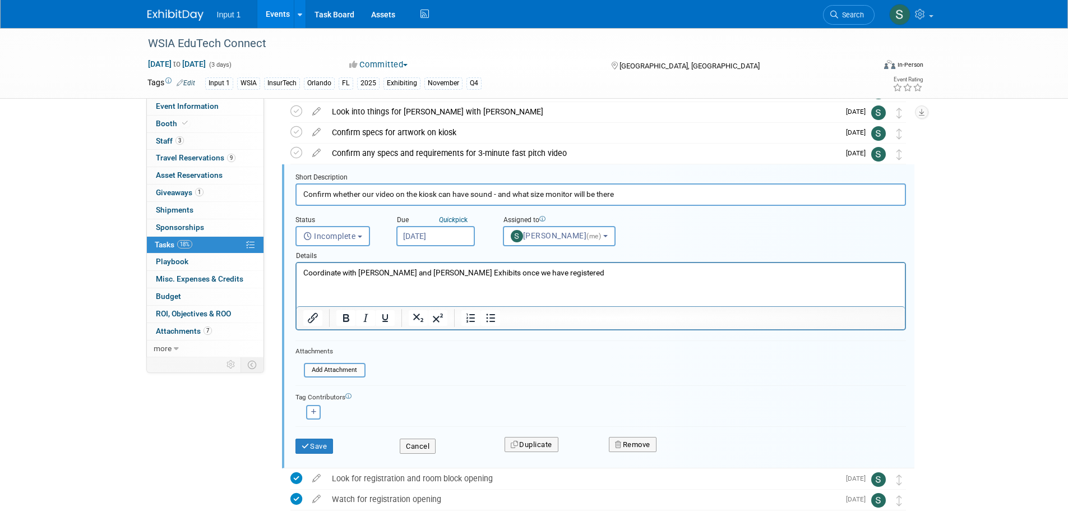
click at [426, 240] on input "Aug 29, 2025" at bounding box center [435, 236] width 79 height 20
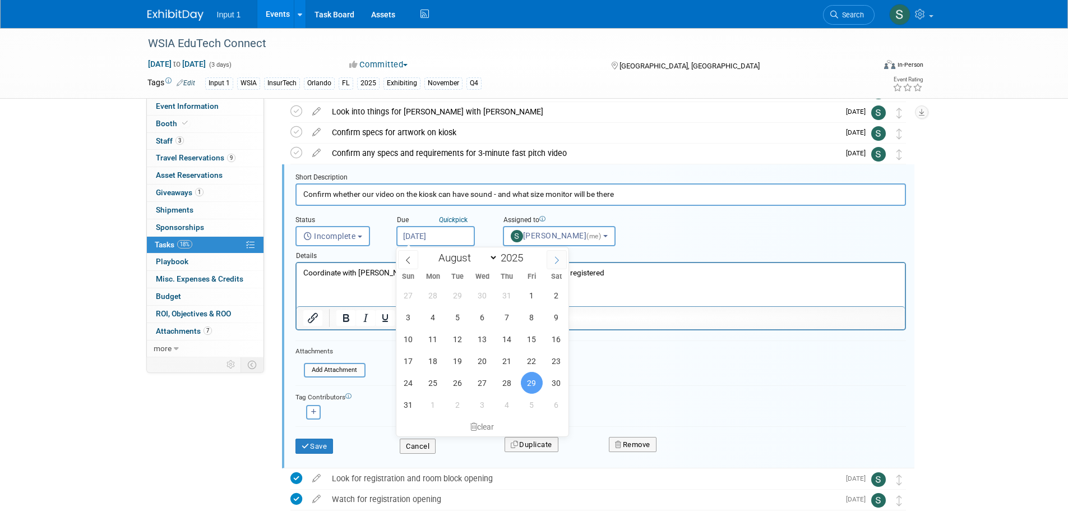
click at [564, 254] on span at bounding box center [557, 259] width 20 height 19
select select "8"
drag, startPoint x: 432, startPoint y: 385, endPoint x: 439, endPoint y: 386, distance: 6.8
click at [433, 385] on span "29" at bounding box center [433, 383] width 22 height 22
type input "Sep 29, 2025"
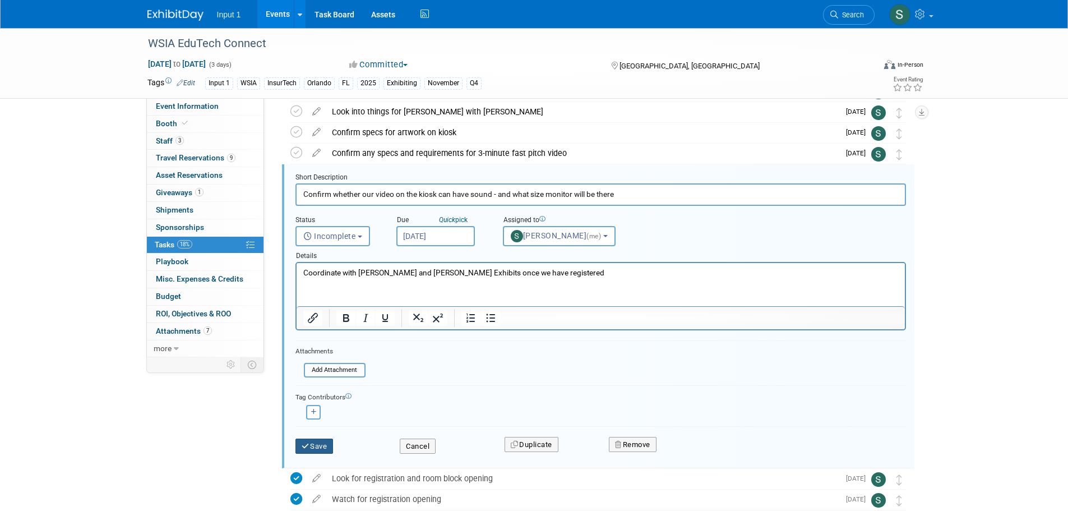
click at [315, 448] on button "Save" at bounding box center [315, 447] width 38 height 16
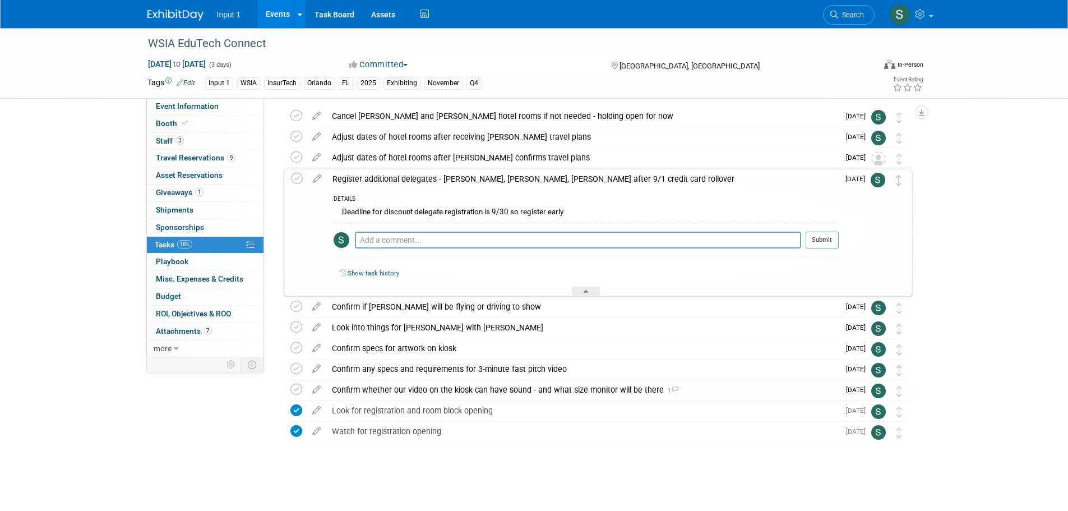
scroll to position [39, 0]
click at [985, 315] on div "WSIA EduTech Connect Nov 12, 2025 to Nov 14, 2025 (3 days) Nov 12, 2025 to Nov …" at bounding box center [534, 250] width 1068 height 522
drag, startPoint x: 899, startPoint y: 182, endPoint x: 906, endPoint y: 182, distance: 6.7
click at [585, 291] on icon at bounding box center [586, 293] width 4 height 7
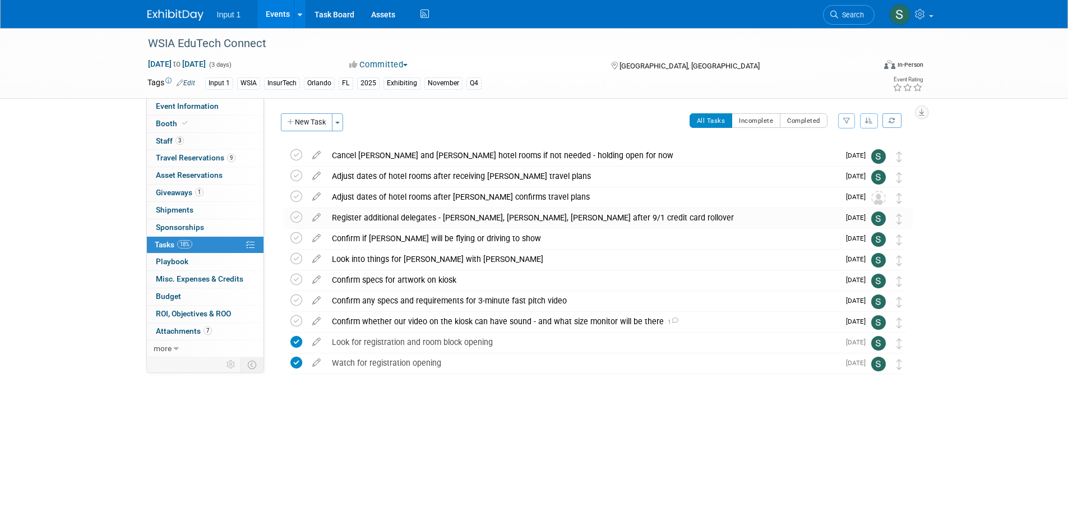
scroll to position [0, 0]
click at [845, 16] on span "Search" at bounding box center [851, 15] width 26 height 8
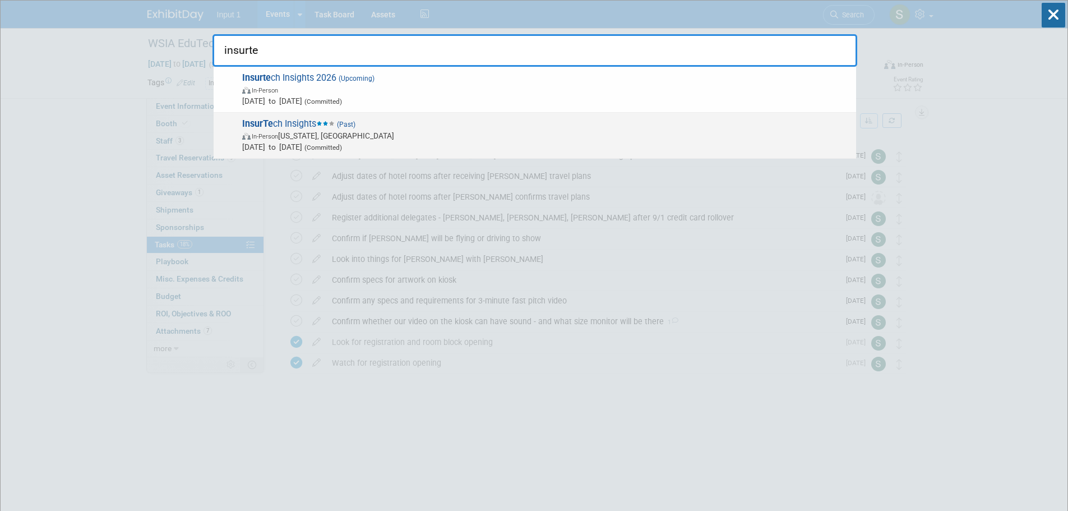
type input "insurte"
click at [335, 136] on span "In-Person New York, NY" at bounding box center [546, 135] width 608 height 11
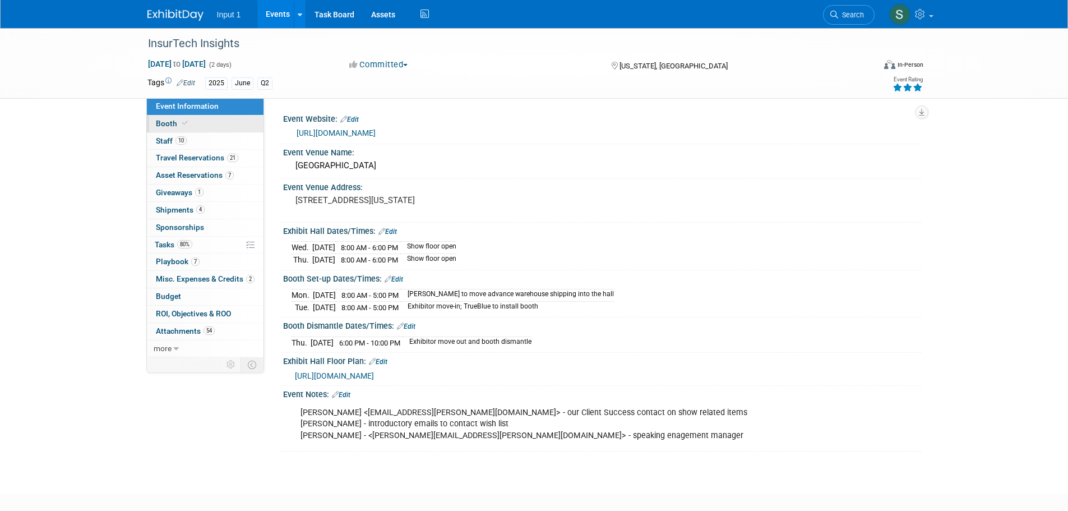
click at [155, 124] on link "Booth" at bounding box center [205, 124] width 117 height 17
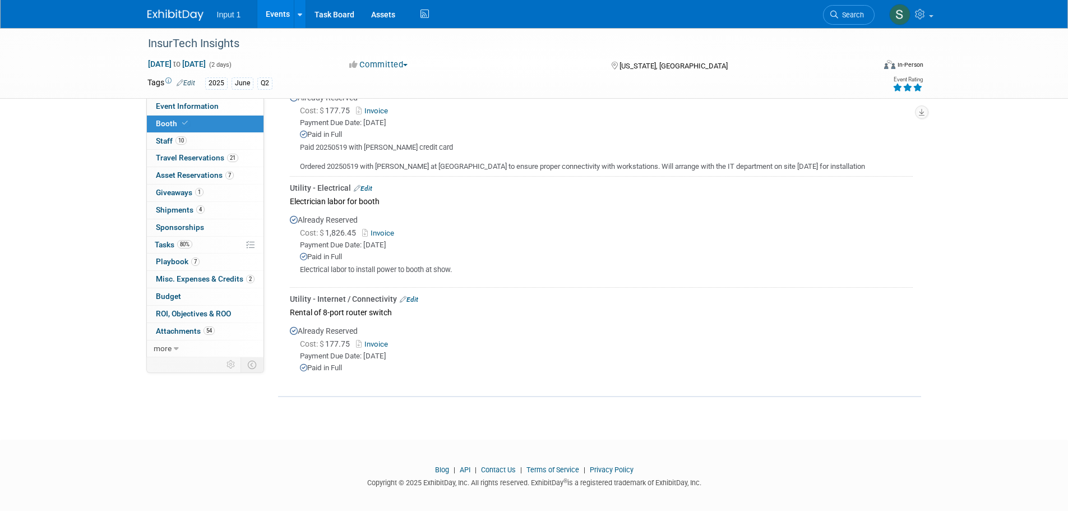
scroll to position [844, 0]
click at [182, 293] on link "Budget" at bounding box center [205, 296] width 117 height 17
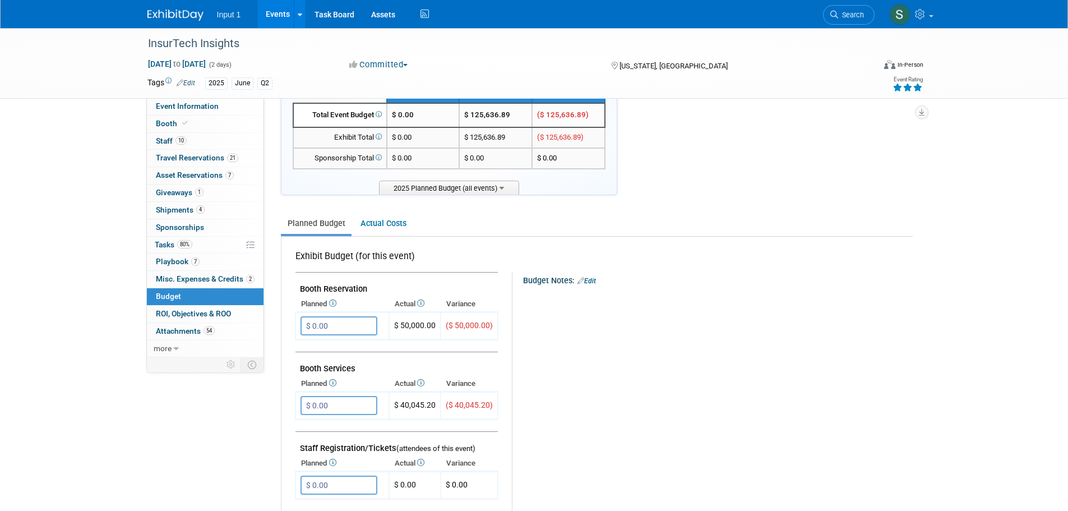
scroll to position [224, 0]
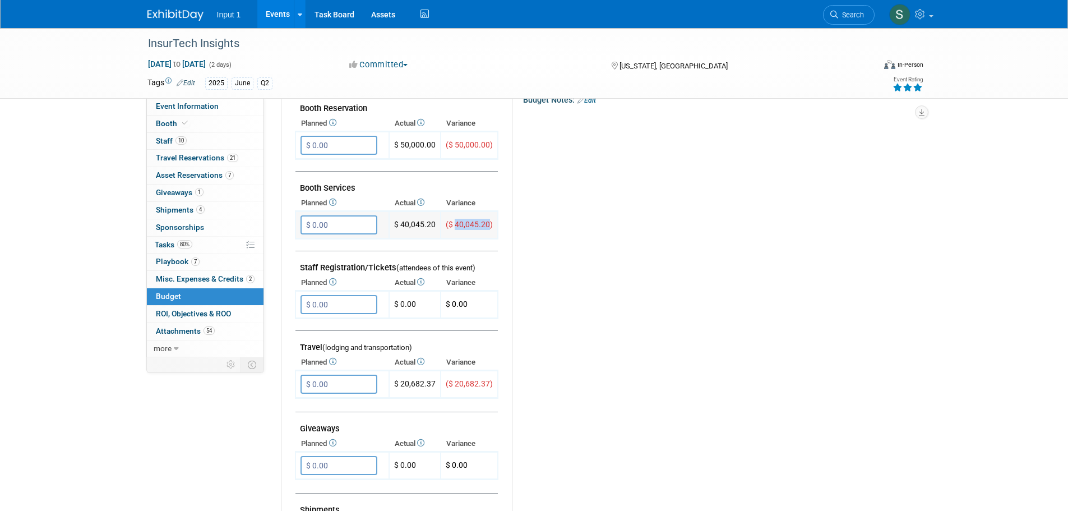
drag, startPoint x: 488, startPoint y: 225, endPoint x: 455, endPoint y: 228, distance: 32.6
click at [455, 228] on span "($ 40,045.20)" at bounding box center [469, 224] width 47 height 9
copy span "40,045.20"
click at [676, 237] on div "Budget Notes: Edit X" at bounding box center [707, 381] width 391 height 581
click at [658, 410] on div "Budget Notes: Edit X" at bounding box center [707, 381] width 391 height 581
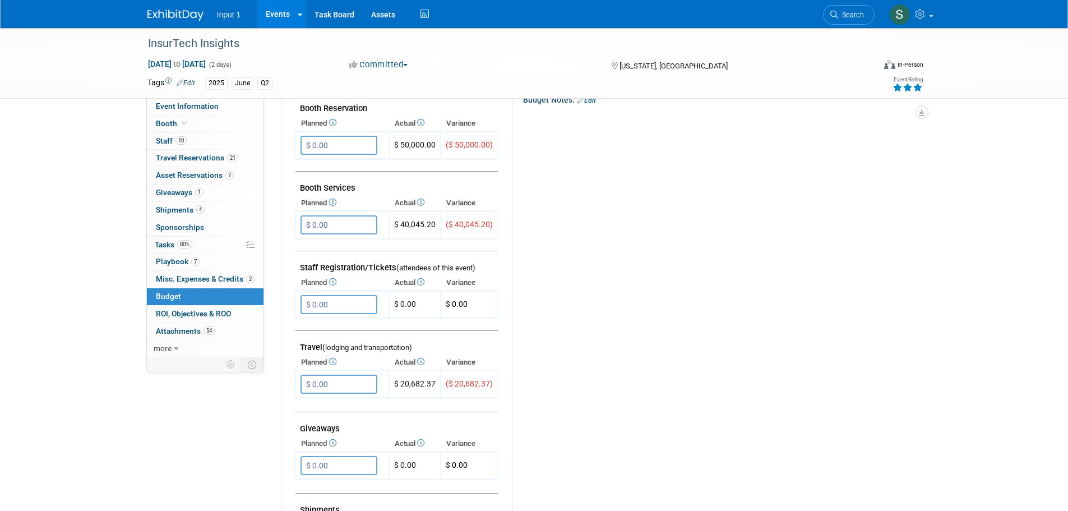
click at [646, 320] on div "Budget Notes: Edit X" at bounding box center [707, 381] width 391 height 581
drag, startPoint x: 565, startPoint y: 168, endPoint x: 561, endPoint y: 159, distance: 10.3
click at [565, 168] on div "Budget Notes: Edit X" at bounding box center [707, 381] width 391 height 581
click at [740, 296] on div "Budget Notes: Edit X" at bounding box center [707, 381] width 391 height 581
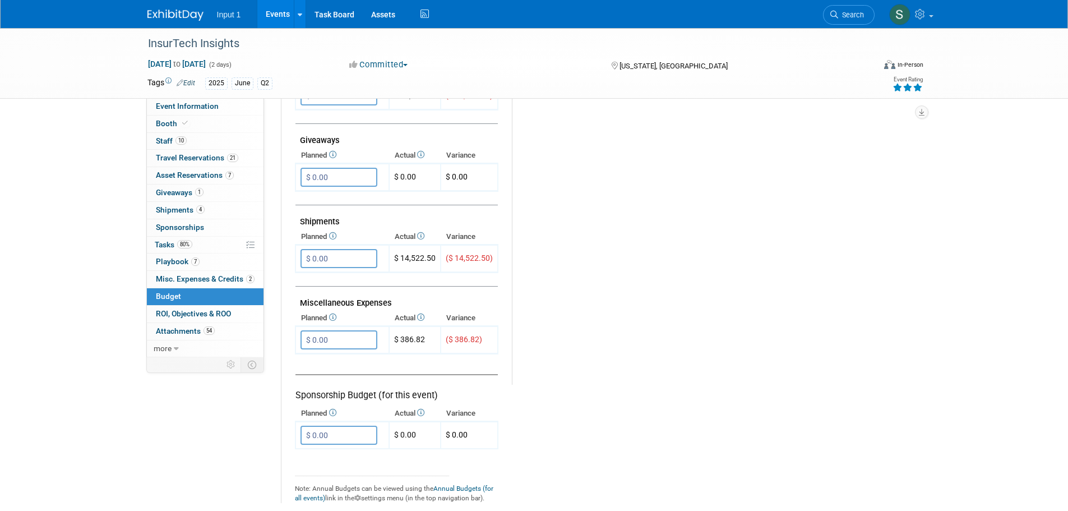
scroll to position [561, 0]
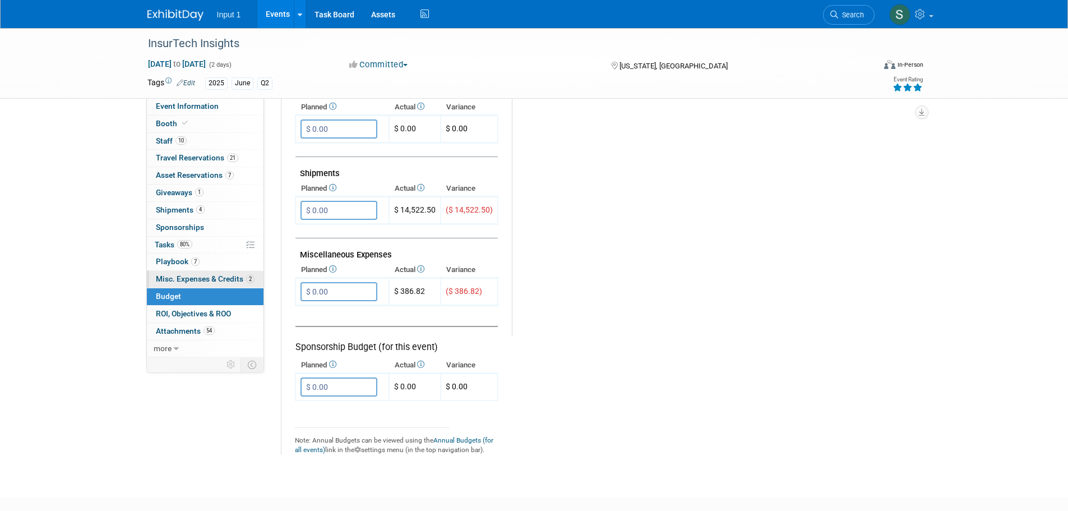
click at [190, 274] on span "Misc. Expenses & Credits 2" at bounding box center [205, 278] width 99 height 9
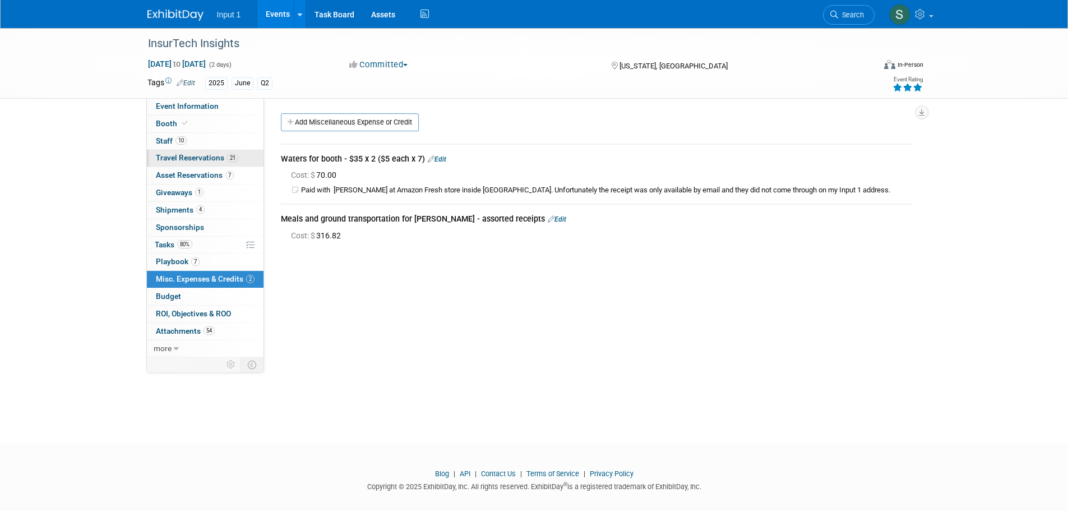
click at [209, 159] on span "Travel Reservations 21" at bounding box center [197, 157] width 82 height 9
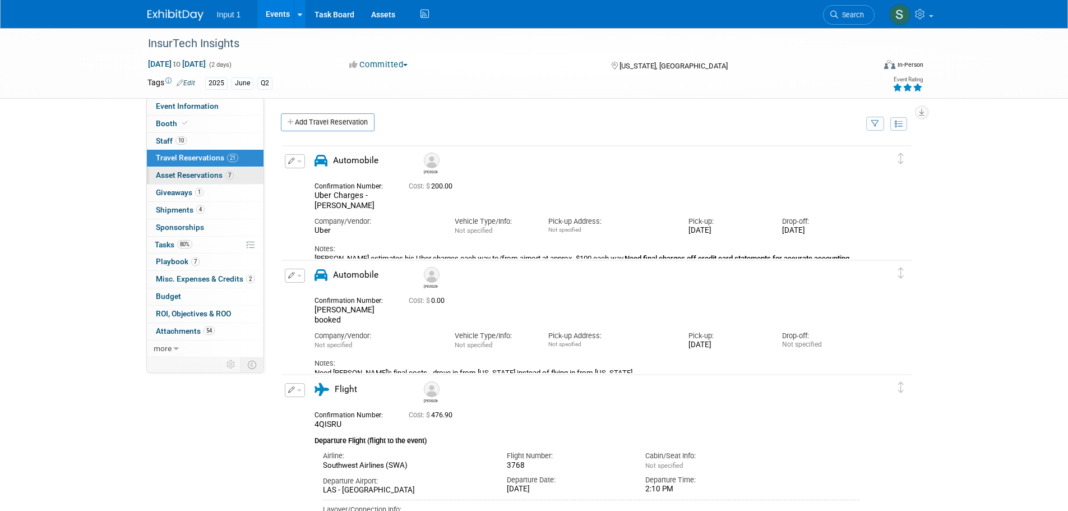
click at [208, 173] on span "Asset Reservations 7" at bounding box center [195, 174] width 78 height 9
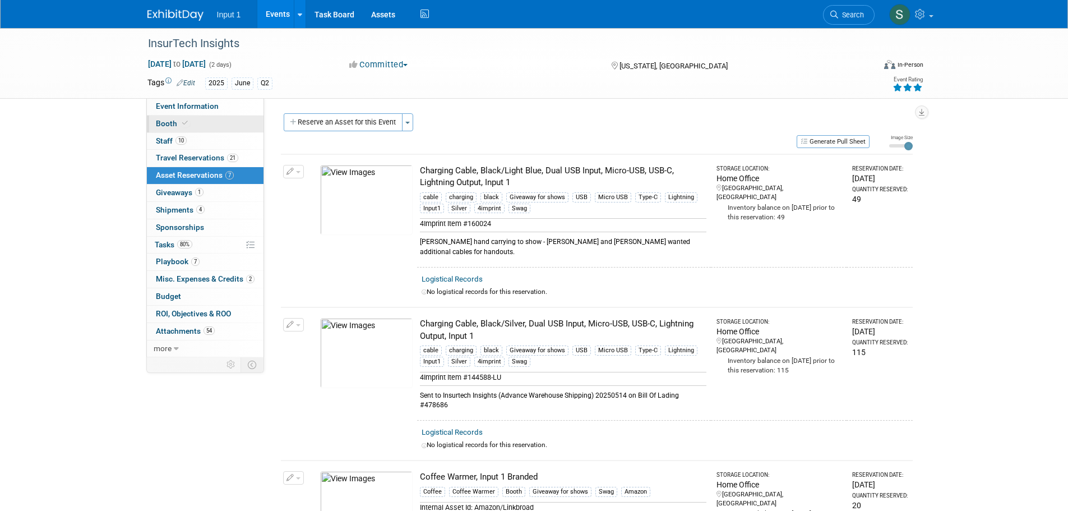
click at [164, 122] on span "Booth" at bounding box center [173, 123] width 34 height 9
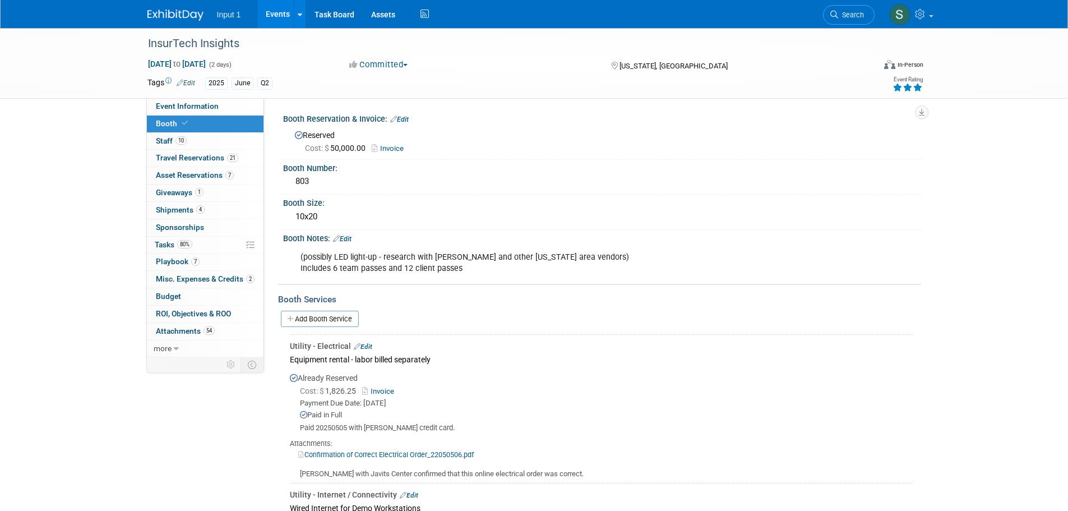
click at [392, 144] on link "Invoice" at bounding box center [391, 148] width 38 height 8
click at [165, 141] on span "Staff 10" at bounding box center [171, 140] width 31 height 9
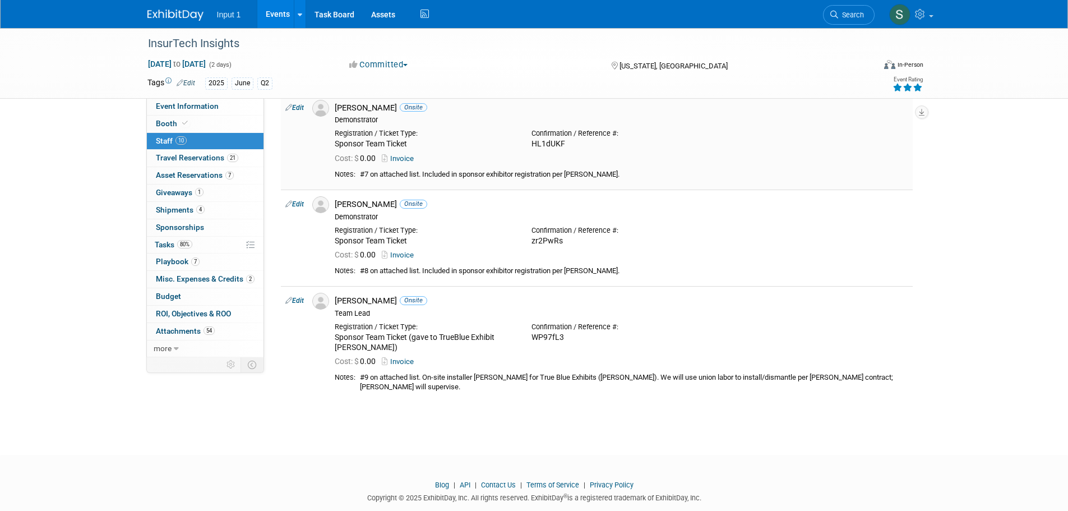
scroll to position [710, 0]
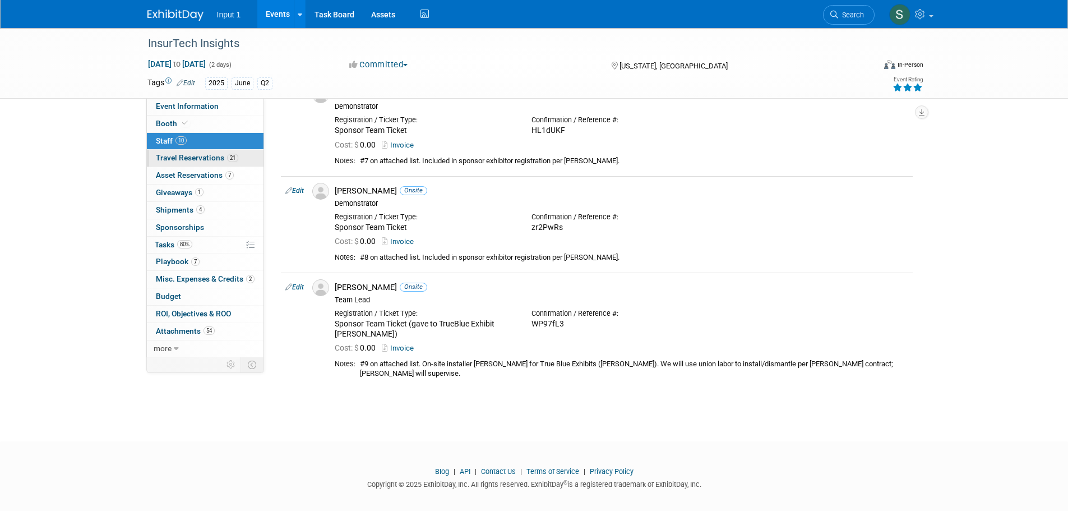
click at [206, 156] on span "Travel Reservations 21" at bounding box center [197, 157] width 82 height 9
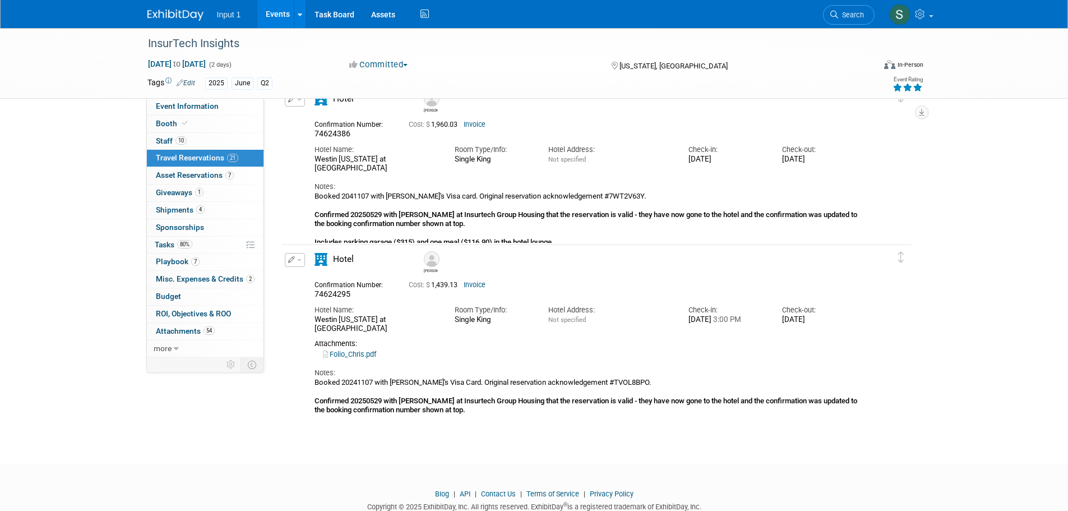
scroll to position [3727, 0]
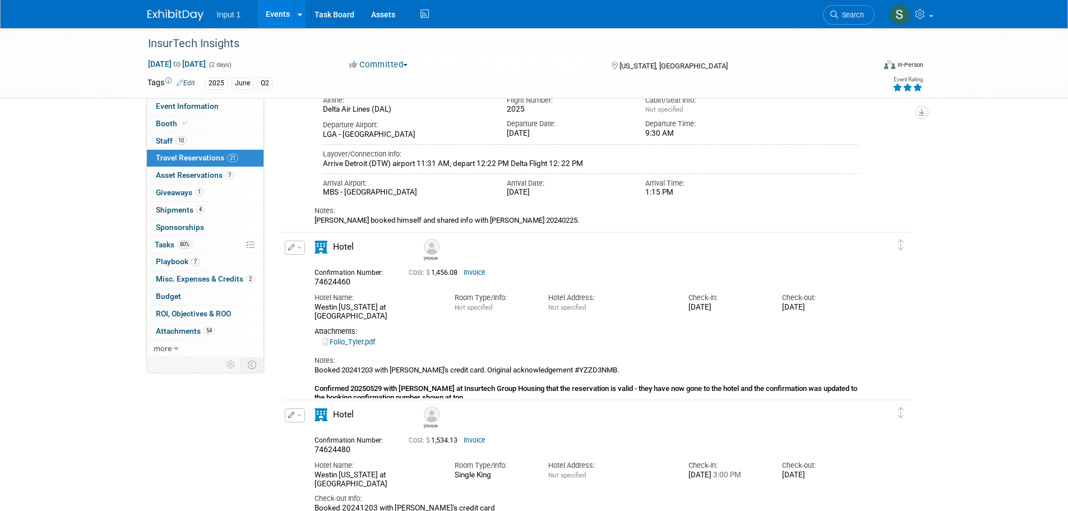
scroll to position [2243, 0]
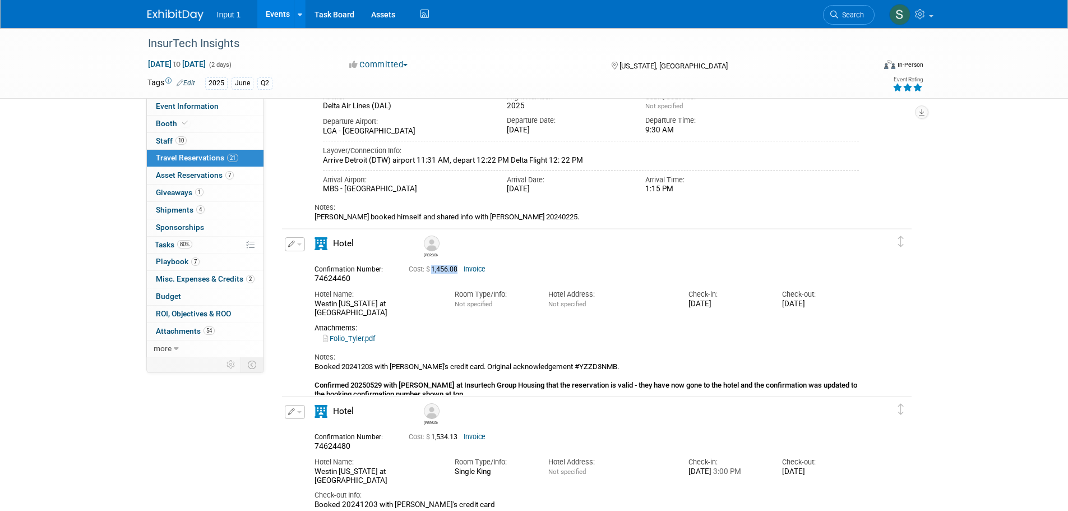
drag, startPoint x: 433, startPoint y: 270, endPoint x: 460, endPoint y: 276, distance: 27.1
click at [460, 275] on div "Cost: $ 1,456.08 Invoice" at bounding box center [610, 268] width 421 height 13
copy span "1,456.08"
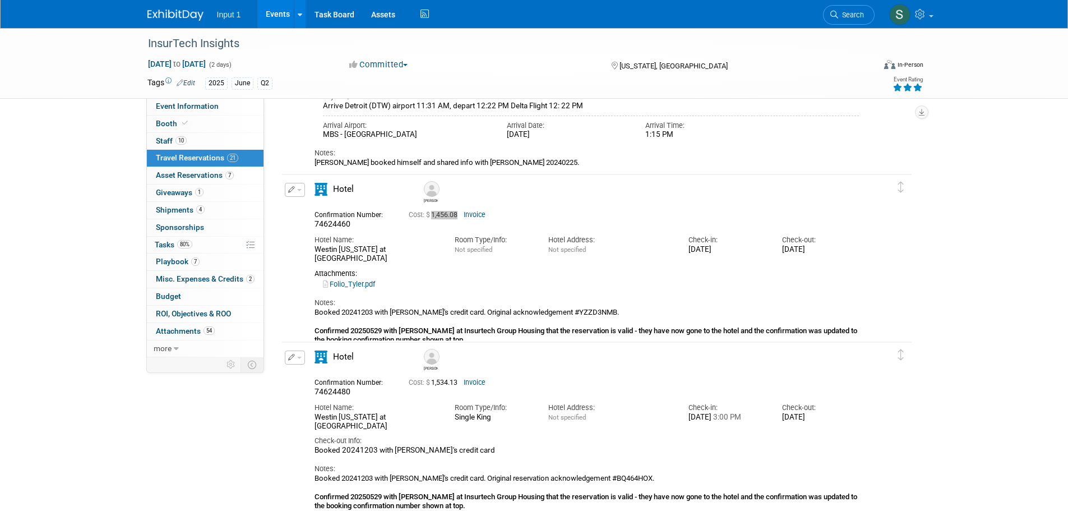
scroll to position [2411, 0]
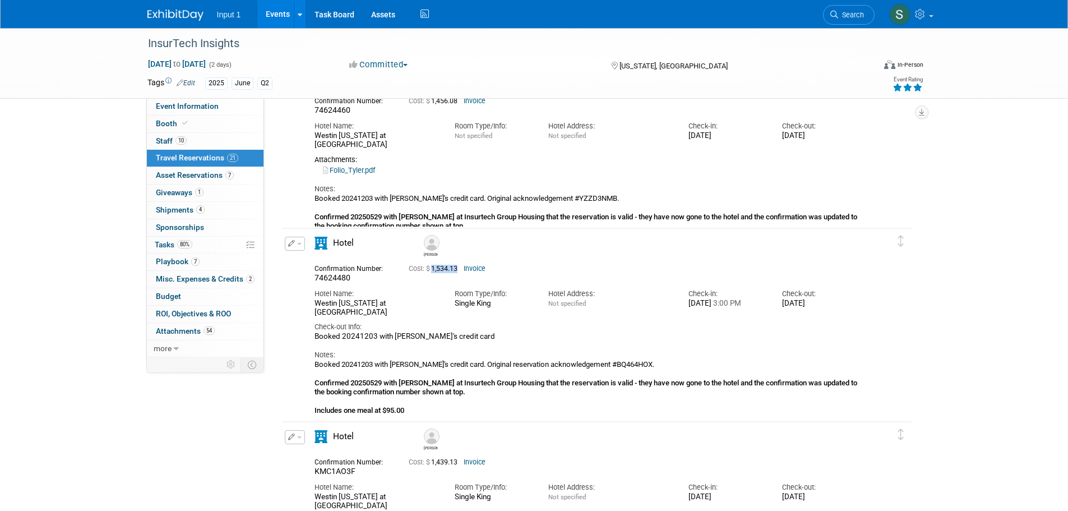
drag, startPoint x: 433, startPoint y: 270, endPoint x: 460, endPoint y: 276, distance: 27.6
click at [460, 275] on div "Cost: $ 1,534.13 Invoice" at bounding box center [610, 267] width 421 height 13
copy span "1,534.13"
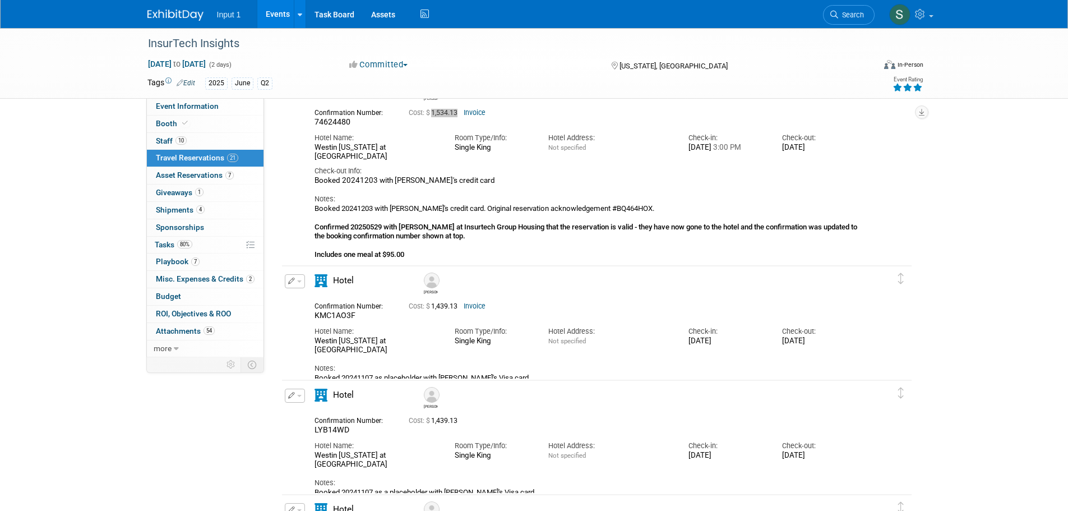
scroll to position [2579, 0]
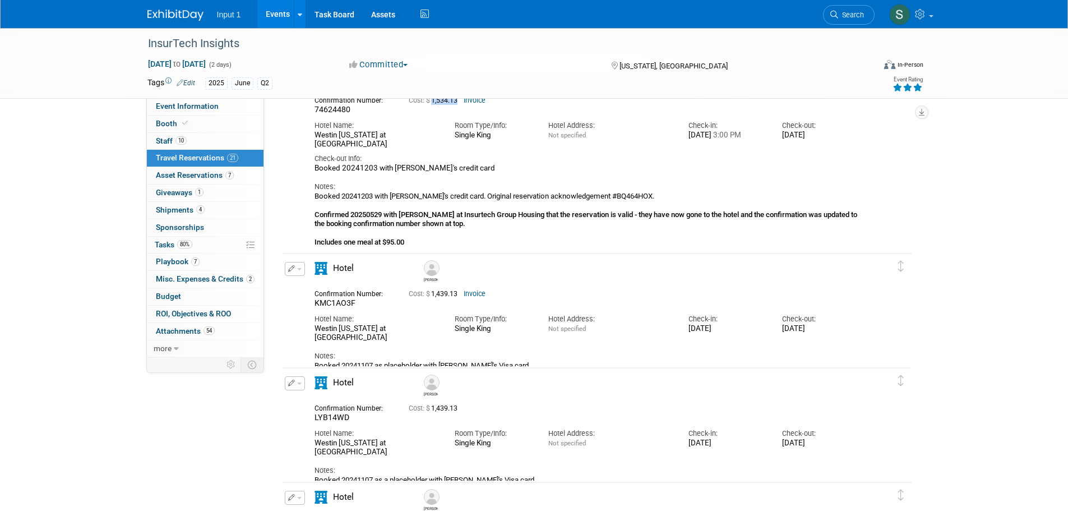
drag, startPoint x: 430, startPoint y: 297, endPoint x: 457, endPoint y: 297, distance: 26.9
click at [457, 297] on span "Cost: $ 1,439.13" at bounding box center [435, 294] width 53 height 8
click at [458, 298] on span "Cost: $ 1,439.13" at bounding box center [435, 294] width 53 height 8
click at [459, 295] on span "Cost: $ 1,439.13" at bounding box center [435, 294] width 53 height 8
click at [431, 297] on span "Cost: $" at bounding box center [420, 294] width 22 height 8
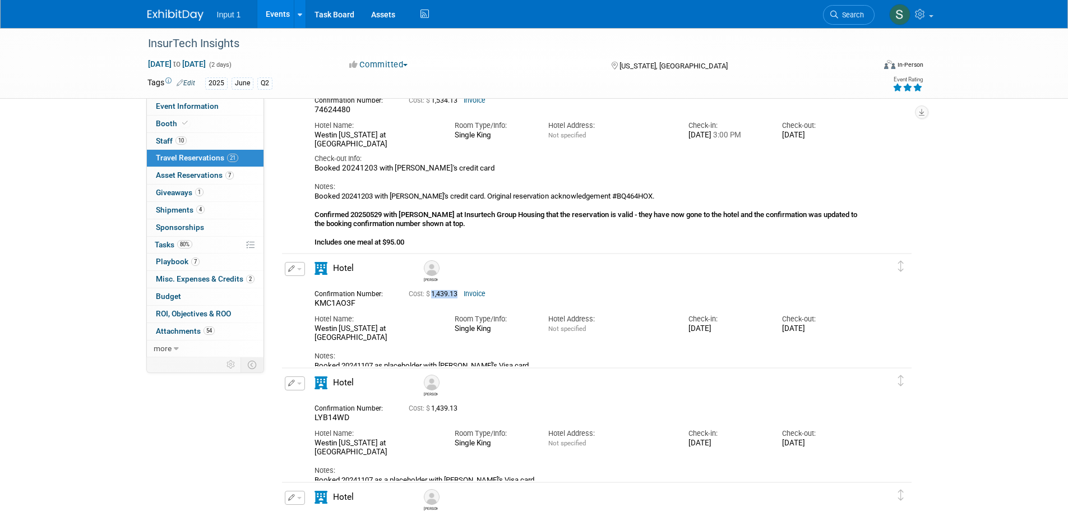
copy span "1,439.13"
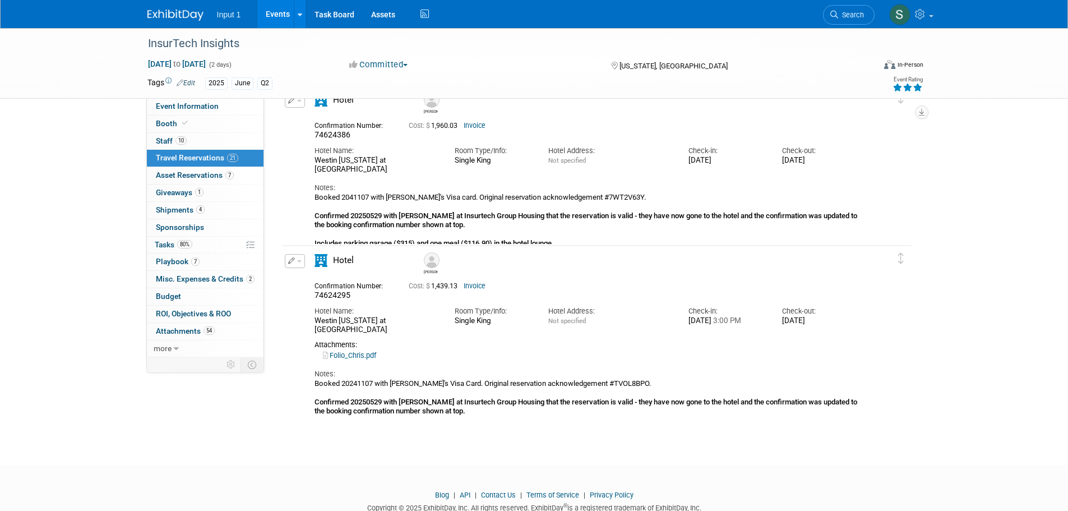
scroll to position [3701, 0]
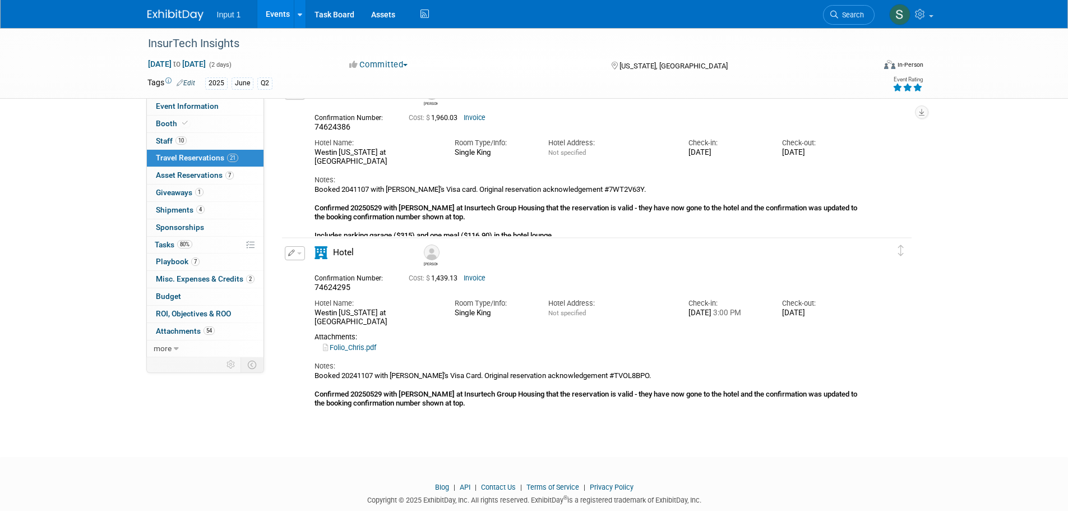
click at [686, 318] on div "Check-in: [DATE] 3:00 PM" at bounding box center [727, 305] width 94 height 25
drag, startPoint x: 459, startPoint y: 279, endPoint x: 431, endPoint y: 283, distance: 27.8
click at [431, 282] on span "Cost: $ 1,439.13" at bounding box center [435, 278] width 53 height 8
copy span "1,439.13"
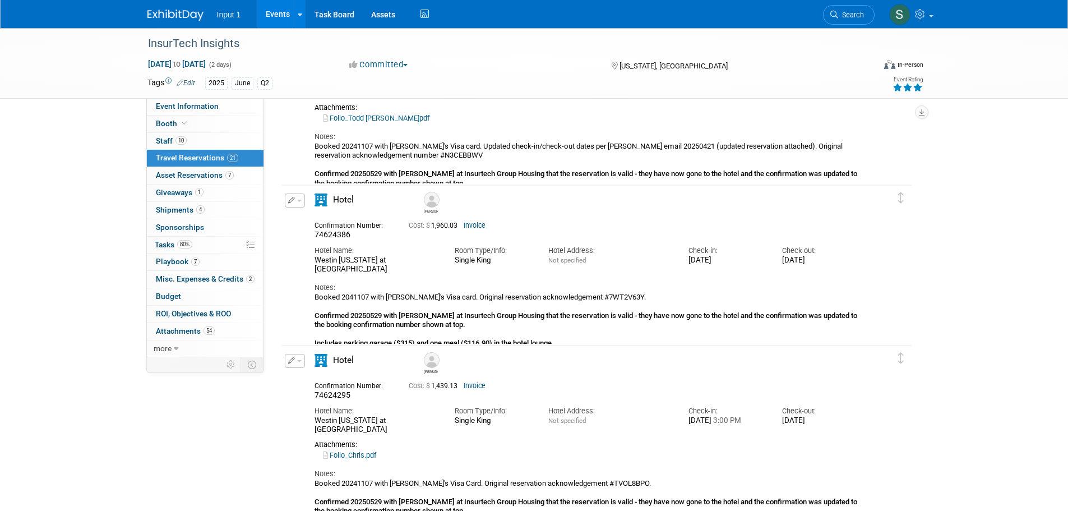
scroll to position [3589, 0]
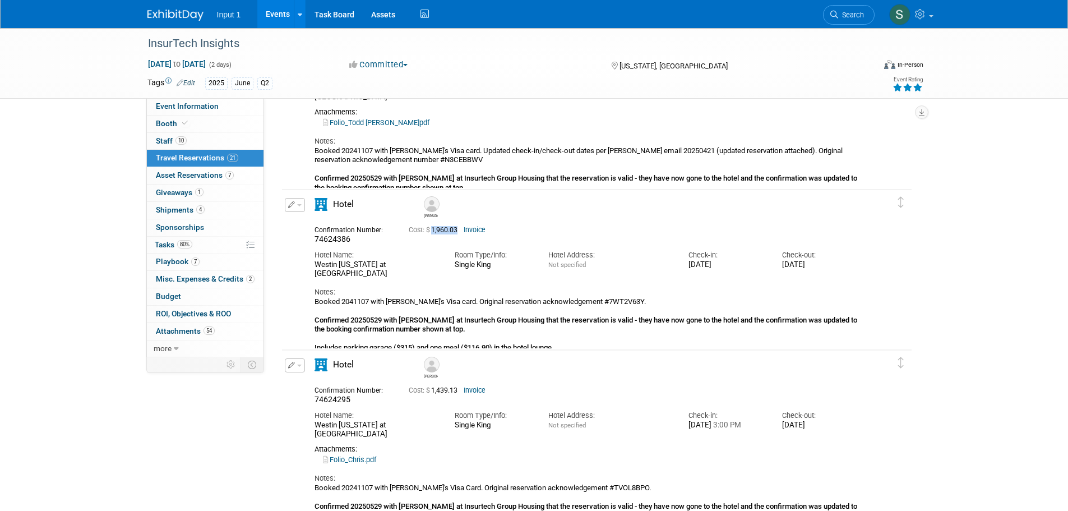
drag, startPoint x: 461, startPoint y: 229, endPoint x: 432, endPoint y: 238, distance: 30.3
click at [432, 238] on div "Confirmation Number: 74624386 Cost: $ 1,960.03 Invoice" at bounding box center [587, 234] width 562 height 22
copy span "1,960.03"
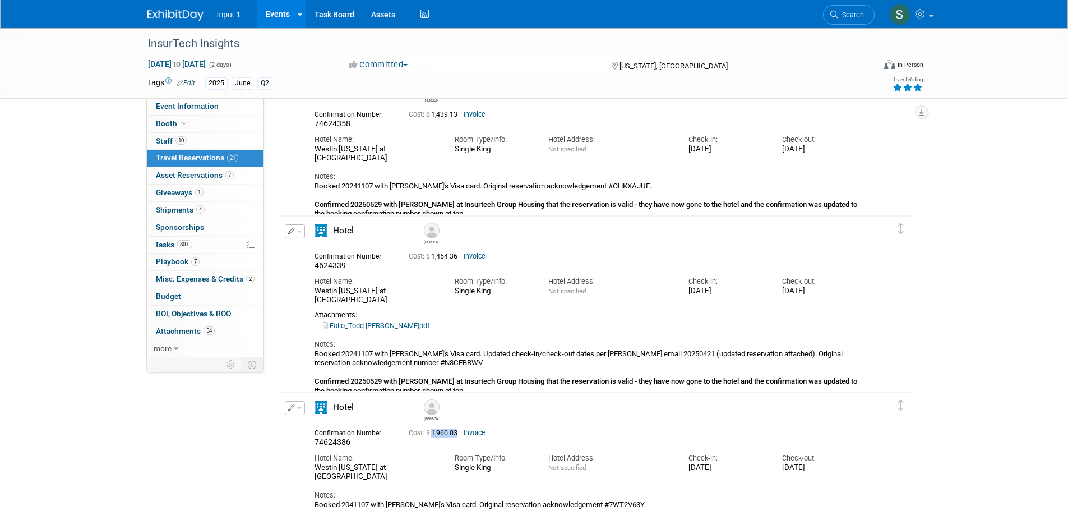
scroll to position [3364, 0]
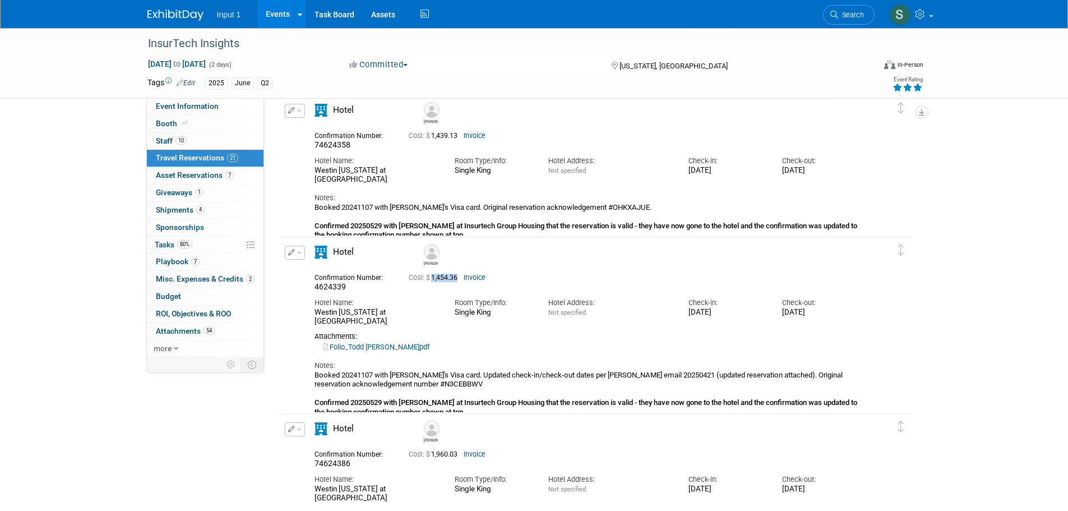
drag, startPoint x: 461, startPoint y: 279, endPoint x: 433, endPoint y: 283, distance: 28.4
click at [433, 282] on div "Cost: $ 1,454.36 Invoice" at bounding box center [611, 278] width 404 height 8
copy span "1,454.36"
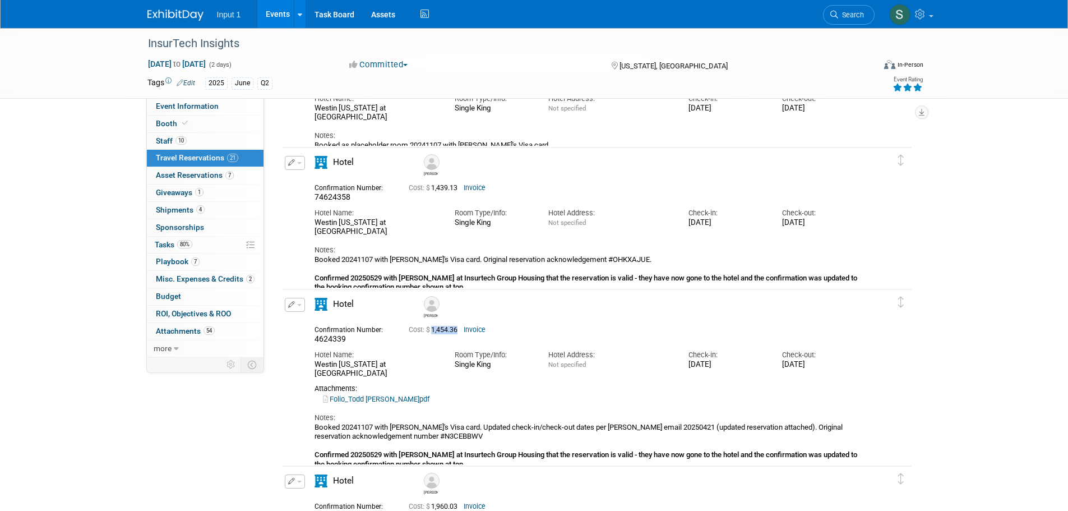
scroll to position [3252, 0]
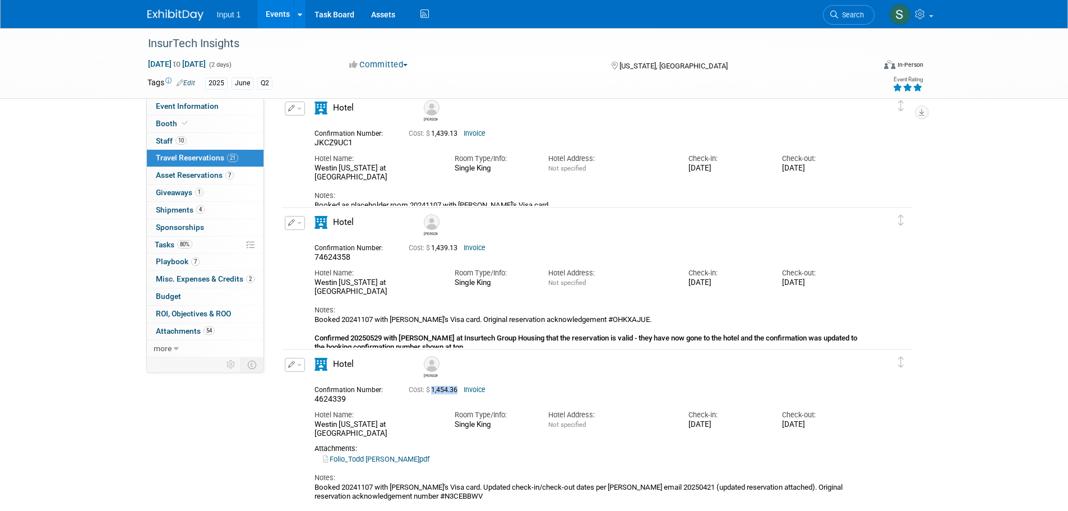
drag, startPoint x: 462, startPoint y: 247, endPoint x: 430, endPoint y: 252, distance: 32.5
click at [430, 252] on span "Cost: $ 1,439.13" at bounding box center [435, 248] width 53 height 8
copy span "1,439.13"
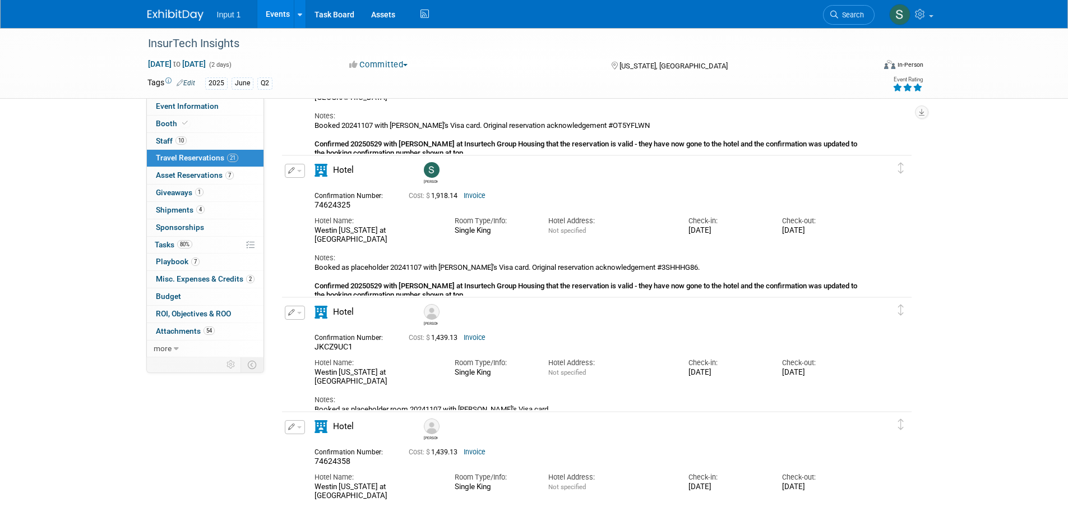
scroll to position [3028, 0]
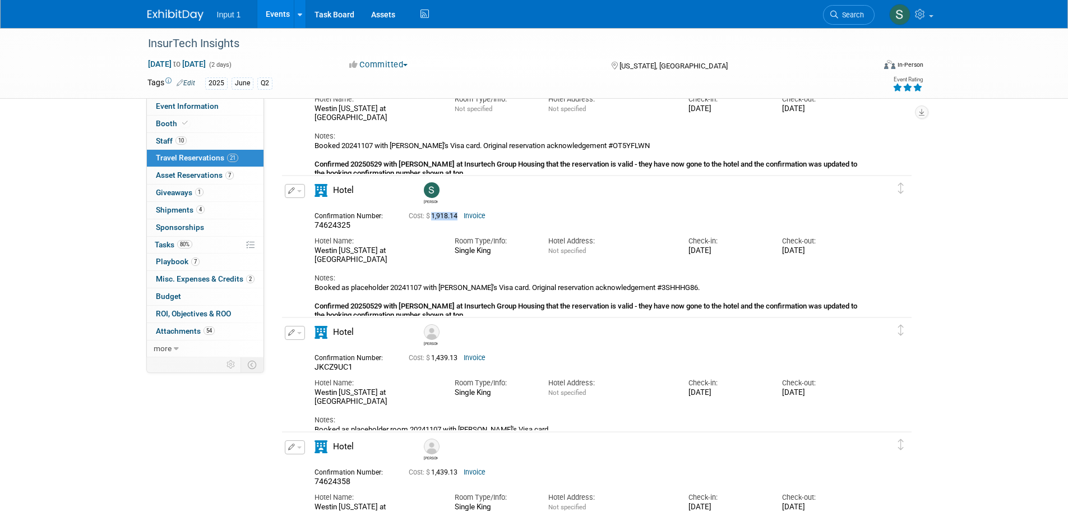
drag, startPoint x: 459, startPoint y: 216, endPoint x: 434, endPoint y: 219, distance: 25.3
click at [434, 219] on span "Cost: $ 1,918.14" at bounding box center [435, 216] width 53 height 8
copy span "1,918.14"
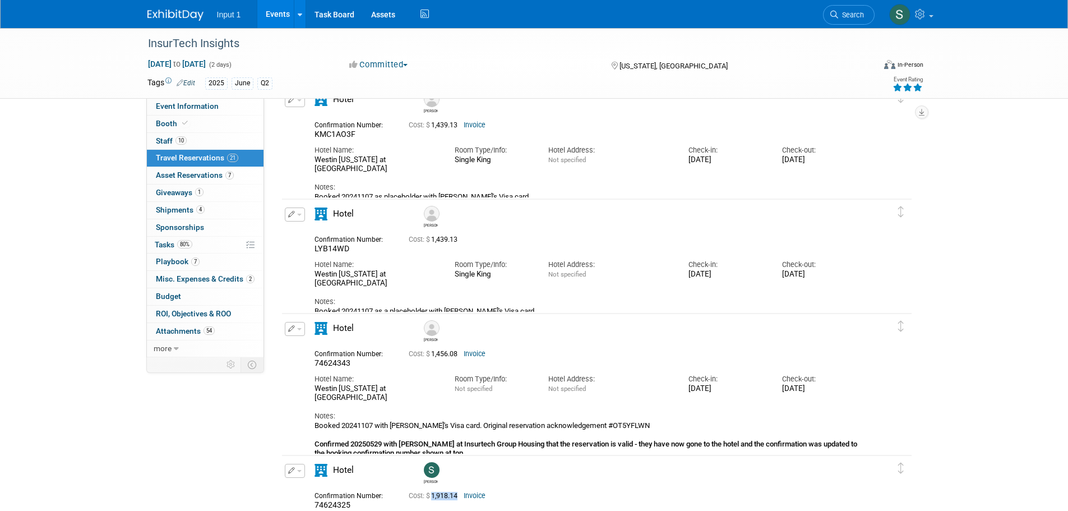
scroll to position [2748, 0]
drag, startPoint x: 459, startPoint y: 356, endPoint x: 432, endPoint y: 359, distance: 26.6
click at [432, 358] on span "Cost: $ 1,456.08" at bounding box center [435, 354] width 53 height 8
copy span "1,456.08"
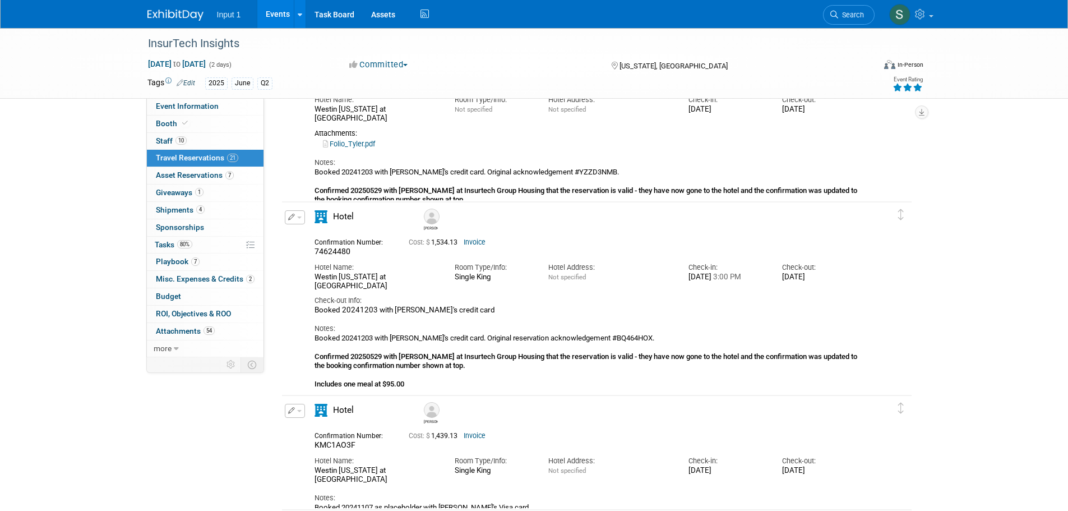
scroll to position [2411, 0]
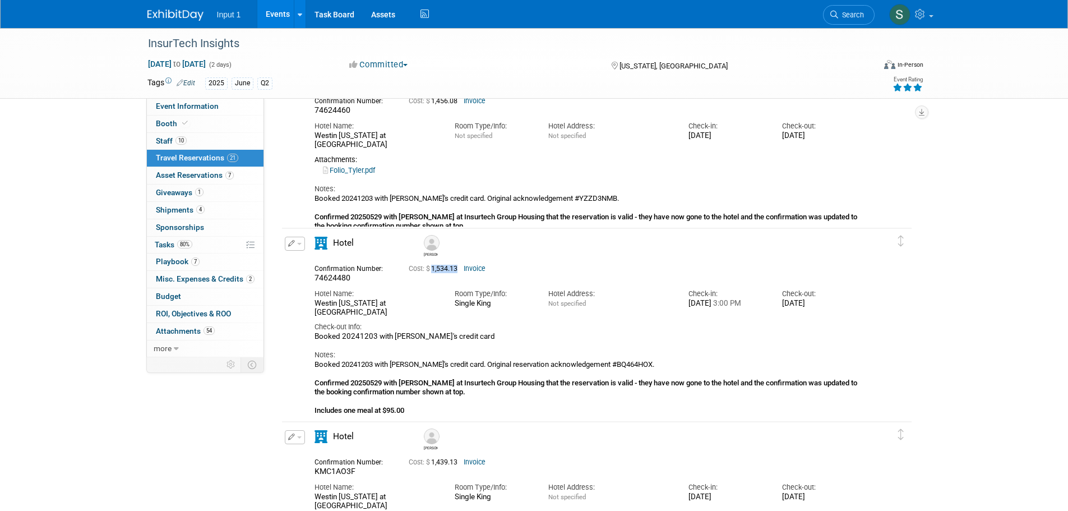
drag, startPoint x: 459, startPoint y: 270, endPoint x: 433, endPoint y: 276, distance: 26.9
click at [433, 275] on div "Cost: $ 1,534.13 Invoice" at bounding box center [610, 267] width 421 height 13
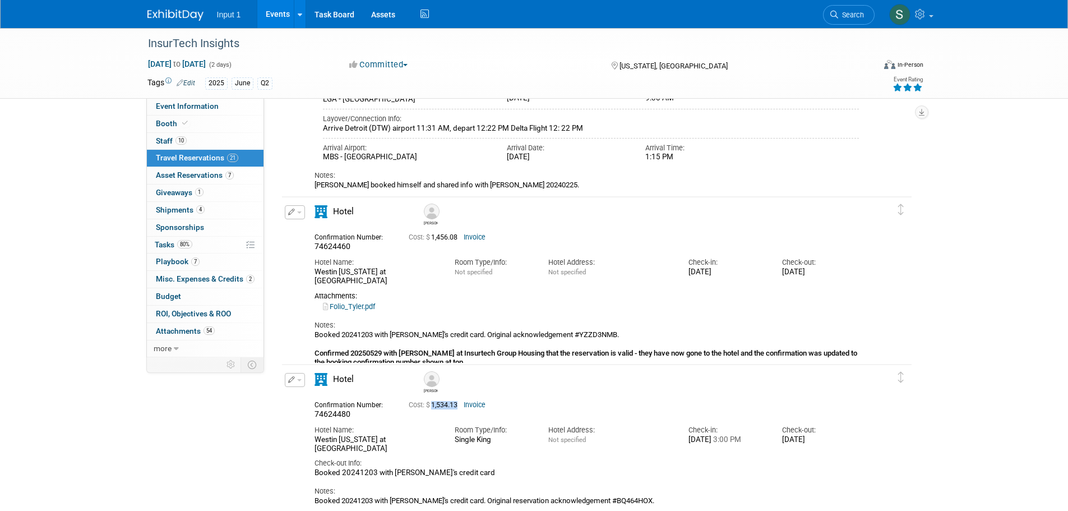
scroll to position [2243, 0]
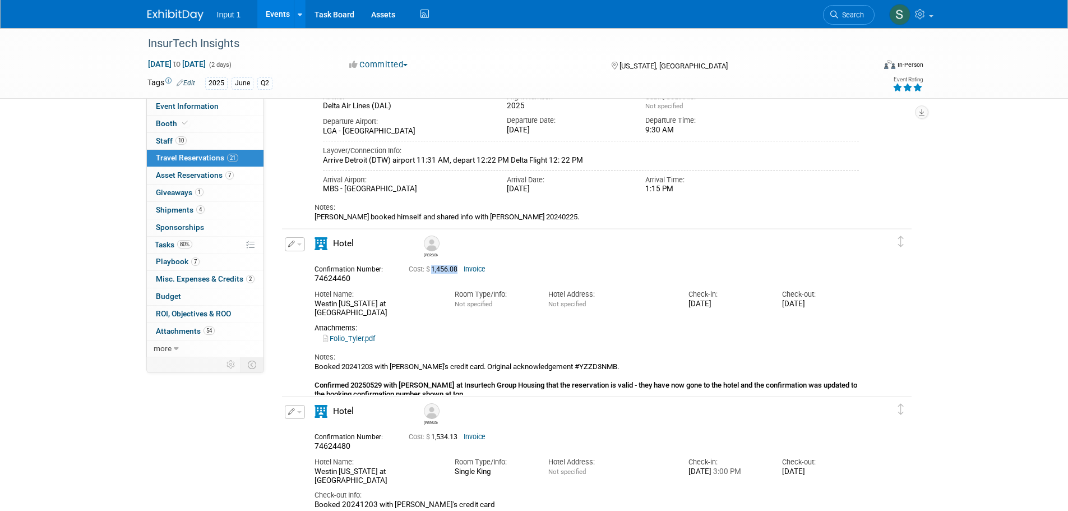
drag, startPoint x: 433, startPoint y: 271, endPoint x: 460, endPoint y: 275, distance: 26.6
click at [460, 275] on div "Cost: $ 1,456.08 Invoice" at bounding box center [610, 268] width 421 height 13
click at [753, 393] on td "Delete Reservation Tyler 74624460 Cost: $ 1,456.08" at bounding box center [588, 316] width 613 height 174
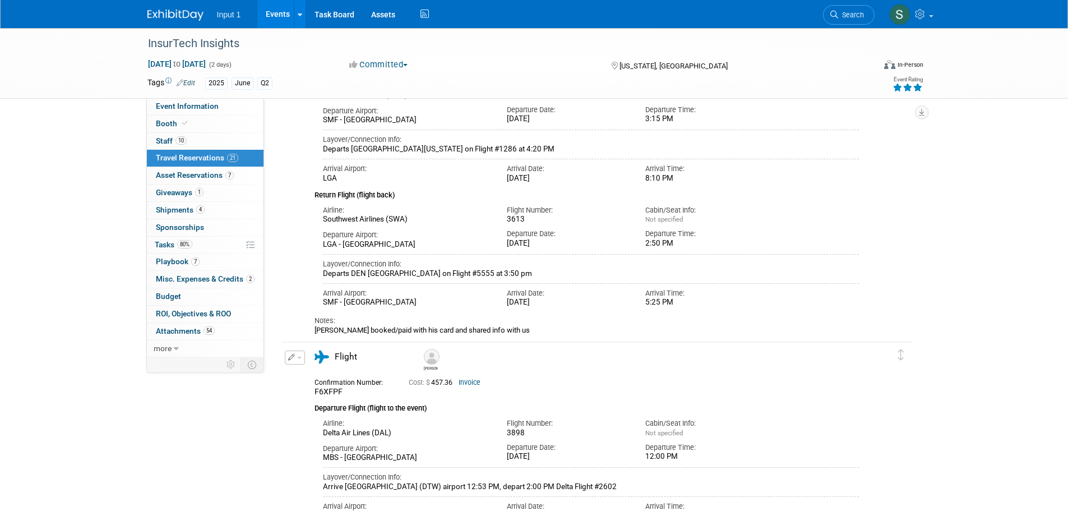
scroll to position [1794, 0]
